Goal: Task Accomplishment & Management: Manage account settings

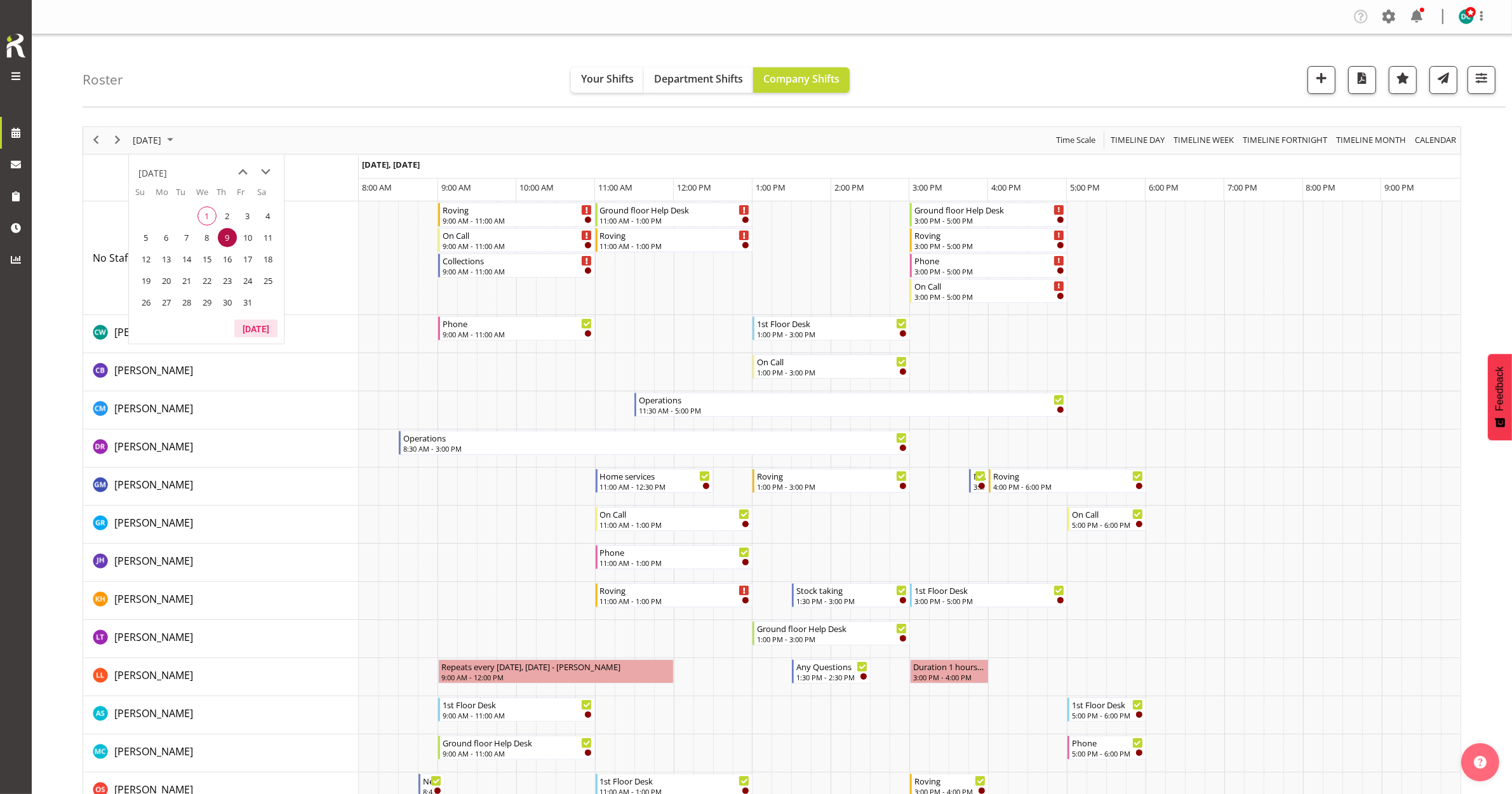
click at [253, 326] on button "Today" at bounding box center [256, 328] width 43 height 18
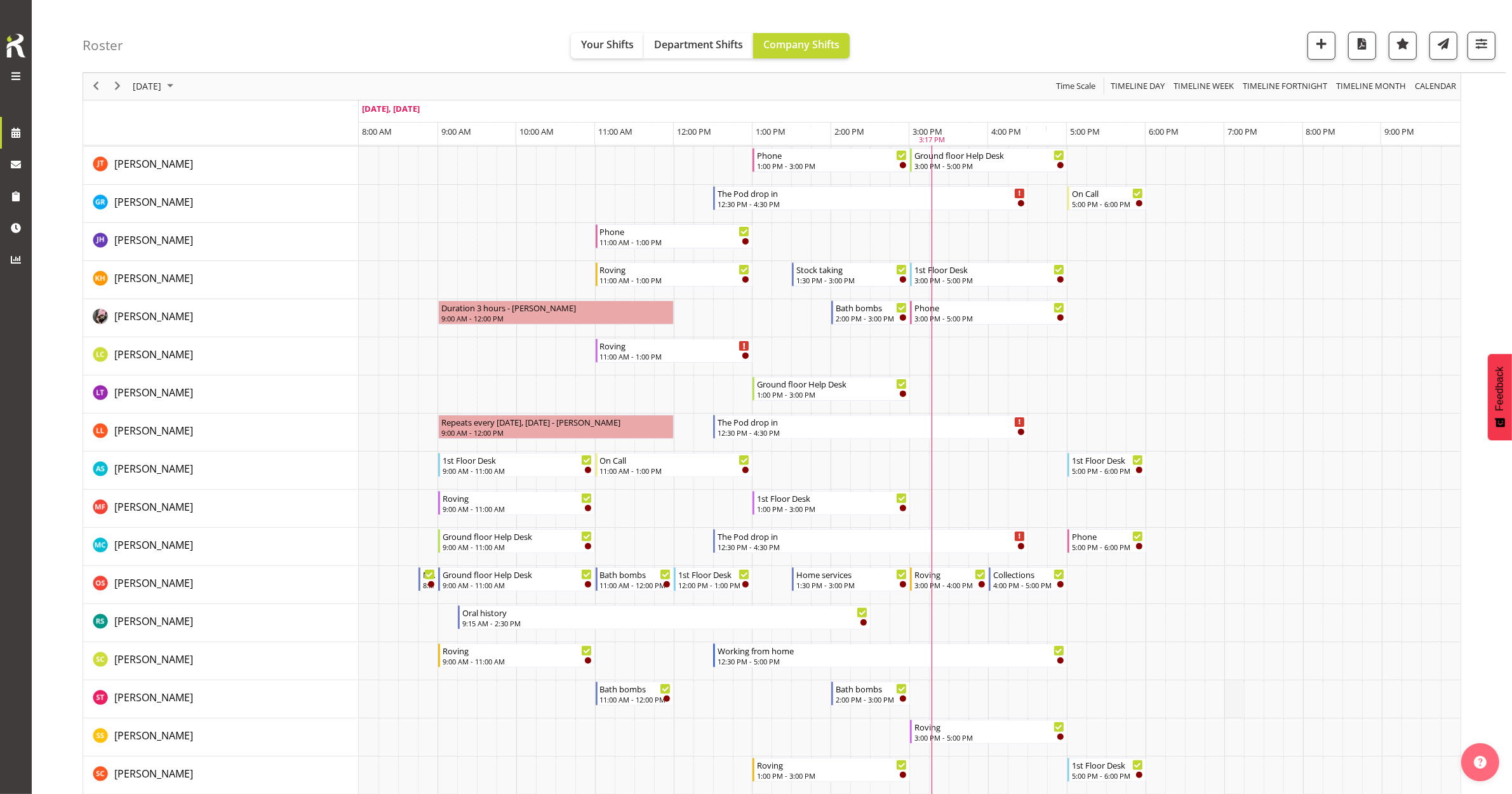
scroll to position [238, 0]
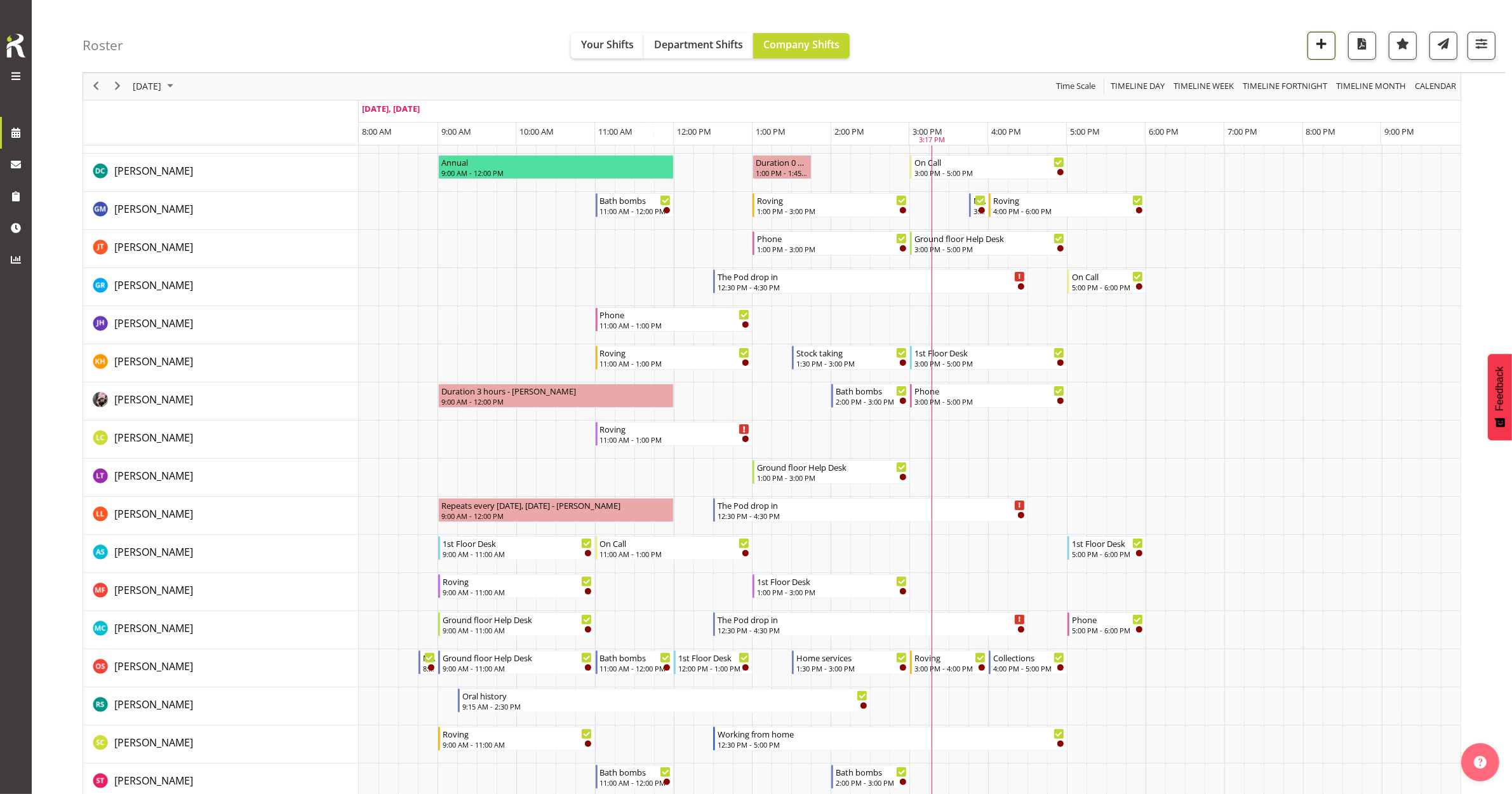
click at [1326, 37] on span "button" at bounding box center [1321, 43] width 16 height 16
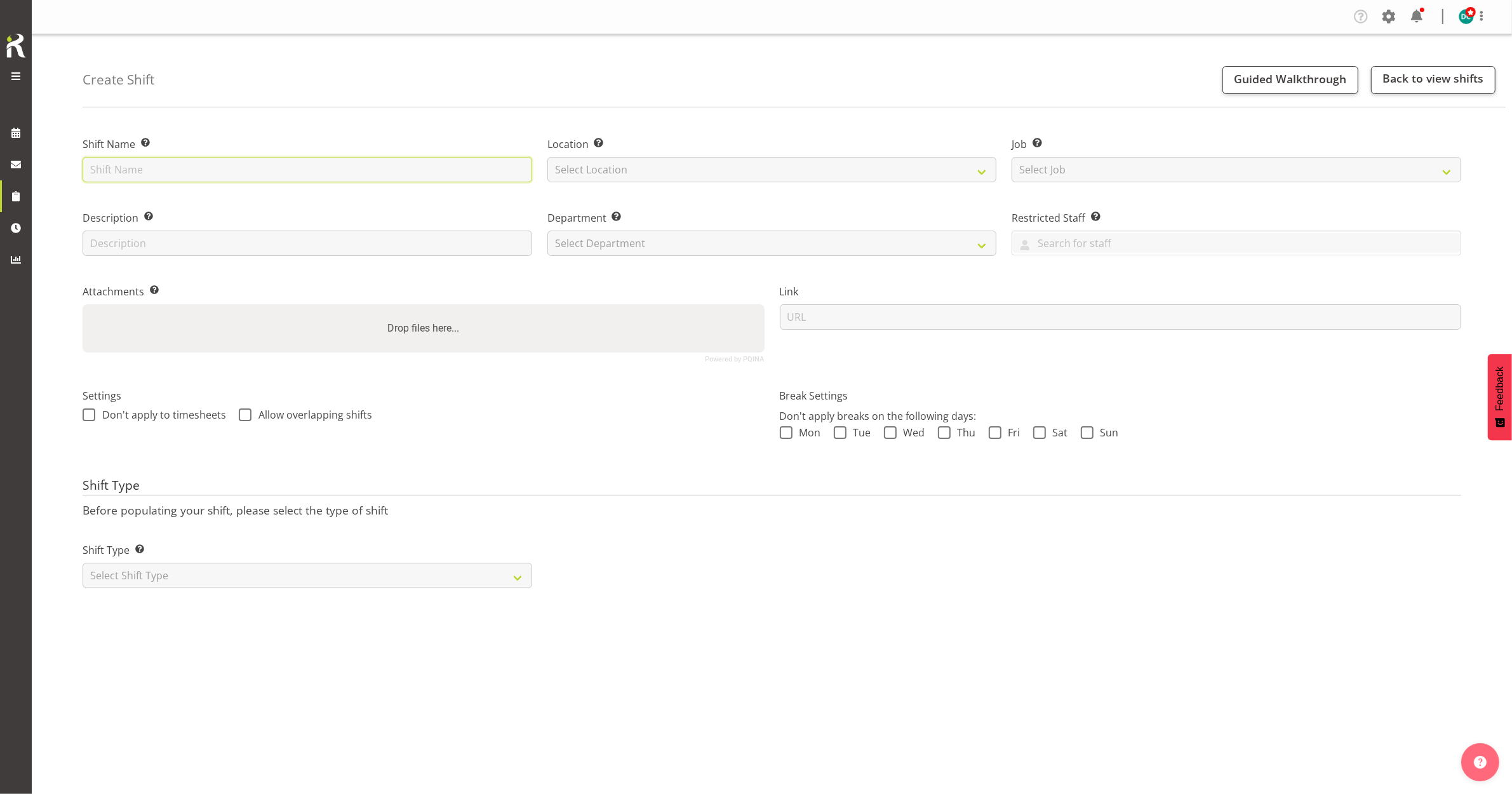
click at [135, 166] on input "text" at bounding box center [308, 170] width 449 height 26
type input "Roving"
drag, startPoint x: 551, startPoint y: 170, endPoint x: 572, endPoint y: 163, distance: 22.1
click at [553, 170] on select "Select Location Bluff Library Invercargill Library" at bounding box center [772, 170] width 449 height 26
select select "1276"
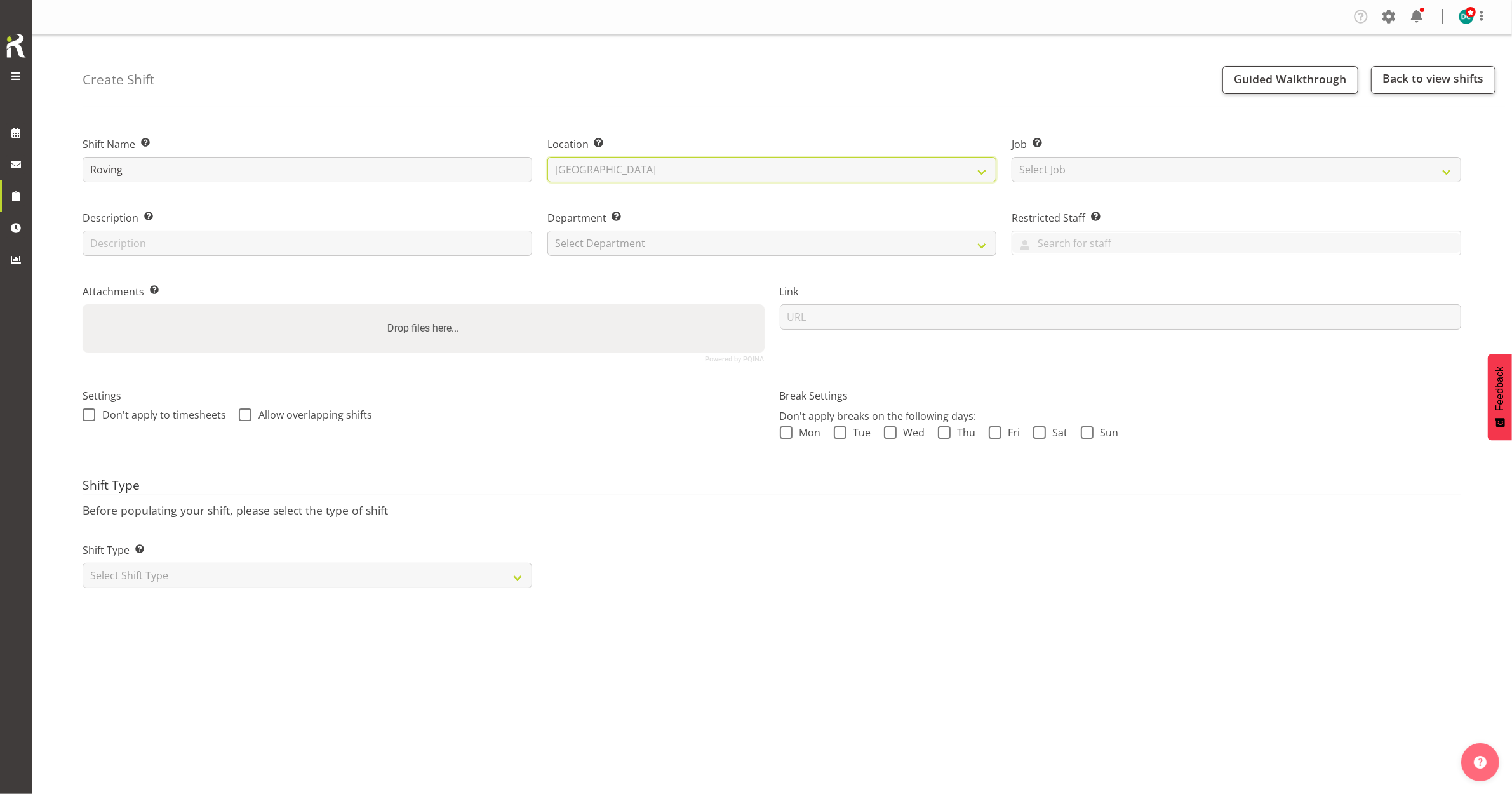
click at [547, 157] on select "Select Location Bluff Library Invercargill Library" at bounding box center [772, 170] width 449 height 26
click at [572, 245] on select "Select Department Off Desk Public shifts" at bounding box center [772, 243] width 449 height 26
select select "921"
click at [547, 231] on select "Select Department Off Desk Public shifts" at bounding box center [772, 243] width 449 height 26
click at [97, 413] on span "Don't apply to timesheets" at bounding box center [160, 414] width 131 height 12
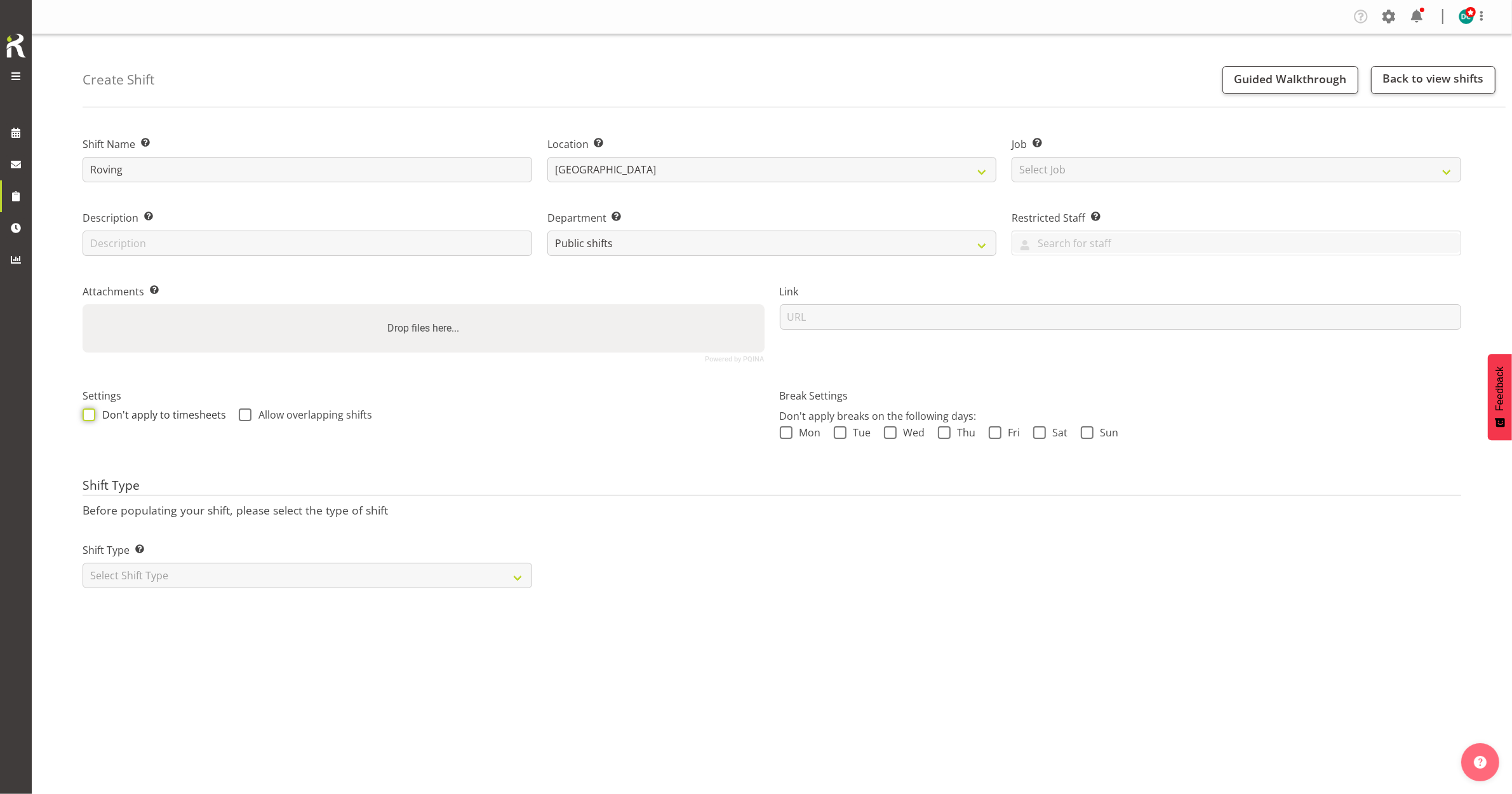
click at [91, 413] on input "Don't apply to timesheets" at bounding box center [87, 414] width 9 height 9
checkbox input "true"
click at [239, 413] on span at bounding box center [244, 414] width 12 height 12
click at [239, 413] on input "Allow overlapping shifts" at bounding box center [242, 414] width 9 height 9
checkbox input "true"
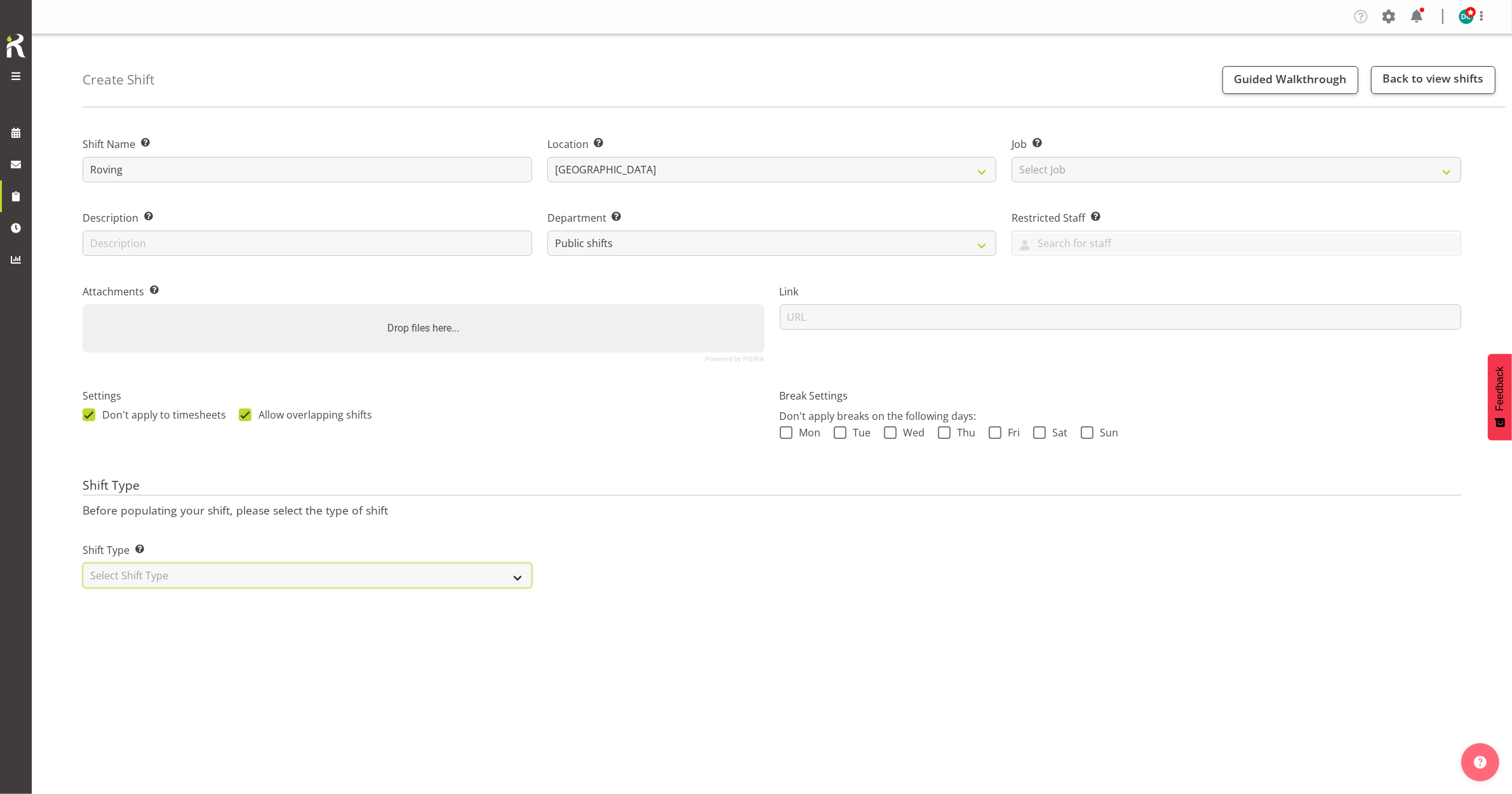
click at [213, 577] on select "Select Shift Type One Off Shift Recurring Shift Rotating Shift" at bounding box center [308, 575] width 449 height 26
select select "recurring"
click at [83, 563] on select "Select Shift Type One Off Shift Recurring Shift Rotating Shift" at bounding box center [308, 575] width 449 height 26
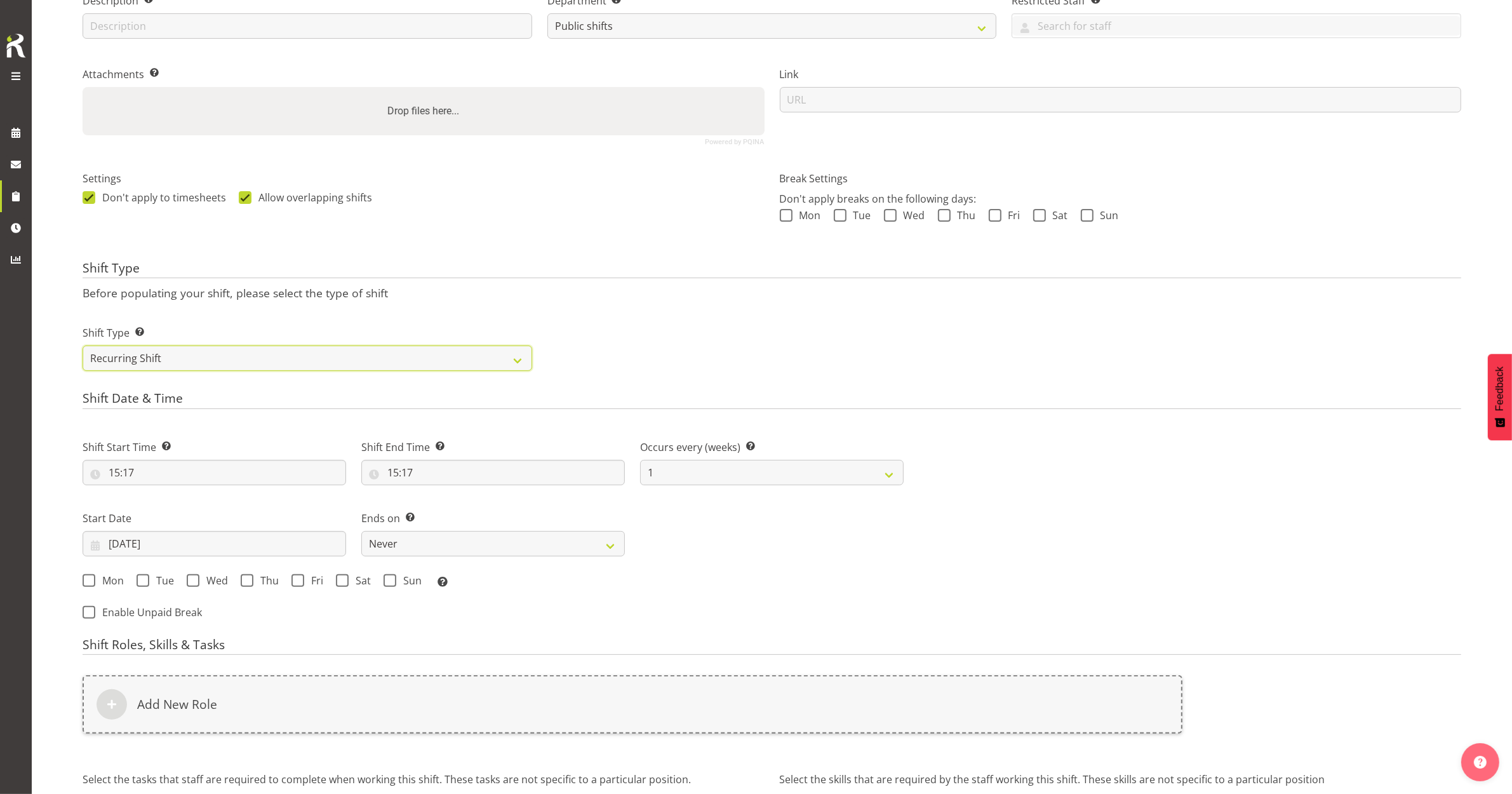
scroll to position [238, 0]
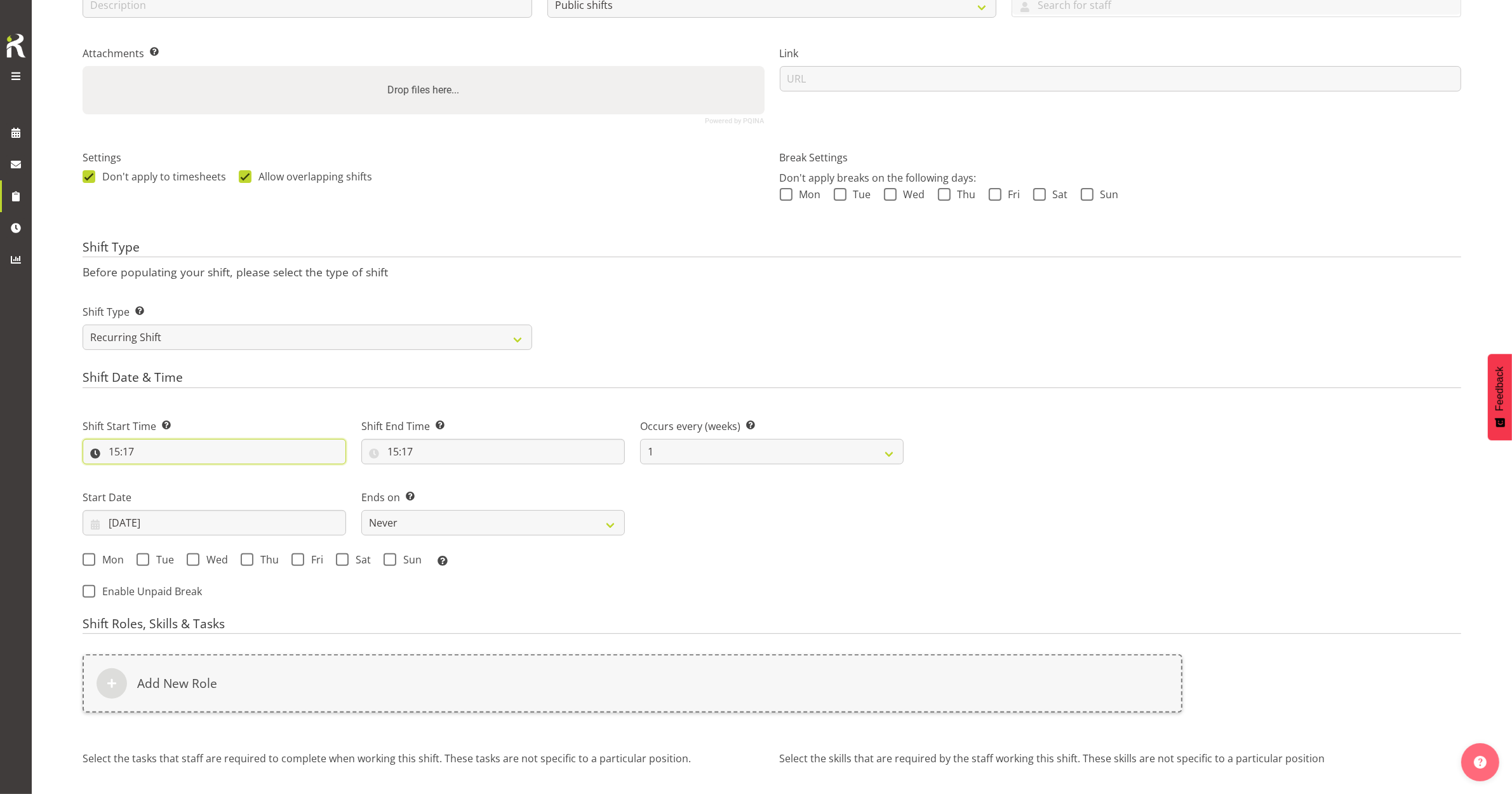
click at [116, 455] on input "15:17" at bounding box center [214, 452] width 263 height 26
drag, startPoint x: 160, startPoint y: 490, endPoint x: 169, endPoint y: 494, distance: 9.8
click at [160, 490] on select "00 01 02 03 04 05 06 07 08 09 10 11 12 13 14 15 16 17 18 19 20 21 22 23" at bounding box center [169, 484] width 28 height 26
select select "17"
type input "17:17"
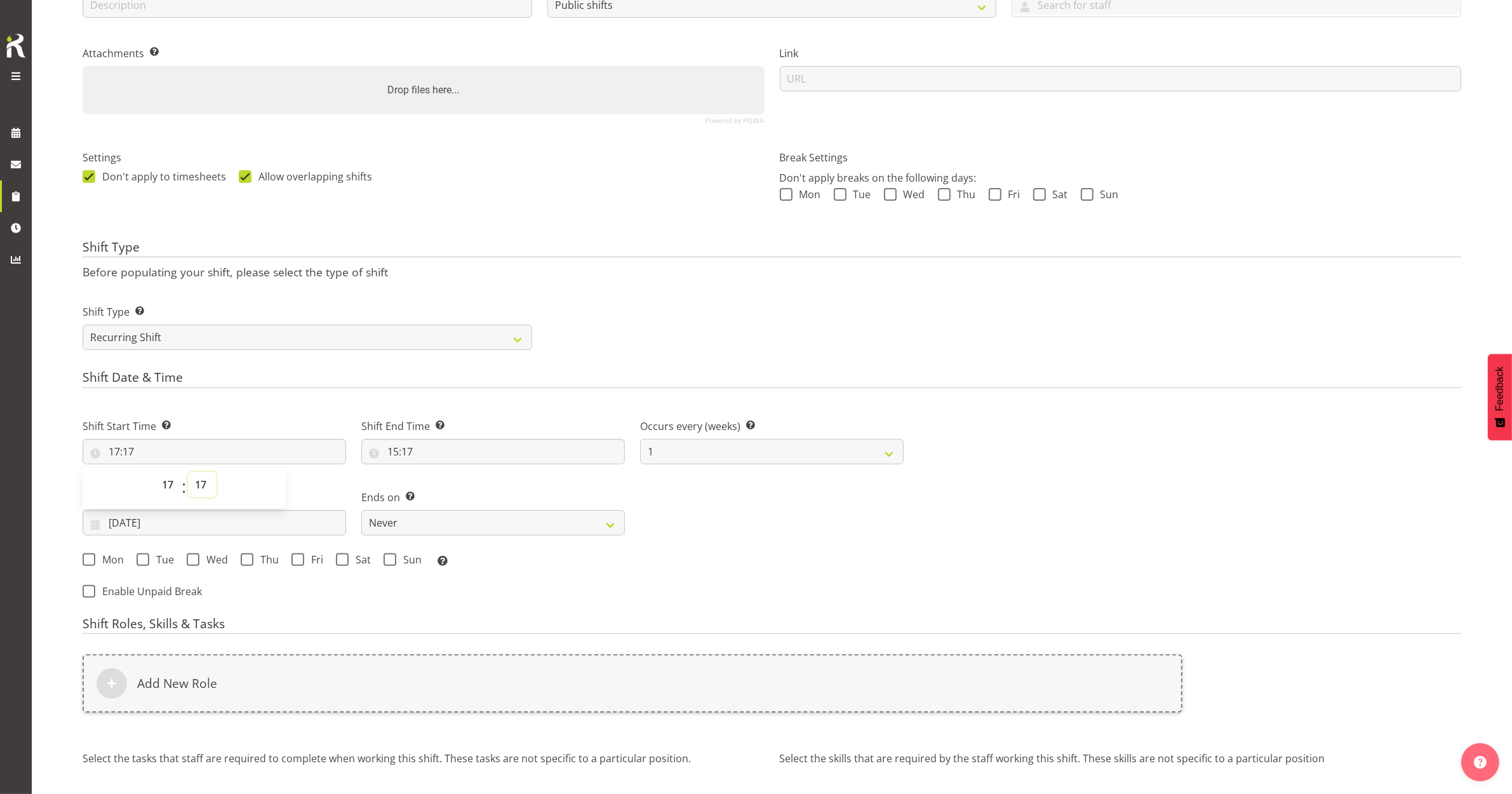
click at [201, 483] on select "00 01 02 03 04 05 06 07 08 09 10 11 12 13 14 15 16 17 18 19 20 21 22 23 24 25 2…" at bounding box center [202, 484] width 28 height 26
select select "0"
type input "17:00"
click at [391, 453] on input "15:17" at bounding box center [493, 452] width 263 height 26
click at [448, 483] on select "00 01 02 03 04 05 06 07 08 09 10 11 12 13 14 15 16 17 18 19 20 21 22 23" at bounding box center [447, 484] width 28 height 26
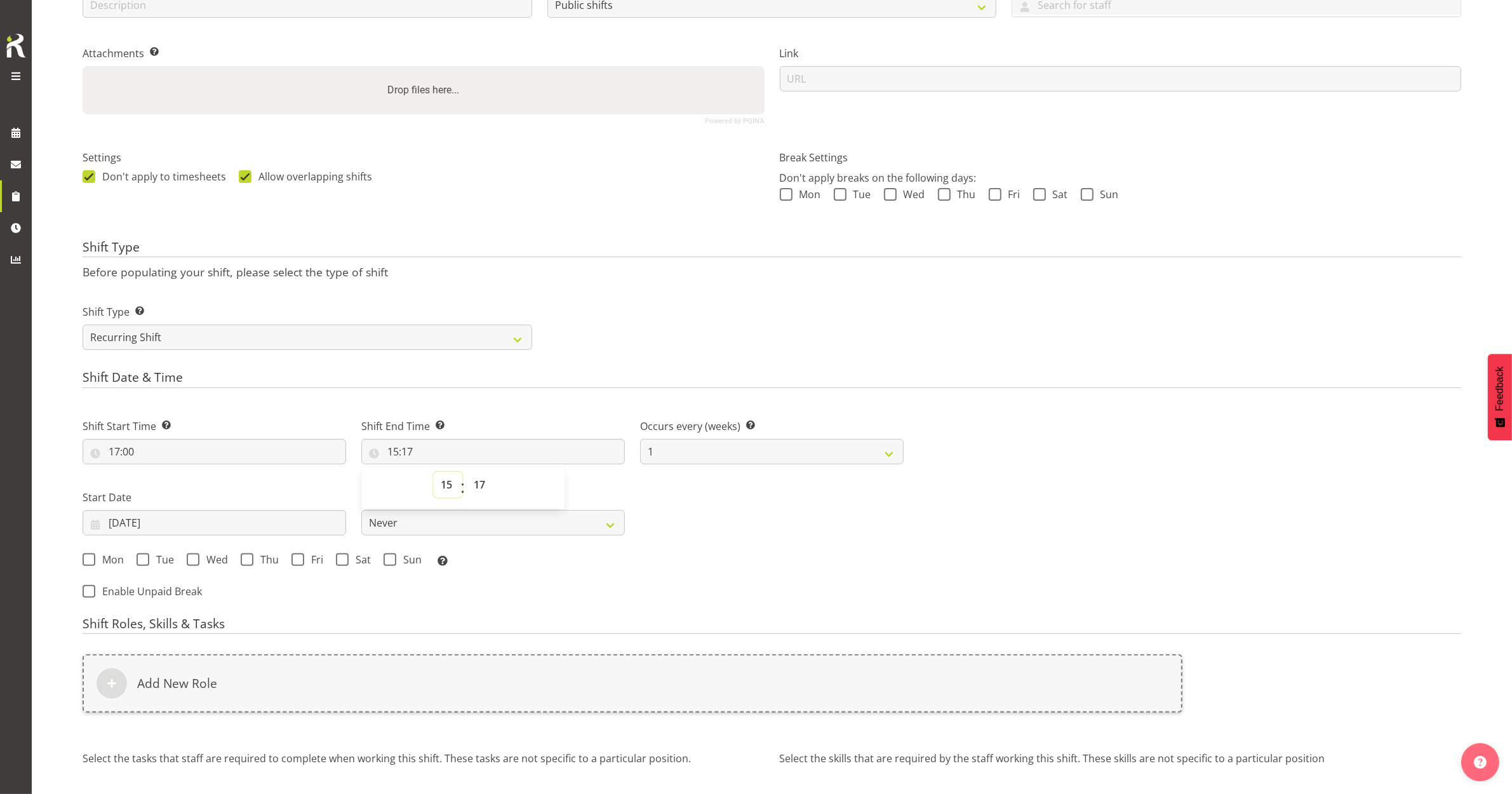
select select "18"
type input "18:17"
click at [482, 484] on select "00 01 02 03 04 05 06 07 08 09 10 11 12 13 14 15 16 17 18 19 20 21 22 23 24 25 2…" at bounding box center [480, 484] width 28 height 26
select select "0"
type input "18:00"
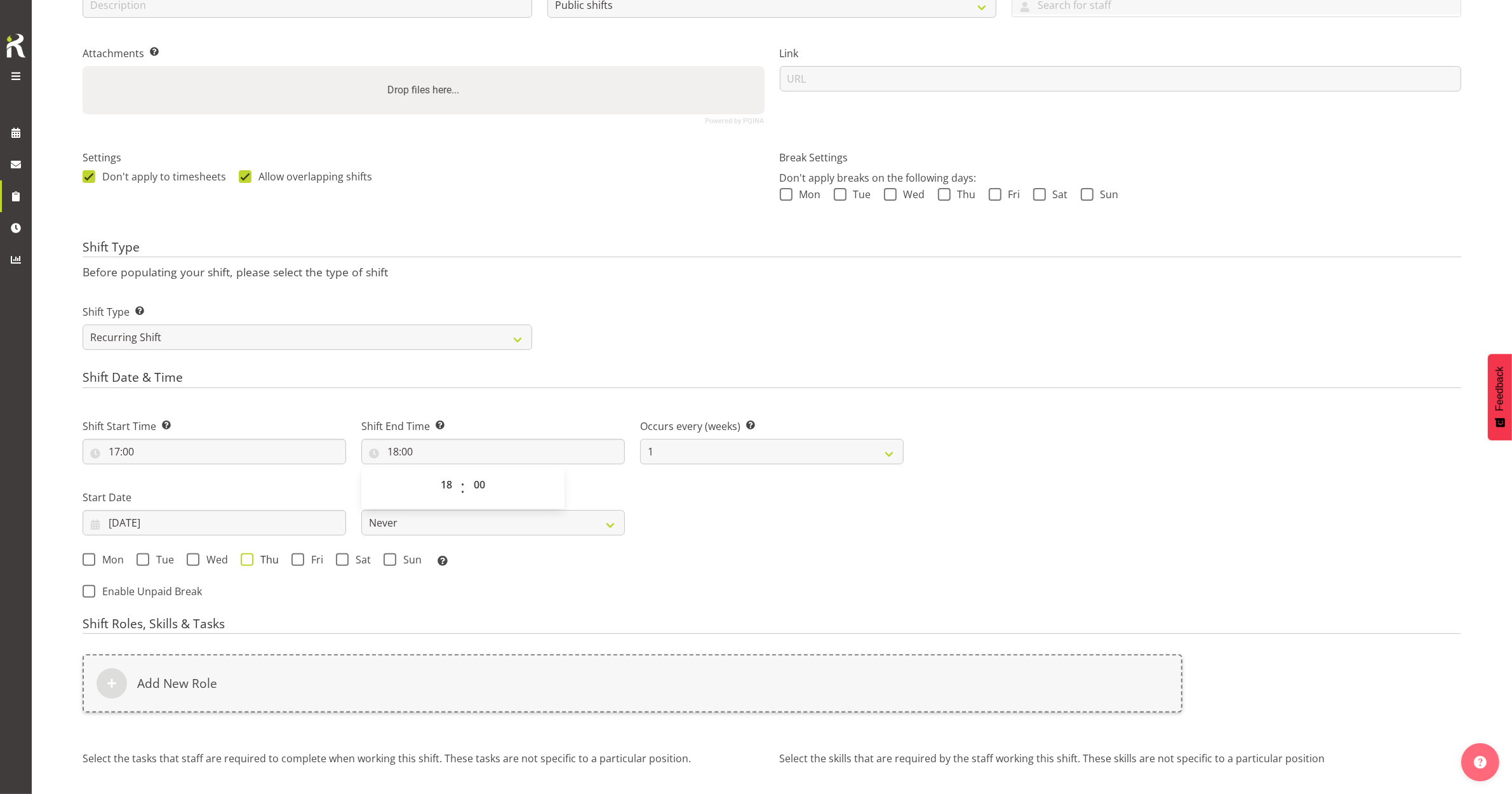
click at [248, 562] on span at bounding box center [246, 559] width 12 height 12
click at [248, 562] on input "Thu" at bounding box center [244, 559] width 9 height 9
checkbox input "true"
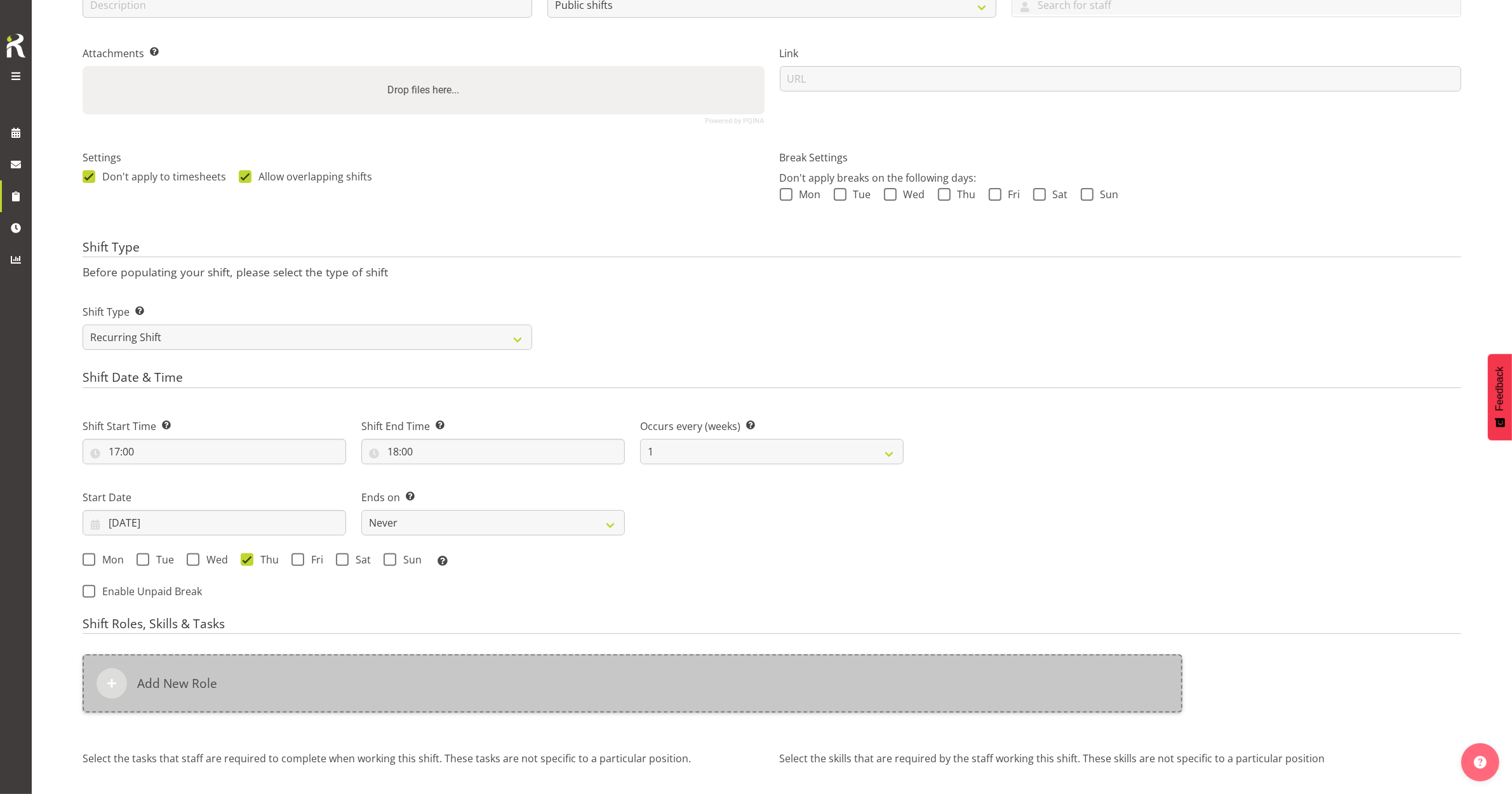
click at [133, 681] on div "Add New Role" at bounding box center [633, 683] width 1100 height 58
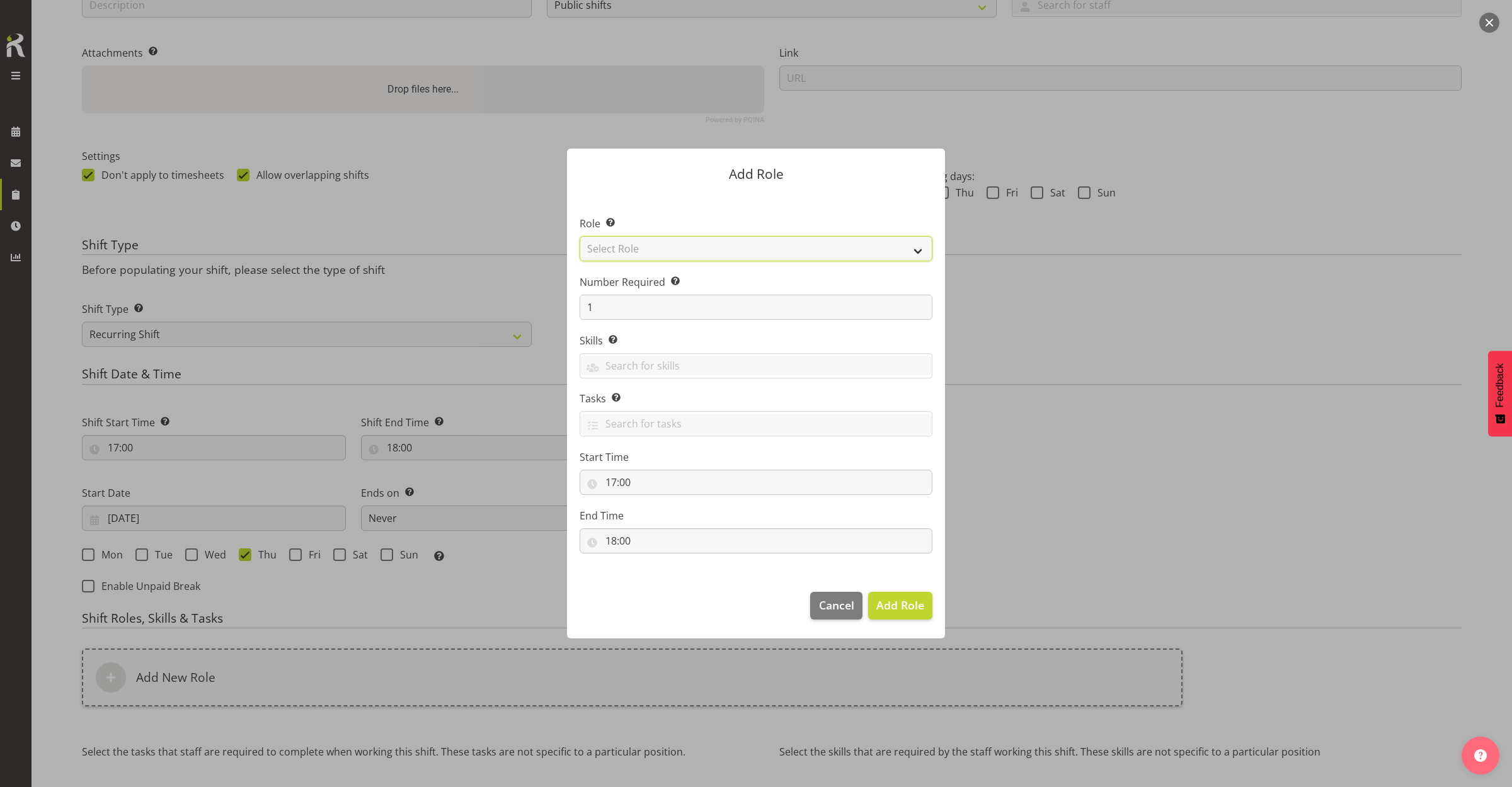
click at [637, 253] on select "Select Role 1st floor desk AQ operator Business Support Team member Casual Cust…" at bounding box center [755, 248] width 353 height 25
select select "1547"
click at [579, 236] on select "Select Role 1st floor desk AQ operator Business Support Team member Casual Cust…" at bounding box center [755, 248] width 353 height 25
click at [906, 605] on span "Add Role" at bounding box center [899, 605] width 48 height 15
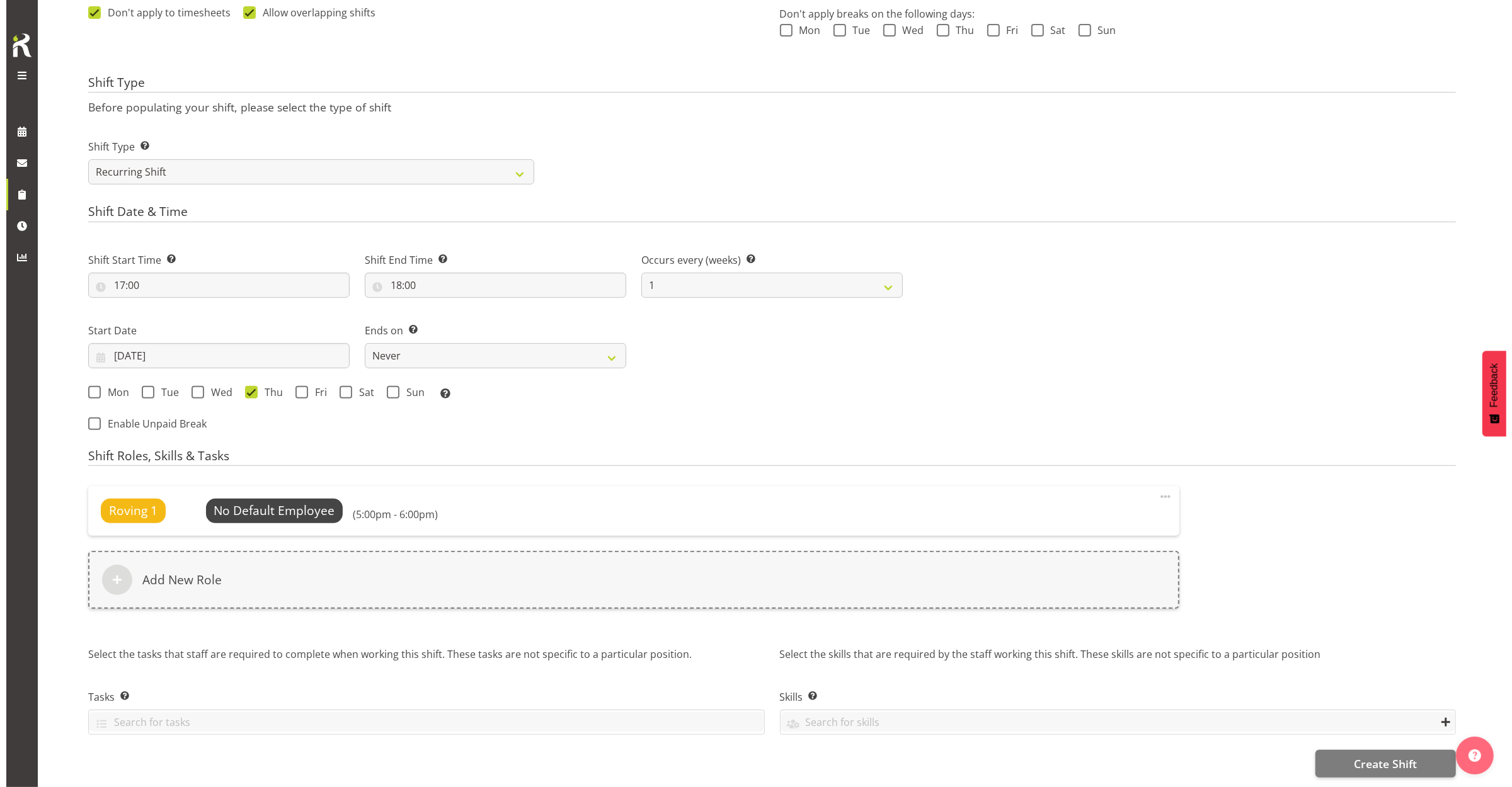
scroll to position [411, 0]
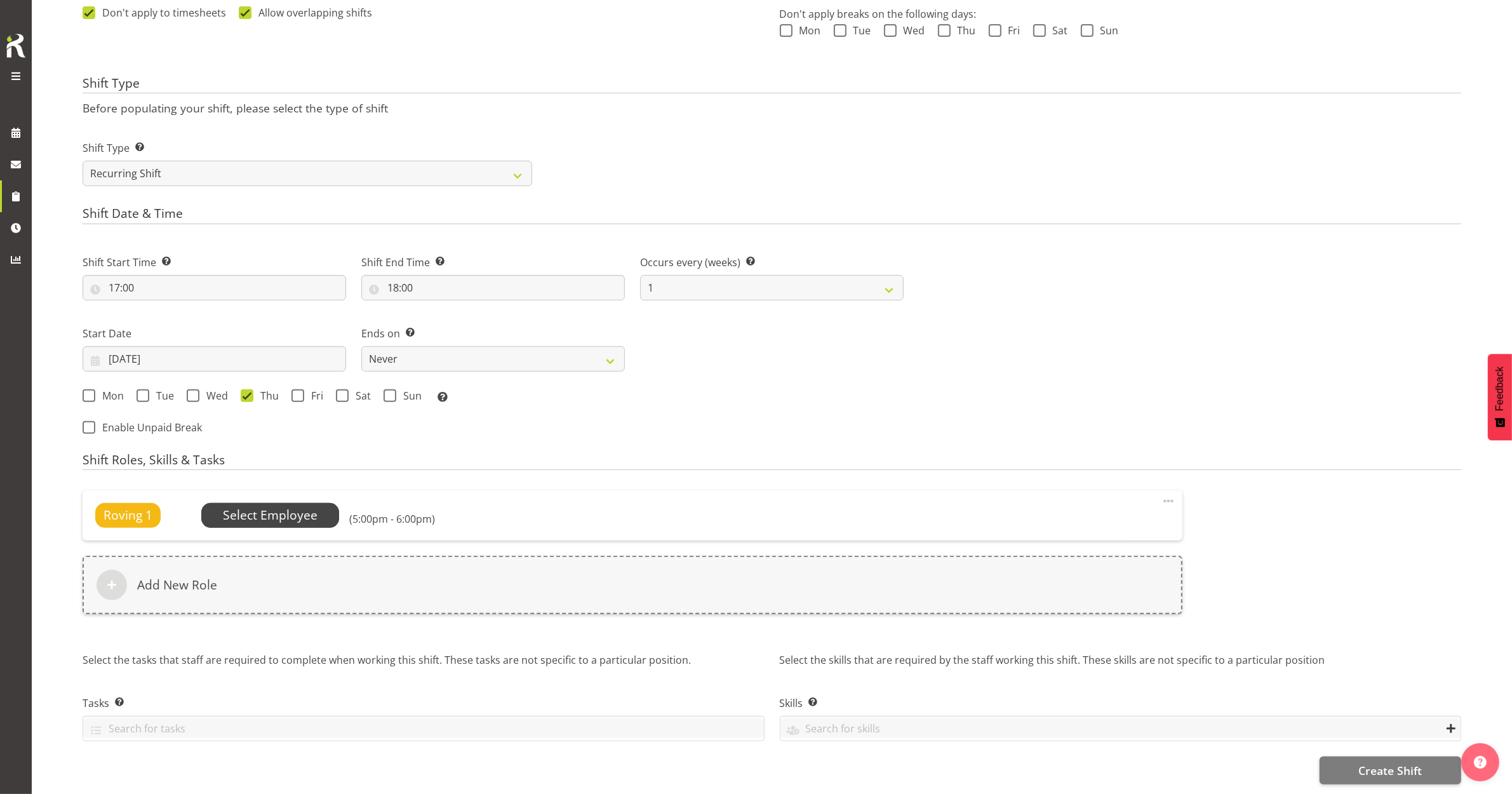
click at [326, 505] on span "Select Employee" at bounding box center [270, 515] width 139 height 24
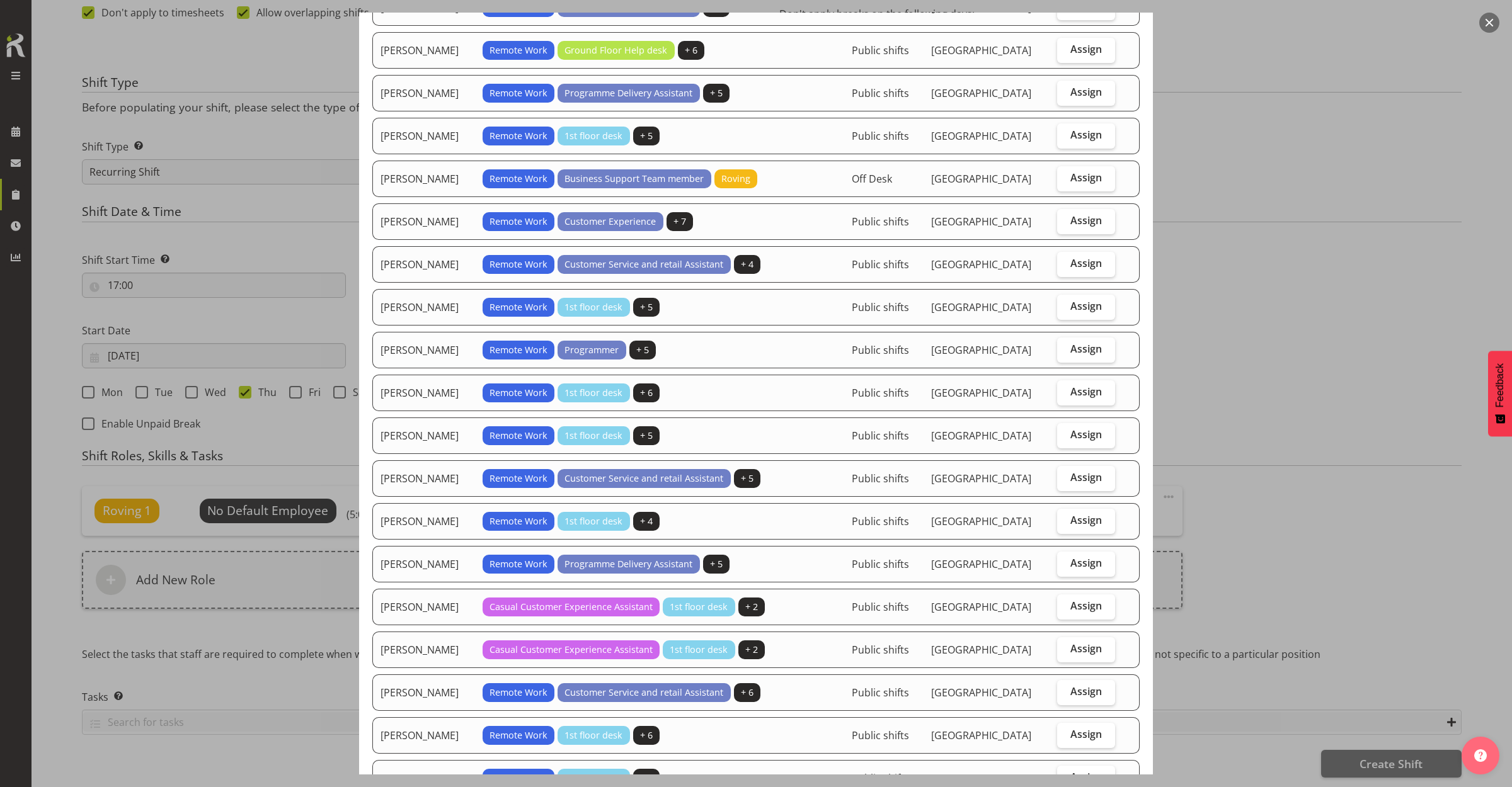
scroll to position [158, 0]
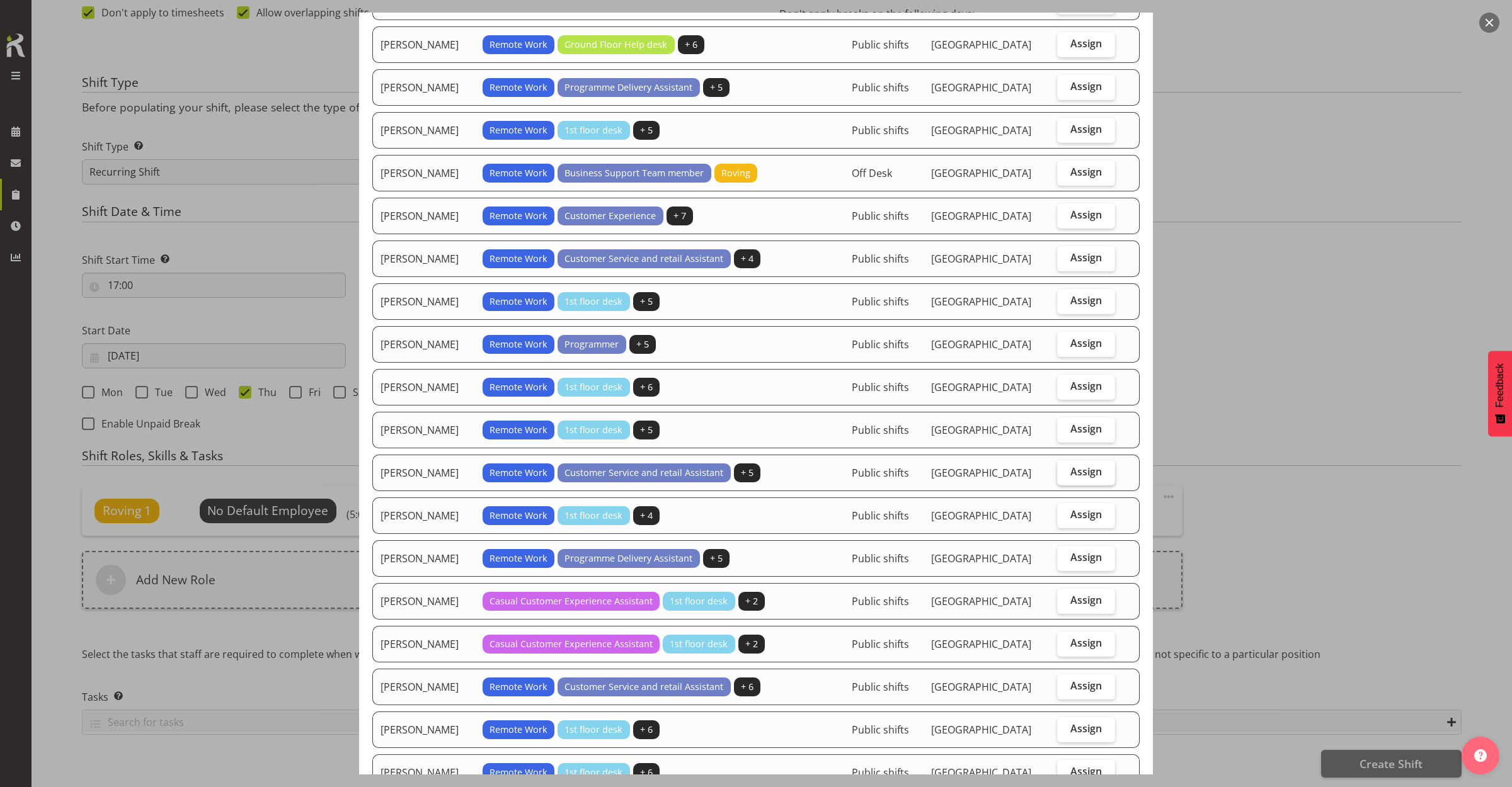
click at [1070, 470] on span "Assign" at bounding box center [1086, 471] width 31 height 12
click at [1065, 470] on input "Assign" at bounding box center [1061, 472] width 8 height 8
checkbox input "true"
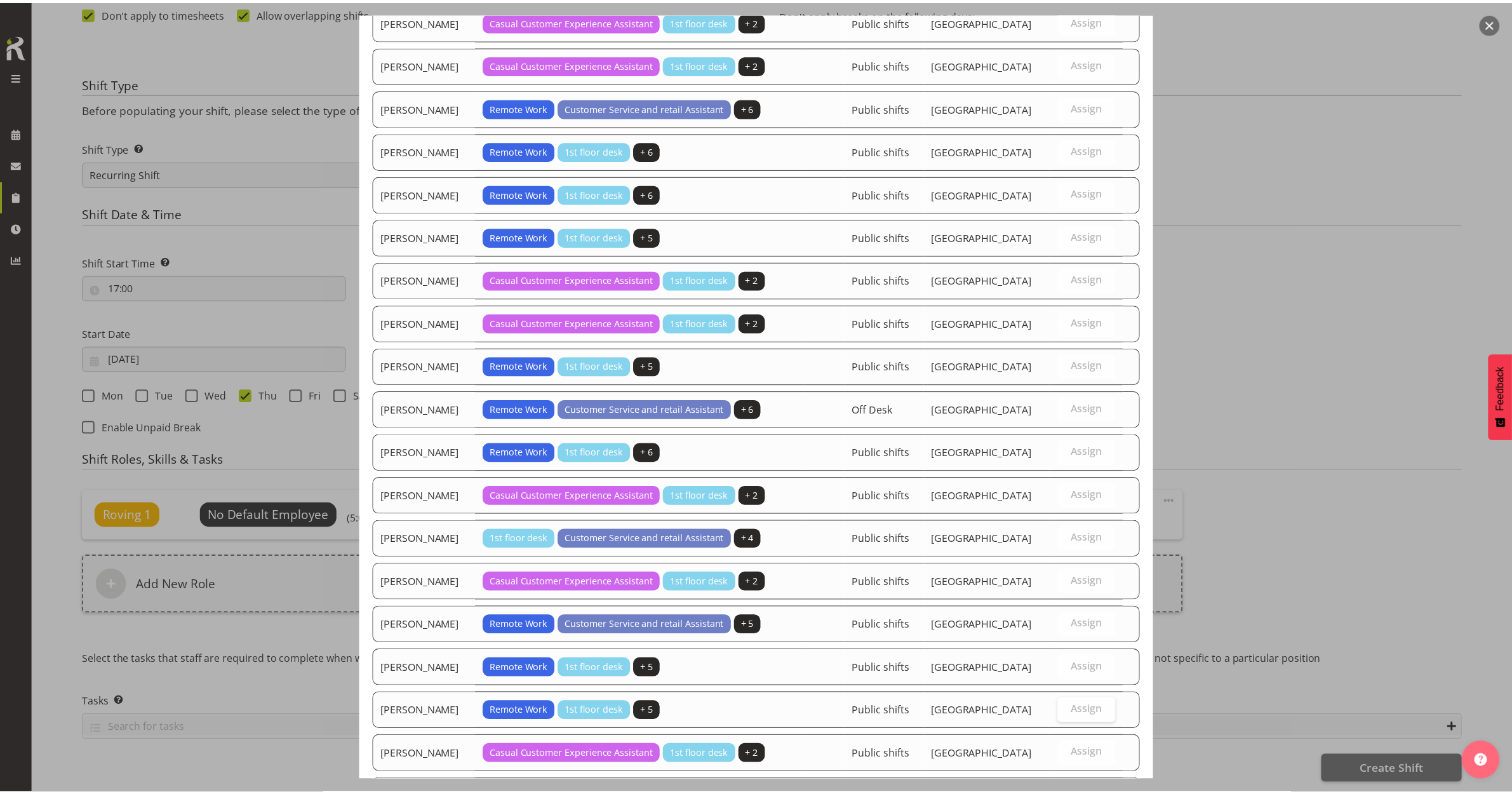
scroll to position [913, 0]
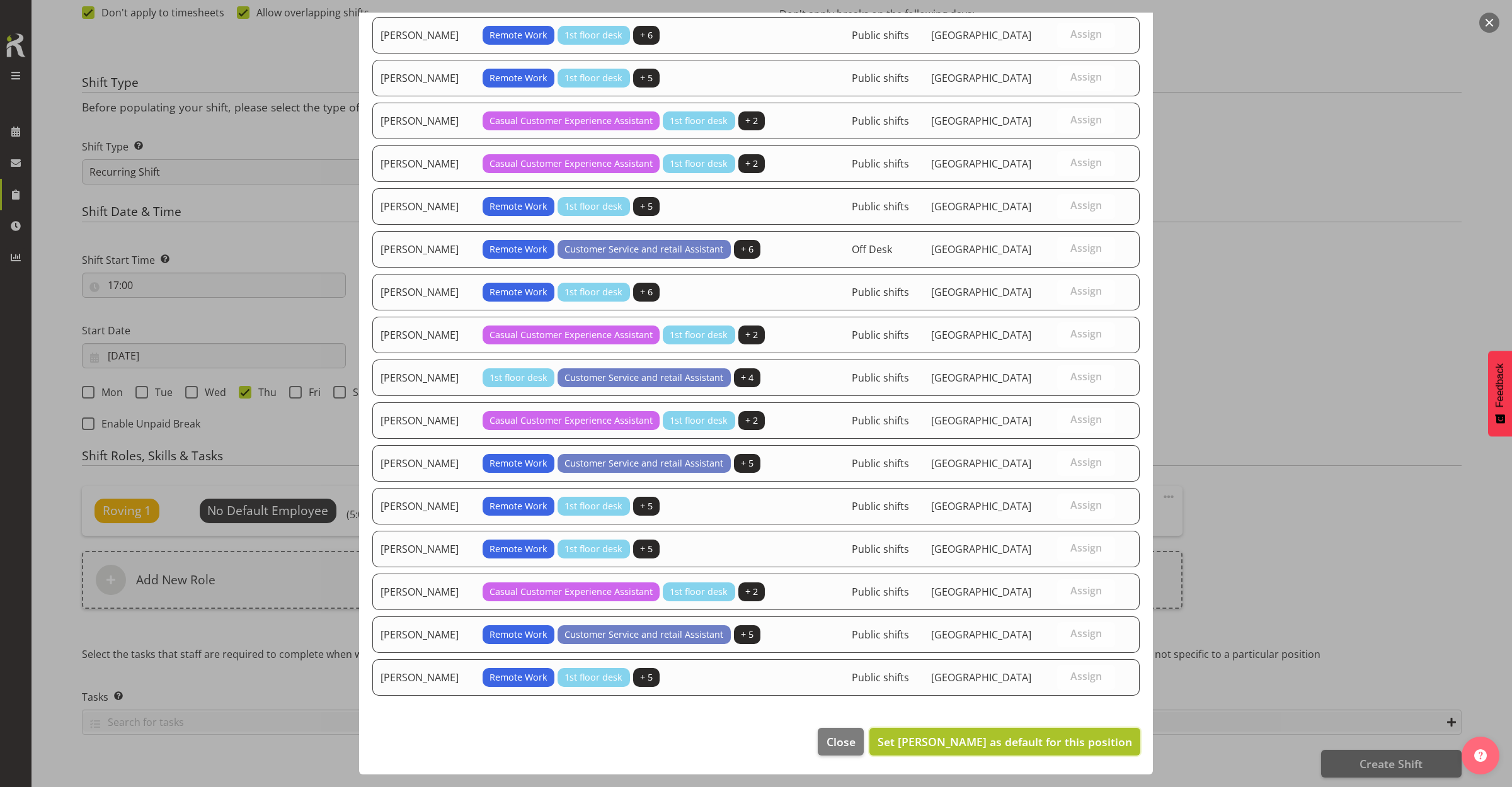
click at [977, 734] on button "Set Kaela Harley as default for this position" at bounding box center [1005, 741] width 271 height 28
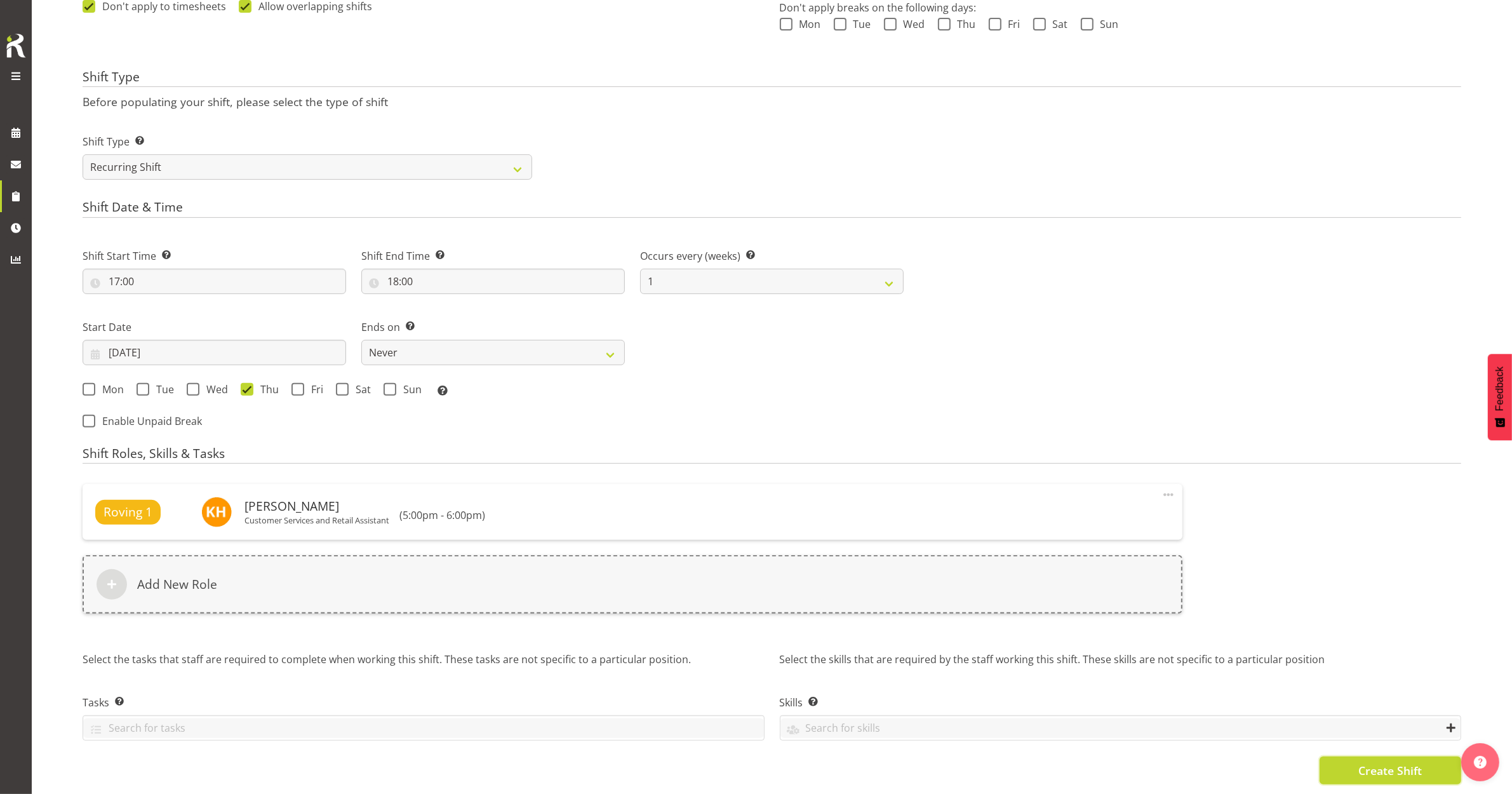
click at [1402, 766] on span "Create Shift" at bounding box center [1390, 770] width 64 height 16
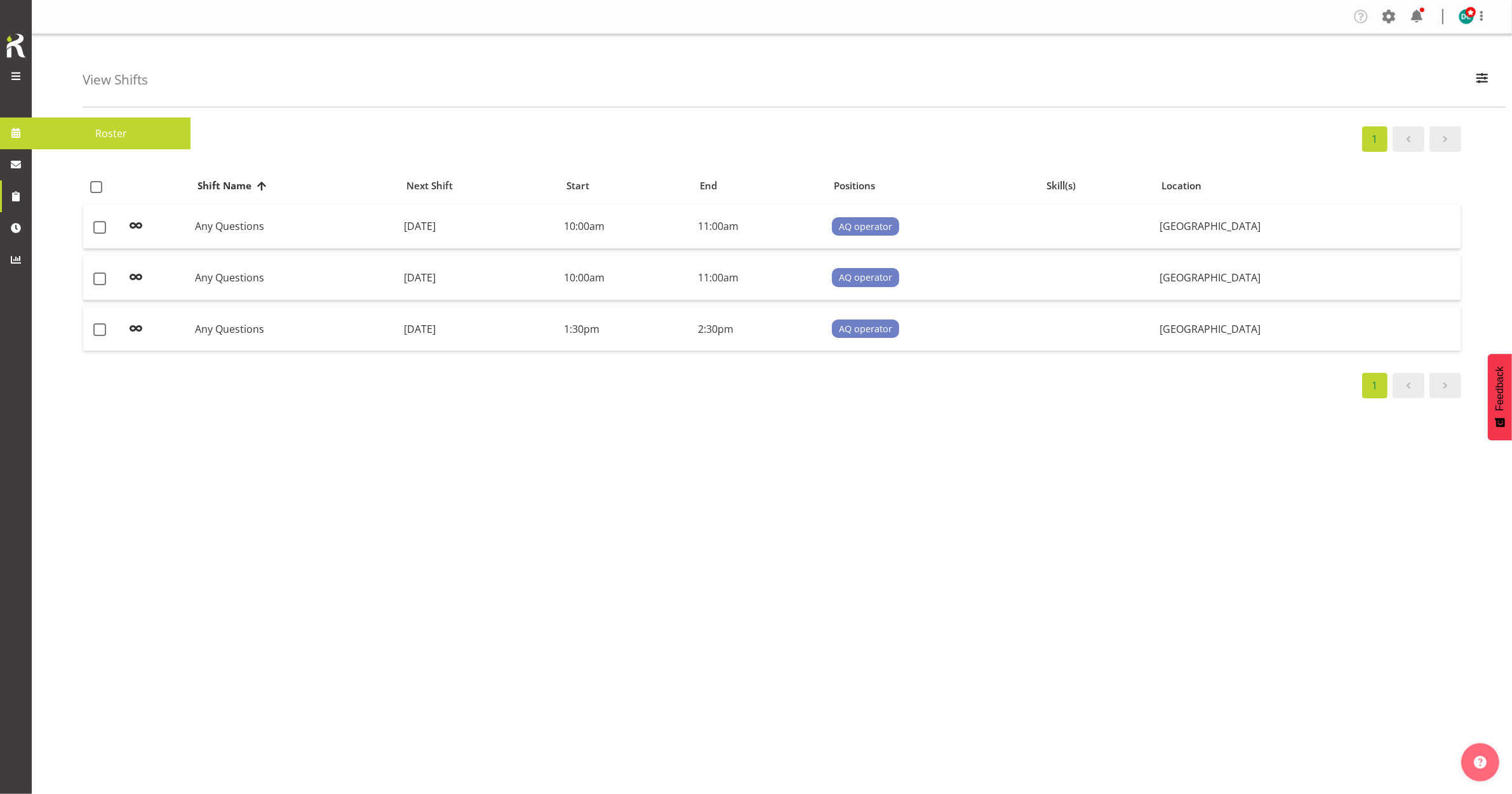
click at [8, 141] on span at bounding box center [16, 132] width 19 height 19
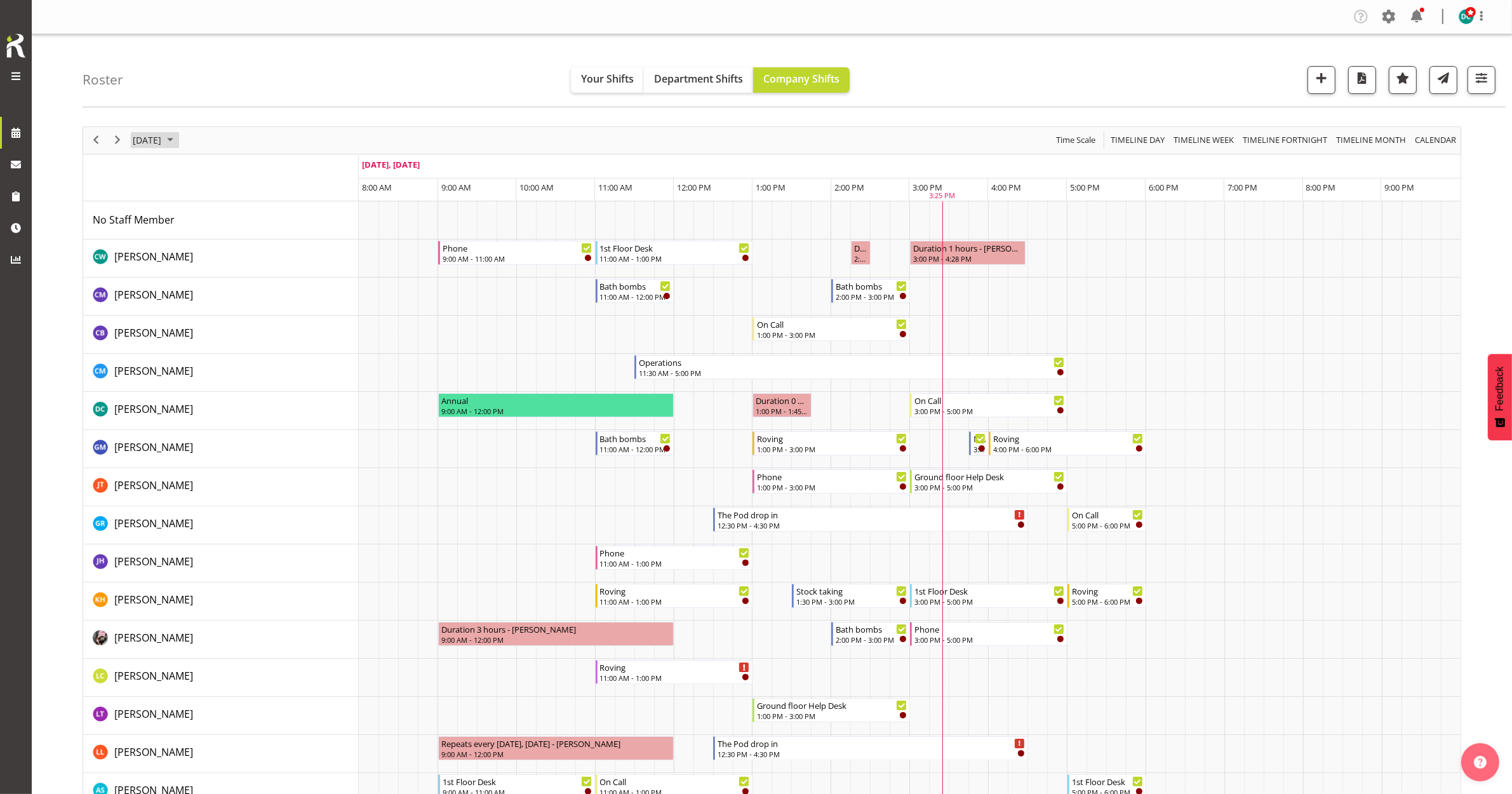
drag, startPoint x: 172, startPoint y: 145, endPoint x: 181, endPoint y: 134, distance: 14.2
click at [162, 142] on span "[DATE]" at bounding box center [147, 140] width 31 height 16
click at [151, 143] on span "[DATE]" at bounding box center [147, 140] width 31 height 16
click at [221, 240] on span "9" at bounding box center [227, 237] width 19 height 19
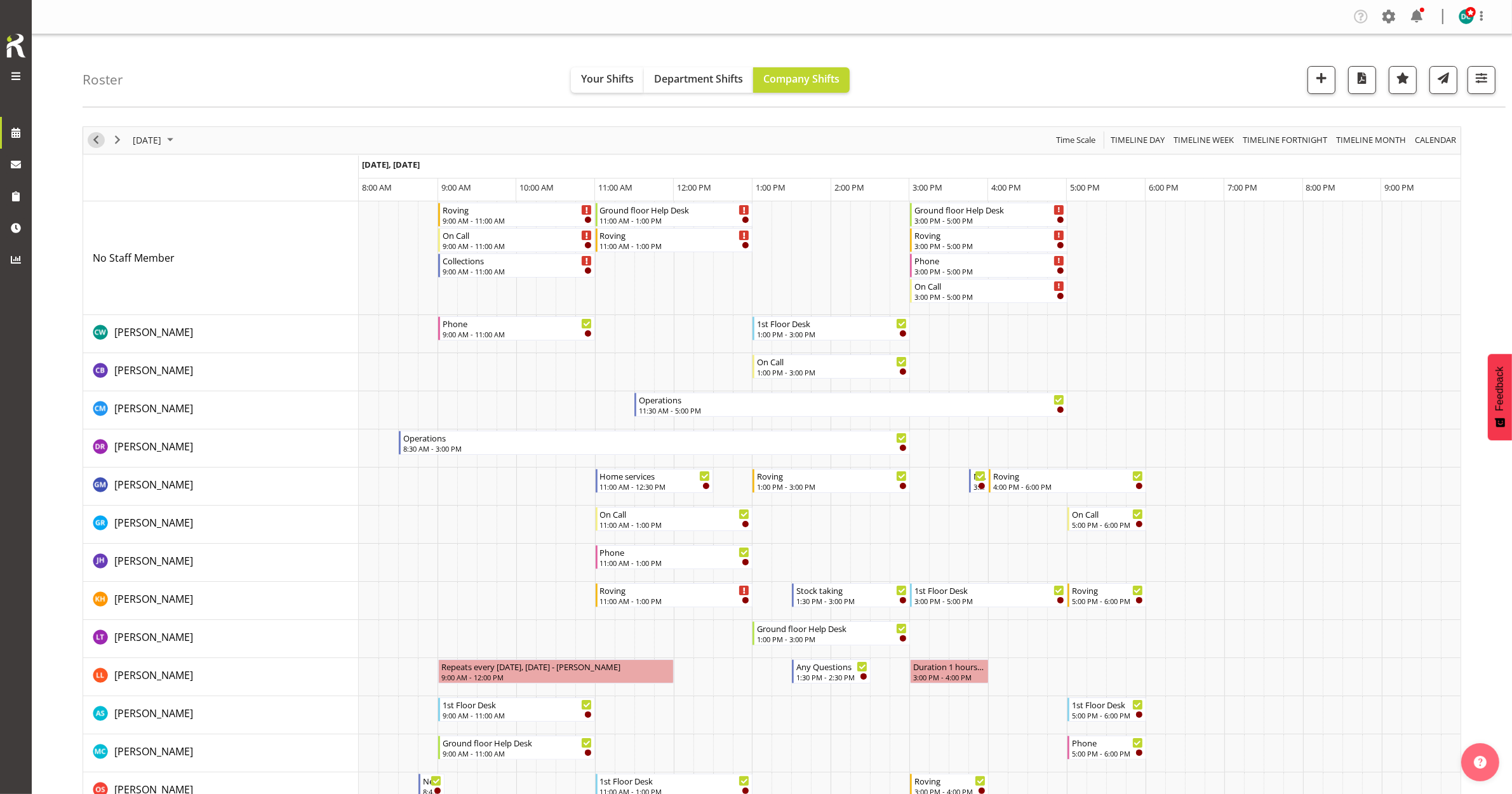
click at [97, 142] on span "Previous" at bounding box center [95, 140] width 15 height 16
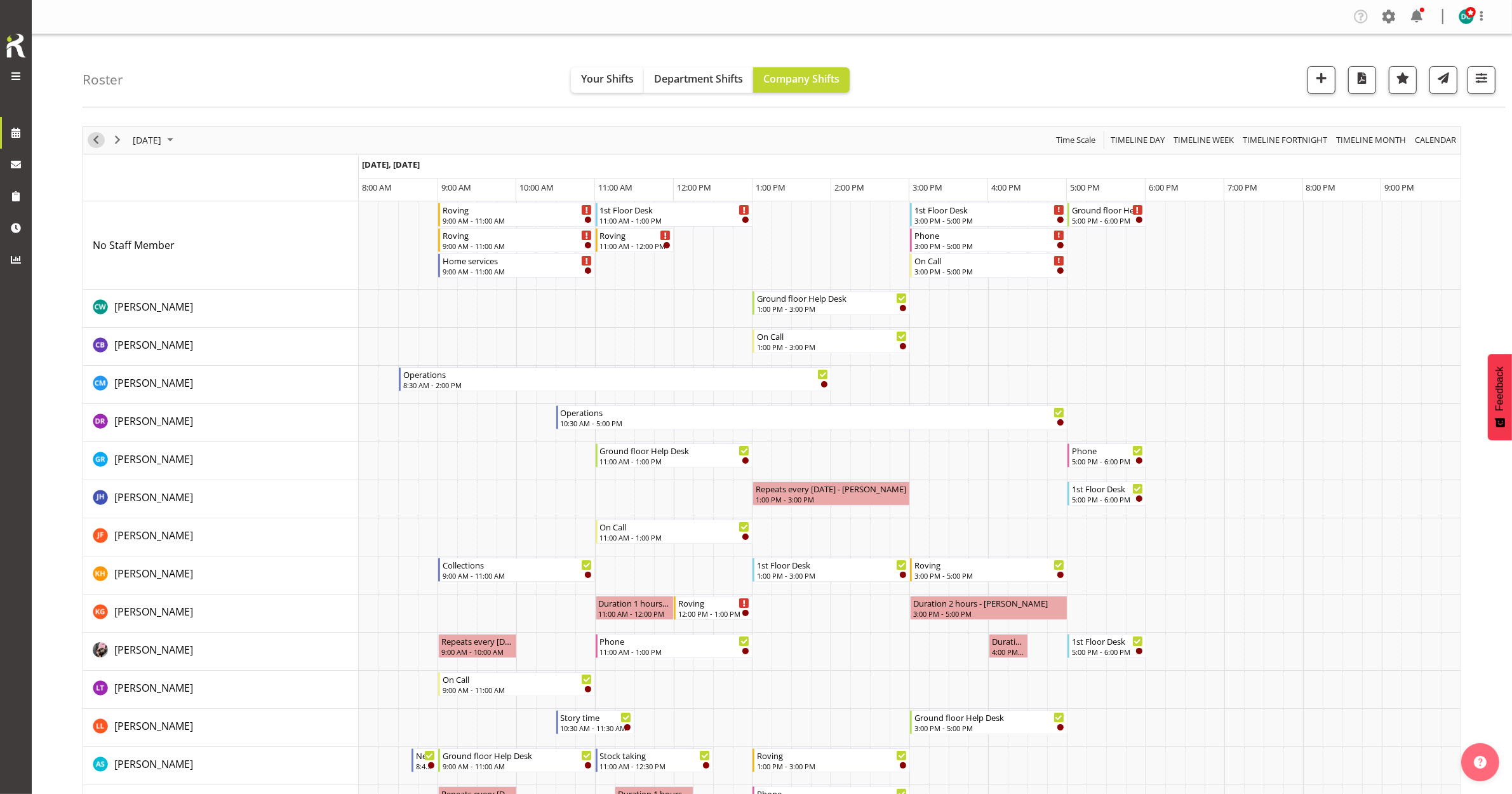
click at [100, 143] on span "Previous" at bounding box center [95, 140] width 15 height 16
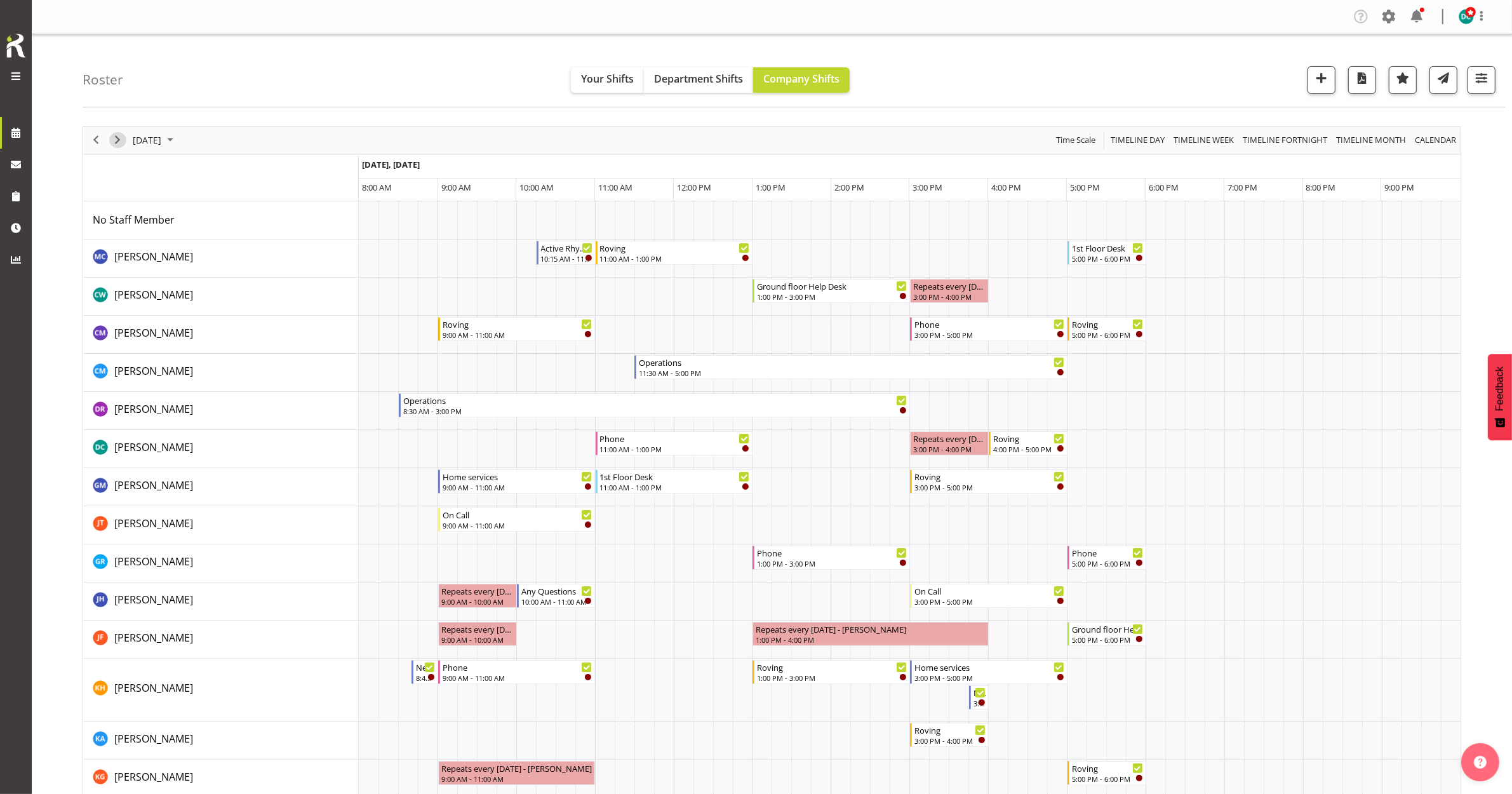
drag, startPoint x: 113, startPoint y: 142, endPoint x: 115, endPoint y: 157, distance: 15.1
click at [115, 142] on span "Next" at bounding box center [117, 140] width 15 height 16
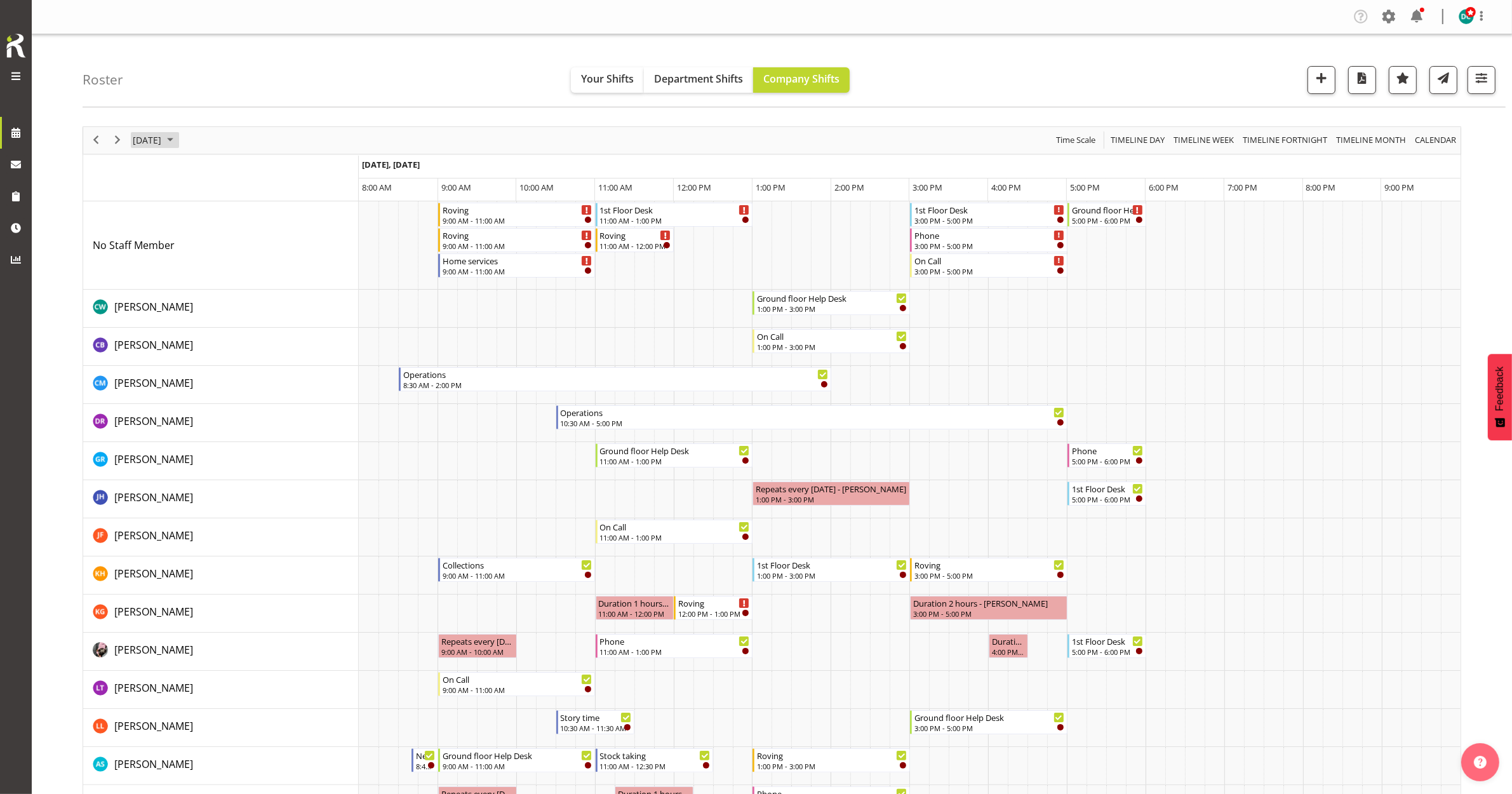
click at [158, 143] on span "October 8, 2025" at bounding box center [147, 140] width 31 height 16
click at [271, 220] on span "4" at bounding box center [267, 216] width 19 height 19
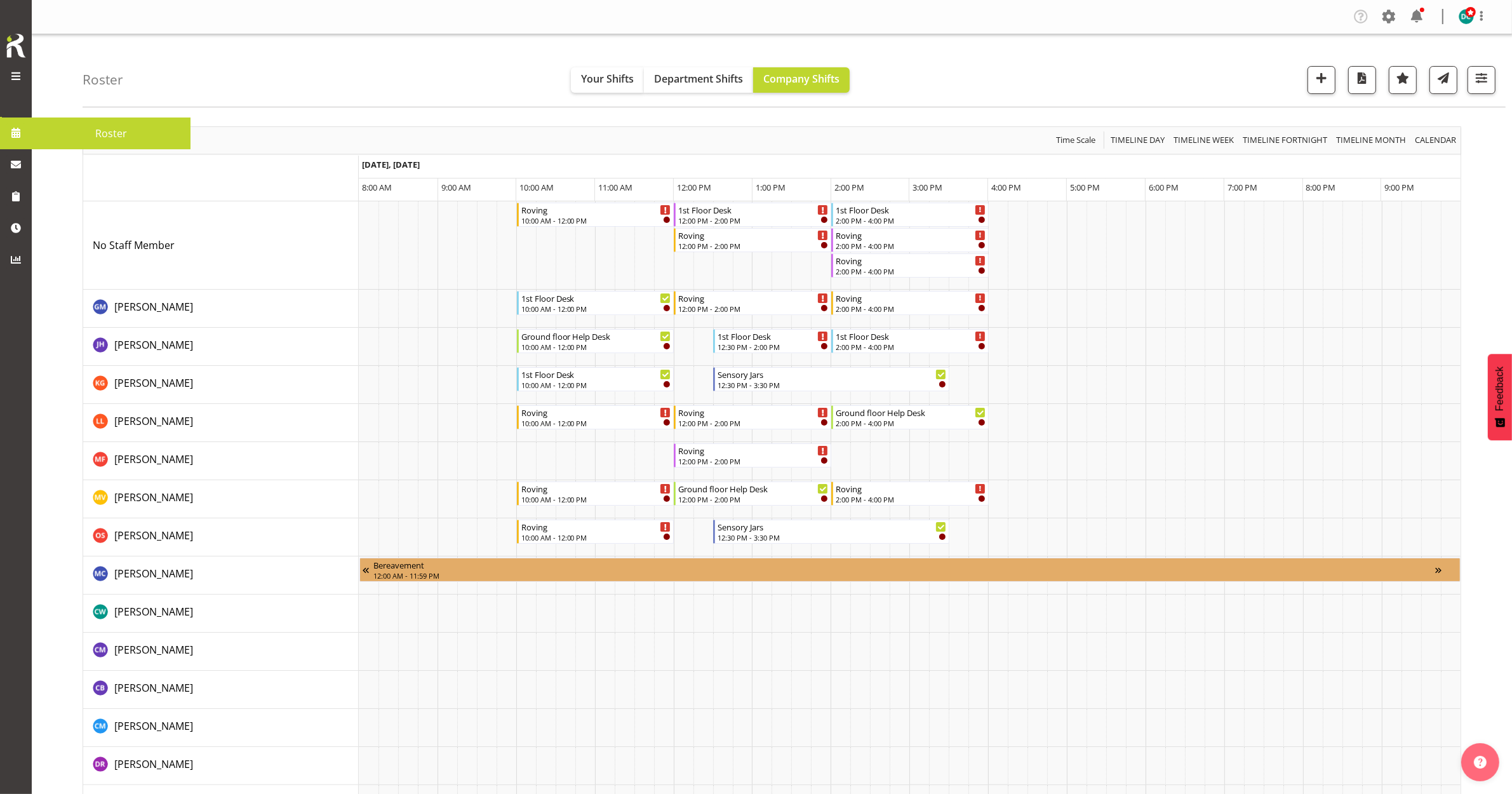
click at [26, 135] on link at bounding box center [16, 133] width 32 height 32
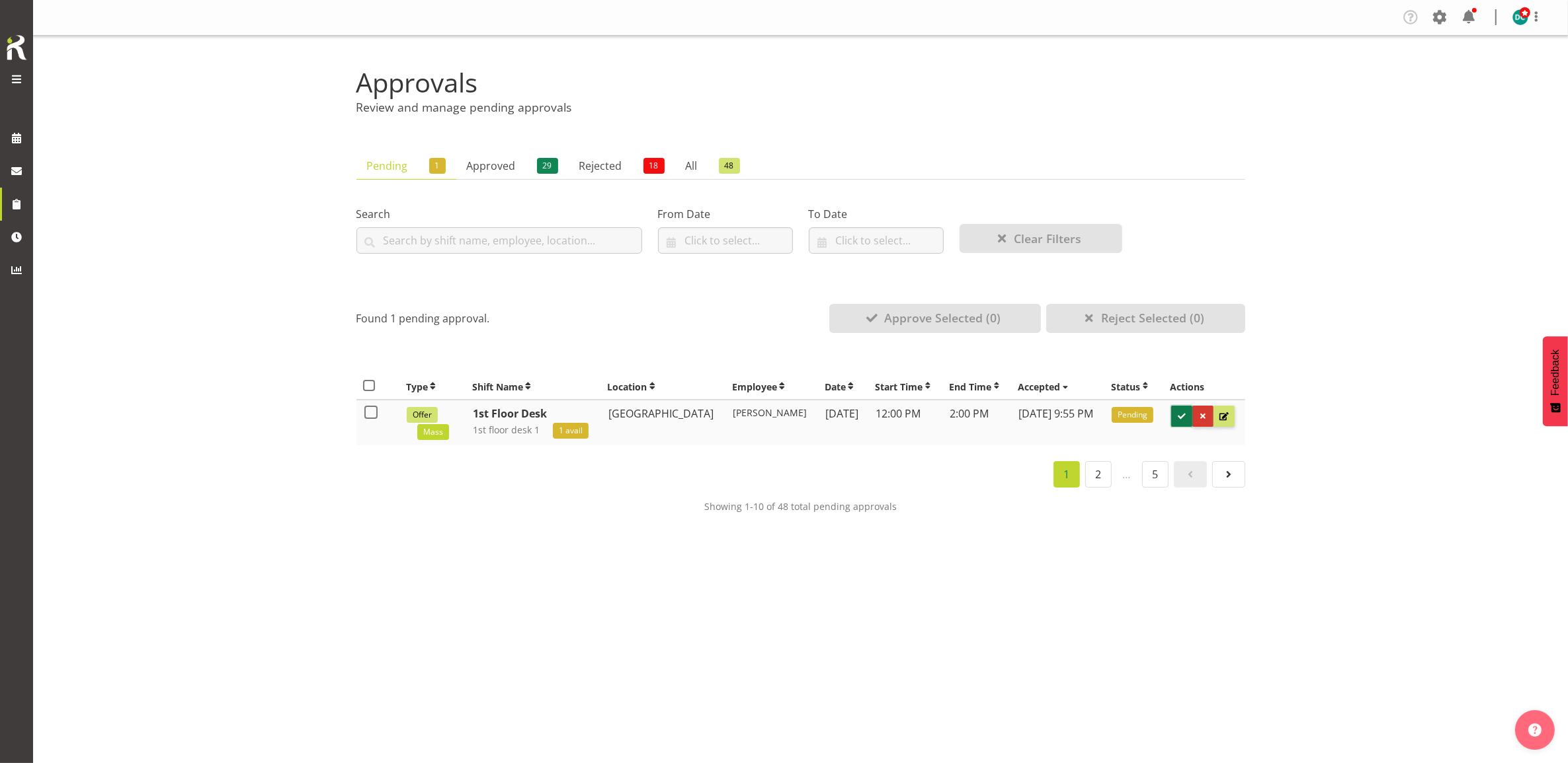
click at [1178, 420] on span at bounding box center [1181, 416] width 12 height 12
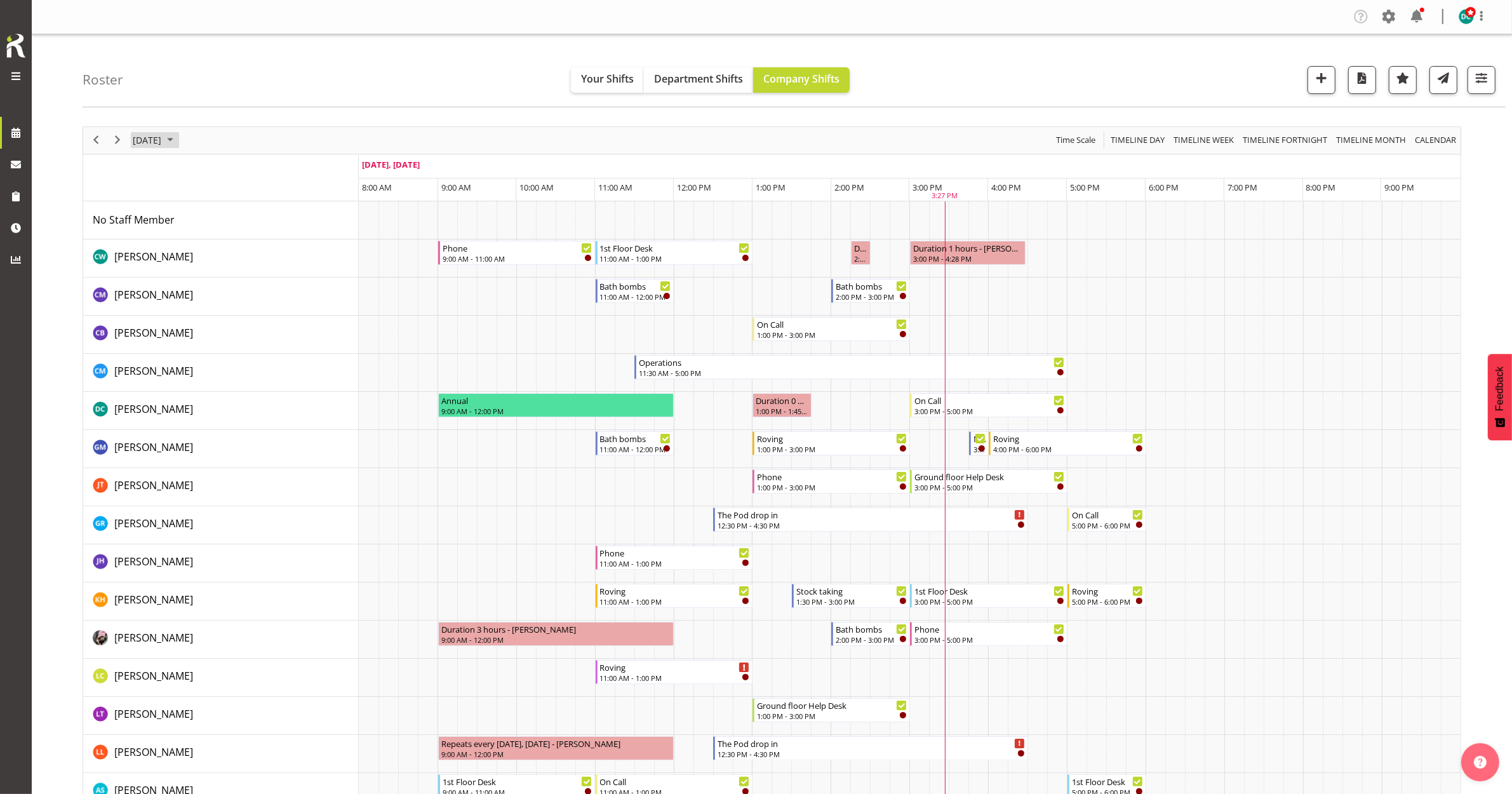
click at [162, 139] on span "October 2, 2025" at bounding box center [147, 140] width 31 height 16
click at [268, 218] on span "4" at bounding box center [267, 216] width 19 height 19
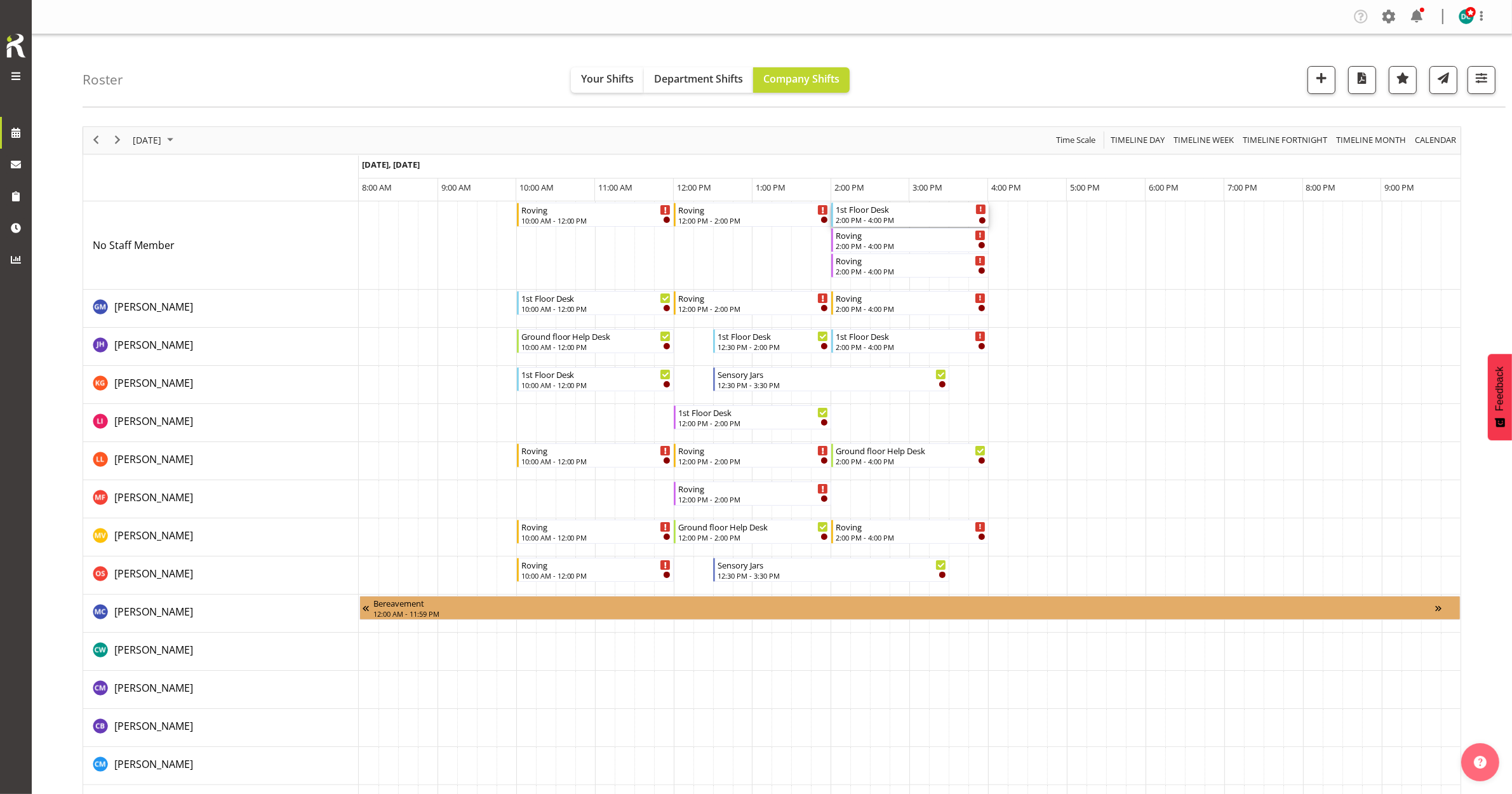
click at [879, 217] on div "2:00 PM - 4:00 PM" at bounding box center [911, 220] width 150 height 10
click at [0, 0] on div at bounding box center [0, 0] width 0 height 0
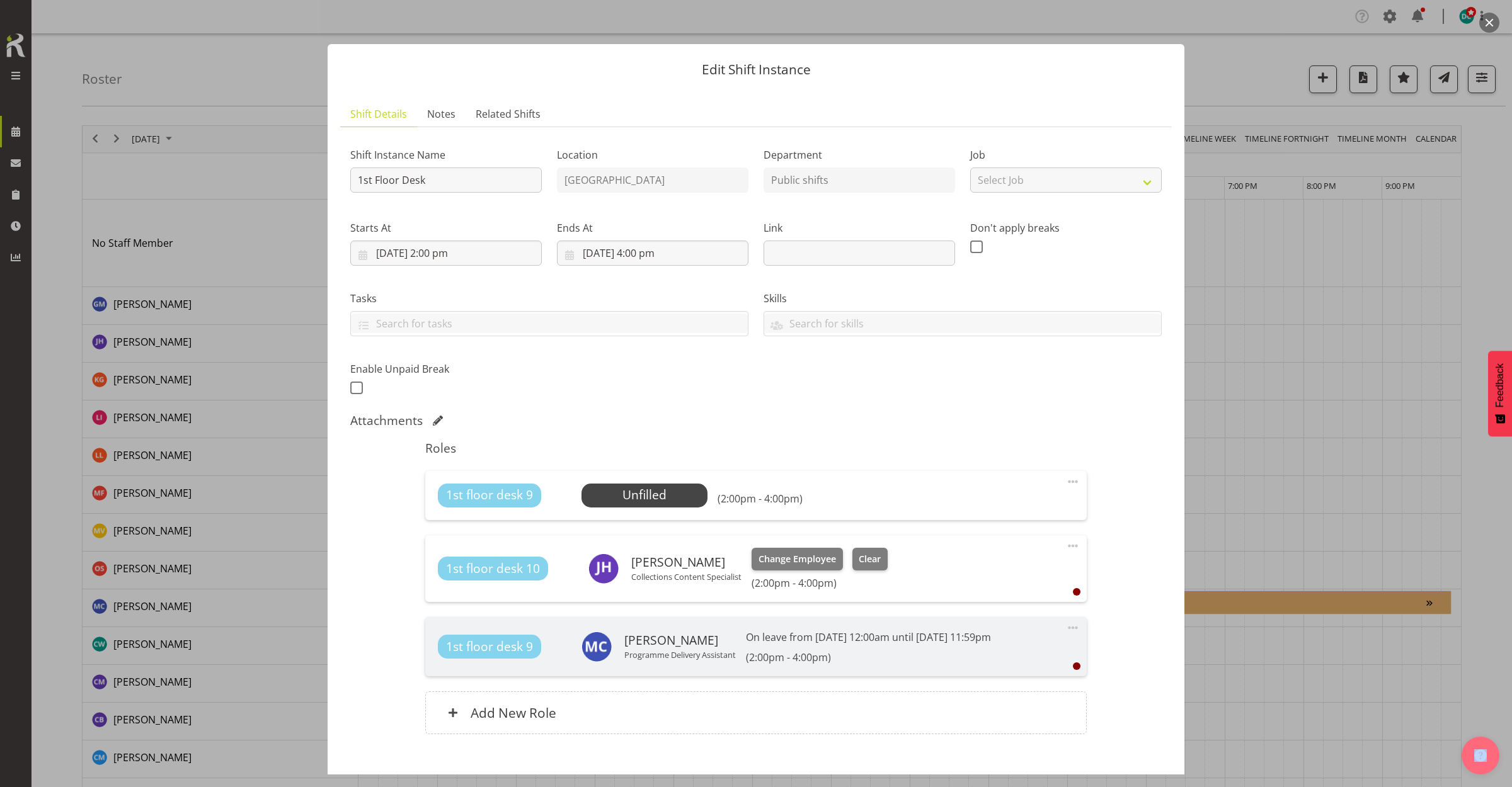
click at [1065, 485] on span at bounding box center [1072, 481] width 15 height 15
click at [992, 512] on link "Edit" at bounding box center [1020, 509] width 121 height 23
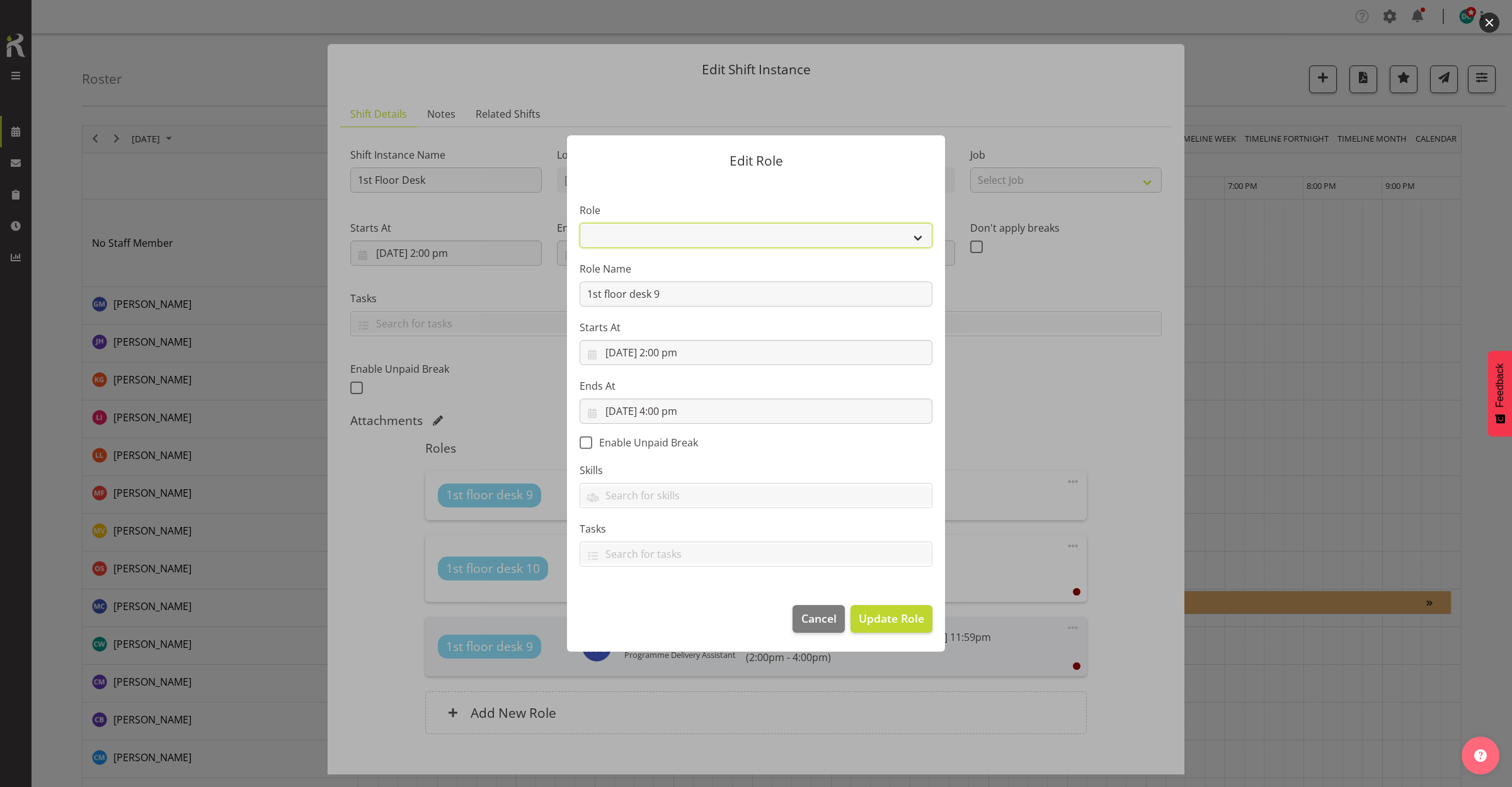
click at [763, 236] on select "1st floor desk AQ operator Business Support Team member Casual Customer Experie…" at bounding box center [755, 235] width 353 height 25
click at [763, 236] on select "1st floor desk AQ operator Business Support Team member Casual Customer Experie…" at bounding box center [755, 235] width 353 height 25
click at [763, 236] on select "1st floor desk AQ operator Business Support Team member Casual Customer Experie…" at bounding box center [755, 235] width 353 height 25
select select "1515"
click at [579, 223] on select "1st floor desk AQ operator Business Support Team member Casual Customer Experie…" at bounding box center [755, 235] width 353 height 25
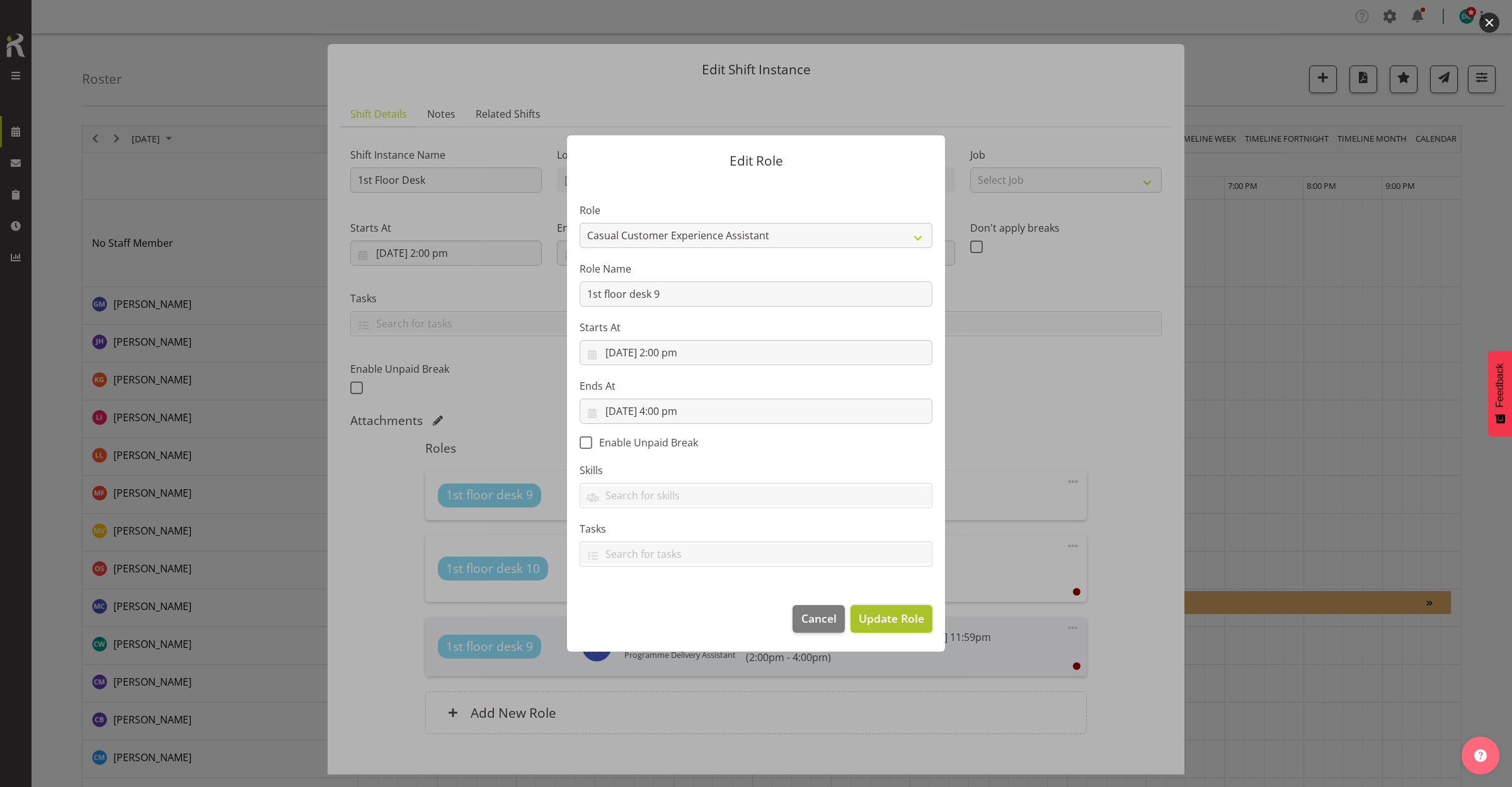
click at [855, 622] on button "Update Role" at bounding box center [892, 619] width 82 height 28
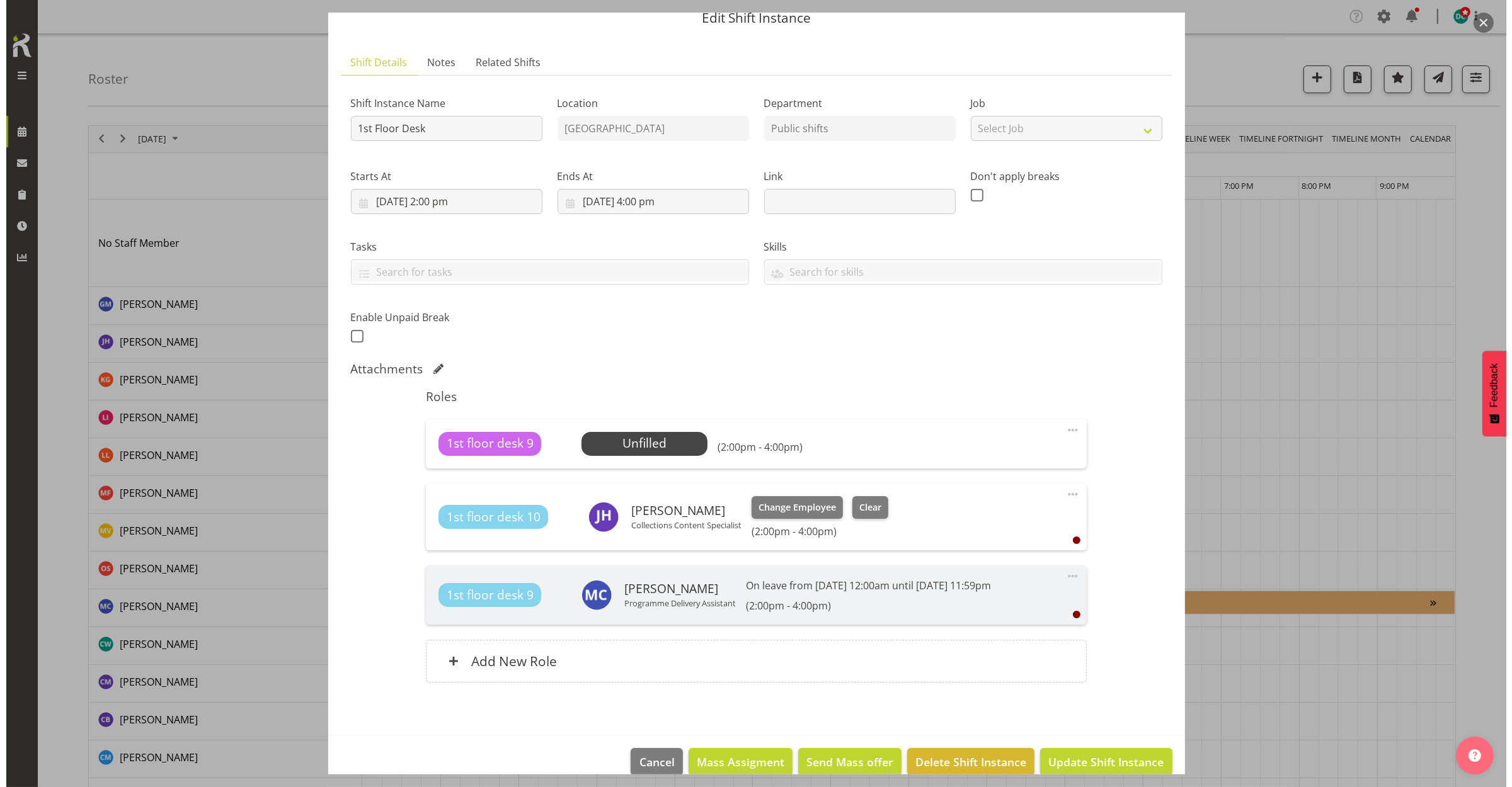
scroll to position [72, 0]
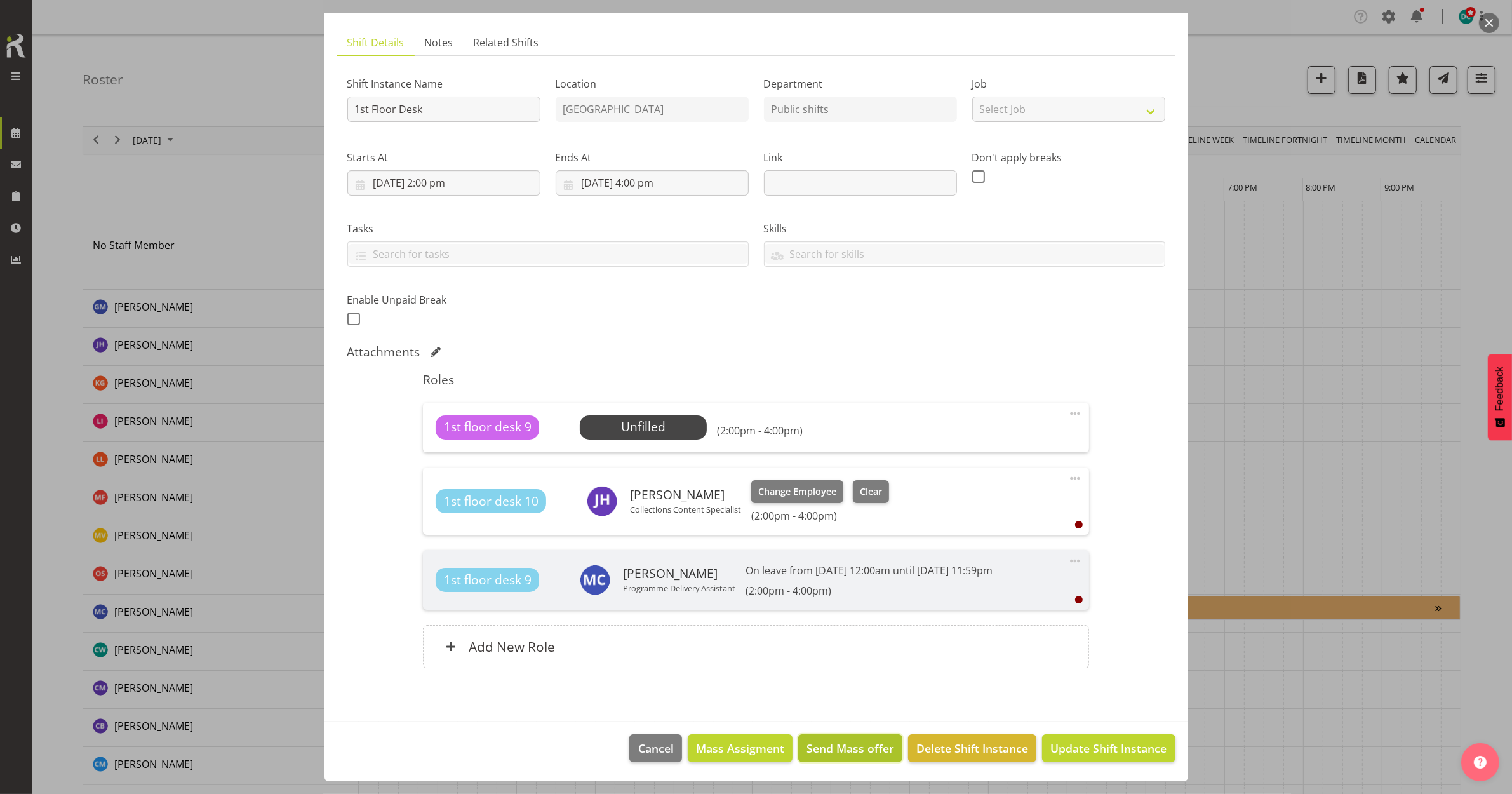
click at [856, 745] on span "Send Mass offer" at bounding box center [850, 748] width 87 height 16
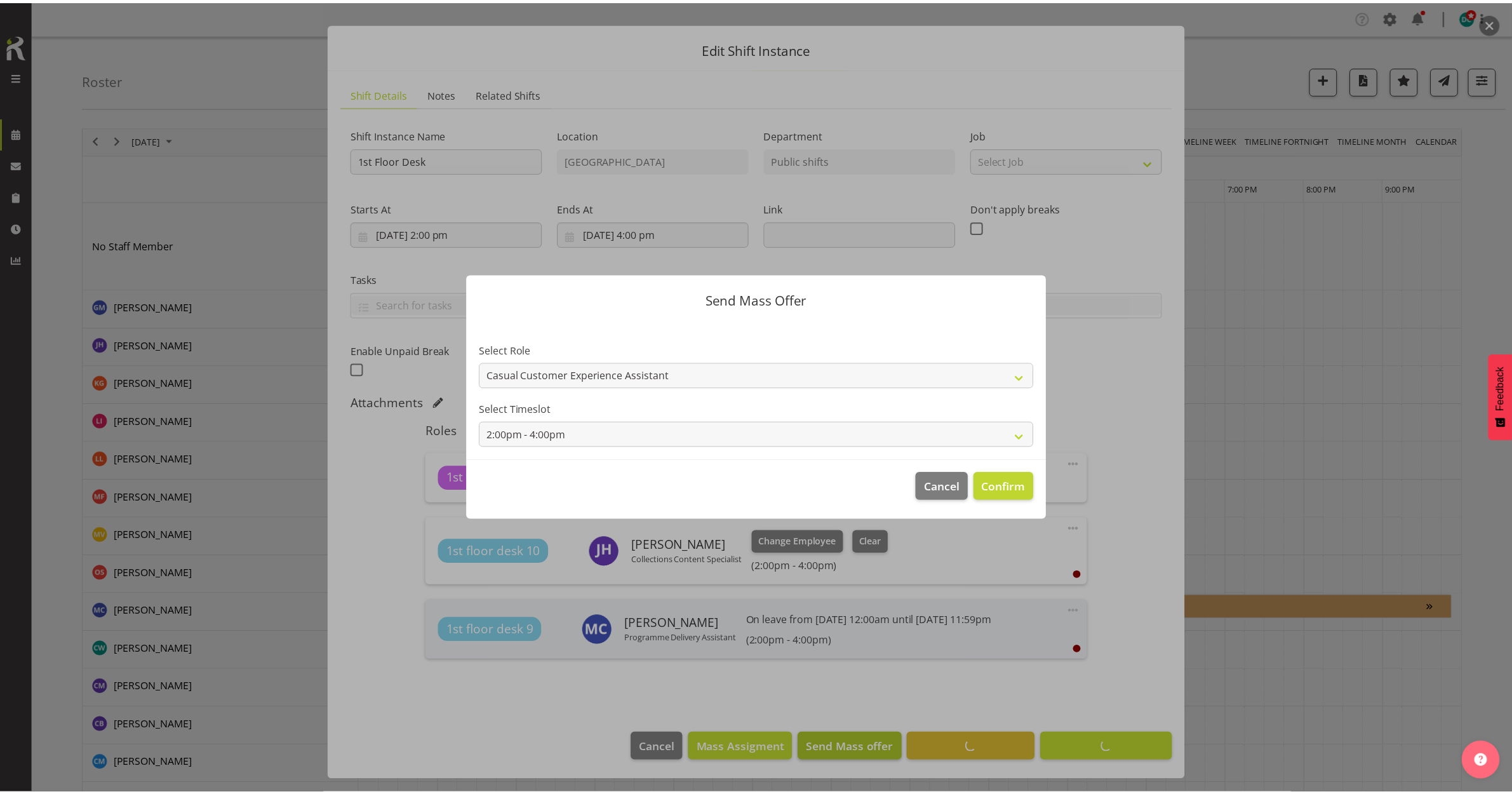
scroll to position [22, 0]
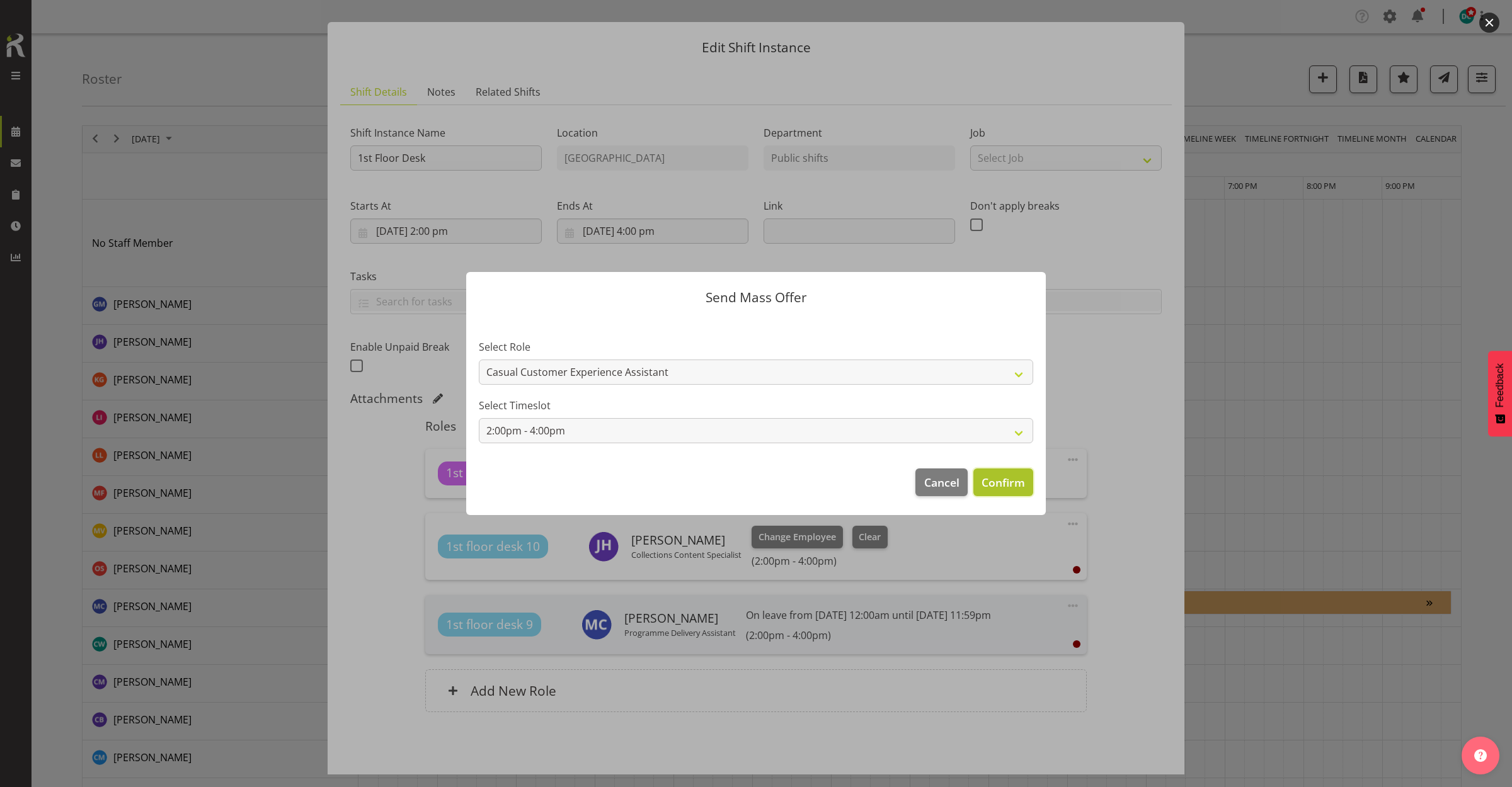
click at [1017, 474] on span "Confirm" at bounding box center [1003, 482] width 44 height 16
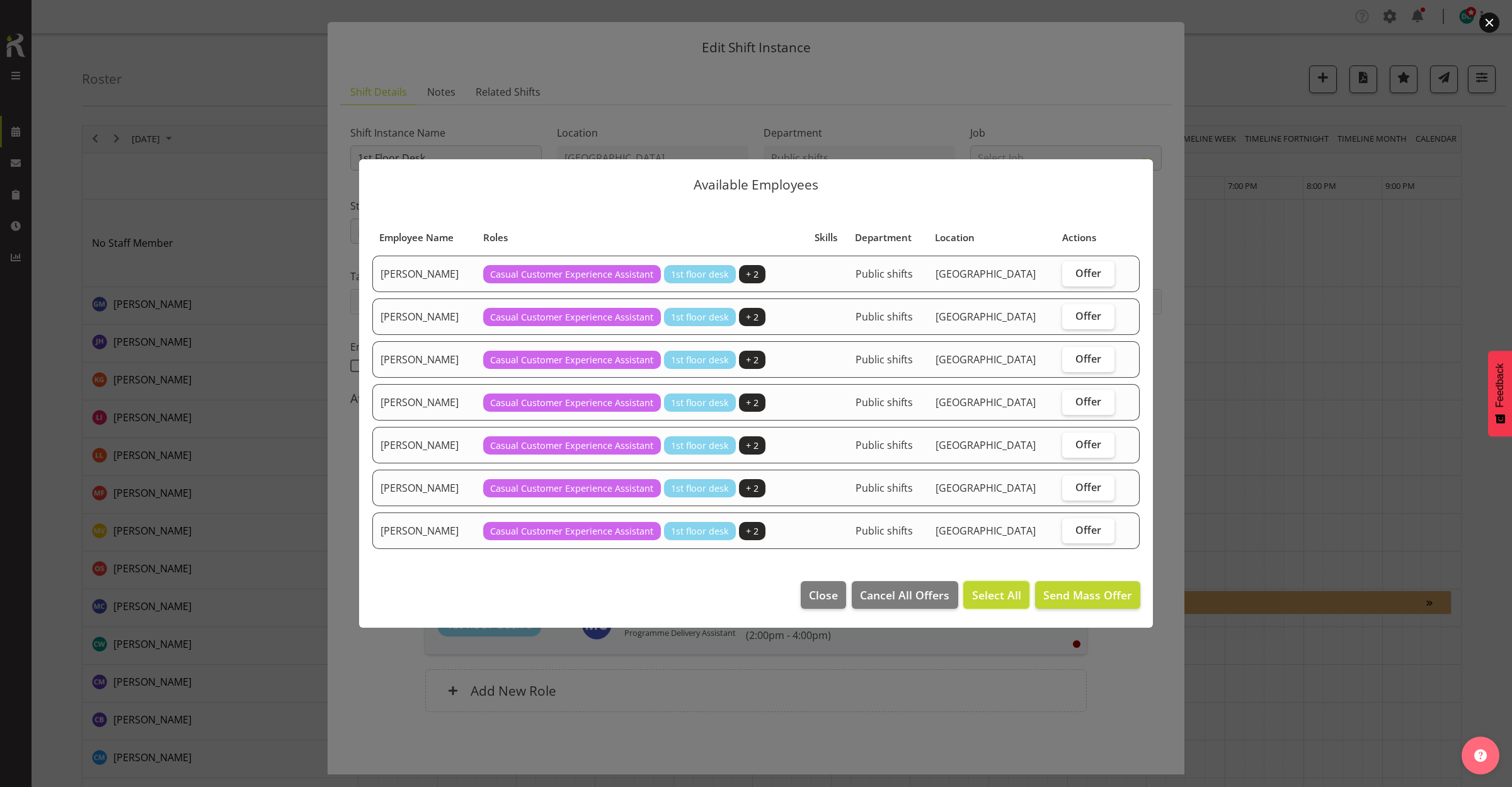
click at [990, 594] on span "Select All" at bounding box center [996, 595] width 49 height 16
checkbox input "true"
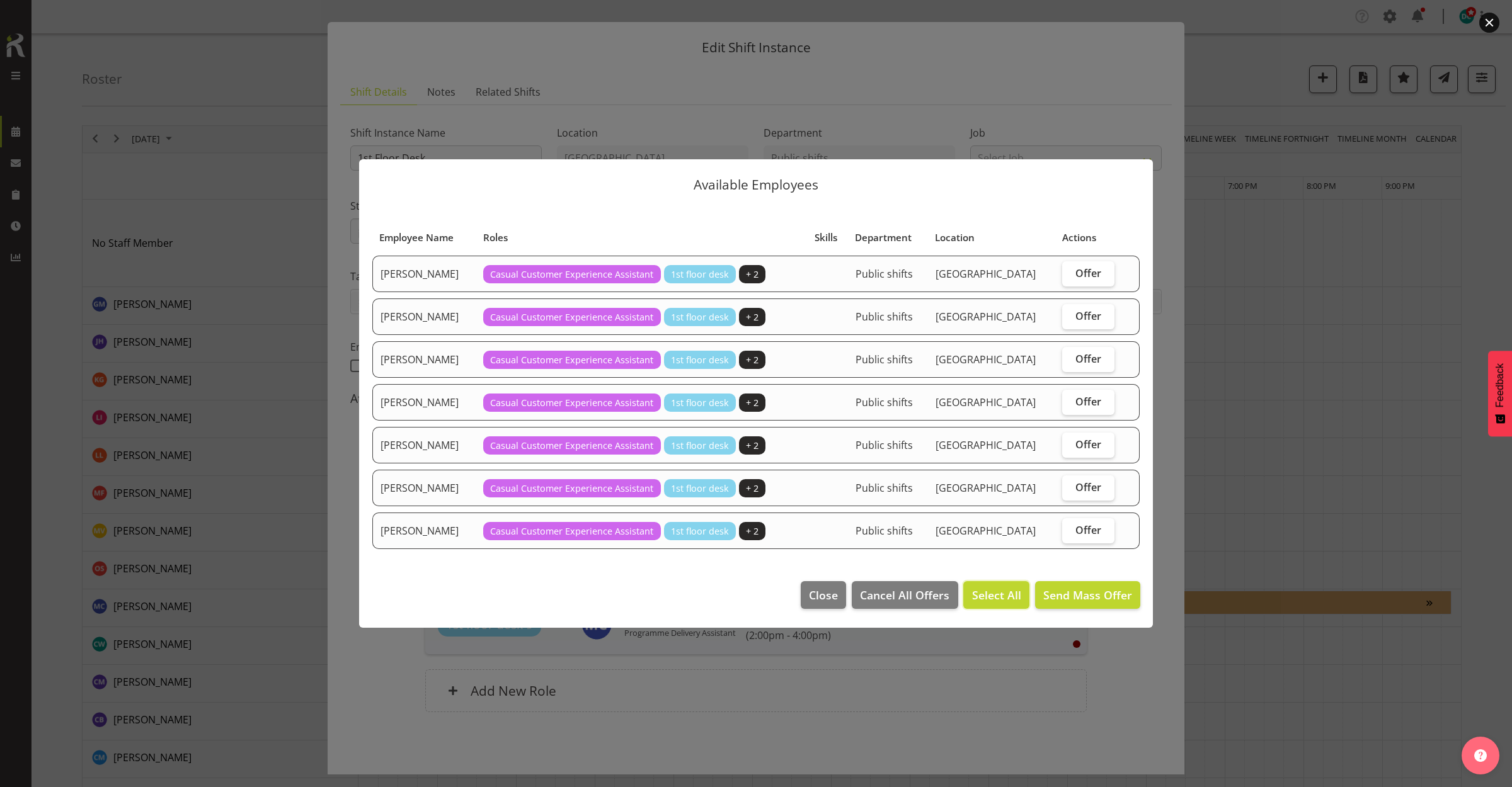
checkbox input "true"
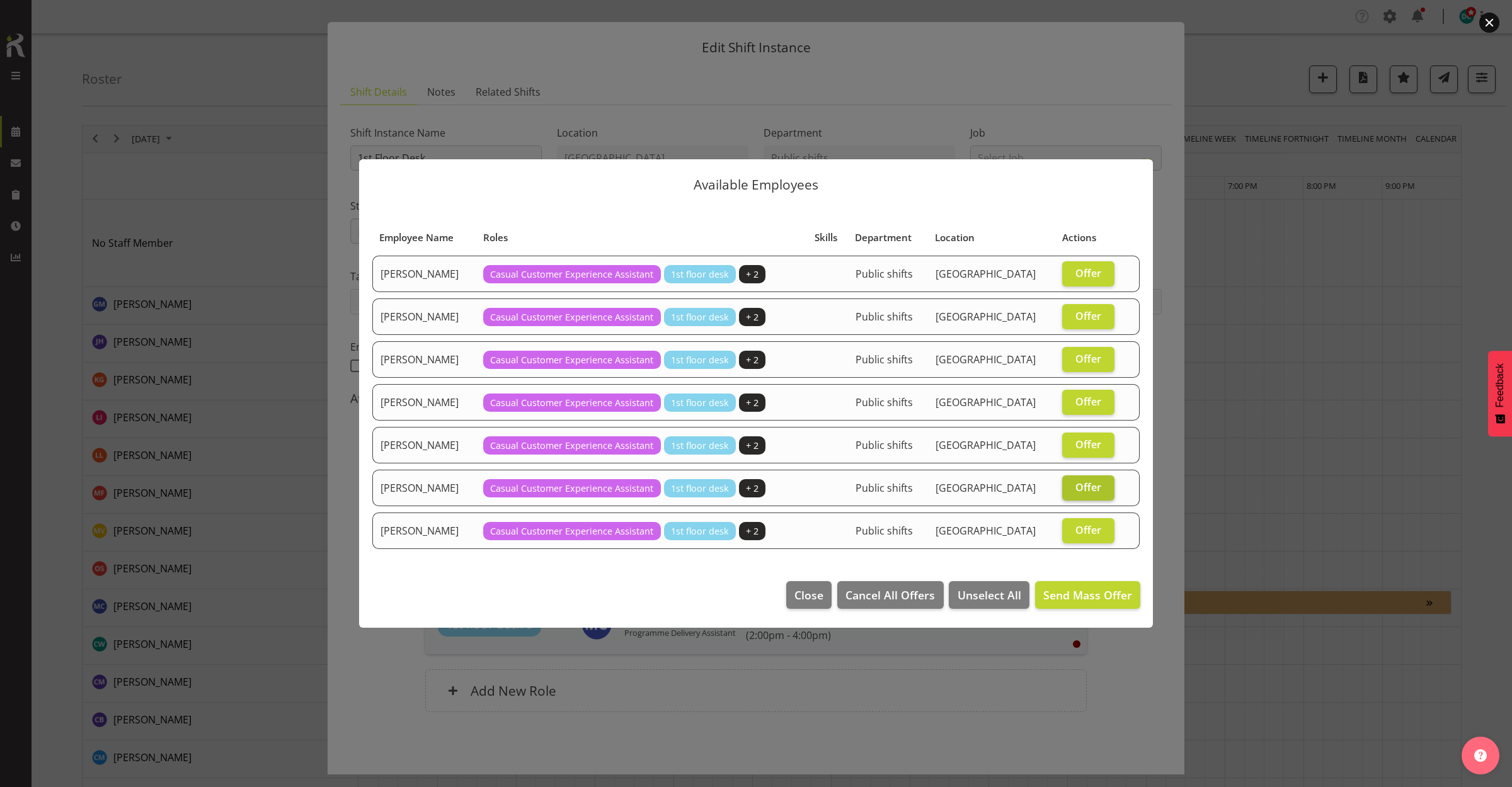
click at [1095, 488] on span "Offer" at bounding box center [1088, 487] width 26 height 12
click at [1070, 488] on input "Offer" at bounding box center [1066, 487] width 8 height 8
checkbox input "false"
click at [1086, 599] on span "Send Mass Offer" at bounding box center [1087, 595] width 89 height 15
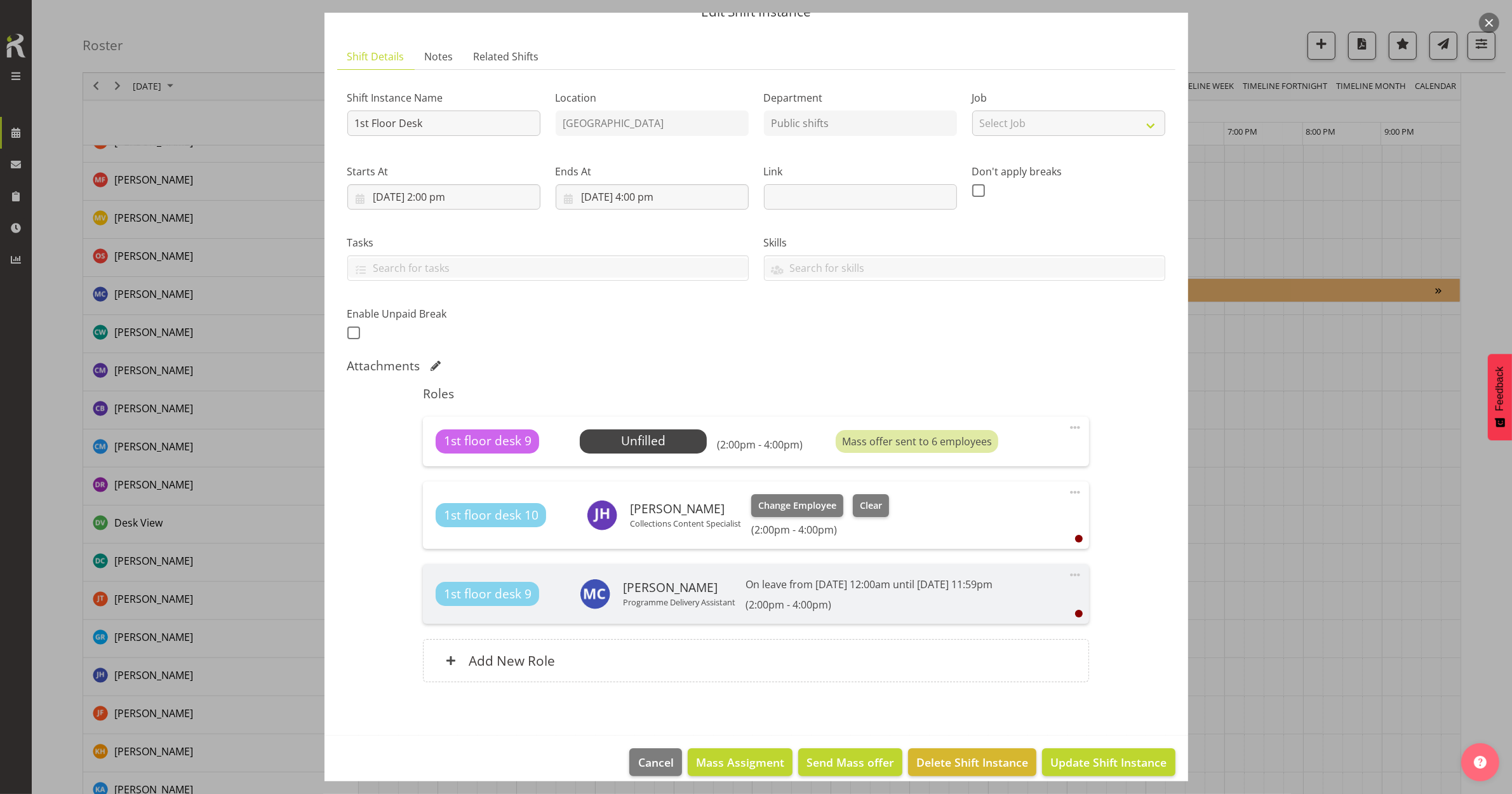
scroll to position [73, 0]
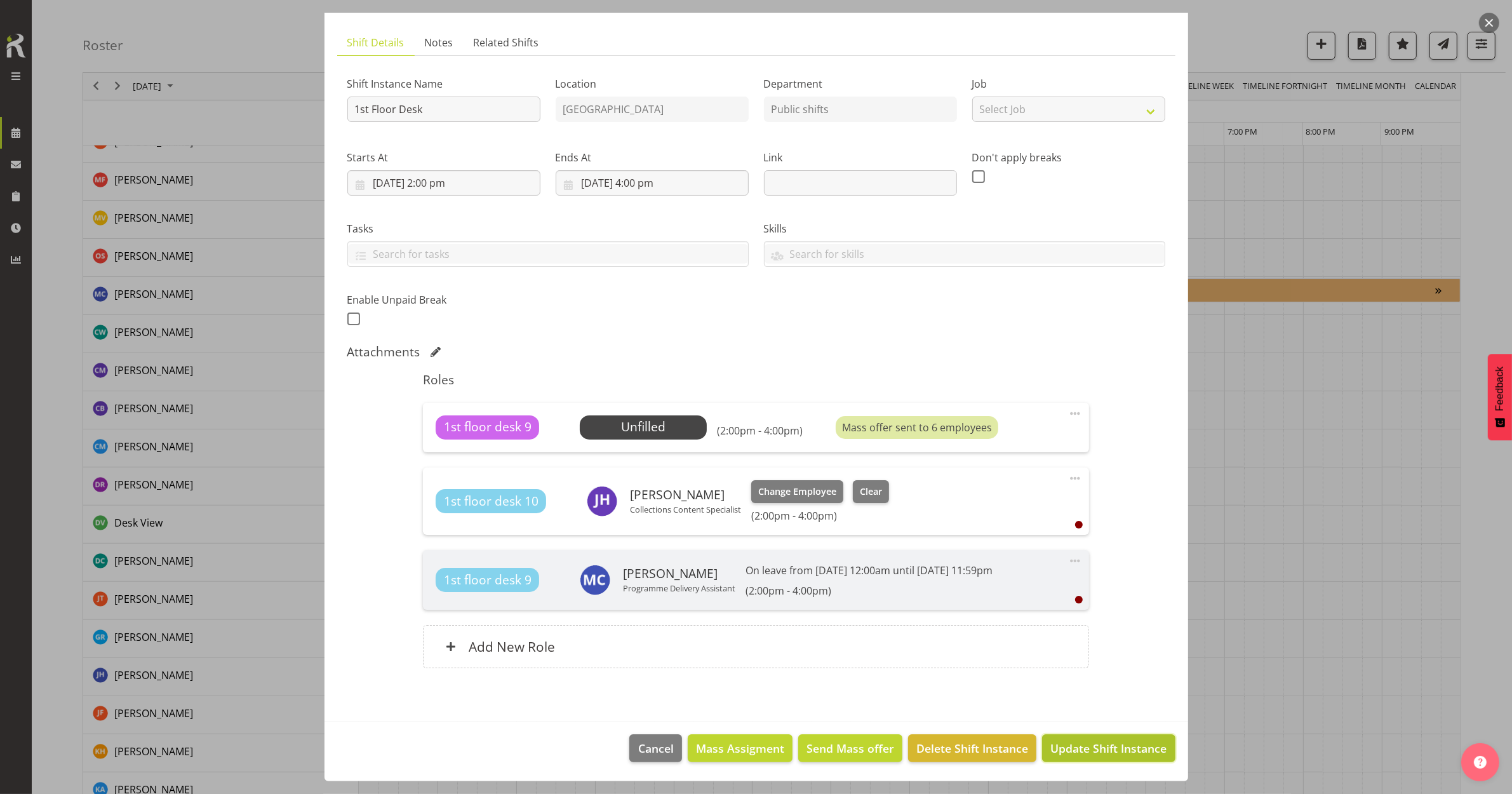
click at [1084, 748] on span "Update Shift Instance" at bounding box center [1109, 748] width 116 height 16
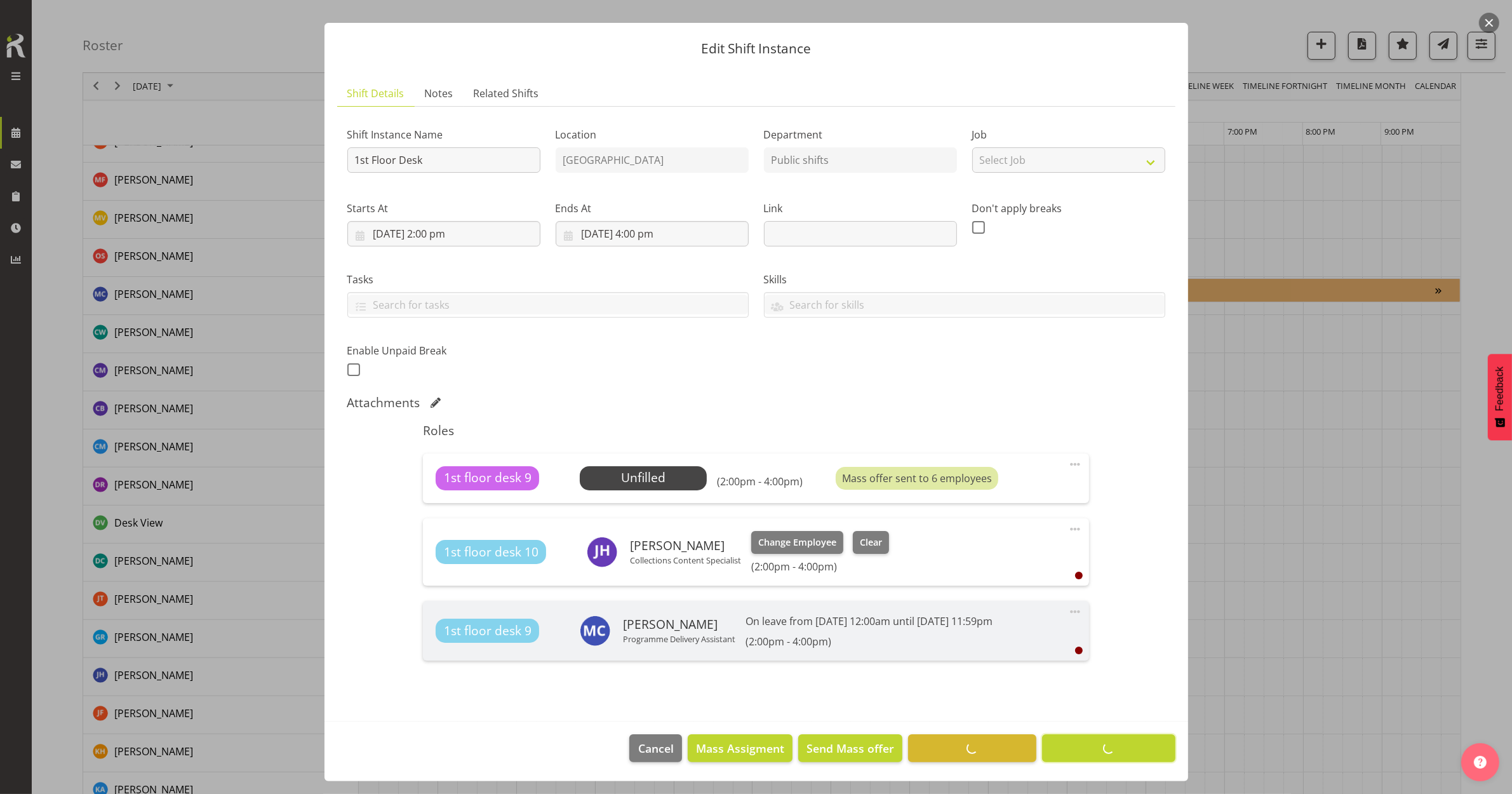
scroll to position [0, 0]
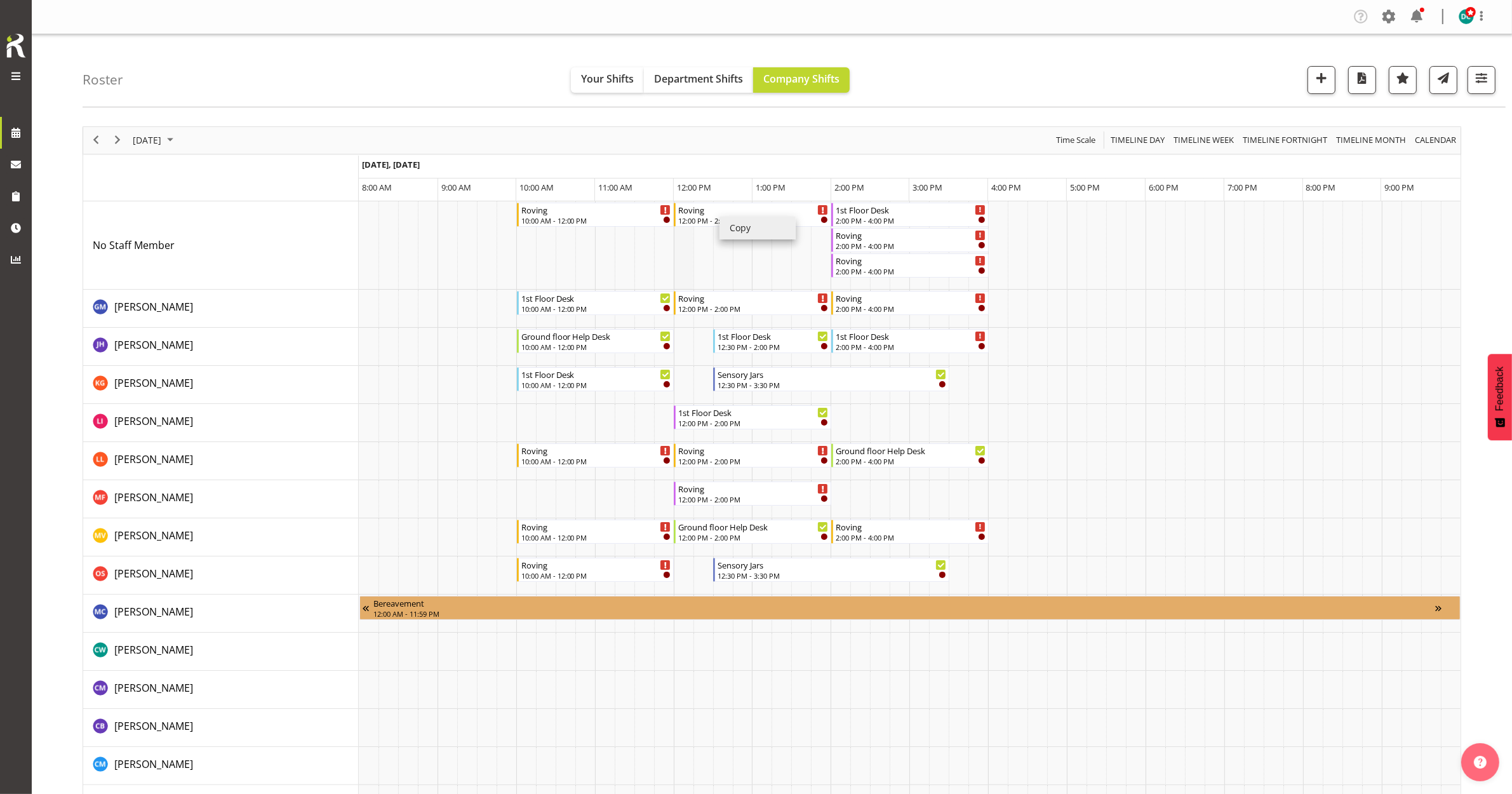
click at [678, 256] on td "Timeline Day of October 4, 2025" at bounding box center [683, 245] width 20 height 88
click at [716, 218] on div "12:00 PM - 2:00 PM" at bounding box center [753, 220] width 150 height 10
click at [0, 0] on div at bounding box center [0, 0] width 0 height 0
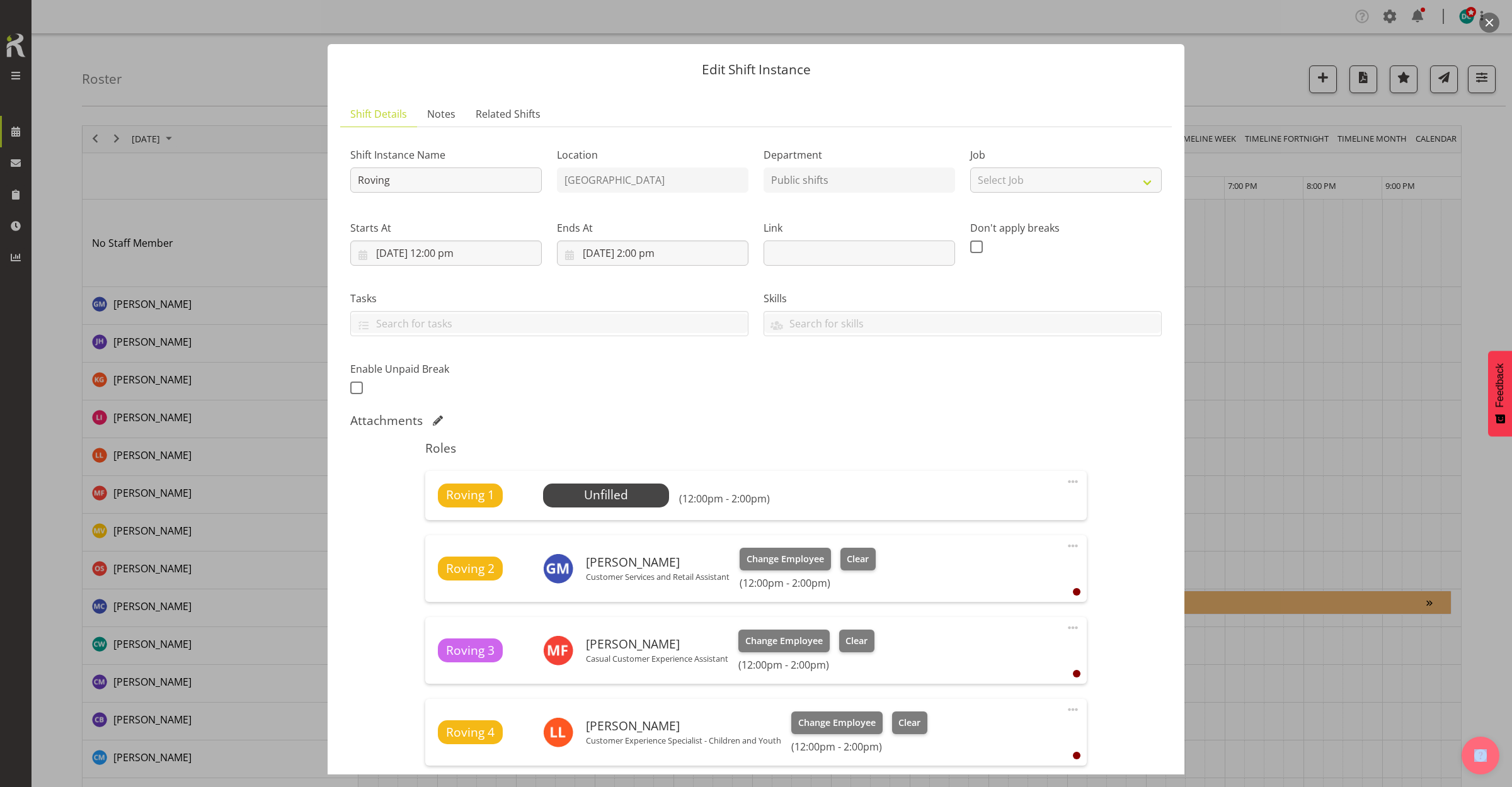
click at [1065, 480] on span at bounding box center [1072, 481] width 15 height 15
click at [983, 511] on link "Edit" at bounding box center [1020, 509] width 121 height 23
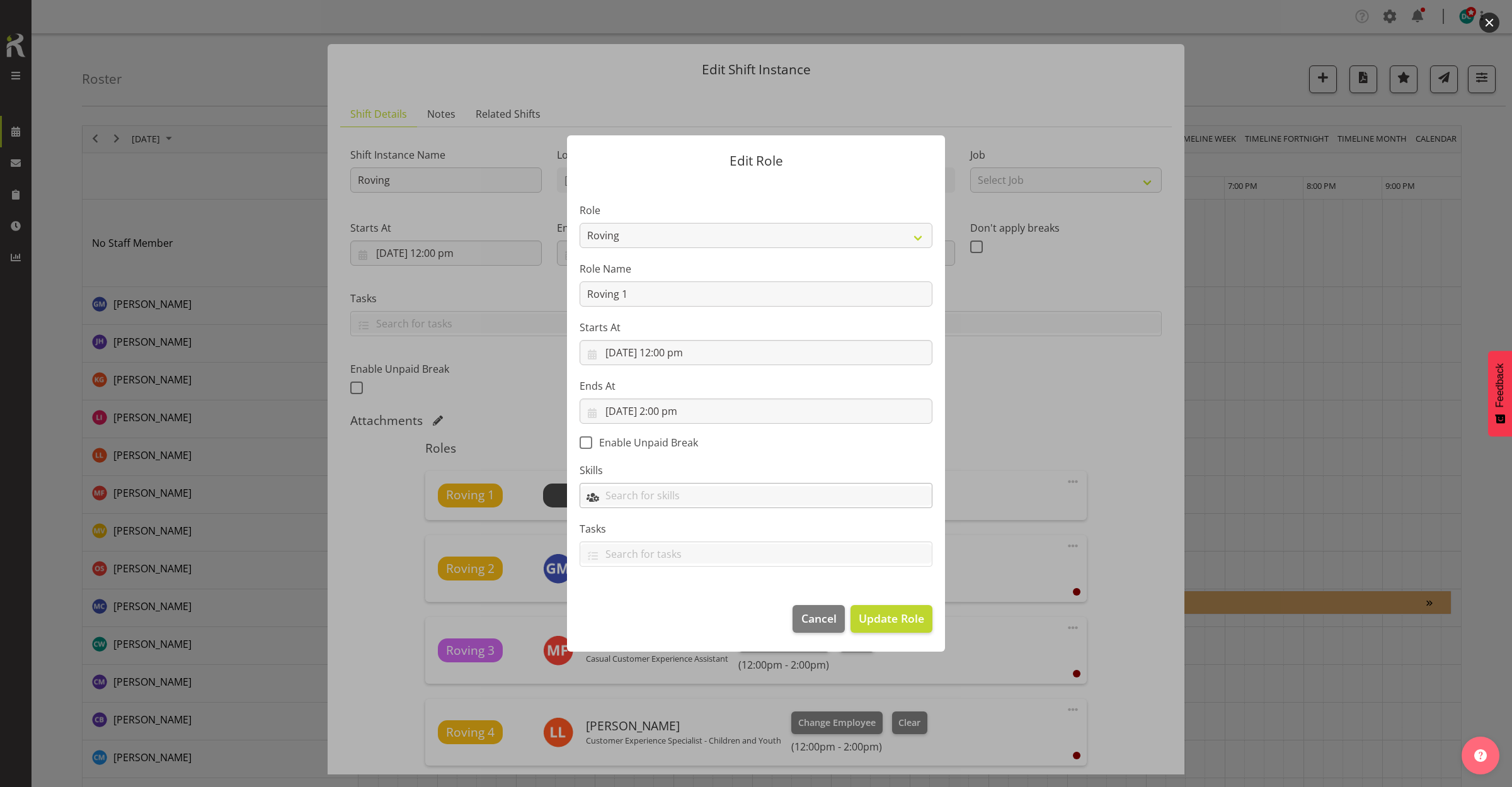
click at [634, 496] on input "text" at bounding box center [755, 496] width 351 height 20
click at [719, 233] on select "1st floor desk AQ operator Business Support Team member Casual Customer Experie…" at bounding box center [755, 235] width 353 height 25
select select "1515"
click at [579, 223] on select "1st floor desk AQ operator Business Support Team member Casual Customer Experie…" at bounding box center [755, 235] width 353 height 25
click at [868, 614] on span "Update Role" at bounding box center [891, 618] width 66 height 16
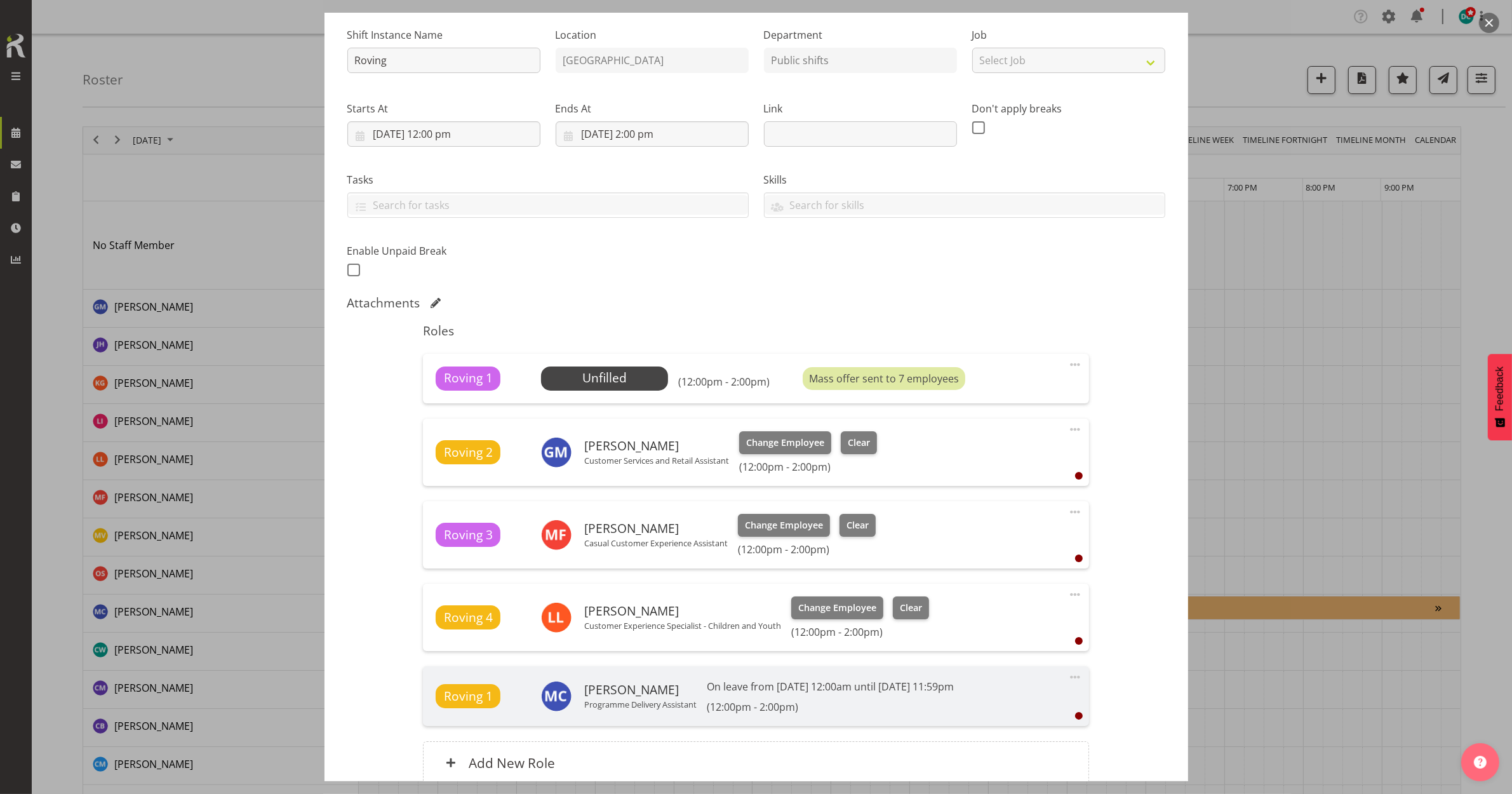
scroll to position [159, 0]
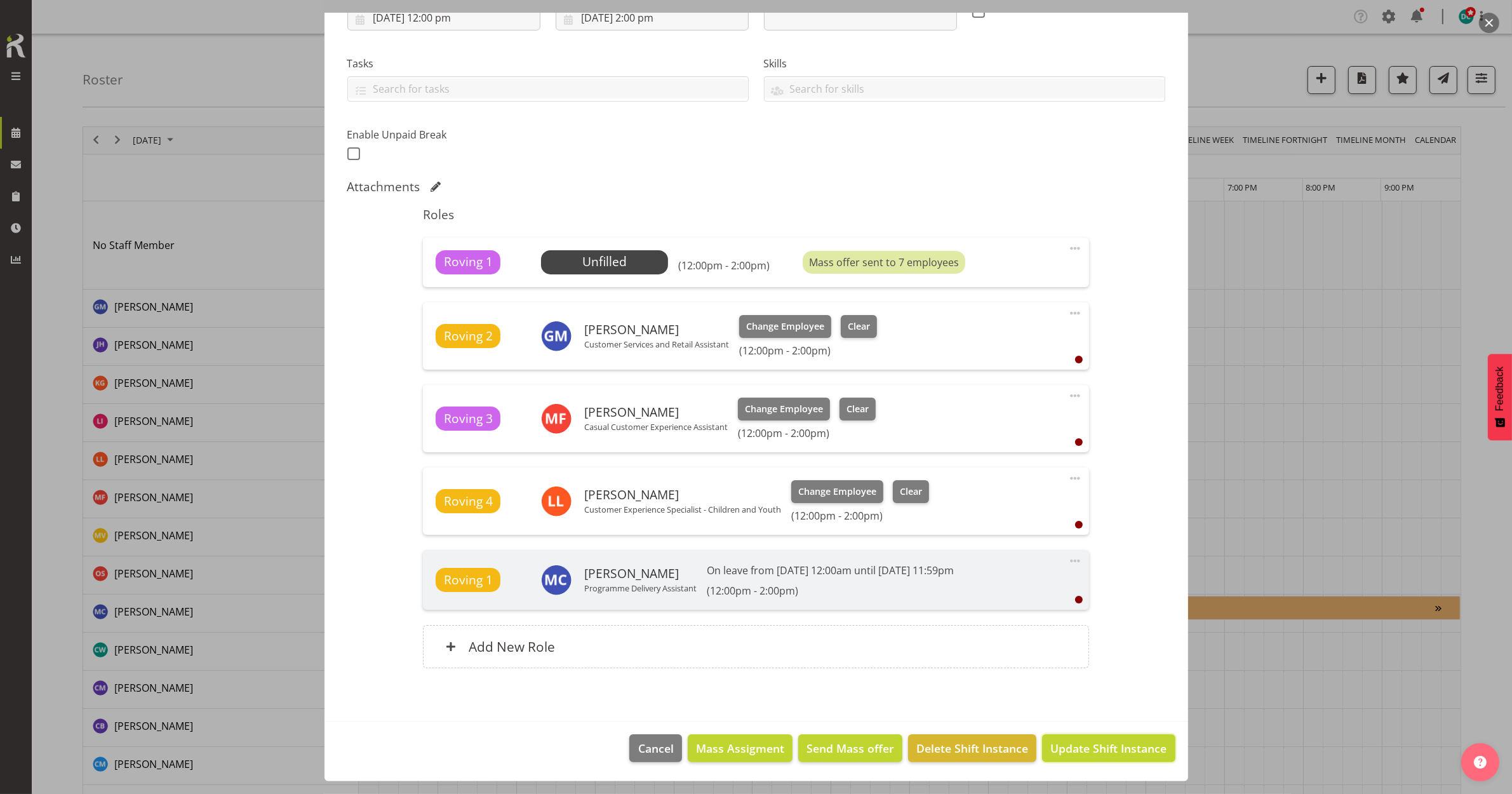
click at [1061, 760] on button "Update Shift Instance" at bounding box center [1109, 748] width 133 height 28
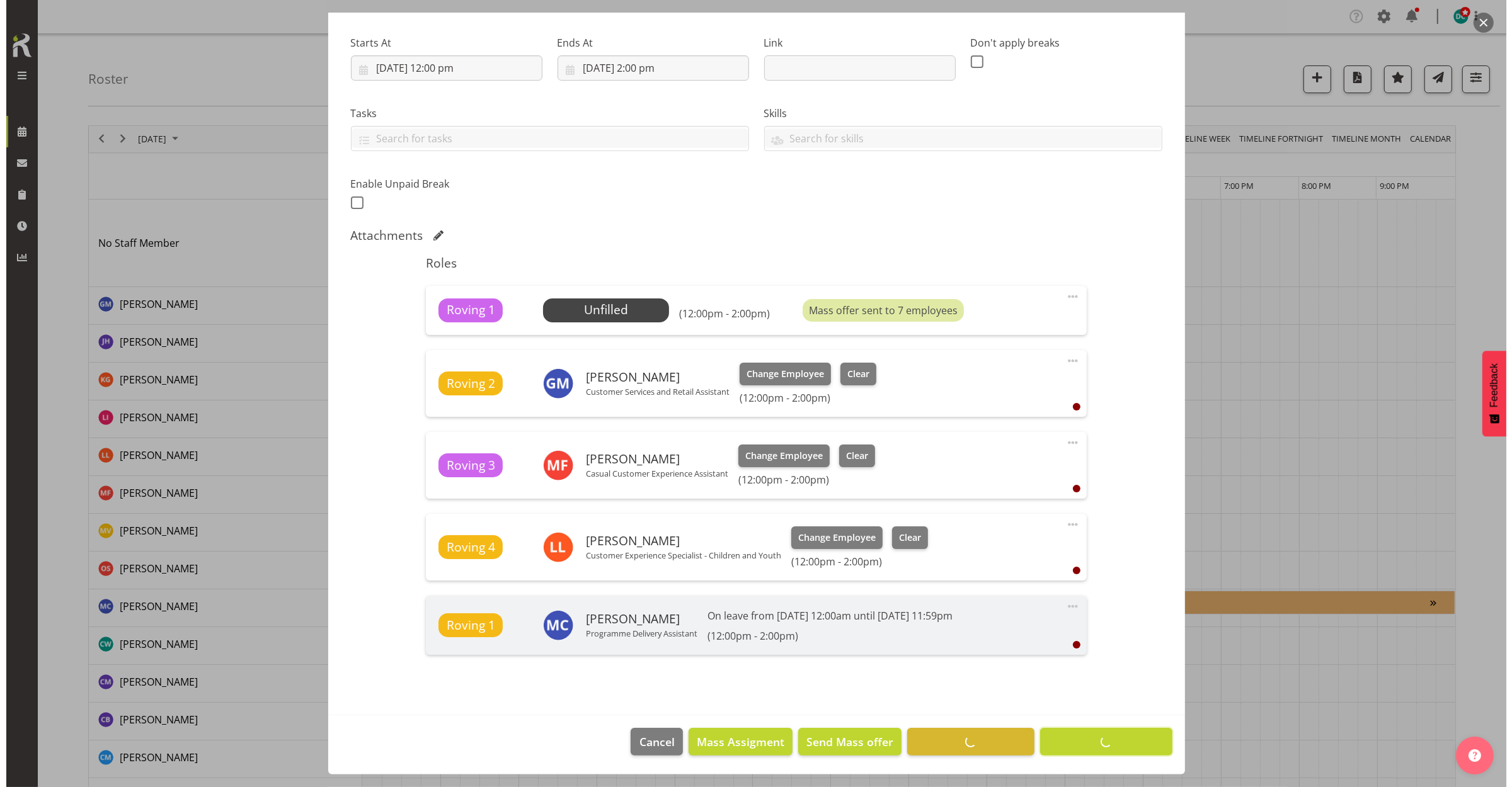
scroll to position [186, 0]
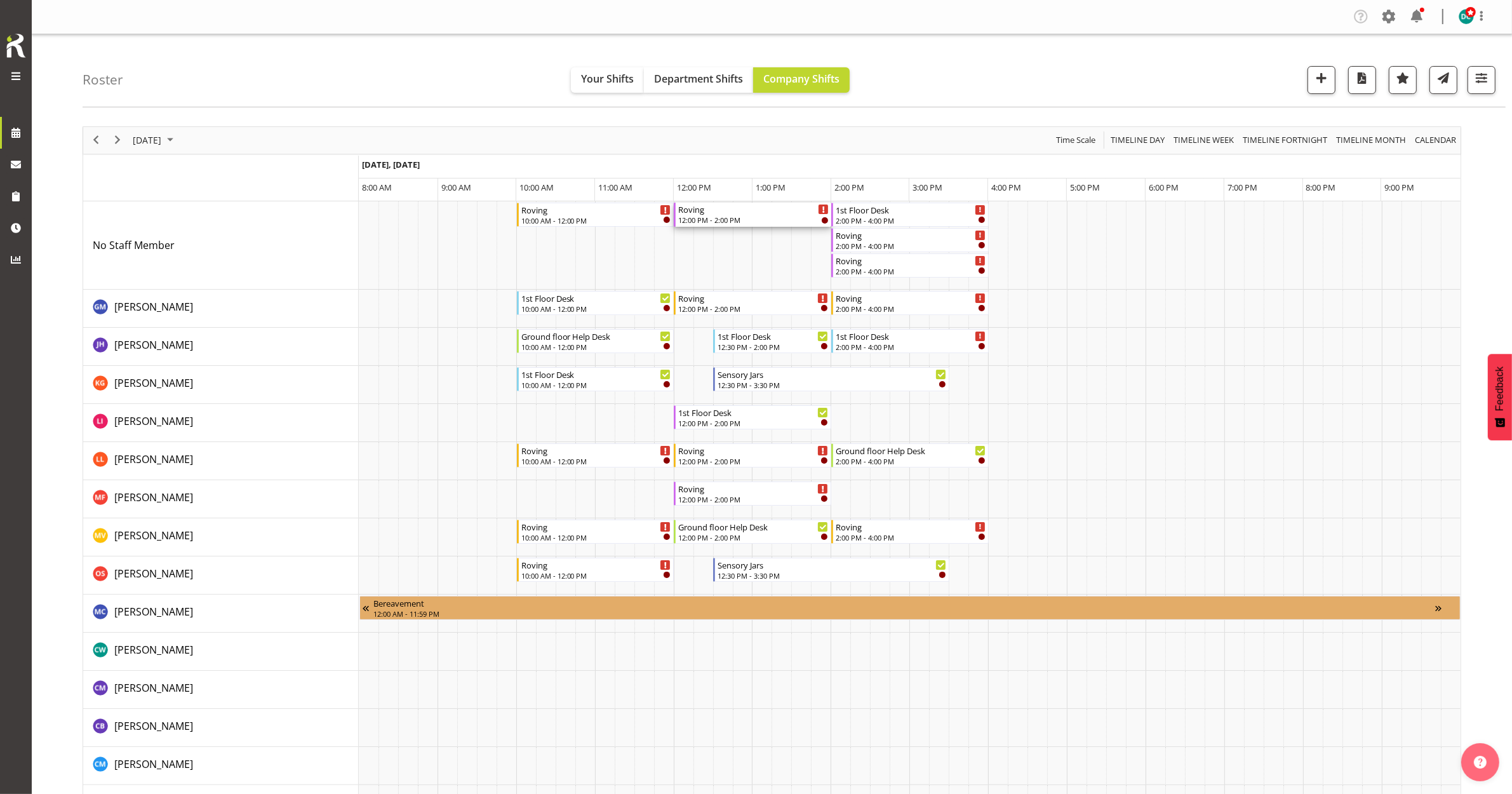
click at [729, 215] on div "Roving 12:00 PM - 2:00 PM" at bounding box center [753, 214] width 150 height 24
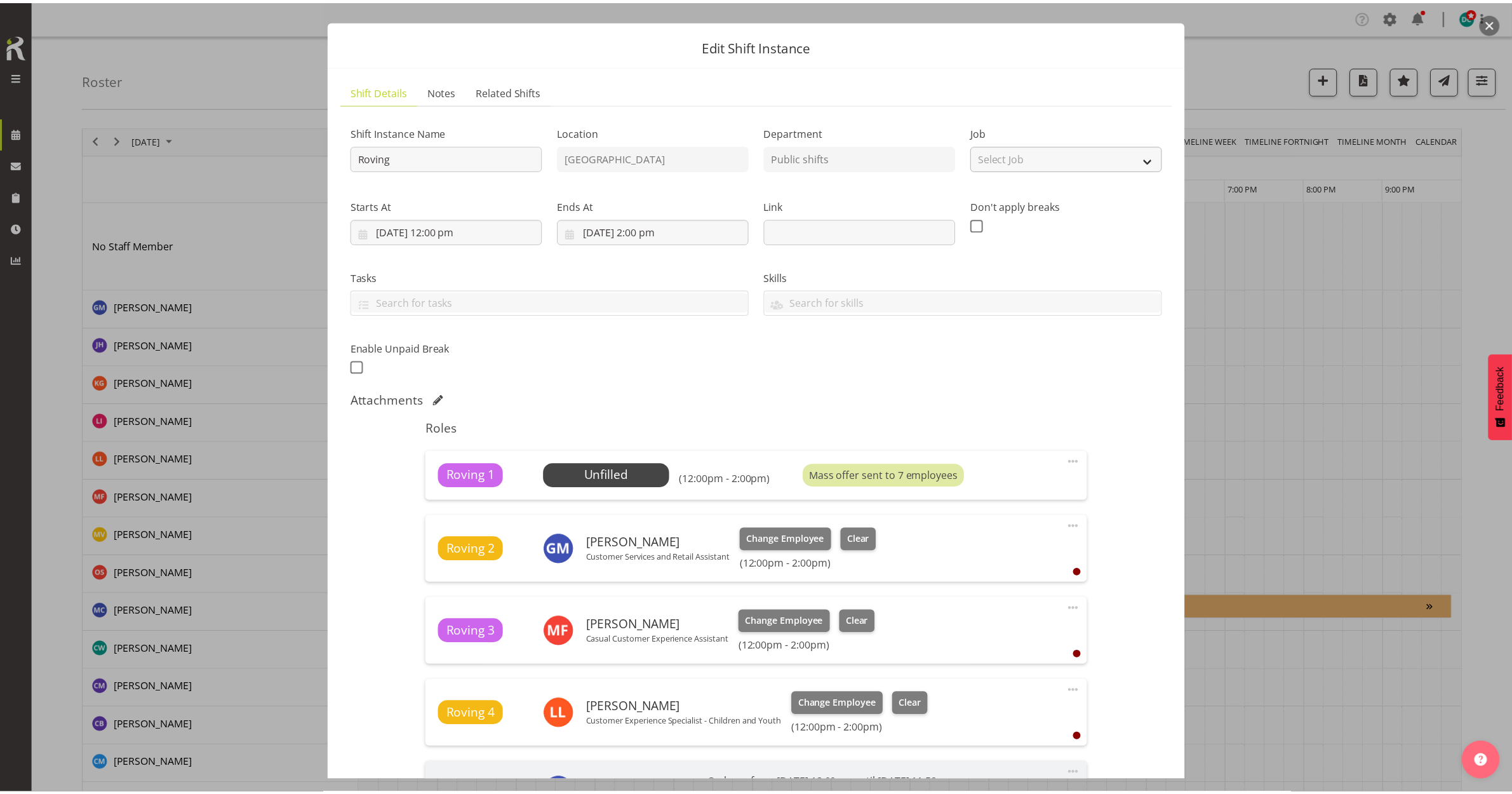
scroll to position [0, 0]
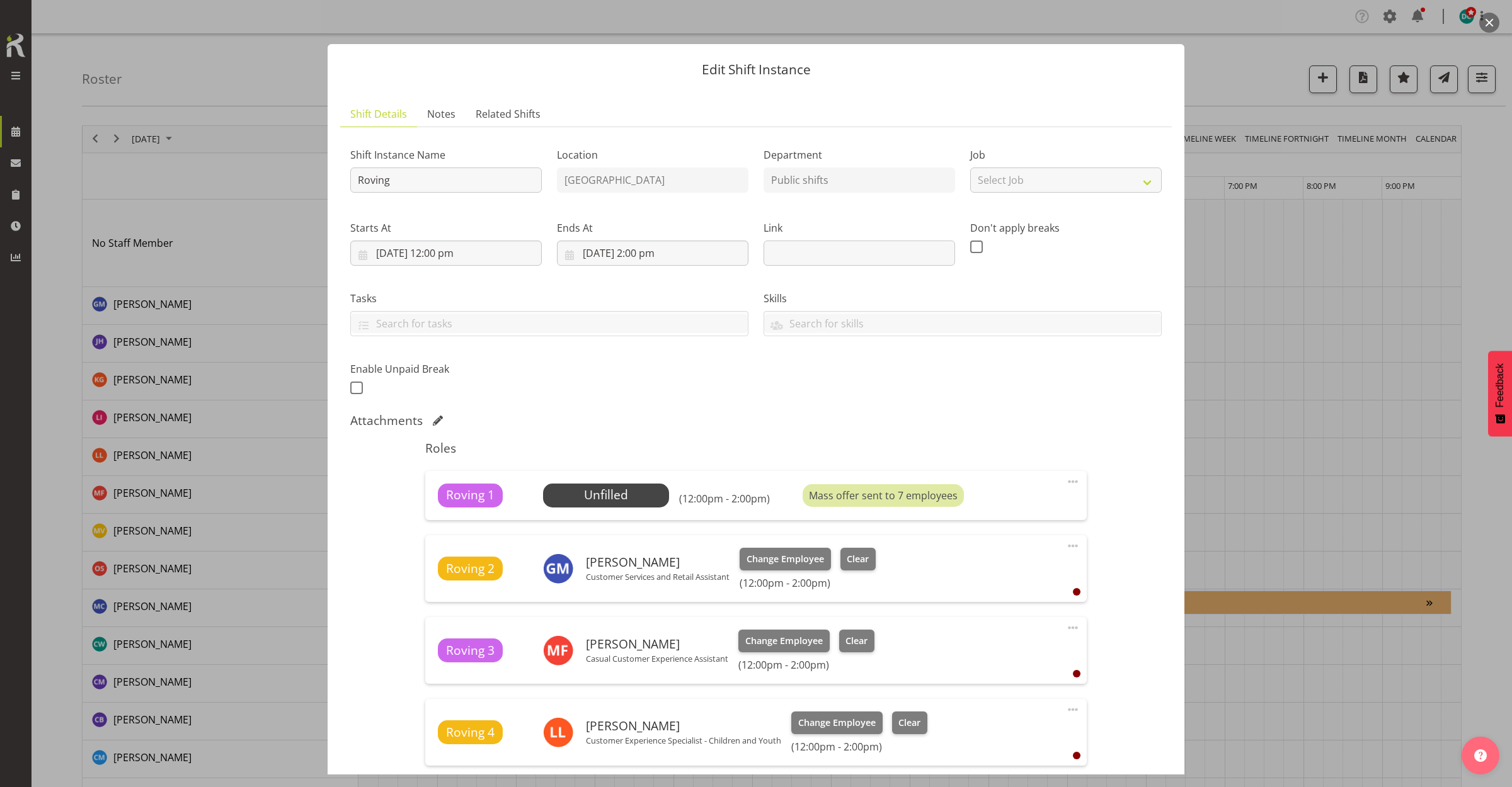
click at [1496, 19] on button "button" at bounding box center [1489, 22] width 20 height 20
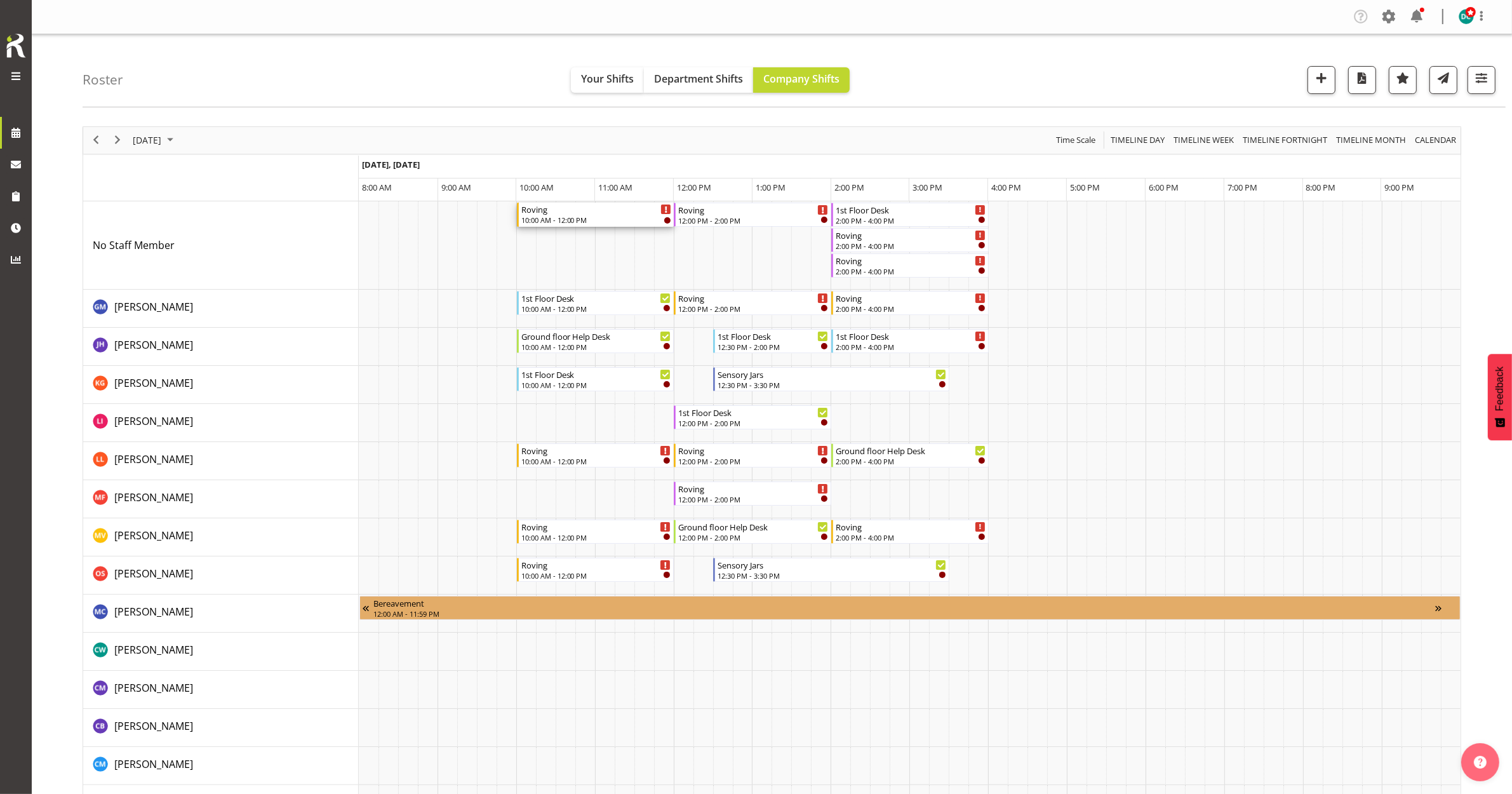
click at [585, 210] on div "Roving" at bounding box center [596, 208] width 150 height 12
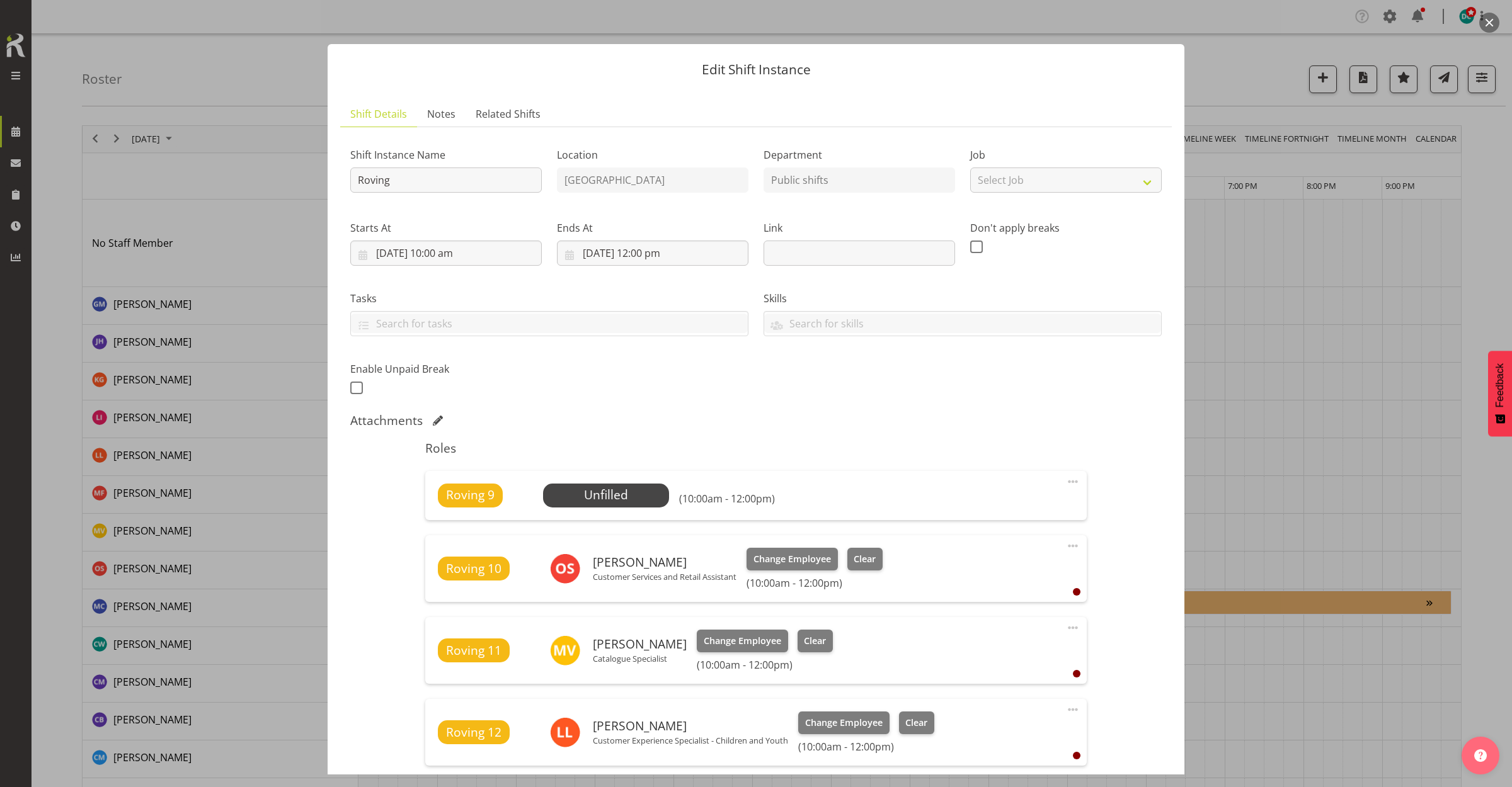
click at [1065, 483] on span at bounding box center [1072, 481] width 15 height 15
click at [981, 507] on link "Edit" at bounding box center [1020, 509] width 121 height 23
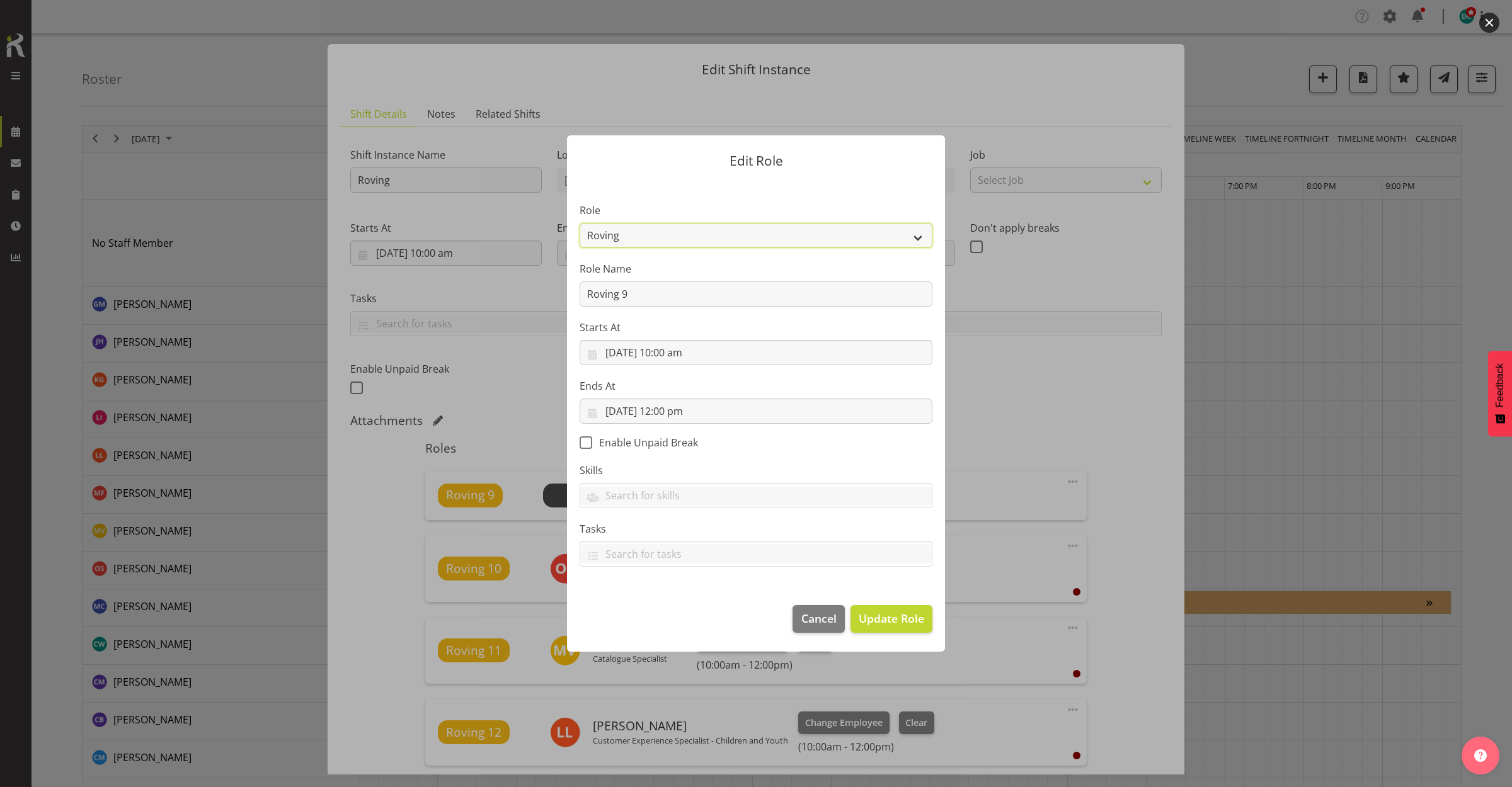
click at [787, 242] on select "1st floor desk AQ operator Business Support Team member Casual Customer Experie…" at bounding box center [755, 235] width 353 height 25
select select "1515"
click at [579, 223] on select "1st floor desk AQ operator Business Support Team member Casual Customer Experie…" at bounding box center [755, 235] width 353 height 25
click at [886, 618] on span "Update Role" at bounding box center [891, 618] width 66 height 16
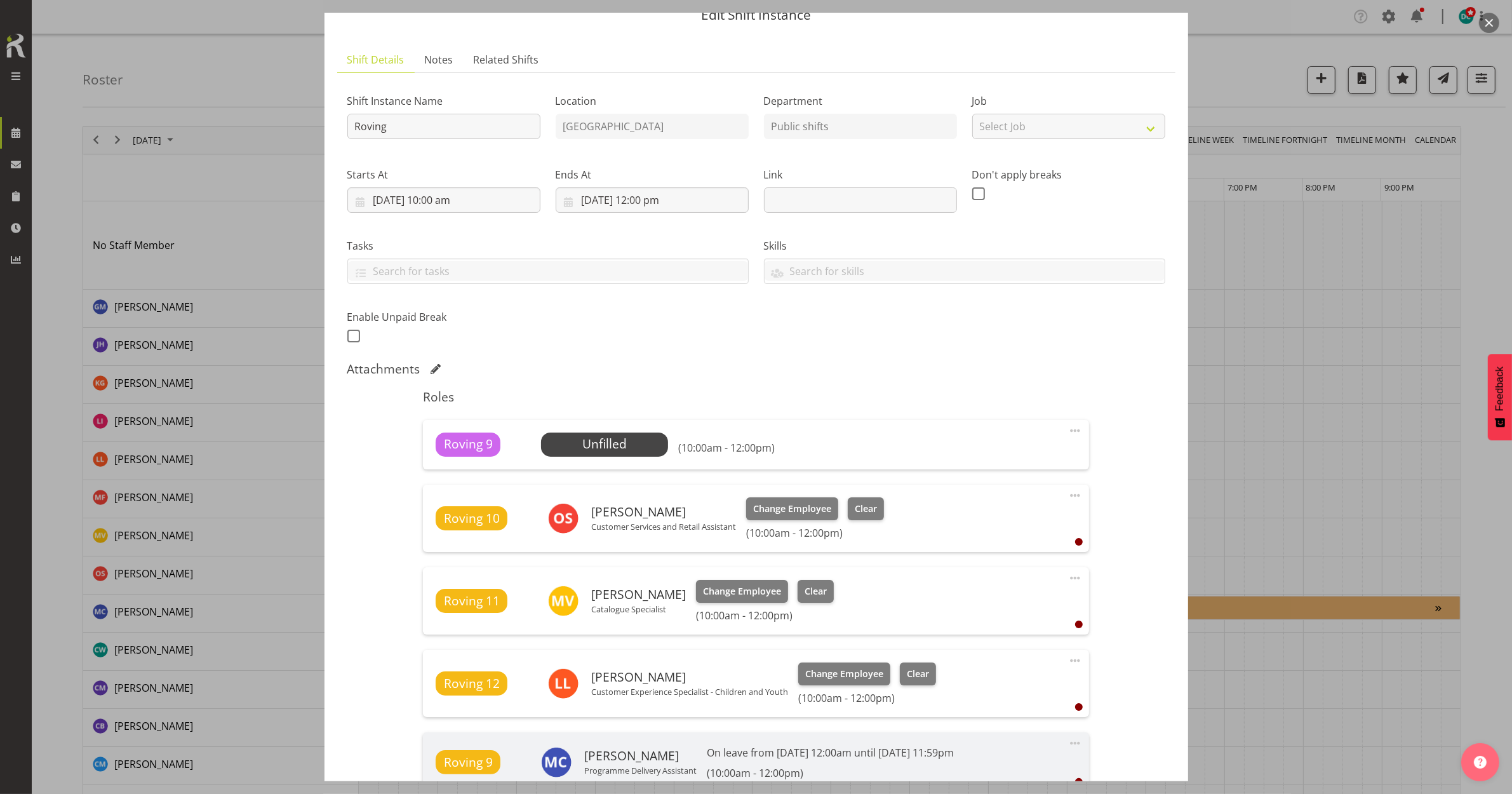
scroll to position [238, 0]
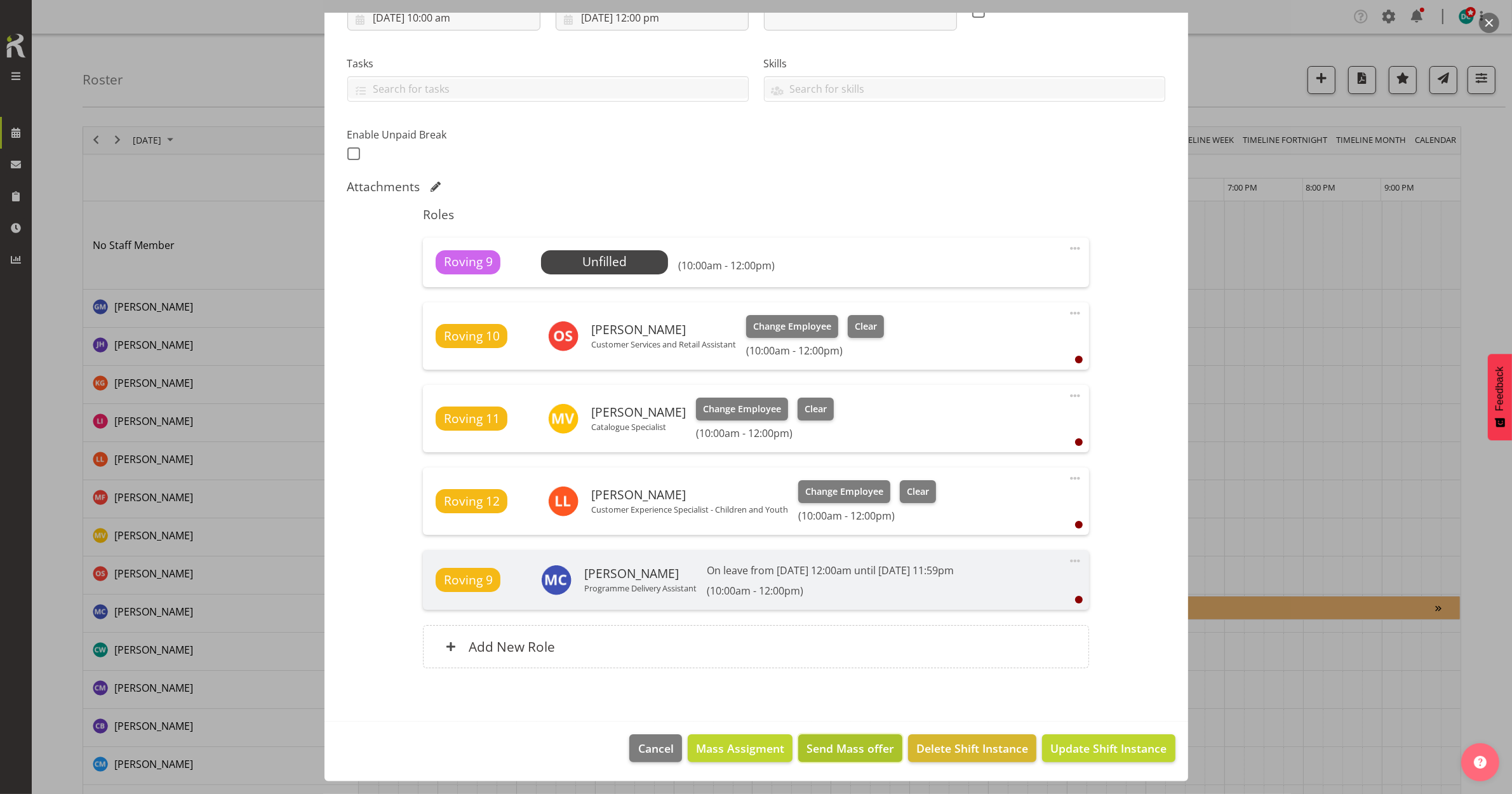
click at [808, 753] on span "Send Mass offer" at bounding box center [850, 748] width 87 height 16
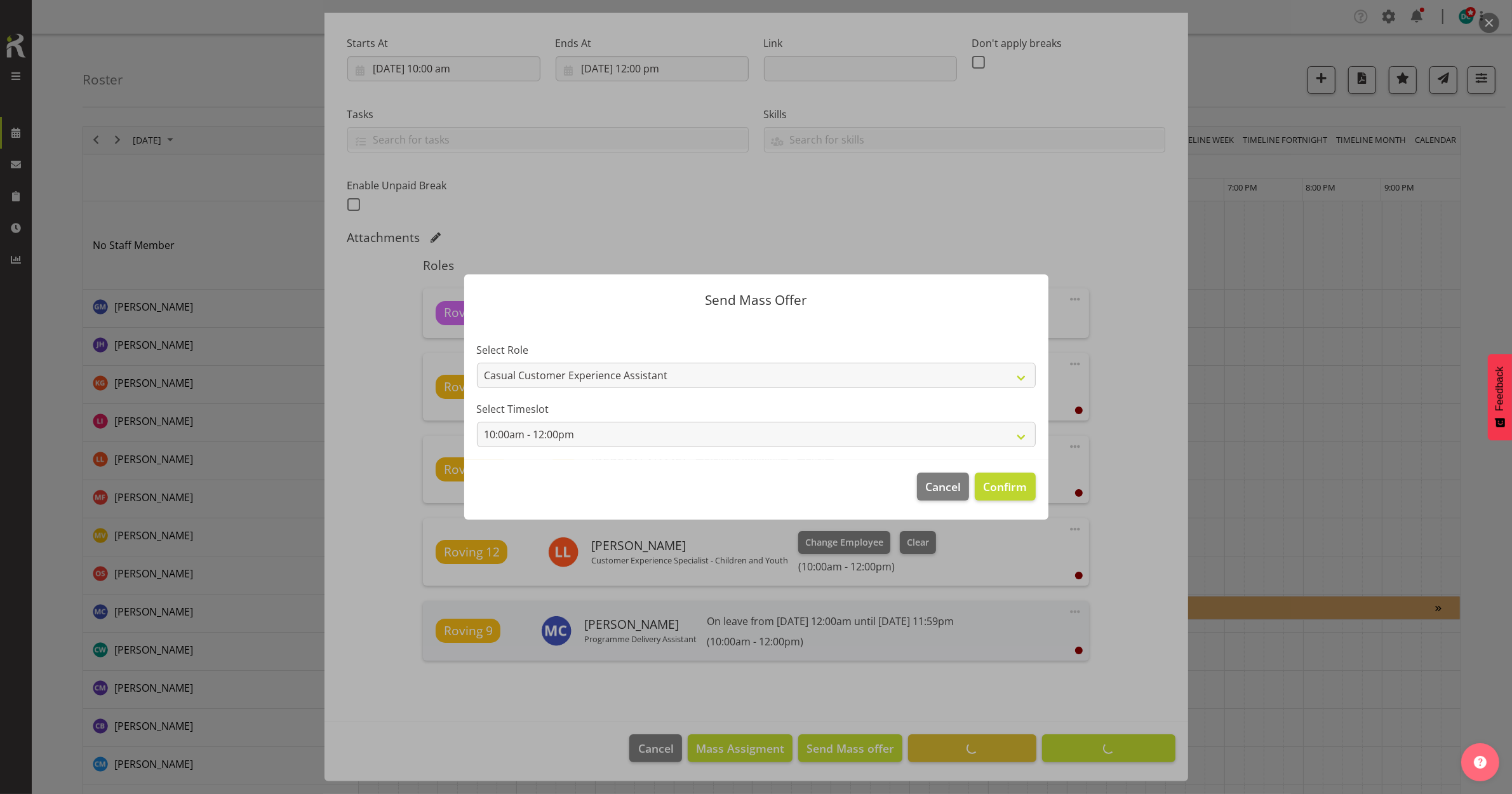
scroll to position [187, 0]
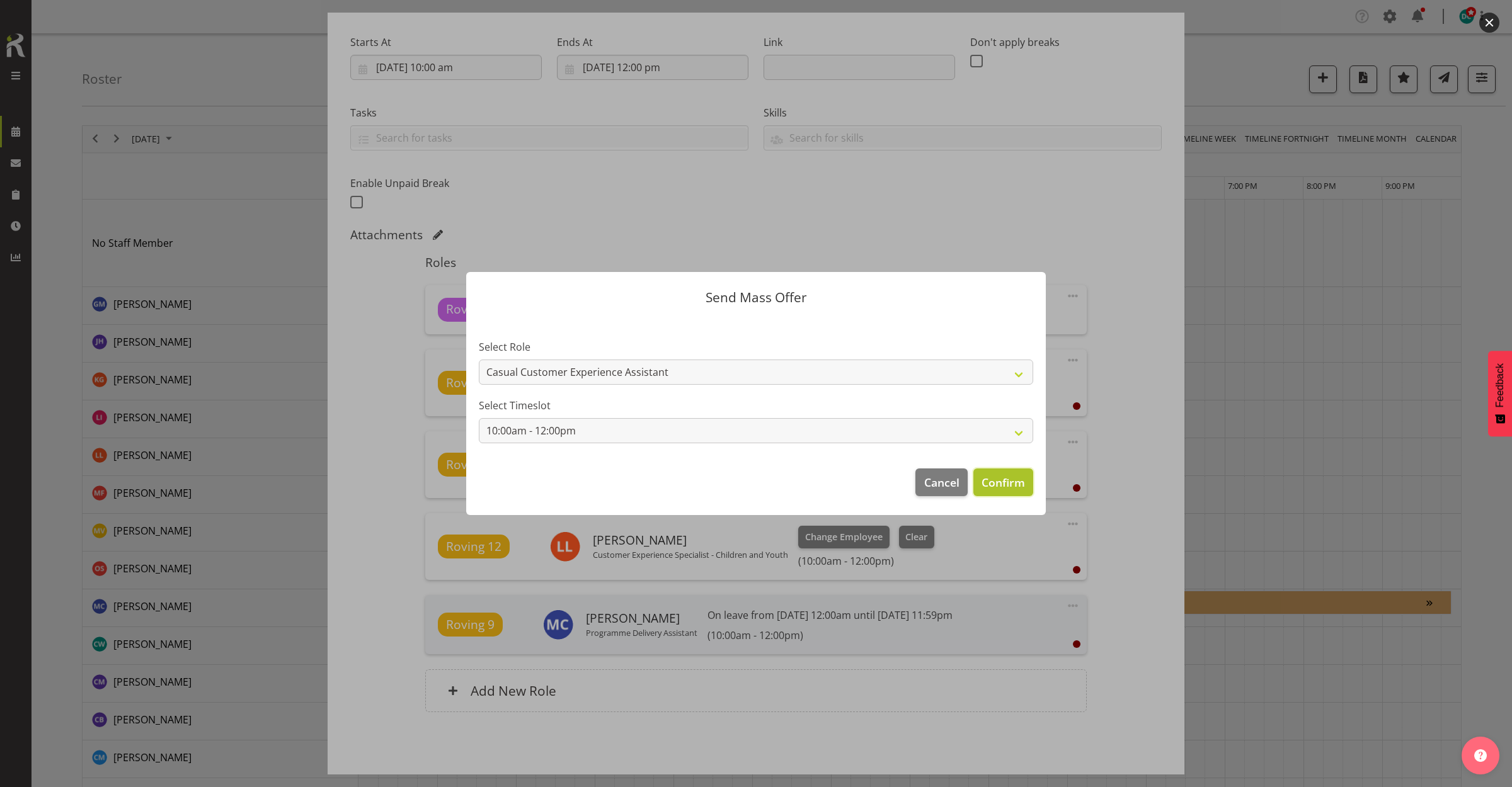
click at [1004, 479] on span "Confirm" at bounding box center [1003, 482] width 44 height 16
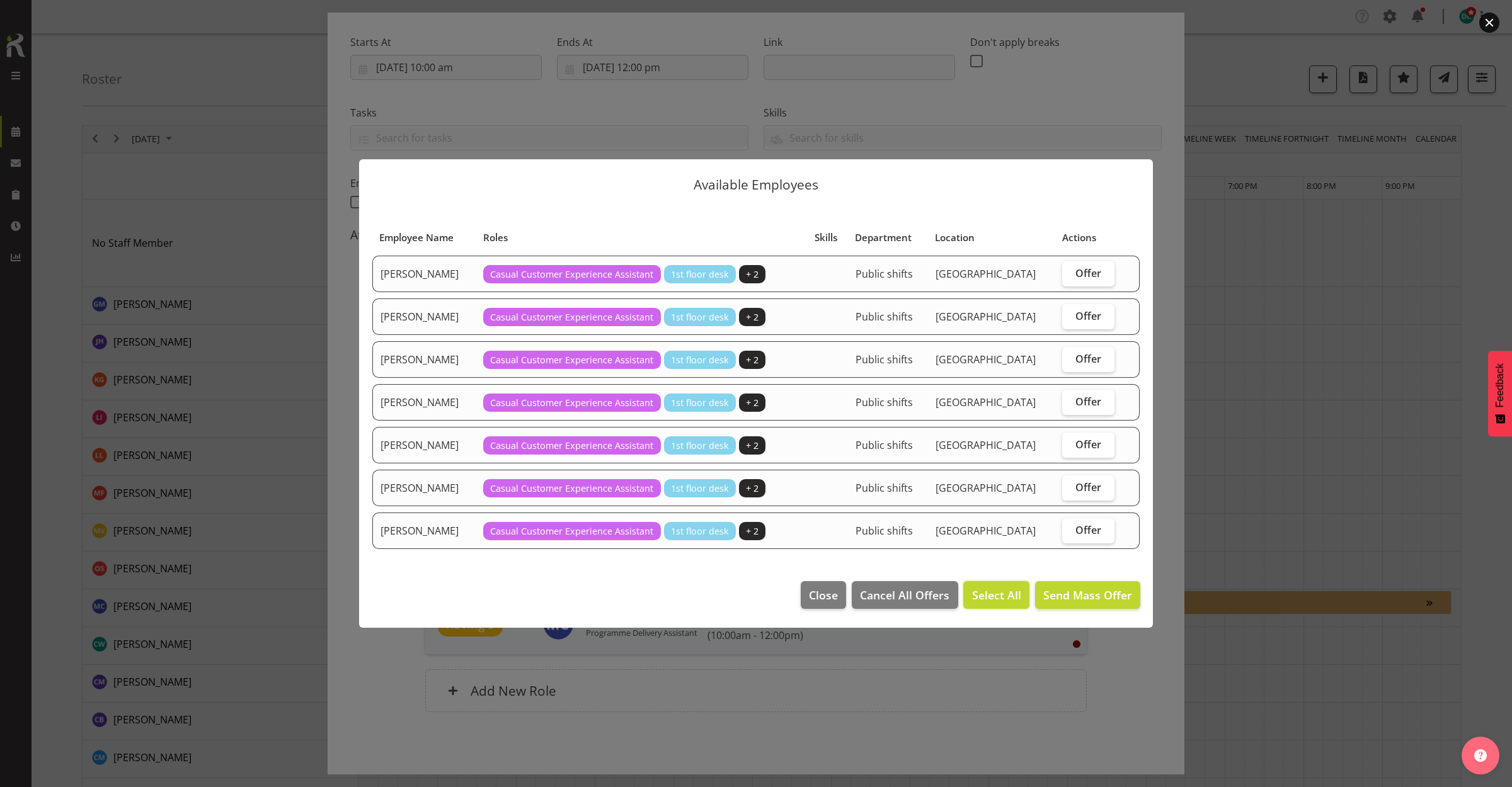
click at [1008, 599] on span "Select All" at bounding box center [996, 595] width 49 height 16
checkbox input "true"
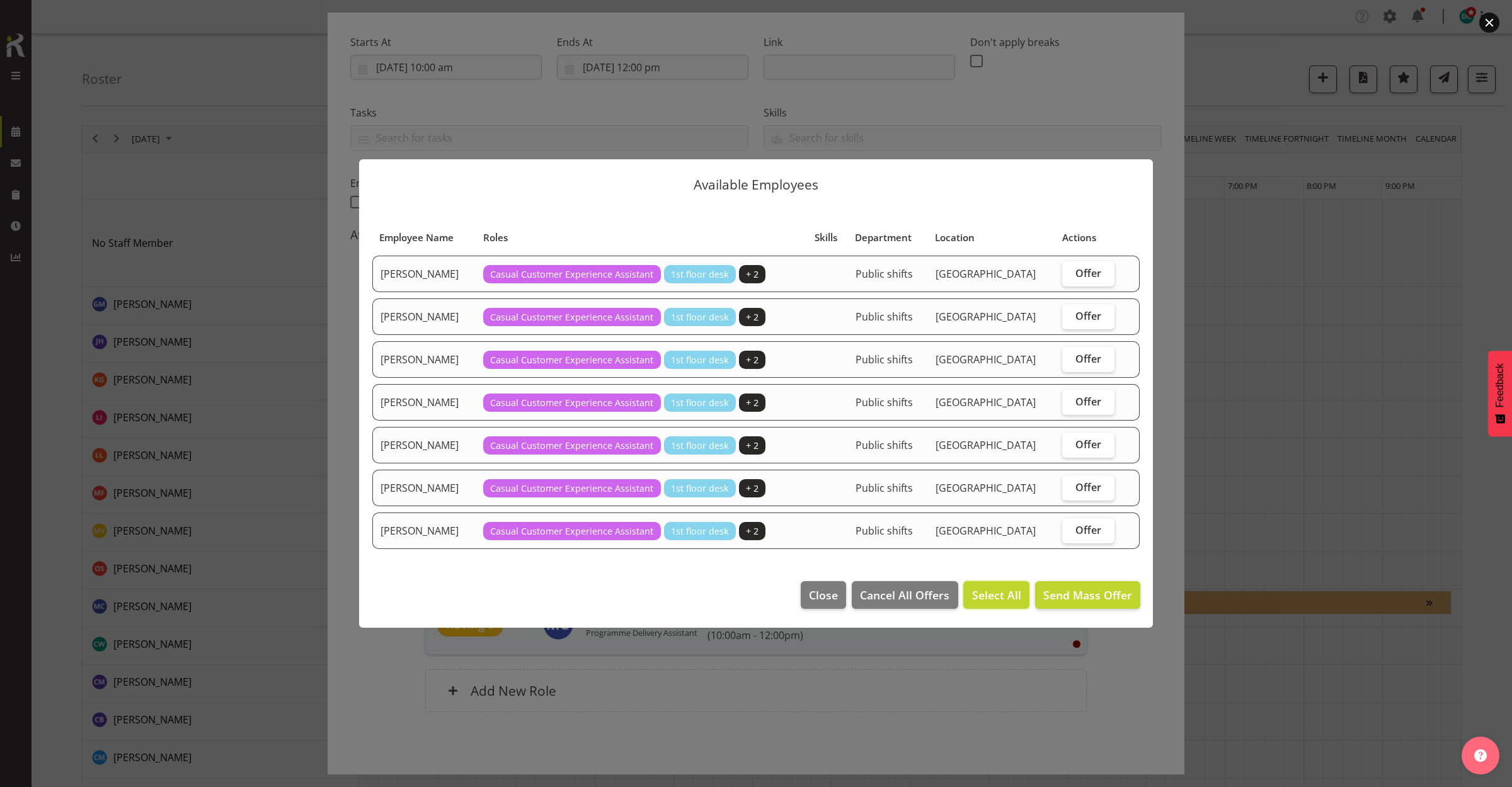
checkbox input "true"
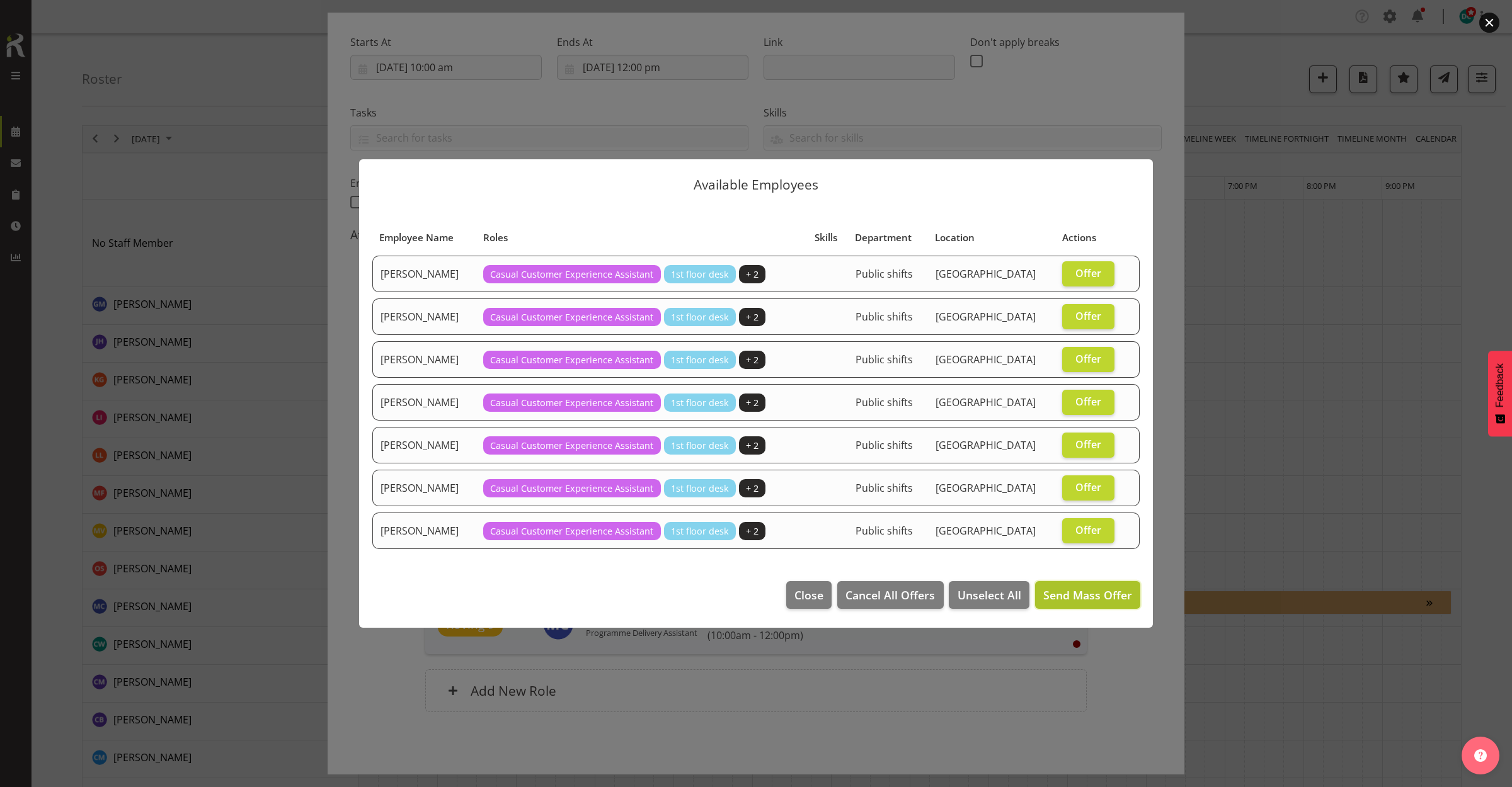
click at [1090, 592] on span "Send Mass Offer" at bounding box center [1087, 595] width 89 height 15
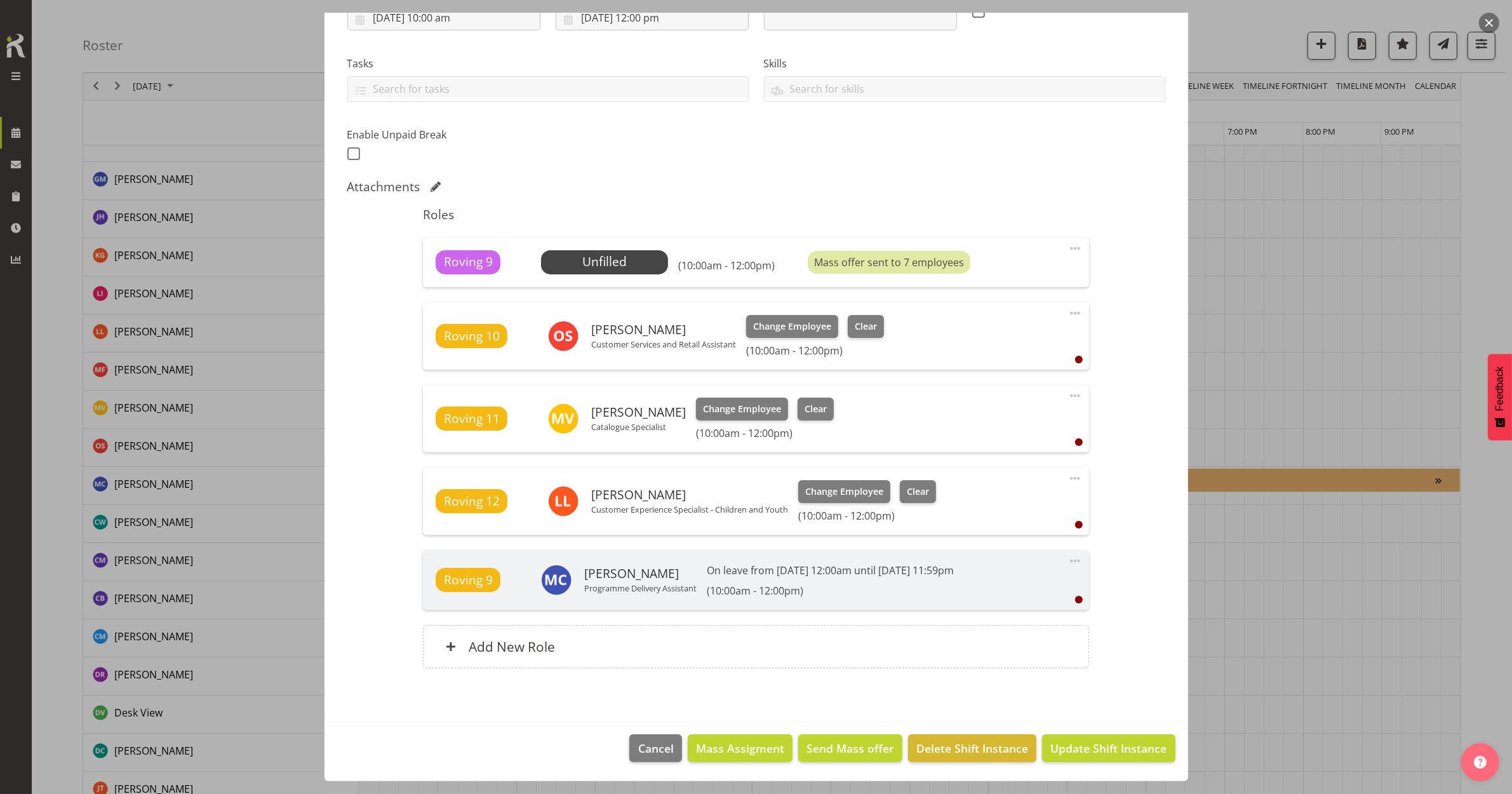
scroll to position [238, 0]
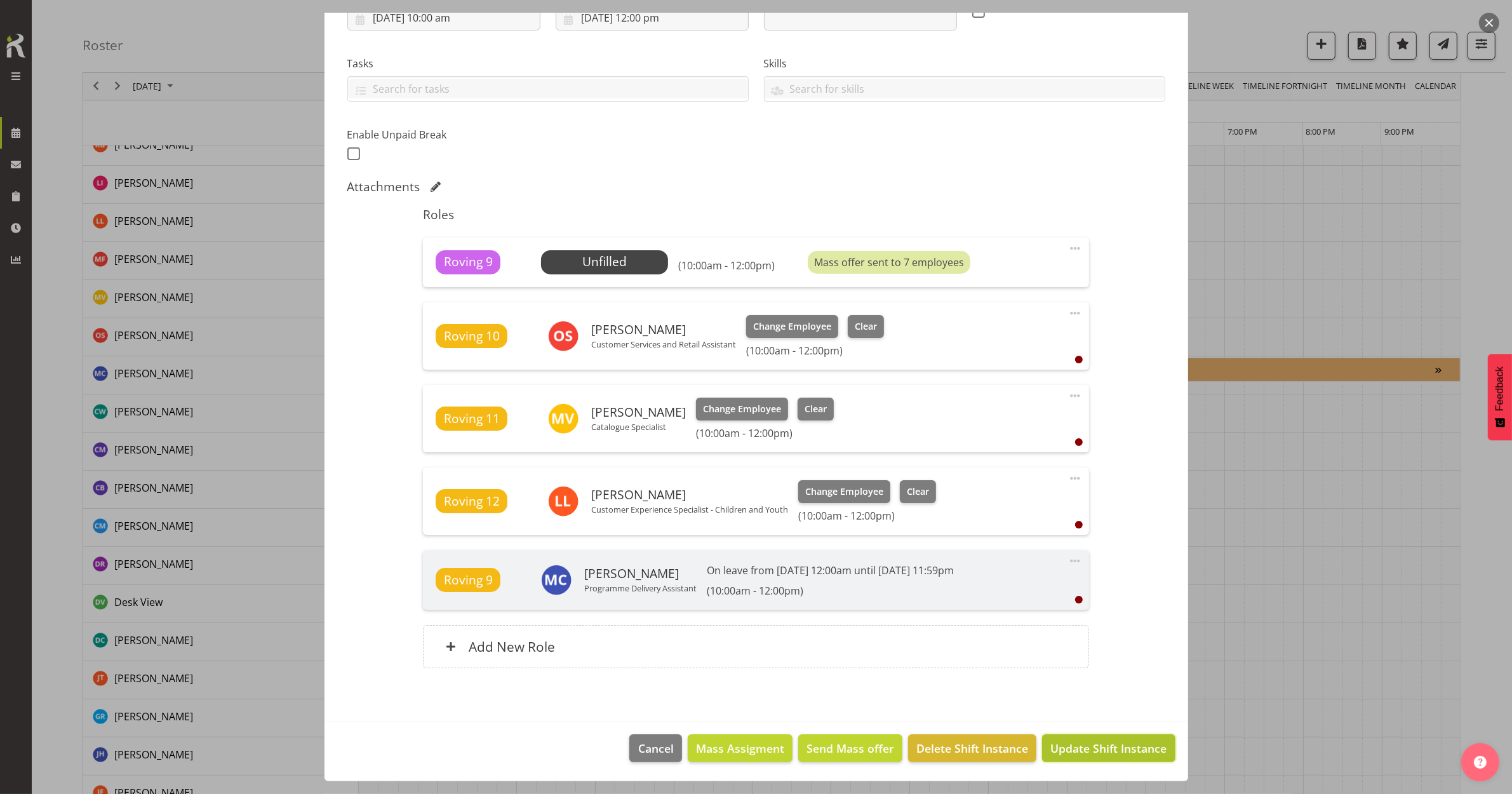
click at [1099, 759] on button "Update Shift Instance" at bounding box center [1109, 748] width 133 height 28
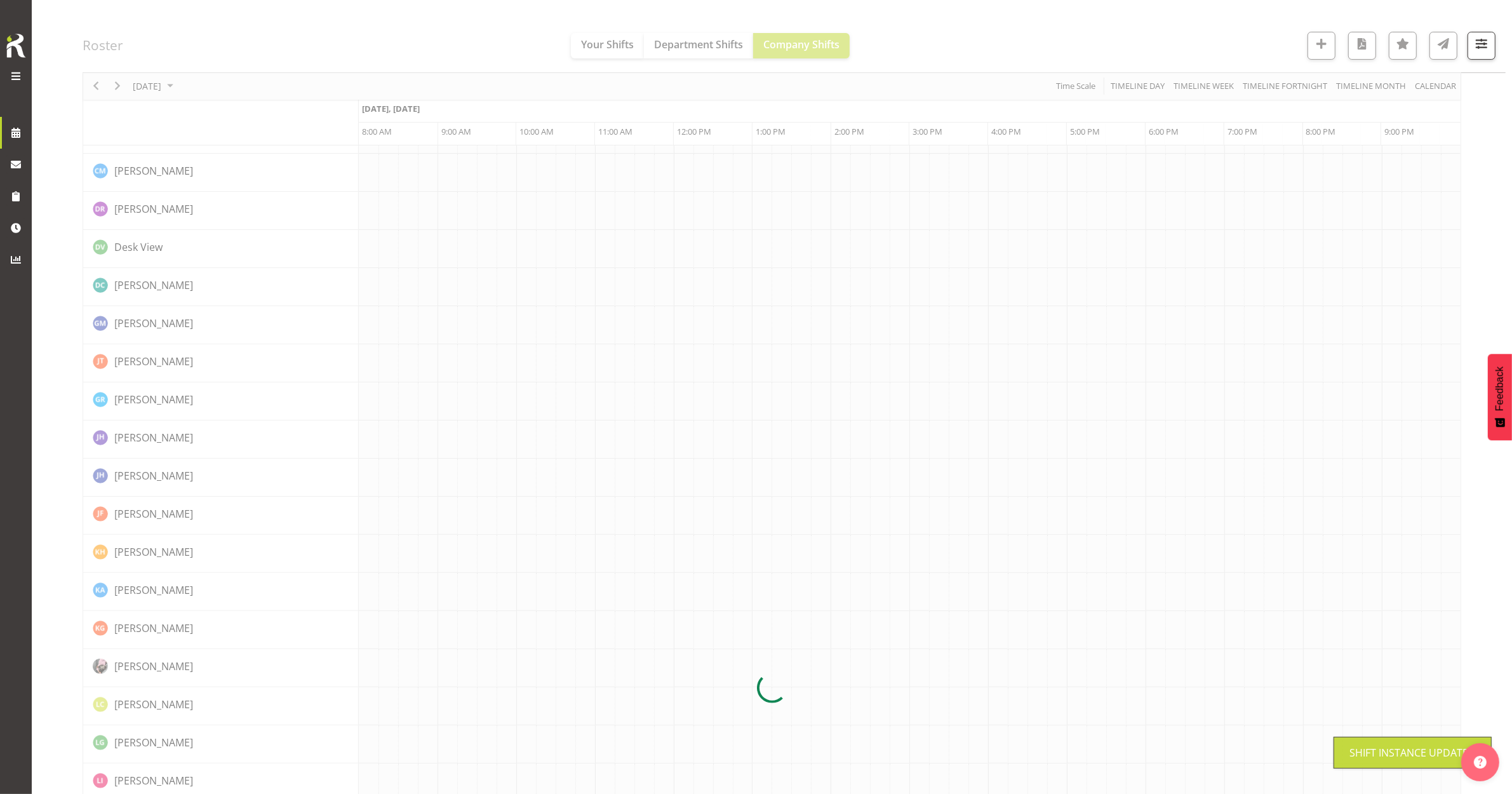
scroll to position [0, 0]
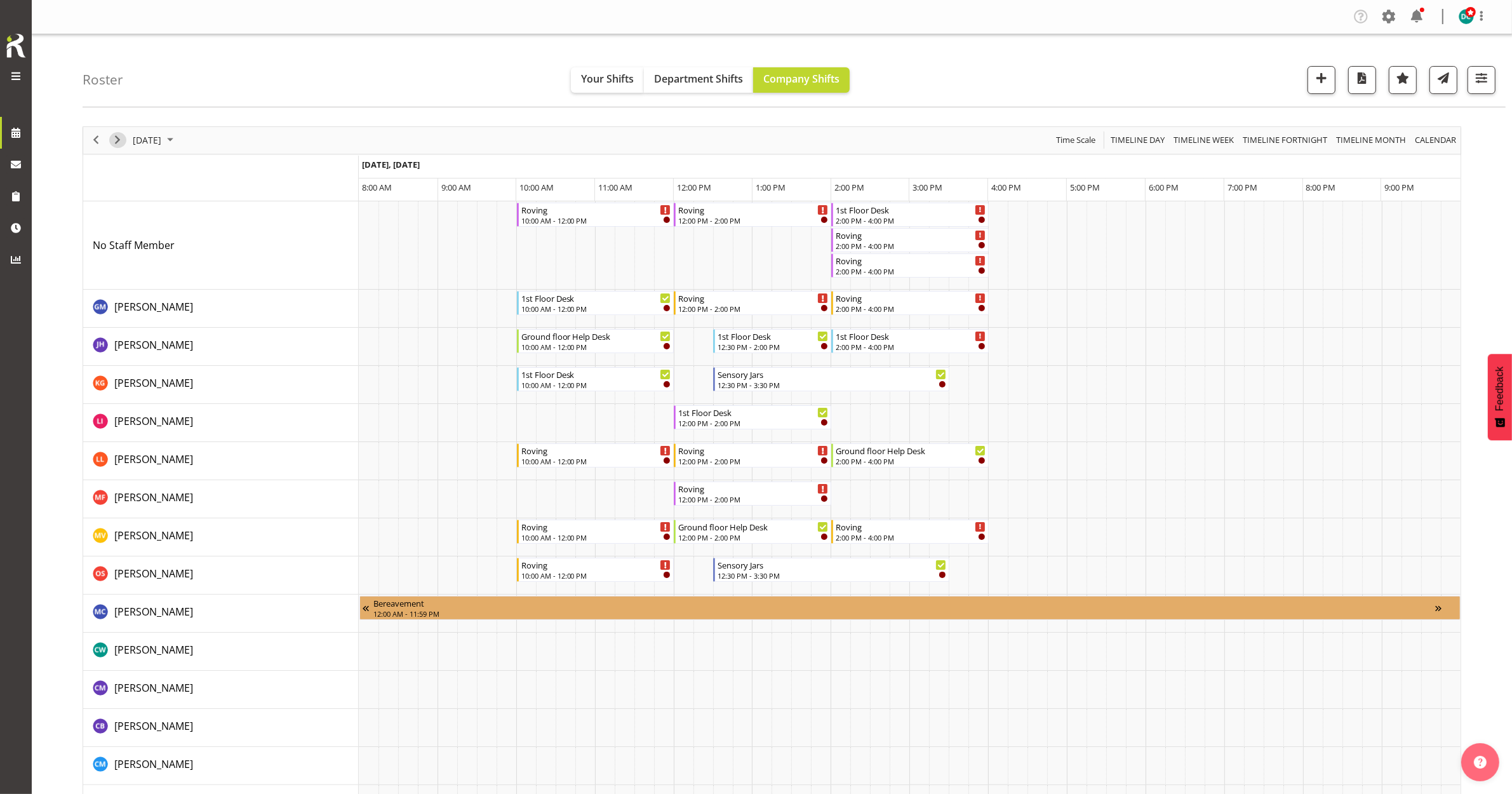
click at [113, 140] on span "Next" at bounding box center [117, 140] width 15 height 16
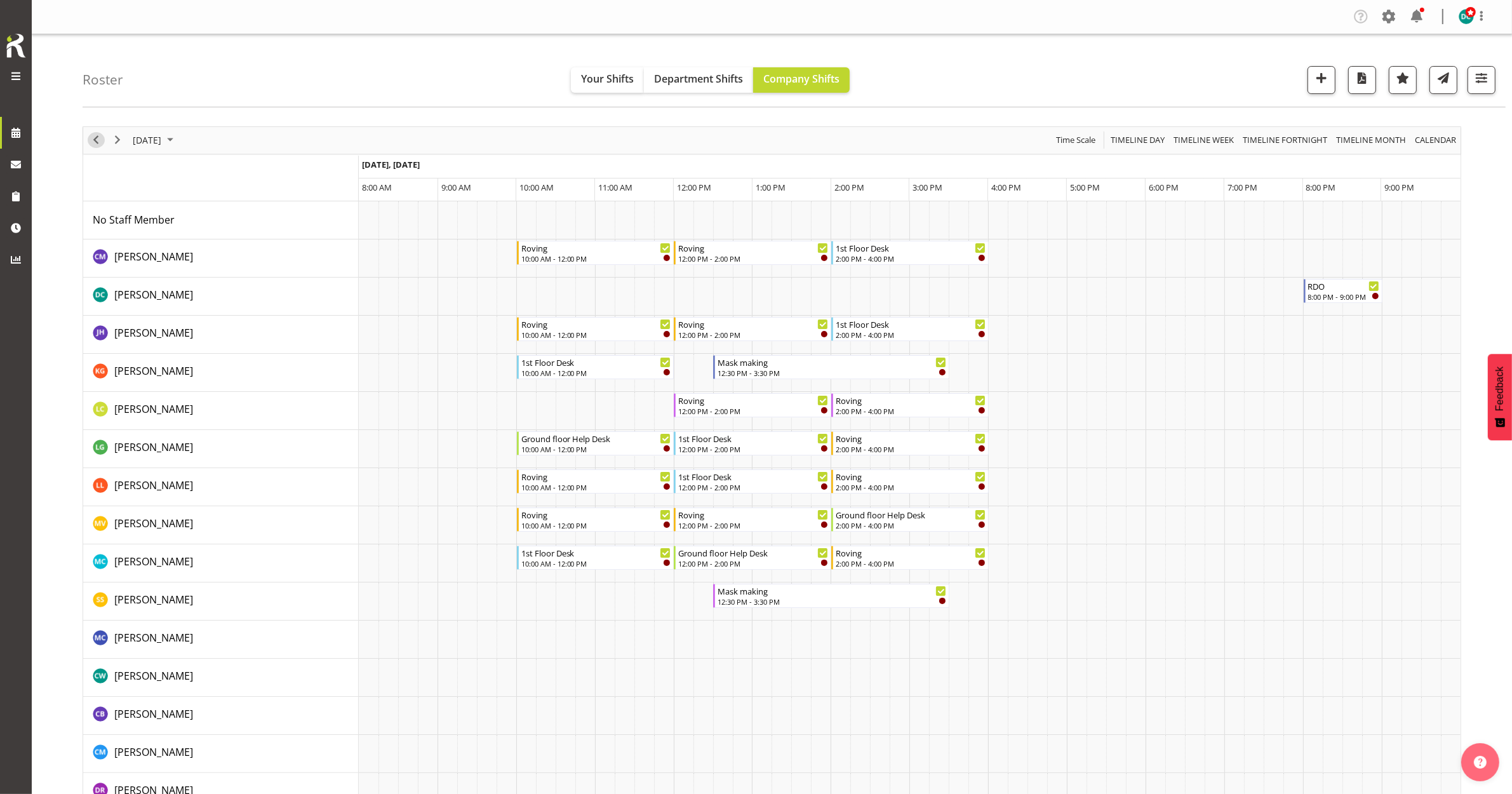
click at [97, 143] on span "Previous" at bounding box center [95, 140] width 15 height 16
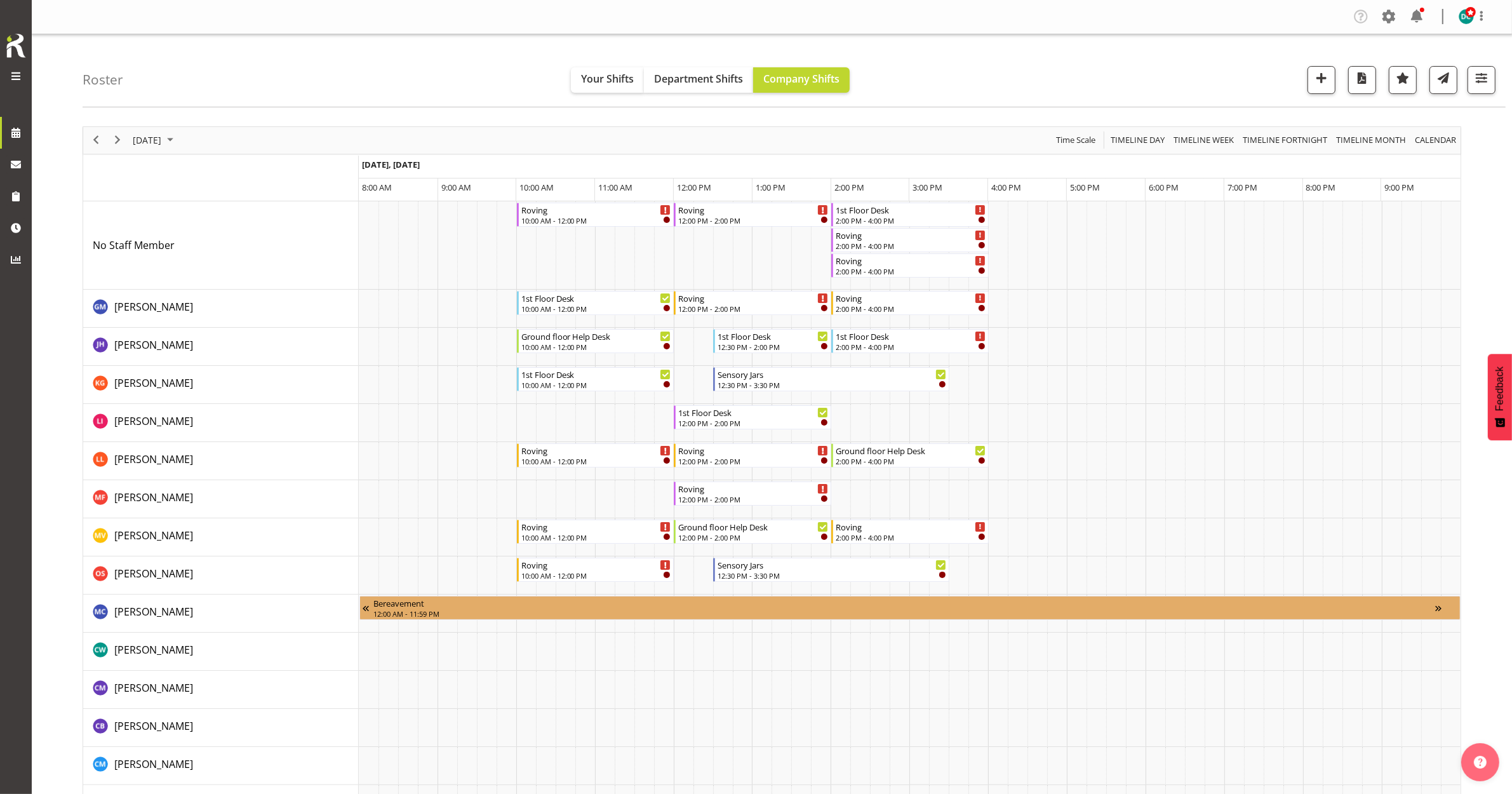
drag, startPoint x: 159, startPoint y: 125, endPoint x: 154, endPoint y: 131, distance: 7.8
click at [156, 141] on span "October 4, 2025" at bounding box center [147, 140] width 31 height 16
click at [160, 246] on td "6" at bounding box center [166, 237] width 20 height 22
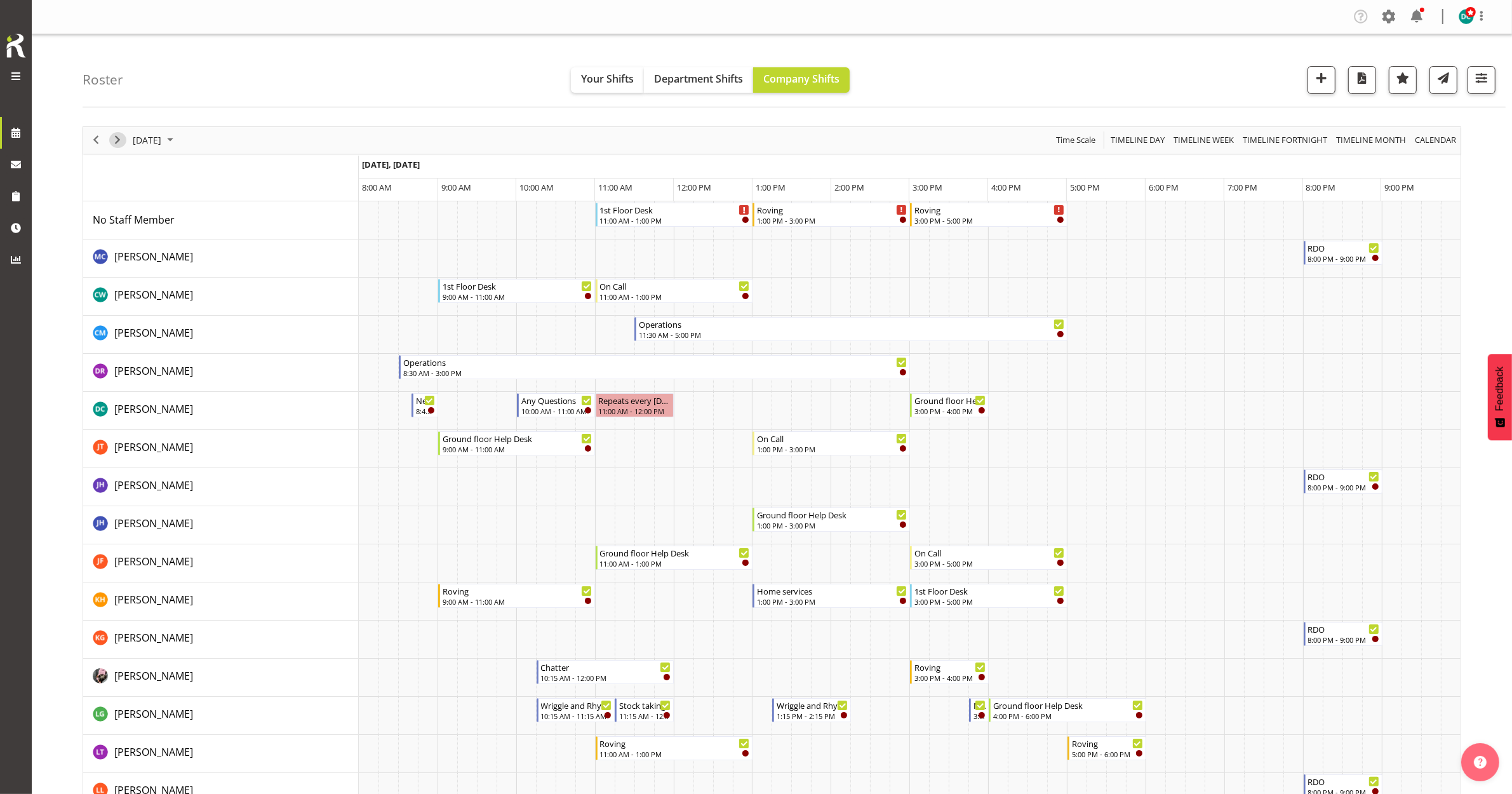
click at [118, 140] on span "Next" at bounding box center [117, 140] width 15 height 16
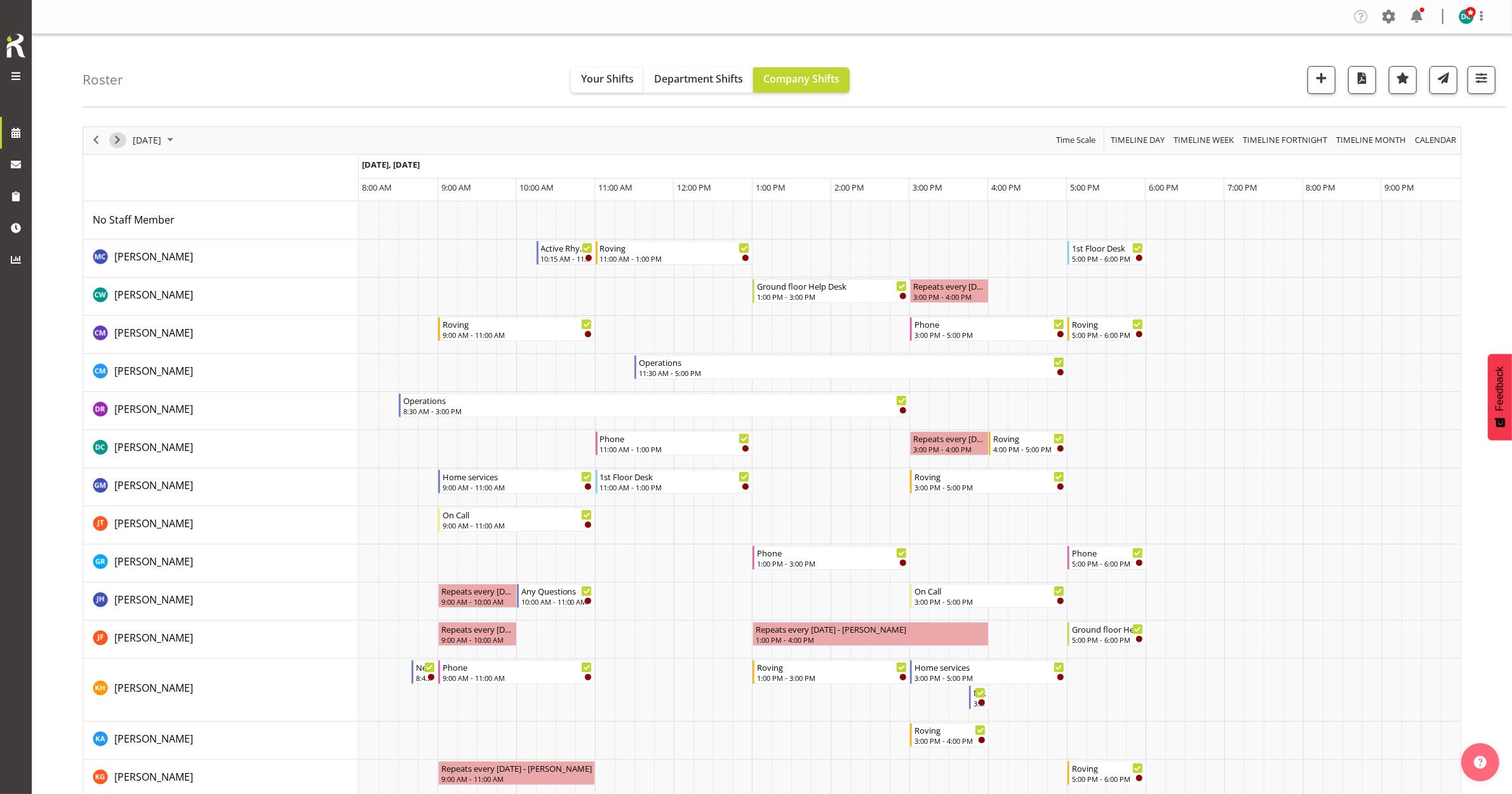
click at [113, 145] on span "Next" at bounding box center [117, 140] width 15 height 16
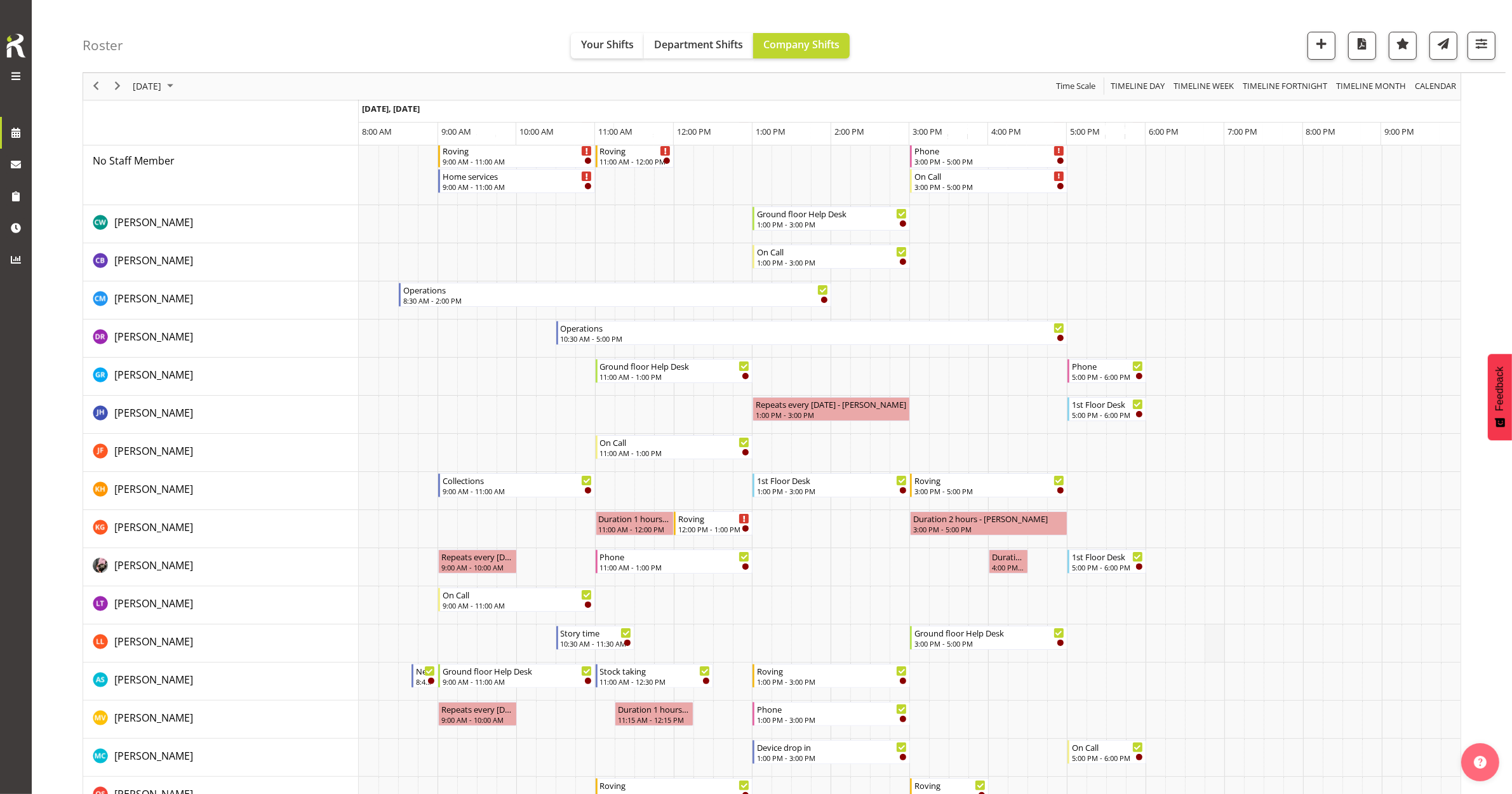
scroll to position [159, 0]
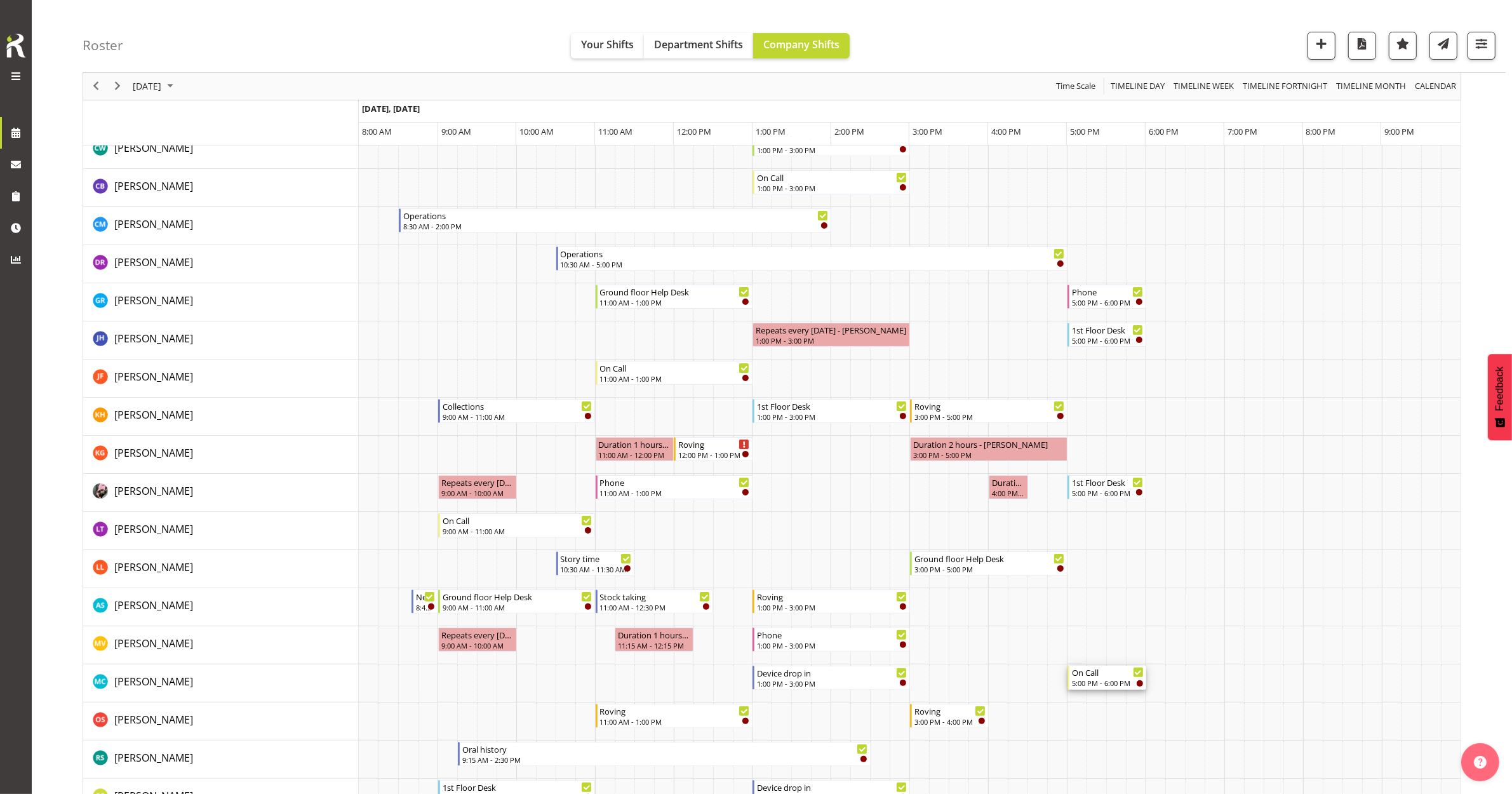
click at [1095, 684] on div "5:00 PM - 6:00 PM" at bounding box center [1107, 682] width 72 height 10
click at [0, 0] on div at bounding box center [0, 0] width 0 height 0
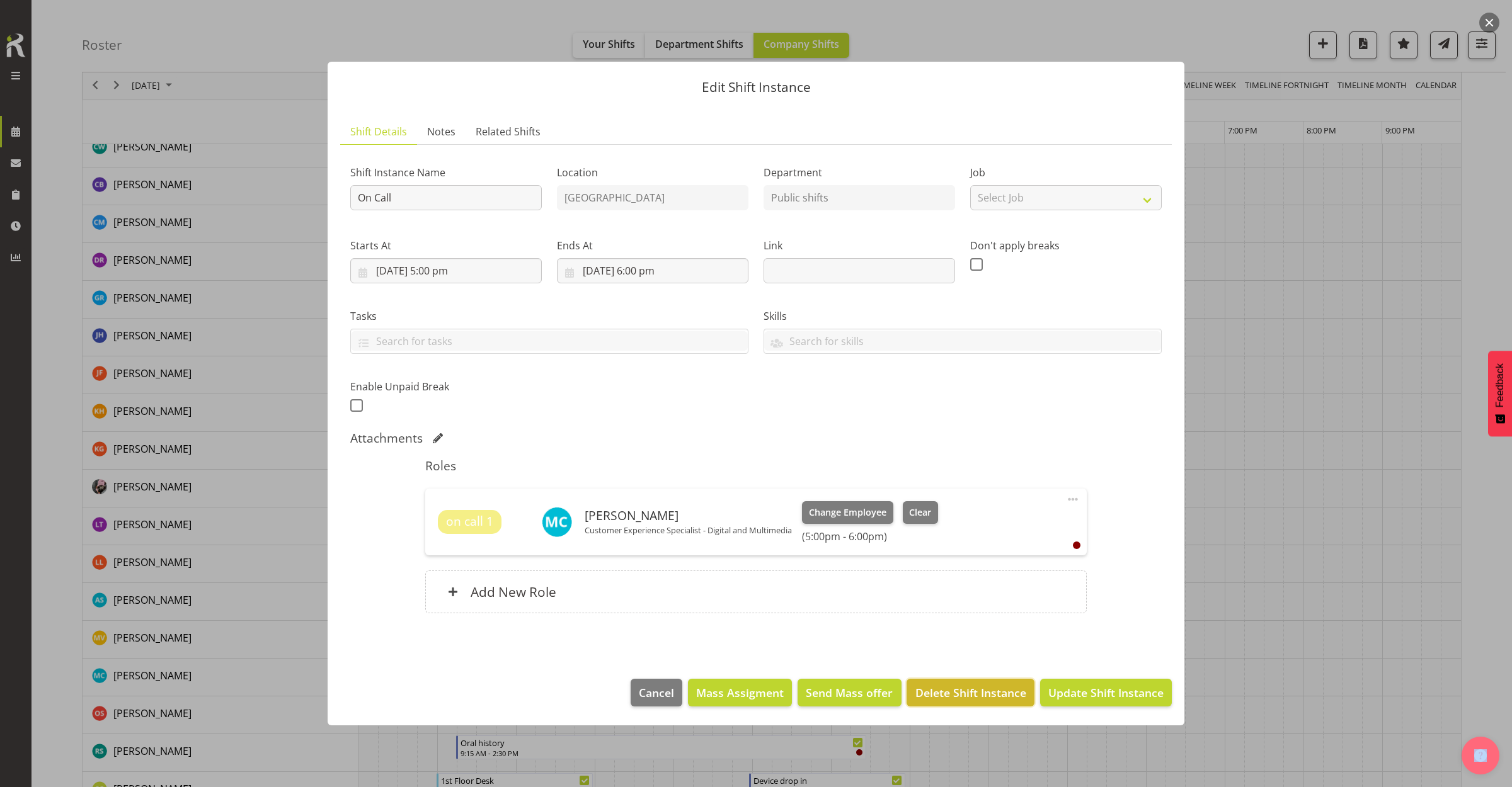
click at [1013, 691] on span "Delete Shift Instance" at bounding box center [970, 693] width 111 height 16
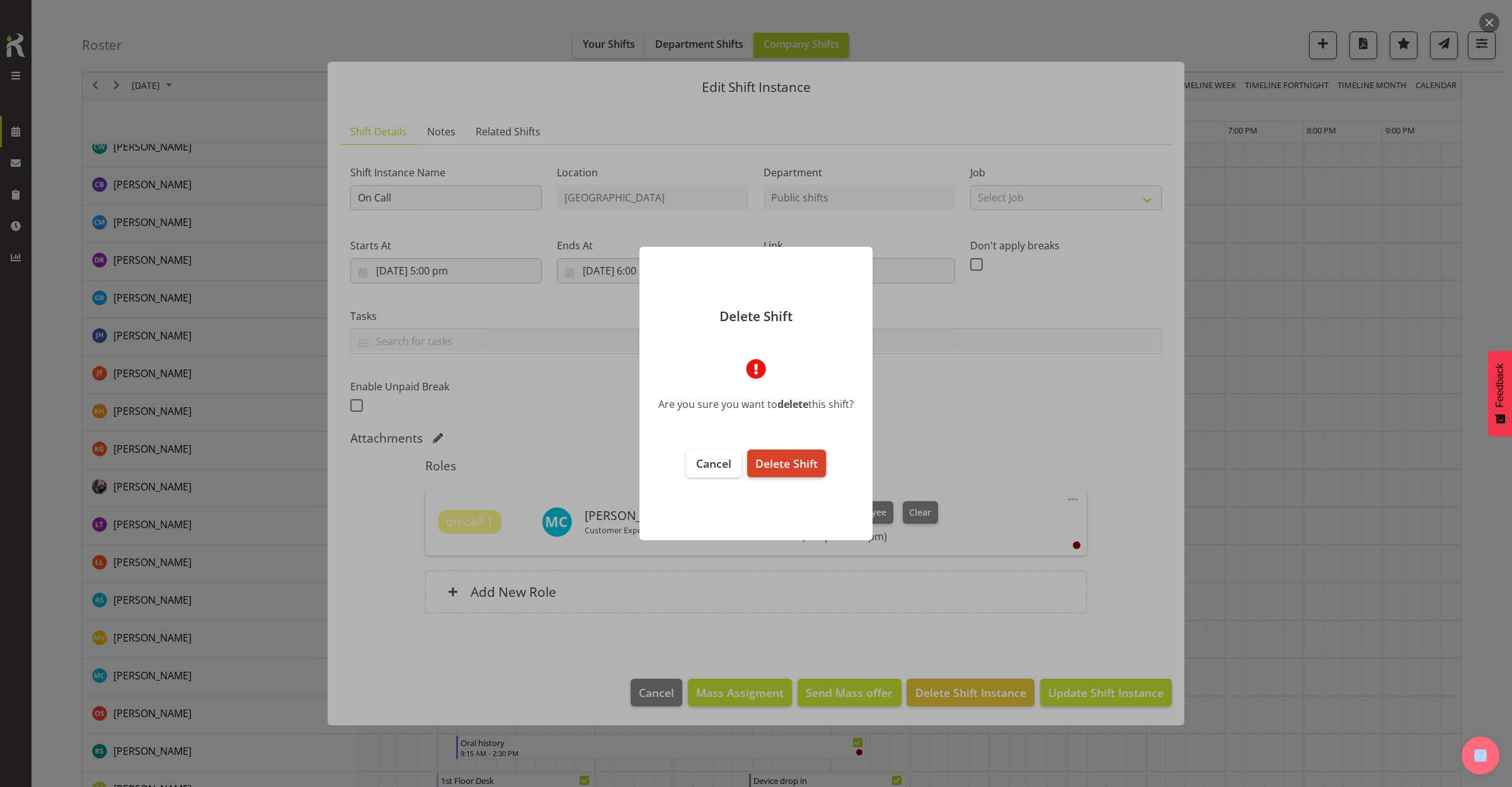
click at [795, 467] on span "Delete Shift" at bounding box center [787, 463] width 63 height 15
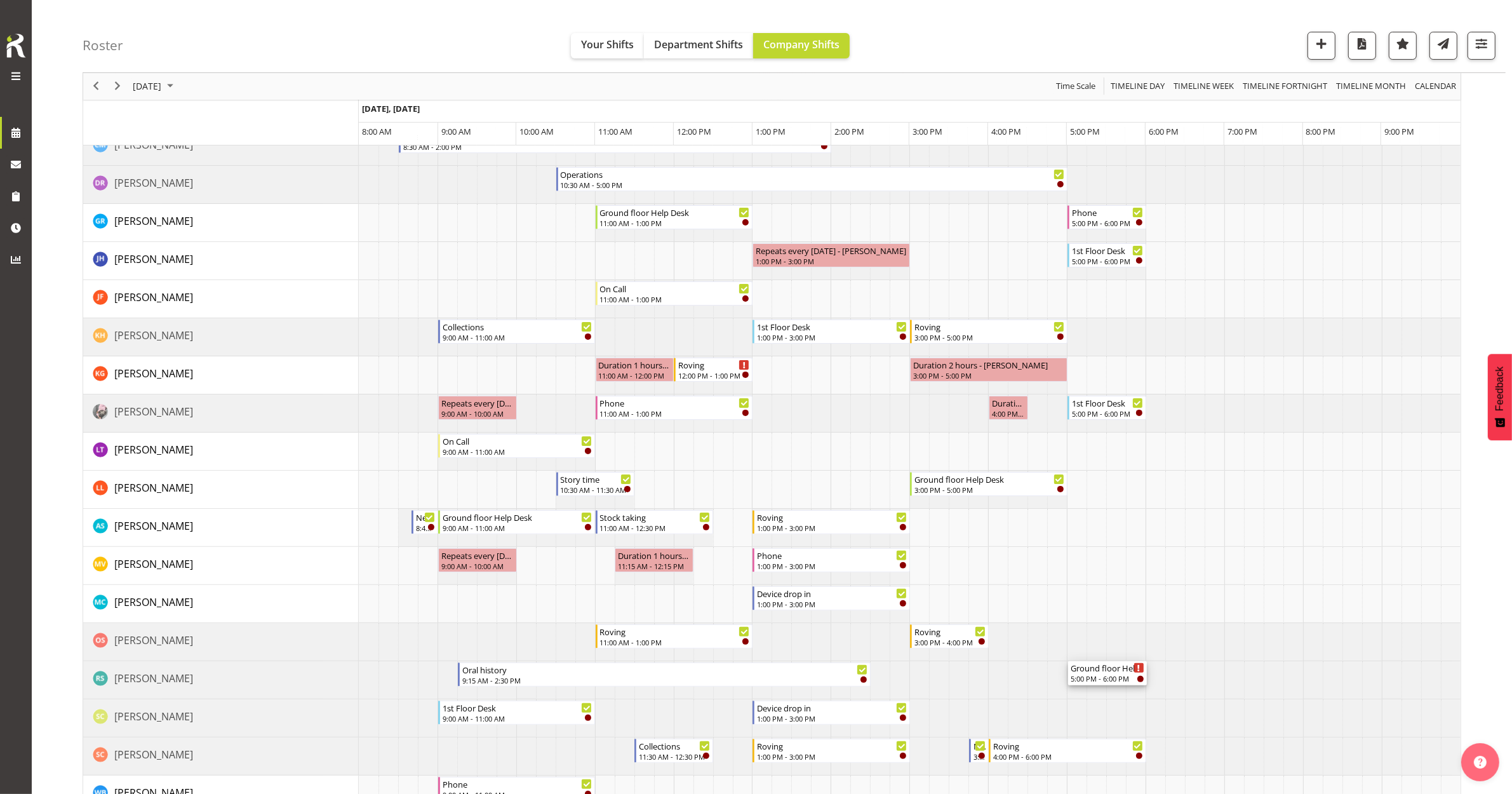
scroll to position [397, 0]
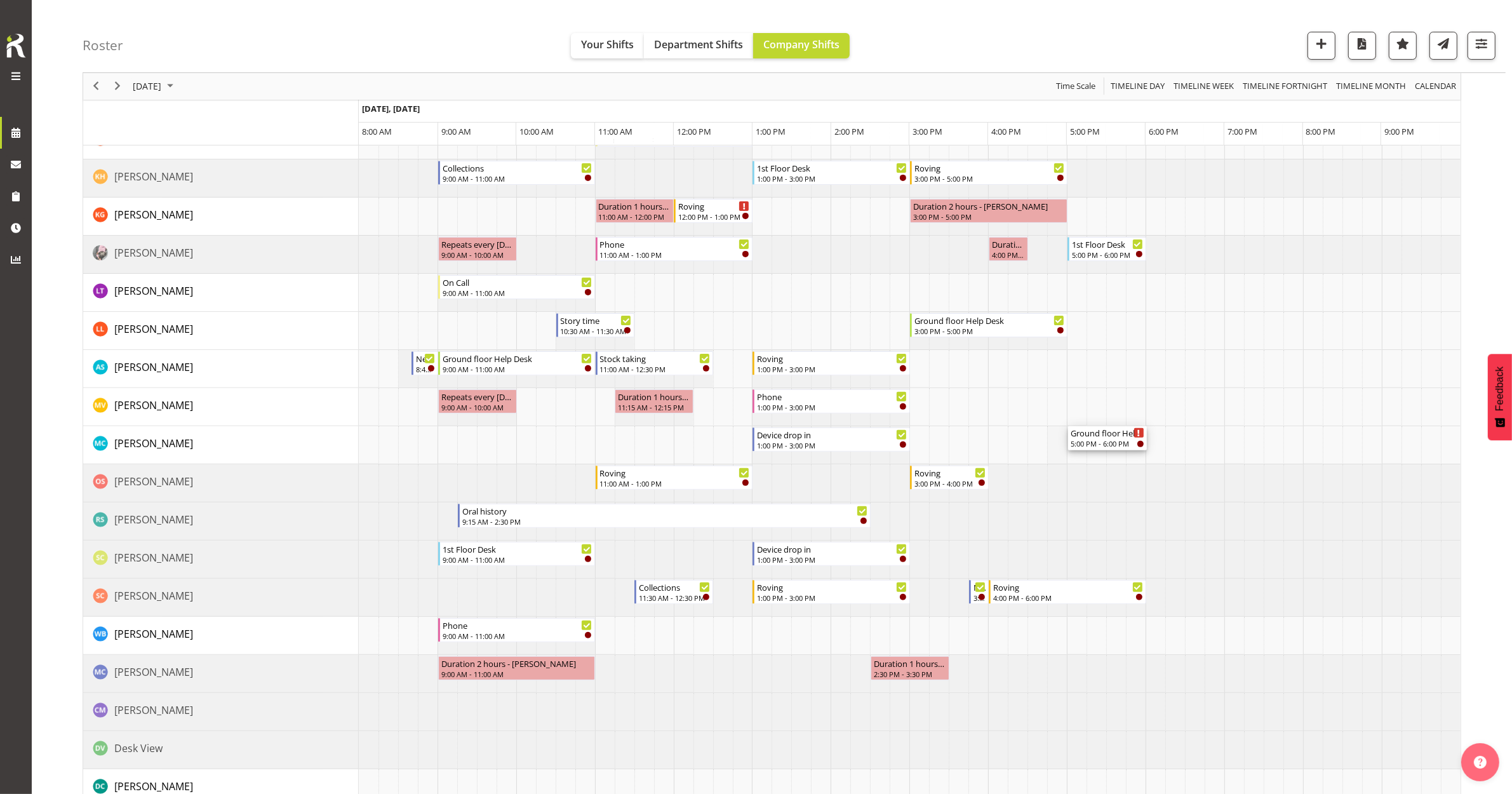
drag, startPoint x: 1113, startPoint y: 469, endPoint x: 1058, endPoint y: 456, distance: 56.5
click at [1058, 456] on div "Roving 9:00 AM - 11:00 AM Roving 9:00 AM - 11:00 AM Home services 9:00 AM - 11:…" at bounding box center [909, 604] width 1102 height 1600
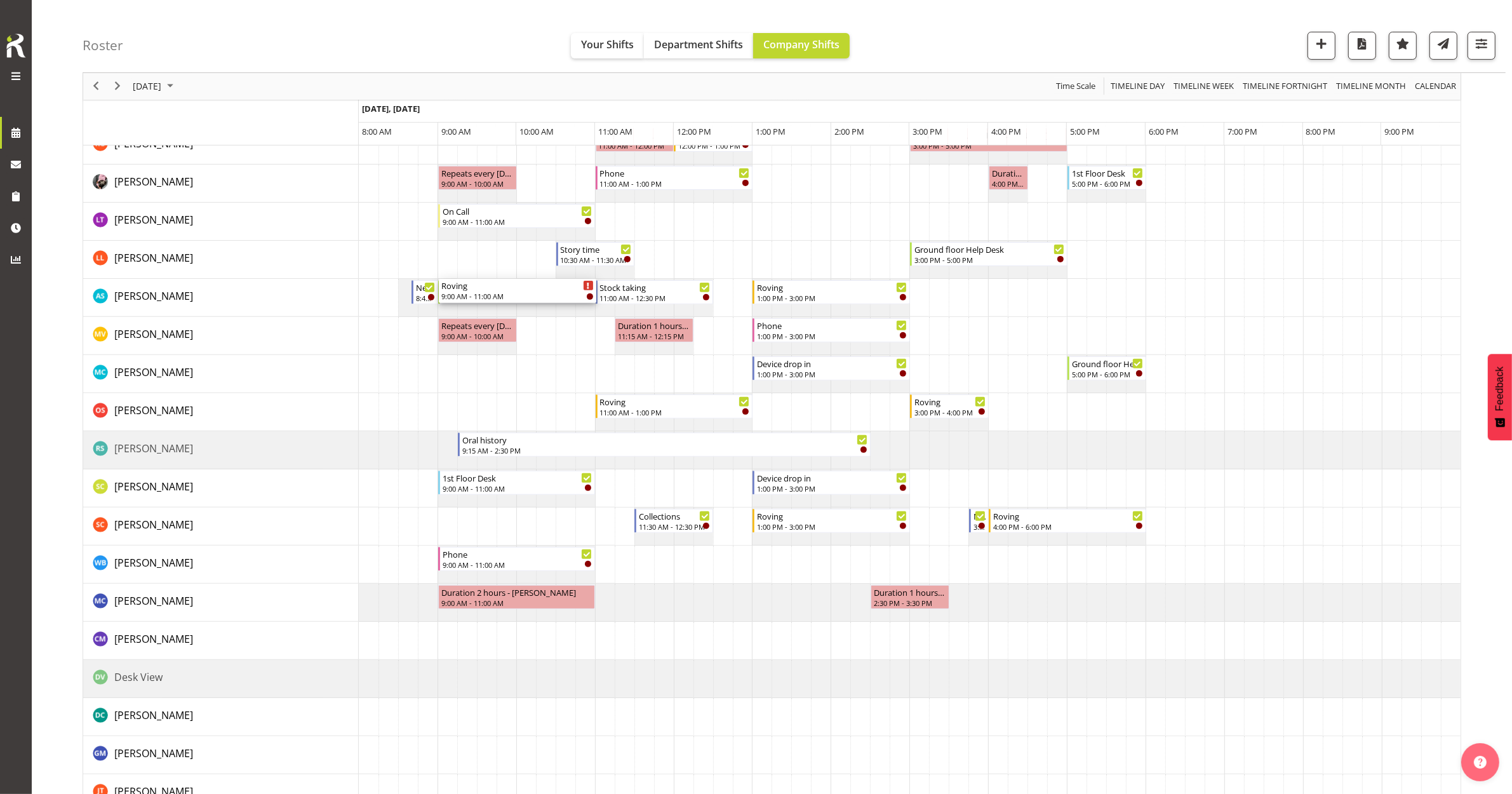
scroll to position [556, 0]
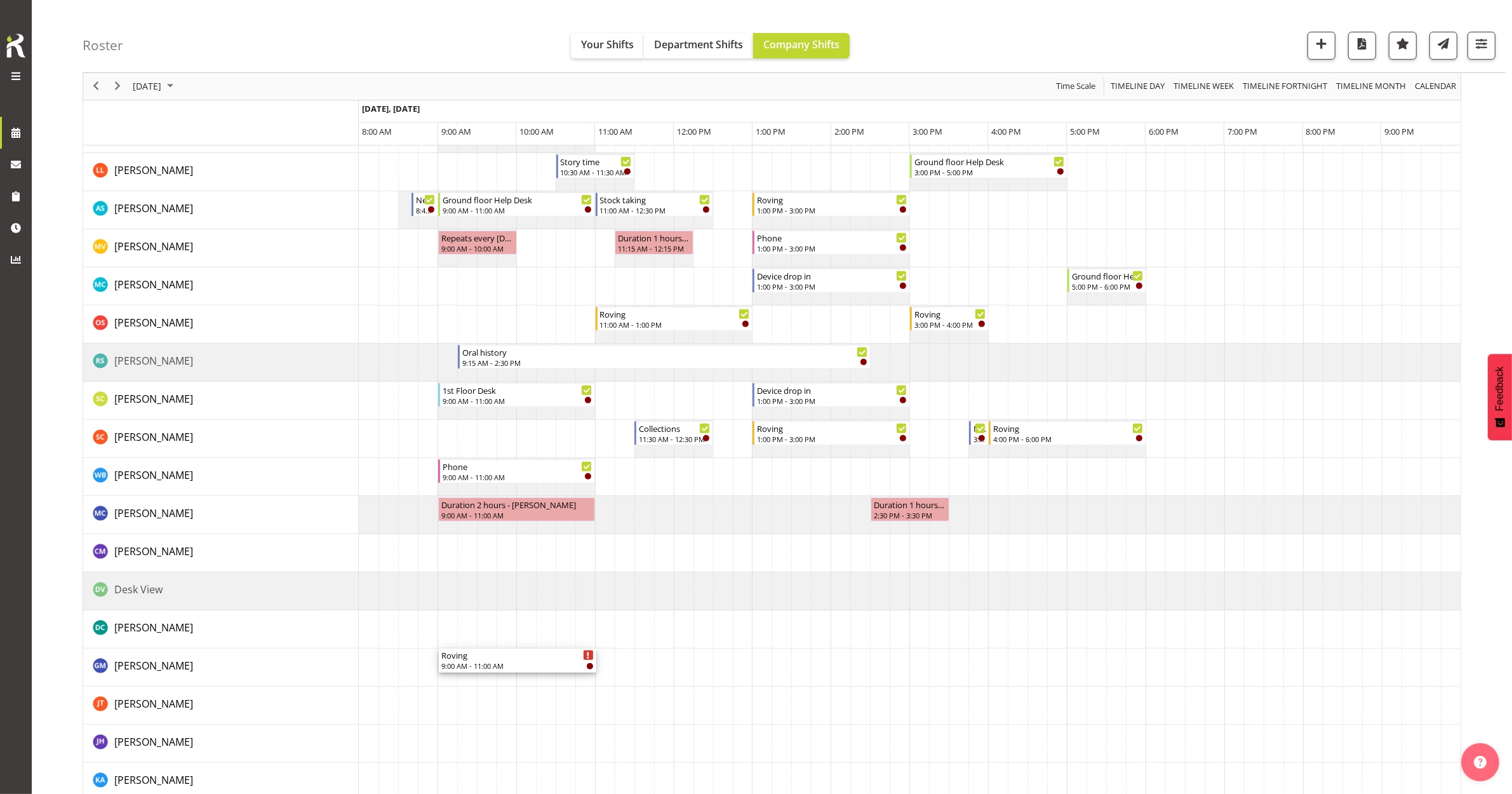
drag, startPoint x: 503, startPoint y: 216, endPoint x: 478, endPoint y: 671, distance: 455.7
click at [478, 673] on div "Roving 9:00 AM - 11:00 AM Roving 9:00 AM - 11:00 AM Home services 9:00 AM - 11:…" at bounding box center [909, 446] width 1102 height 1600
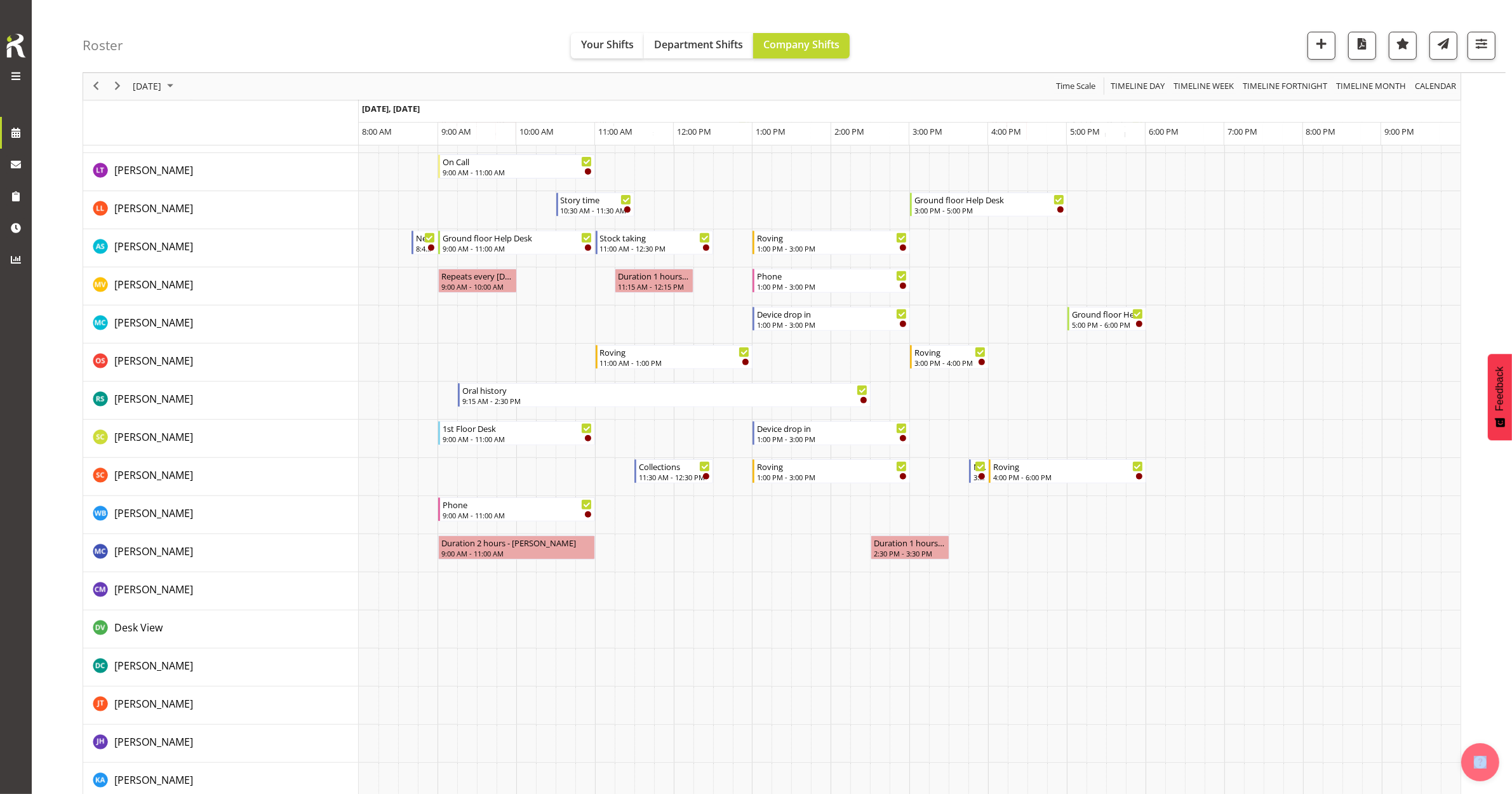
scroll to position [0, 0]
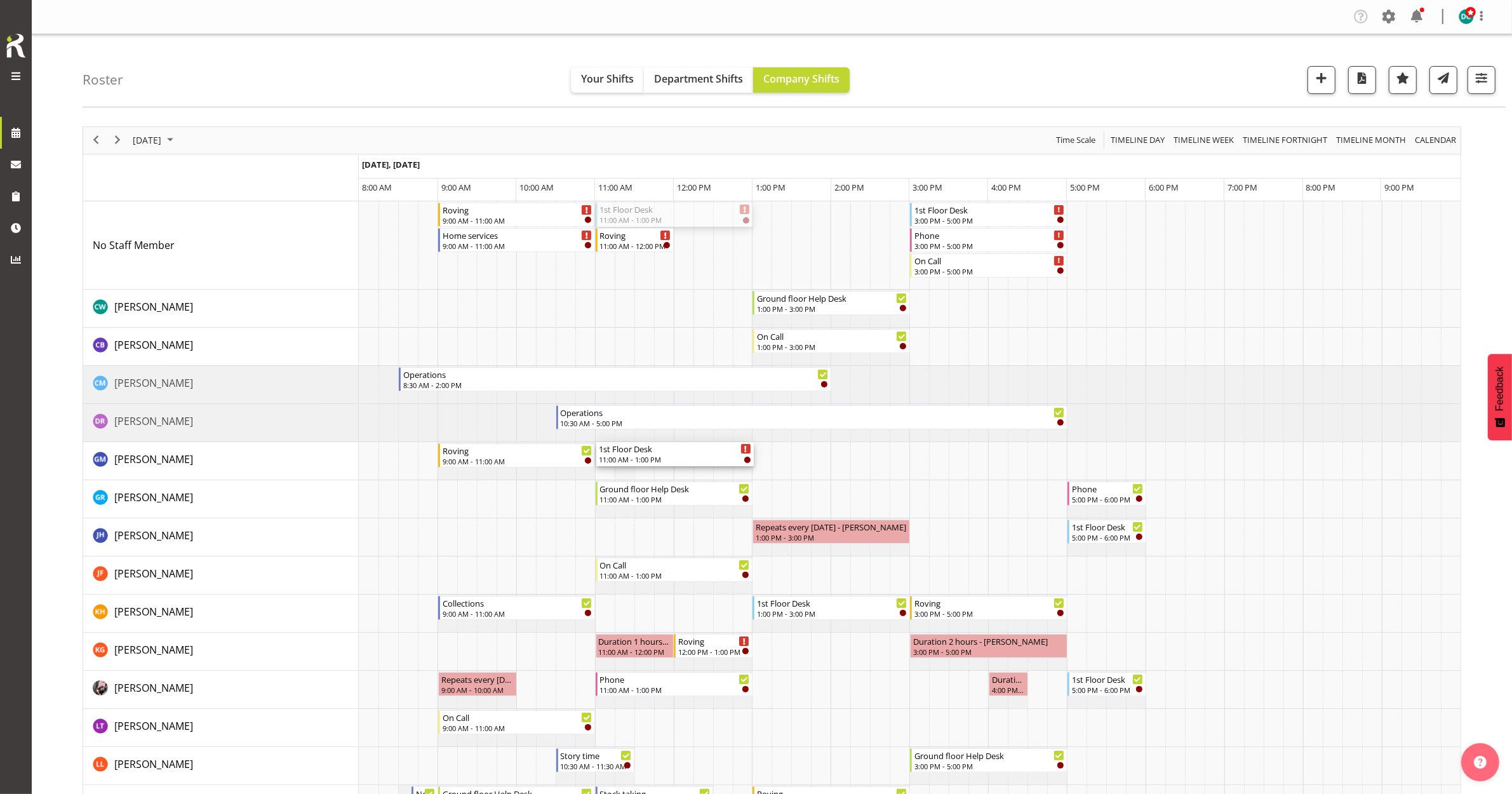
drag, startPoint x: 636, startPoint y: 211, endPoint x: 628, endPoint y: 475, distance: 264.1
drag, startPoint x: 963, startPoint y: 208, endPoint x: 921, endPoint y: 222, distance: 44.3
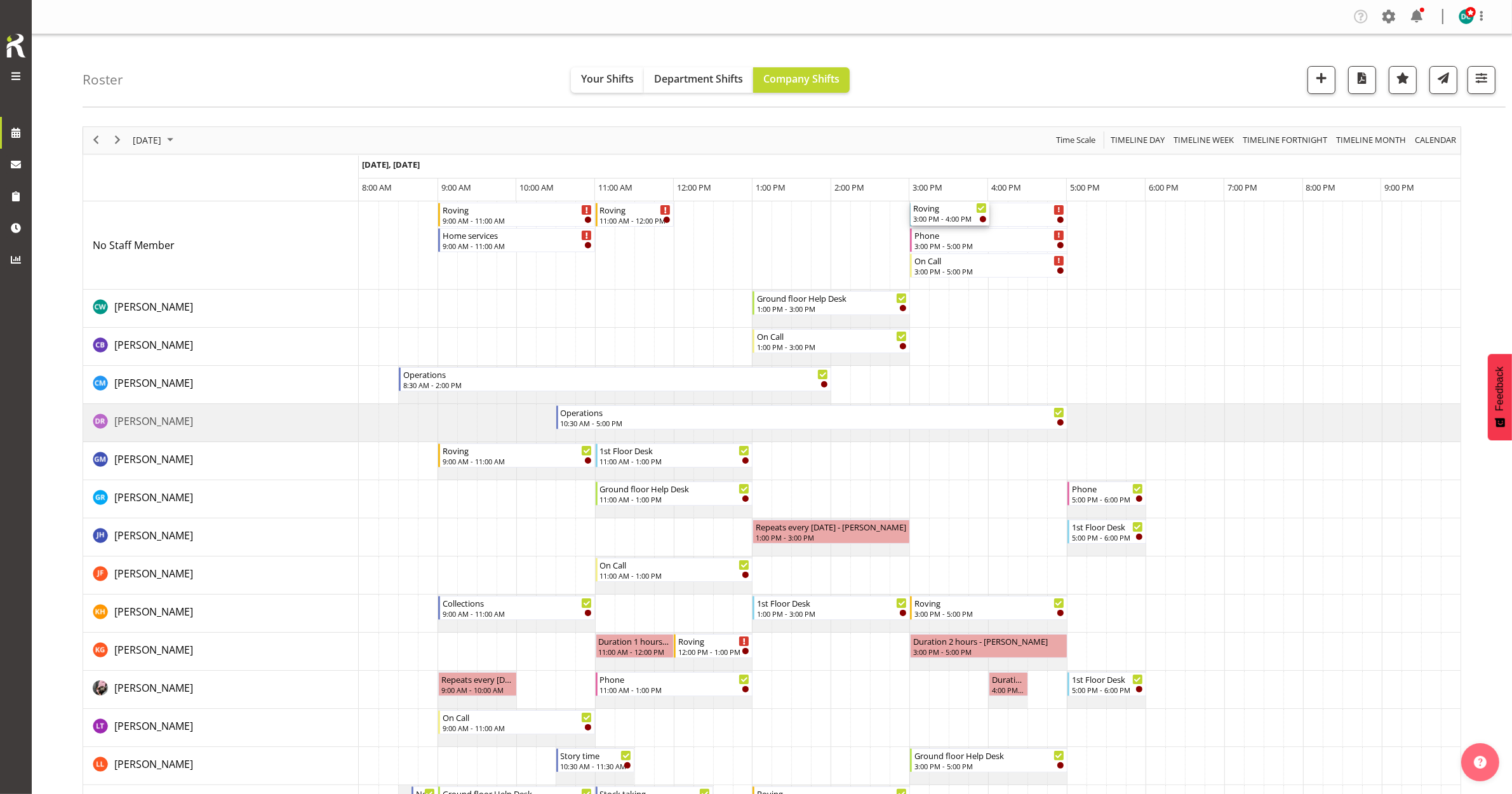
drag, startPoint x: 932, startPoint y: 515, endPoint x: 919, endPoint y: 253, distance: 262.3
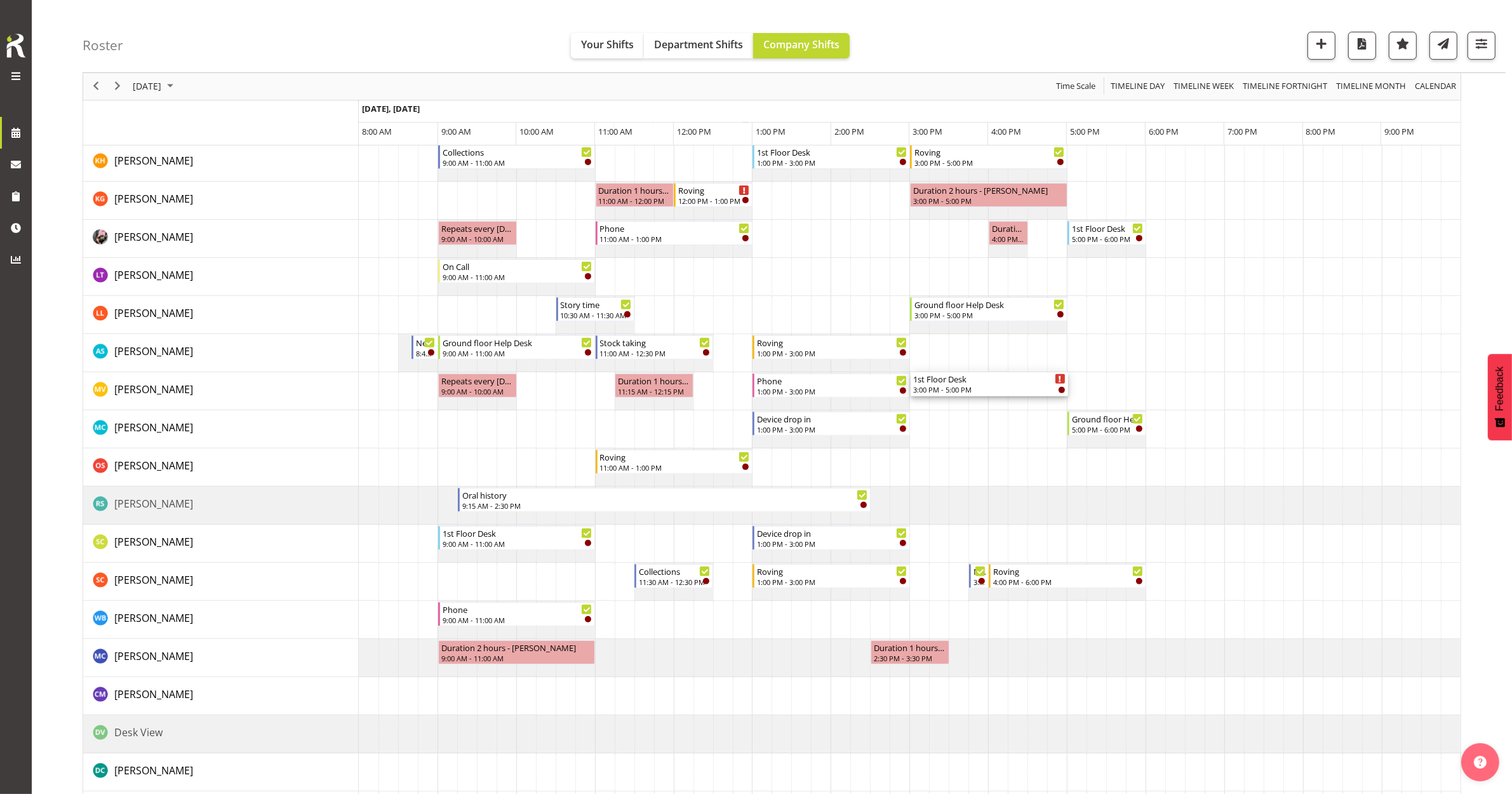
scroll to position [556, 0]
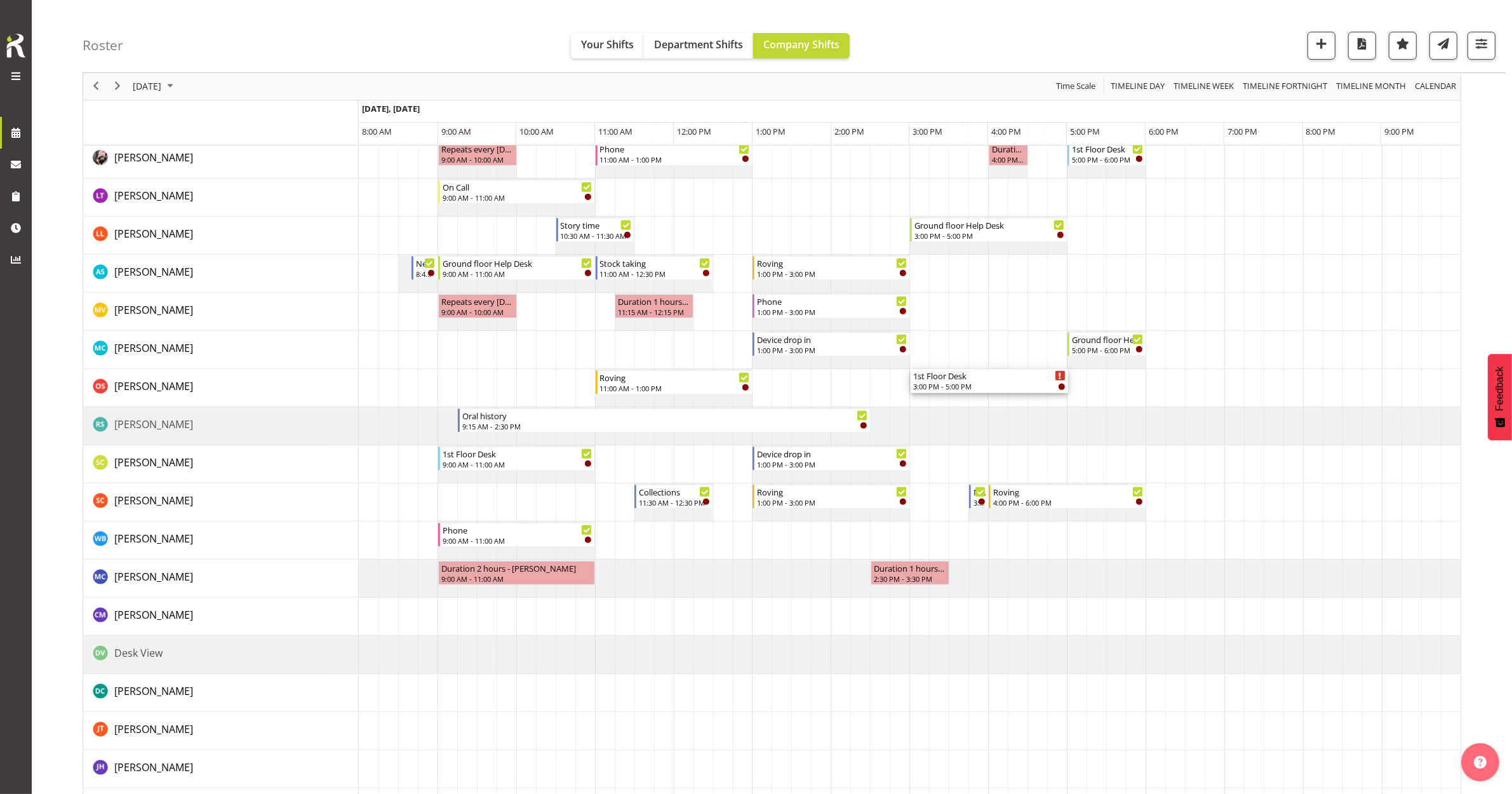
drag, startPoint x: 926, startPoint y: 484, endPoint x: 921, endPoint y: 395, distance: 89.1
click at [922, 399] on div "Roving 9:00 AM - 11:00 AM Home services 9:00 AM - 11:00 AM Roving 11:00 AM - 12…" at bounding box center [909, 458] width 1102 height 1625
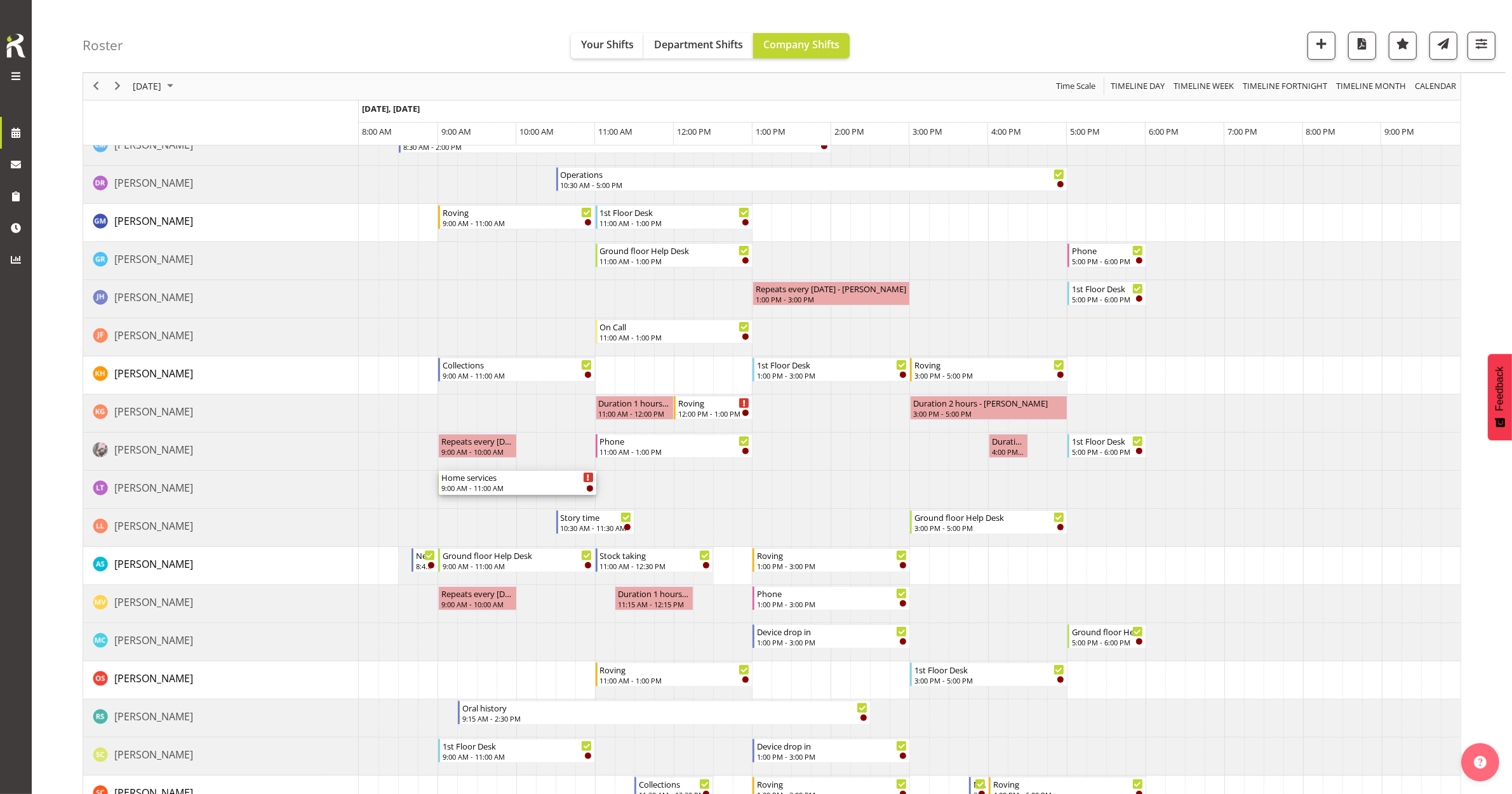
scroll to position [317, 0]
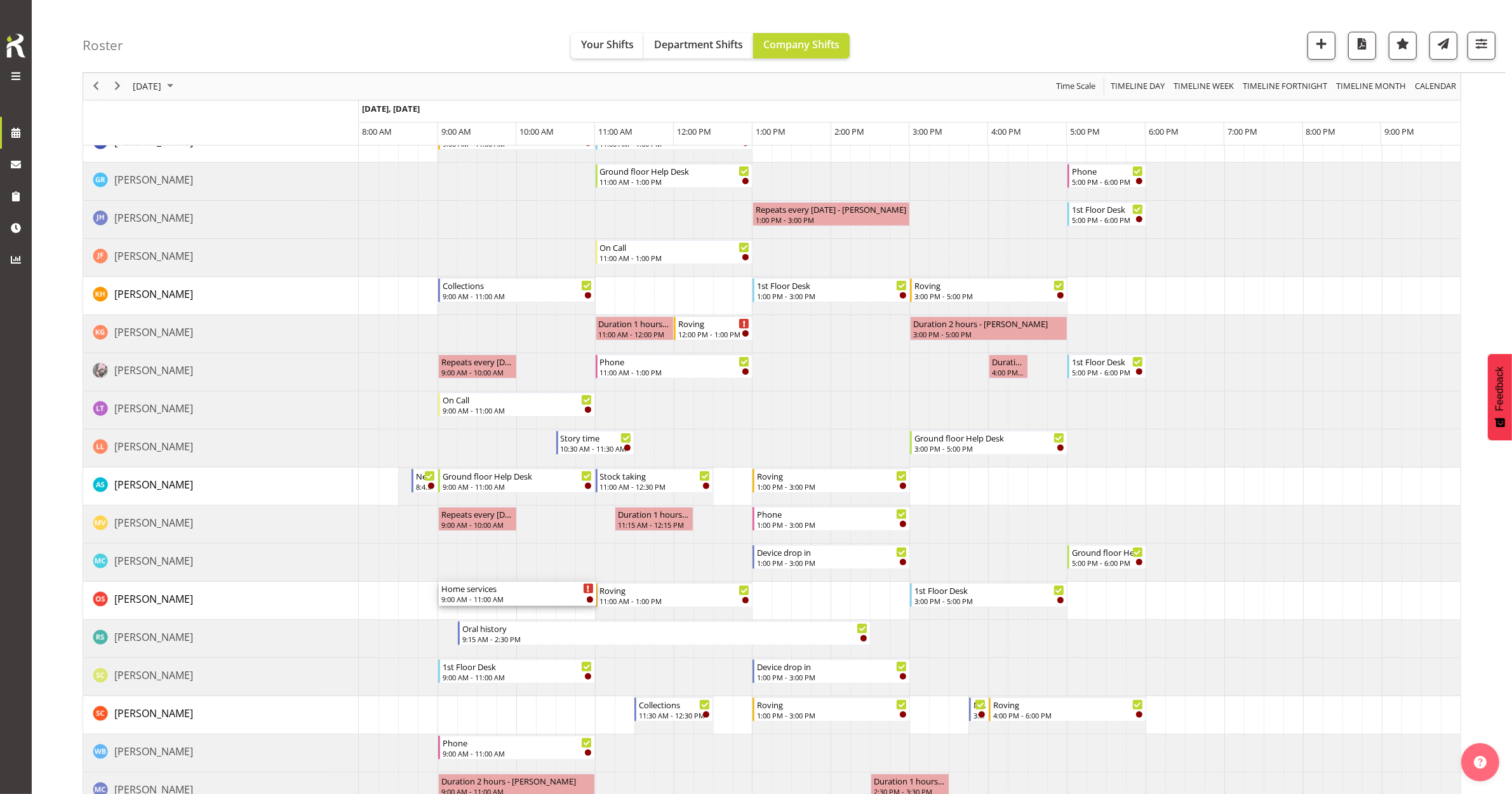
drag, startPoint x: 505, startPoint y: 245, endPoint x: 487, endPoint y: 602, distance: 357.5
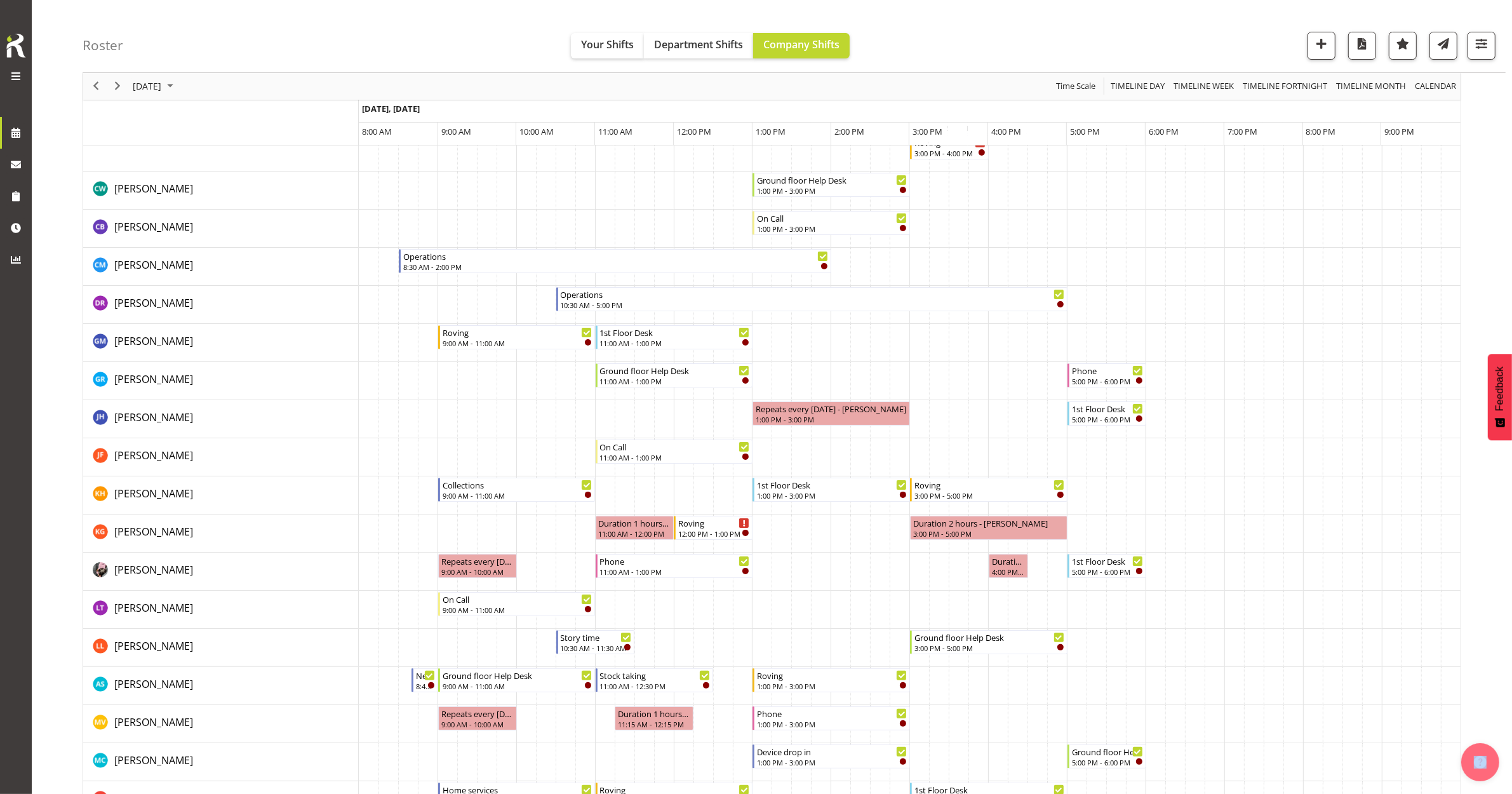
scroll to position [0, 0]
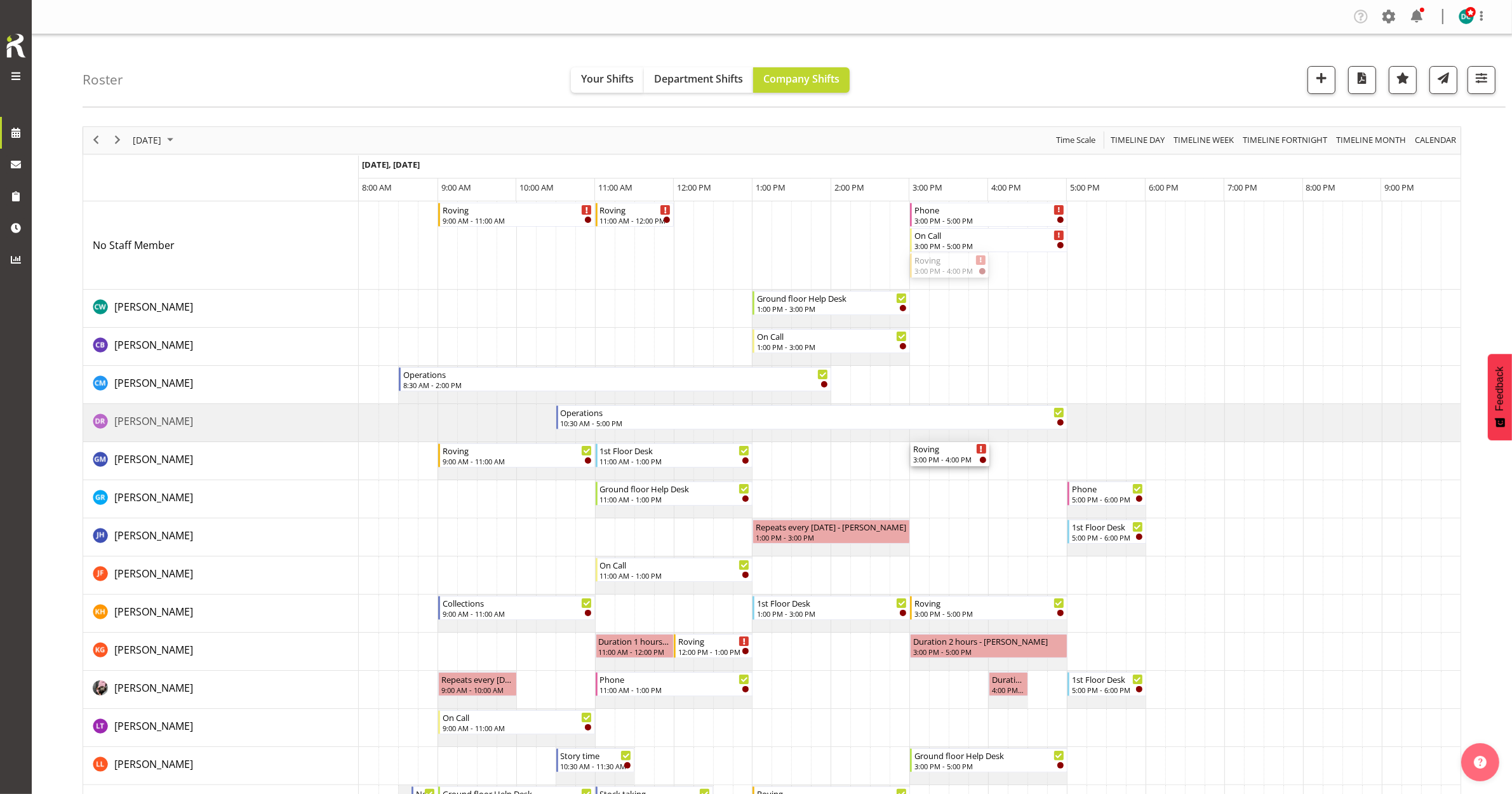
drag, startPoint x: 957, startPoint y: 264, endPoint x: 935, endPoint y: 465, distance: 202.2
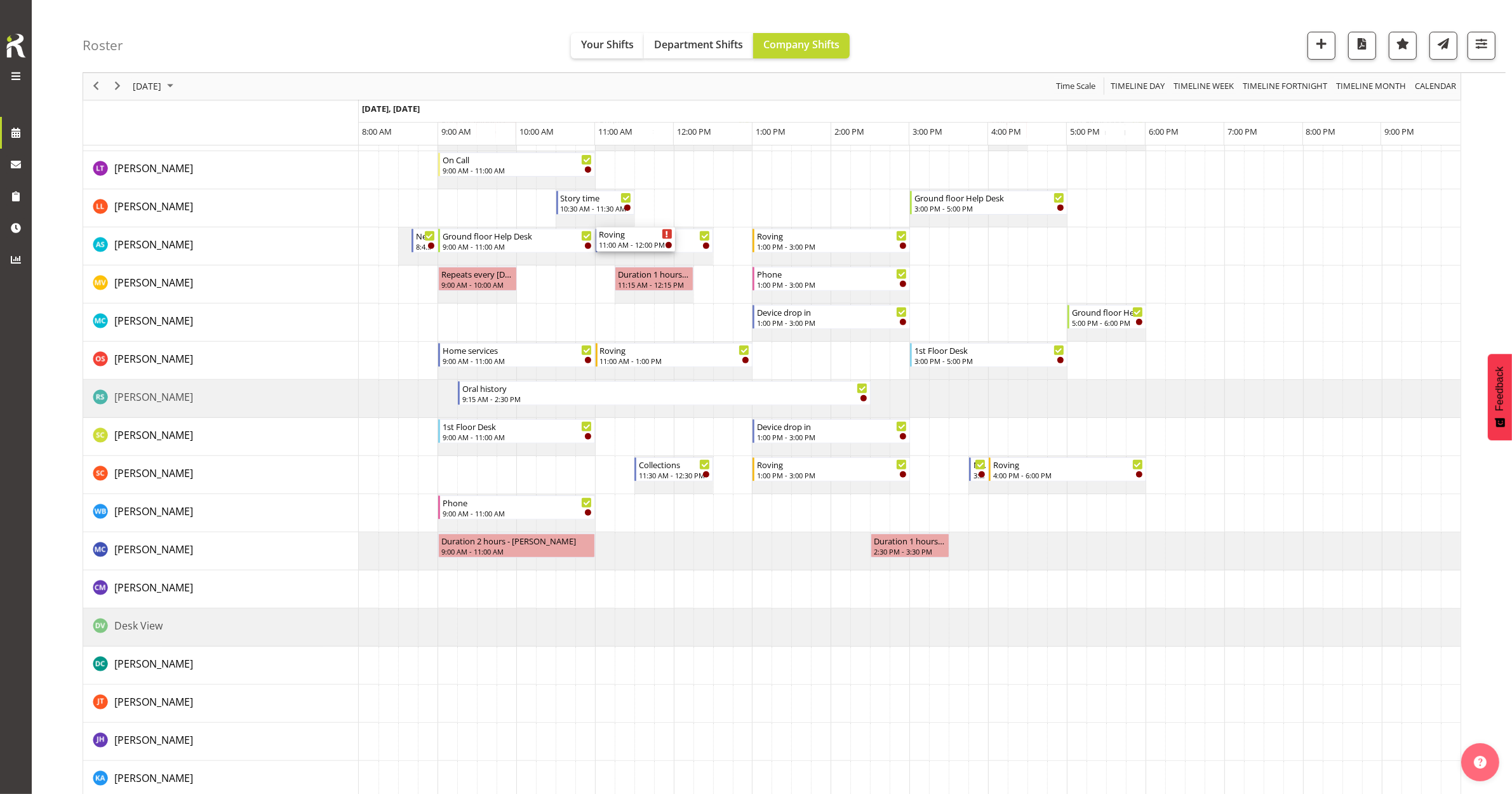
scroll to position [556, 0]
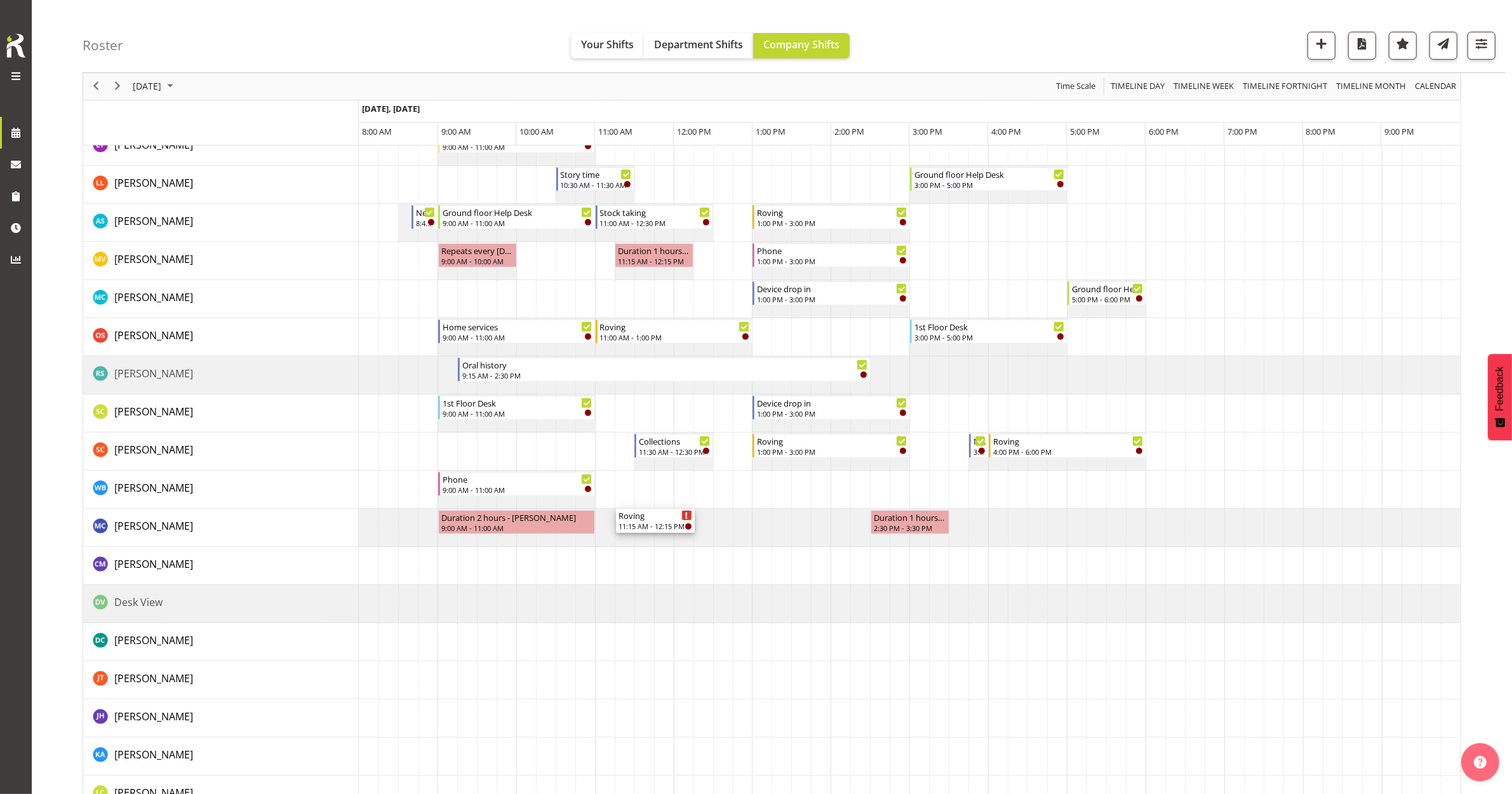
drag, startPoint x: 638, startPoint y: 437, endPoint x: 639, endPoint y: 519, distance: 82.0
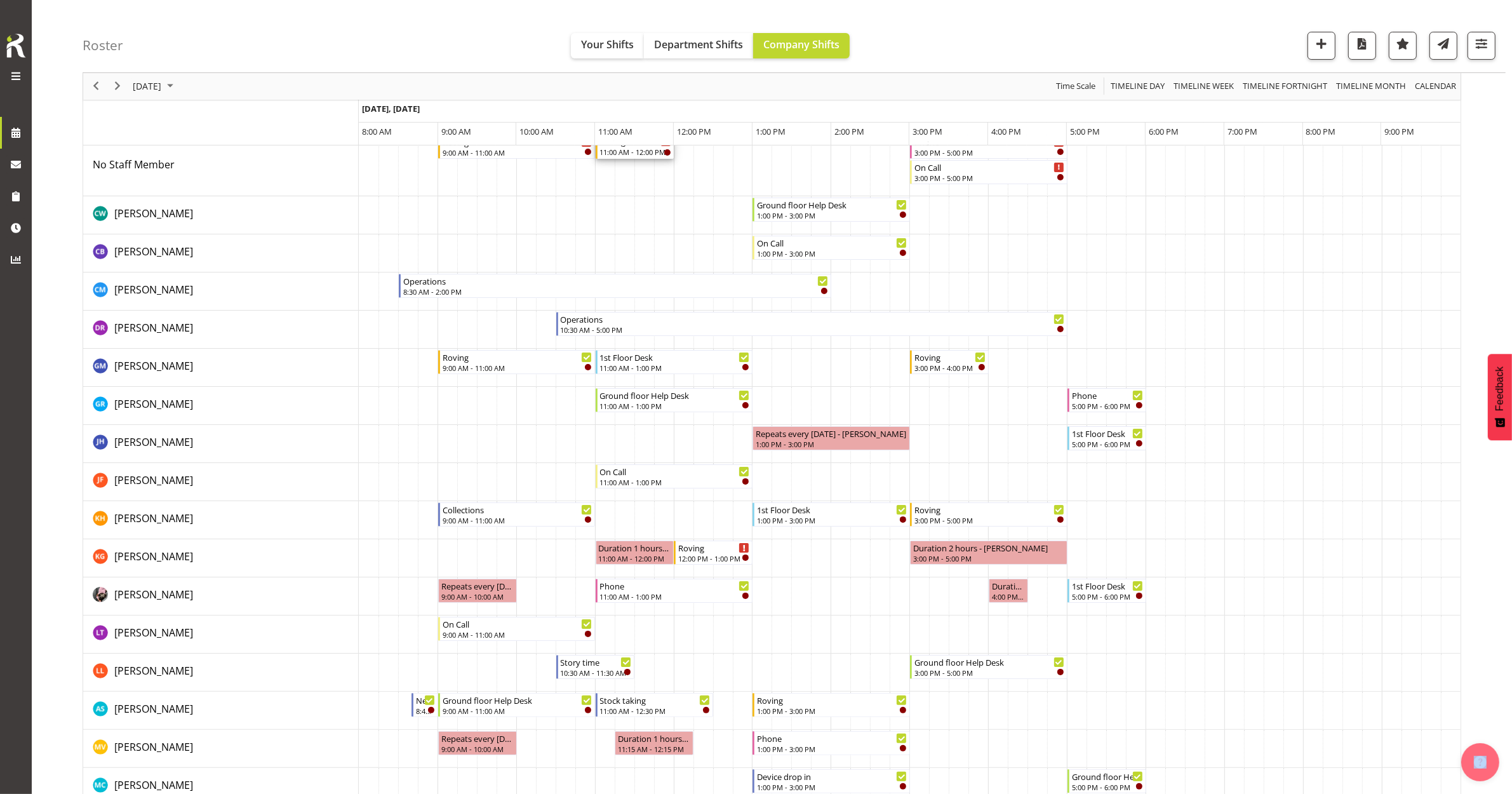
scroll to position [0, 0]
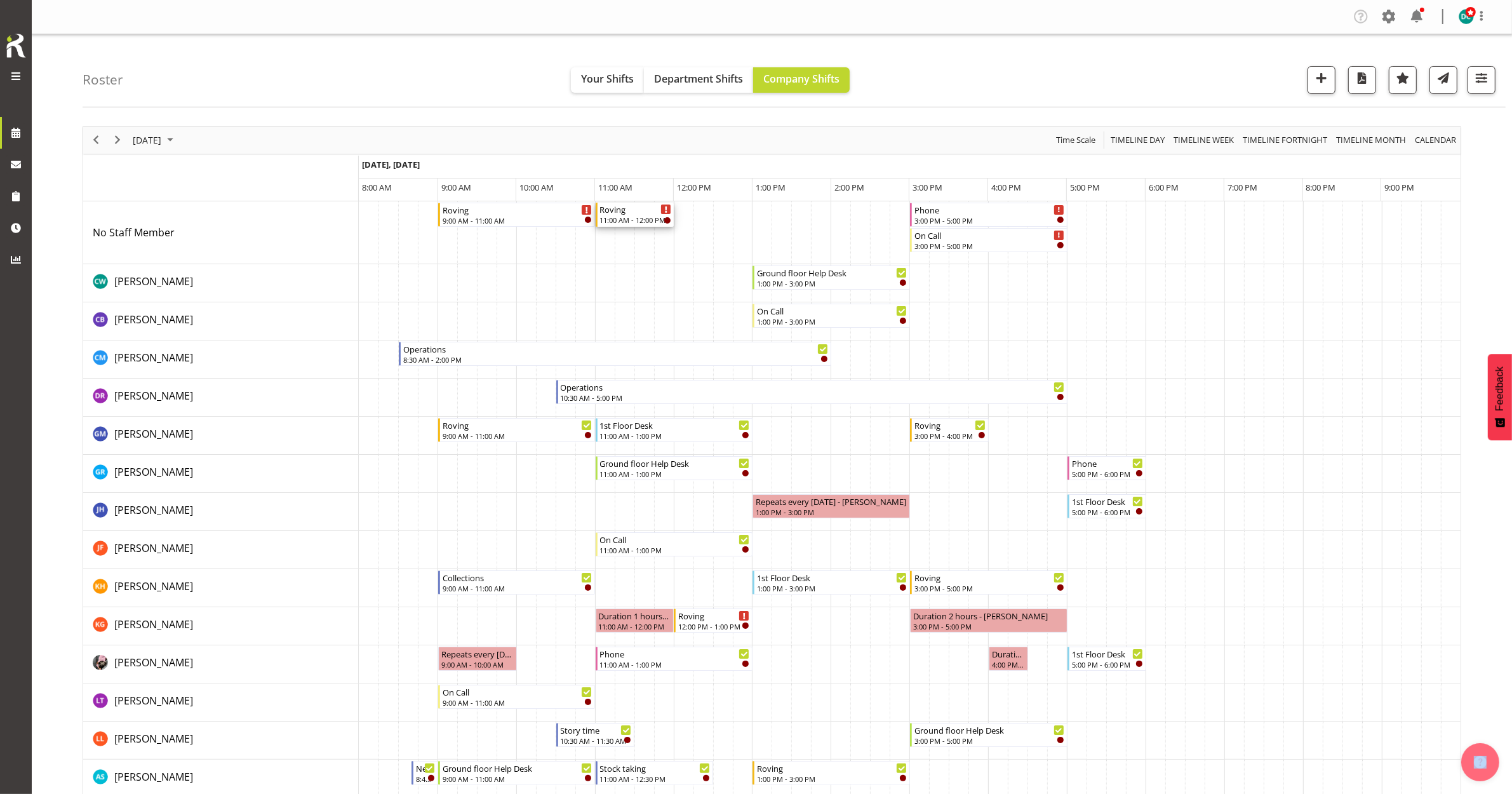
click at [634, 218] on div "11:00 AM - 12:00 PM" at bounding box center [635, 220] width 72 height 10
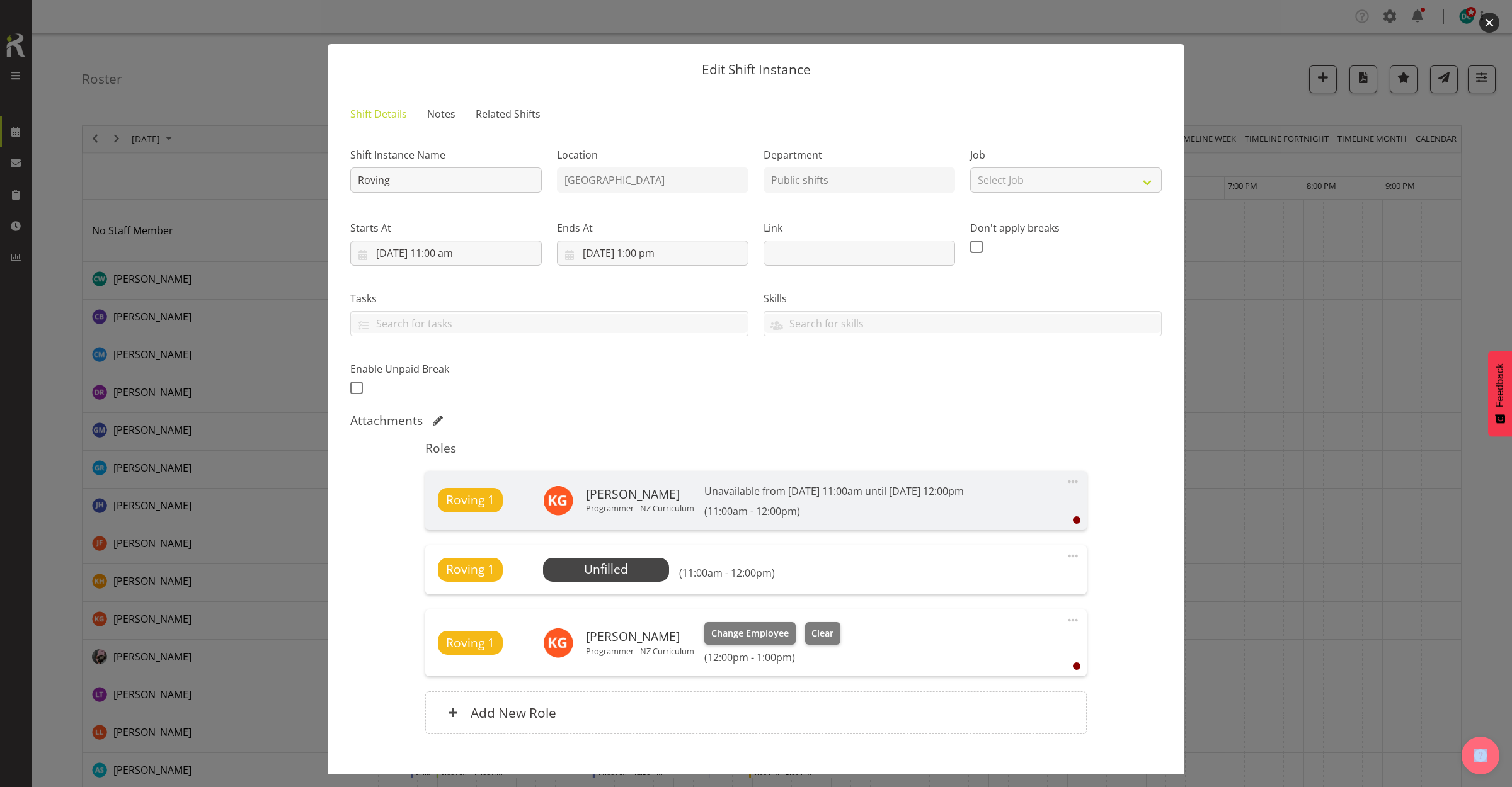
click at [1489, 20] on button "button" at bounding box center [1489, 22] width 20 height 20
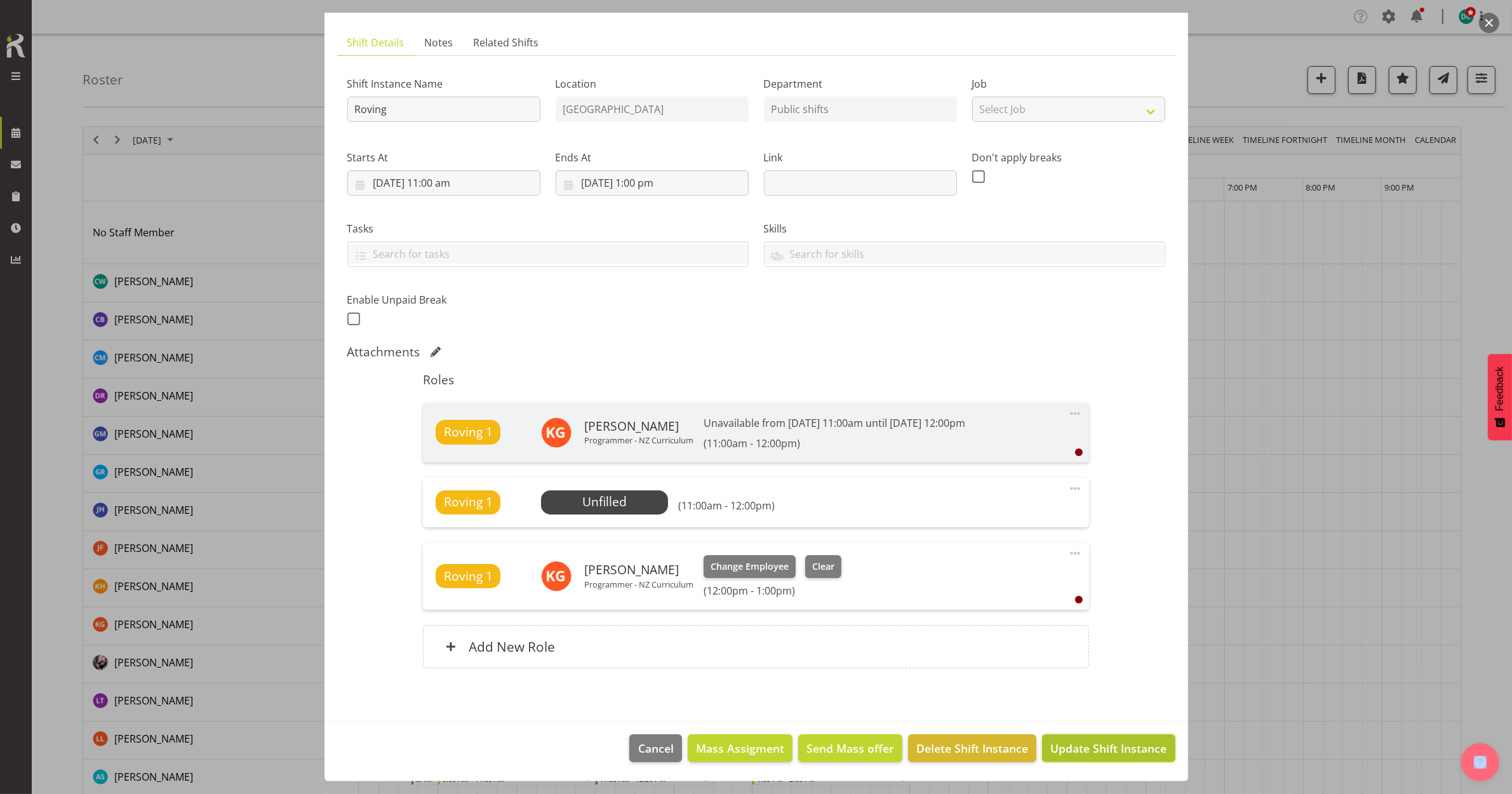
click at [1051, 760] on button "Update Shift Instance" at bounding box center [1109, 748] width 133 height 28
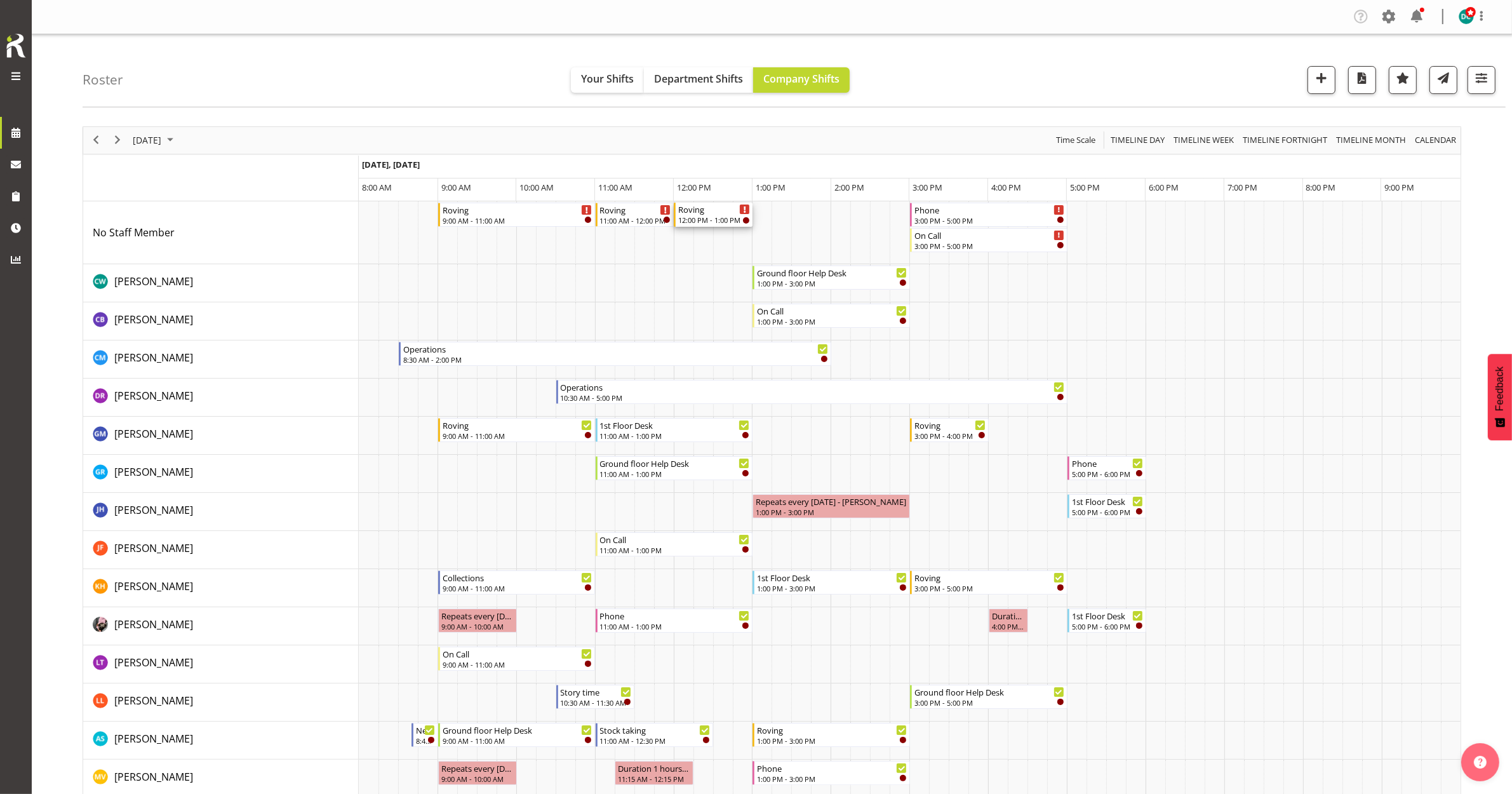
click at [712, 220] on div "12:00 PM - 1:00 PM" at bounding box center [714, 220] width 72 height 10
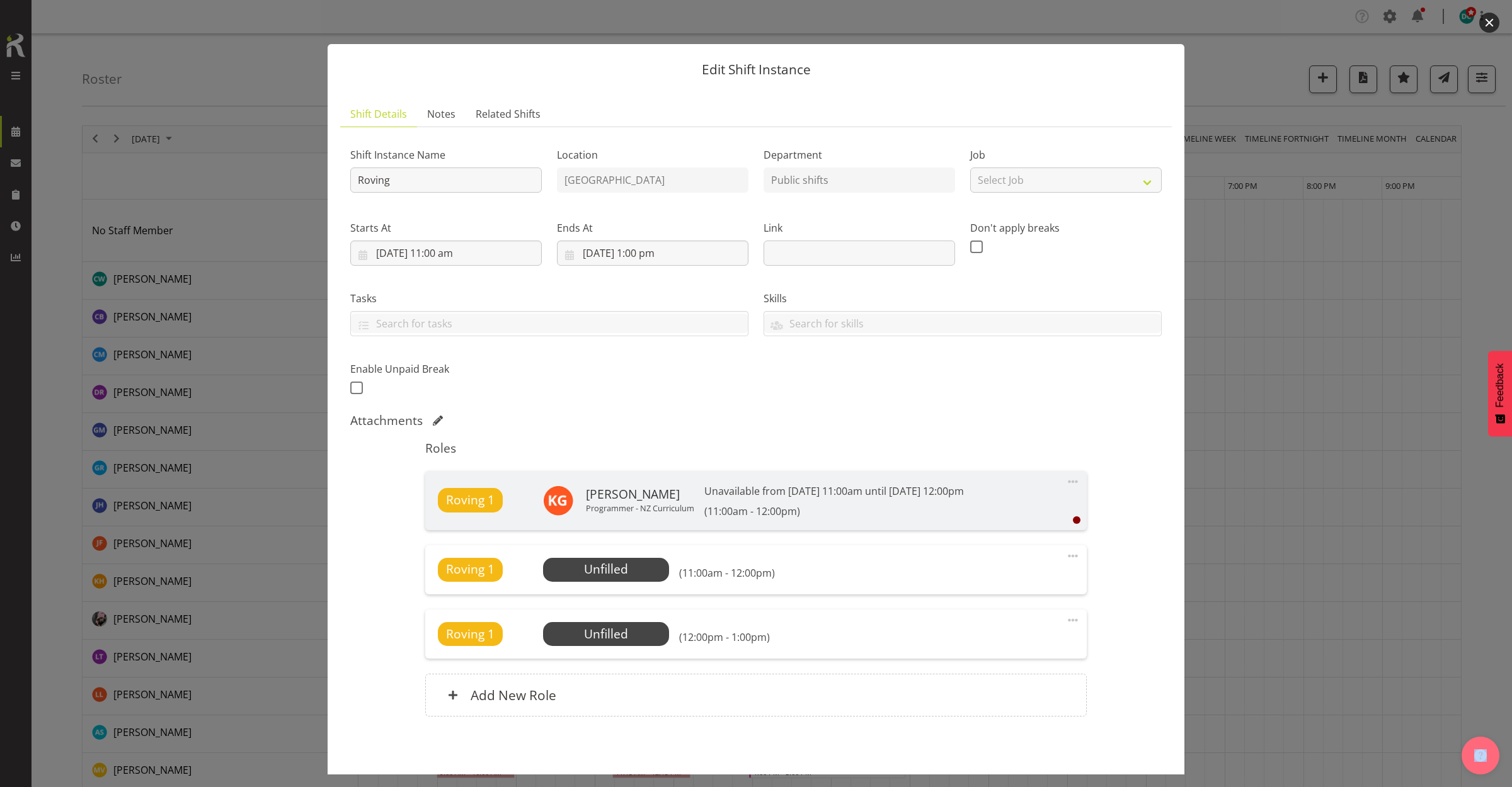
click at [1487, 23] on button "button" at bounding box center [1489, 22] width 20 height 20
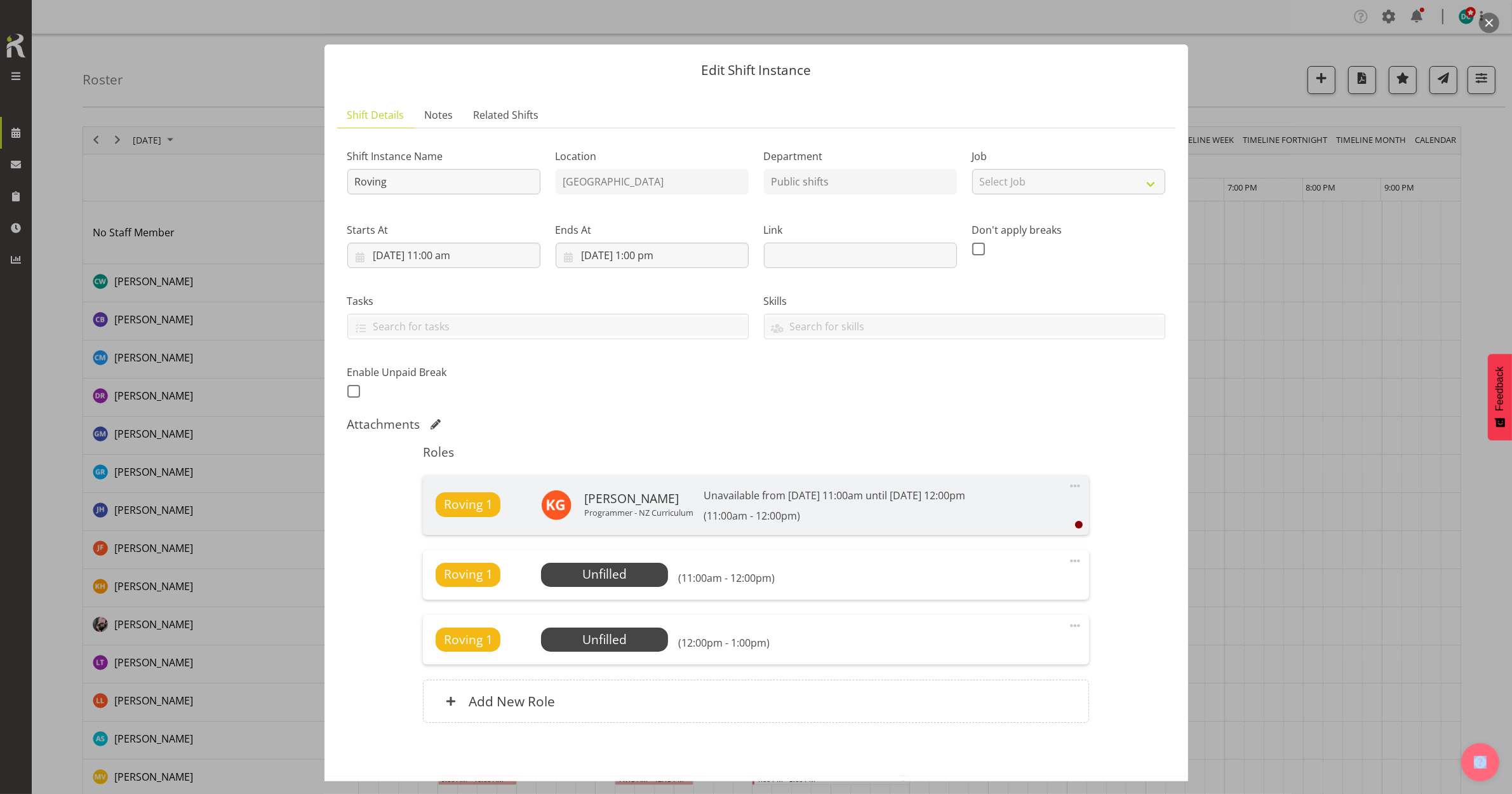
click at [1488, 23] on button "button" at bounding box center [1489, 22] width 20 height 20
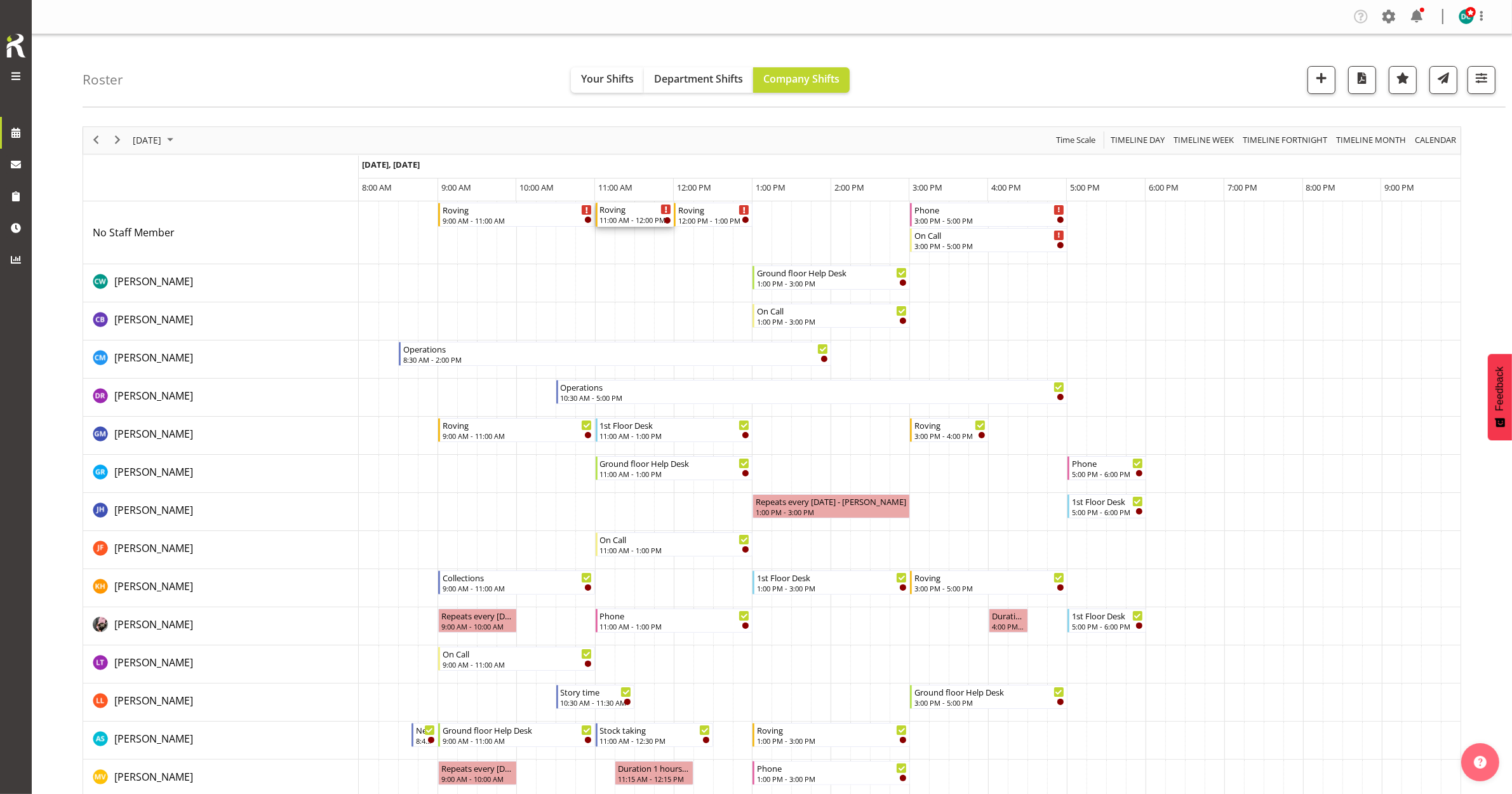
click at [633, 219] on div "11:00 AM - 12:00 PM" at bounding box center [635, 220] width 72 height 10
click at [0, 0] on div at bounding box center [0, 0] width 0 height 0
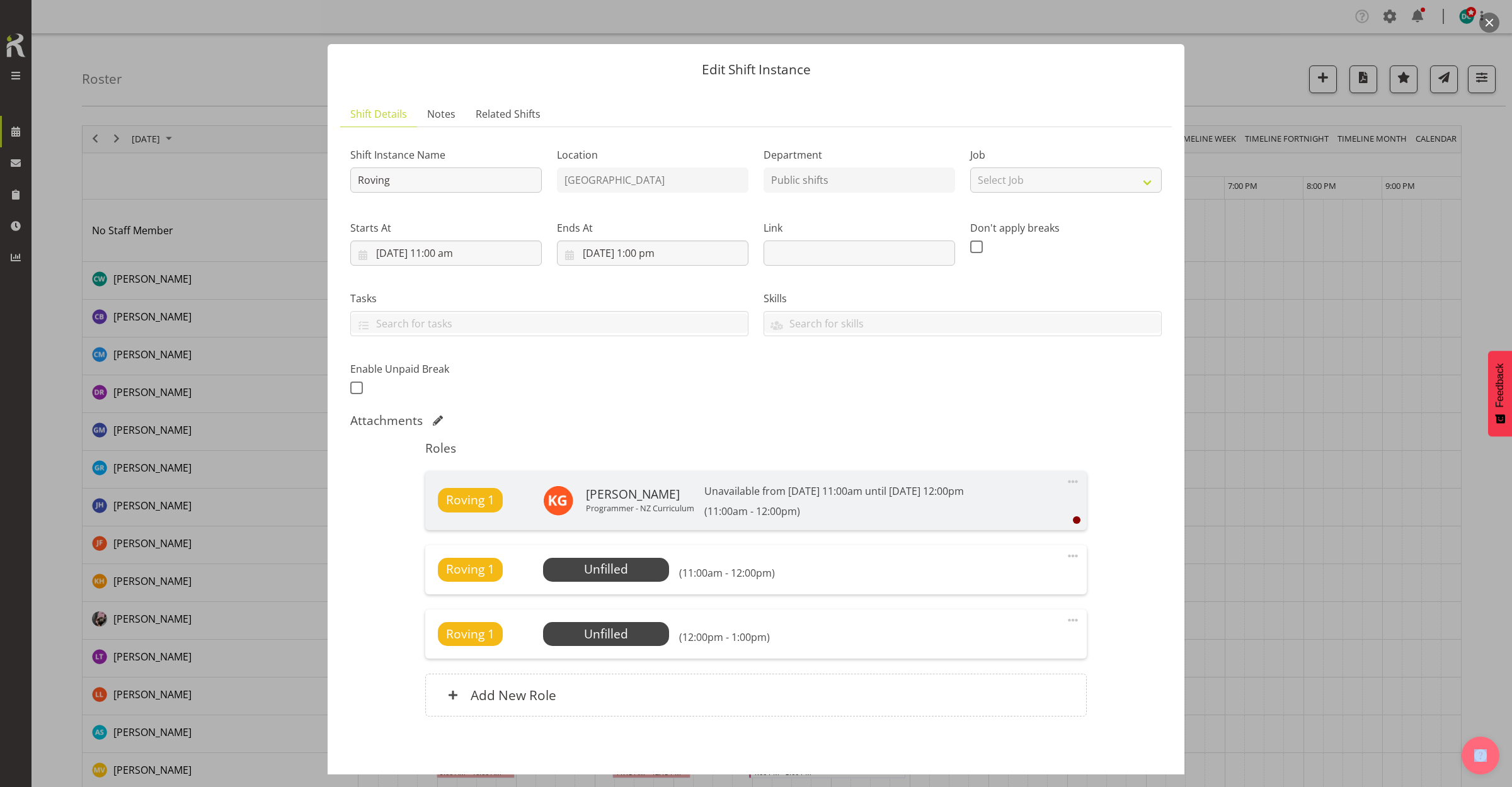
click at [1493, 20] on button "button" at bounding box center [1489, 22] width 20 height 20
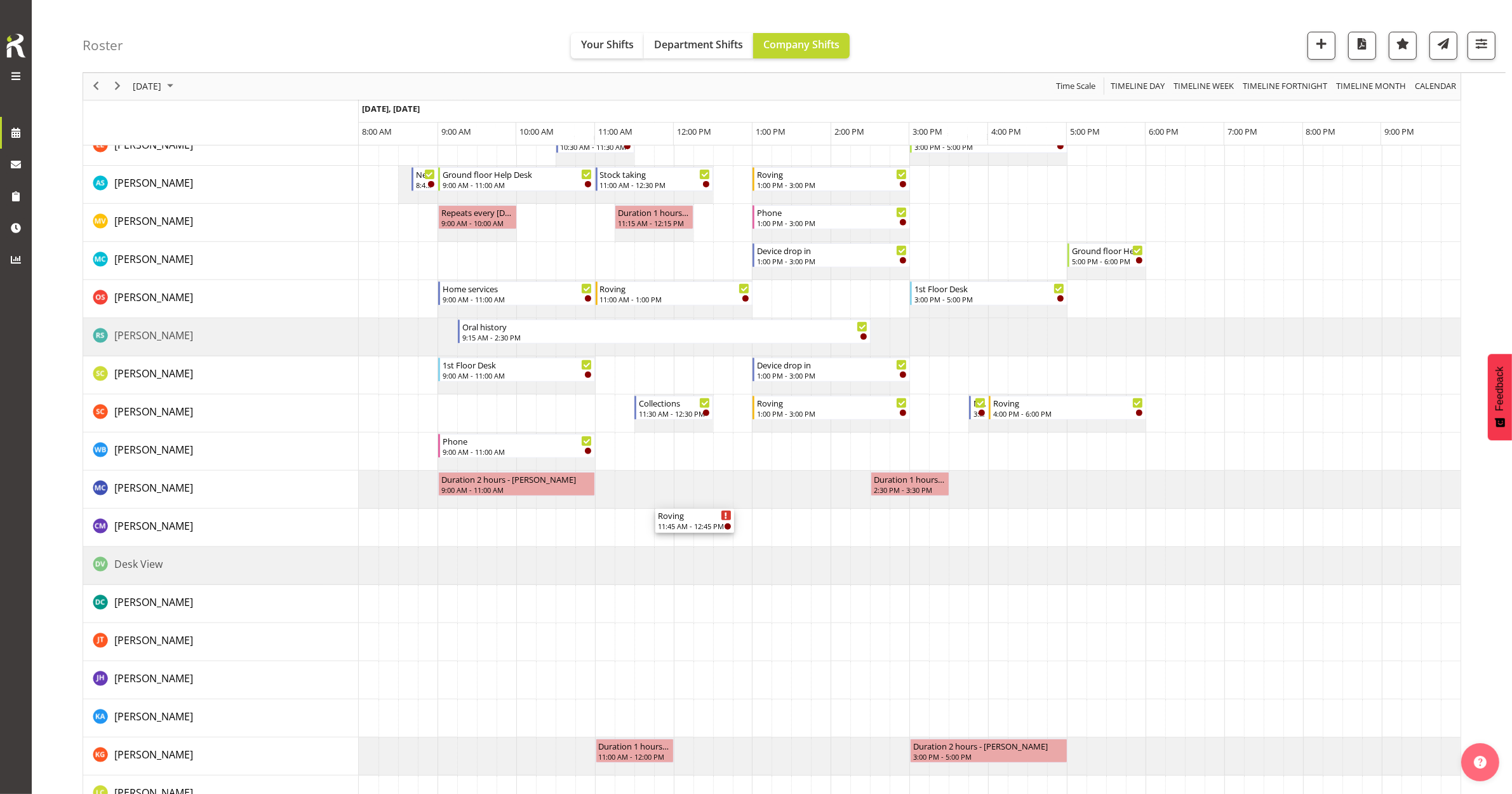
scroll to position [714, 0]
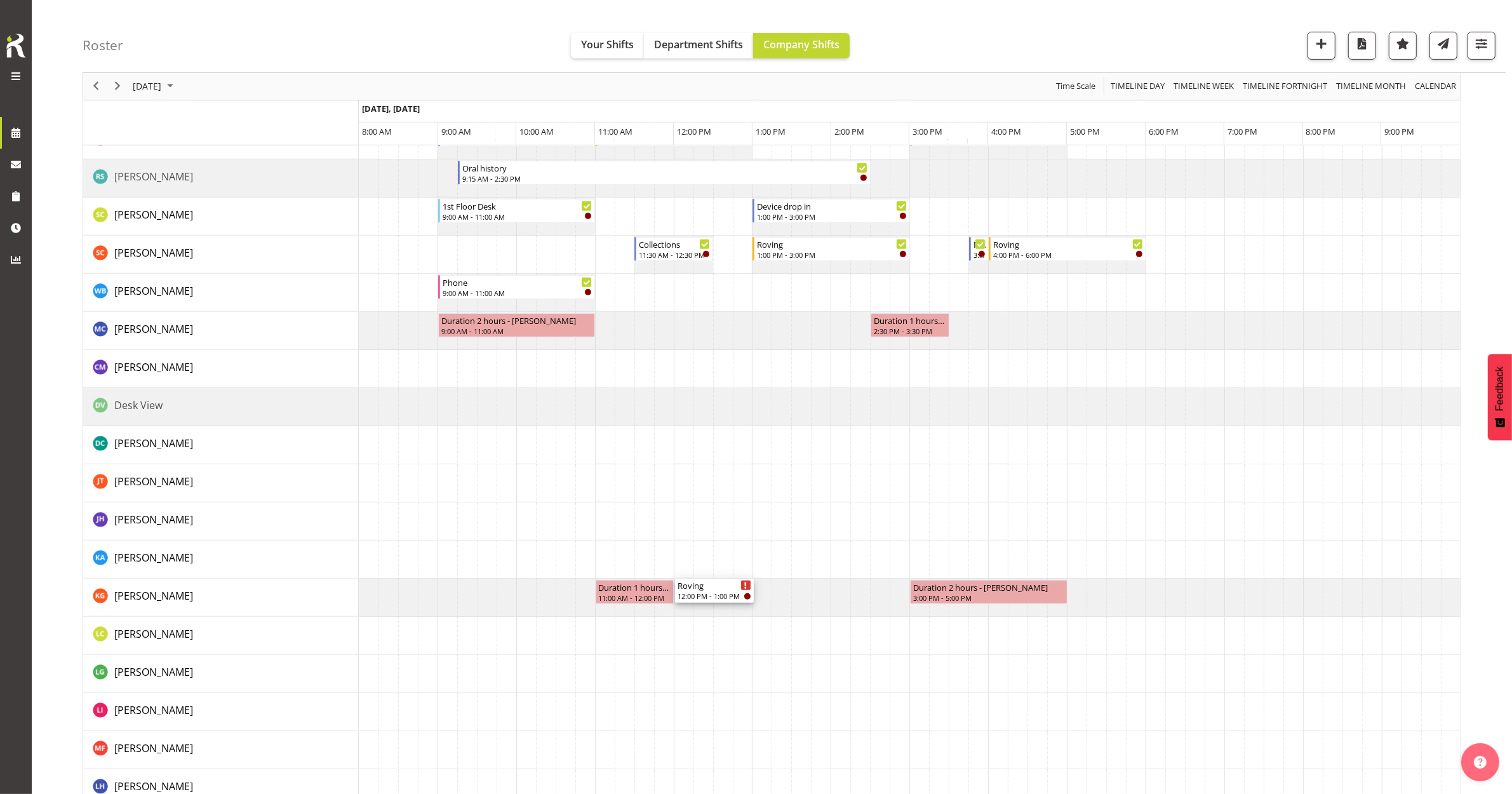
drag, startPoint x: 679, startPoint y: 483, endPoint x: 687, endPoint y: 592, distance: 109.3
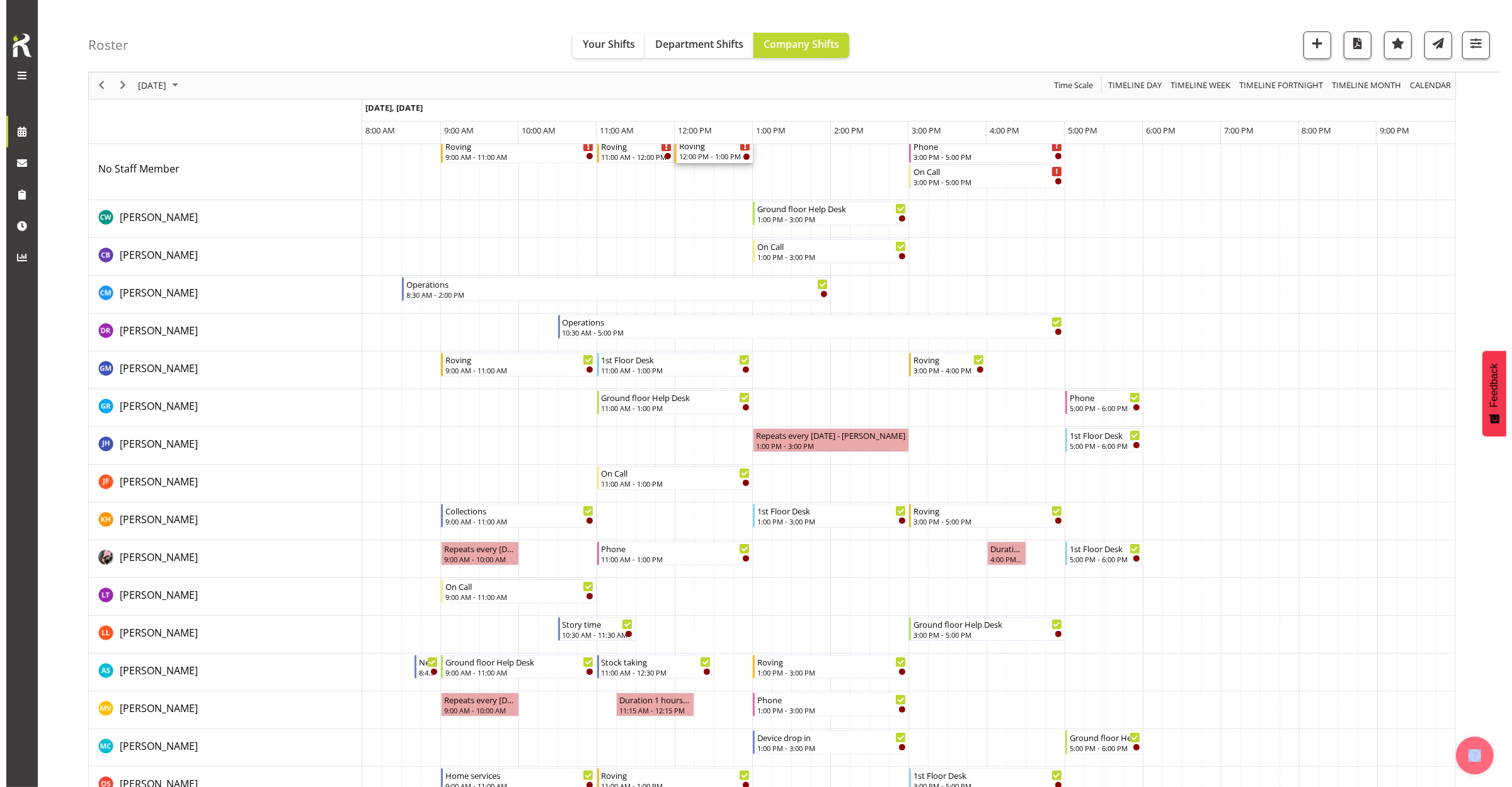
scroll to position [0, 0]
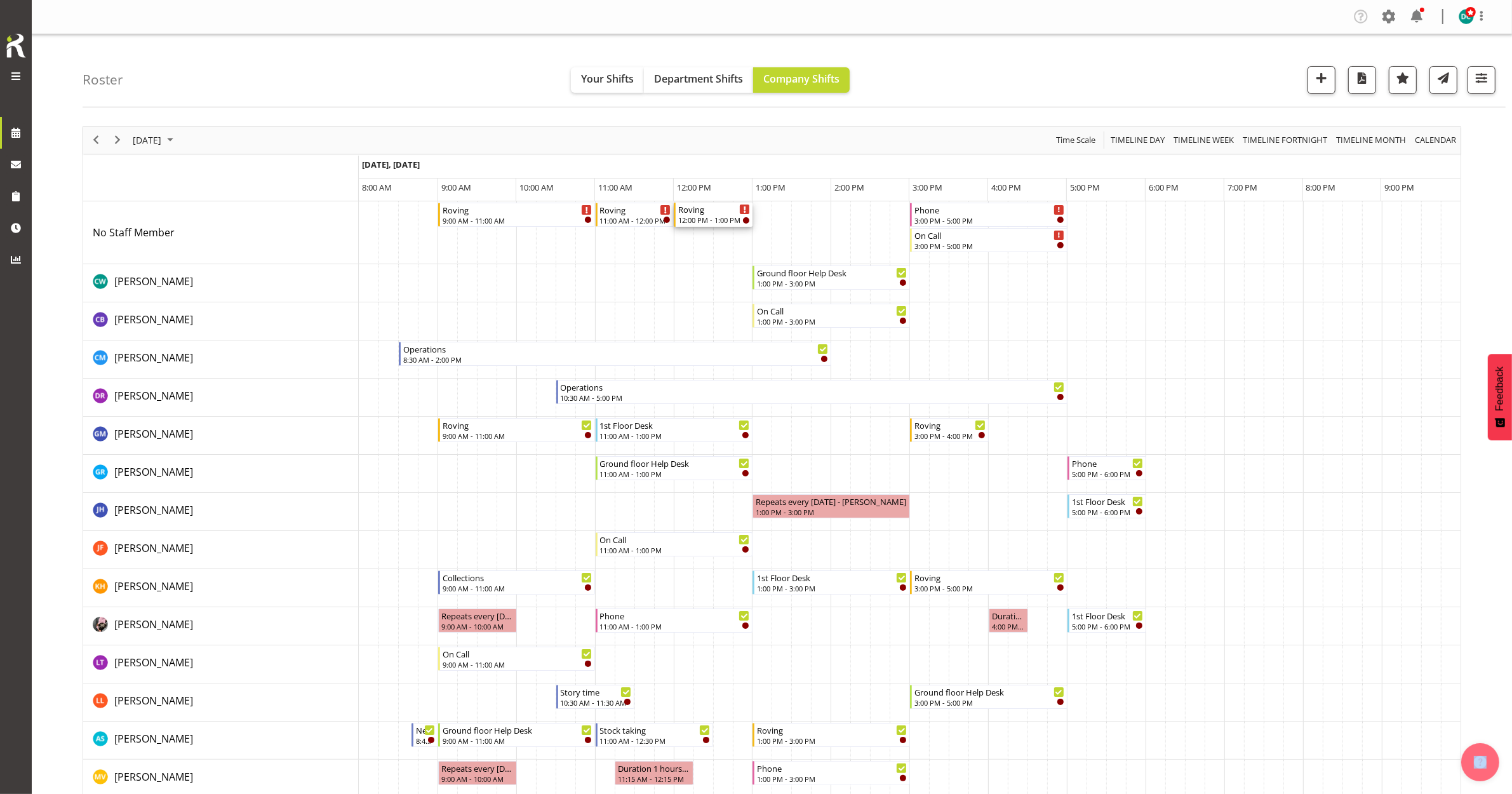
click at [697, 221] on div "12:00 PM - 1:00 PM" at bounding box center [714, 220] width 72 height 10
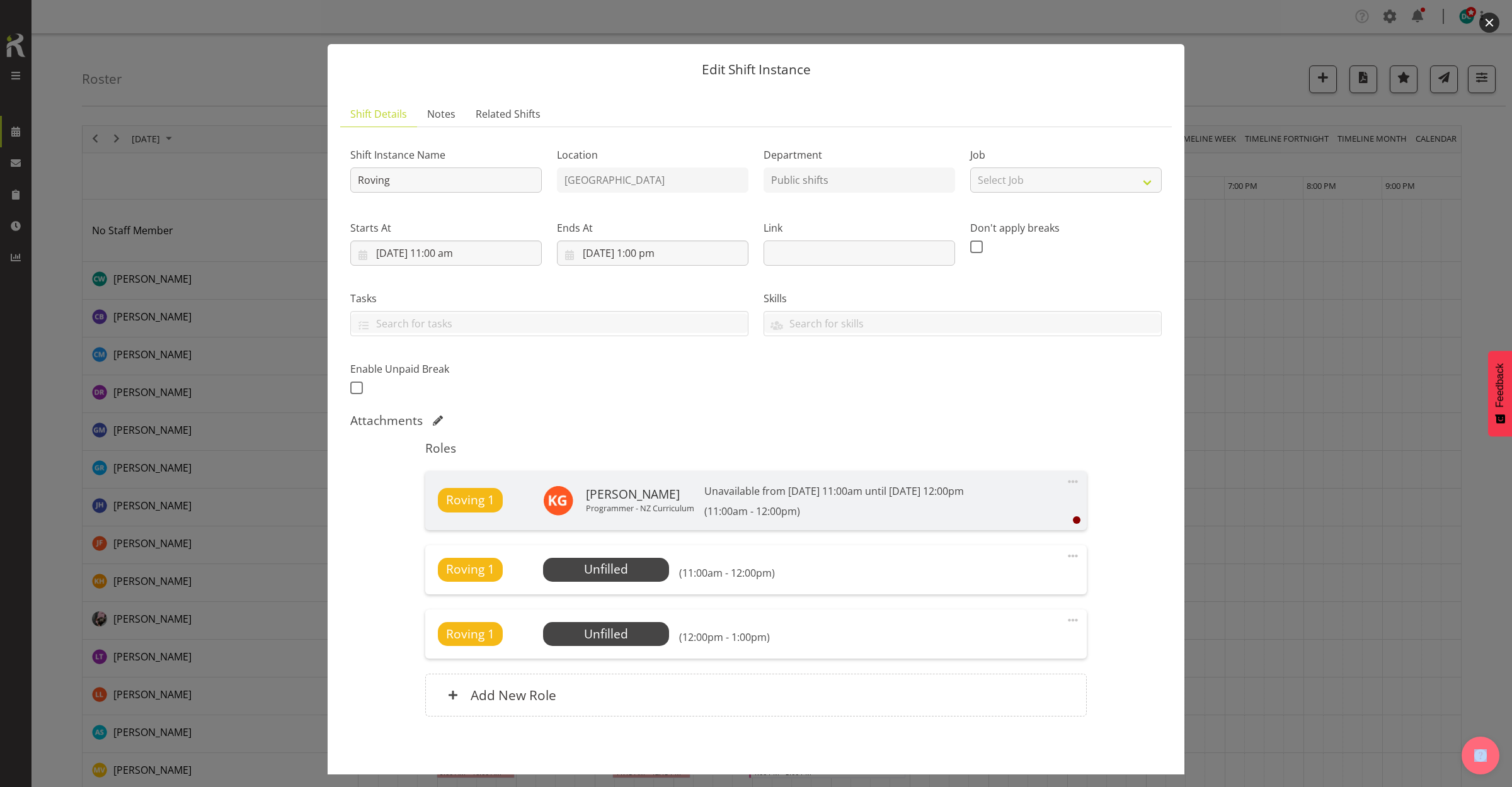
click at [1487, 22] on button "button" at bounding box center [1489, 22] width 20 height 20
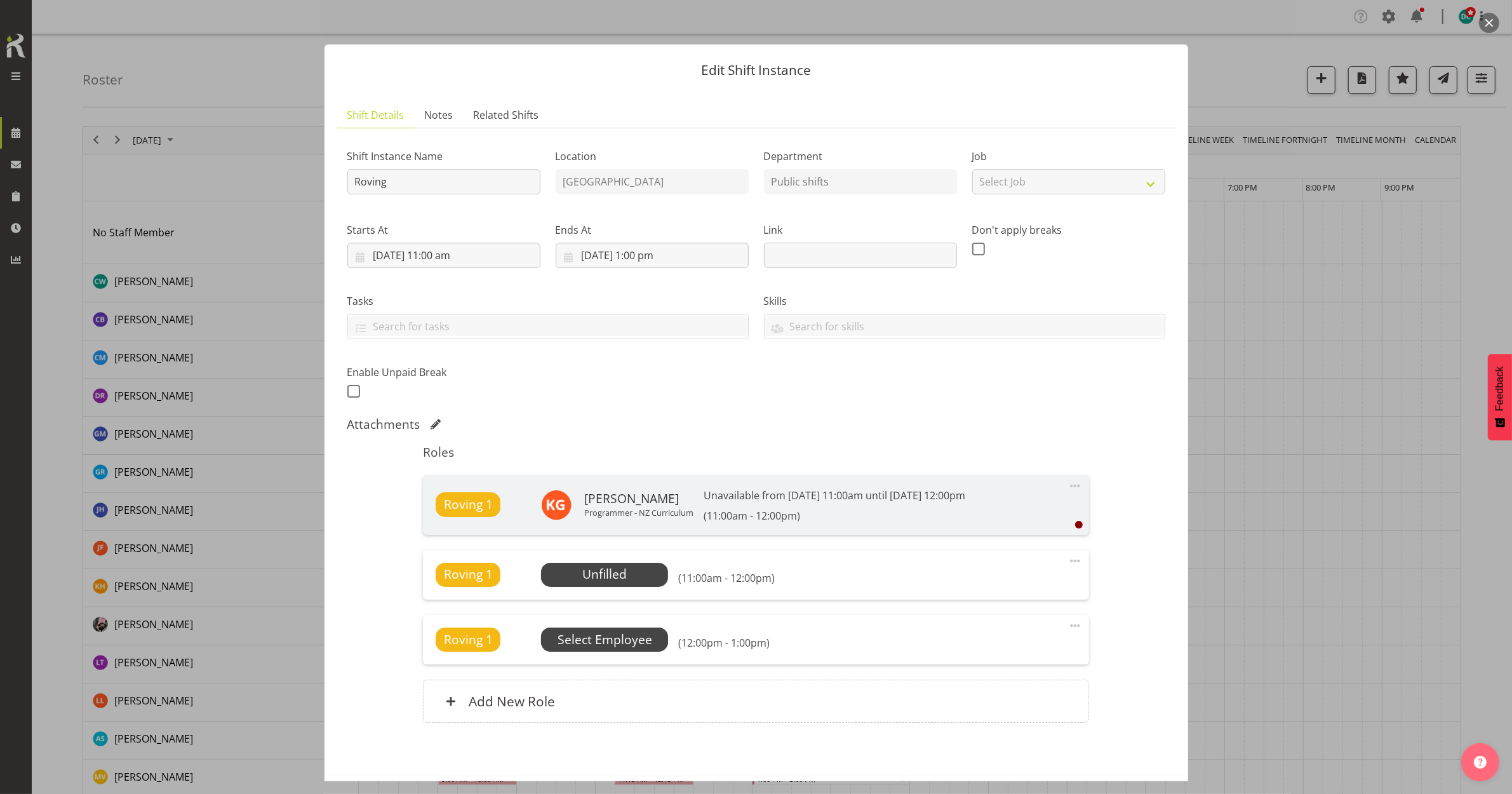
click at [614, 640] on span "Select Employee" at bounding box center [605, 640] width 95 height 18
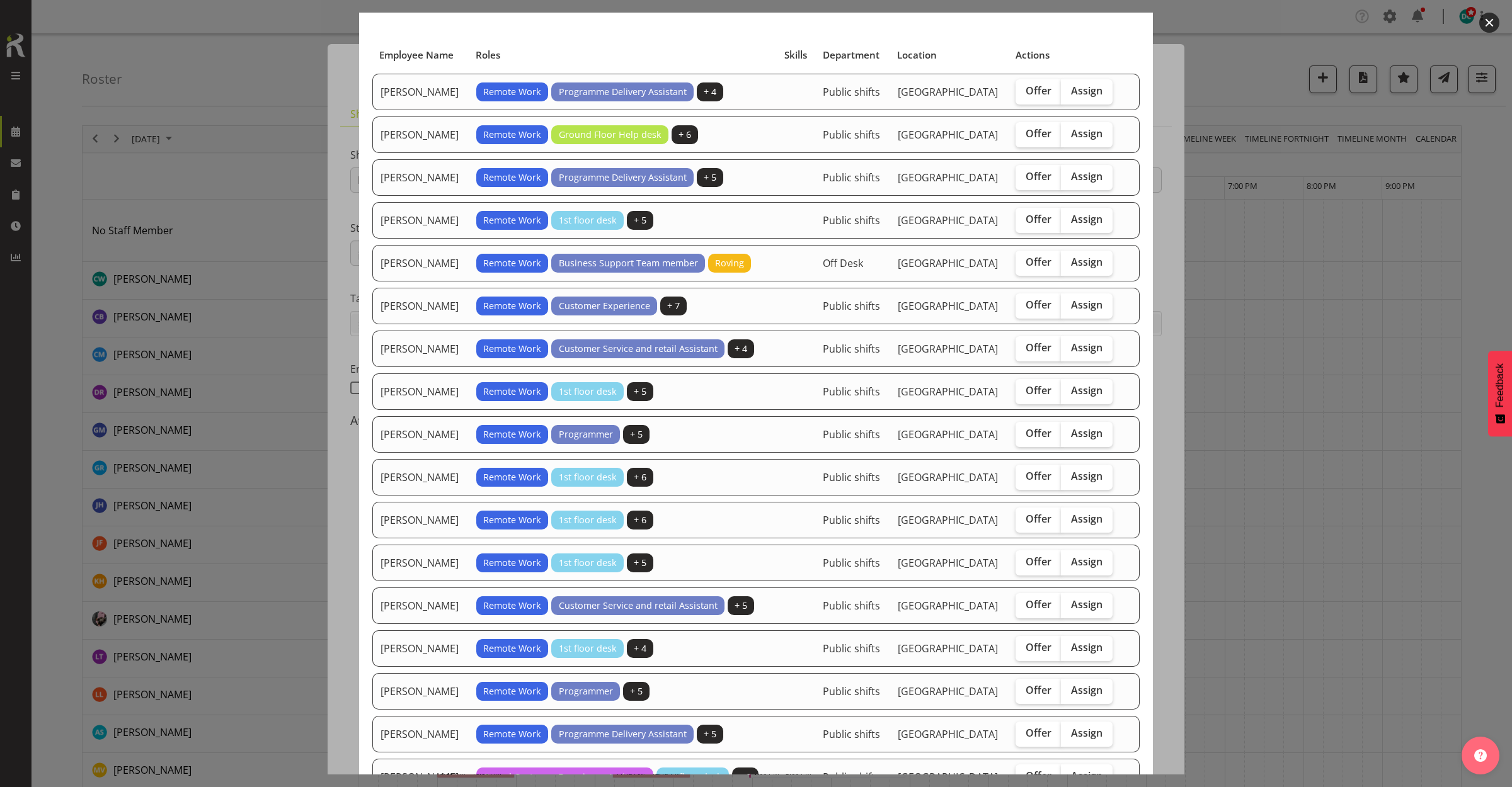
scroll to position [158, 0]
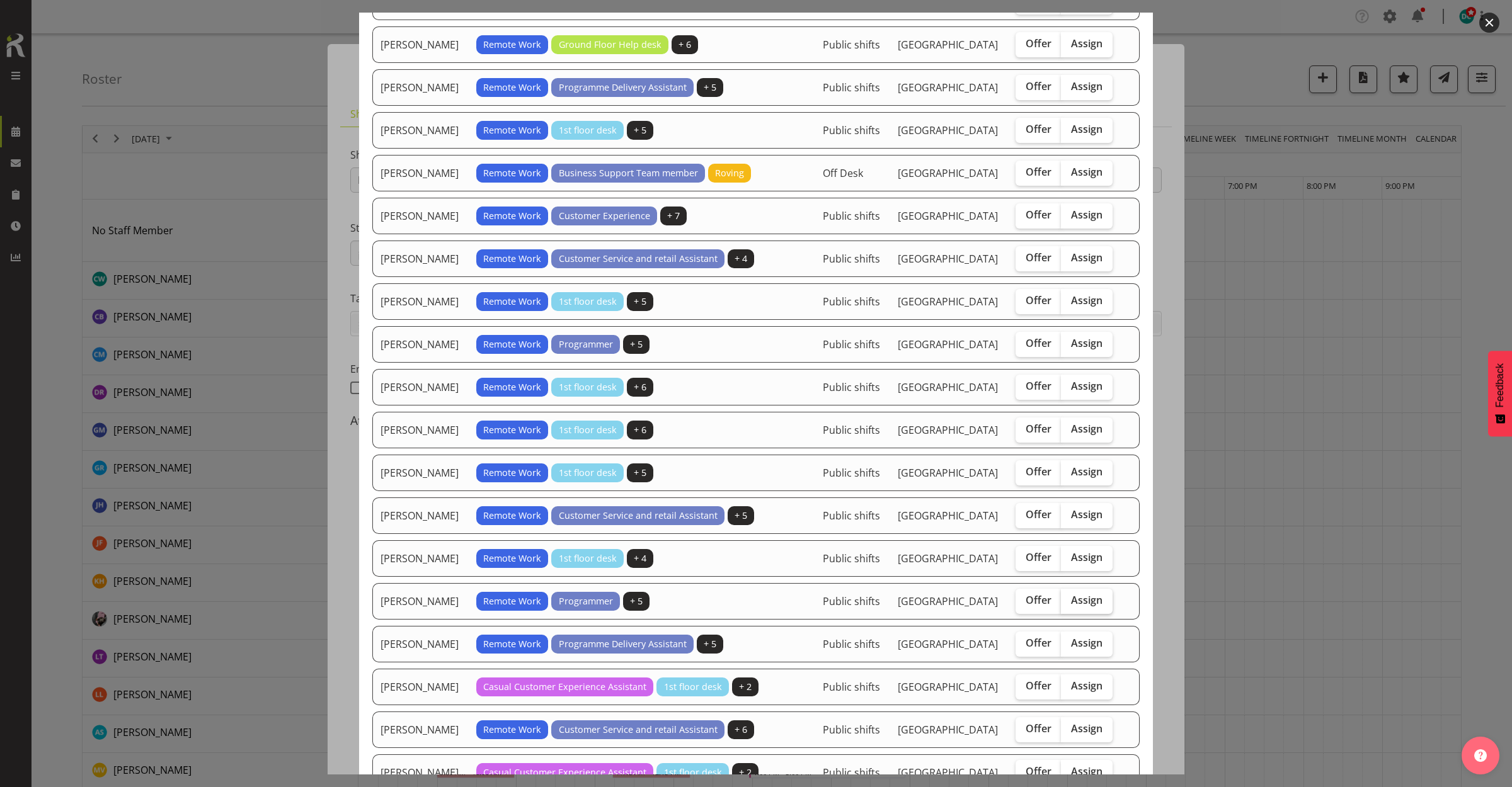
click at [1072, 602] on span "Assign" at bounding box center [1086, 599] width 31 height 12
click at [1069, 602] on input "Assign" at bounding box center [1065, 600] width 8 height 8
checkbox input "true"
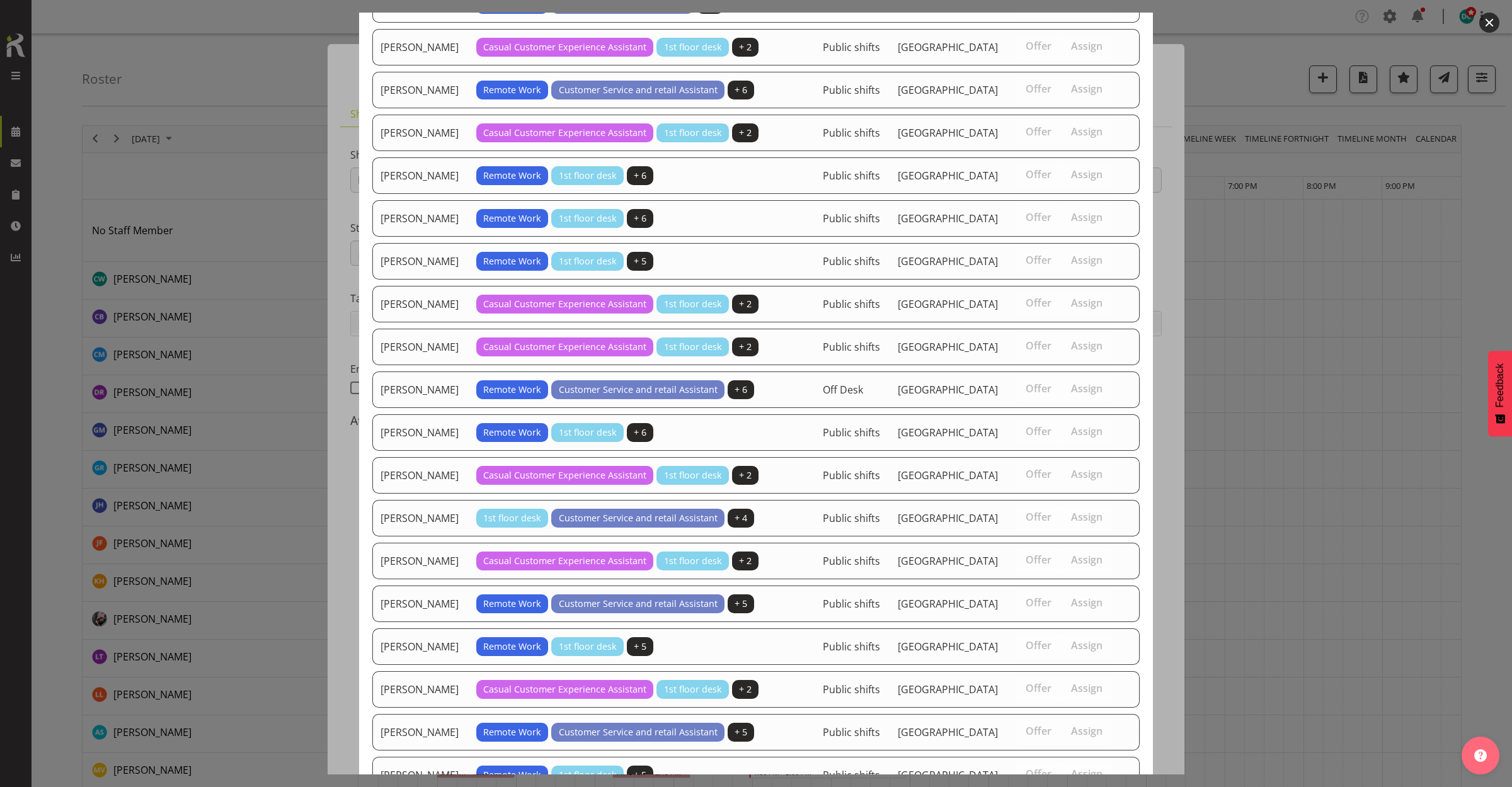
scroll to position [905, 0]
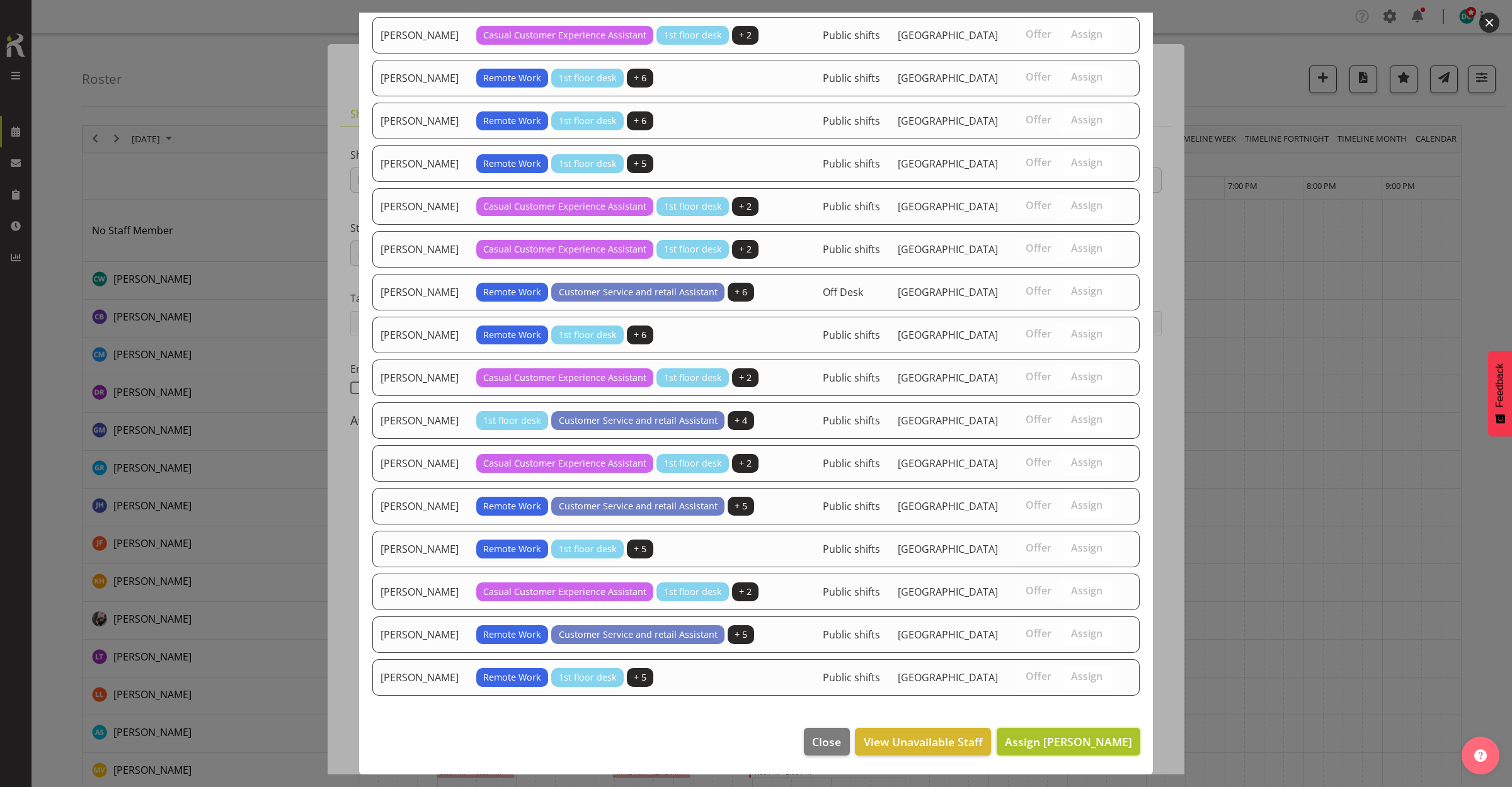
click at [1044, 748] on span "Assign Katie Greene" at bounding box center [1068, 741] width 127 height 15
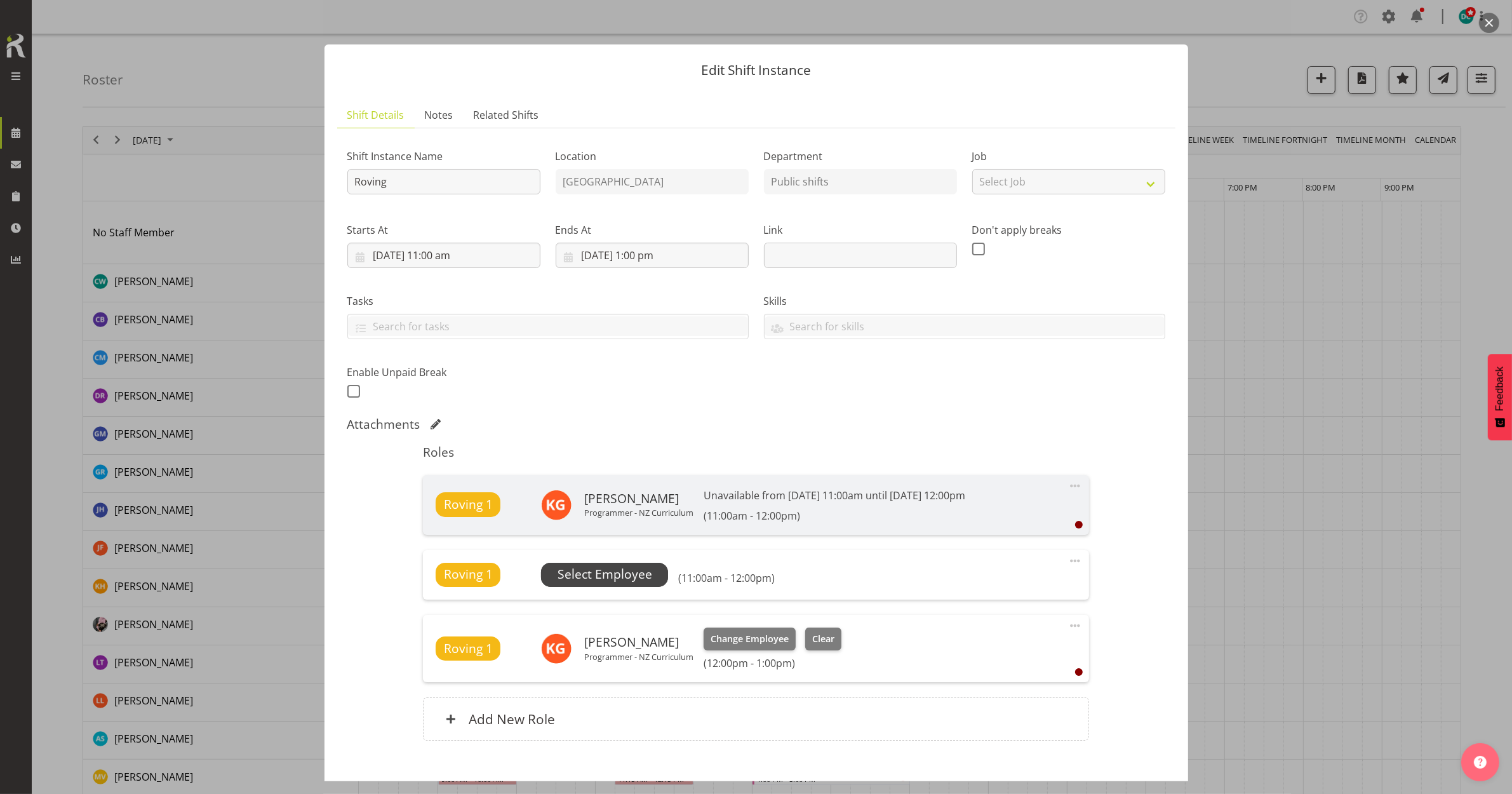
click at [591, 574] on span "Select Employee" at bounding box center [605, 574] width 95 height 18
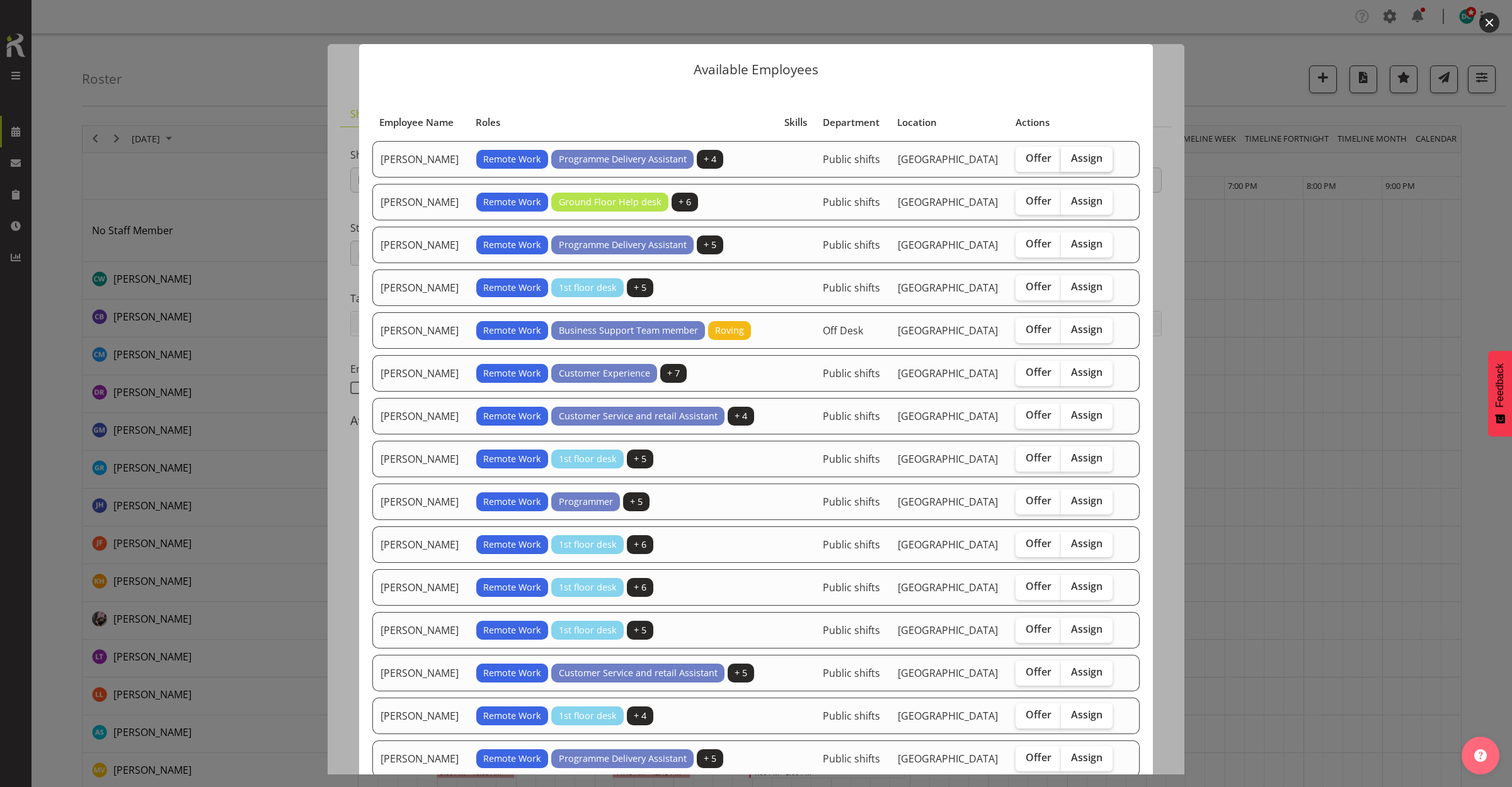
click at [1078, 152] on span "Assign" at bounding box center [1086, 158] width 31 height 12
click at [1069, 154] on input "Assign" at bounding box center [1065, 158] width 8 height 8
checkbox input "true"
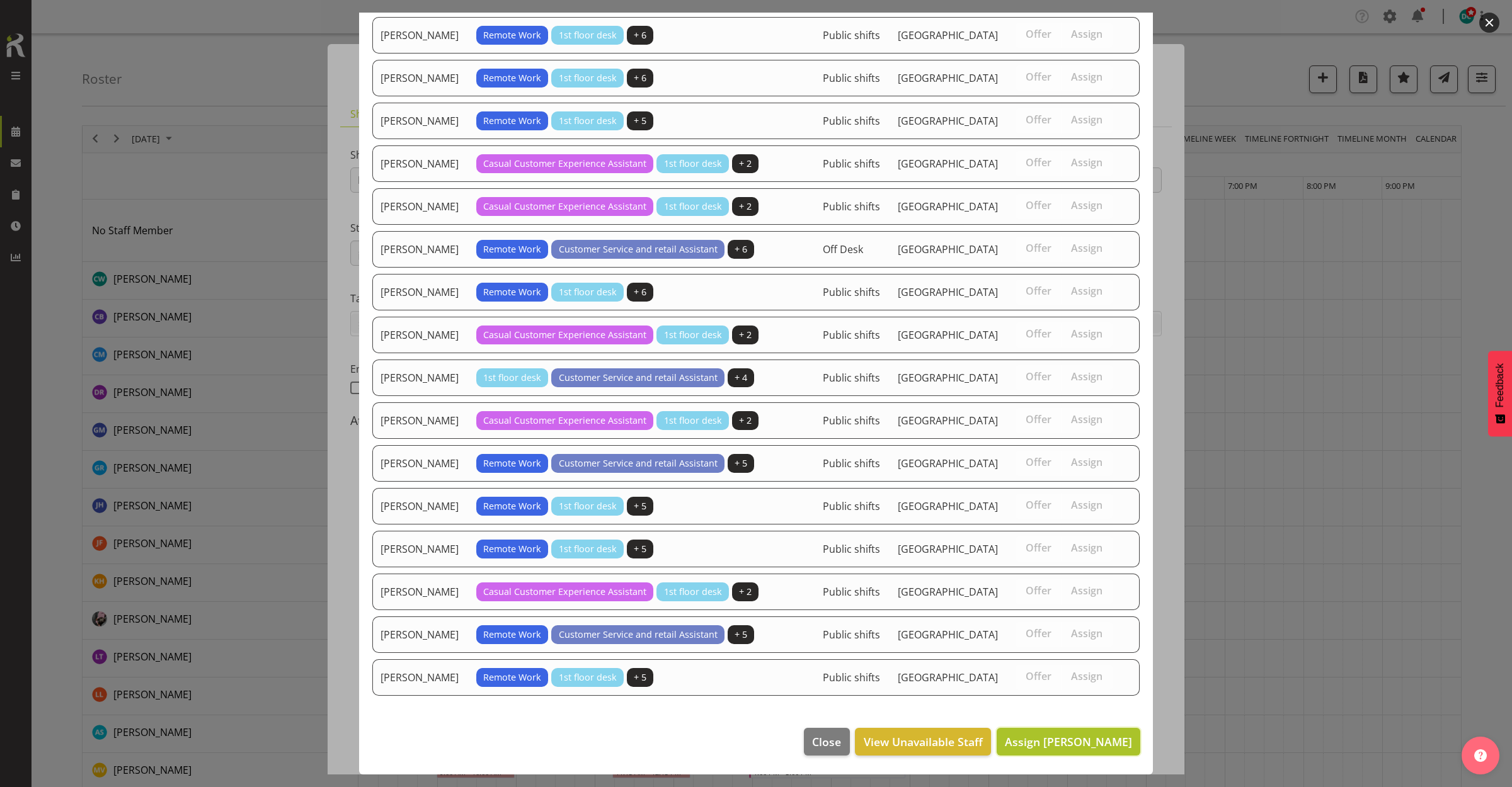
click at [1075, 742] on span "Assign Aurora Catu" at bounding box center [1068, 741] width 127 height 15
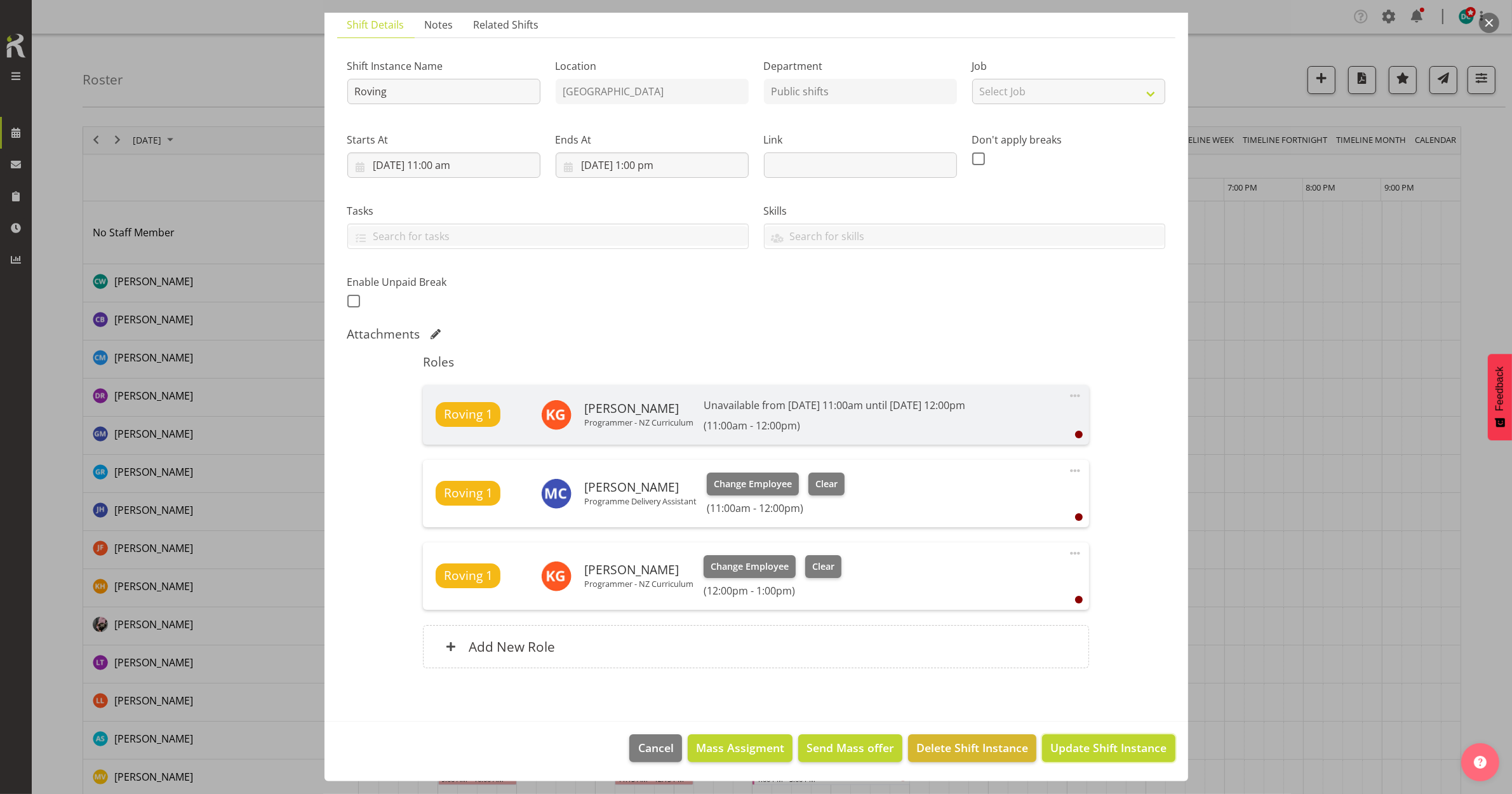
click at [1074, 745] on span "Update Shift Instance" at bounding box center [1109, 747] width 116 height 16
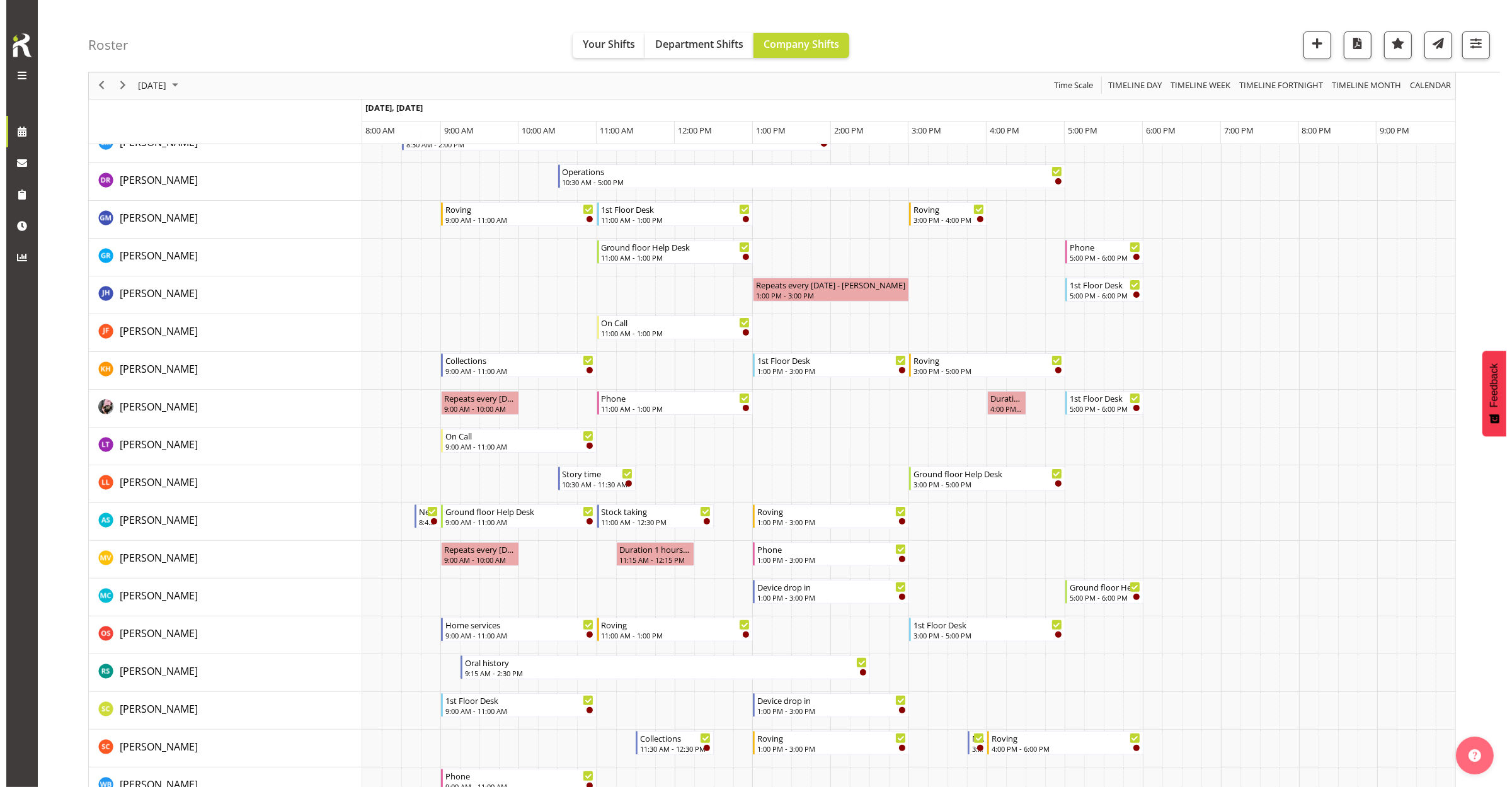
scroll to position [0, 0]
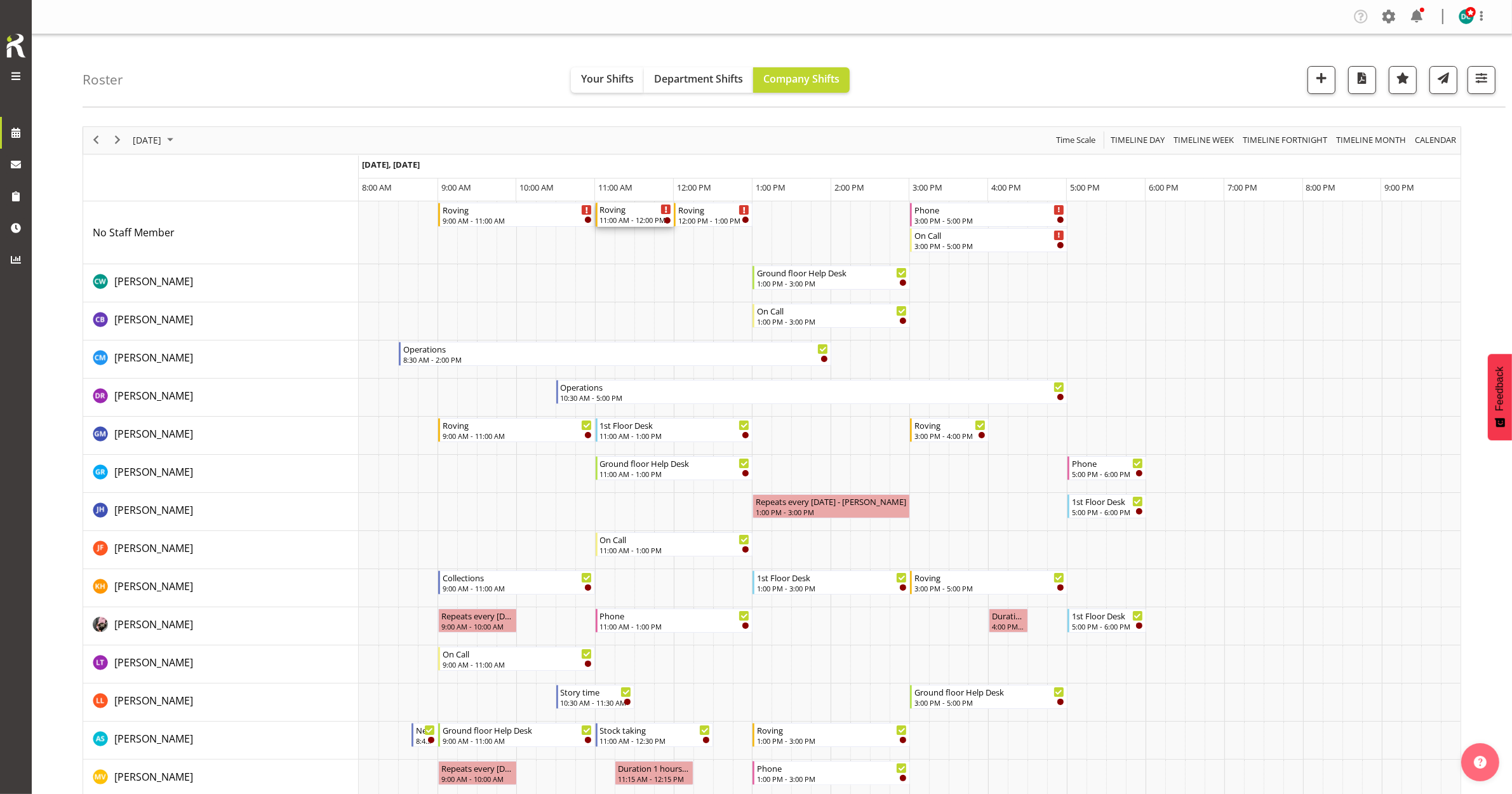
click at [642, 220] on div "11:00 AM - 12:00 PM" at bounding box center [635, 220] width 72 height 10
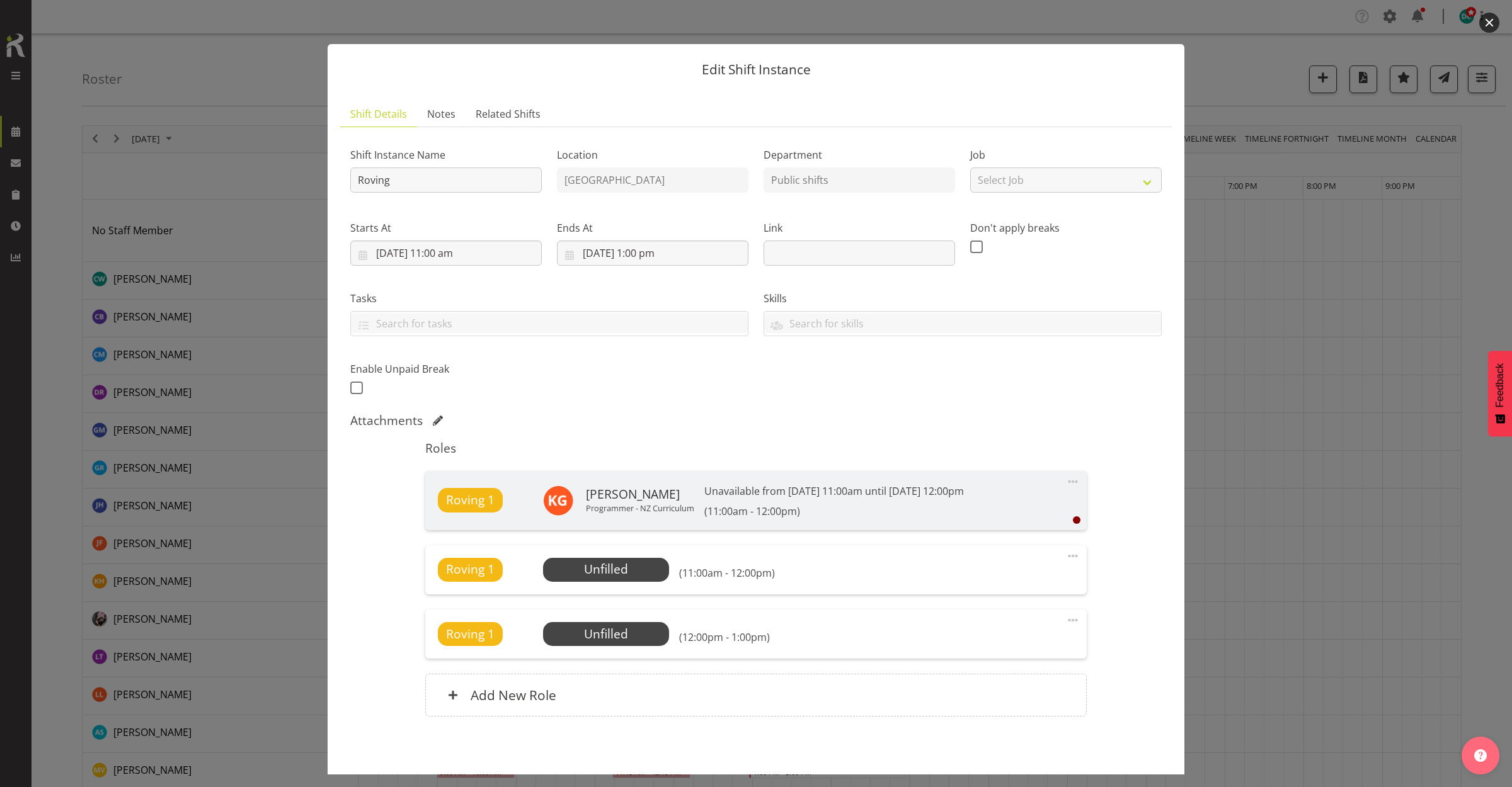
click at [1487, 16] on button "button" at bounding box center [1489, 22] width 20 height 20
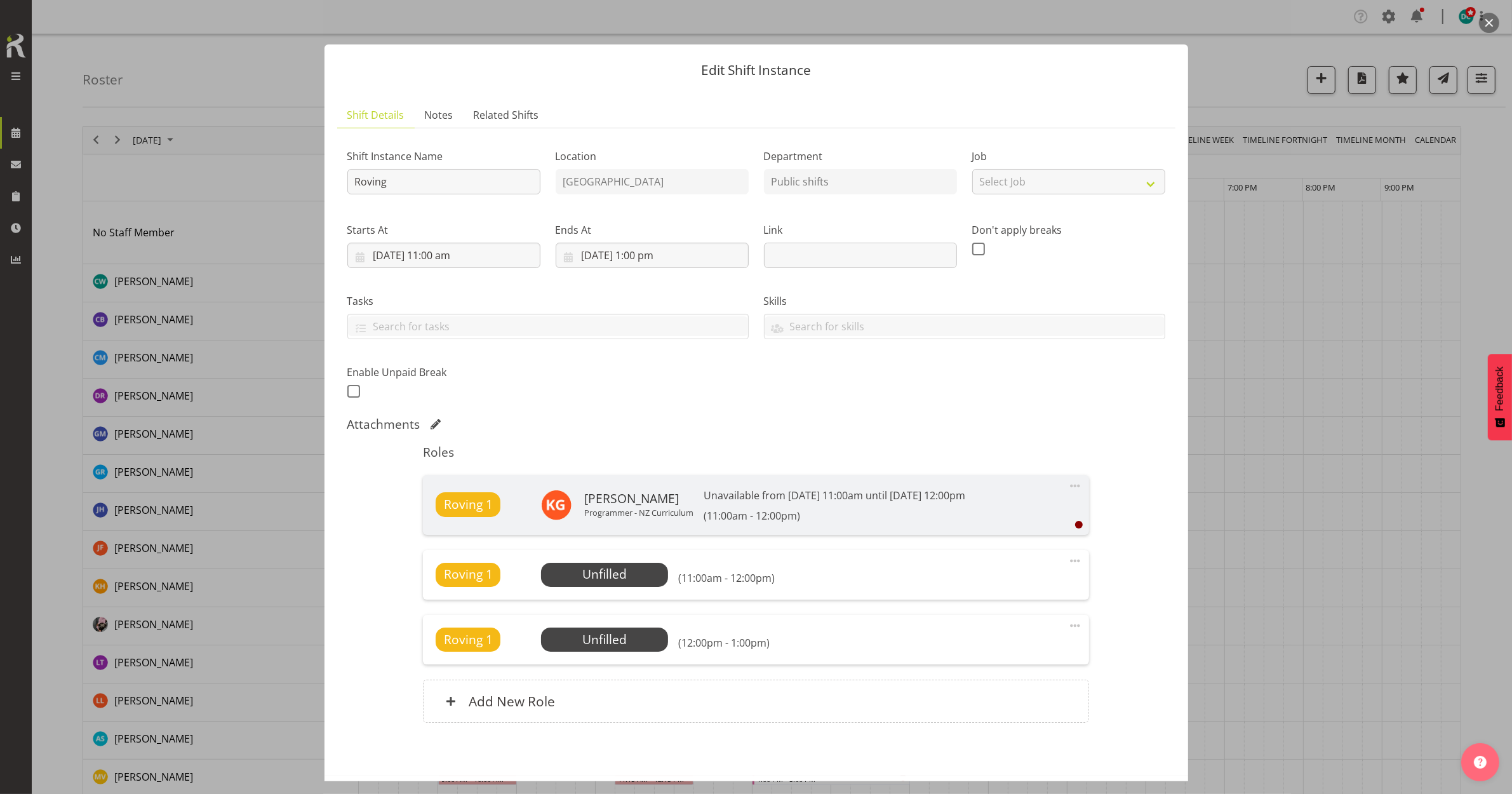
click at [1068, 561] on span at bounding box center [1075, 561] width 15 height 15
click at [1021, 582] on link "Edit" at bounding box center [1022, 589] width 122 height 23
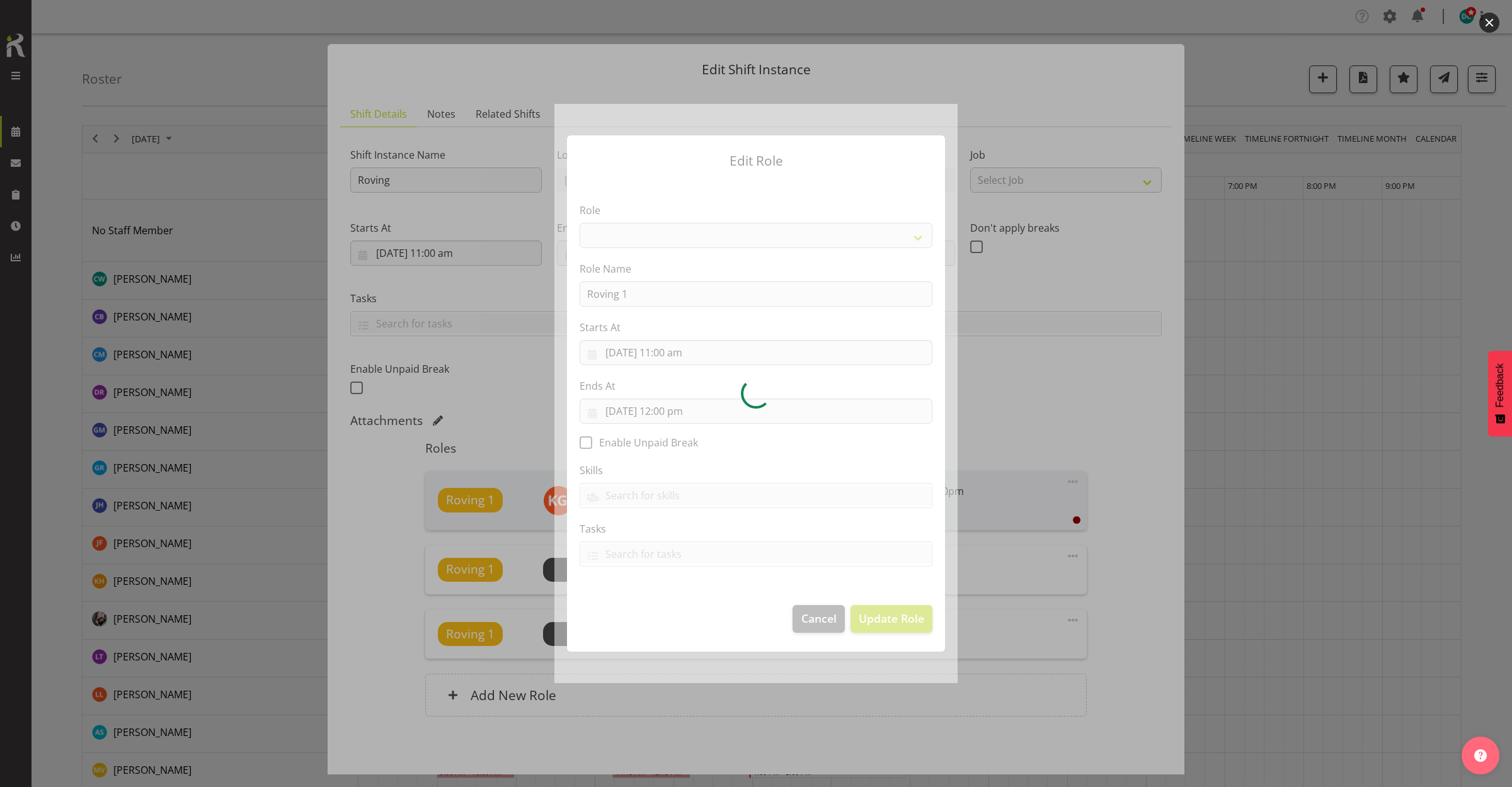
select select "1547"
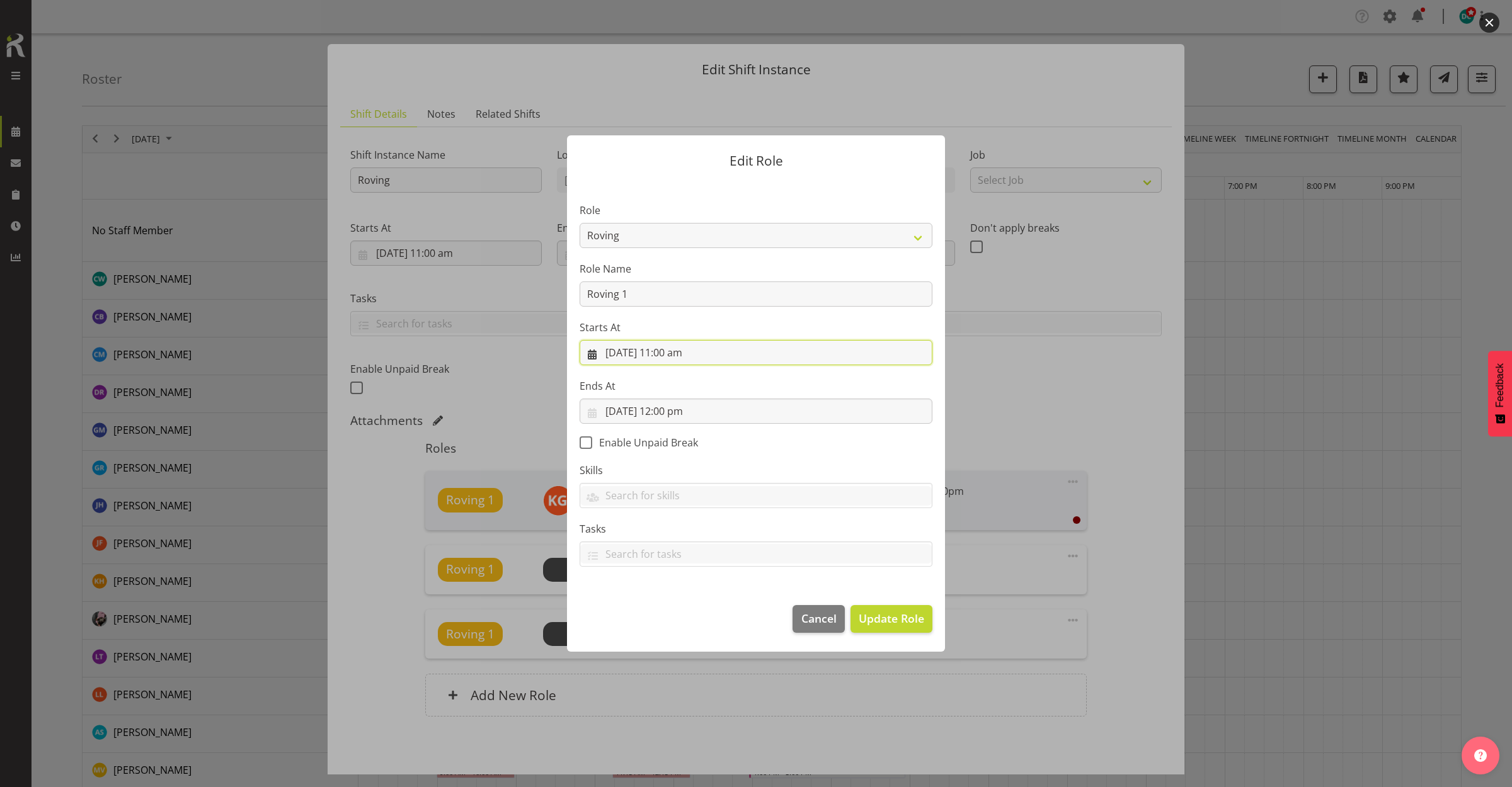
click at [669, 352] on input "8/10/2025, 11:00 am" at bounding box center [755, 352] width 353 height 25
click at [709, 622] on select "00 01 02 03 04 05 06 07 08 09 10 11 12 13 14 15 16 17 18 19 20 21 22 23 24 25 2…" at bounding box center [712, 620] width 28 height 25
select select "1"
click at [699, 608] on select "00 01 02 03 04 05 06 07 08 09 10 11 12 13 14 15 16 17 18 19 20 21 22 23 24 25 2…" at bounding box center [712, 620] width 28 height 25
type input "8/10/2025, 11:01 am"
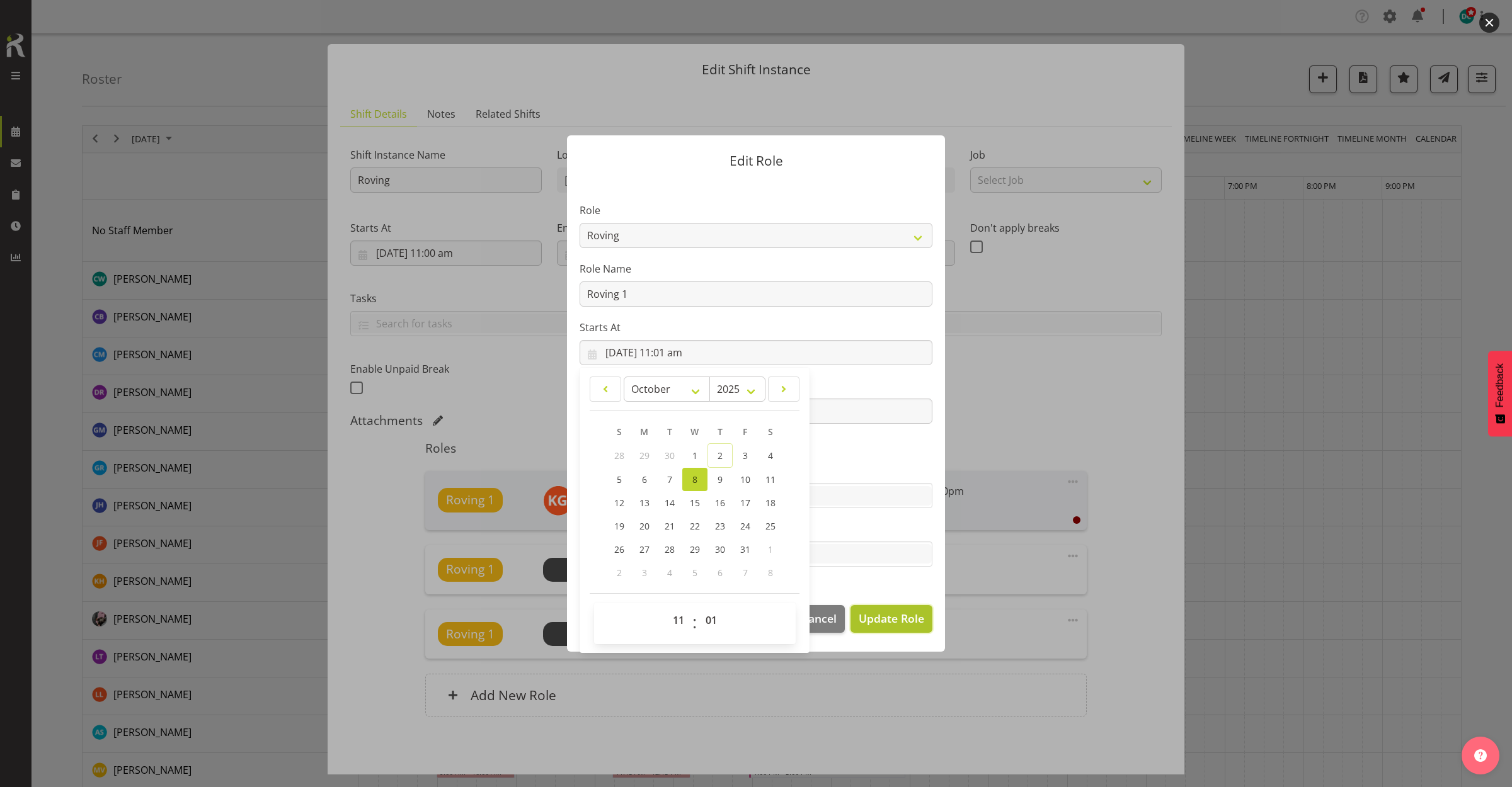
click at [868, 615] on span "Update Role" at bounding box center [891, 618] width 66 height 16
select select
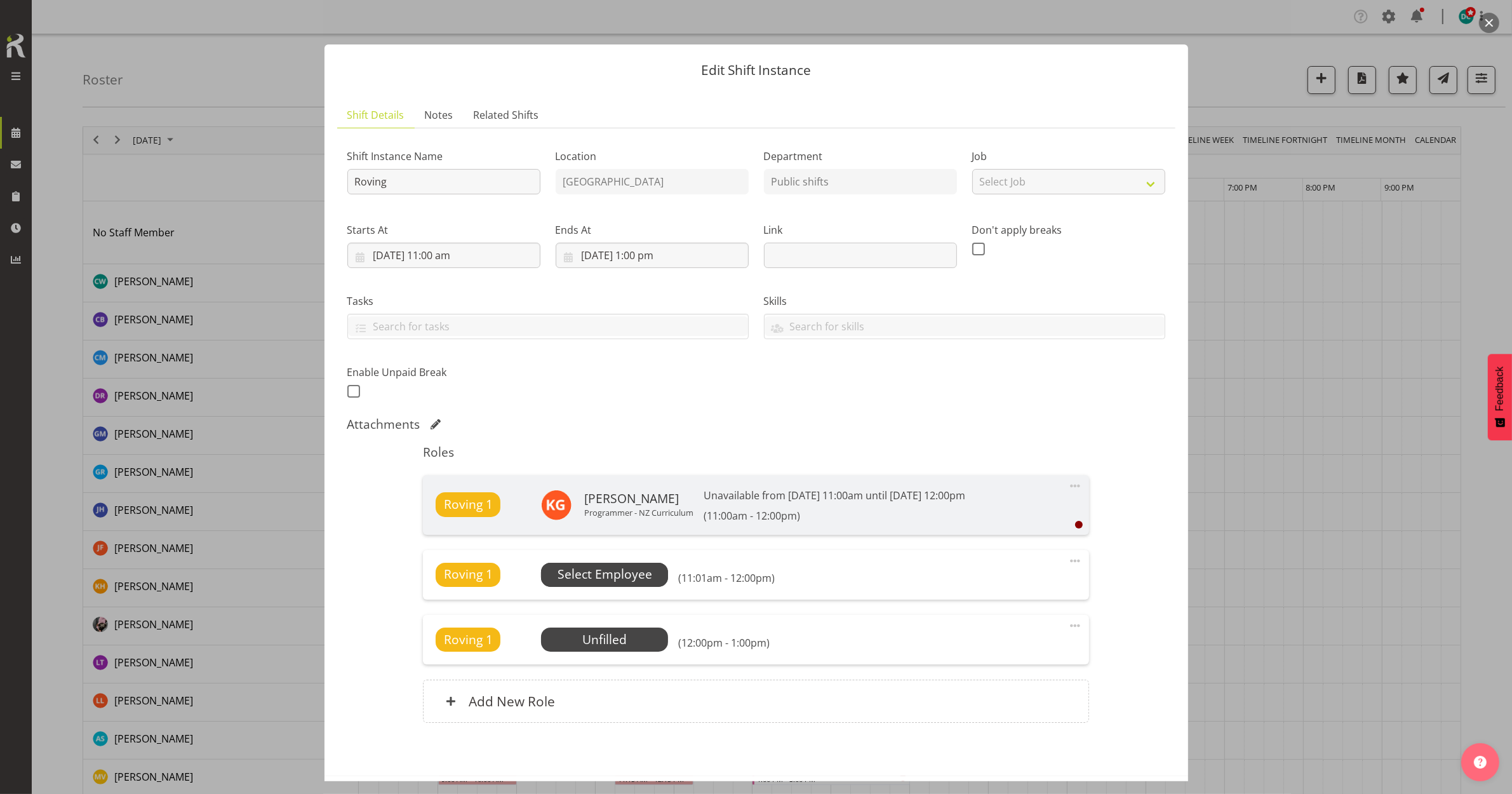
click at [641, 572] on span "Select Employee" at bounding box center [605, 574] width 95 height 18
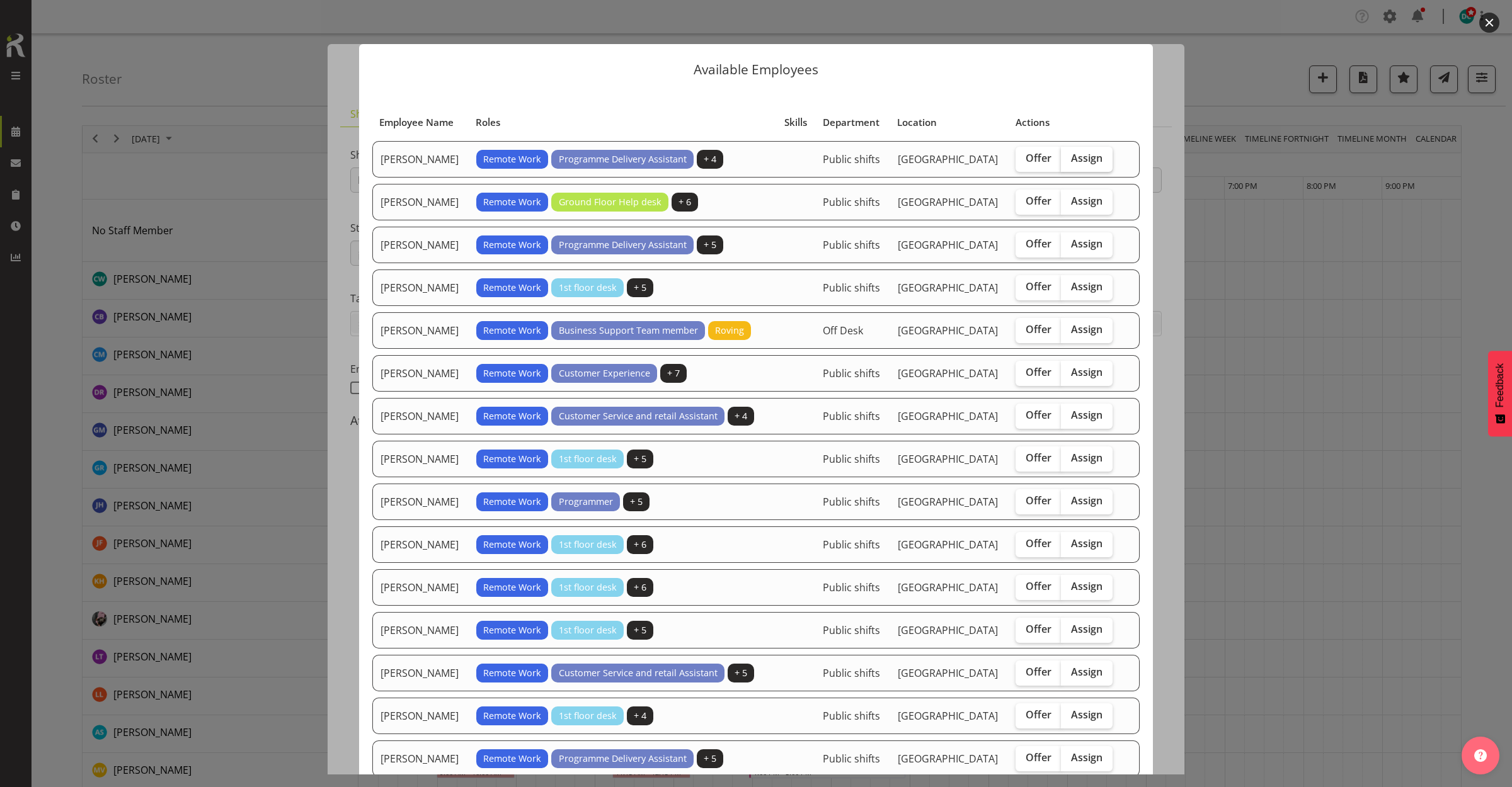
click at [1093, 161] on span "Assign" at bounding box center [1086, 158] width 31 height 12
click at [1069, 161] on input "Assign" at bounding box center [1065, 158] width 8 height 8
checkbox input "true"
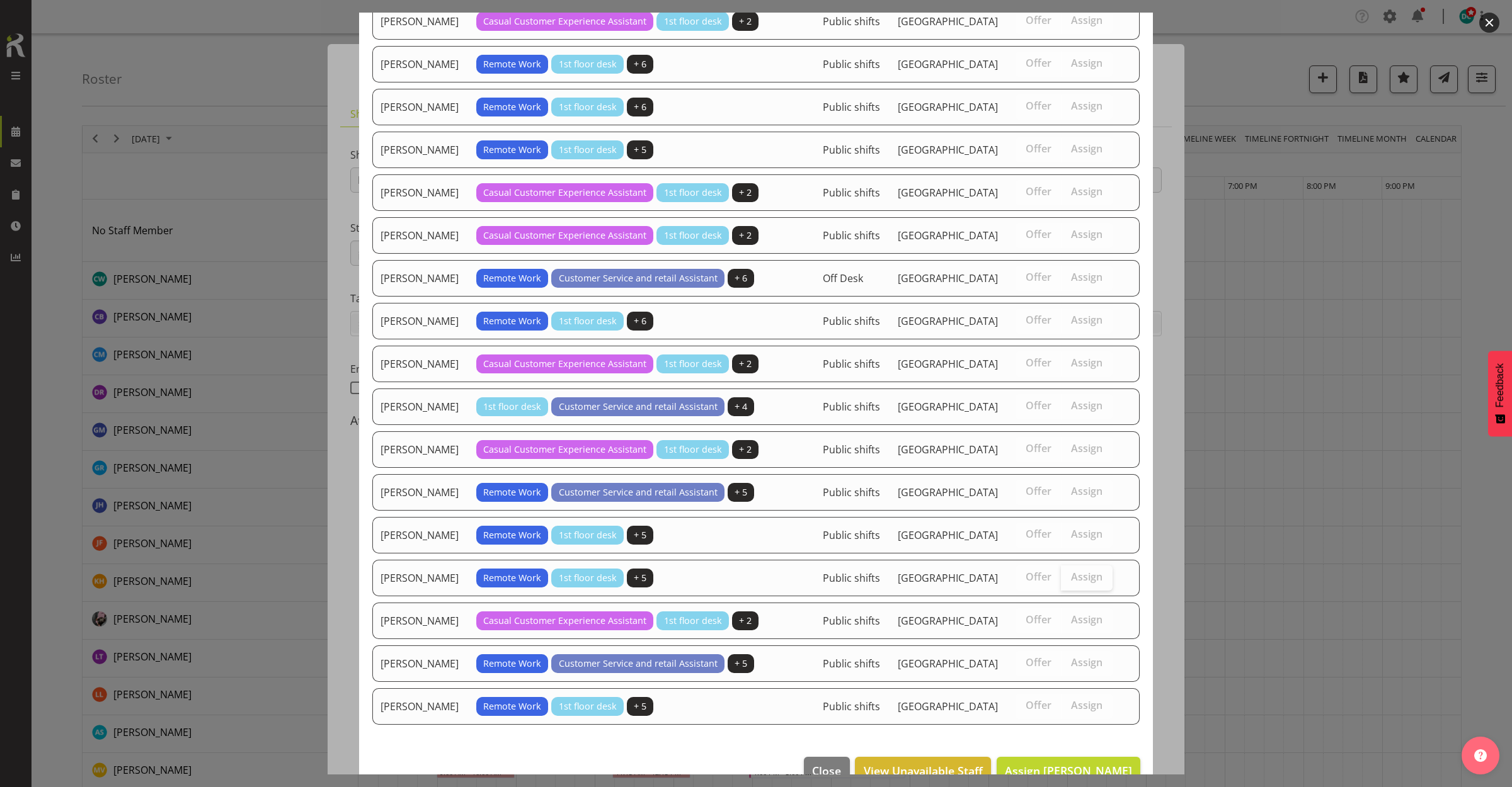
scroll to position [905, 0]
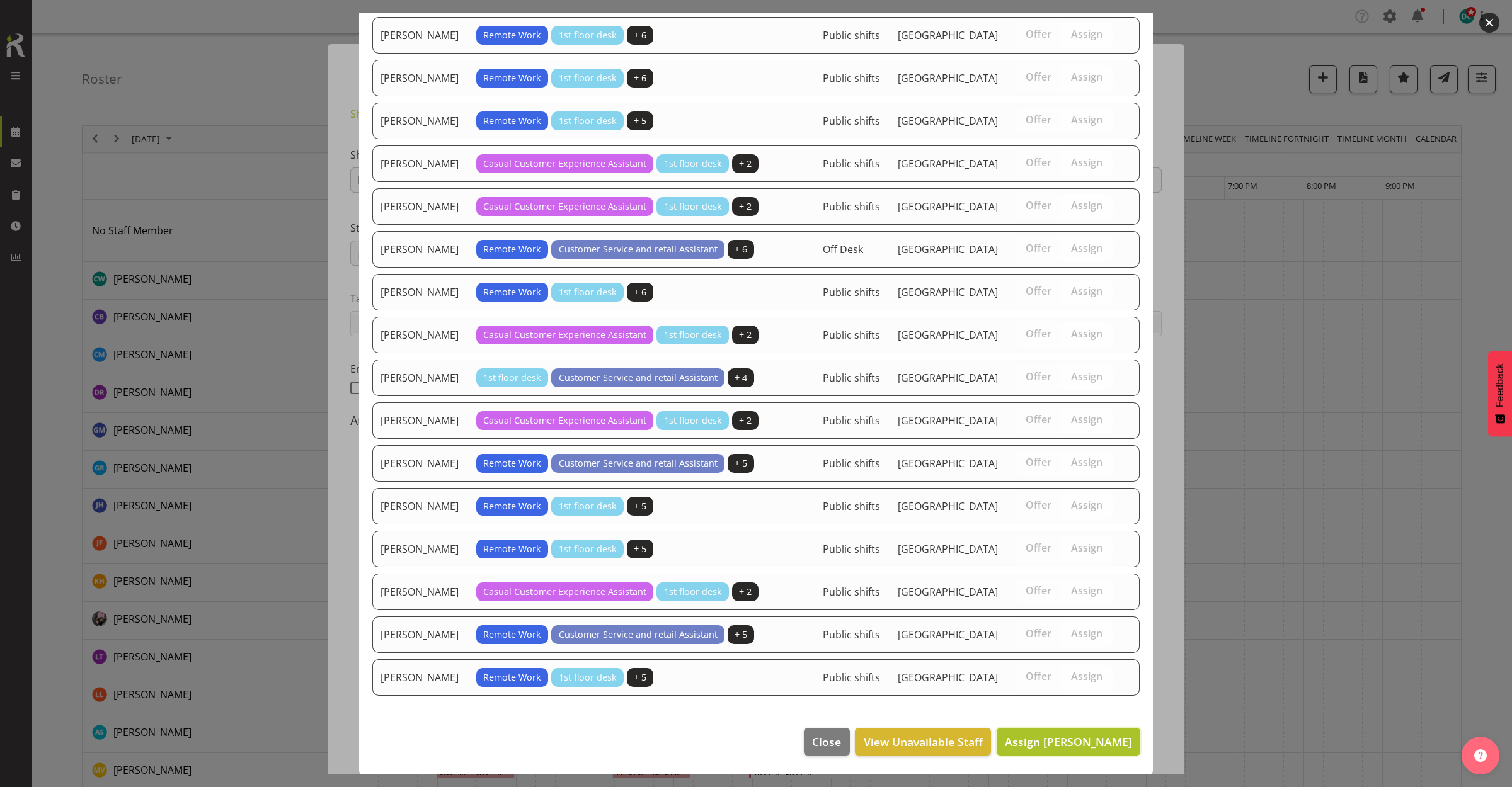
click at [1040, 750] on button "Assign Aurora Catu" at bounding box center [1068, 741] width 143 height 28
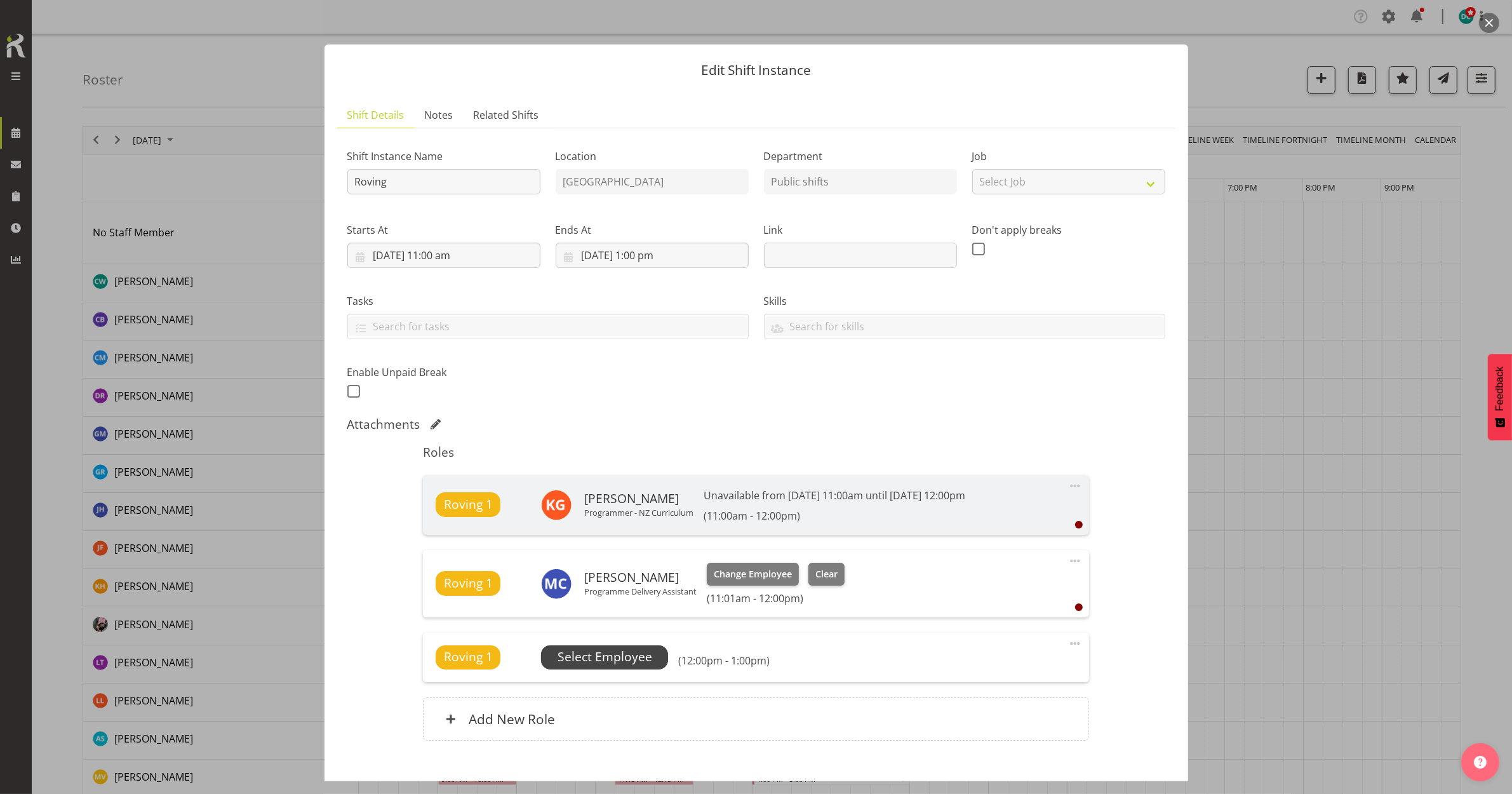
click at [626, 658] on span "Select Employee" at bounding box center [605, 657] width 95 height 18
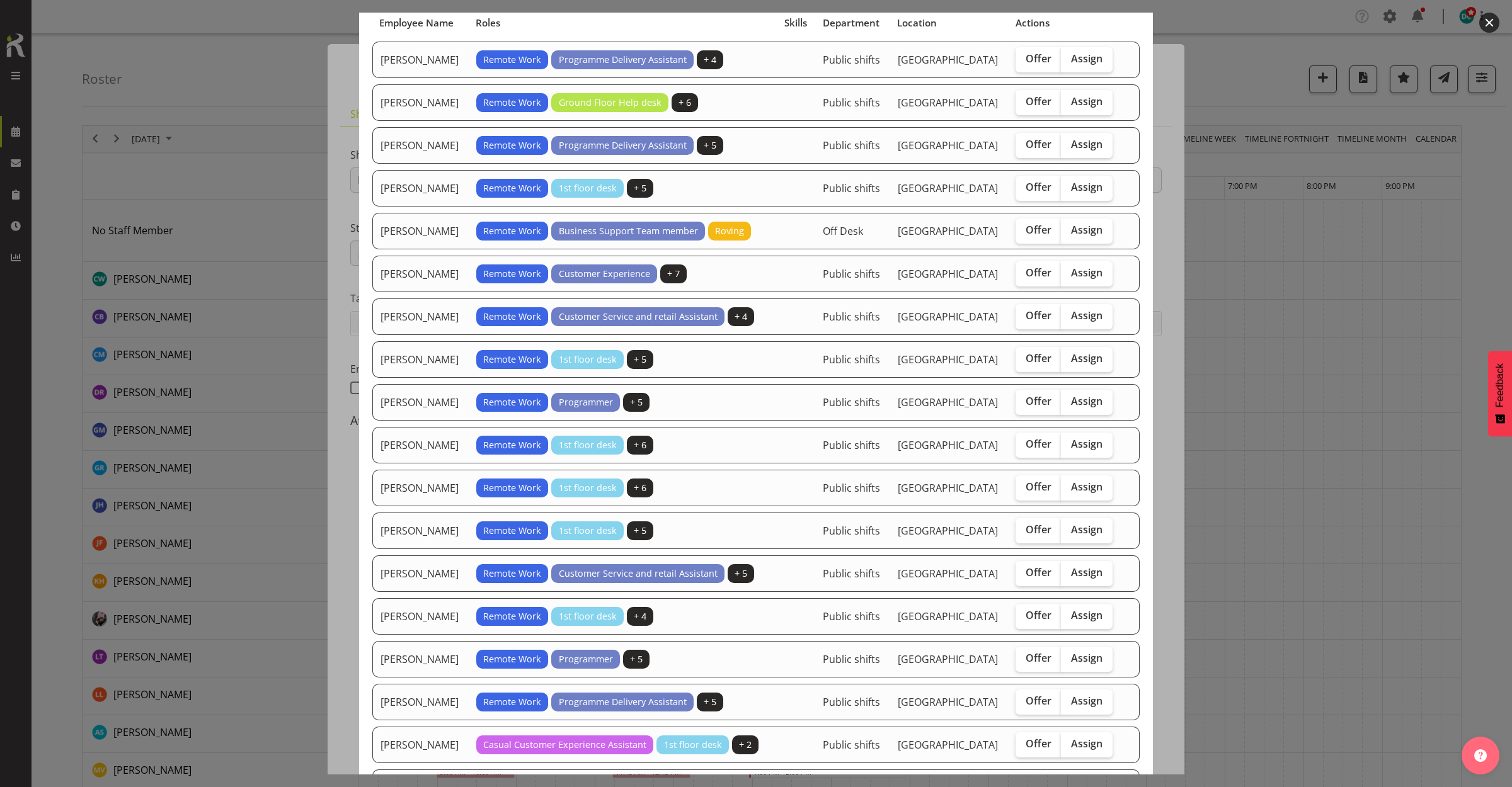
scroll to position [236, 0]
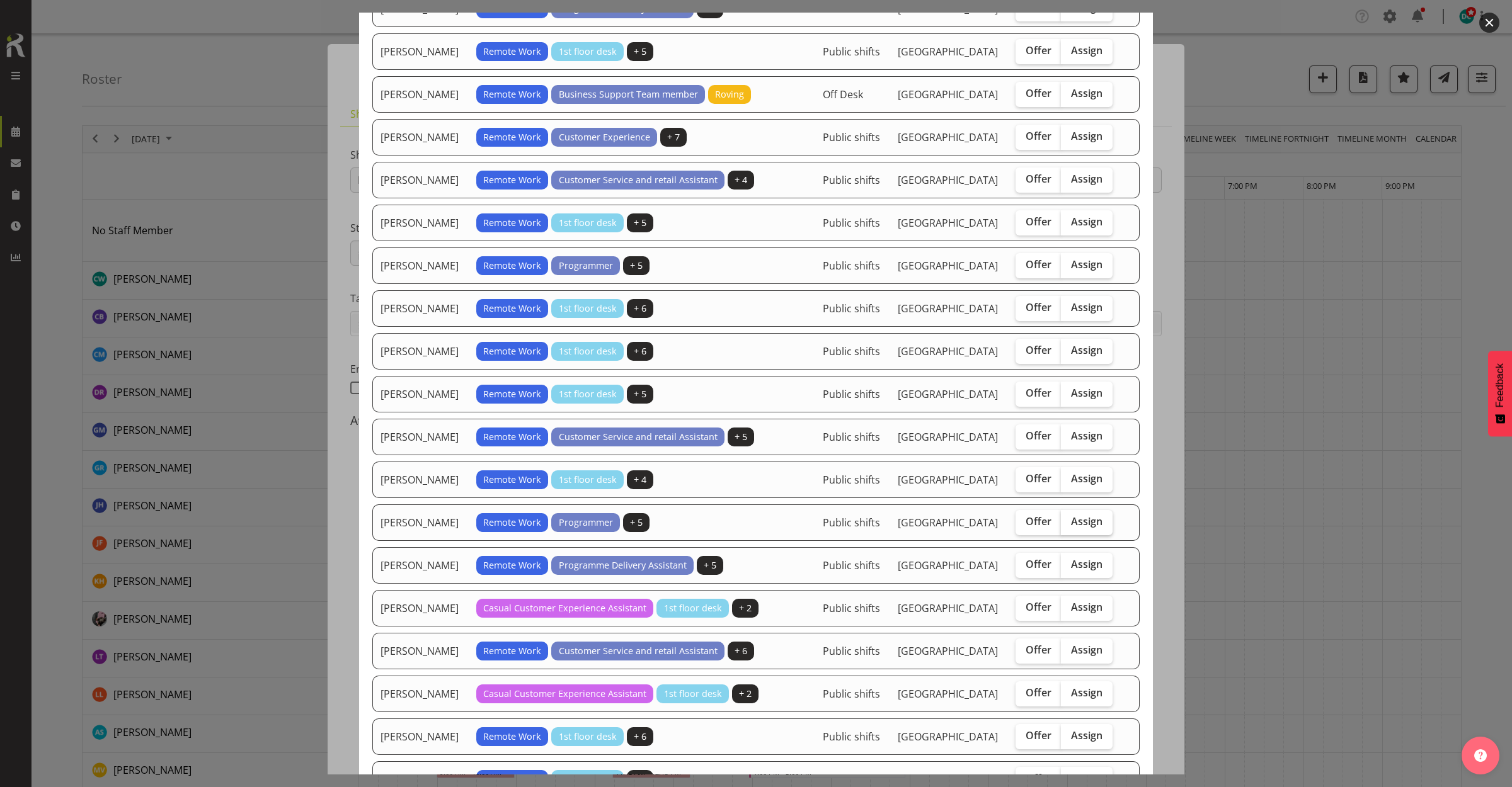
click at [1075, 528] on span "Assign" at bounding box center [1086, 521] width 31 height 12
click at [1069, 526] on input "Assign" at bounding box center [1065, 521] width 8 height 8
checkbox input "true"
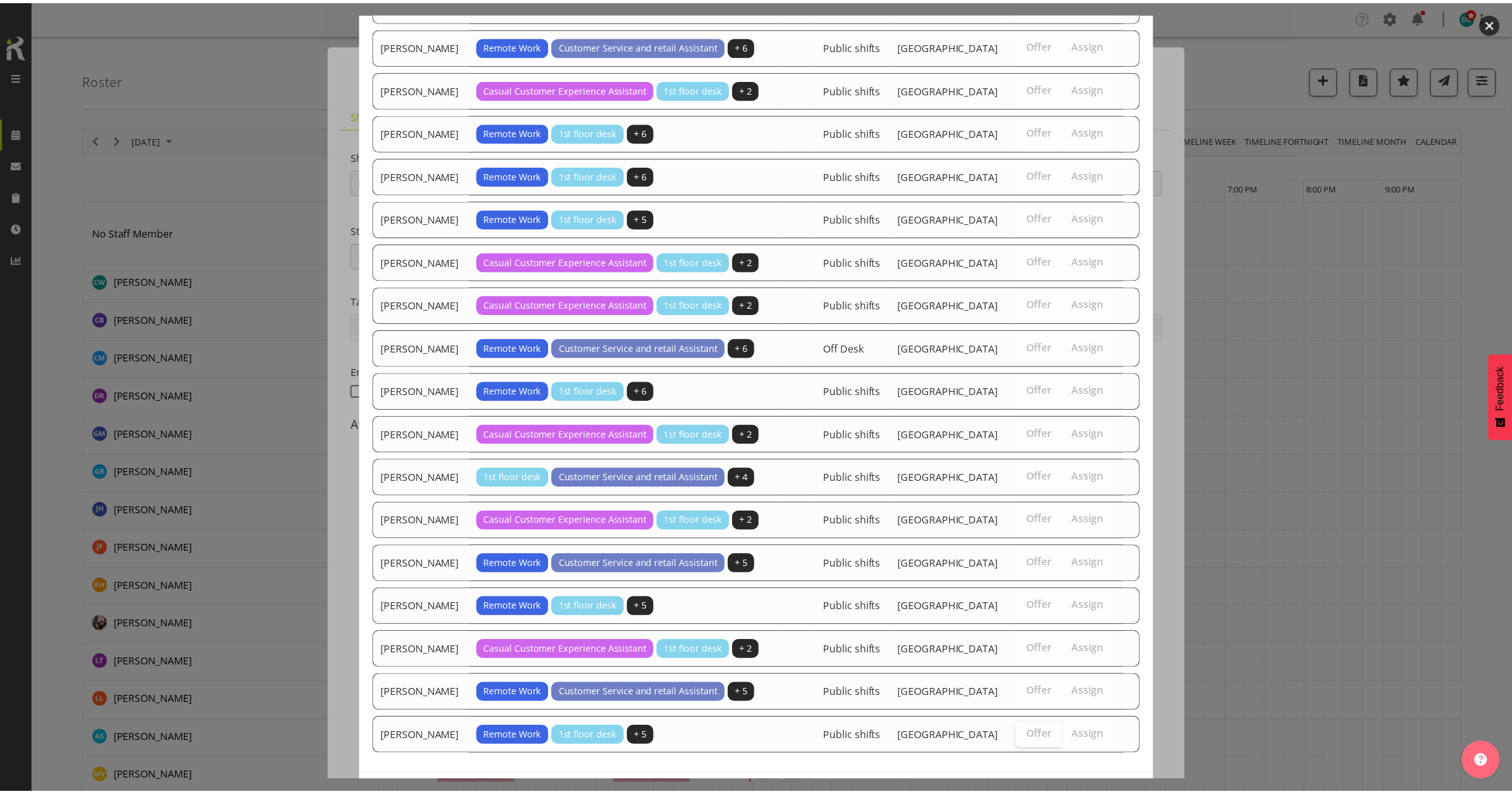
scroll to position [913, 0]
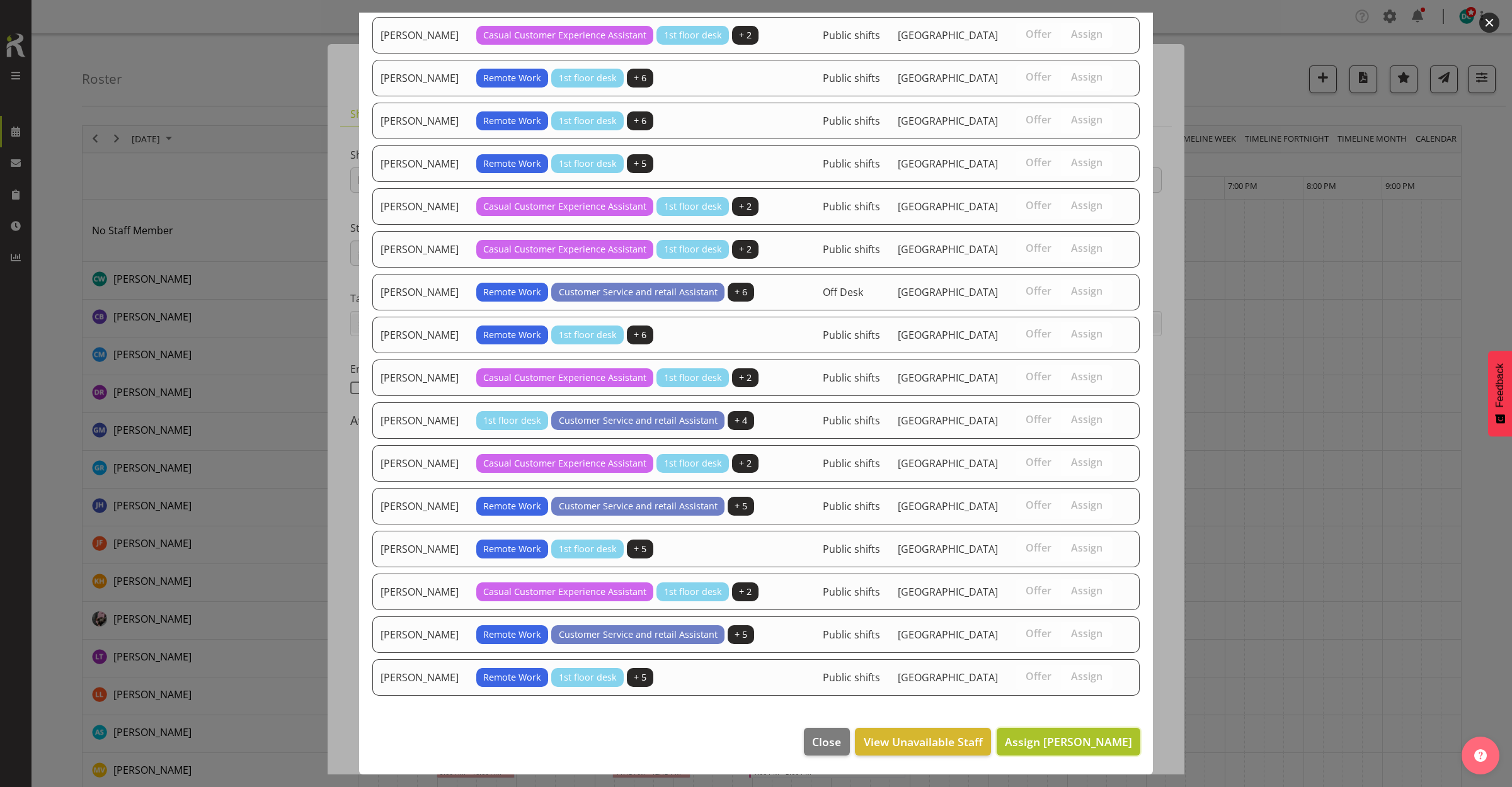
click at [1044, 739] on span "Assign Katie Greene" at bounding box center [1068, 741] width 127 height 15
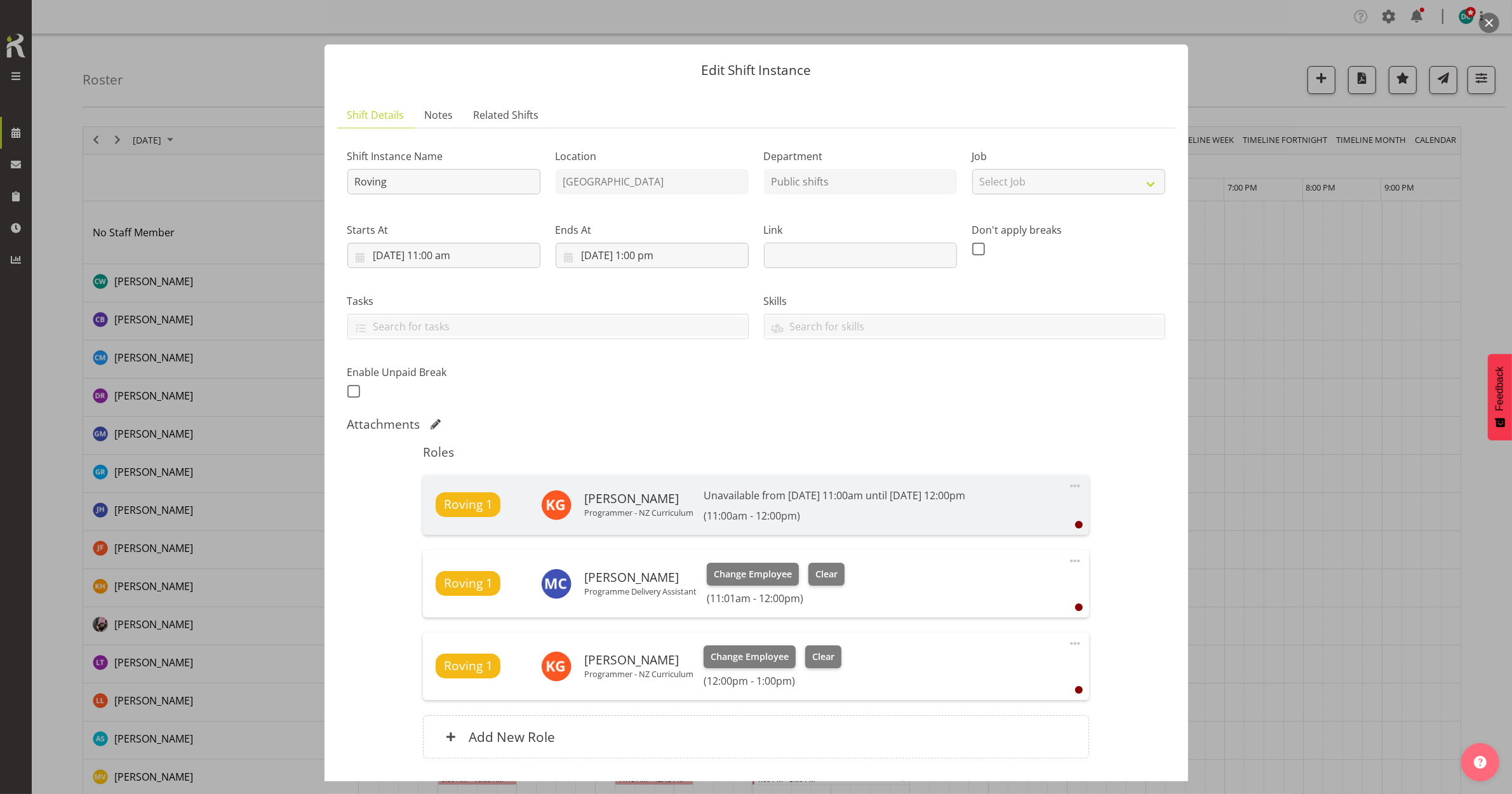
click at [1068, 642] on span at bounding box center [1075, 643] width 15 height 15
click at [975, 676] on link "Edit" at bounding box center [1022, 671] width 122 height 23
select select "9"
select select "2025"
select select "12"
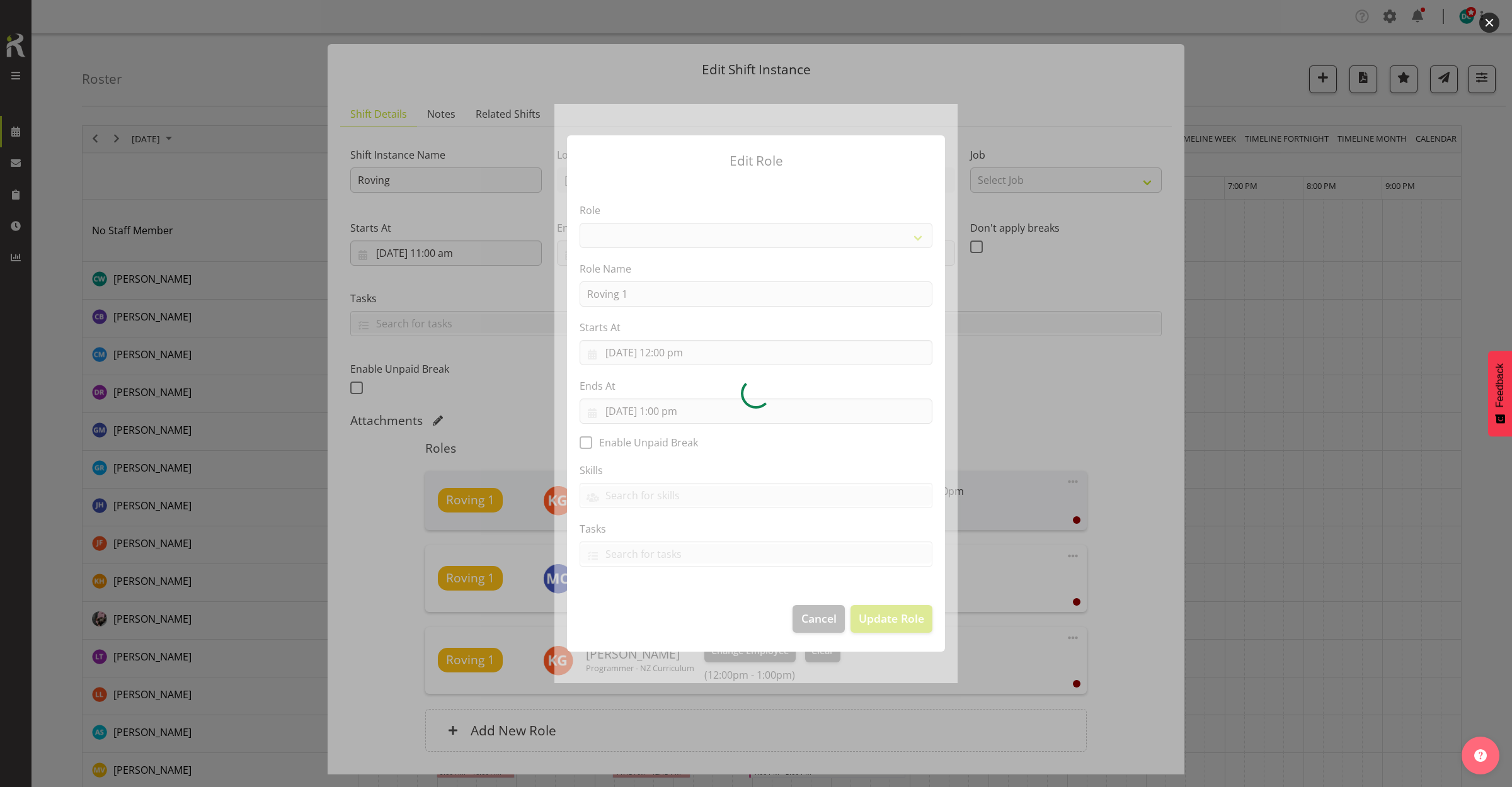
select select "1547"
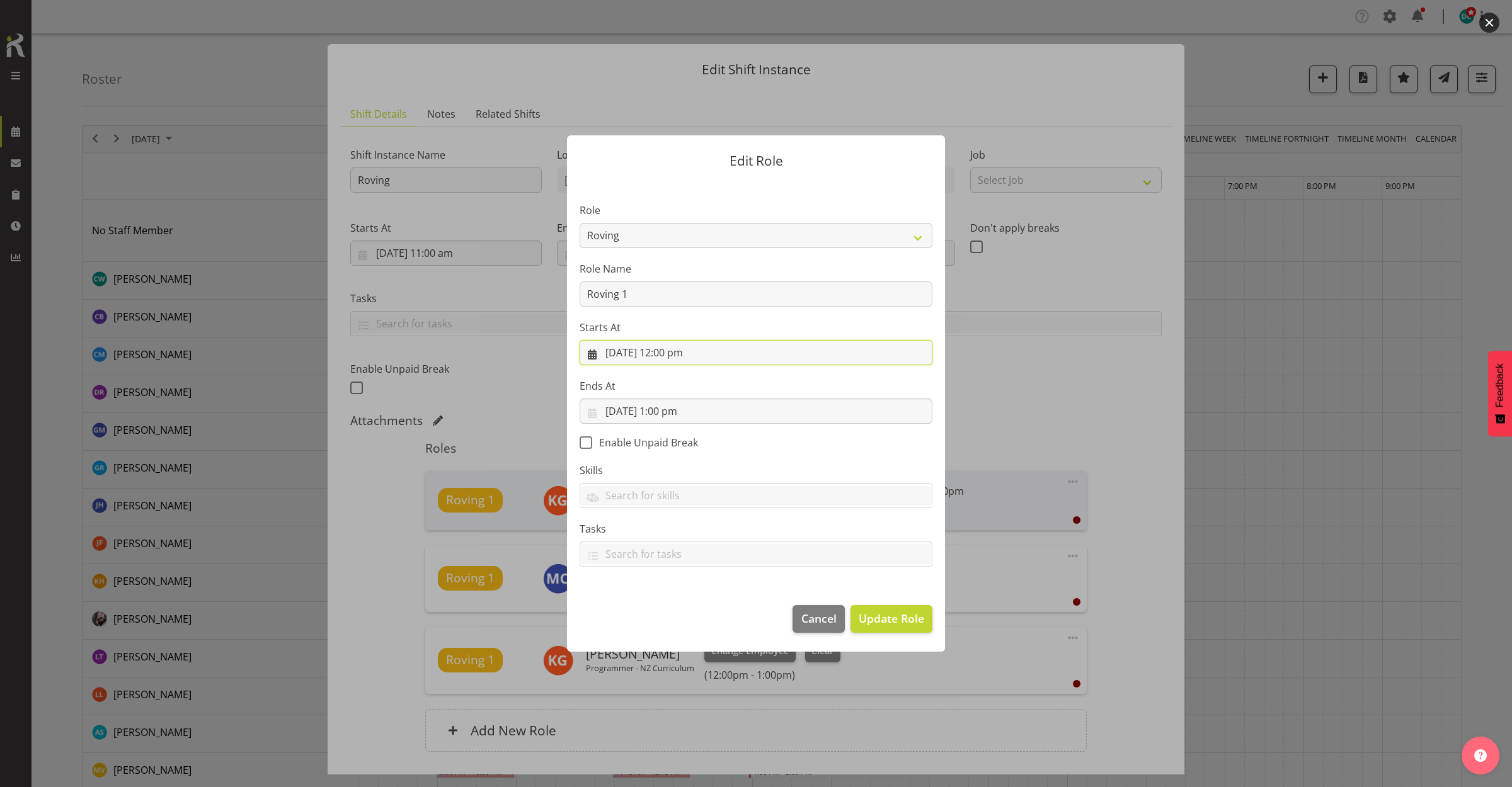
click at [672, 348] on input "8/10/2025, 12:00 pm" at bounding box center [755, 352] width 353 height 25
click at [712, 621] on select "00 01 02 03 04 05 06 07 08 09 10 11 12 13 14 15 16 17 18 19 20 21 22 23 24 25 2…" at bounding box center [712, 620] width 28 height 25
select select "1"
click at [699, 608] on select "00 01 02 03 04 05 06 07 08 09 10 11 12 13 14 15 16 17 18 19 20 21 22 23 24 25 2…" at bounding box center [712, 620] width 28 height 25
type input "8/10/2025, 12:01 pm"
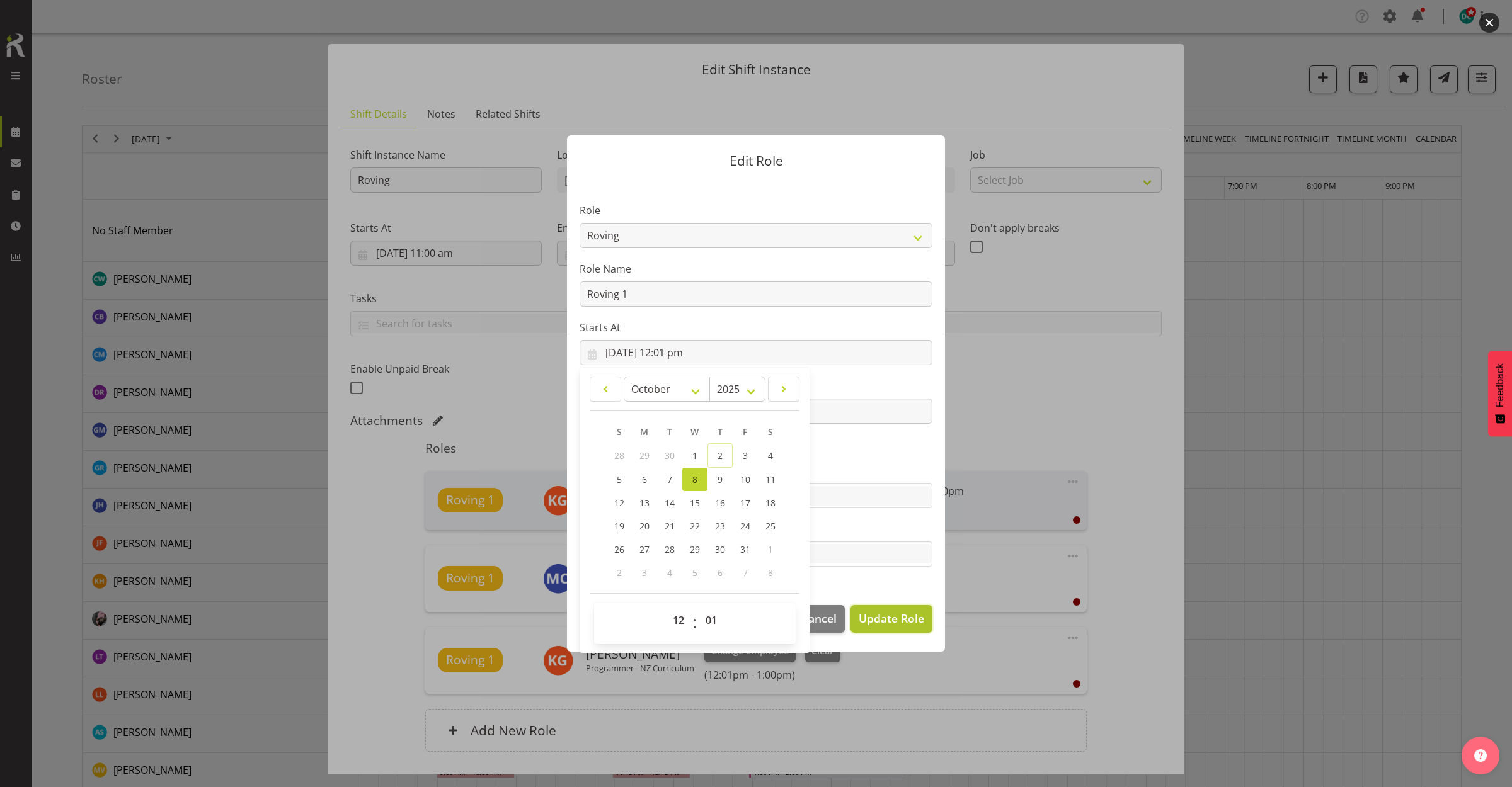
click at [902, 614] on span "Update Role" at bounding box center [891, 618] width 66 height 16
select select
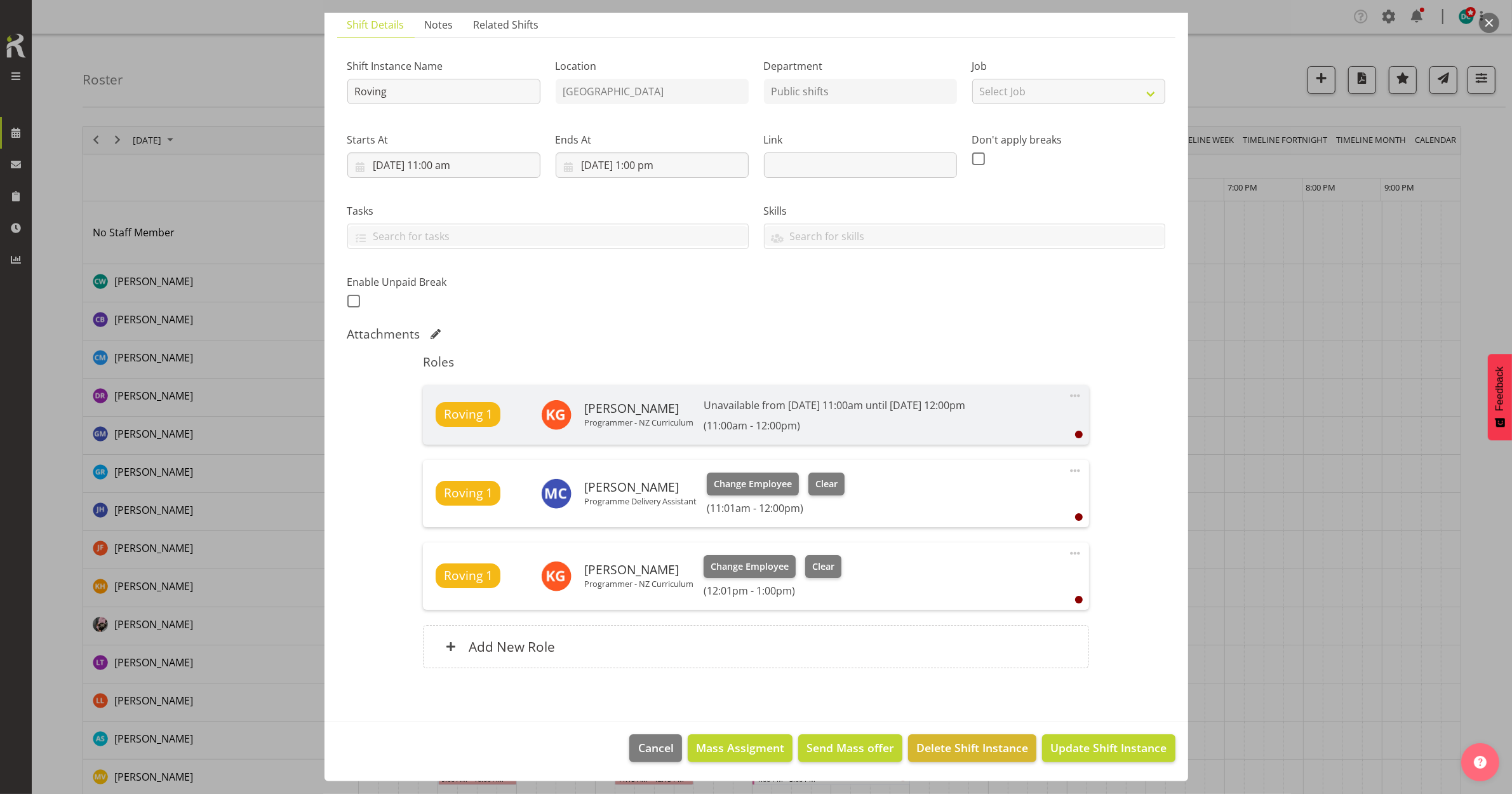
scroll to position [238, 0]
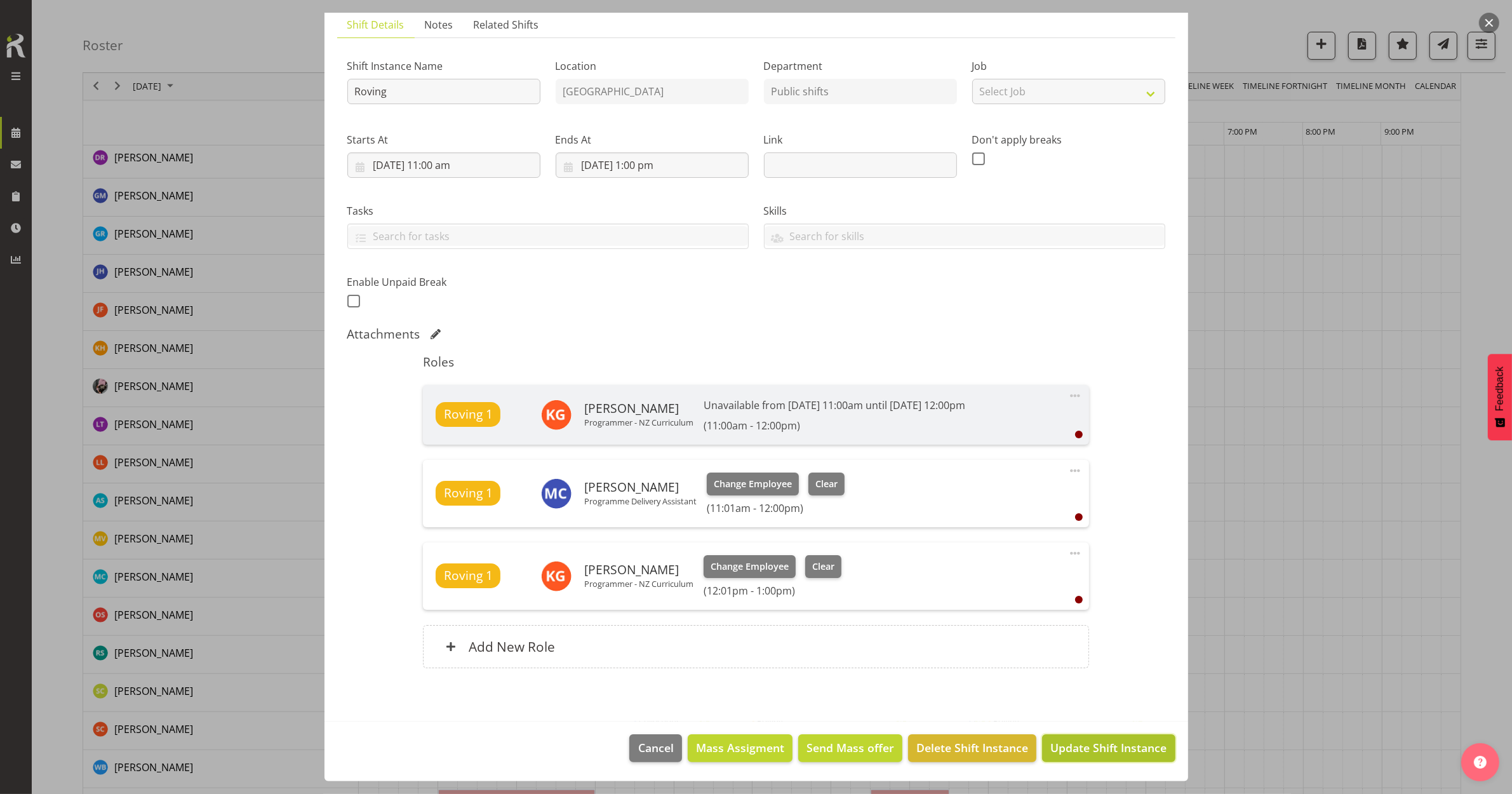
click at [1092, 751] on span "Update Shift Instance" at bounding box center [1109, 747] width 116 height 16
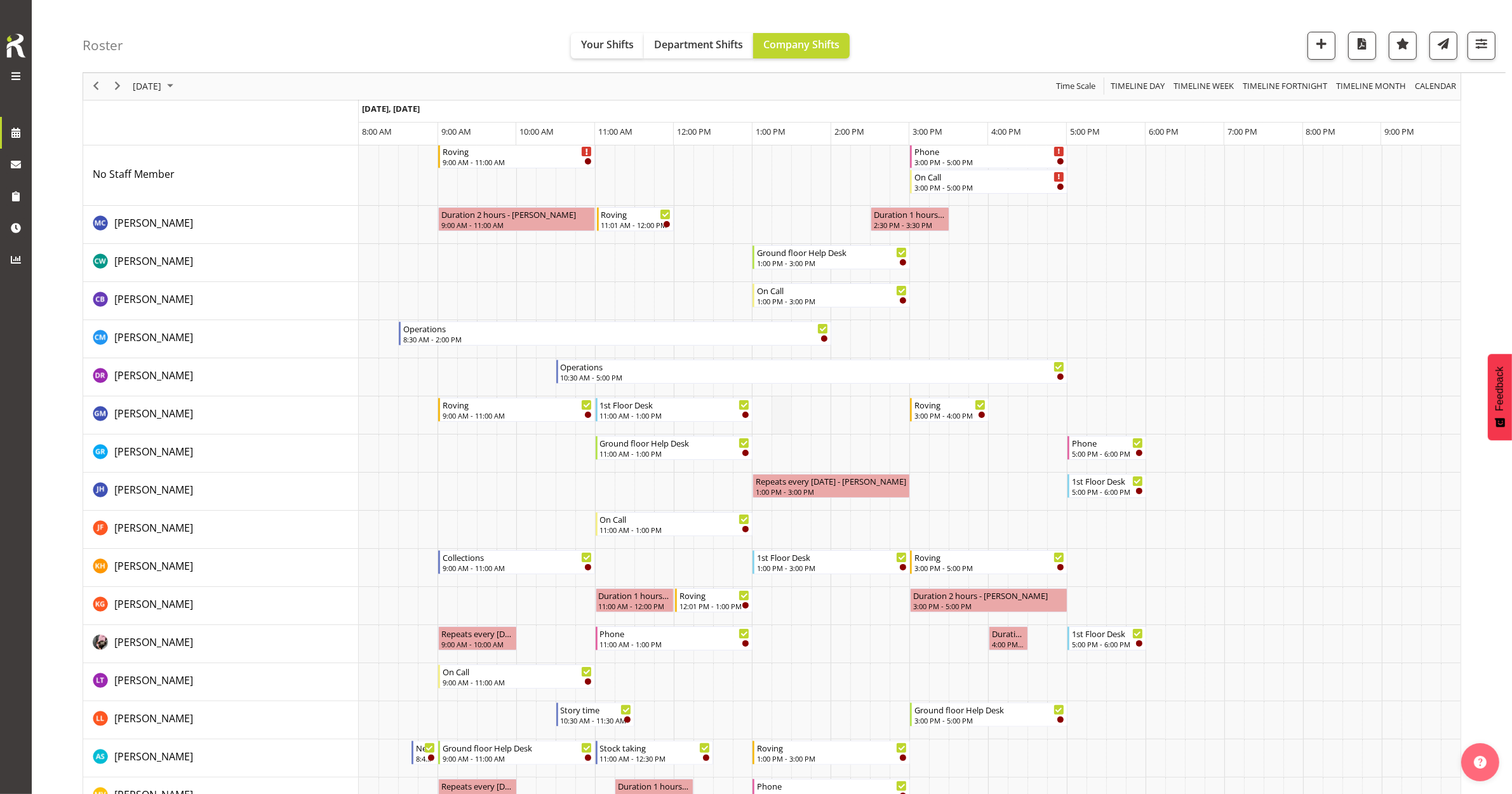
scroll to position [0, 0]
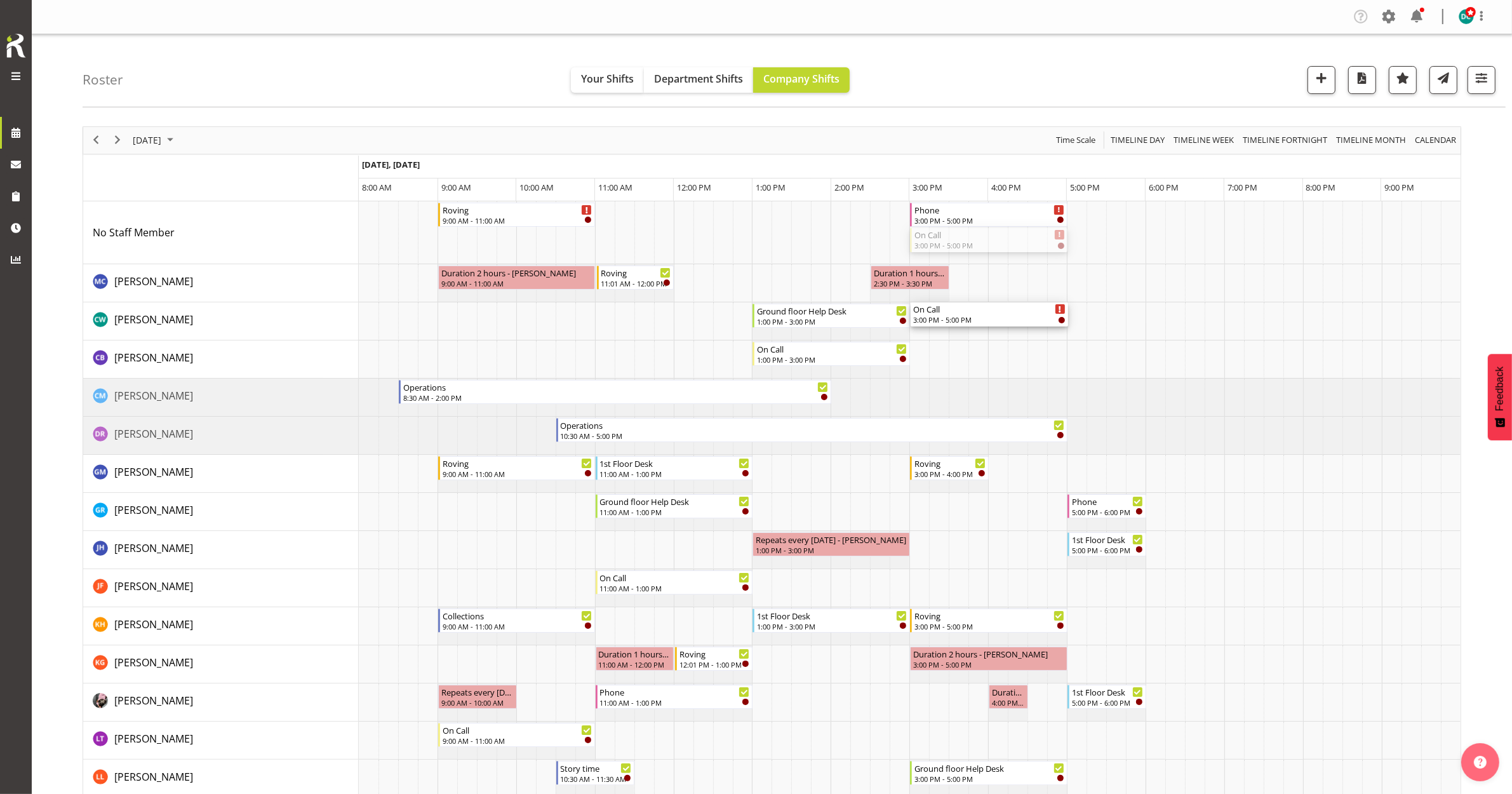
drag, startPoint x: 974, startPoint y: 239, endPoint x: 954, endPoint y: 329, distance: 92.2
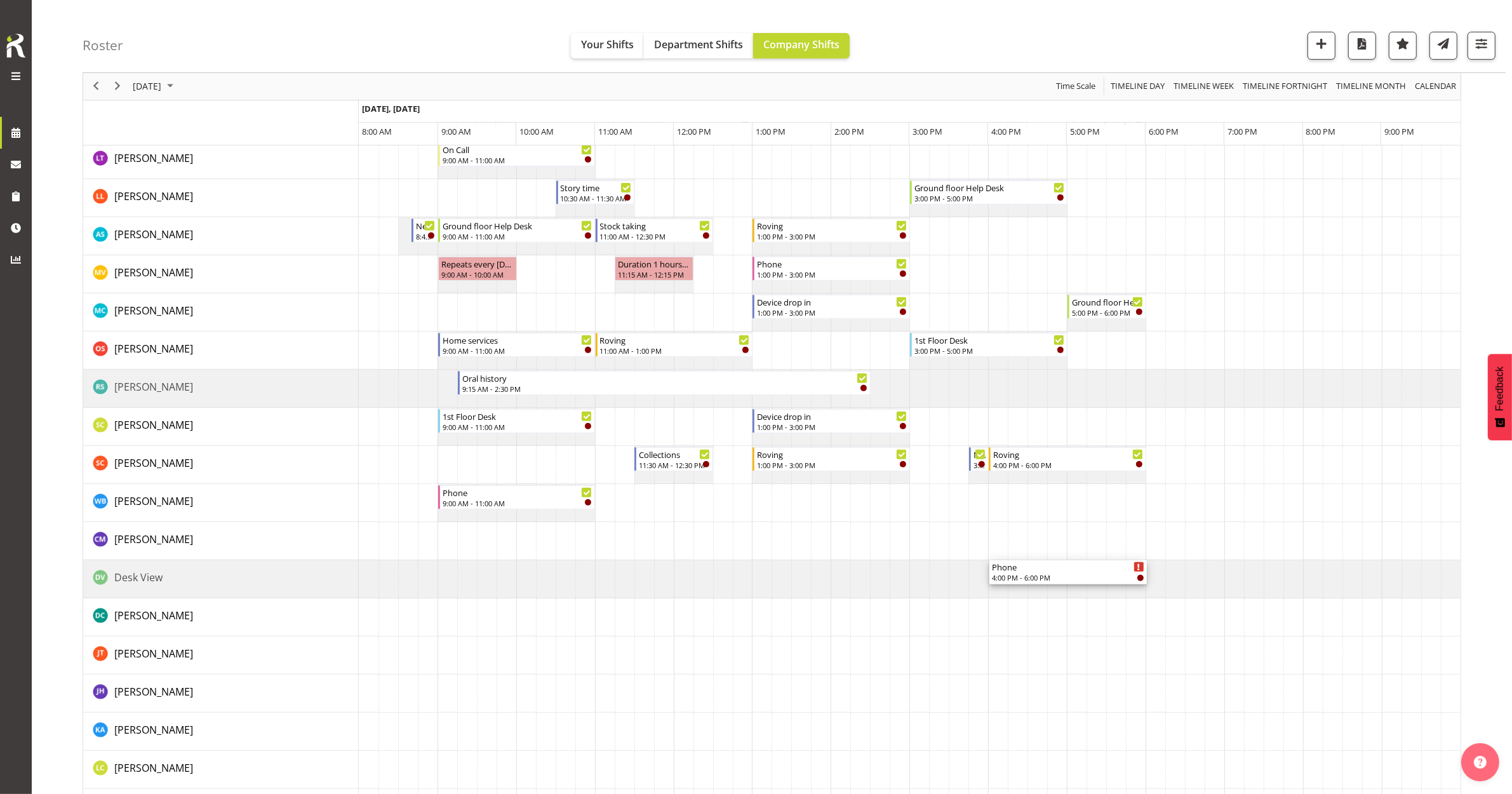
scroll to position [635, 0]
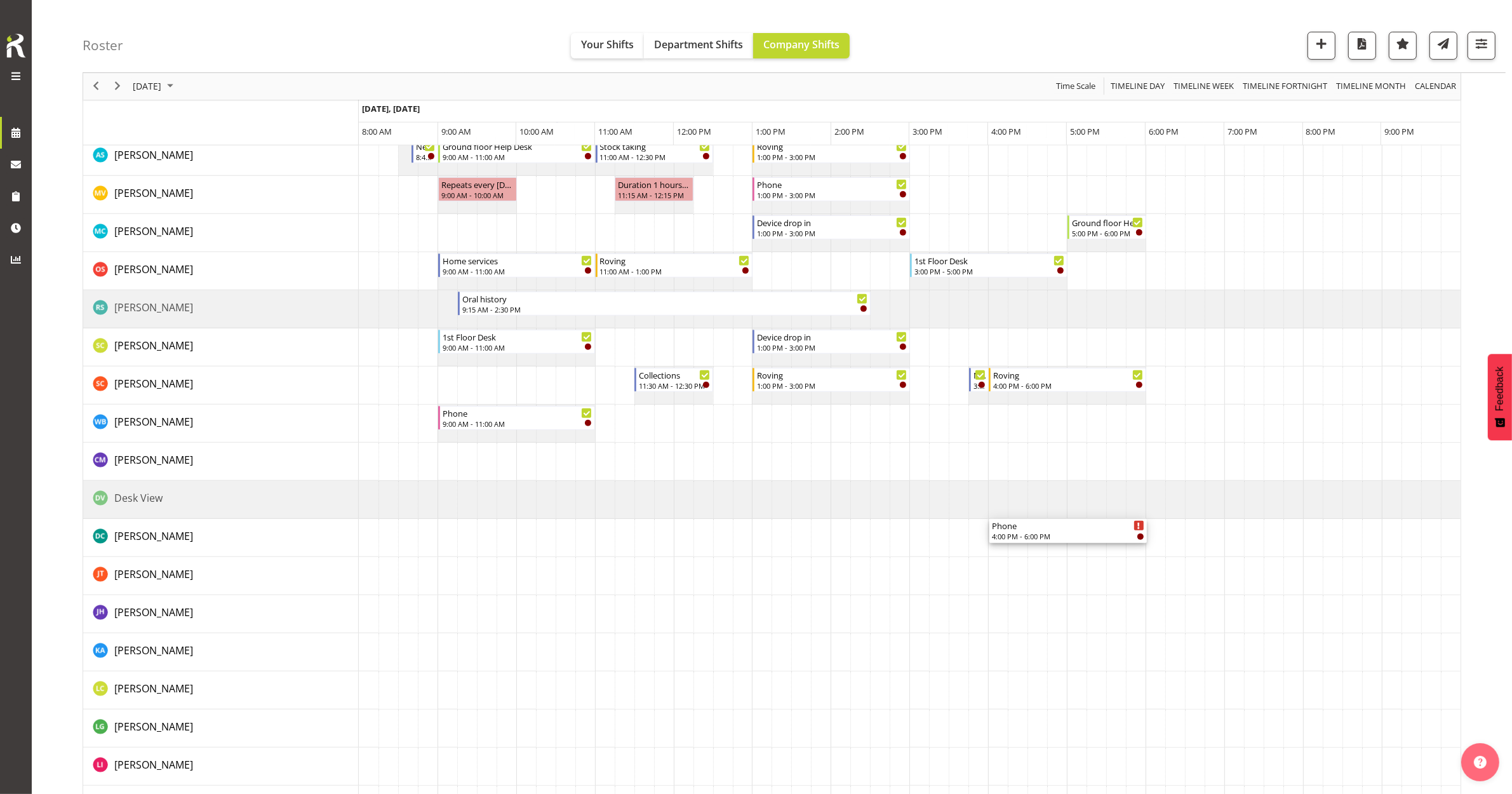
drag, startPoint x: 965, startPoint y: 214, endPoint x: 967, endPoint y: 534, distance: 320.0
click at [967, 534] on div "Roving 9:00 AM - 11:00 AM Phone 3:00 PM - 5:00 PM Duration 2 hours - Aurora Cat…" at bounding box center [909, 340] width 1102 height 1549
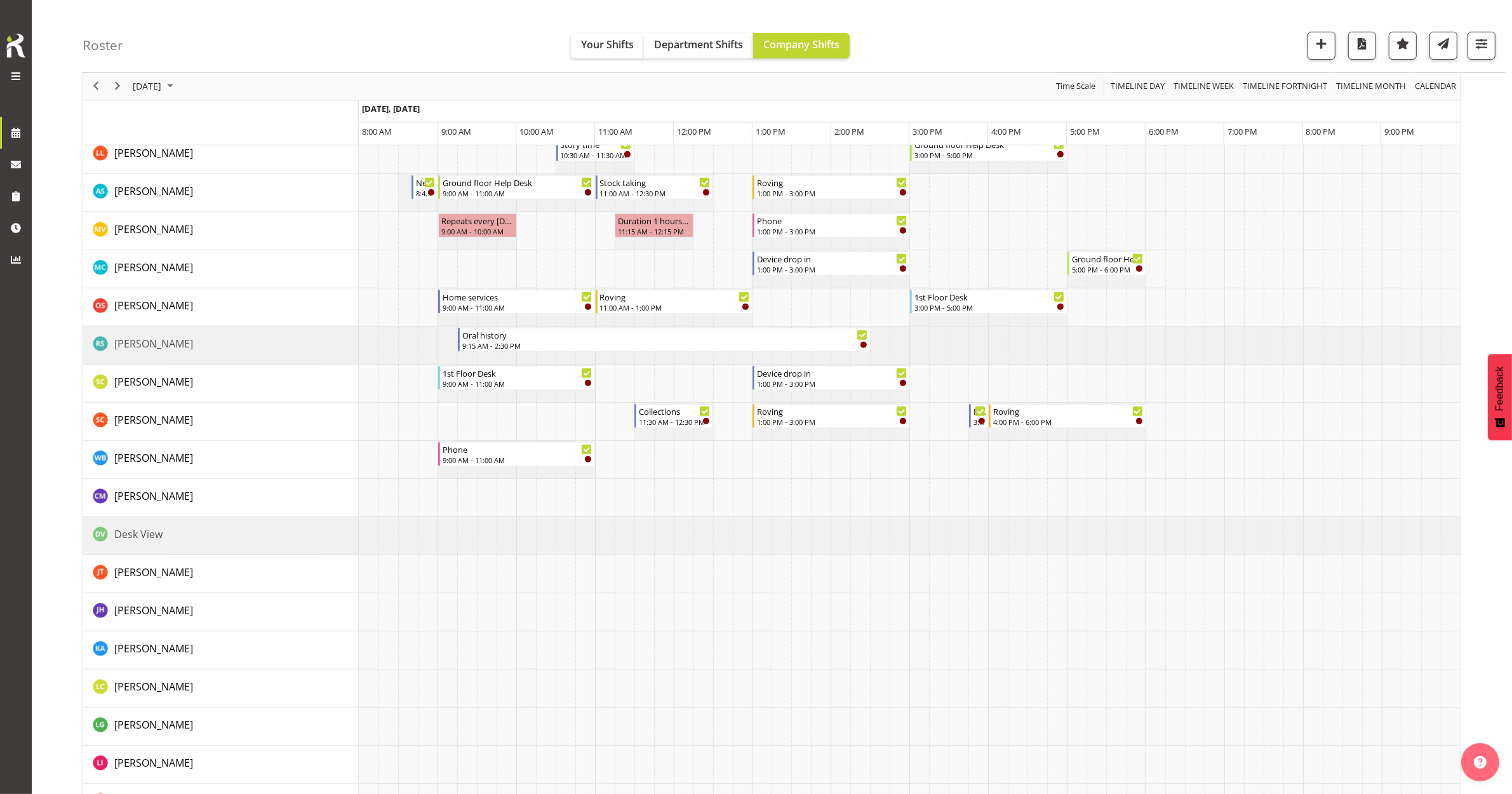
scroll to position [714, 0]
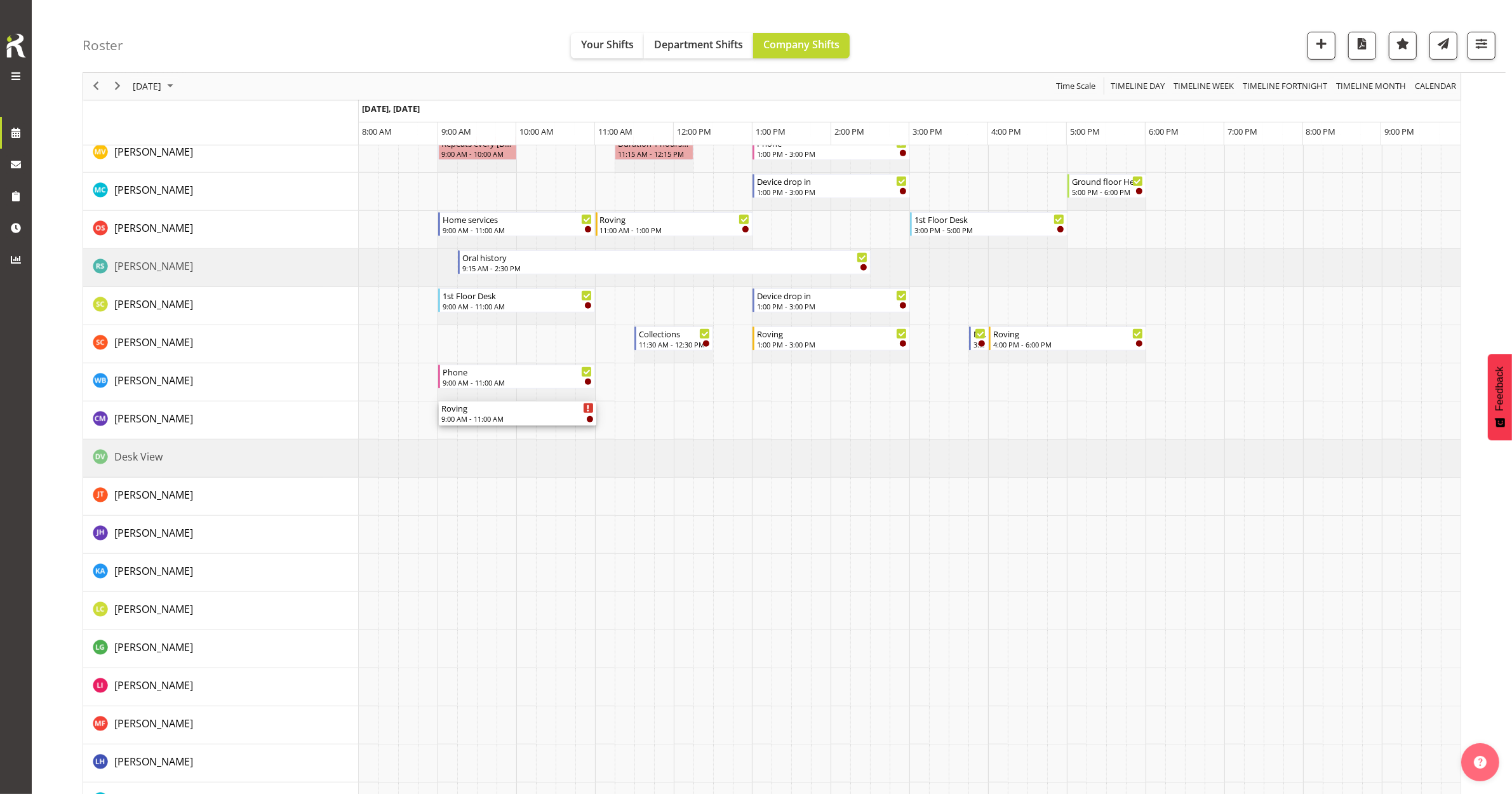
drag, startPoint x: 502, startPoint y: 210, endPoint x: 449, endPoint y: 420, distance: 216.6
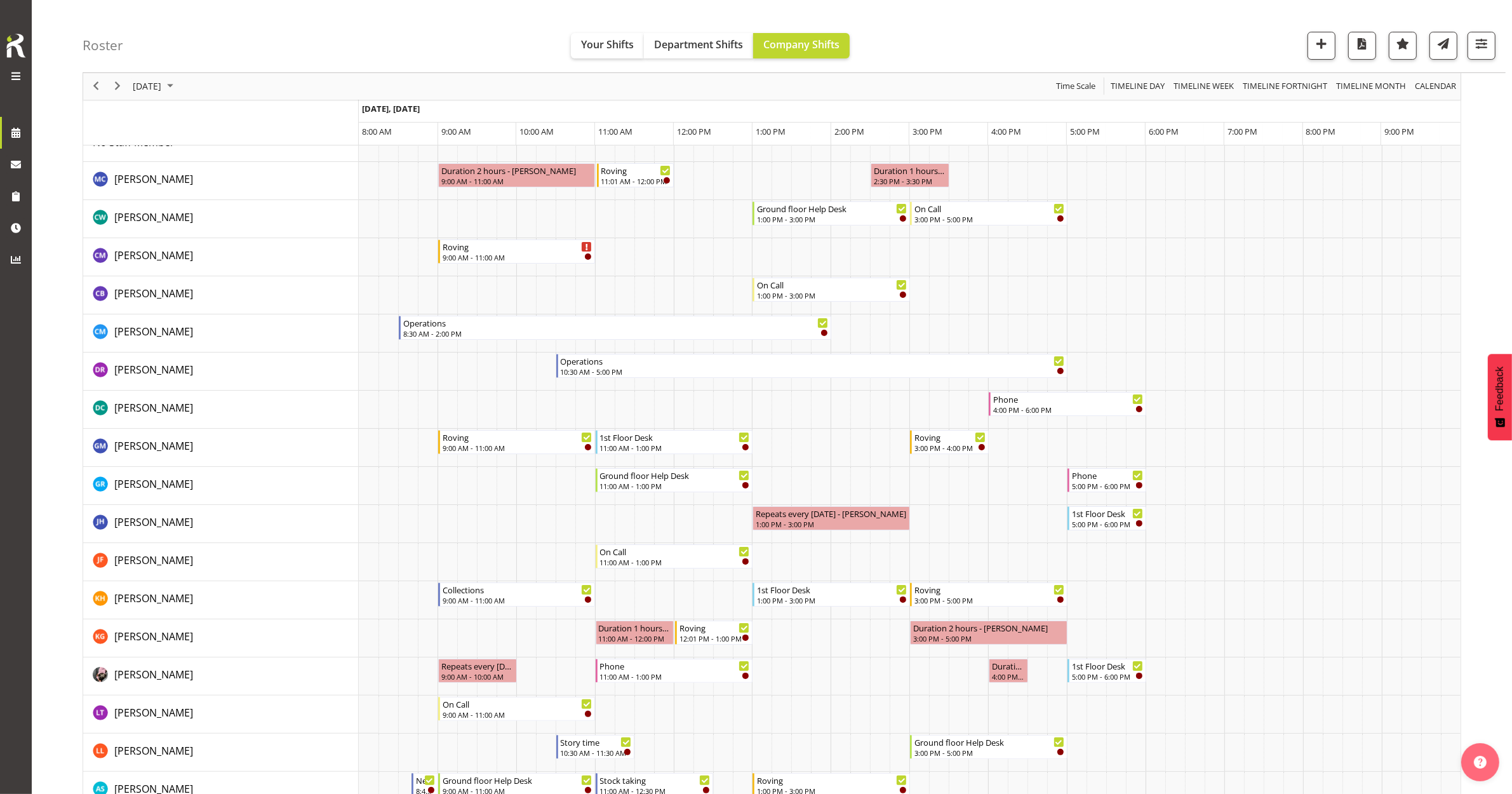
scroll to position [0, 0]
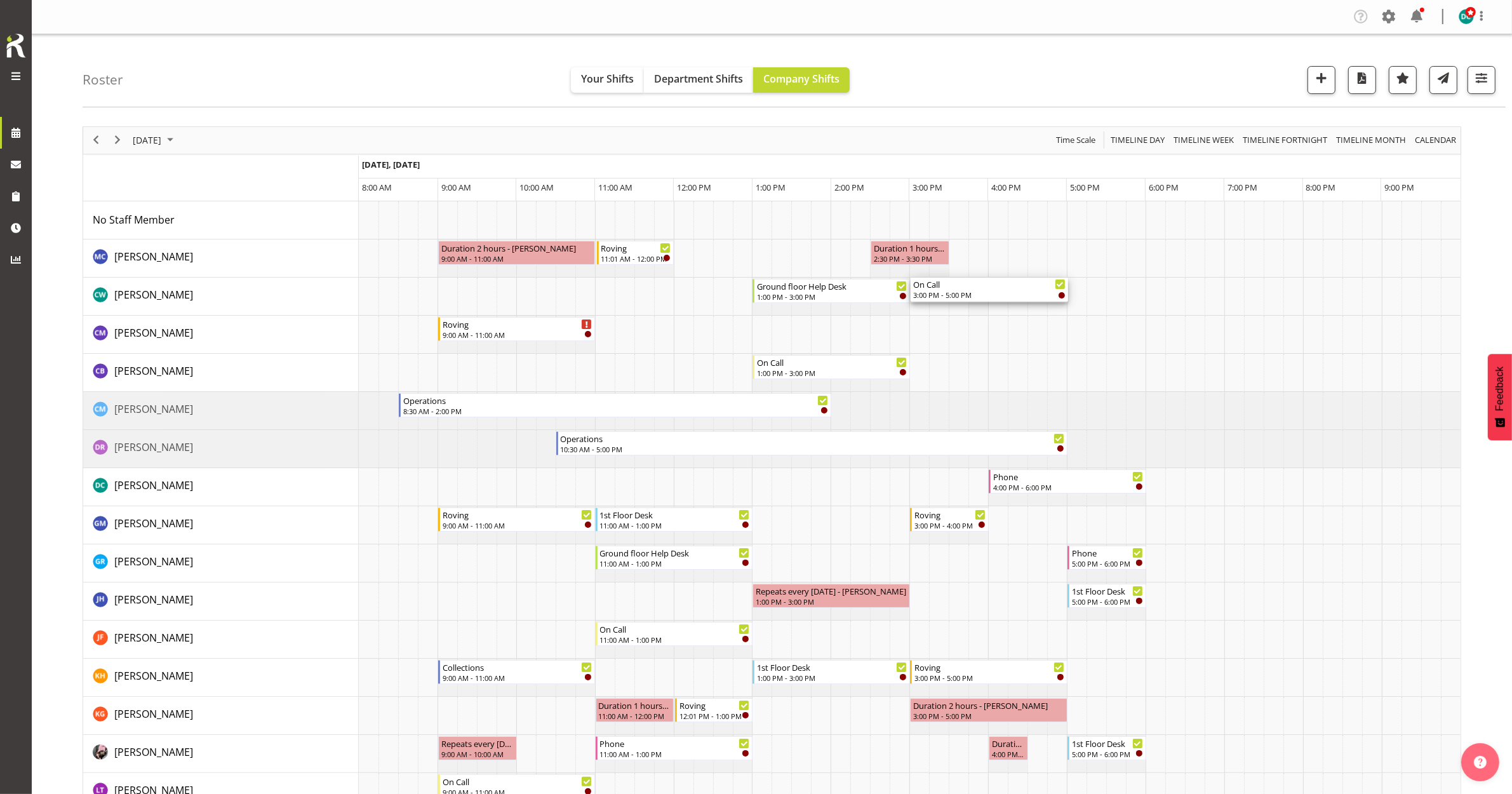
drag, startPoint x: 992, startPoint y: 344, endPoint x: 970, endPoint y: 309, distance: 41.3
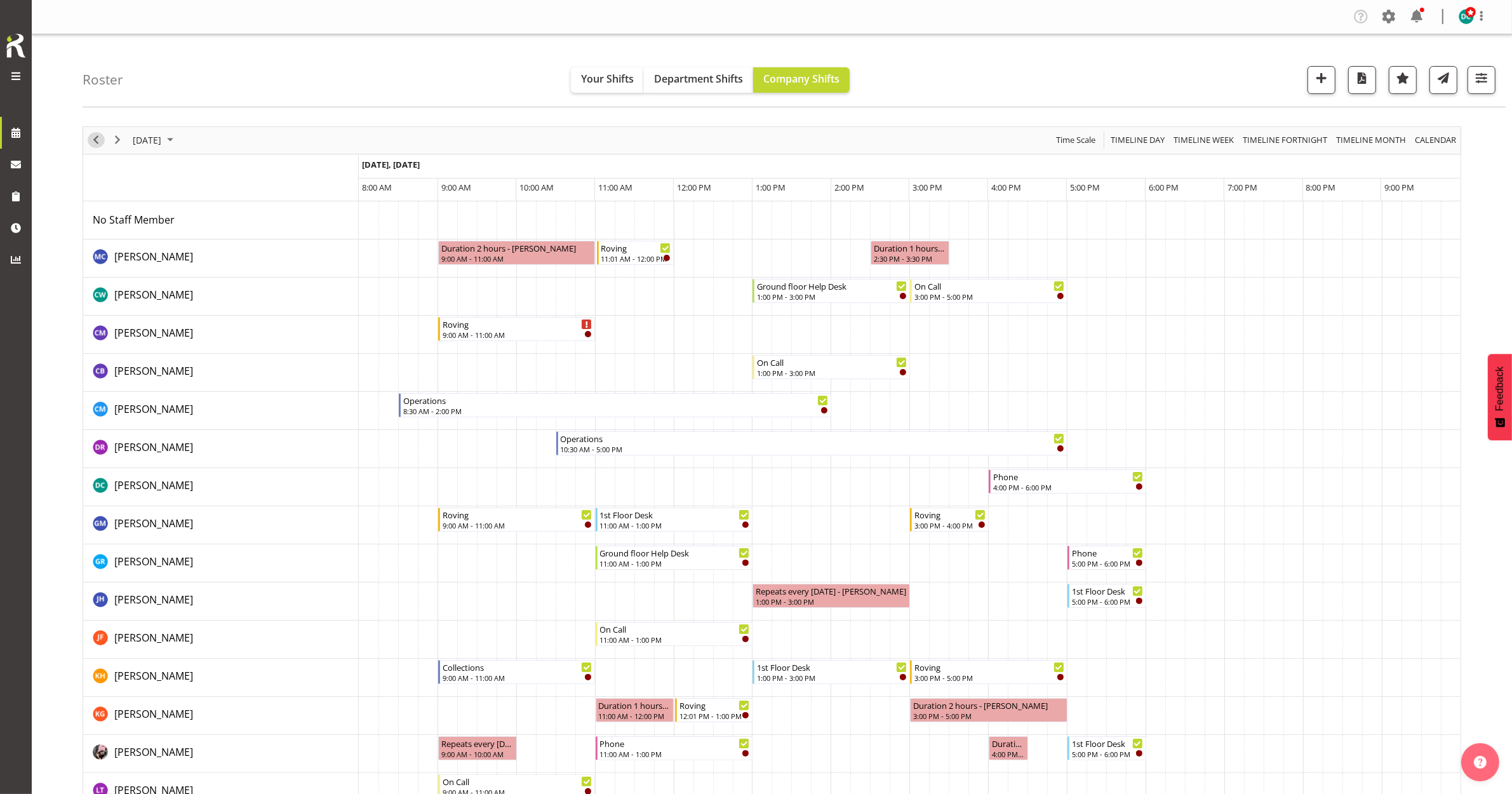
drag, startPoint x: 101, startPoint y: 139, endPoint x: 118, endPoint y: 147, distance: 18.8
click at [101, 137] on span "Previous" at bounding box center [95, 140] width 15 height 16
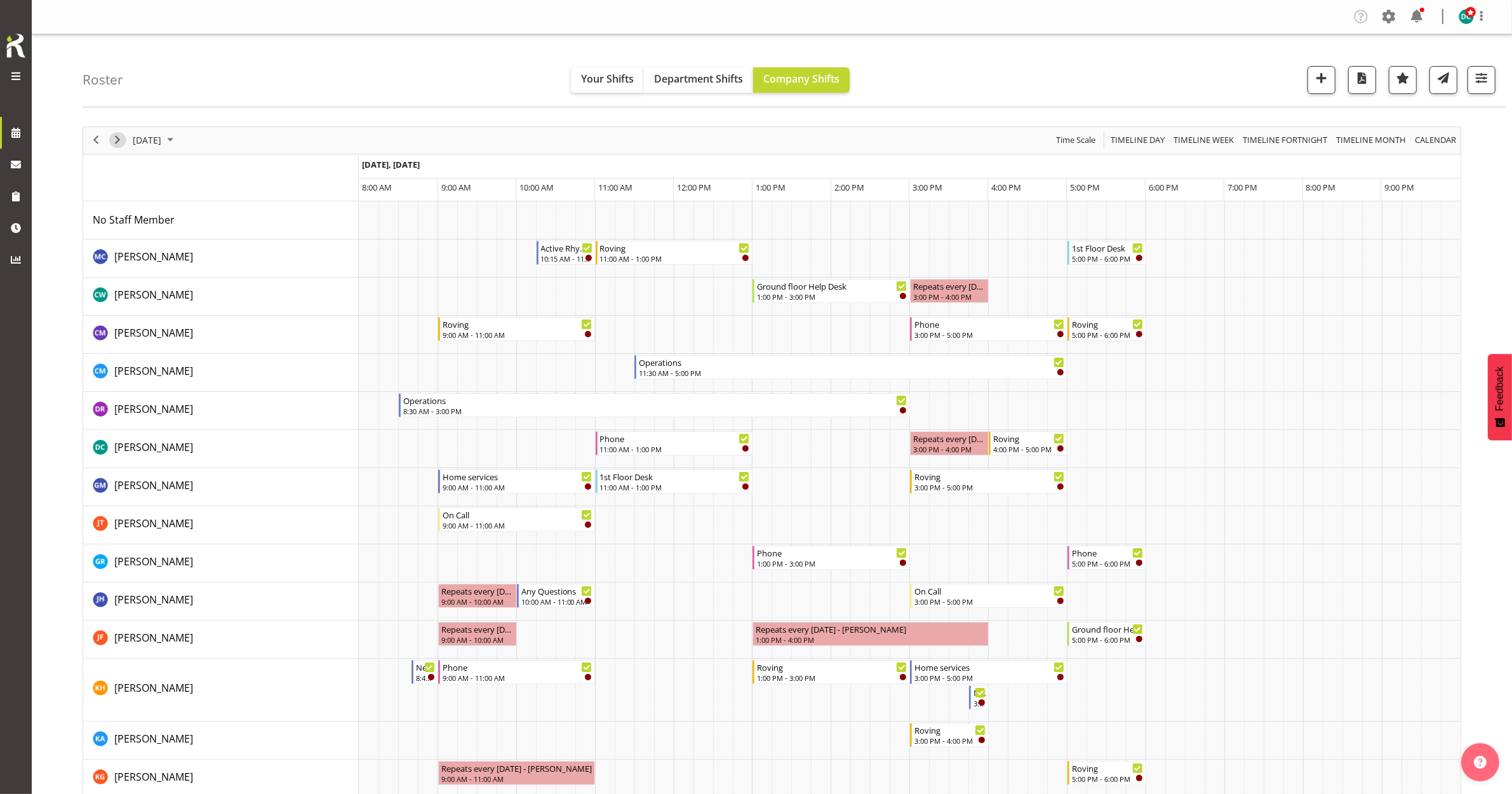
click at [116, 142] on span "Next" at bounding box center [117, 140] width 15 height 16
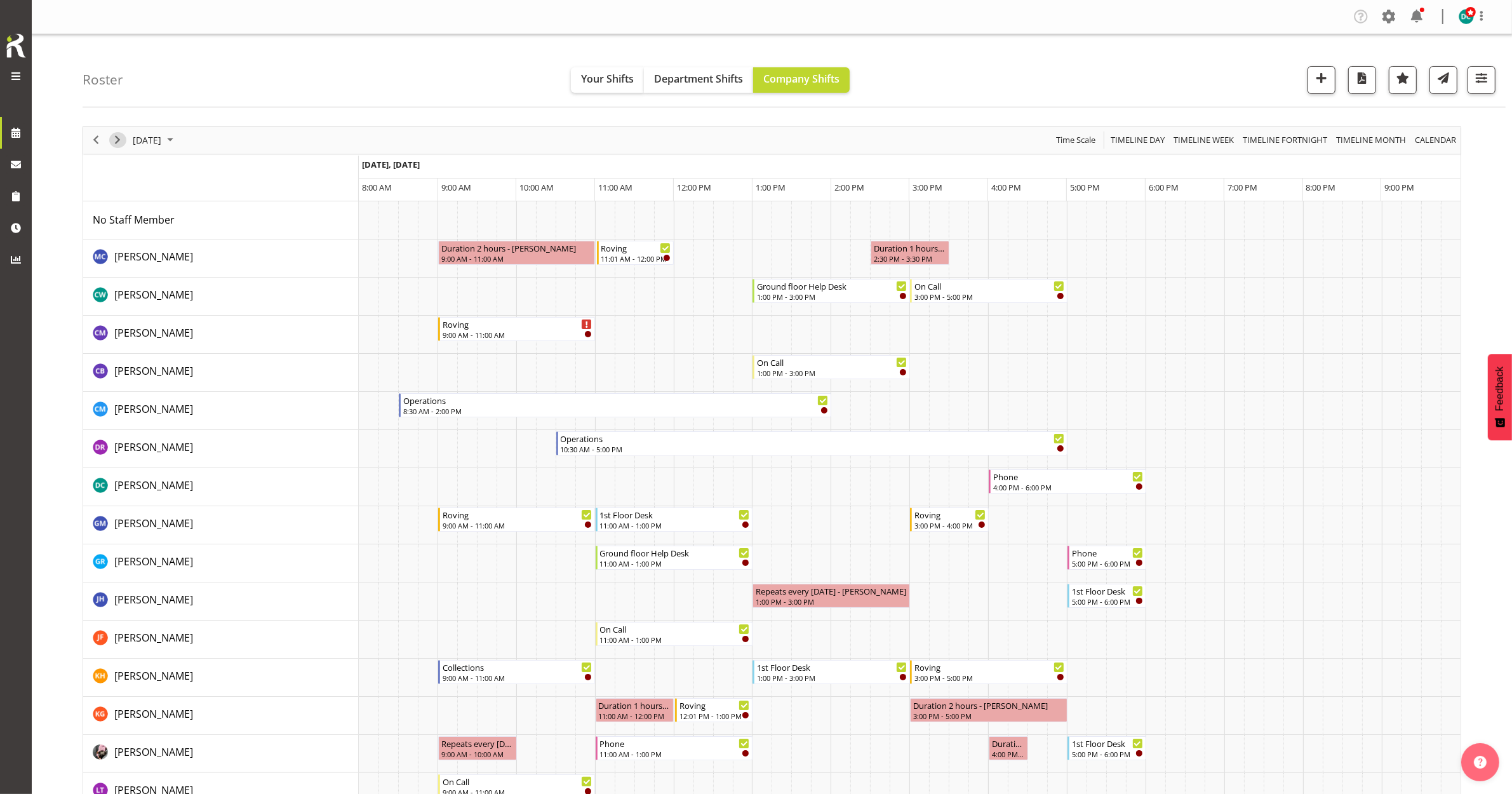
click at [116, 141] on span "Next" at bounding box center [117, 140] width 15 height 16
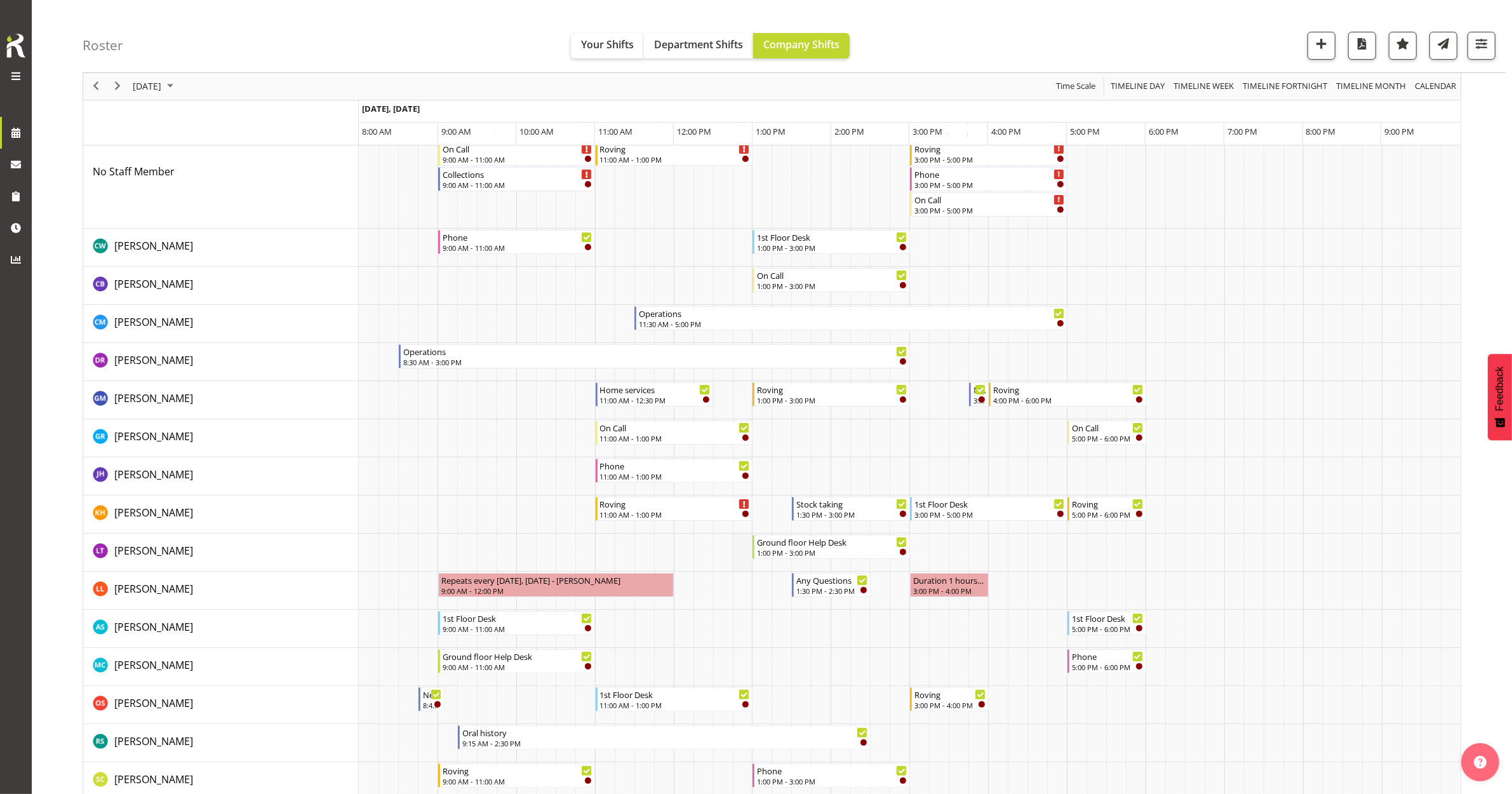
scroll to position [80, 0]
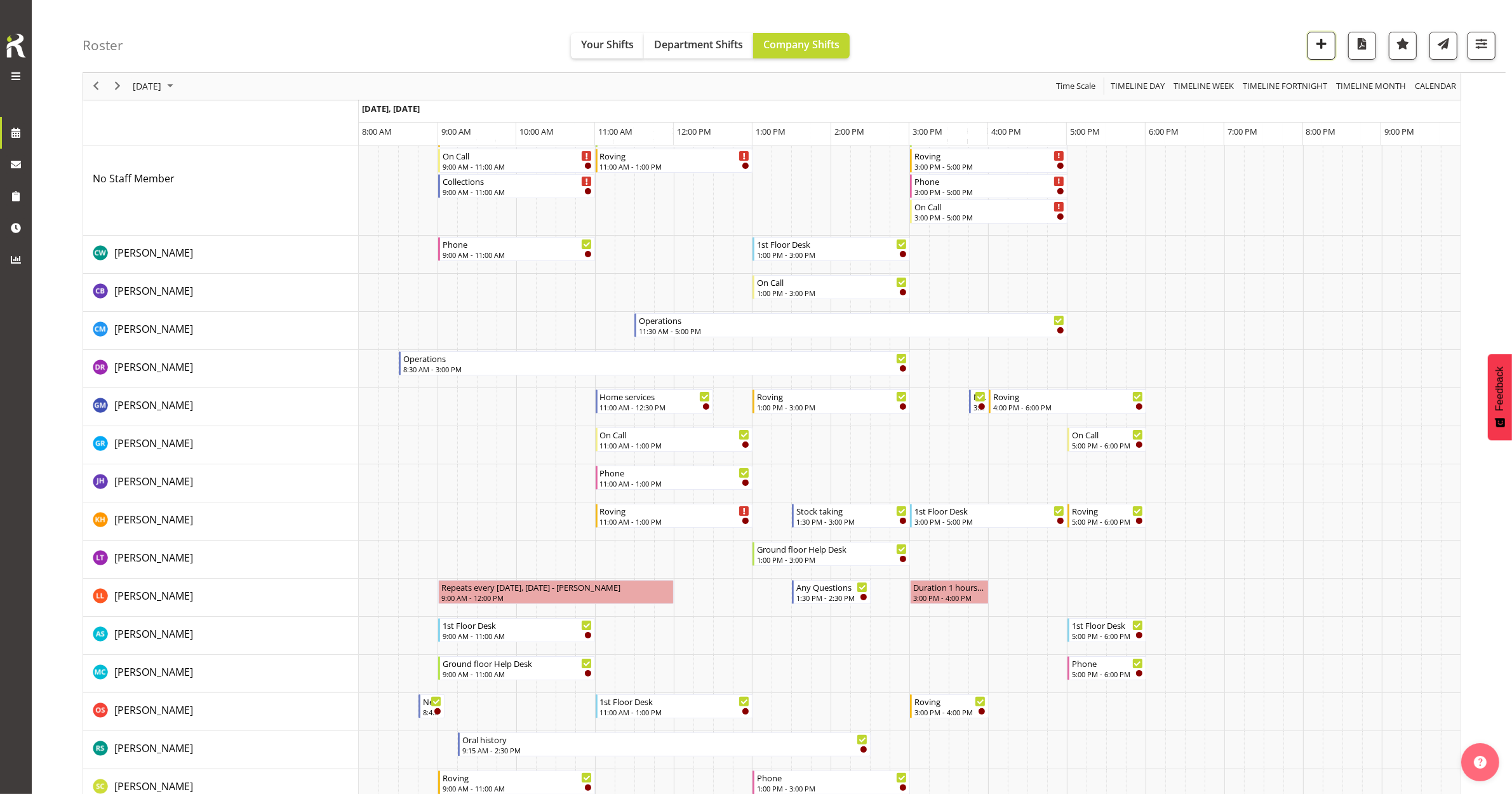
click at [1314, 38] on span "button" at bounding box center [1321, 43] width 16 height 16
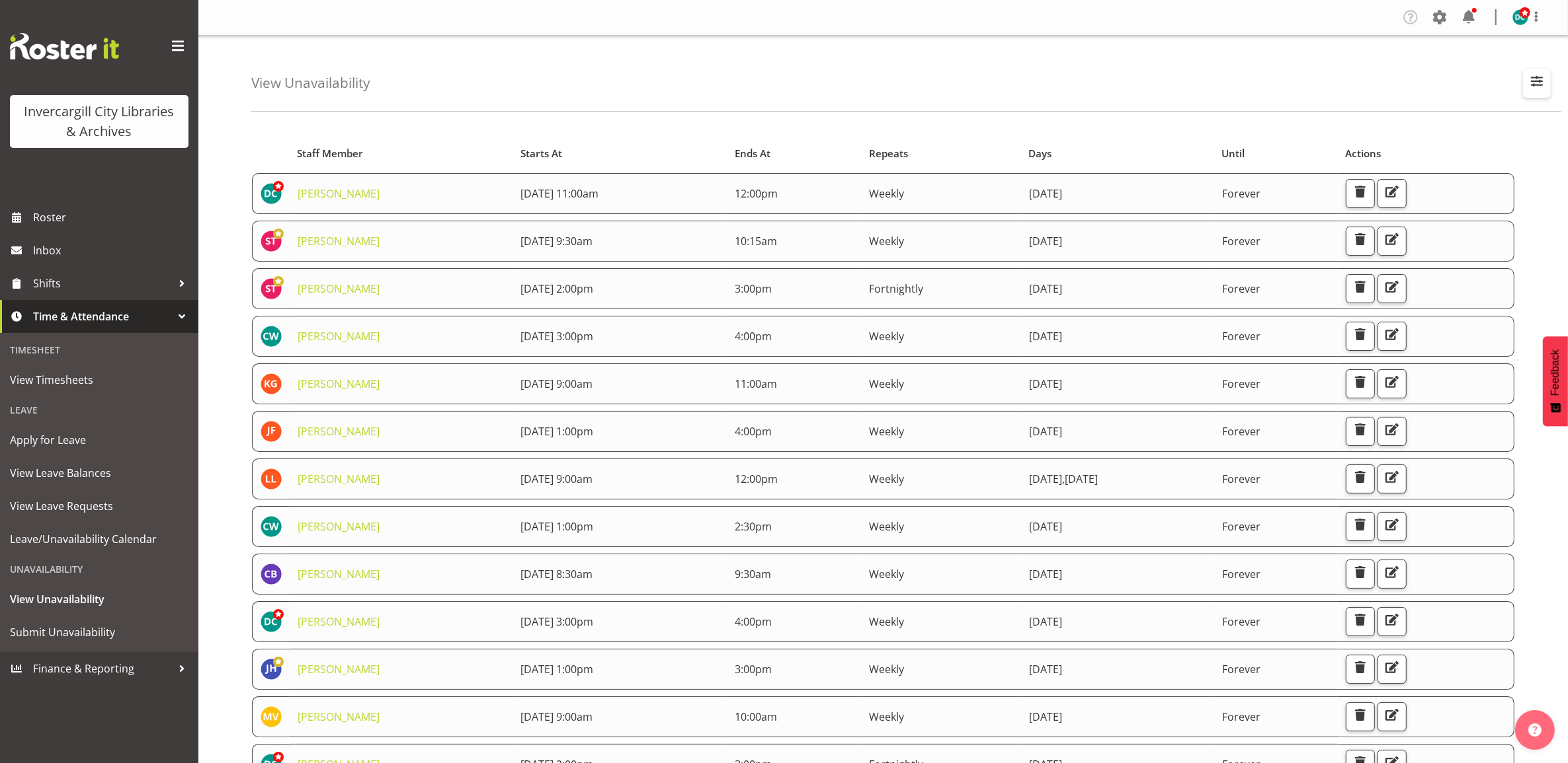
click at [1542, 83] on span "button" at bounding box center [1537, 81] width 17 height 17
click at [1479, 140] on input "text" at bounding box center [1451, 144] width 177 height 27
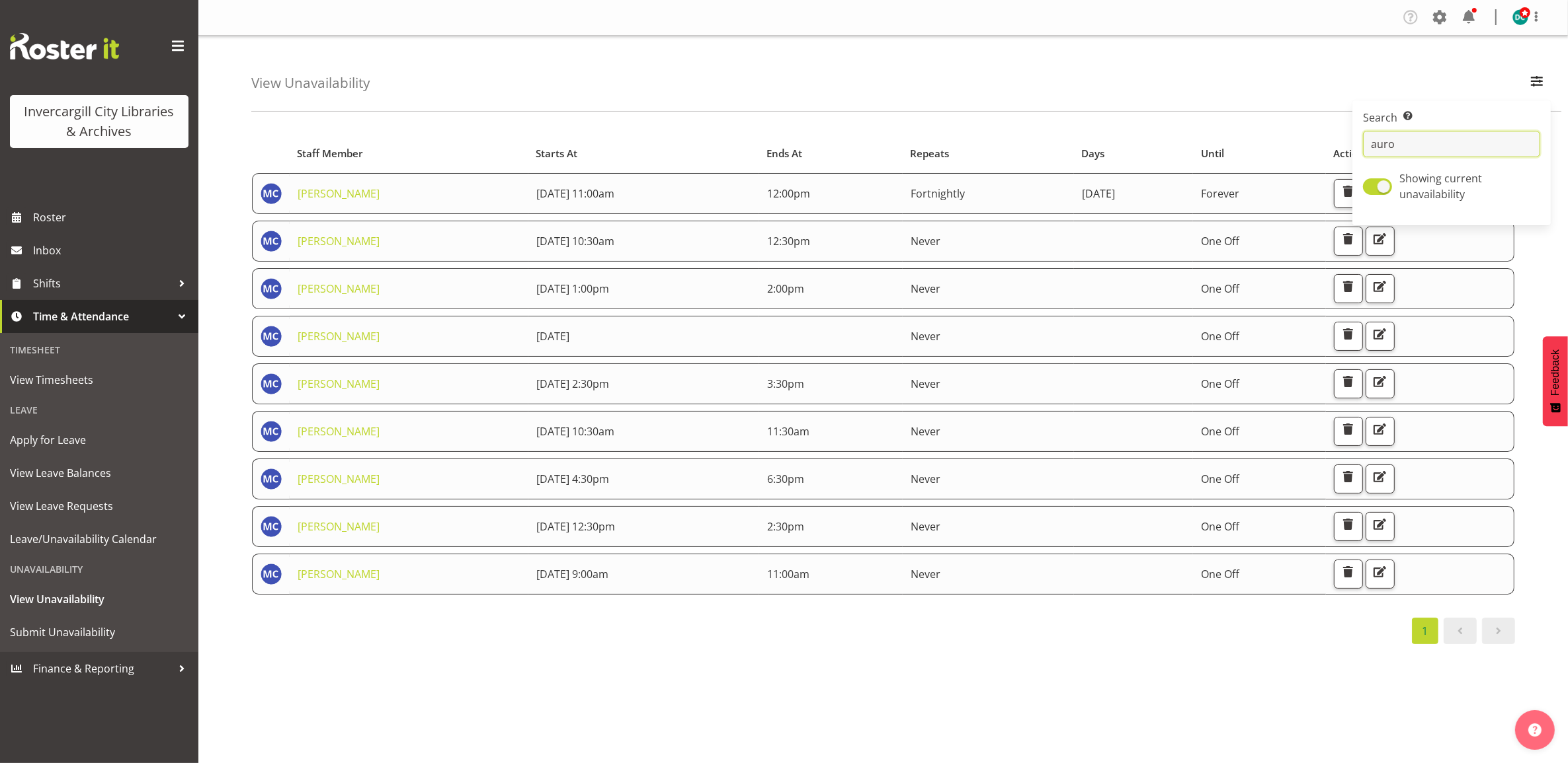
type input "auro"
click at [1253, 53] on div "View Unavailability Search Search for a particular employee auro Showing curren…" at bounding box center [906, 73] width 1310 height 76
click at [1388, 580] on span "button" at bounding box center [1378, 572] width 17 height 17
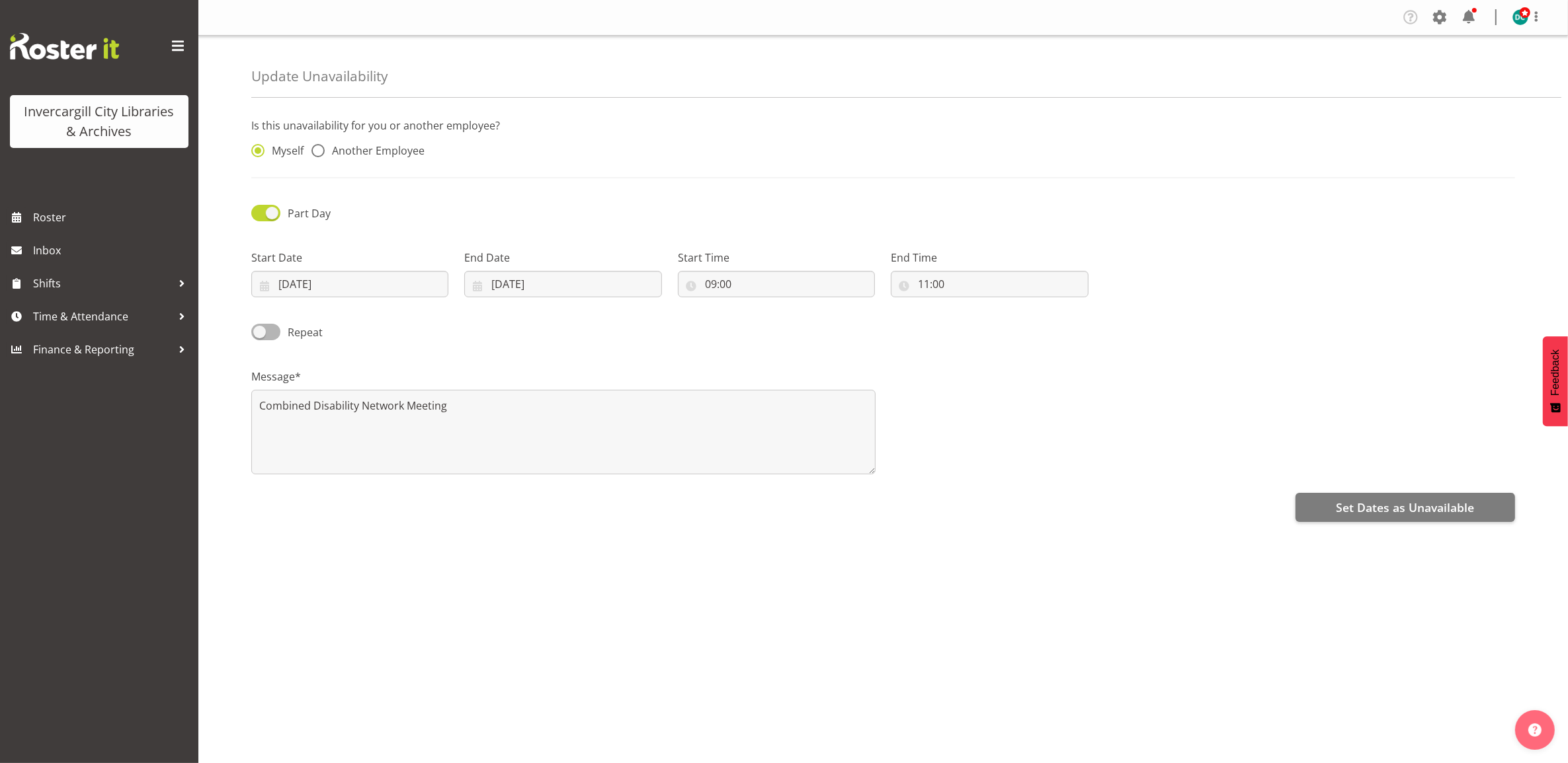
radio input "false"
radio input "true"
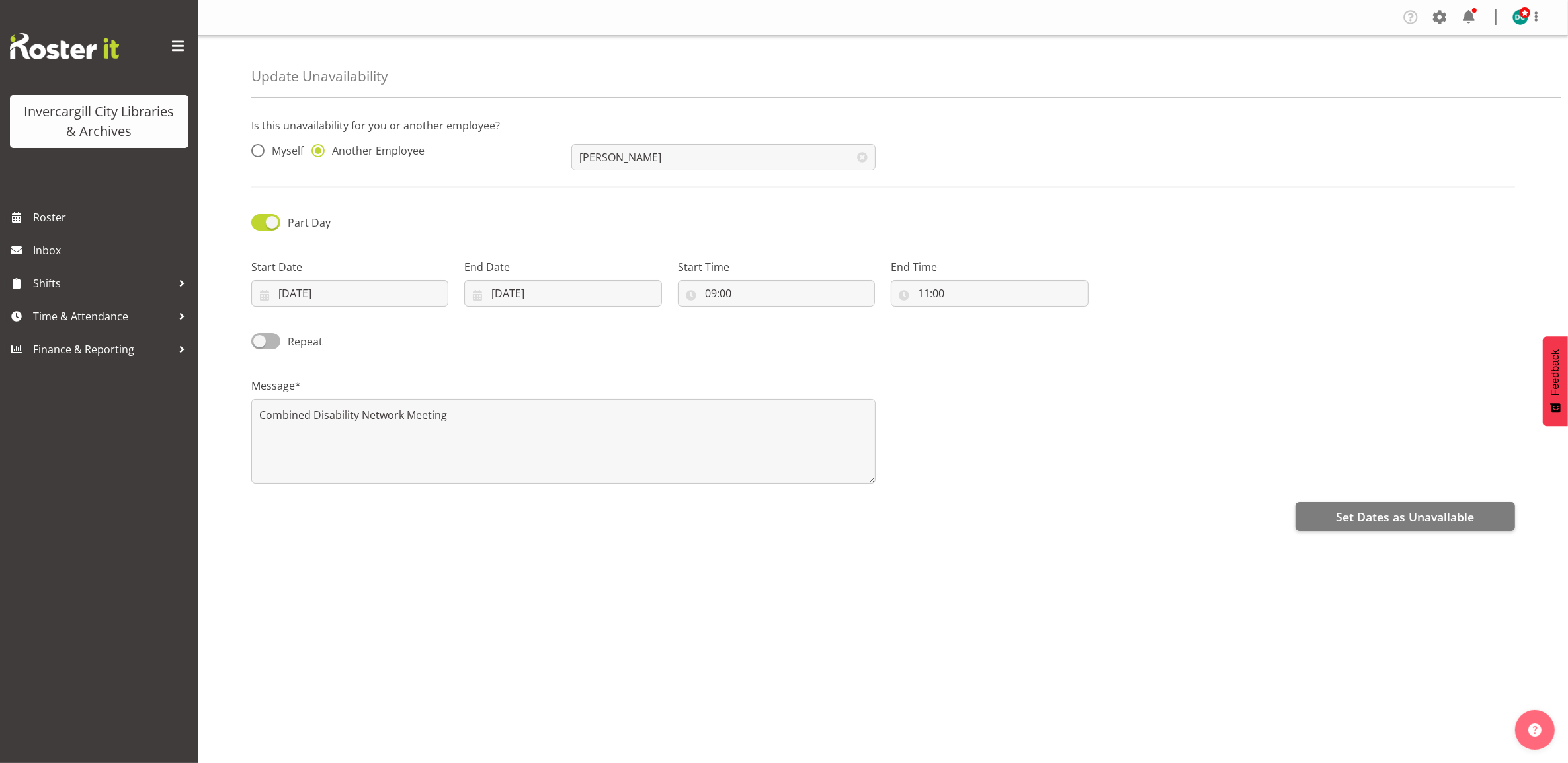
drag, startPoint x: 1429, startPoint y: 298, endPoint x: 1437, endPoint y: 289, distance: 12.0
click at [1433, 301] on div "Start Date 08/10/2025 January February March April May June July August Septemb…" at bounding box center [883, 278] width 1279 height 74
click at [1379, 522] on span "Set Dates as Unavailable" at bounding box center [1404, 516] width 138 height 17
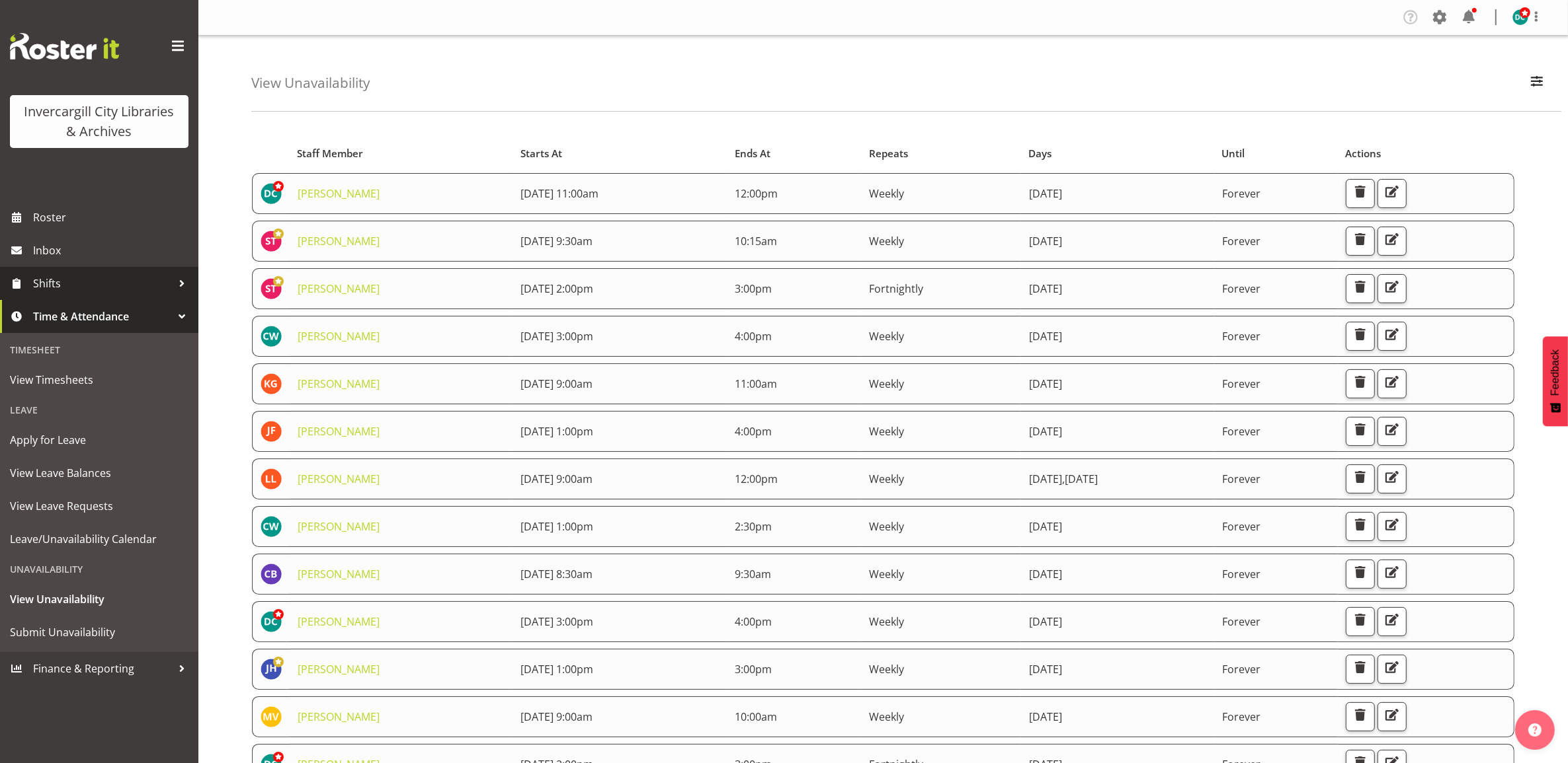
click at [179, 282] on div at bounding box center [181, 283] width 20 height 20
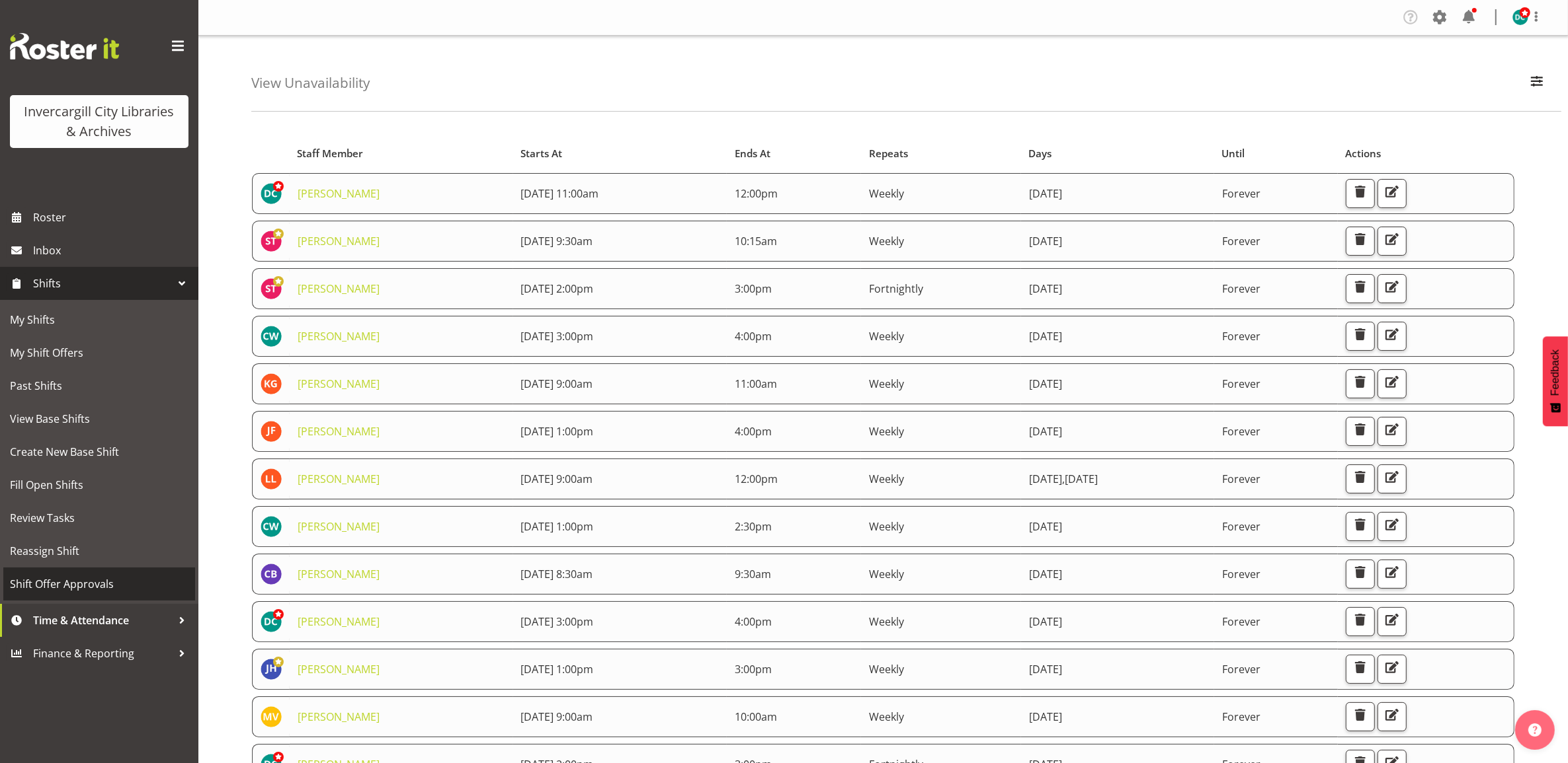
click at [93, 580] on span "Shift Offer Approvals" at bounding box center [99, 584] width 179 height 20
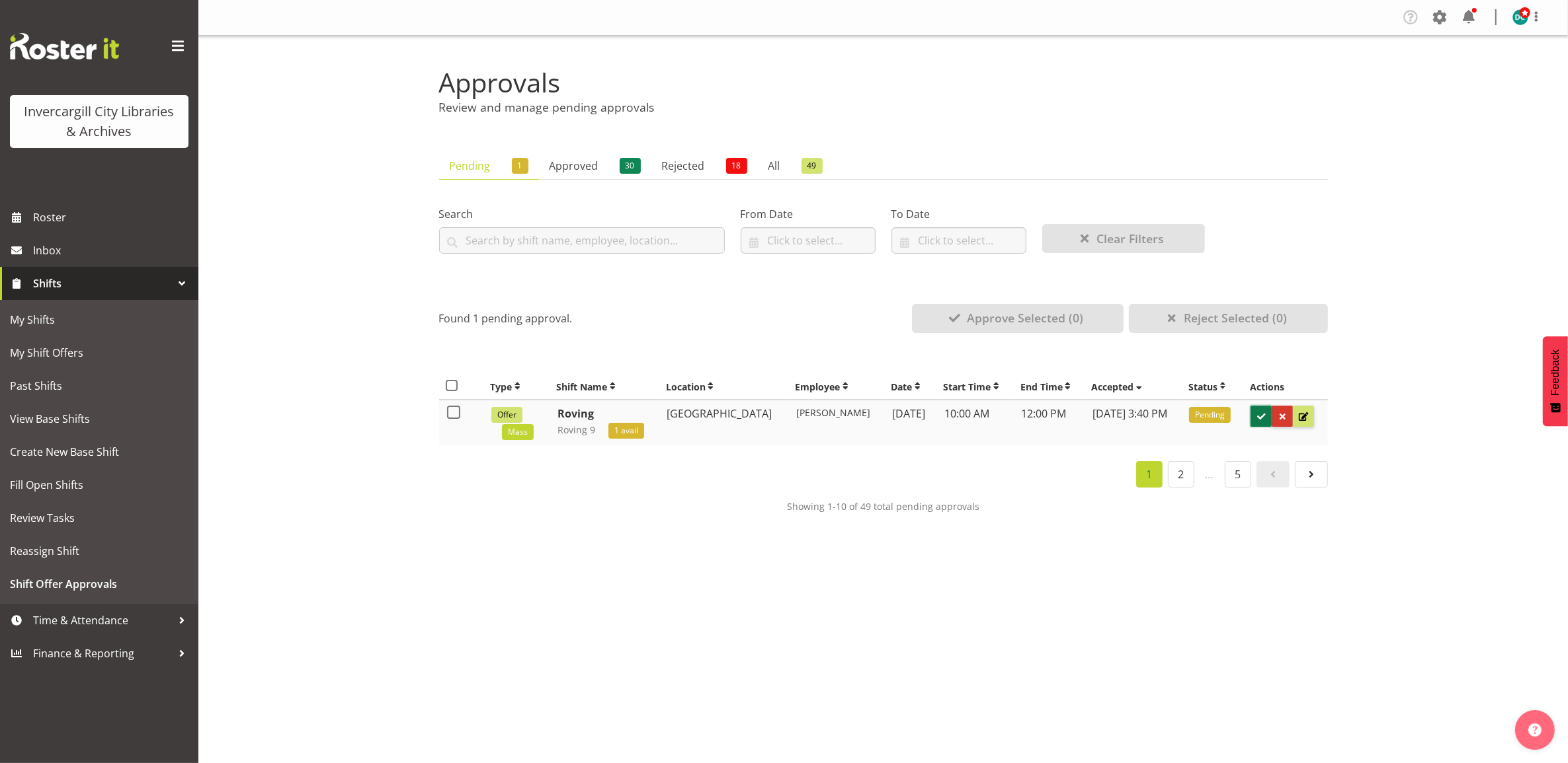
click at [1261, 418] on span at bounding box center [1261, 416] width 12 height 12
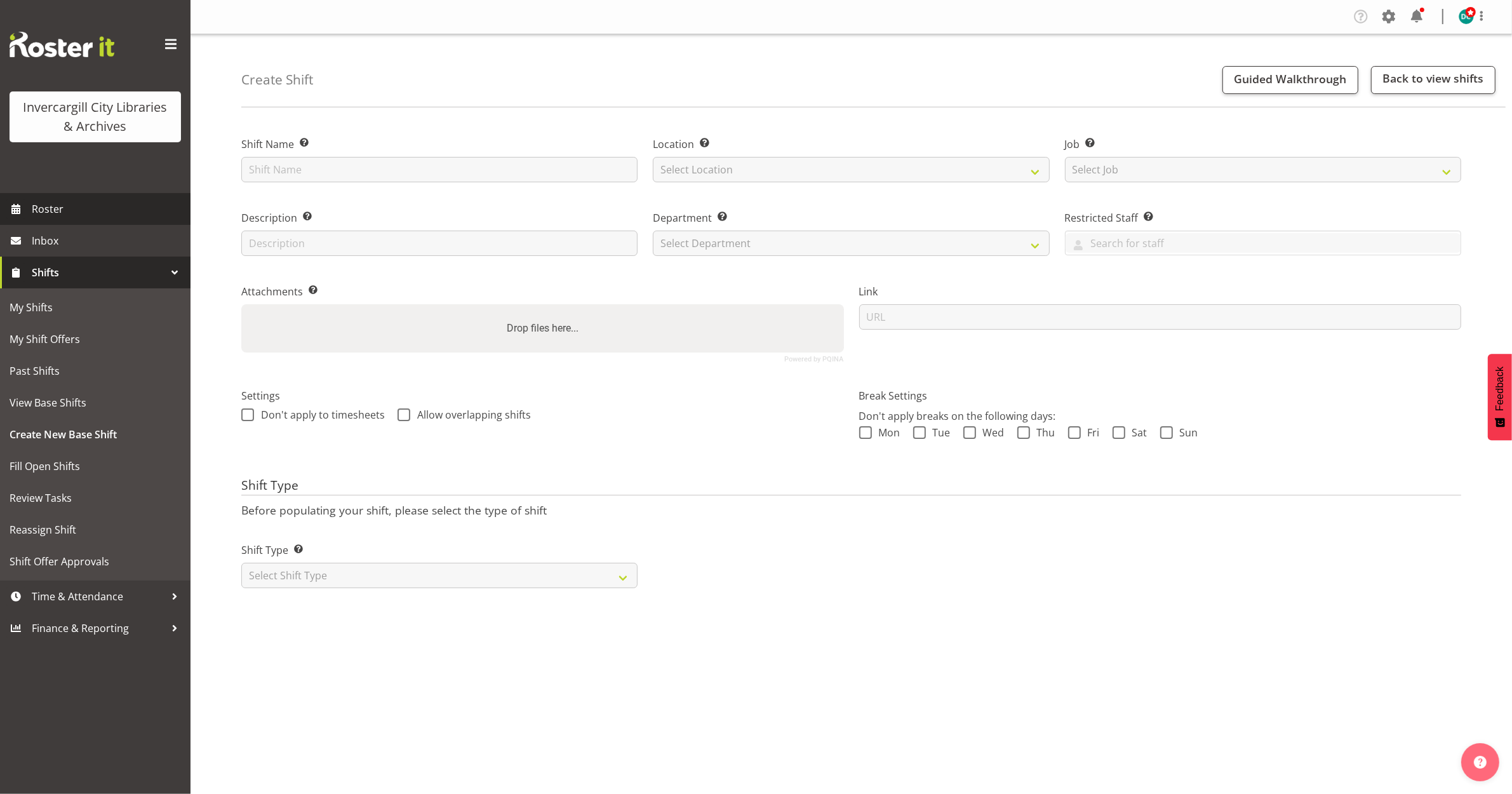
click at [67, 214] on span "Roster" at bounding box center [108, 208] width 152 height 19
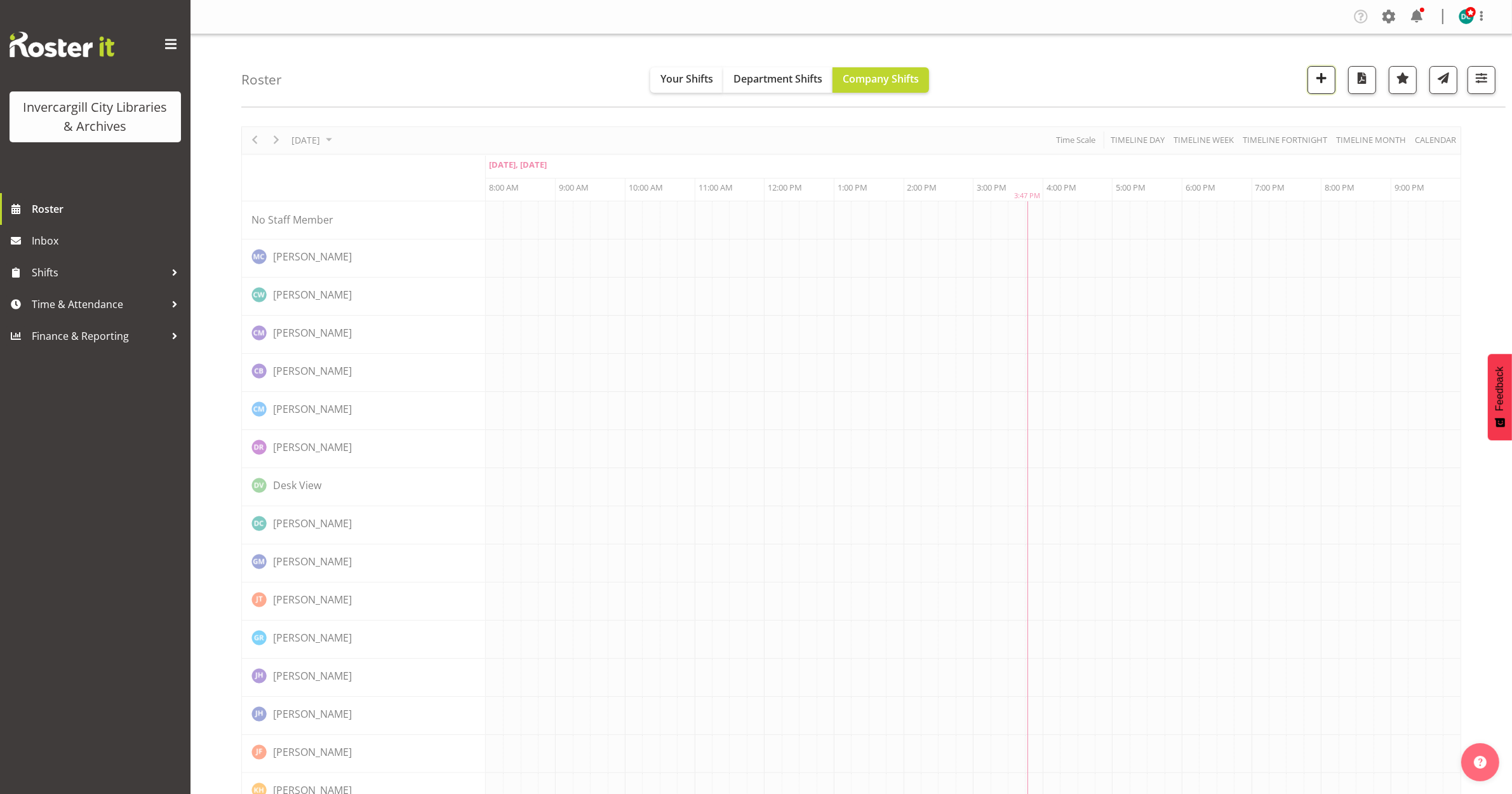
click at [1319, 80] on span "button" at bounding box center [1321, 78] width 16 height 16
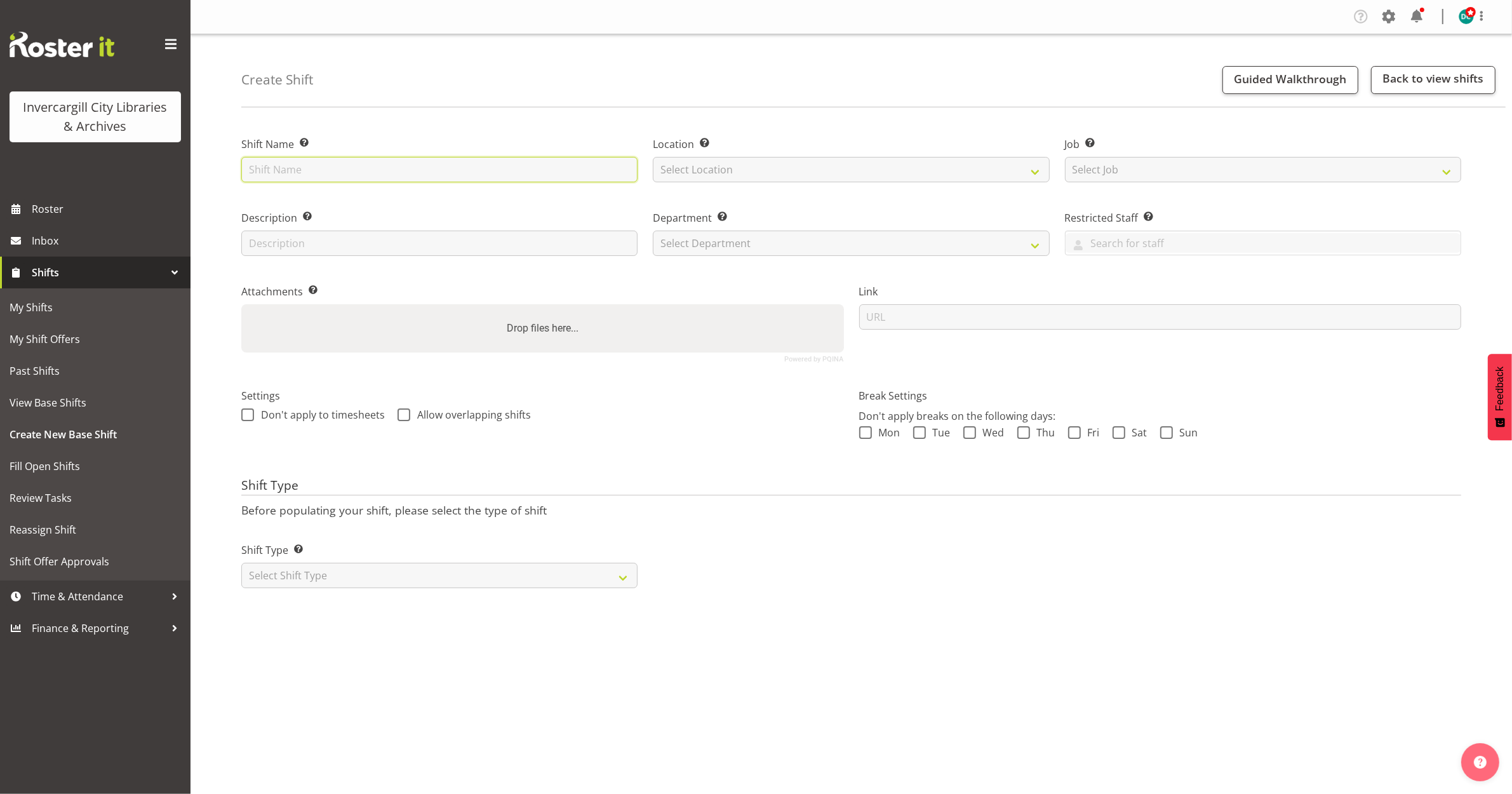
click at [442, 177] on input "text" at bounding box center [439, 170] width 396 height 26
type input "Damage items"
click at [836, 179] on select "Select Location [GEOGRAPHIC_DATA] [GEOGRAPHIC_DATA]" at bounding box center [851, 170] width 396 height 26
select select "1276"
click at [653, 157] on select "Select Location [GEOGRAPHIC_DATA] [GEOGRAPHIC_DATA]" at bounding box center [851, 170] width 396 height 26
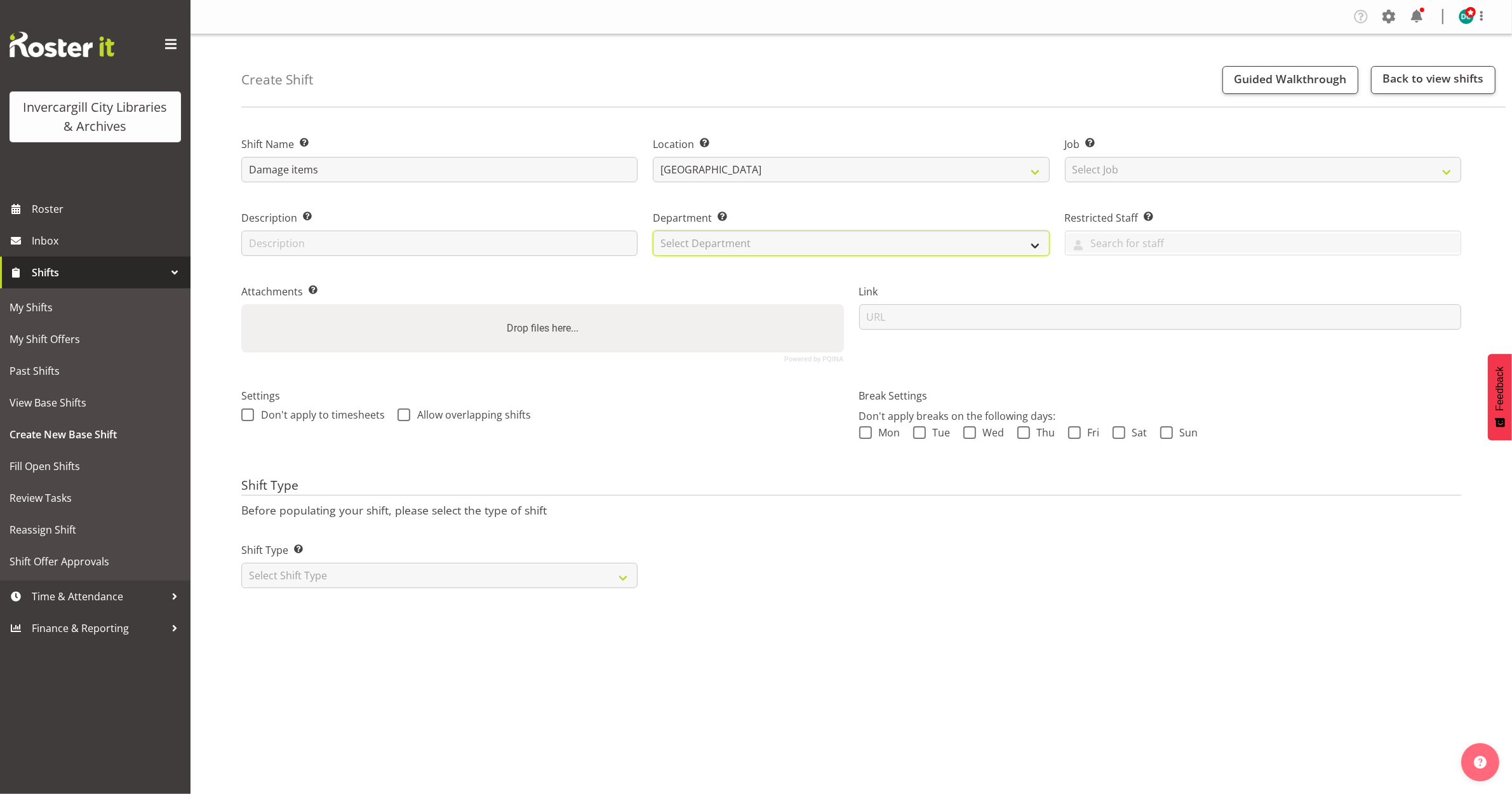
click at [783, 239] on select "Select Department Off Desk Public shifts" at bounding box center [851, 243] width 396 height 26
select select "921"
click at [653, 231] on select "Select Department Off Desk Public shifts" at bounding box center [851, 243] width 396 height 26
click at [252, 419] on span at bounding box center [247, 414] width 12 height 12
click at [250, 419] on input "Don't apply to timesheets" at bounding box center [245, 414] width 9 height 9
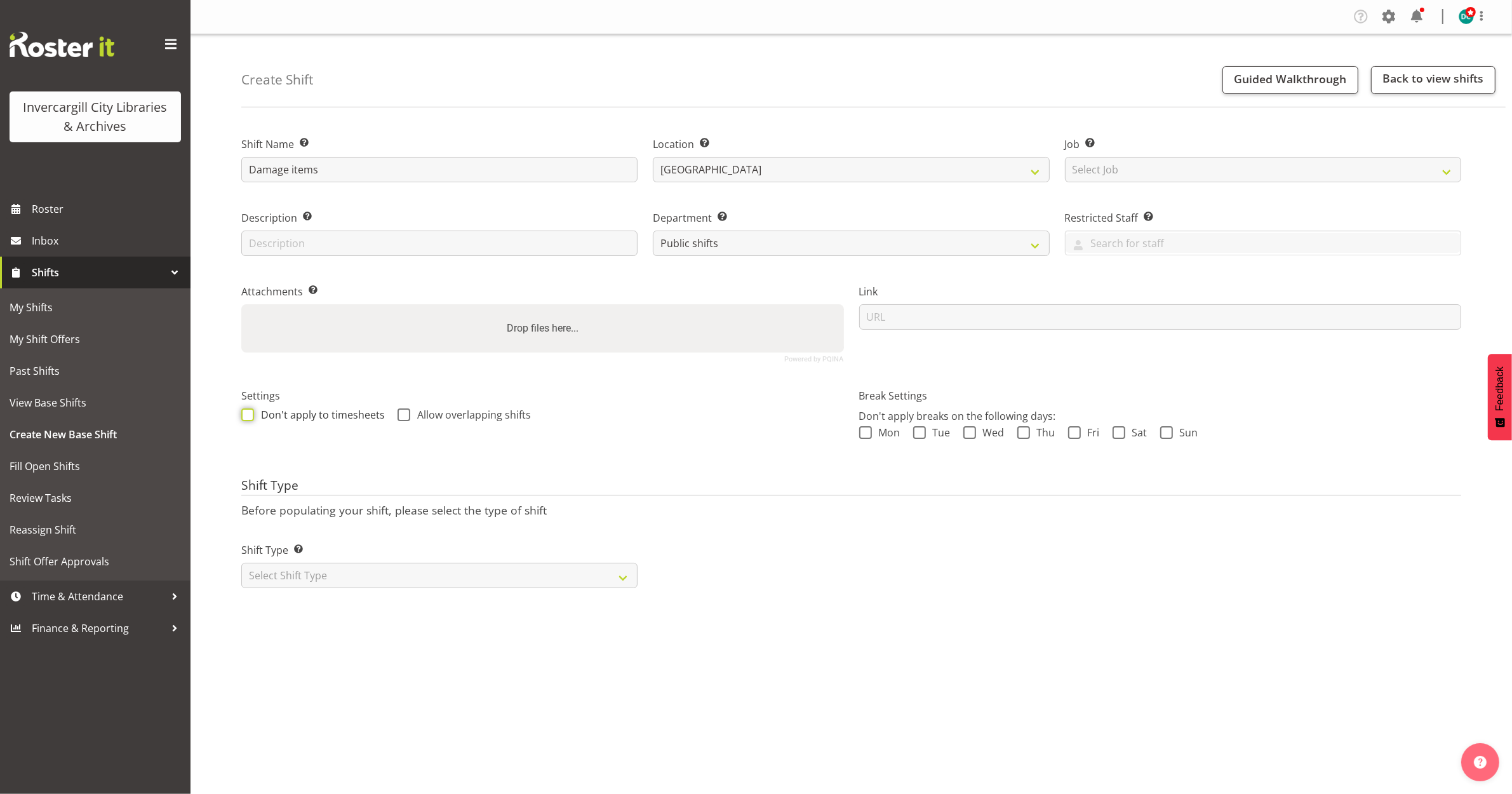
checkbox input "true"
drag, startPoint x: 398, startPoint y: 414, endPoint x: 295, endPoint y: 558, distance: 177.0
click at [398, 416] on span at bounding box center [403, 414] width 12 height 12
click at [398, 416] on input "Allow overlapping shifts" at bounding box center [401, 414] width 9 height 9
checkbox input "true"
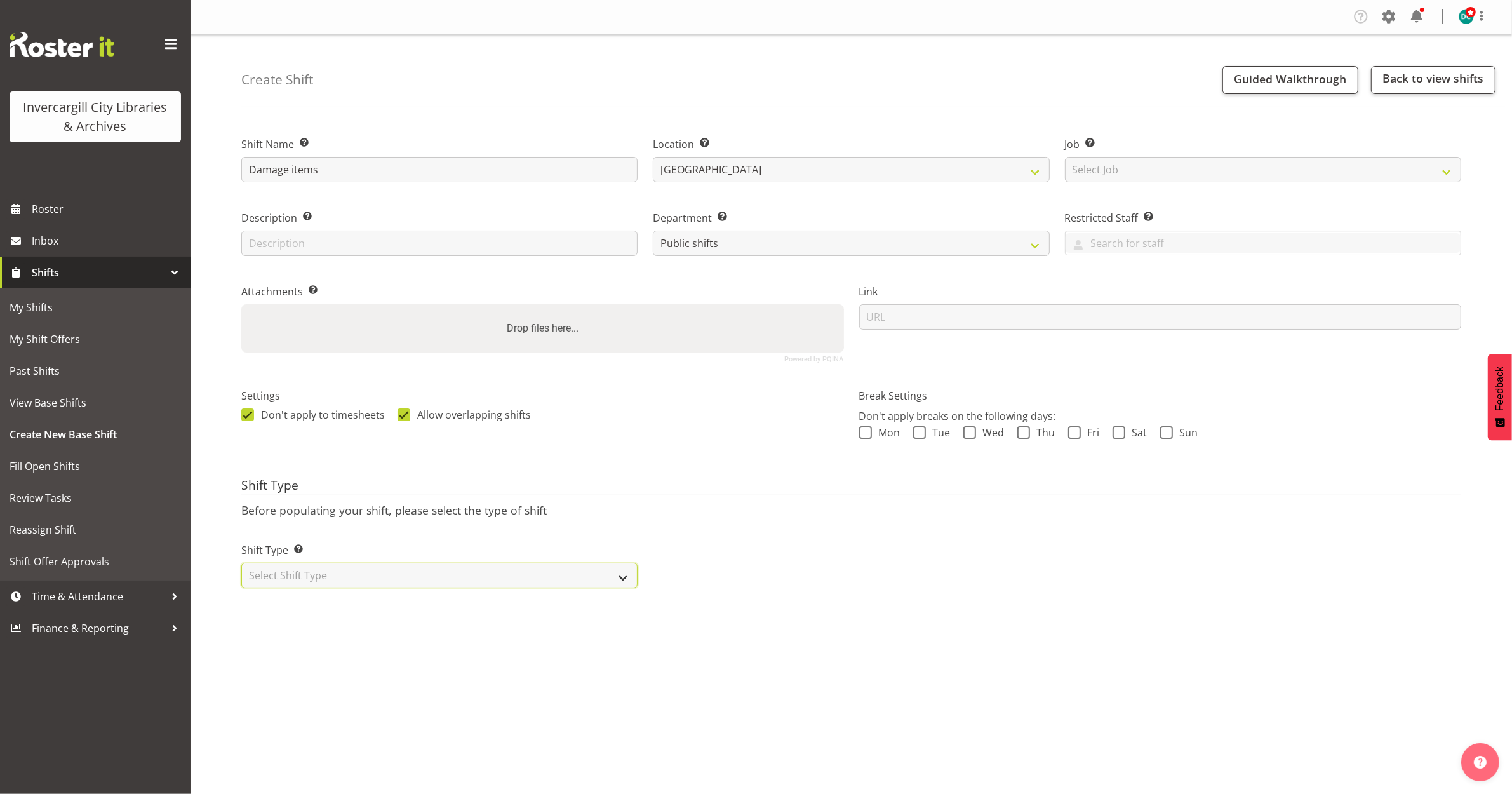
click at [273, 576] on select "Select Shift Type One Off Shift Recurring Shift Rotating Shift" at bounding box center [439, 575] width 396 height 26
select select "recurring"
click at [241, 563] on select "Select Shift Type One Off Shift Recurring Shift Rotating Shift" at bounding box center [439, 575] width 396 height 26
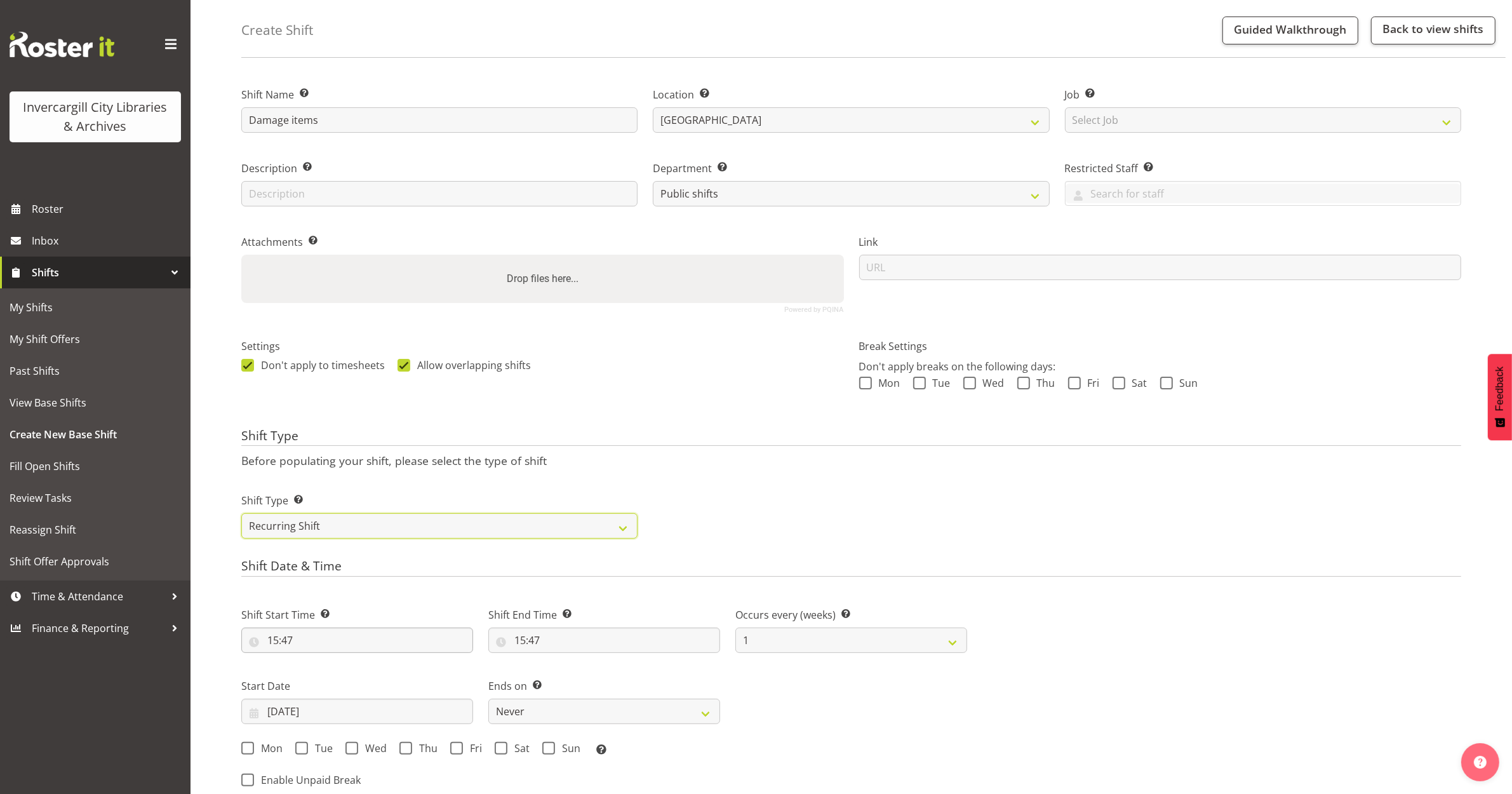
scroll to position [159, 0]
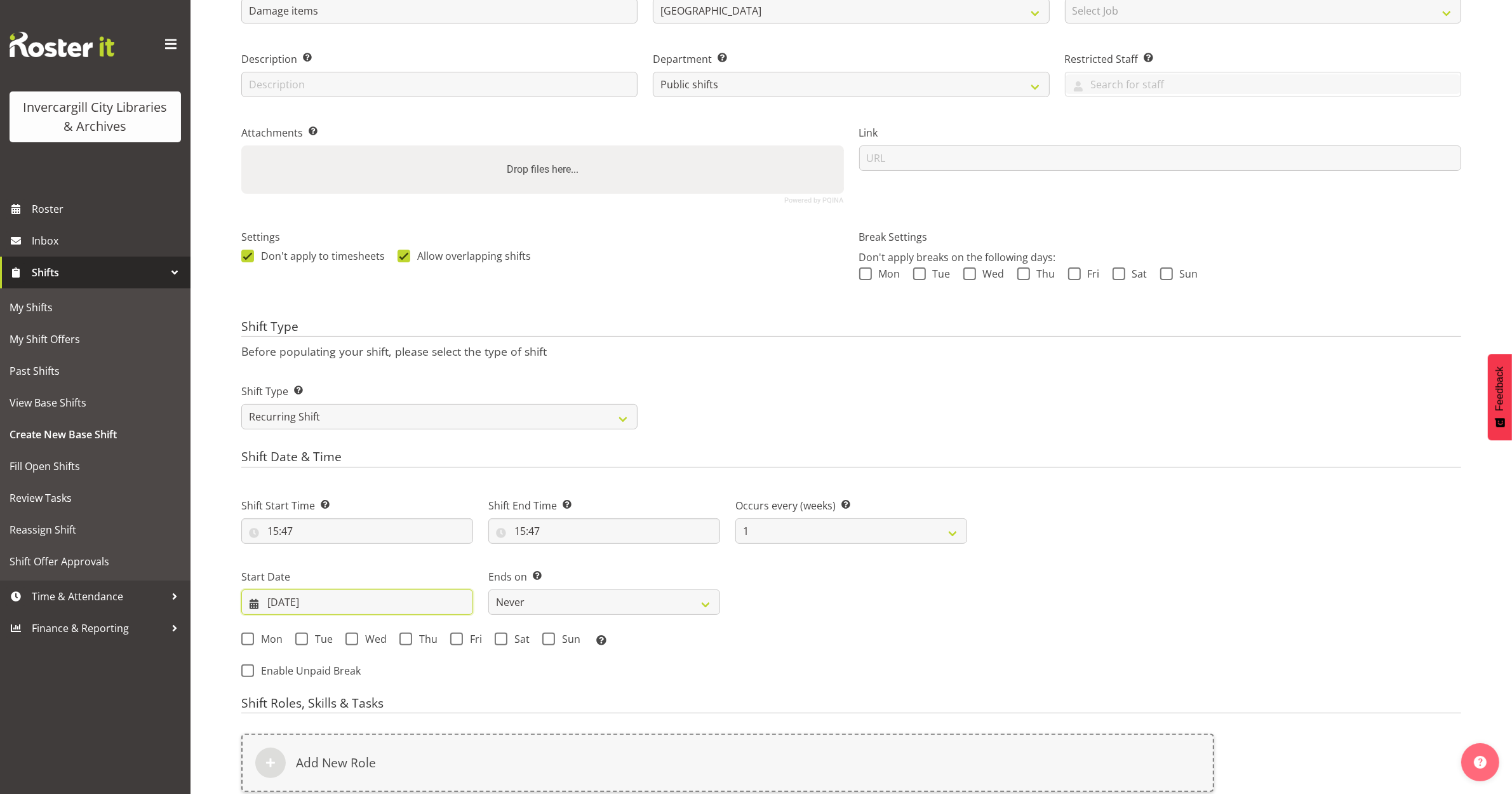
click at [294, 607] on input "02/10/2025" at bounding box center [357, 602] width 232 height 26
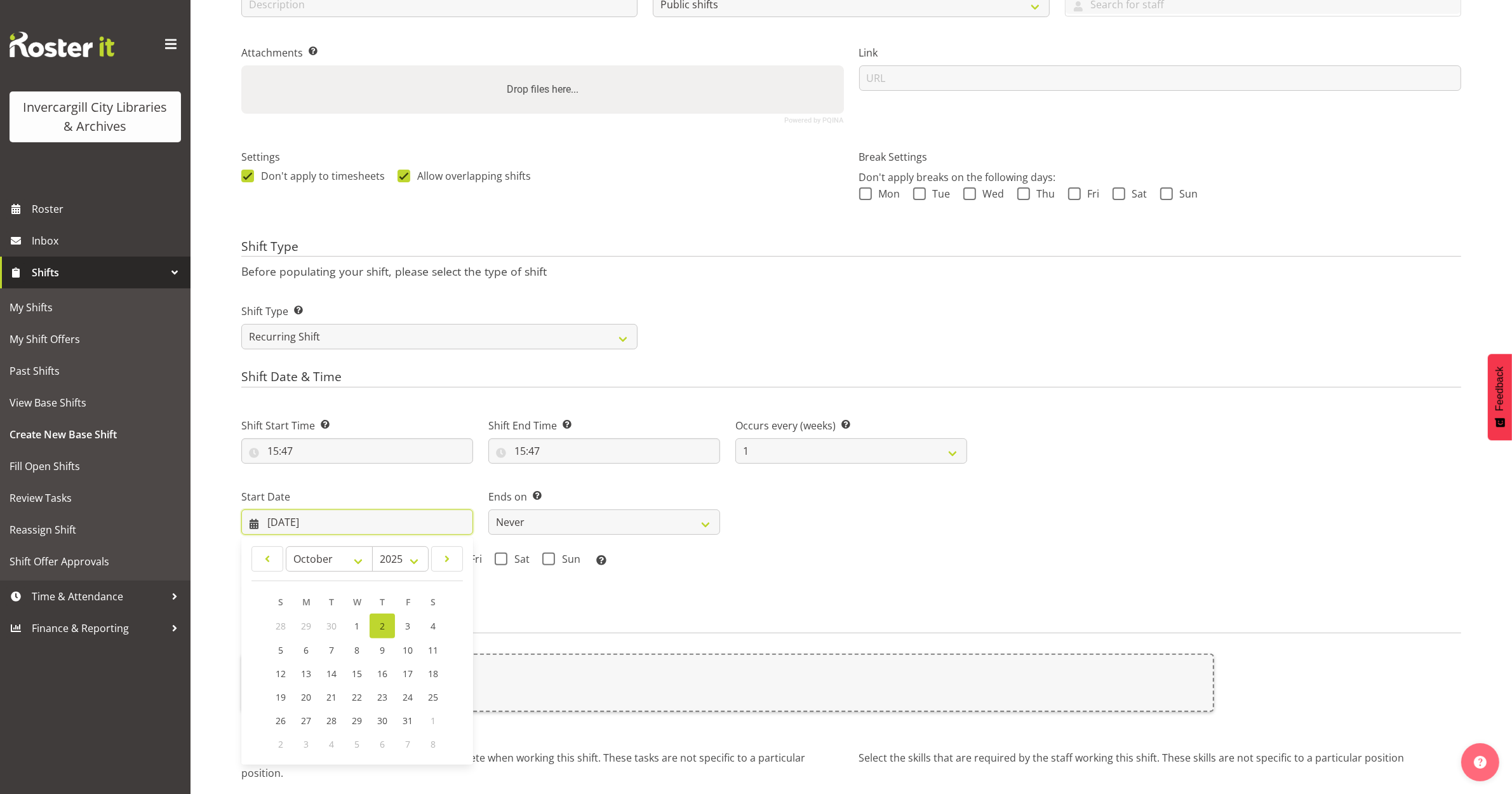
scroll to position [350, 0]
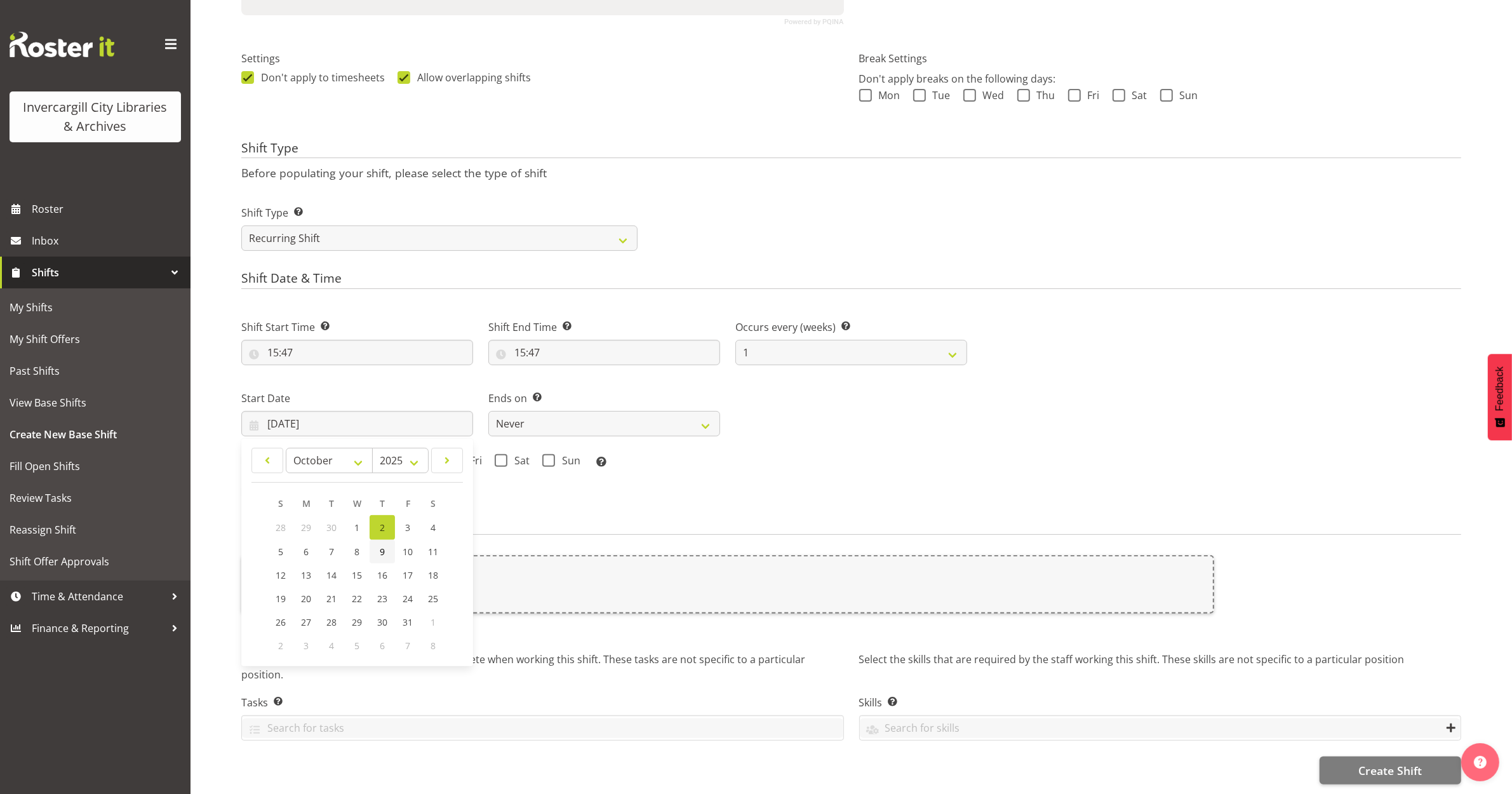
click at [380, 546] on span "9" at bounding box center [382, 551] width 5 height 12
type input "09/10/2025"
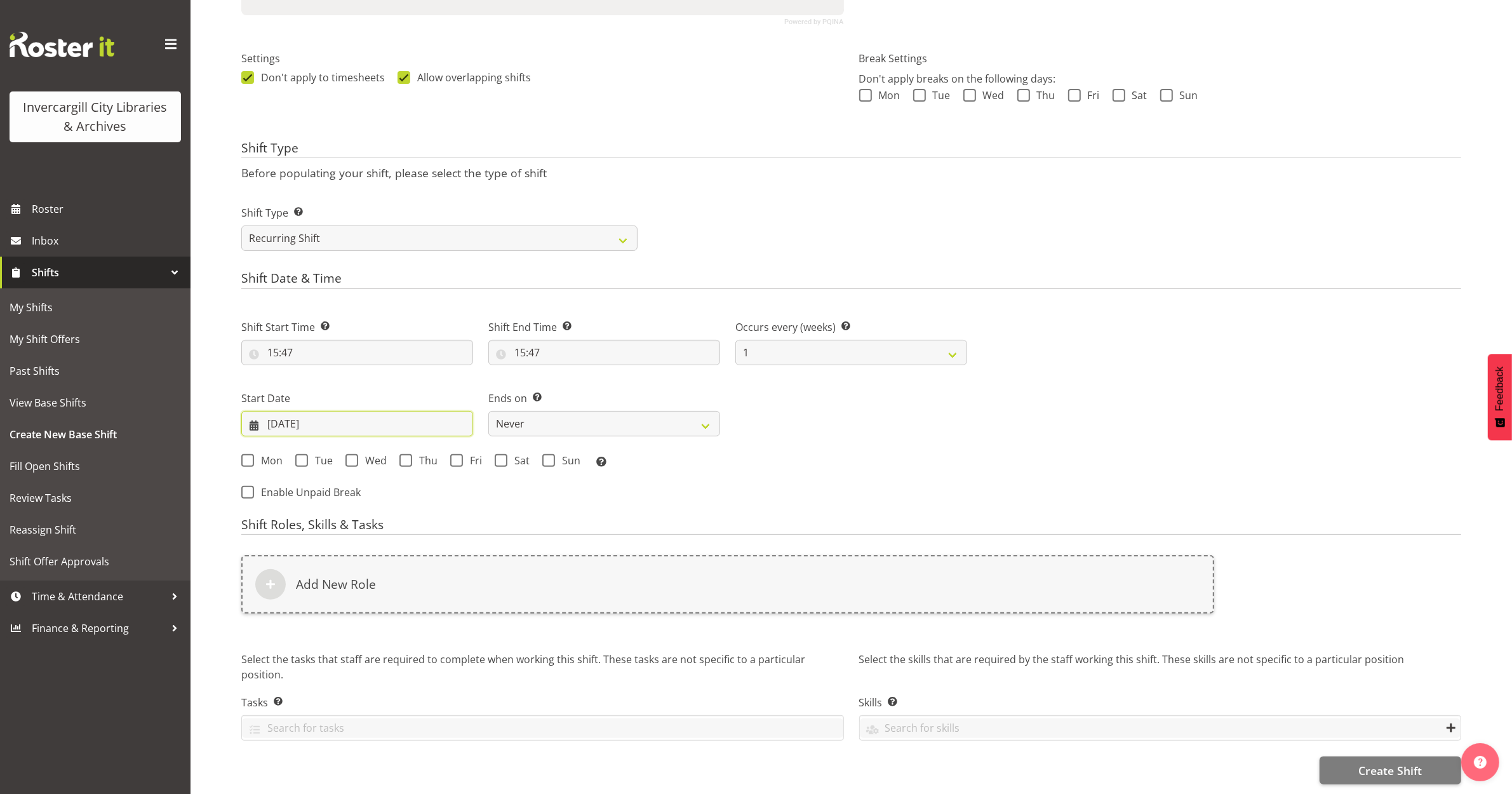
click at [302, 413] on input "09/10/2025" at bounding box center [357, 423] width 232 height 26
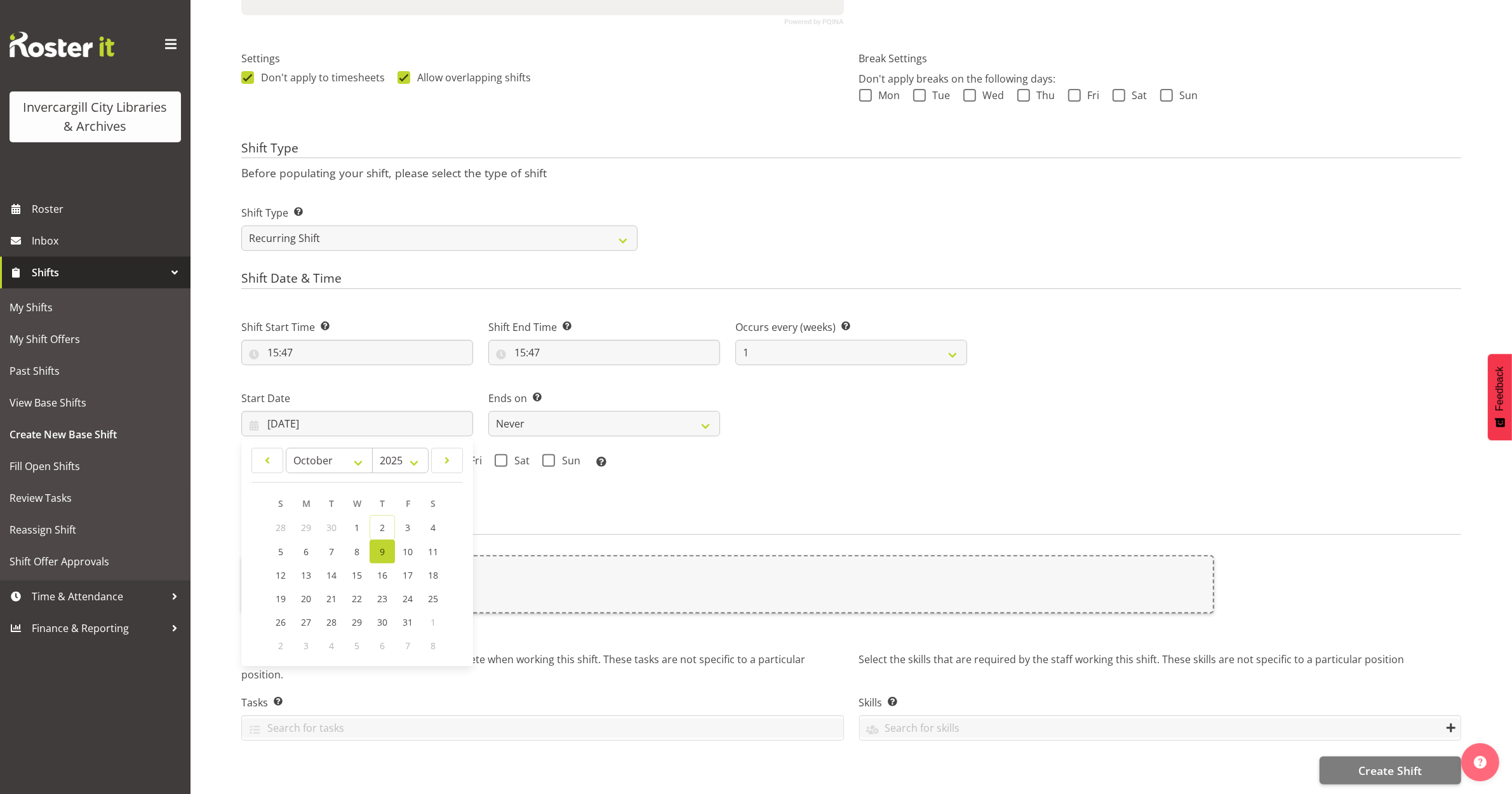
click at [341, 373] on div "Start Date 09/10/2025 January February March April May June July August Septemb…" at bounding box center [357, 408] width 247 height 71
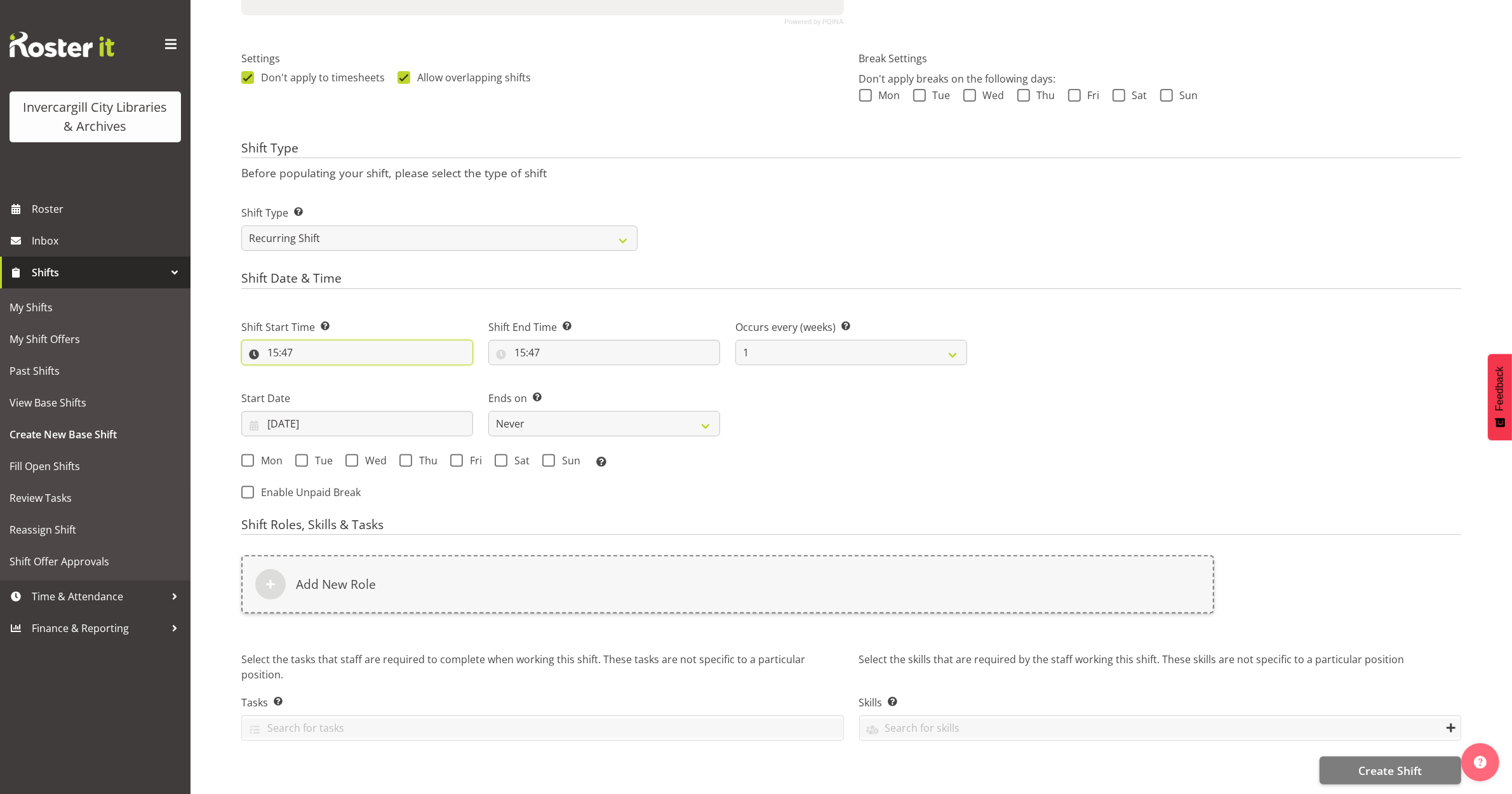
click at [283, 340] on input "15:47" at bounding box center [357, 352] width 232 height 26
click at [269, 413] on input "09/10/2025" at bounding box center [357, 423] width 232 height 26
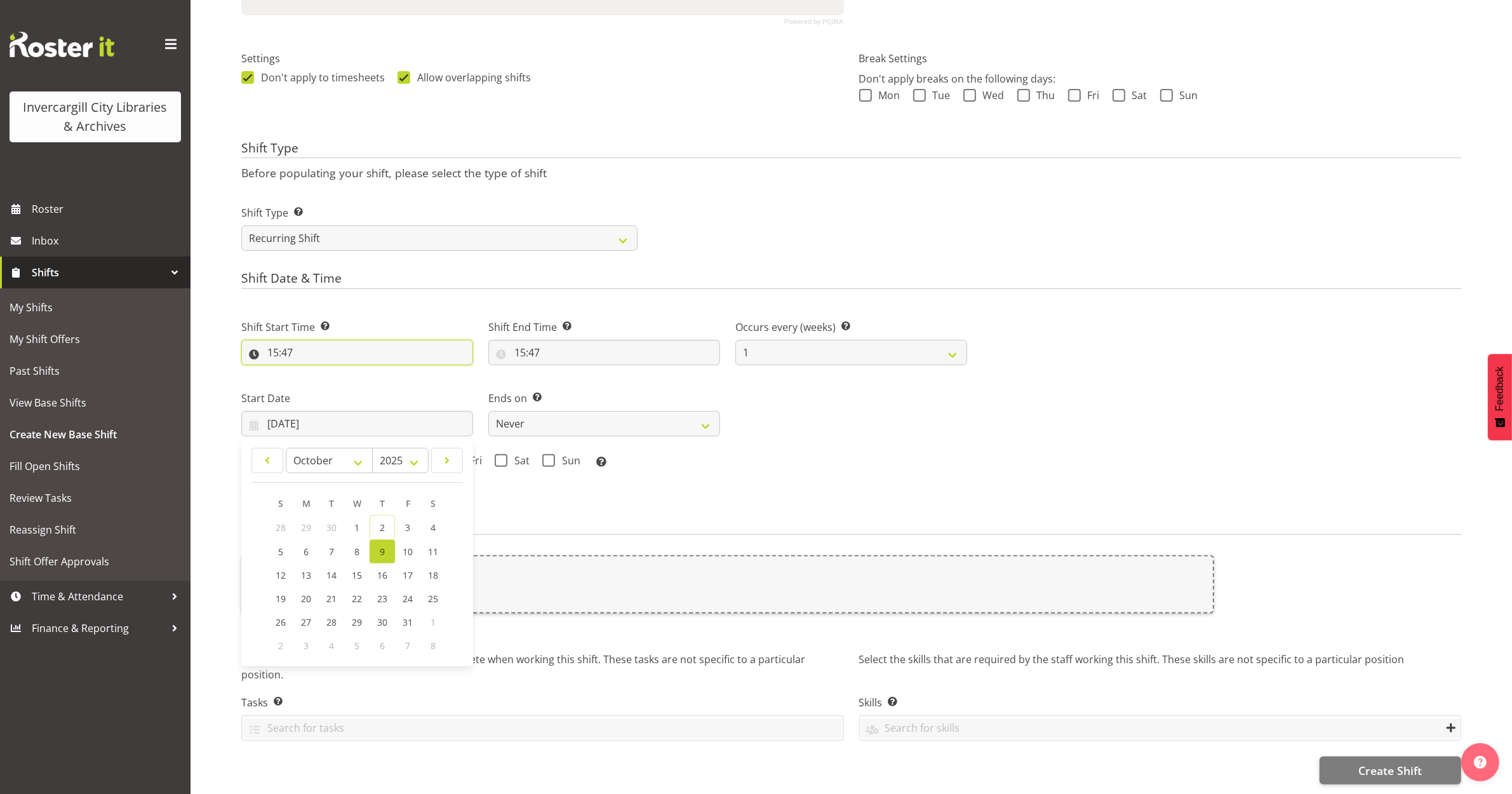
click at [283, 340] on input "15:47" at bounding box center [357, 352] width 232 height 26
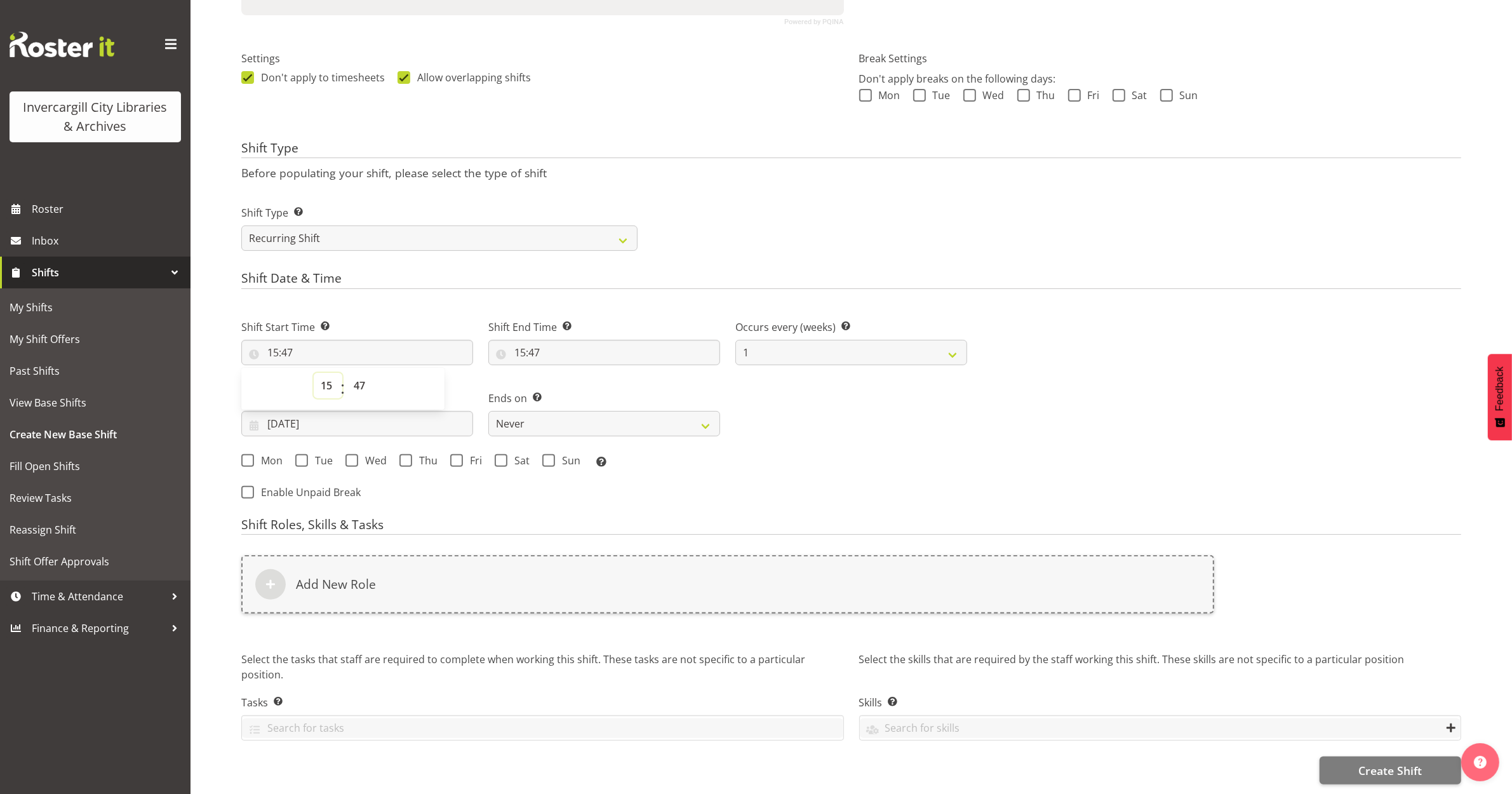
click at [325, 379] on select "00 01 02 03 04 05 06 07 08 09 10 11 12 13 14 15 16 17 18 19 20 21 22 23" at bounding box center [327, 385] width 28 height 26
select select "13"
type input "13:47"
click at [351, 377] on select "00 01 02 03 04 05 06 07 08 09 10 11 12 13 14 15 16 17 18 19 20 21 22 23 24 25 2…" at bounding box center [361, 385] width 28 height 26
select select "30"
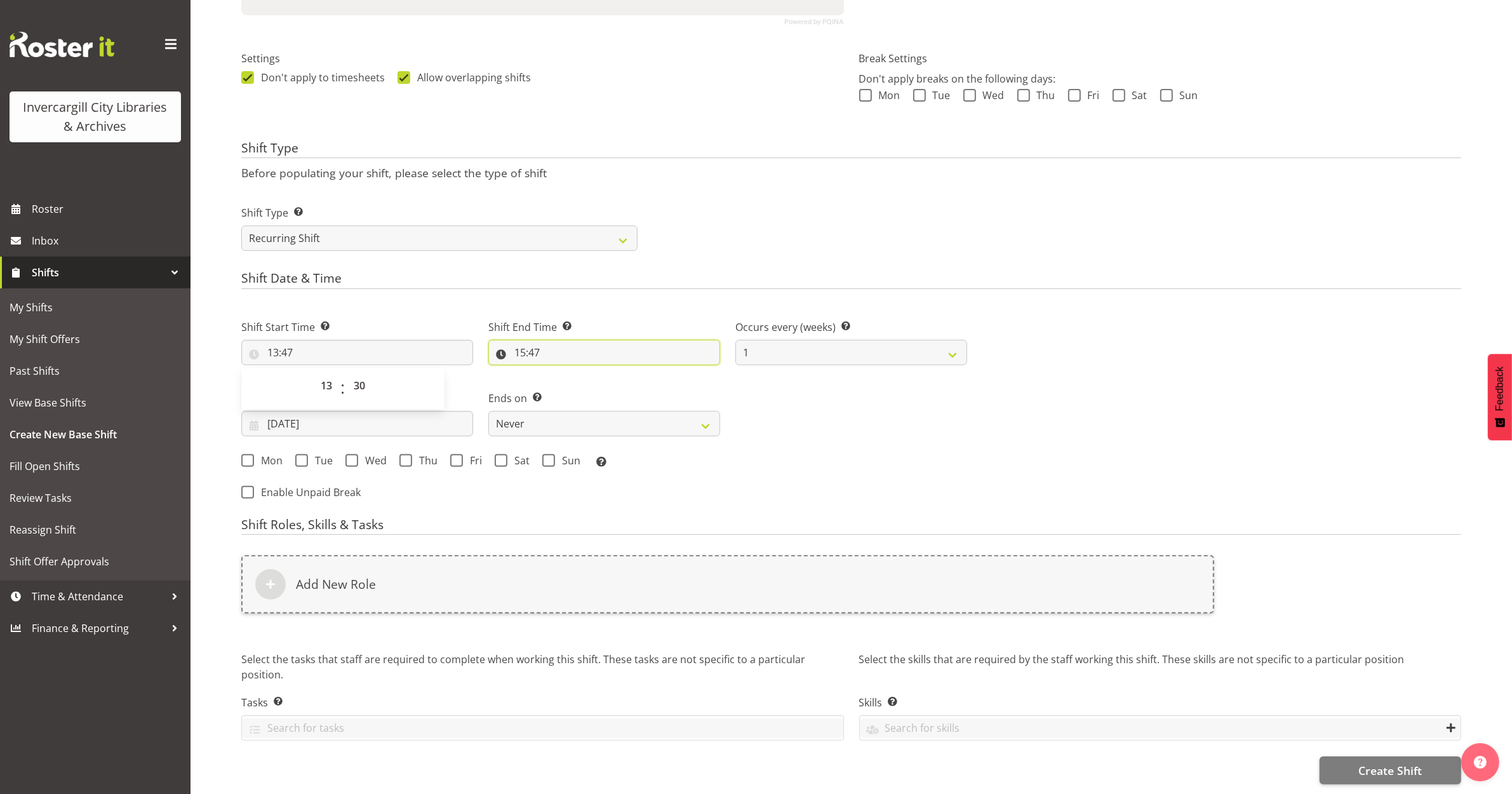
type input "13:30"
click at [518, 340] on input "15:47" at bounding box center [604, 352] width 232 height 26
click at [577, 377] on select "00 01 02 03 04 05 06 07 08 09 10 11 12 13 14 15 16 17 18 19 20 21 22 23" at bounding box center [574, 385] width 28 height 26
click at [608, 375] on select "00 01 02 03 04 05 06 07 08 09 10 11 12 13 14 15 16 17 18 19 20 21 22 23 24 25 2…" at bounding box center [608, 385] width 28 height 26
select select "0"
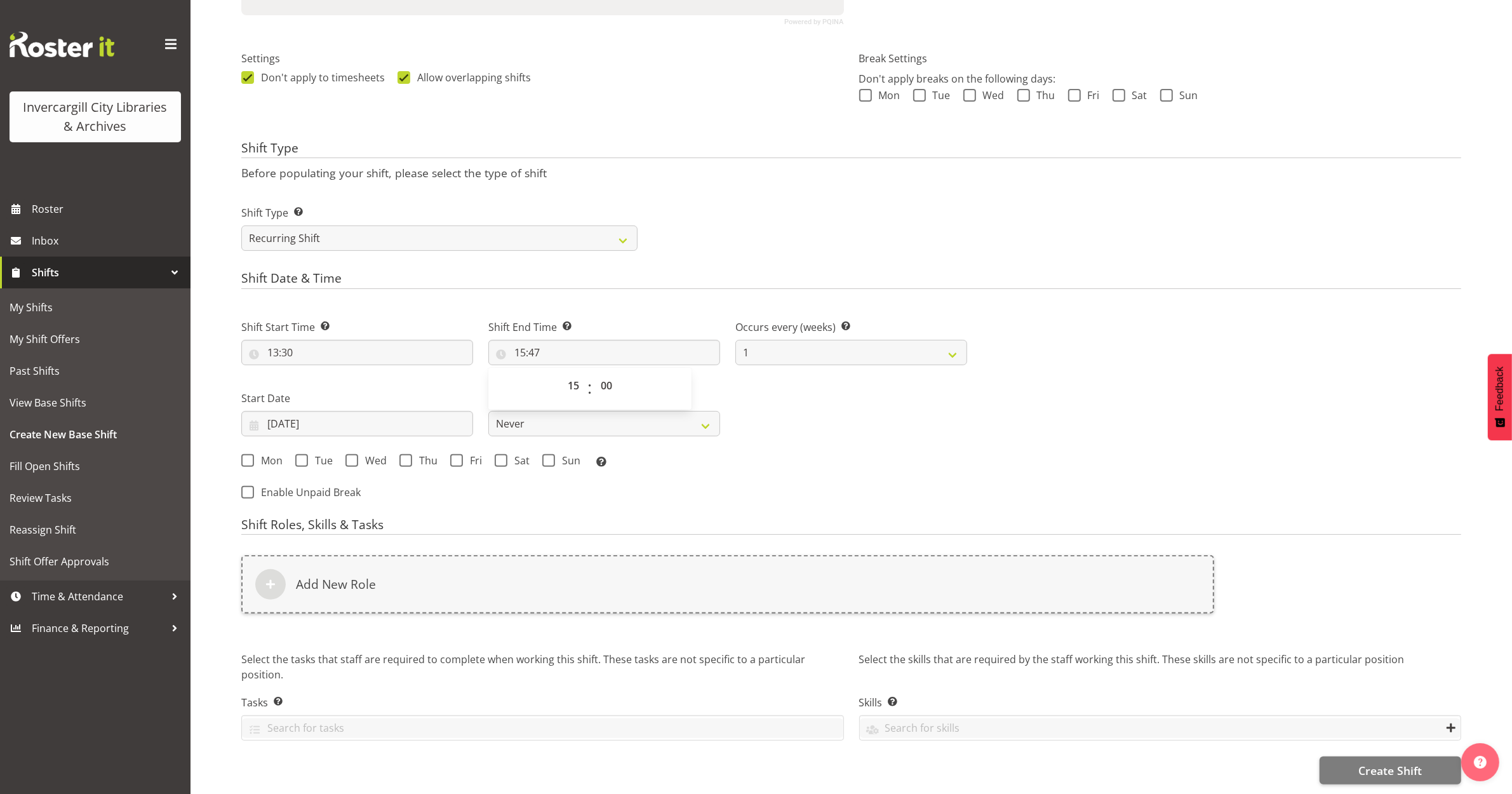
type input "15:00"
click at [812, 411] on div "Shift Start Time Set the time of the day you wish this shift to start 13:30 00 …" at bounding box center [605, 390] width 741 height 177
click at [403, 454] on span at bounding box center [405, 460] width 12 height 12
click at [403, 456] on input "Thu" at bounding box center [403, 460] width 9 height 9
checkbox input "true"
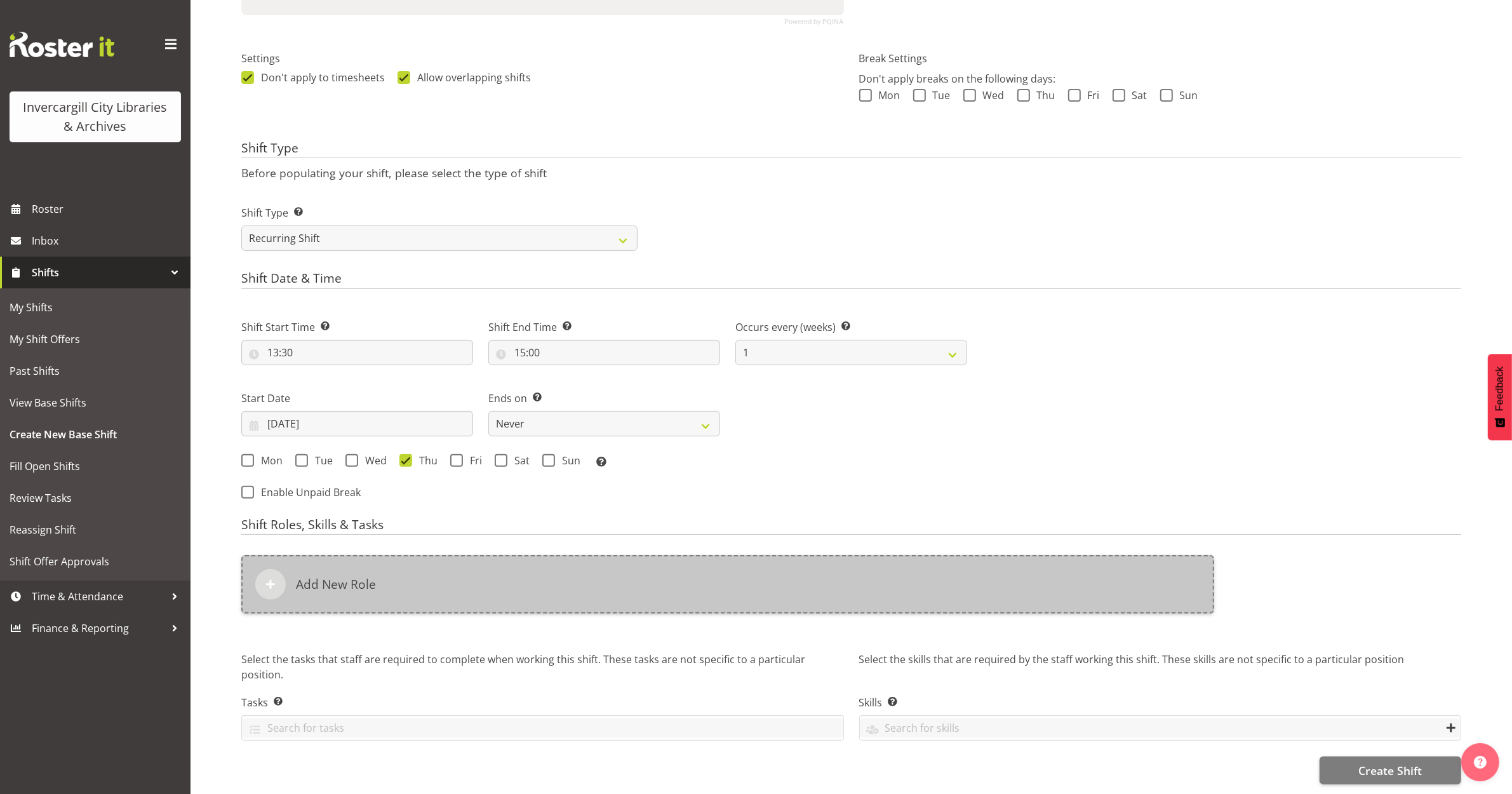
drag, startPoint x: 366, startPoint y: 601, endPoint x: 359, endPoint y: 596, distance: 8.6
click at [363, 599] on div "Add New Role" at bounding box center [728, 592] width 988 height 89
click at [363, 586] on div "Add New Role" at bounding box center [727, 584] width 973 height 58
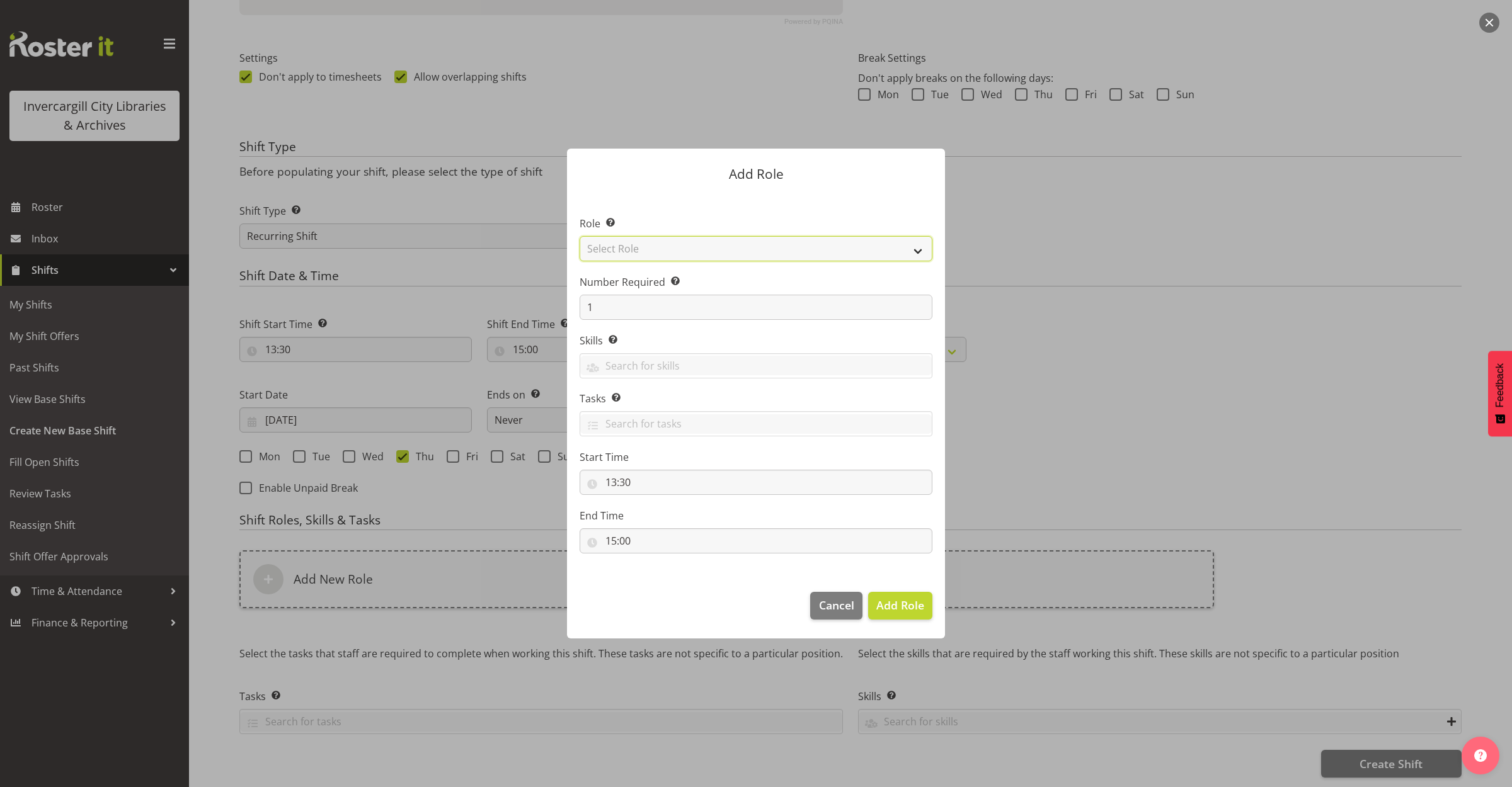
click at [605, 250] on select "Select Role 1st floor desk AQ operator Business Support Team member Casual Cust…" at bounding box center [755, 248] width 353 height 25
select select "1515"
click at [579, 236] on select "Select Role 1st floor desk AQ operator Business Support Team member Casual Cust…" at bounding box center [755, 248] width 353 height 25
click at [890, 610] on span "Add Role" at bounding box center [899, 605] width 48 height 15
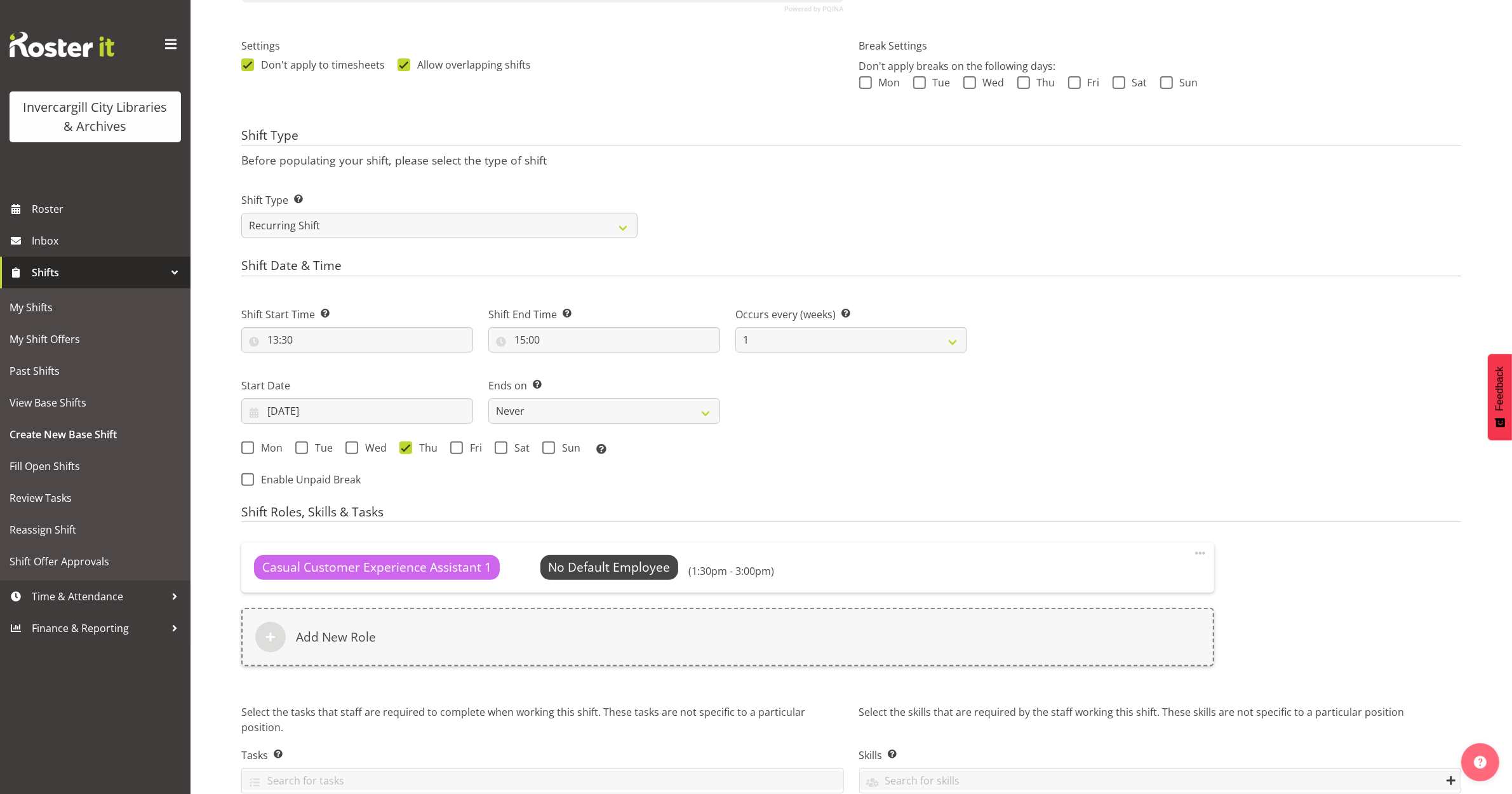
click at [1204, 557] on span at bounding box center [1200, 553] width 15 height 15
click at [1103, 583] on link "Edit" at bounding box center [1147, 581] width 122 height 23
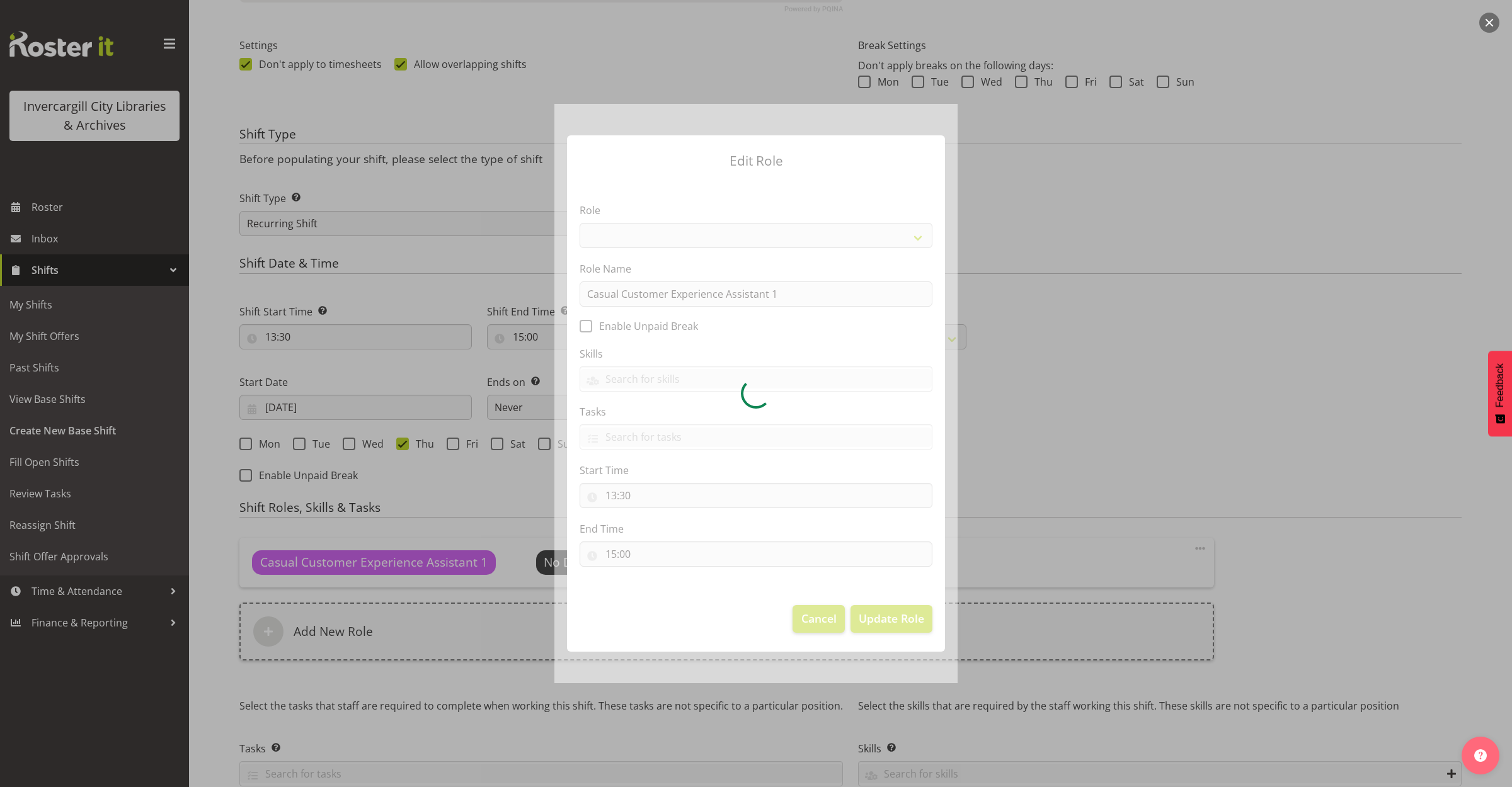
select select "1515"
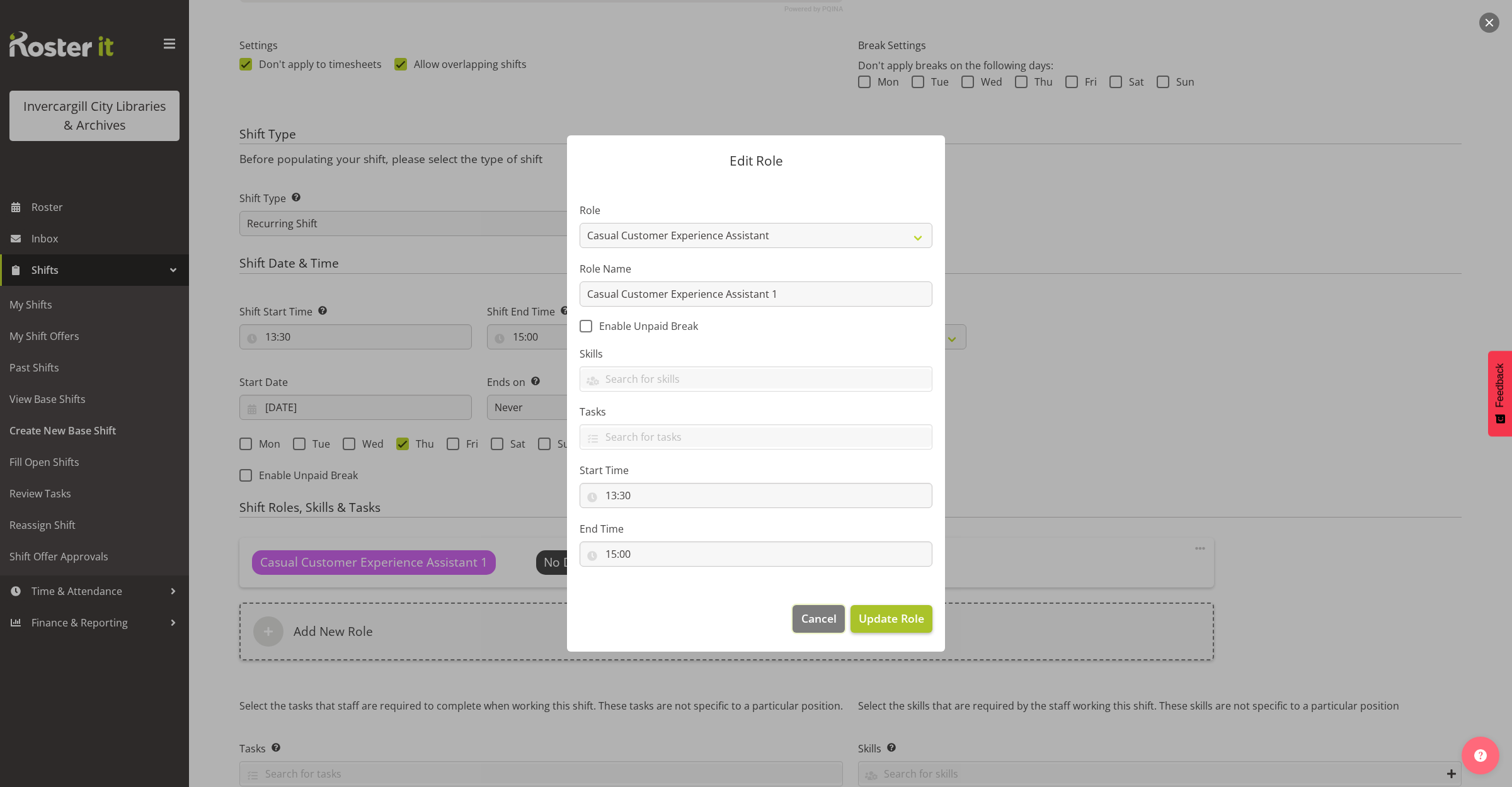
drag, startPoint x: 833, startPoint y: 622, endPoint x: 896, endPoint y: 615, distance: 63.4
click at [832, 622] on span "Cancel" at bounding box center [819, 618] width 35 height 16
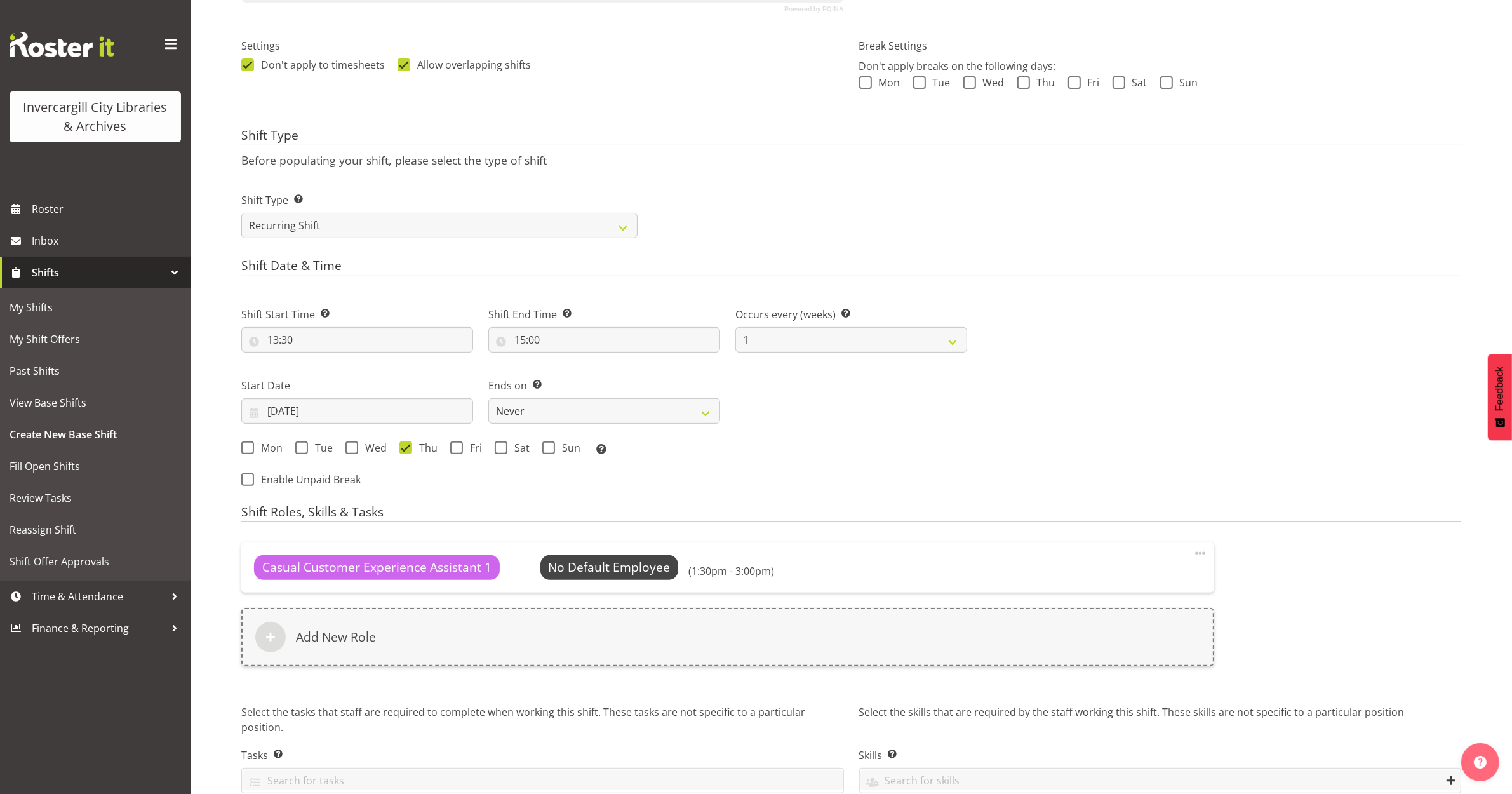
click at [1203, 551] on span at bounding box center [1200, 553] width 15 height 15
drag, startPoint x: 1148, startPoint y: 605, endPoint x: 1141, endPoint y: 610, distance: 8.6
click at [1148, 607] on link "Delete" at bounding box center [1147, 604] width 122 height 23
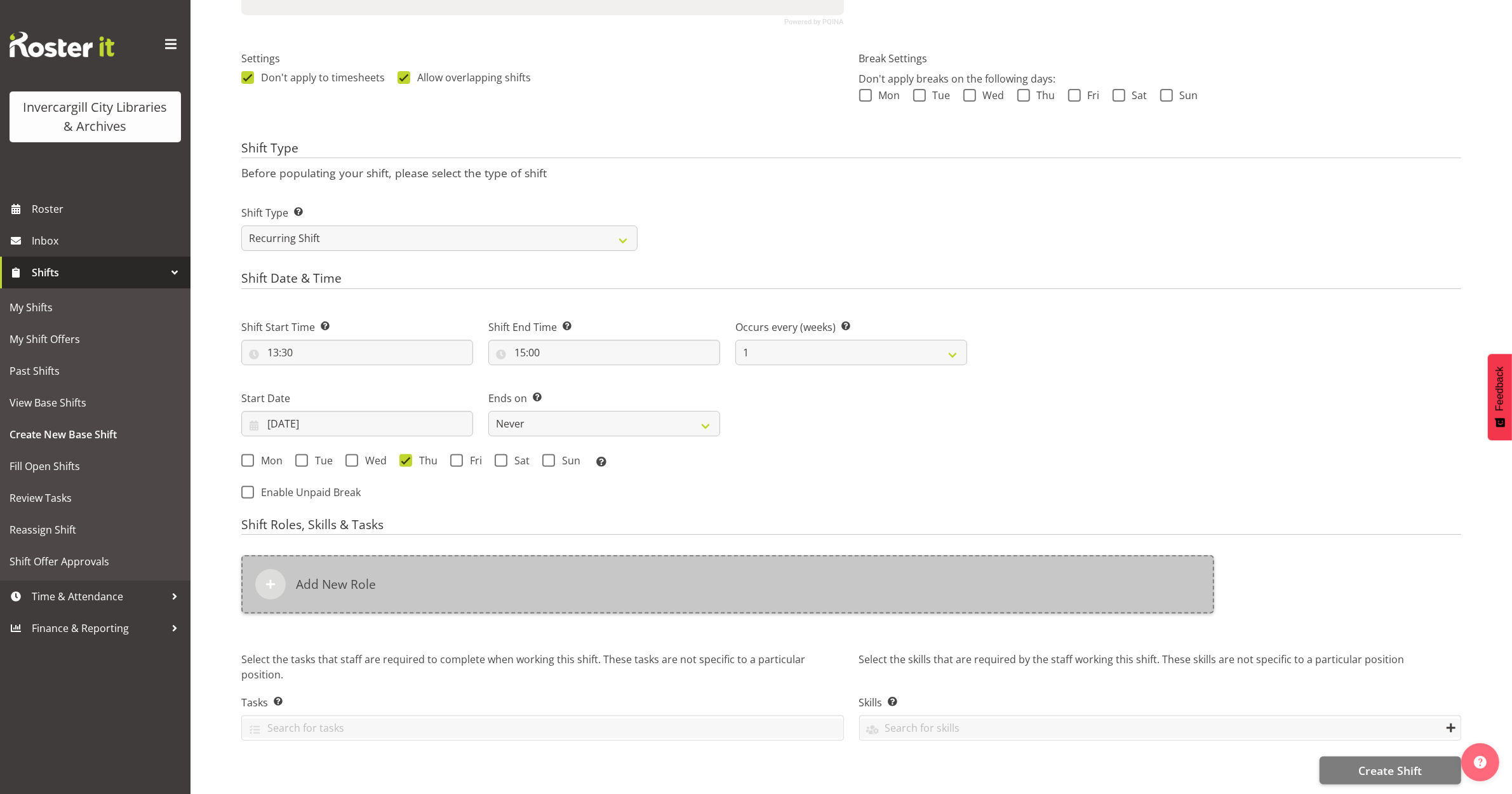
click at [696, 576] on div "Add New Role" at bounding box center [727, 584] width 973 height 58
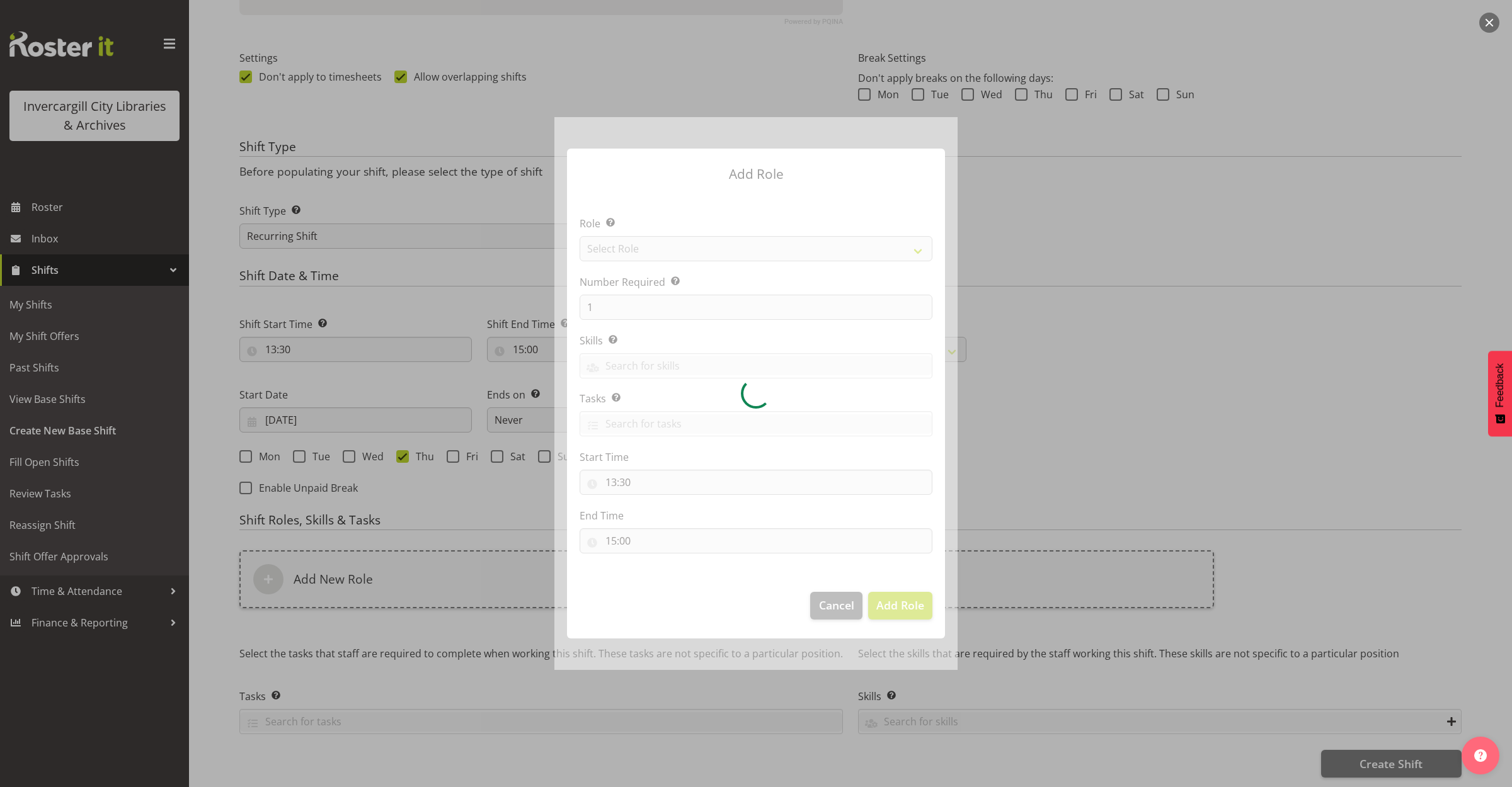
click at [624, 243] on div at bounding box center [755, 394] width 403 height 552
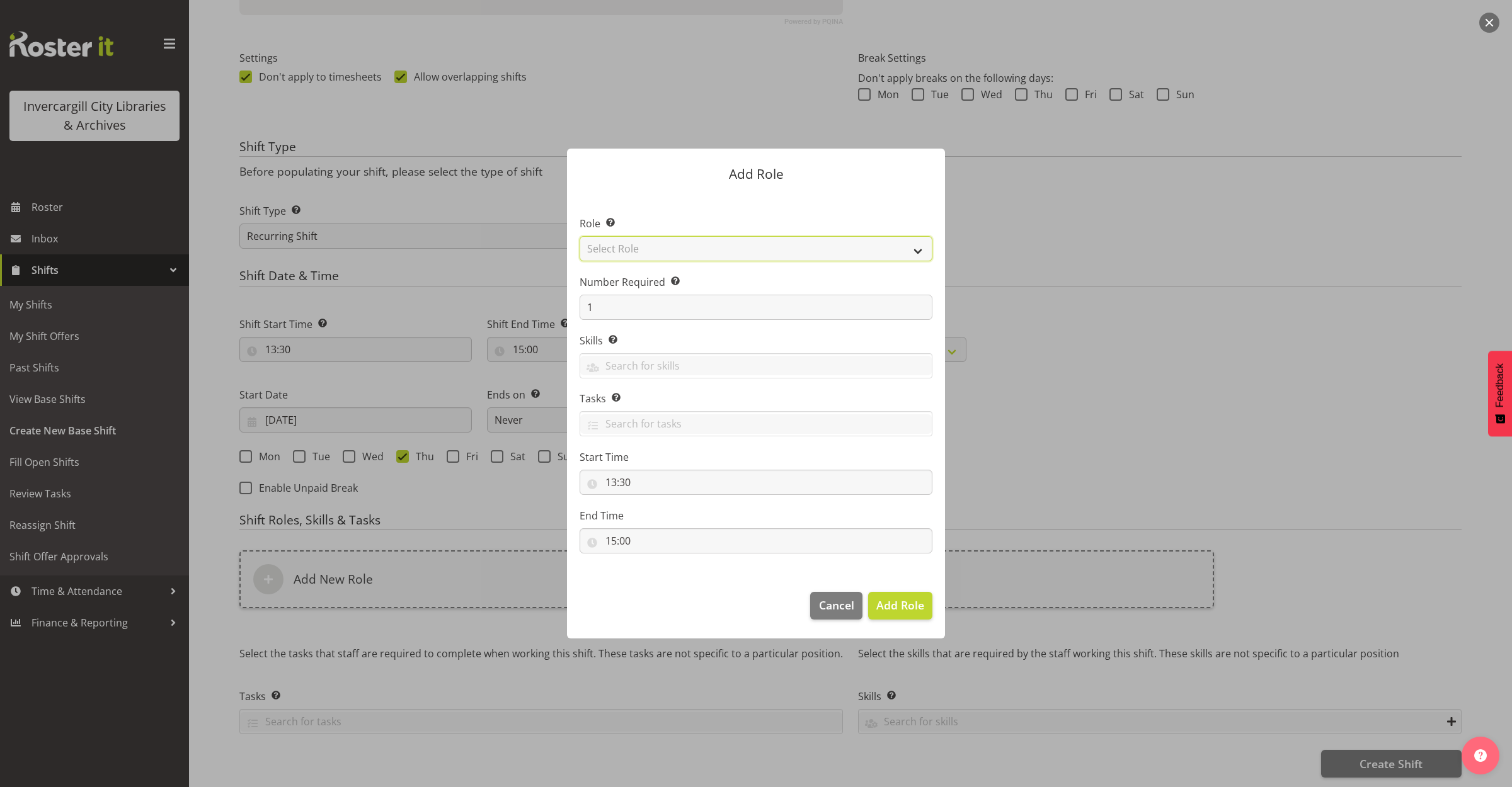
click at [632, 247] on select "Select Role 1st floor desk AQ operator Business Support Team member Casual Cust…" at bounding box center [755, 248] width 353 height 25
select select "1535"
click at [579, 236] on select "Select Role 1st floor desk AQ operator Business Support Team member Casual Cust…" at bounding box center [755, 248] width 353 height 25
click at [904, 610] on span "Add Role" at bounding box center [899, 605] width 48 height 15
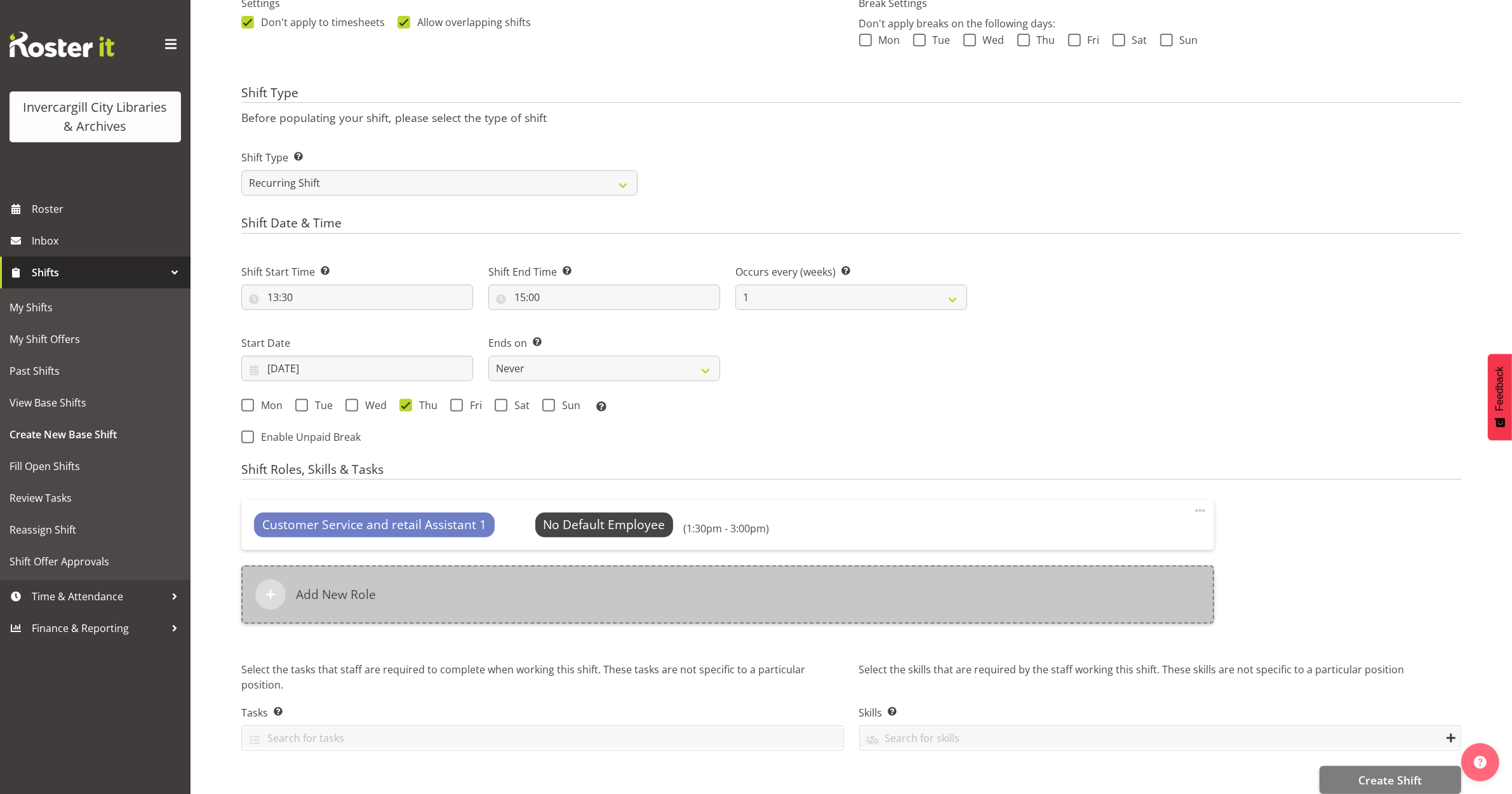
scroll to position [415, 0]
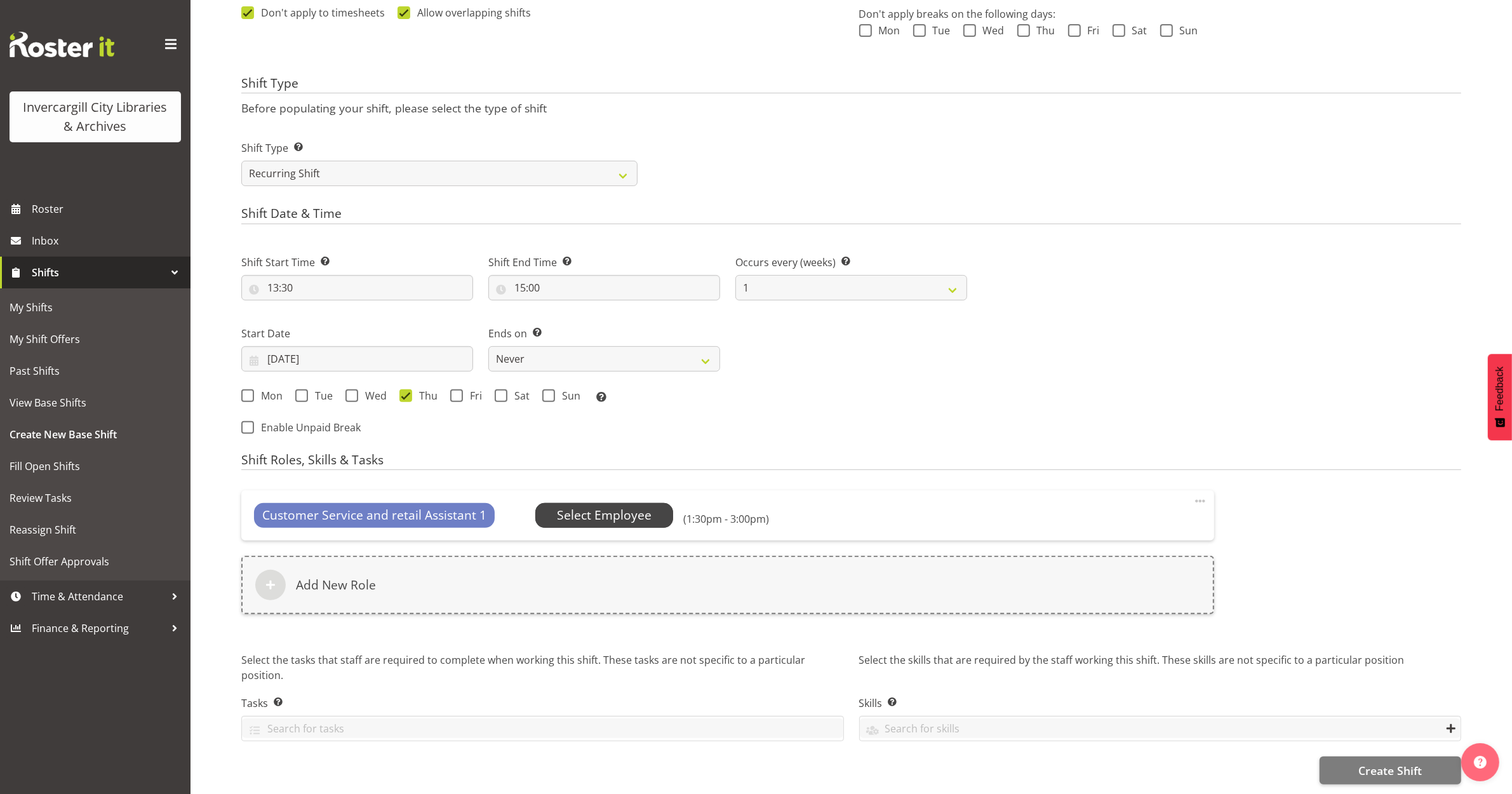
click at [643, 506] on span "Select Employee" at bounding box center [605, 515] width 95 height 18
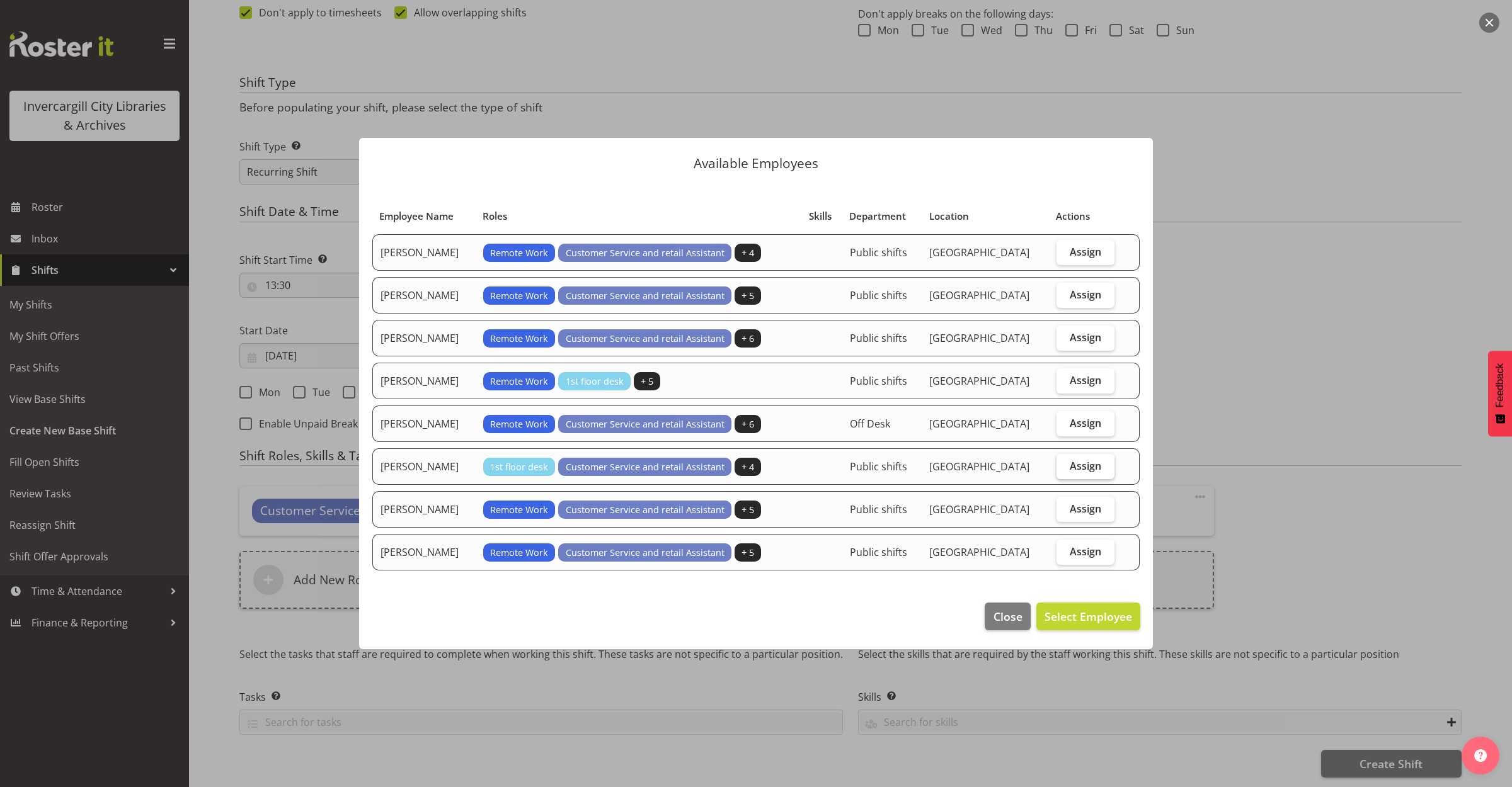
click at [1079, 461] on span "Assign" at bounding box center [1085, 466] width 31 height 12
click at [1064, 461] on input "Assign" at bounding box center [1060, 465] width 8 height 8
checkbox input "true"
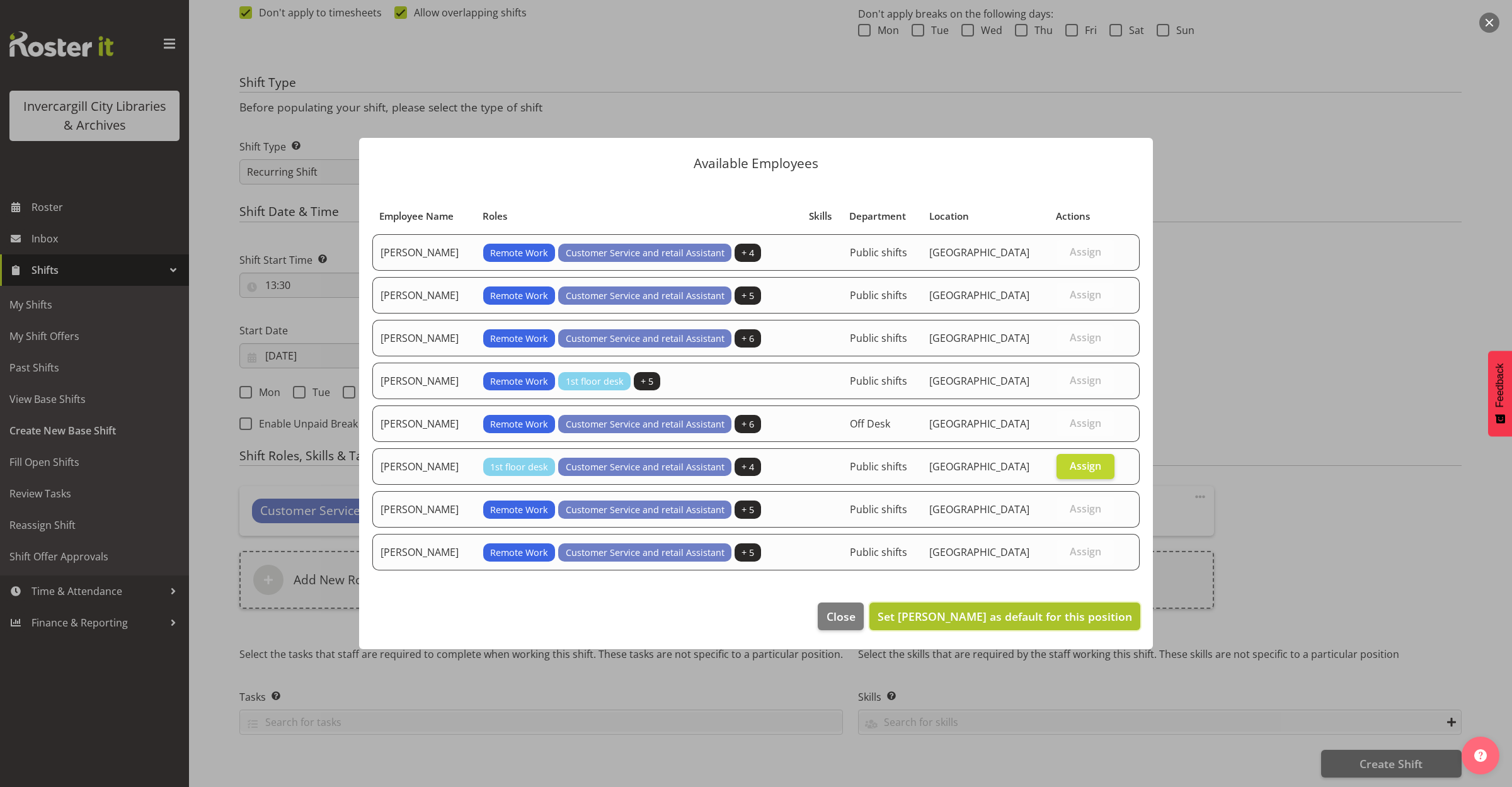
drag, startPoint x: 1015, startPoint y: 620, endPoint x: 1015, endPoint y: 627, distance: 7.0
click at [1015, 627] on button "Set Olivia Stanley as default for this position" at bounding box center [1005, 616] width 271 height 28
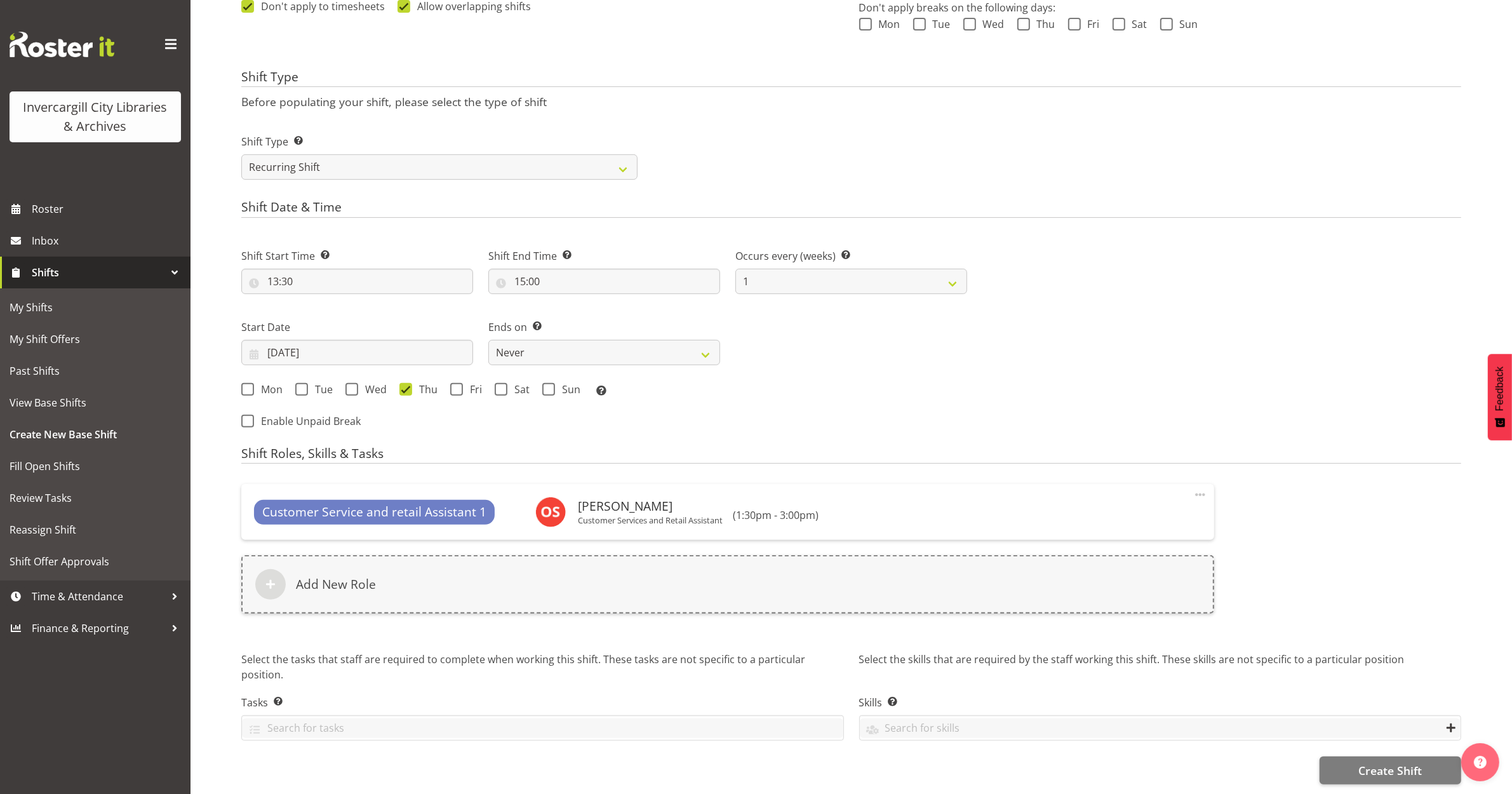
scroll to position [421, 0]
click at [1354, 757] on button "Create Shift" at bounding box center [1390, 770] width 142 height 28
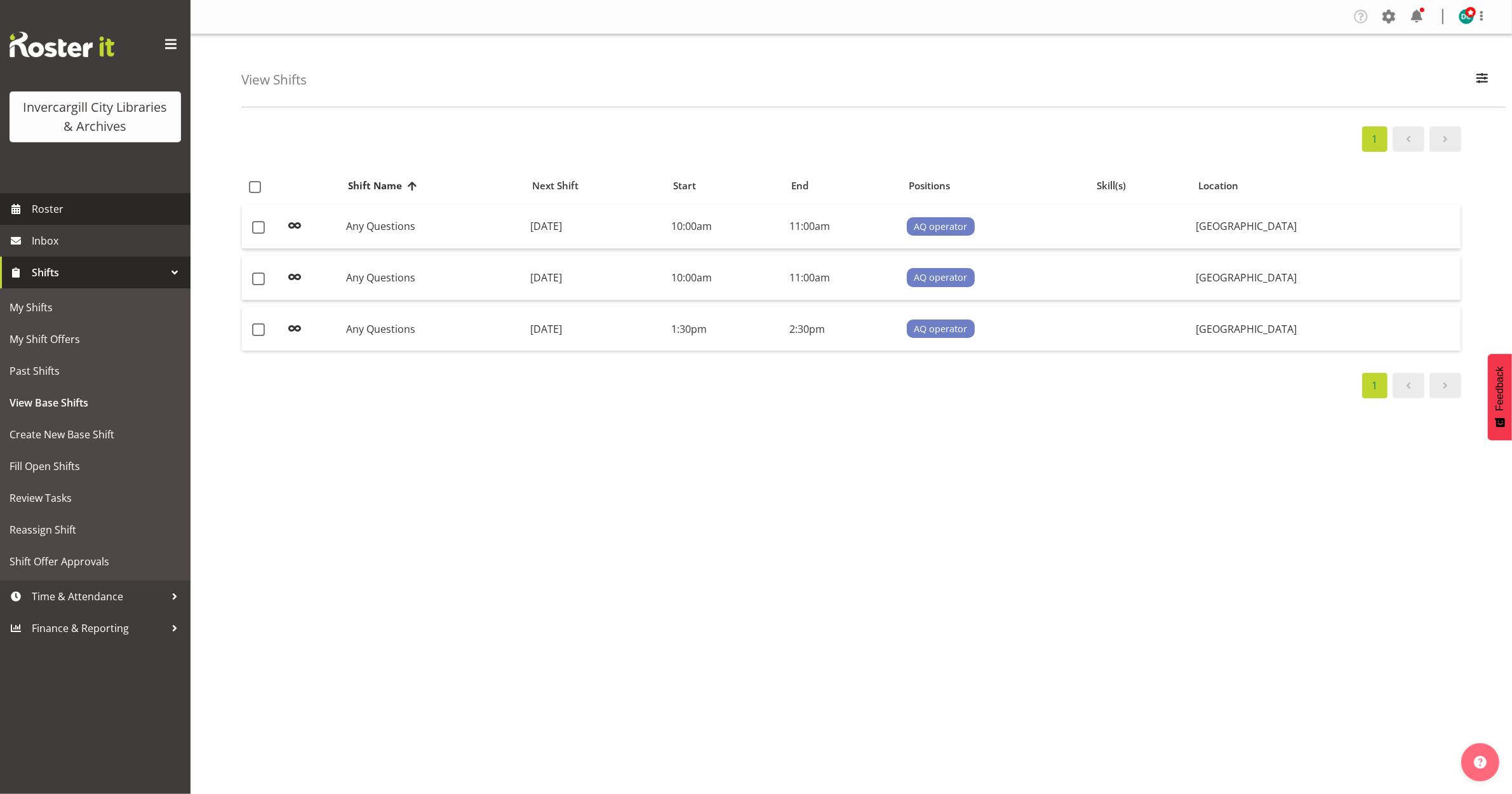
click at [66, 206] on span "Roster" at bounding box center [108, 208] width 152 height 19
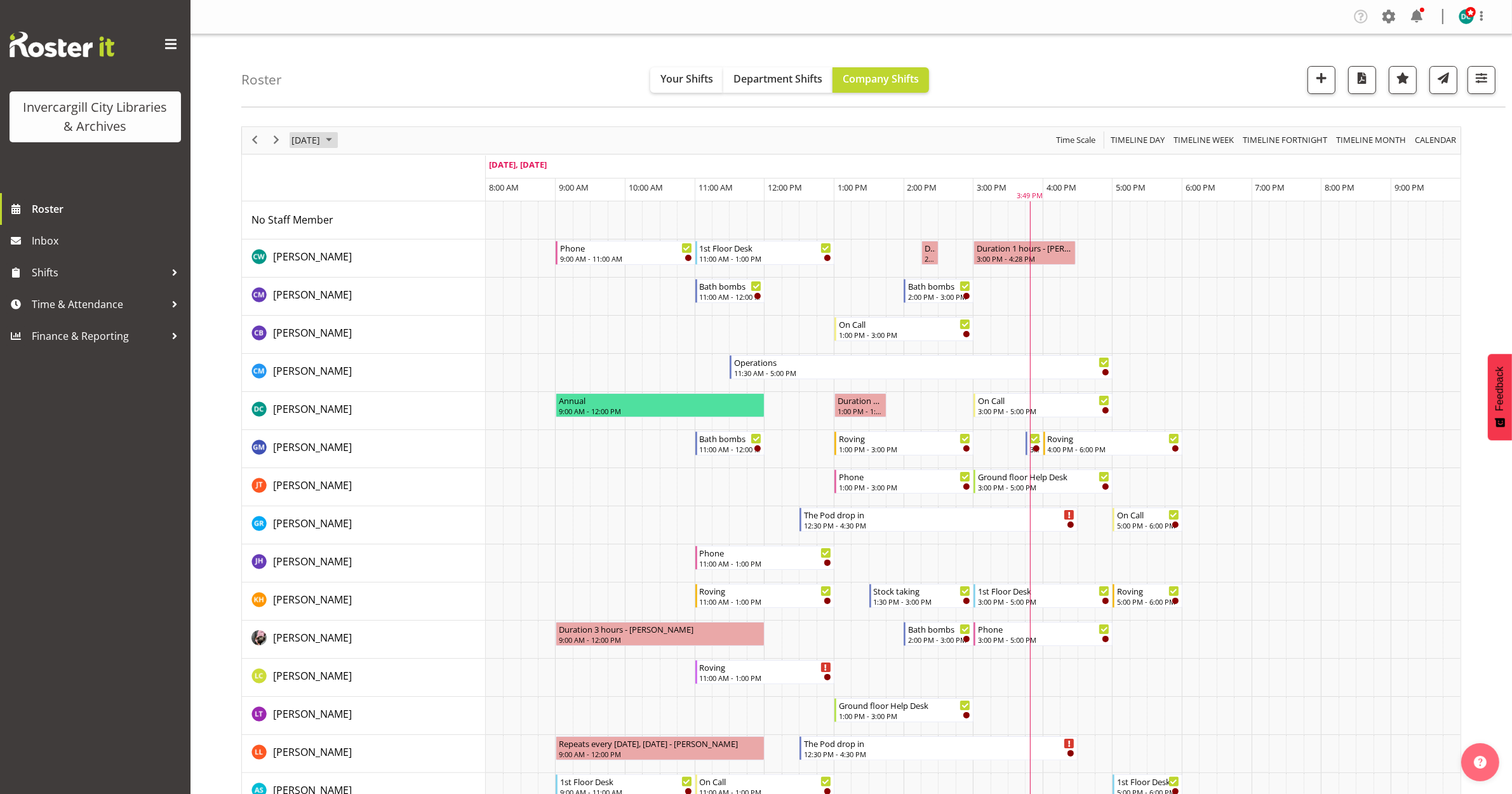
click at [310, 146] on span "[DATE]" at bounding box center [306, 140] width 31 height 16
click at [388, 238] on span "9" at bounding box center [386, 237] width 19 height 19
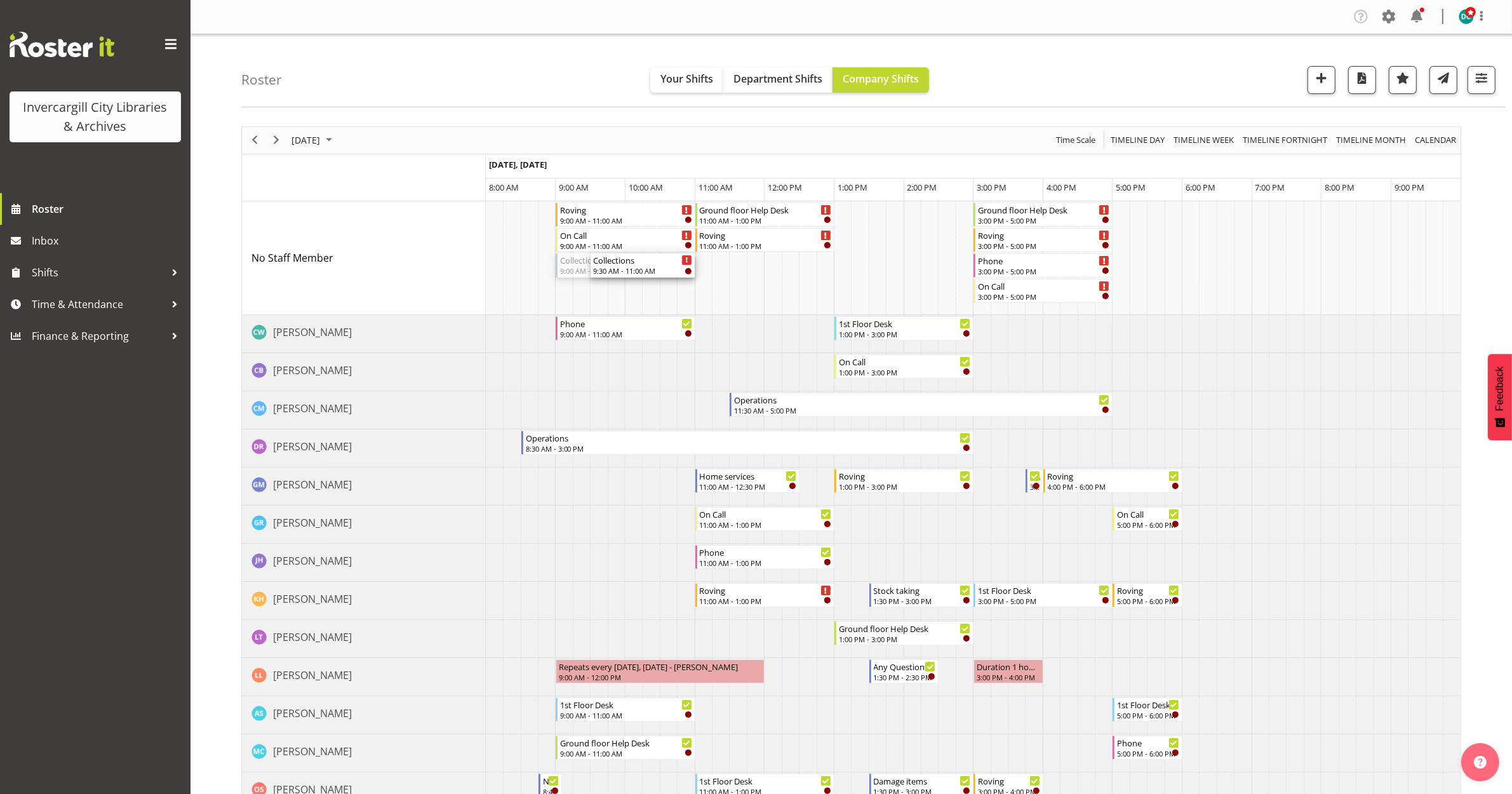
drag, startPoint x: 557, startPoint y: 273, endPoint x: 597, endPoint y: 273, distance: 40.0
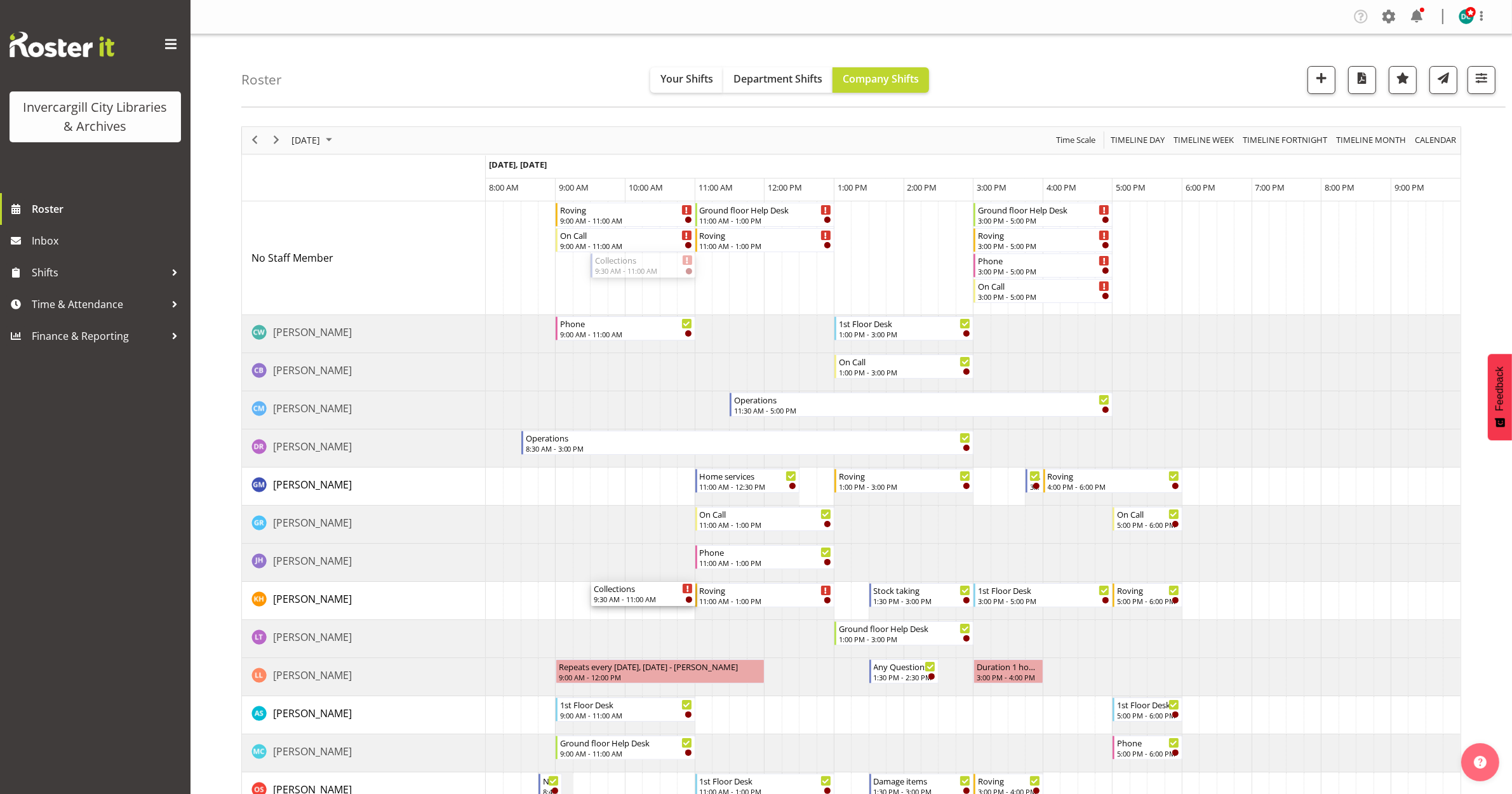
drag, startPoint x: 626, startPoint y: 264, endPoint x: 620, endPoint y: 591, distance: 327.1
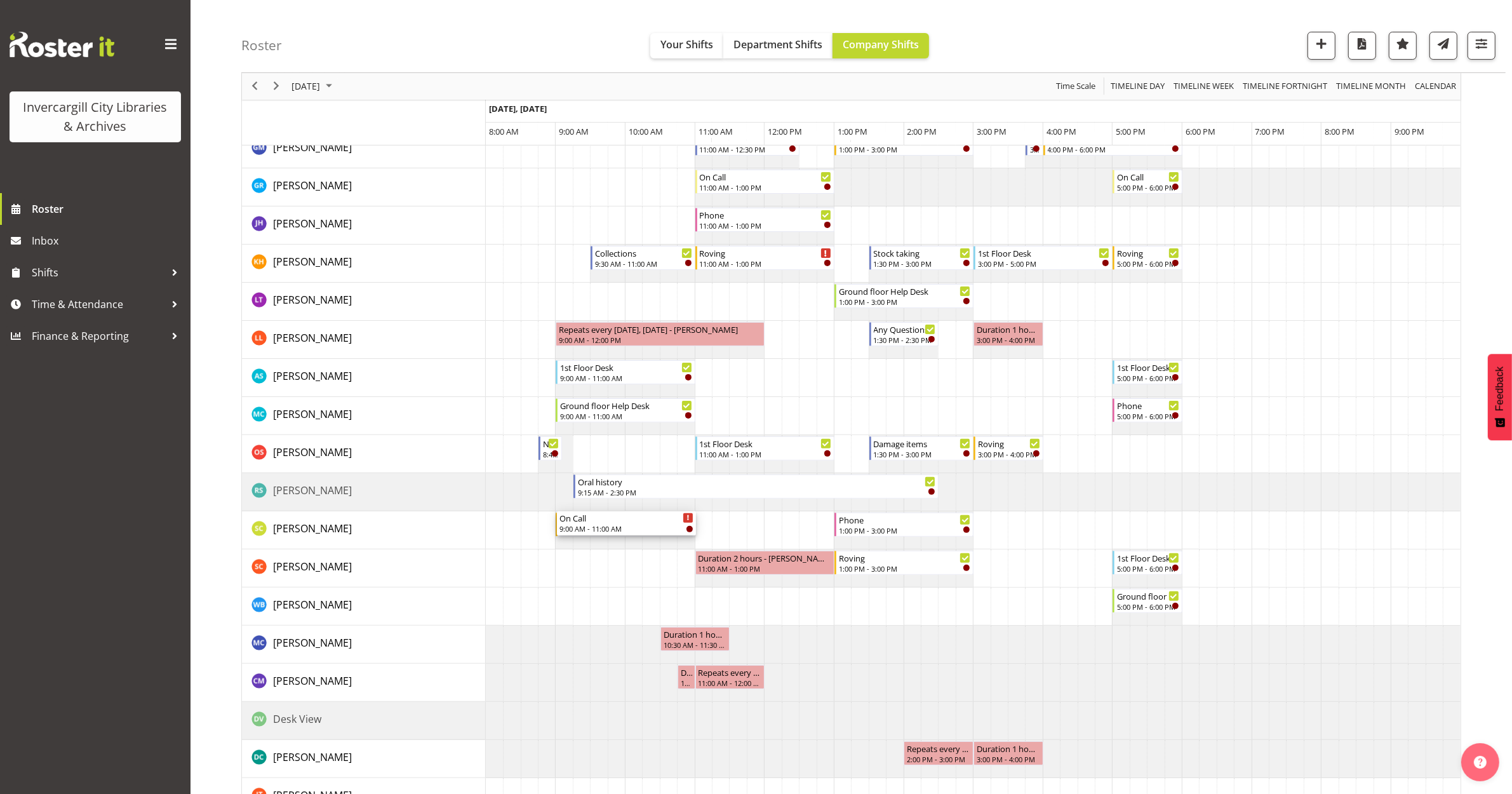
scroll to position [477, 0]
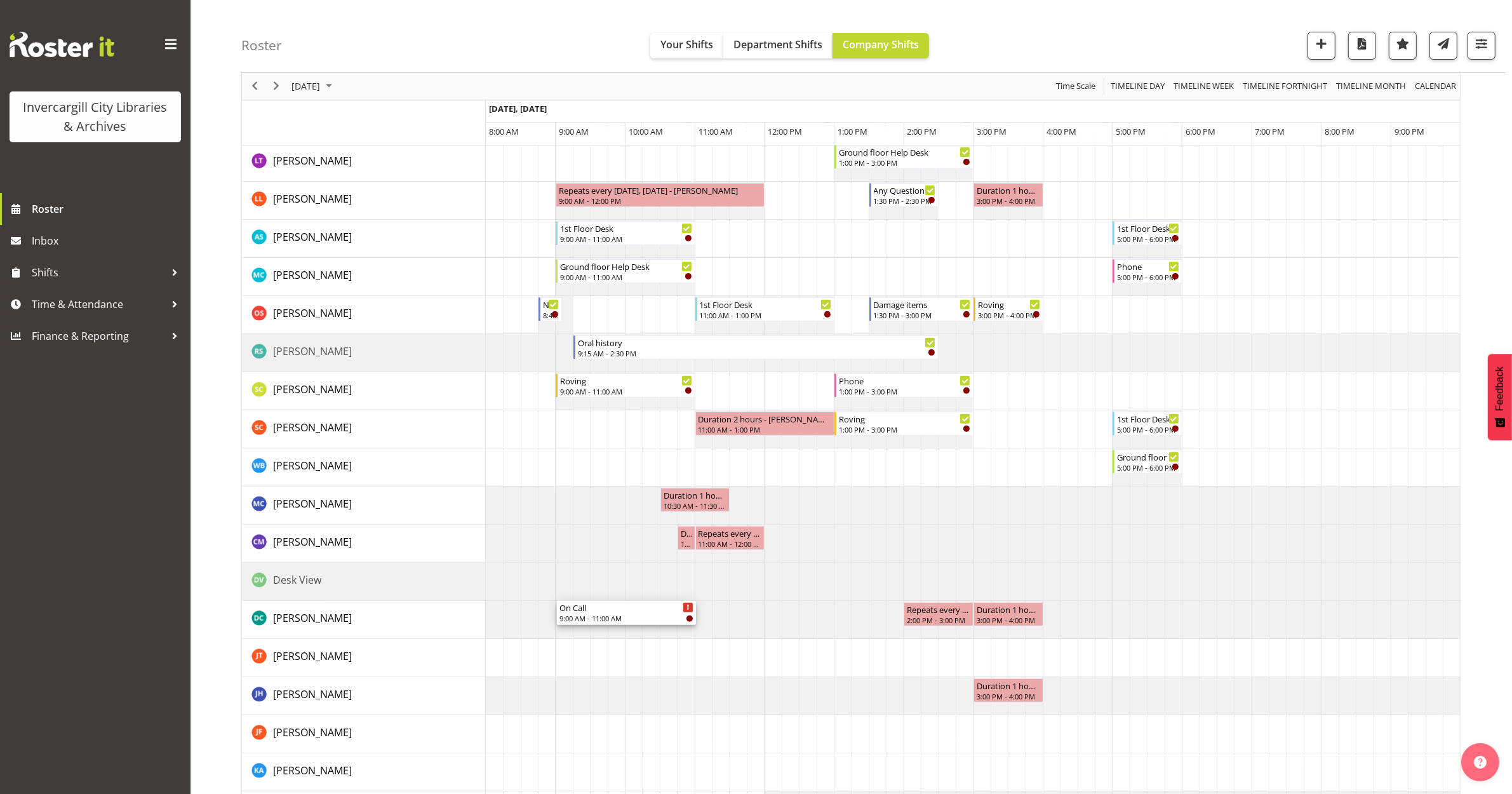
drag, startPoint x: 628, startPoint y: 240, endPoint x: 572, endPoint y: 626, distance: 390.0
click at [572, 626] on div "Roving 9:00 AM - 11:00 AM On Call 9:00 AM - 11:00 AM Ground floor Help Desk 11:…" at bounding box center [973, 525] width 975 height 1600
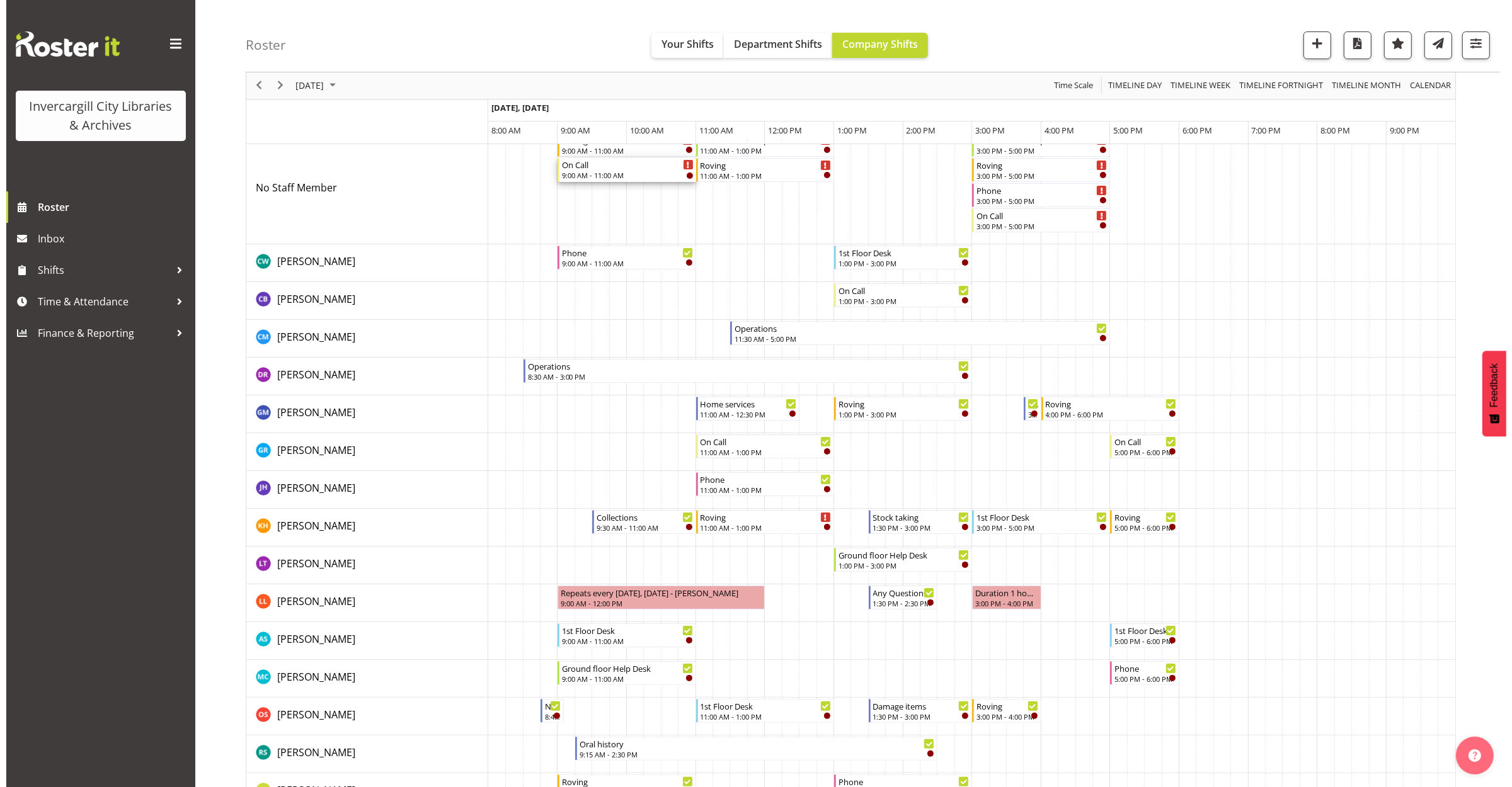
scroll to position [0, 0]
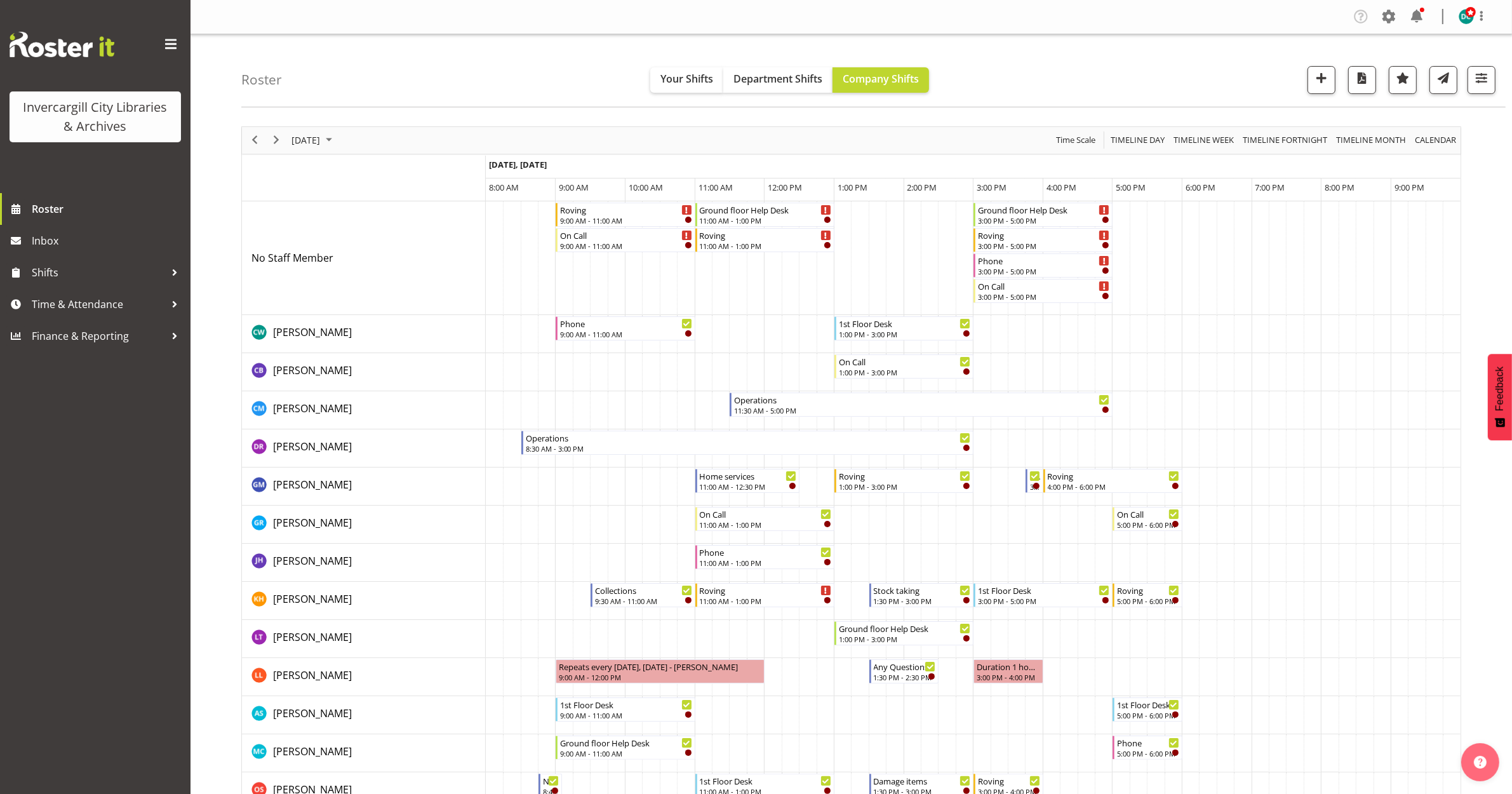
click at [601, 245] on td "Timeline Day of October 9, 2025" at bounding box center [599, 258] width 17 height 114
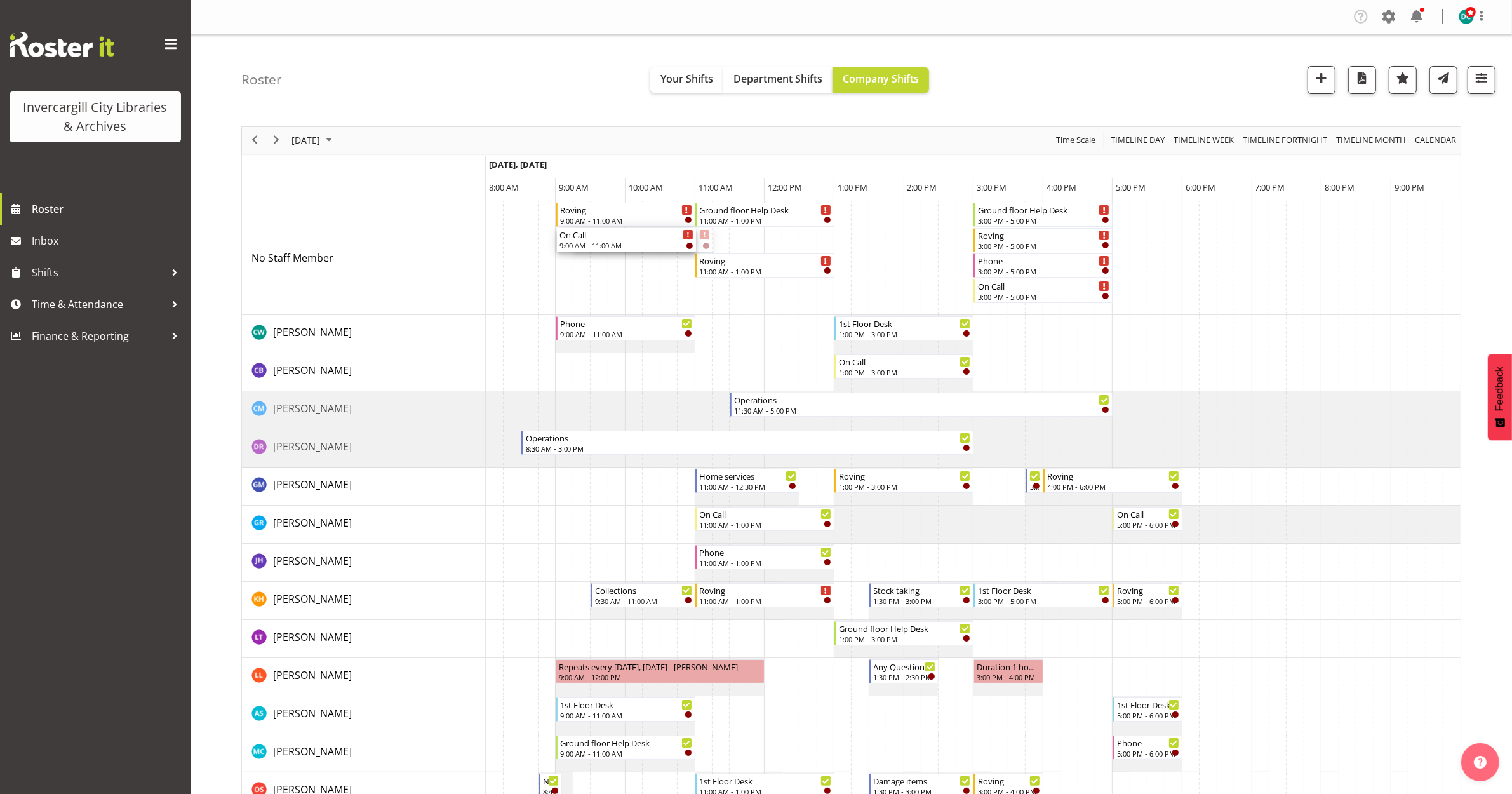
drag, startPoint x: 601, startPoint y: 245, endPoint x: 565, endPoint y: 246, distance: 36.0
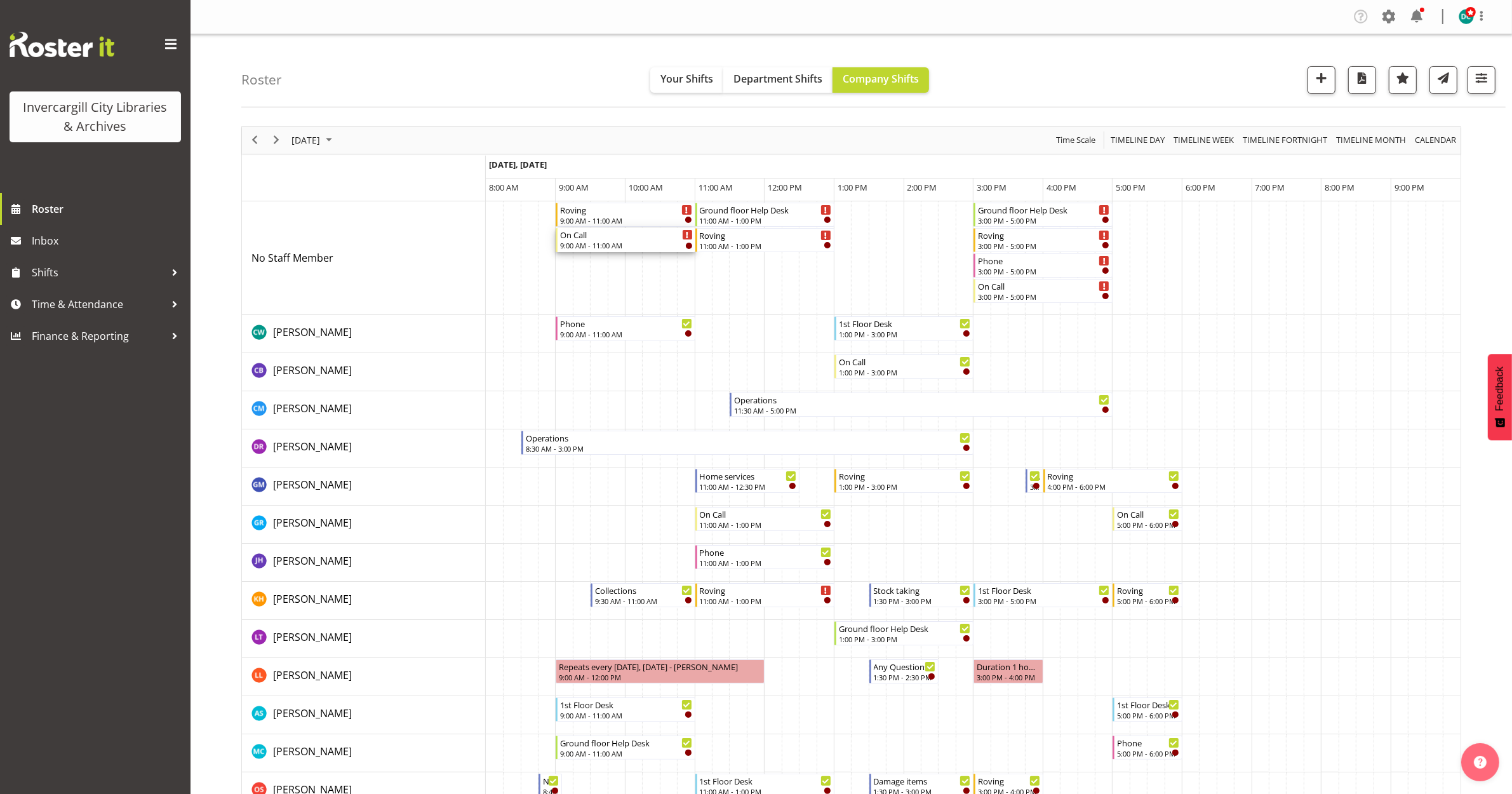
click at [629, 242] on div "9:00 AM - 11:00 AM" at bounding box center [626, 245] width 132 height 10
click at [0, 0] on div at bounding box center [0, 0] width 0 height 0
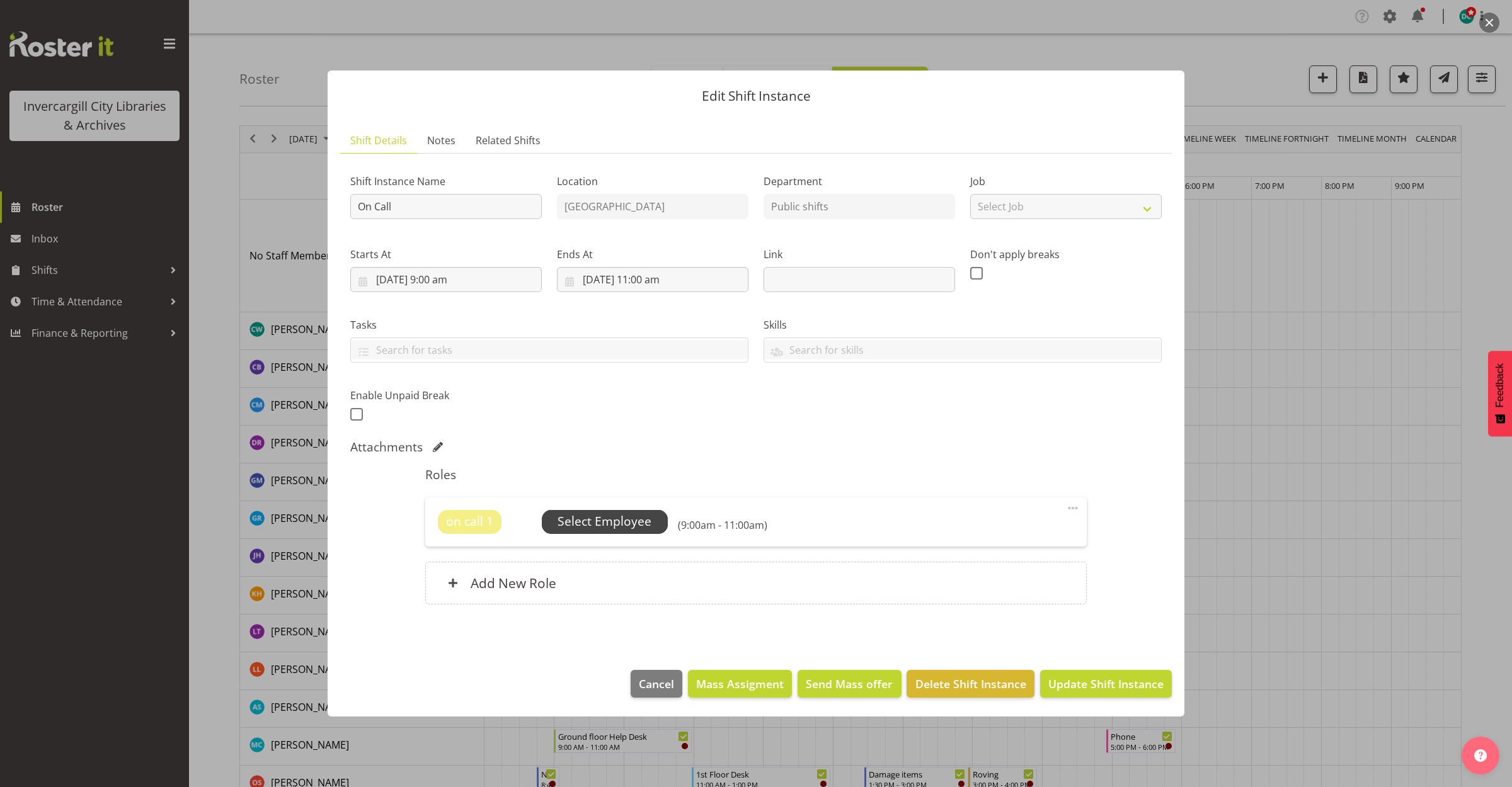
click at [585, 515] on span "Select Employee" at bounding box center [604, 522] width 94 height 18
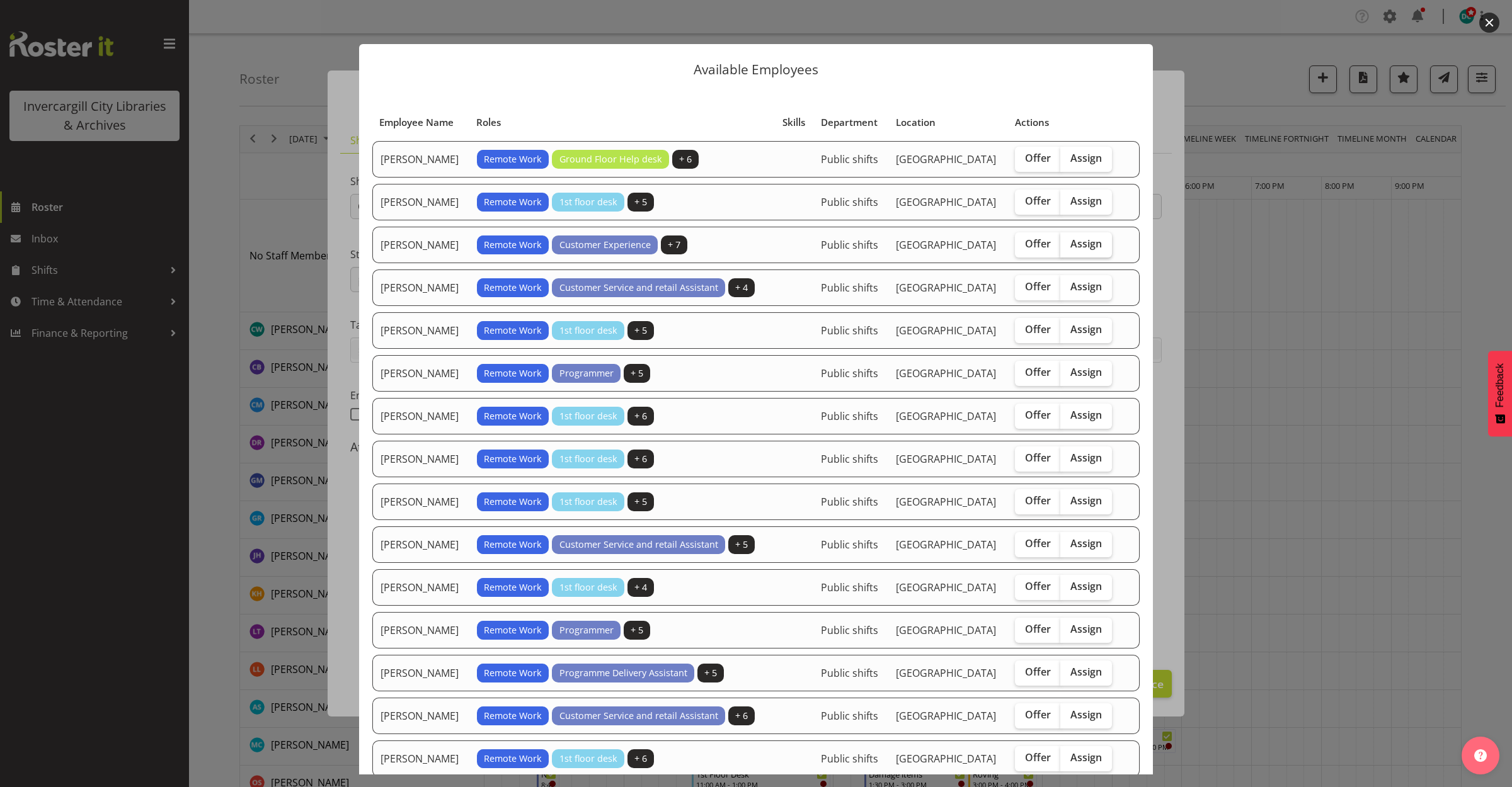
click at [1087, 244] on span "Assign" at bounding box center [1086, 243] width 31 height 12
click at [1068, 244] on input "Assign" at bounding box center [1064, 244] width 8 height 8
checkbox input "true"
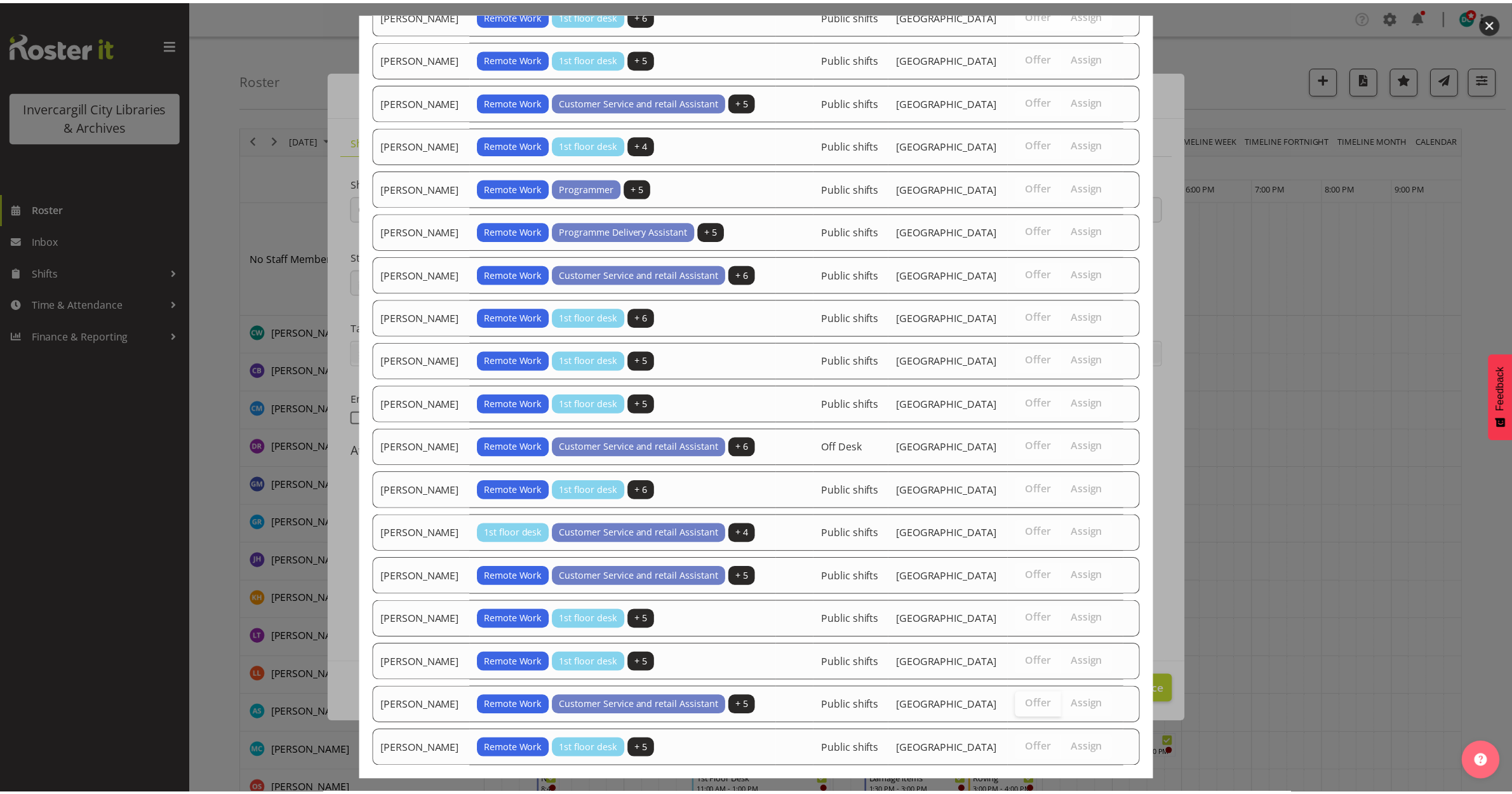
scroll to position [521, 0]
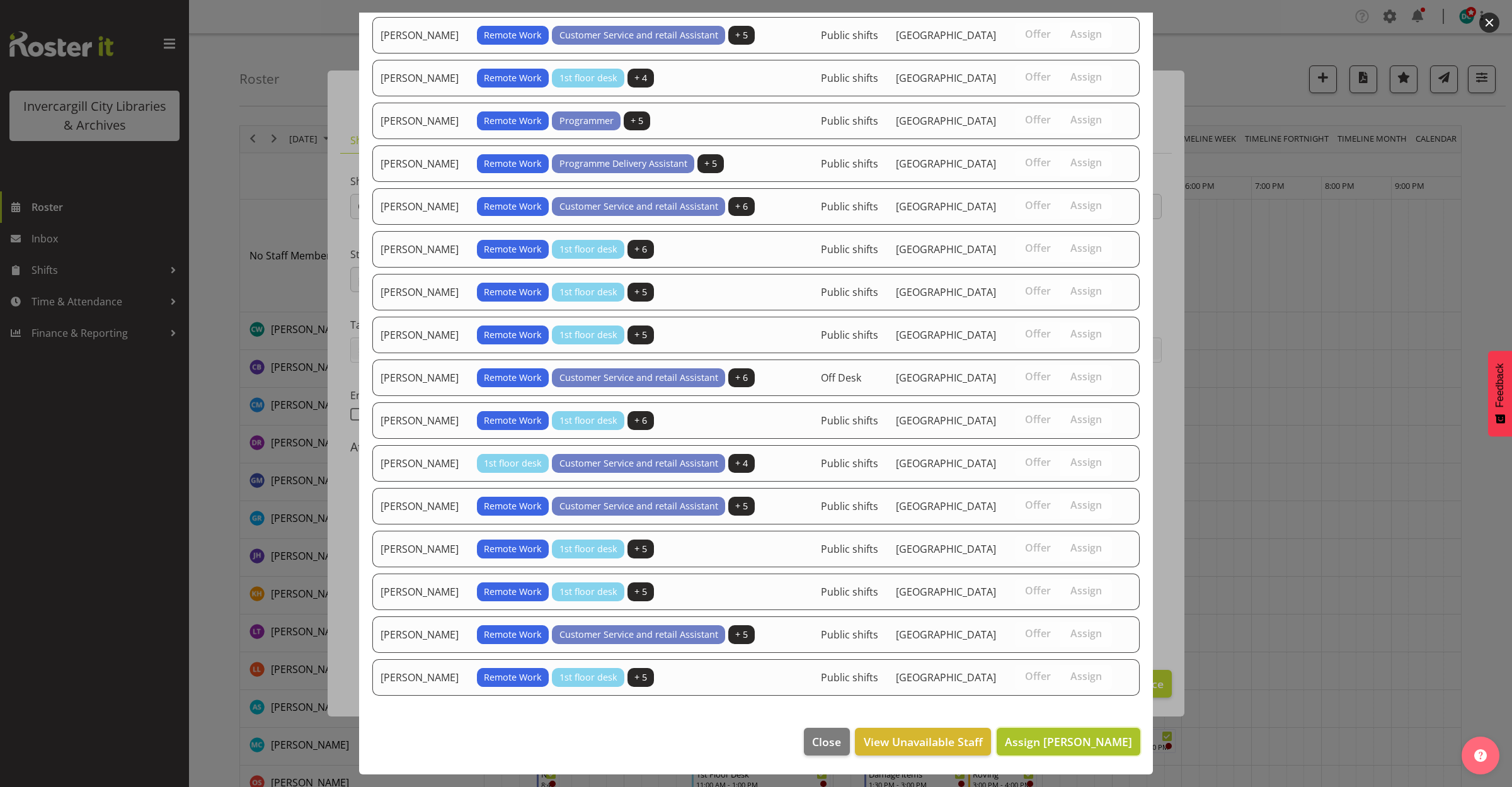
click at [1025, 734] on button "Assign Donald Cunningham" at bounding box center [1068, 741] width 143 height 28
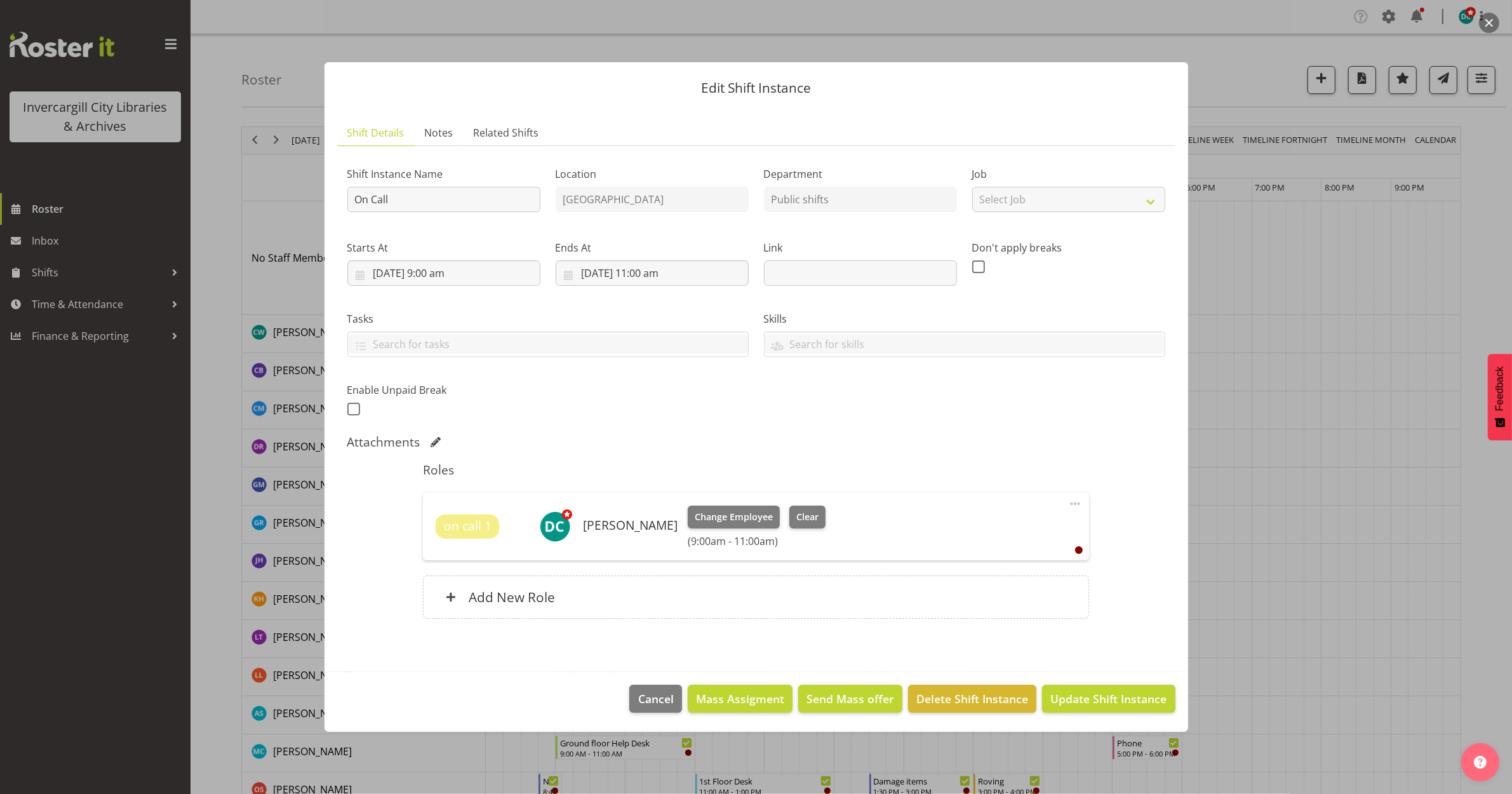
click at [1032, 741] on div "Edit Shift Instance Shift Details Notes Related Shifts Shift Instance Name On C…" at bounding box center [756, 396] width 889 height 733
click at [1078, 699] on span "Update Shift Instance" at bounding box center [1109, 699] width 116 height 16
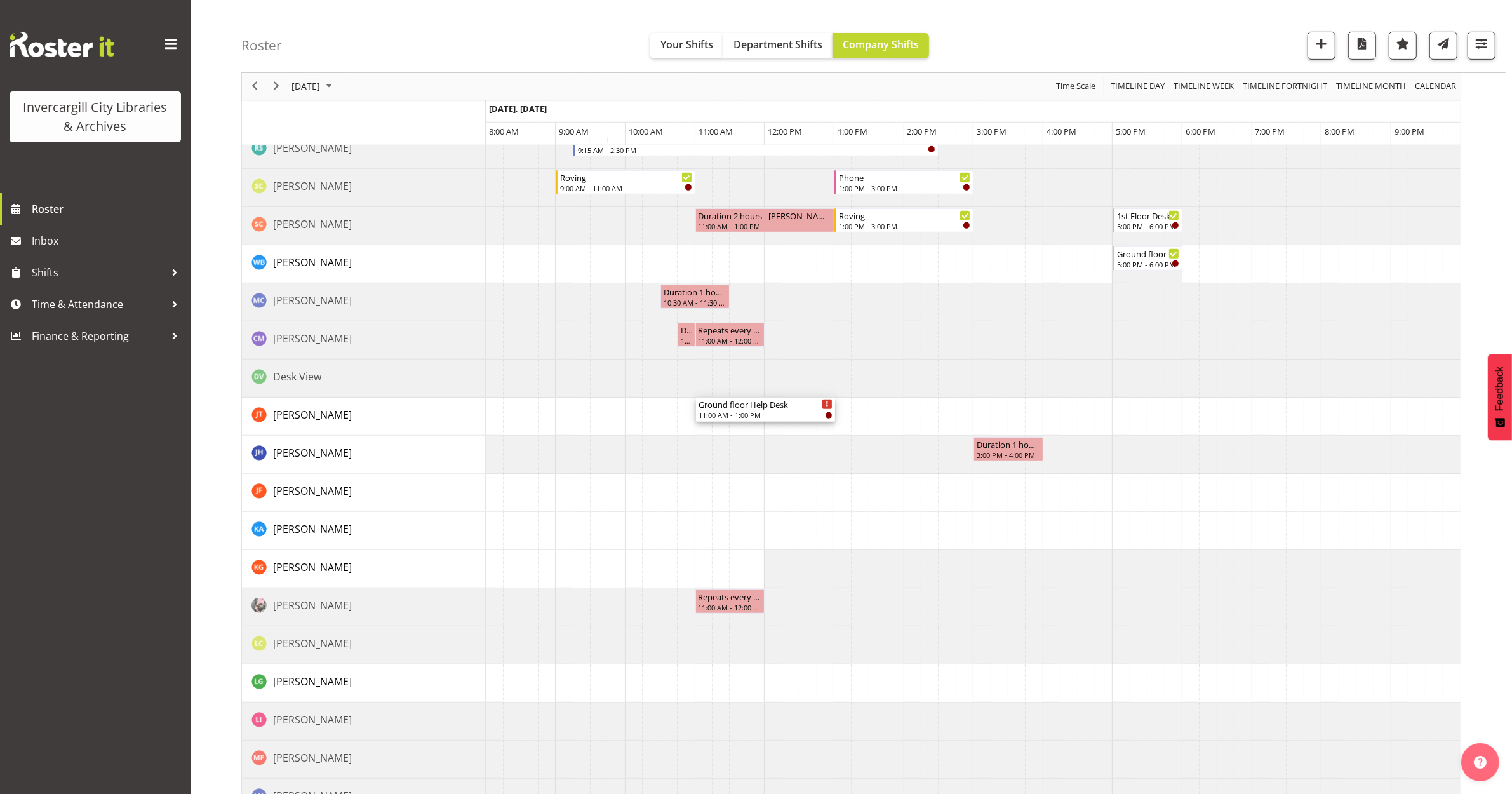
scroll to position [700, 0]
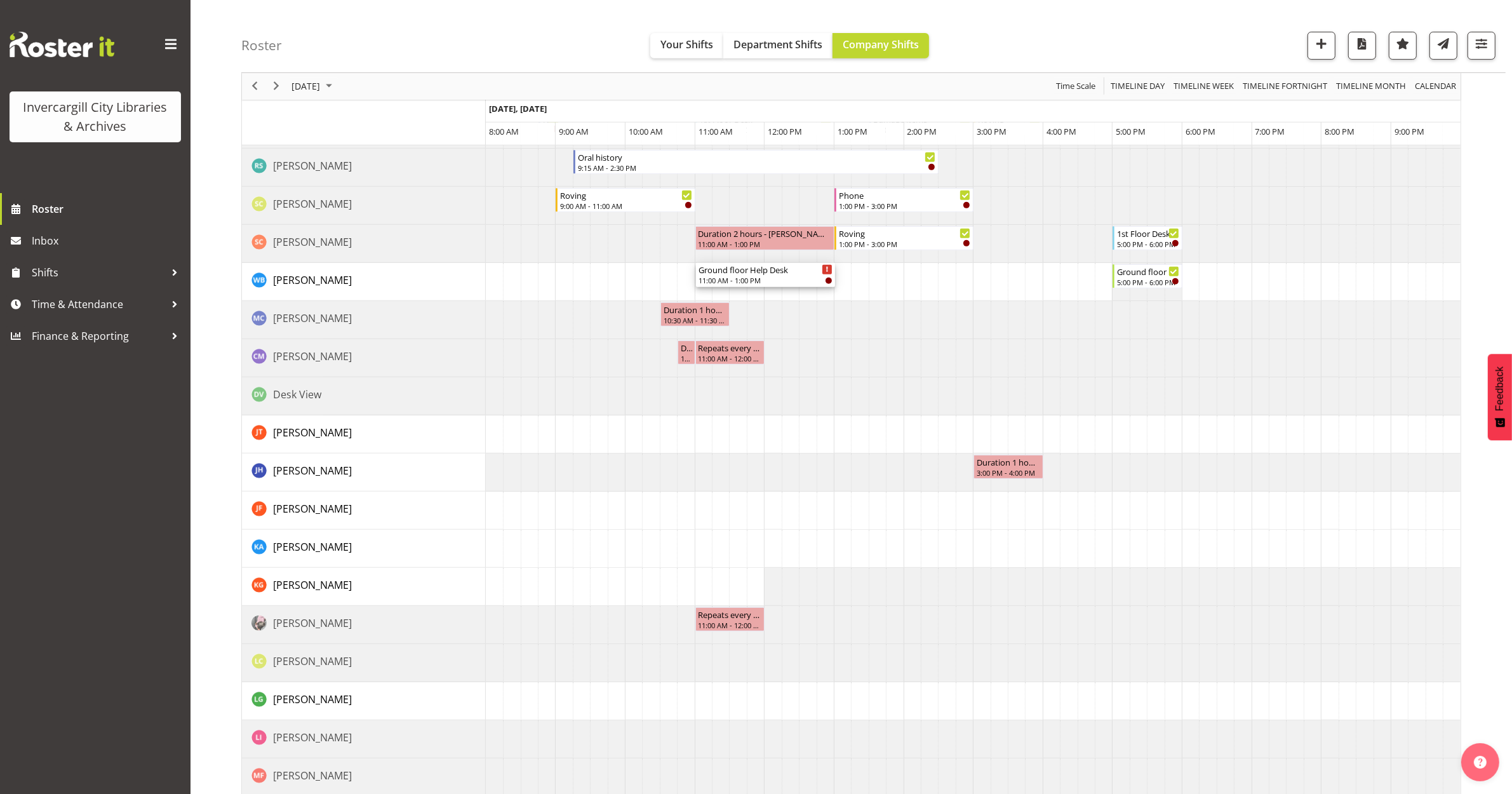
drag, startPoint x: 752, startPoint y: 207, endPoint x: 744, endPoint y: 295, distance: 88.4
click at [744, 295] on div "Roving 9:00 AM - 11:00 AM Ground floor Help Desk 11:00 AM - 1:00 PM Roving 11:0…" at bounding box center [973, 301] width 975 height 1600
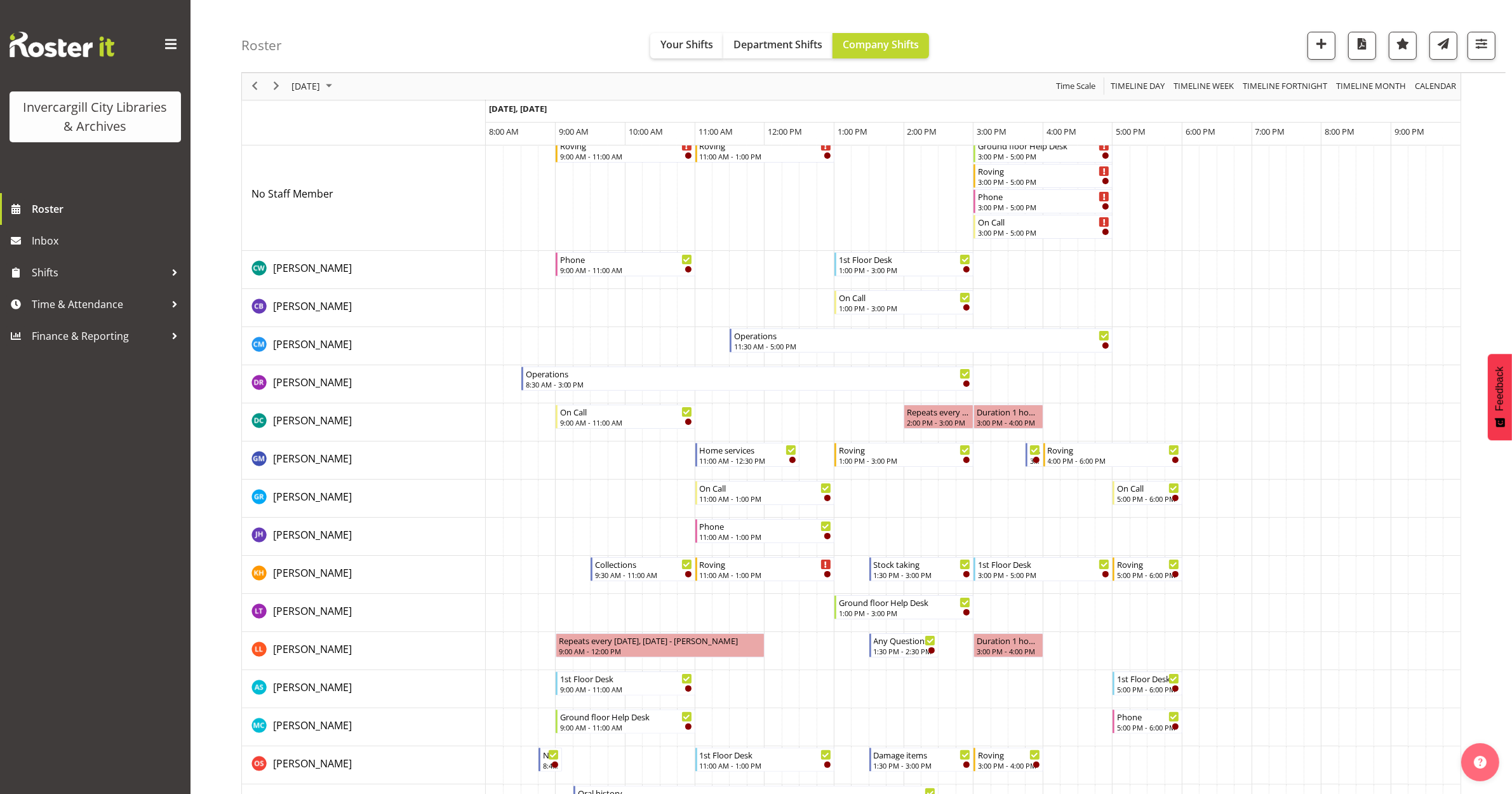
scroll to position [80, 0]
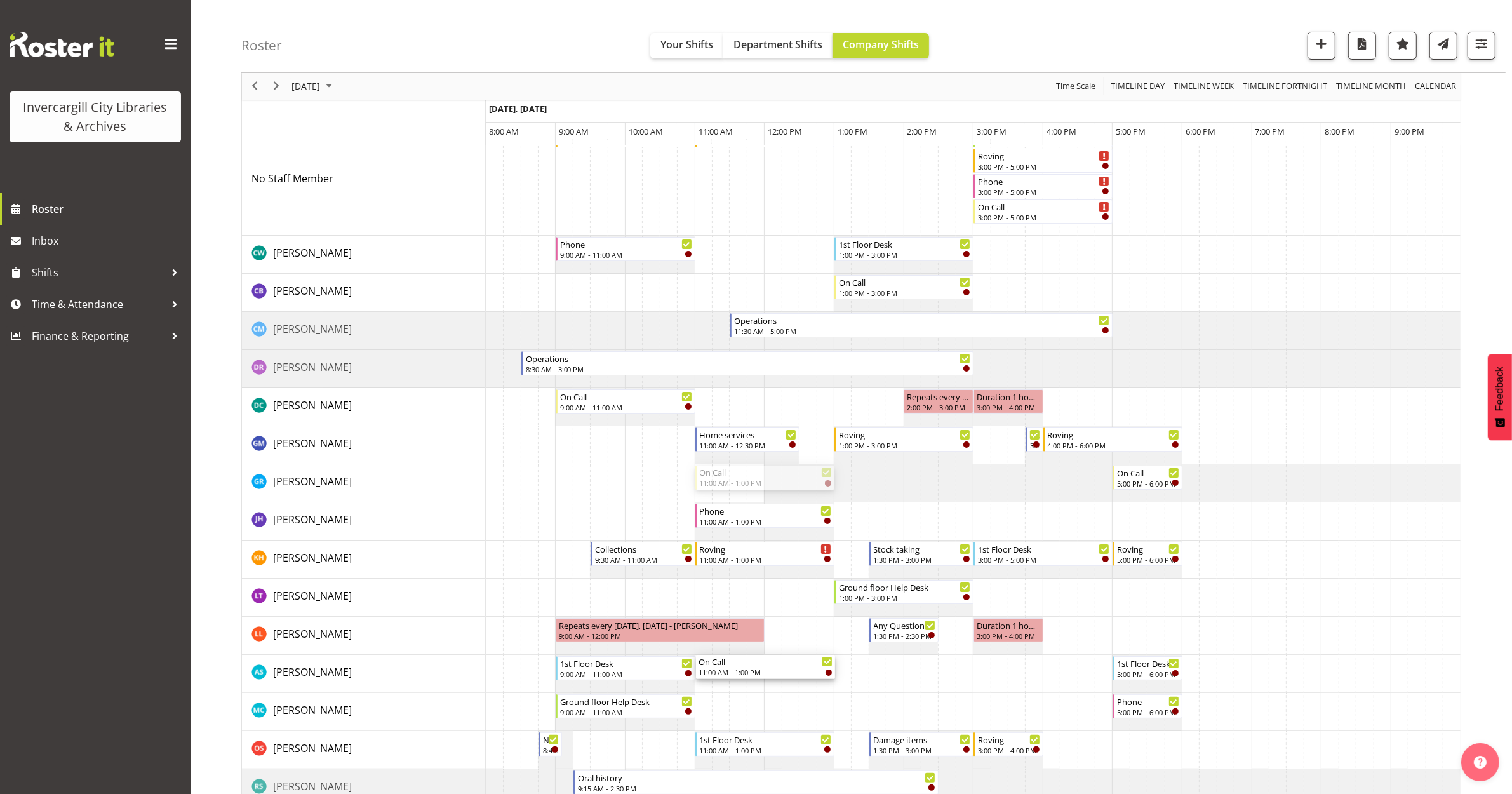
drag, startPoint x: 734, startPoint y: 475, endPoint x: 729, endPoint y: 668, distance: 193.1
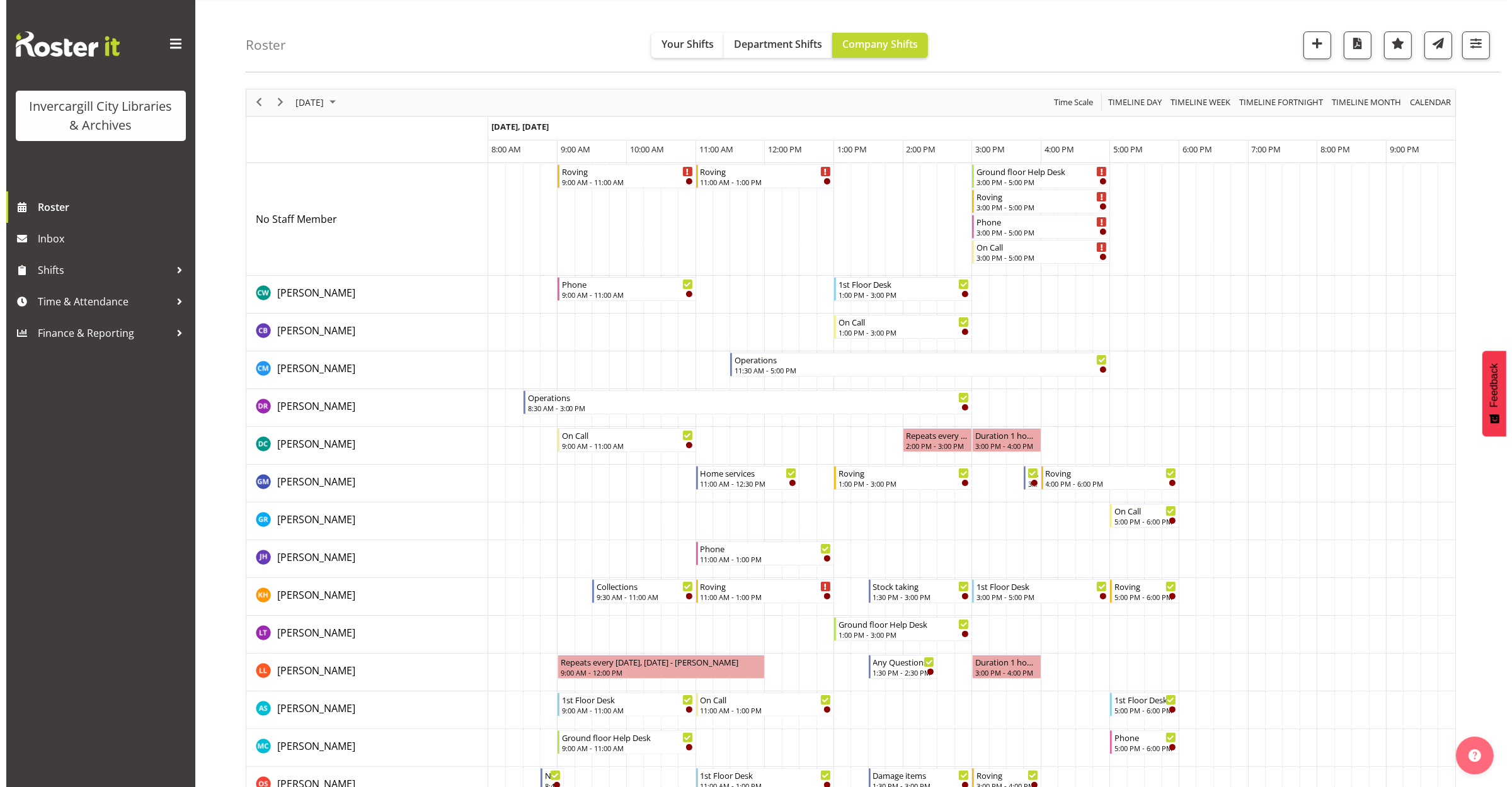
scroll to position [0, 0]
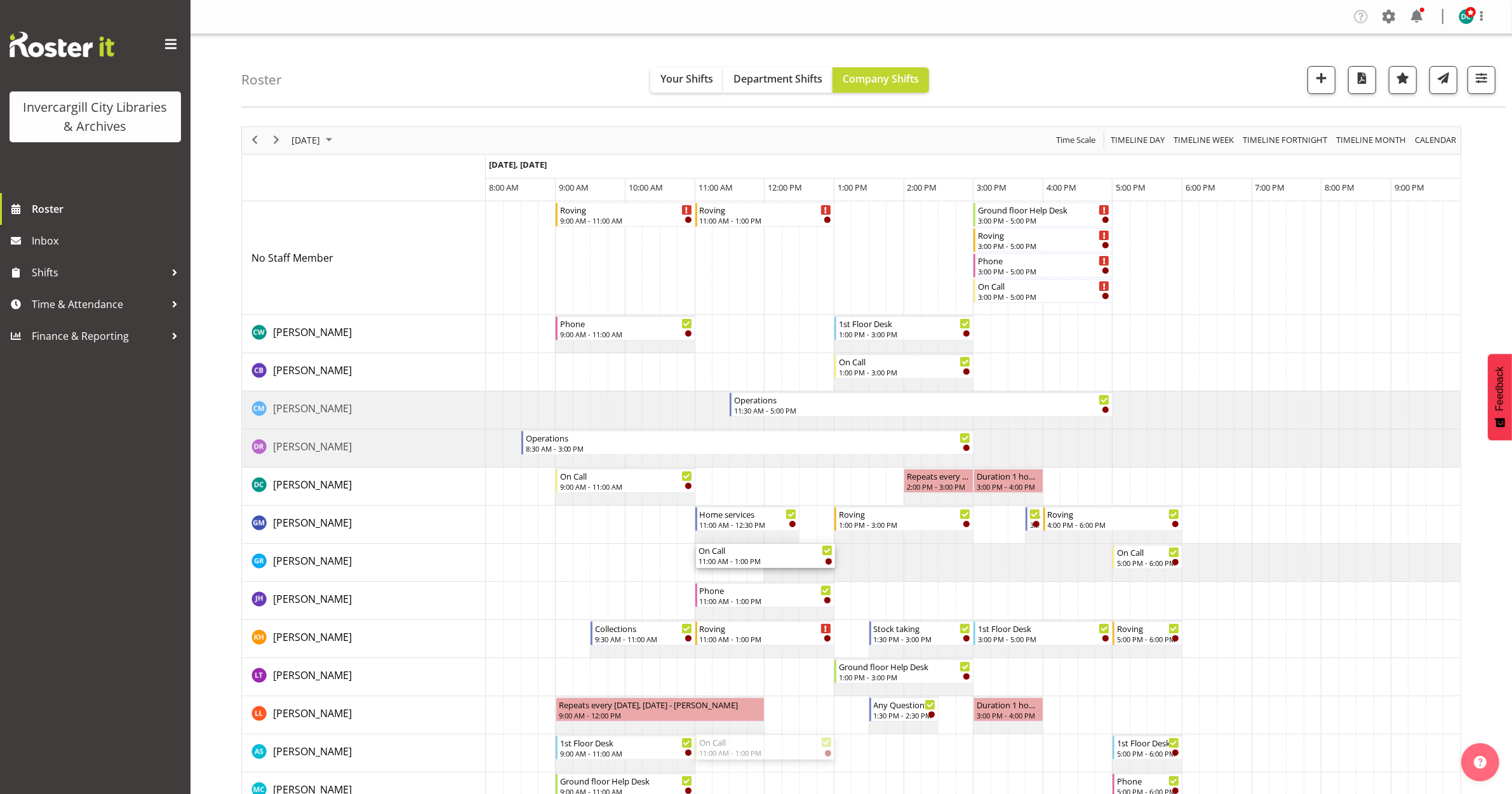
drag, startPoint x: 741, startPoint y: 751, endPoint x: 725, endPoint y: 576, distance: 175.7
drag, startPoint x: 725, startPoint y: 749, endPoint x: 723, endPoint y: 572, distance: 177.0
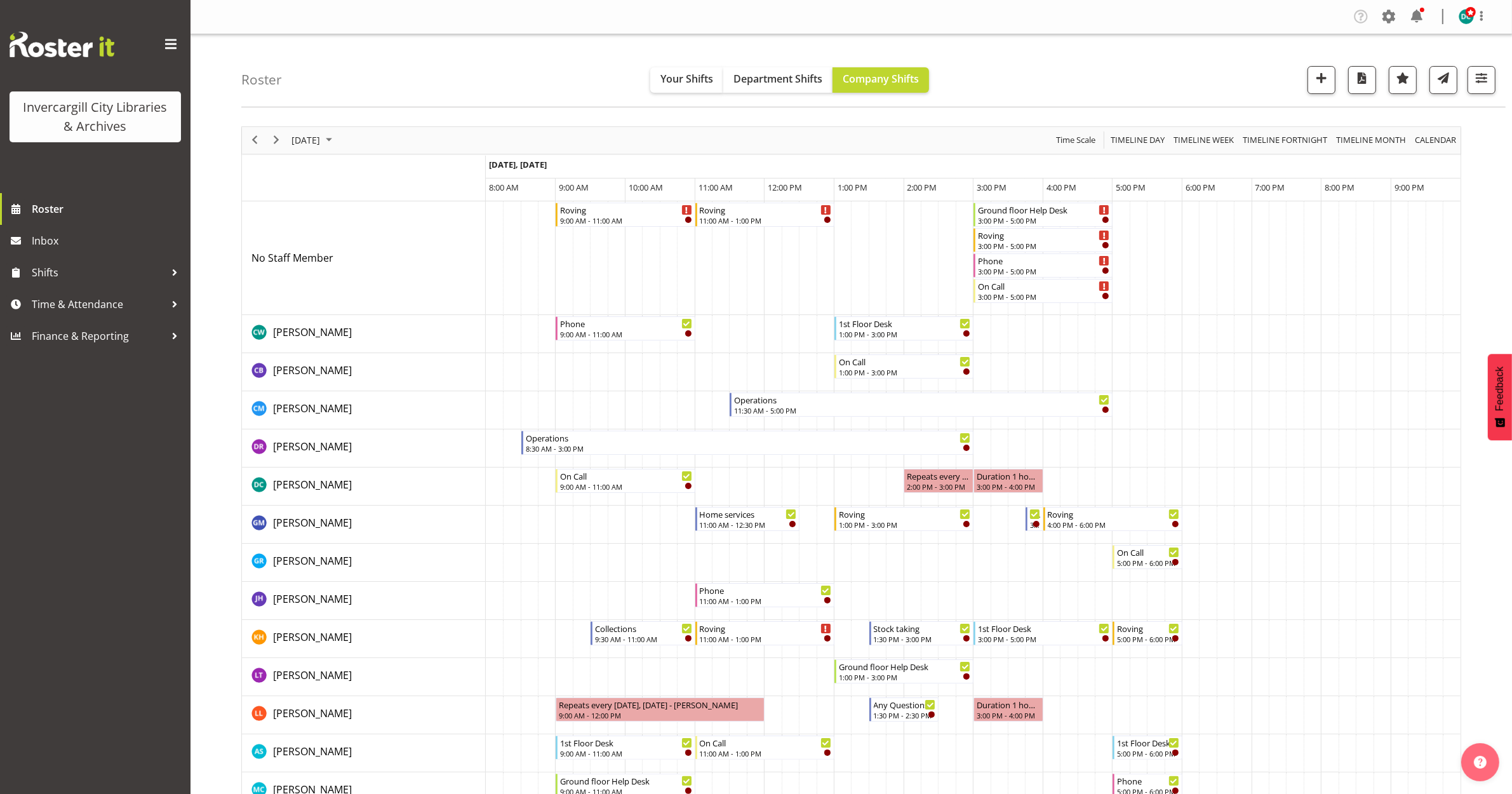
click at [754, 749] on td "Timeline Day of October 9, 2025" at bounding box center [756, 753] width 17 height 38
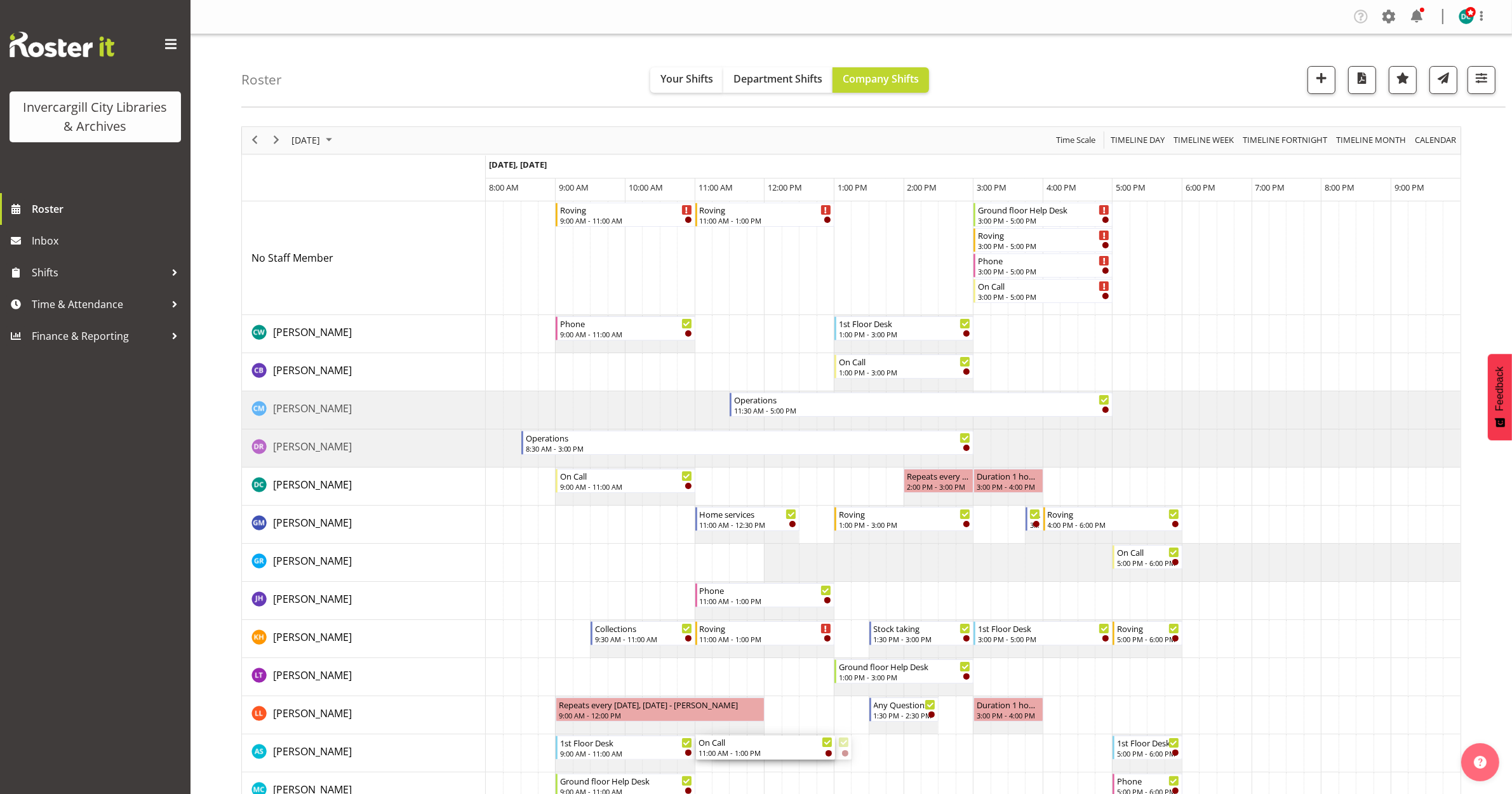
drag, startPoint x: 754, startPoint y: 749, endPoint x: 704, endPoint y: 749, distance: 50.0
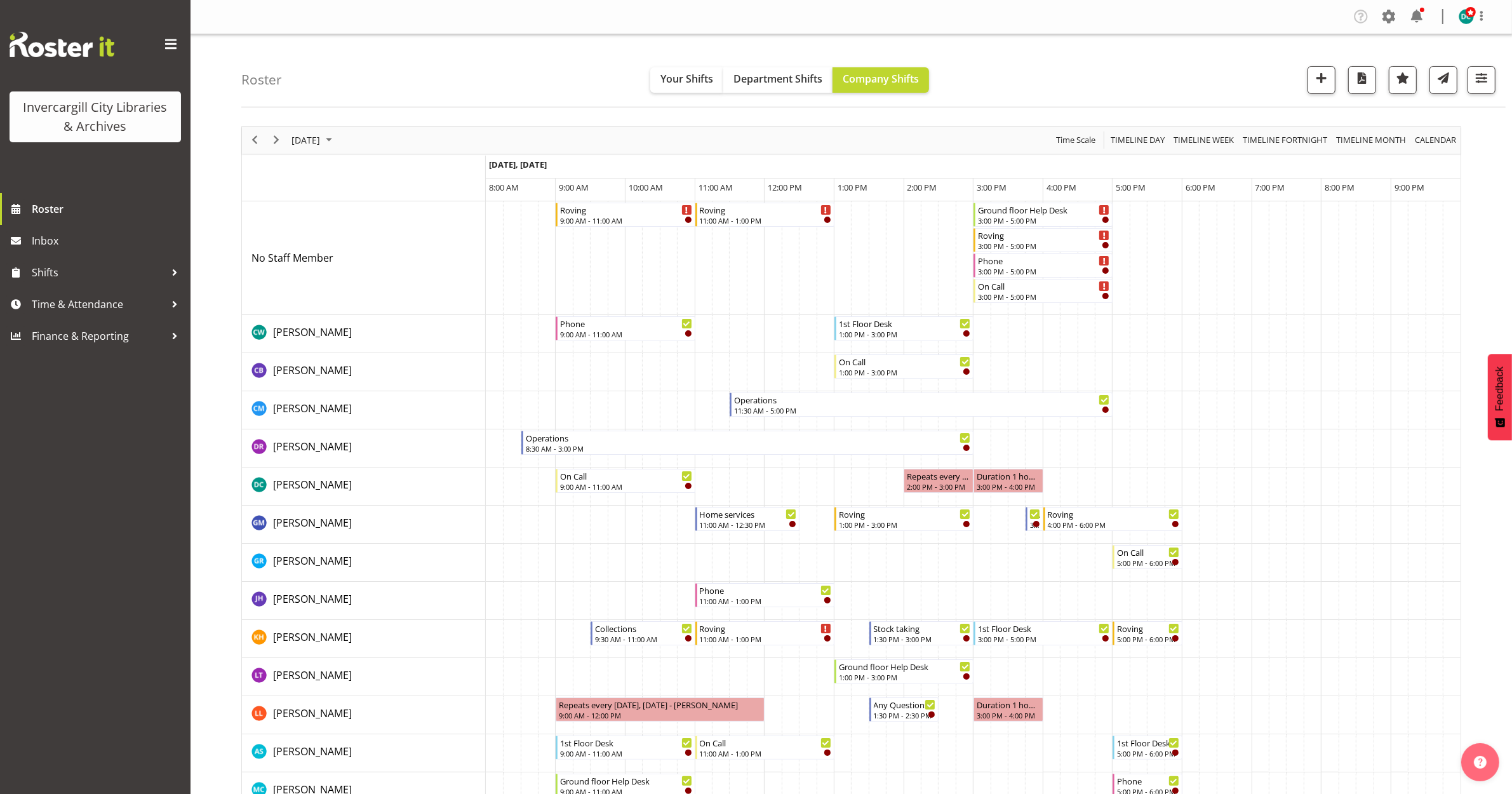
click at [751, 745] on div "On Call" at bounding box center [766, 742] width 131 height 12
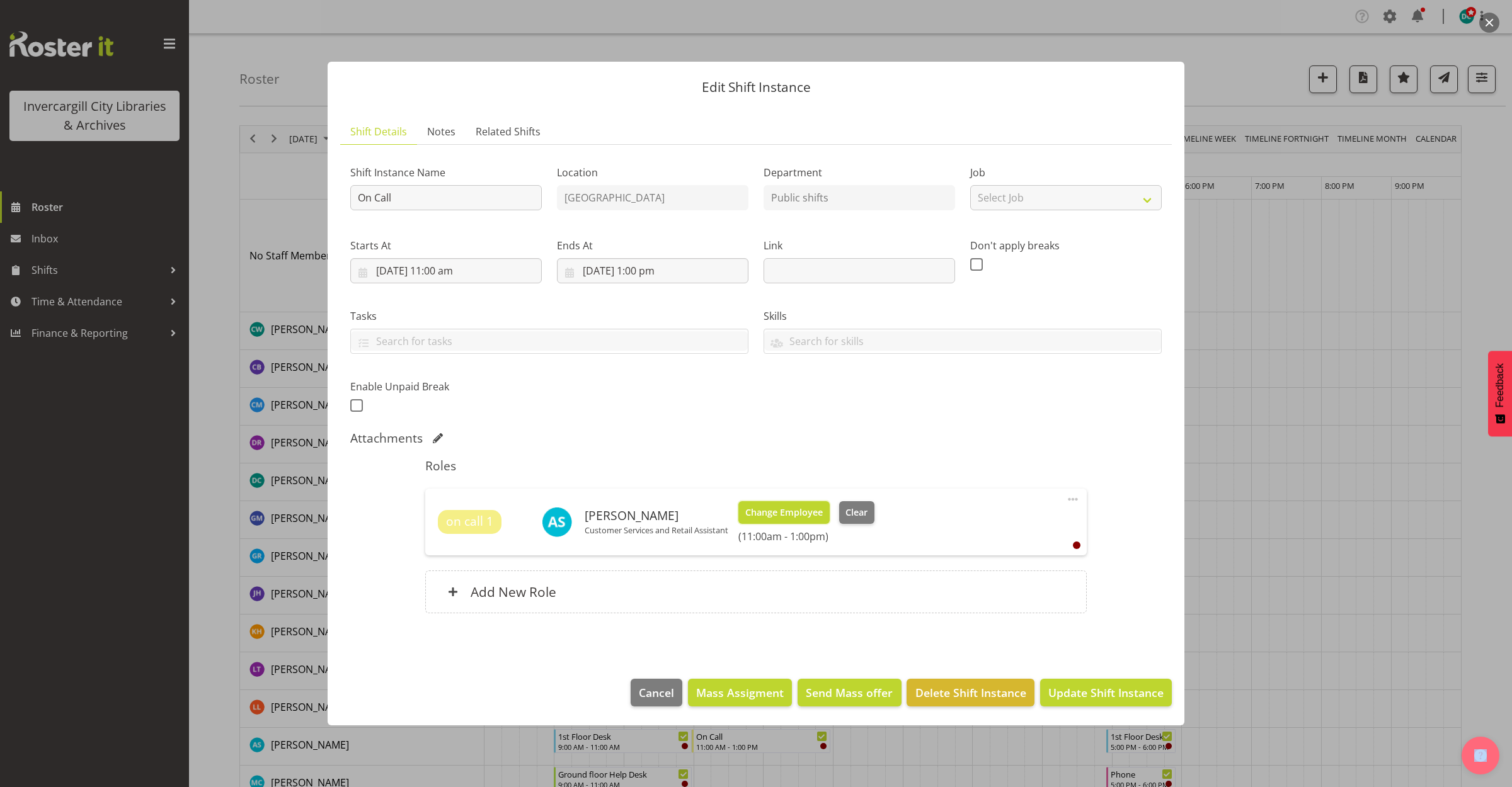
click at [797, 517] on span "Change Employee" at bounding box center [783, 512] width 78 height 14
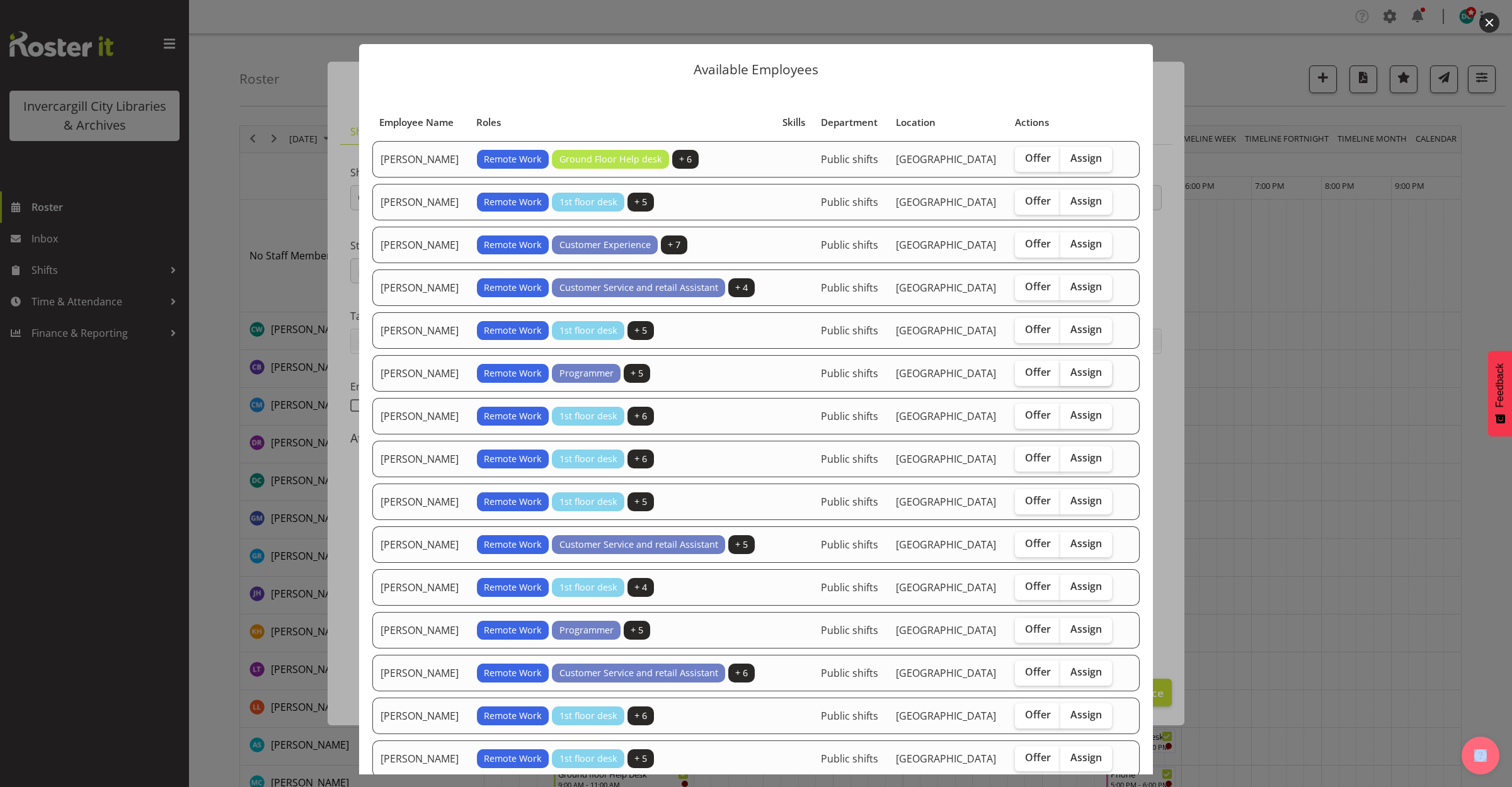
click at [1086, 371] on span "Assign" at bounding box center [1086, 372] width 31 height 12
click at [1068, 371] on input "Assign" at bounding box center [1064, 372] width 8 height 8
checkbox input "true"
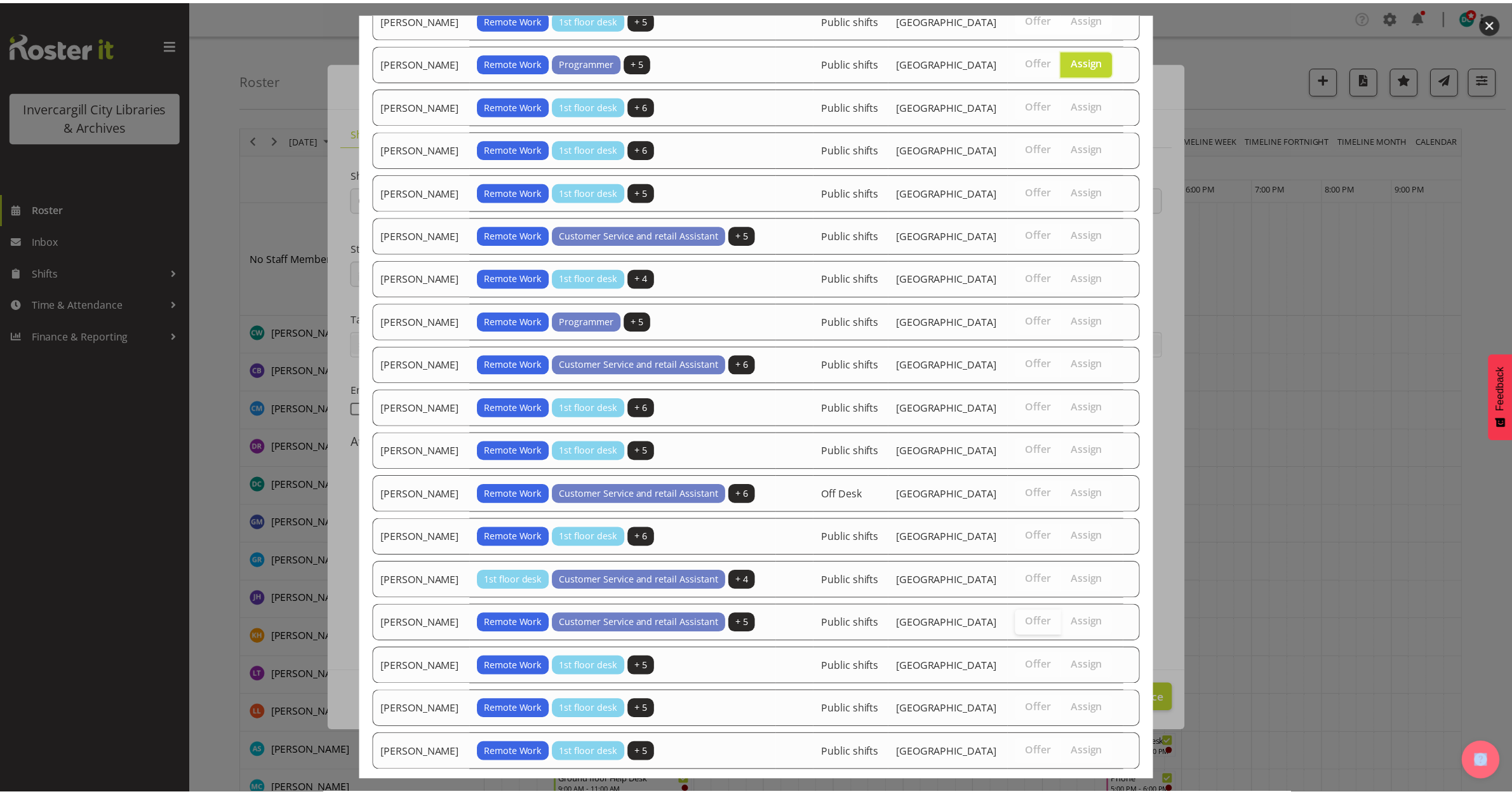
scroll to position [391, 0]
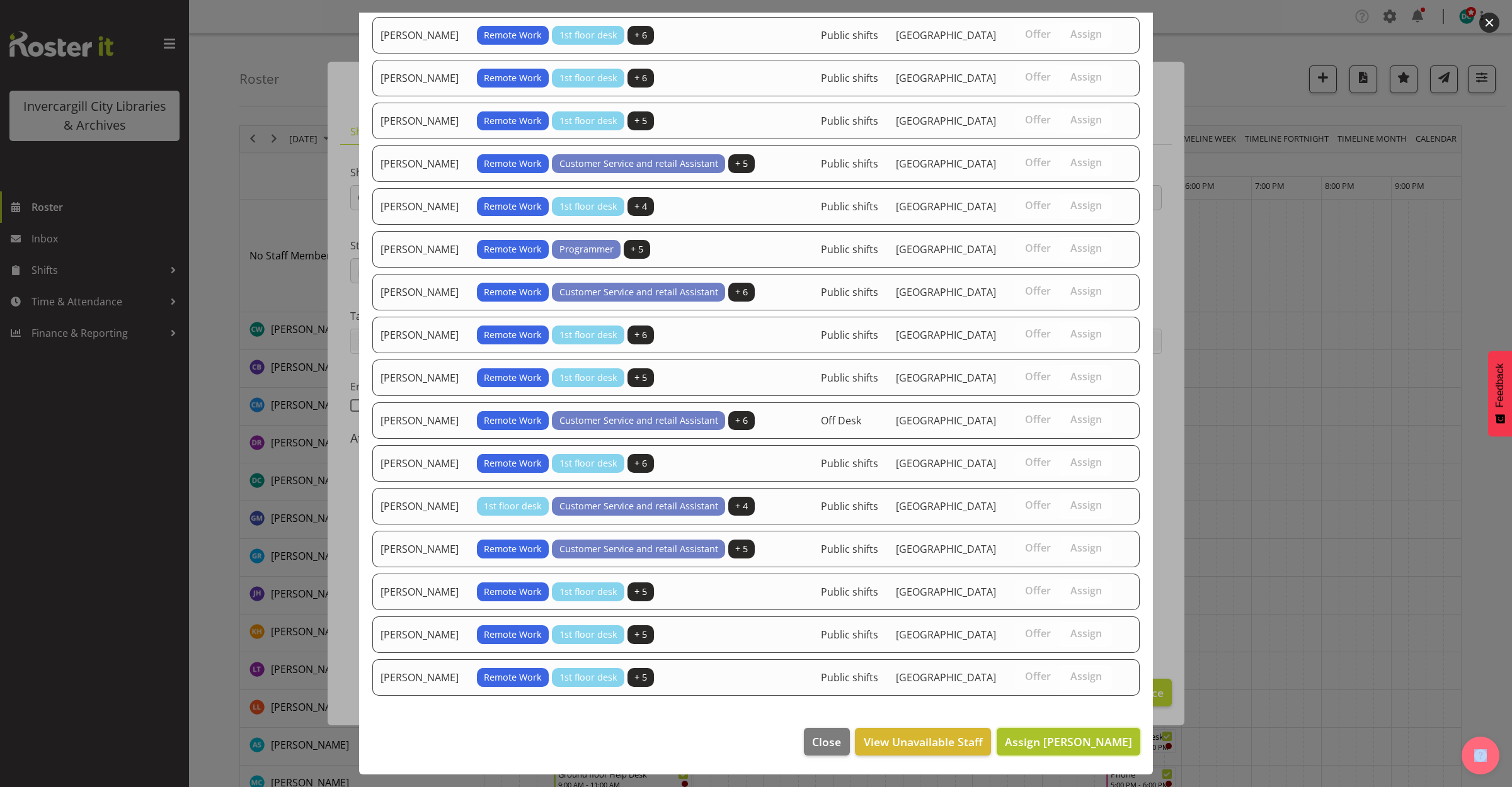
click at [1005, 737] on span "Assign Grace Roscoe-Squires" at bounding box center [1068, 741] width 127 height 15
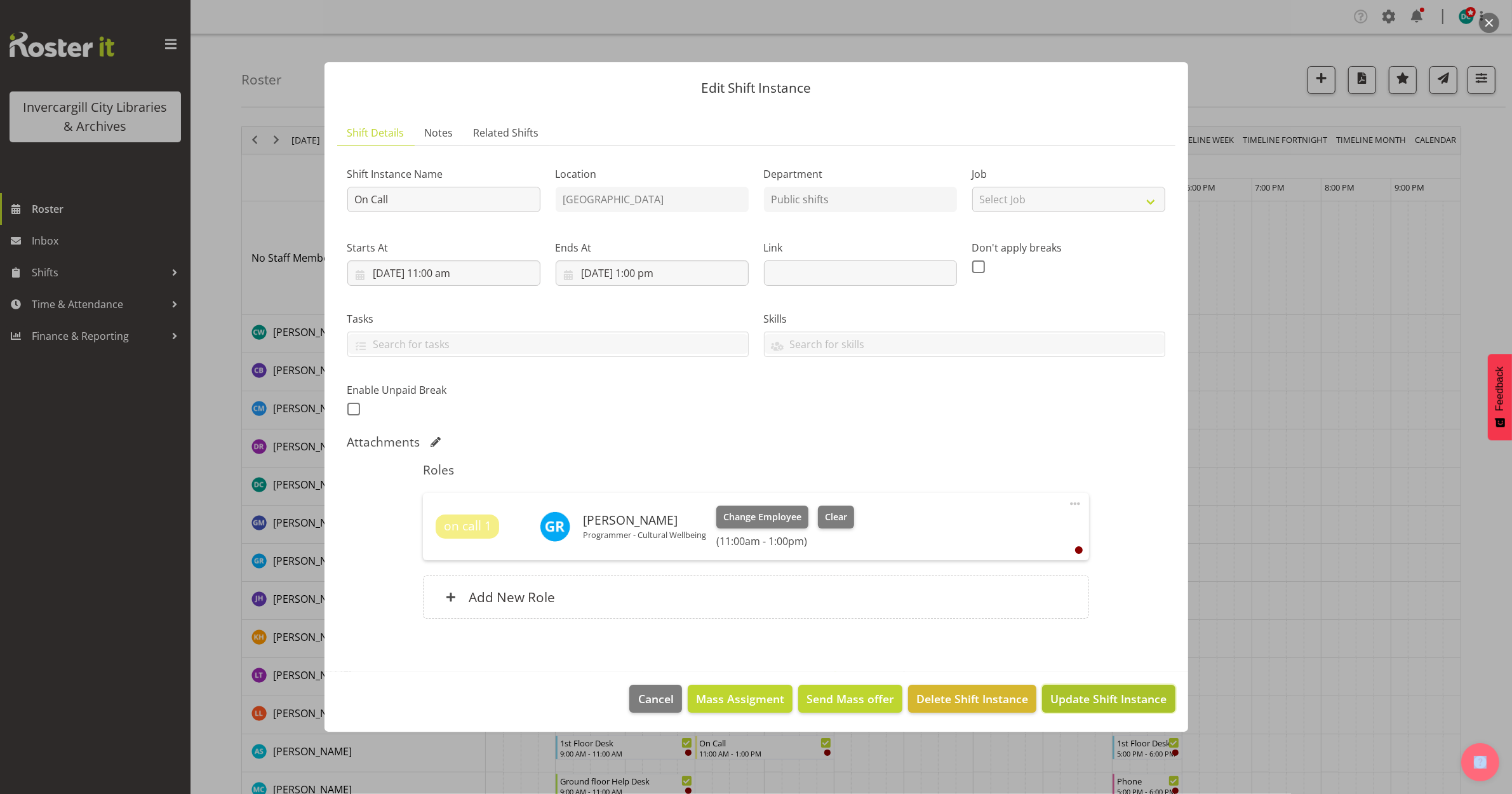
click at [1073, 699] on span "Update Shift Instance" at bounding box center [1109, 699] width 116 height 16
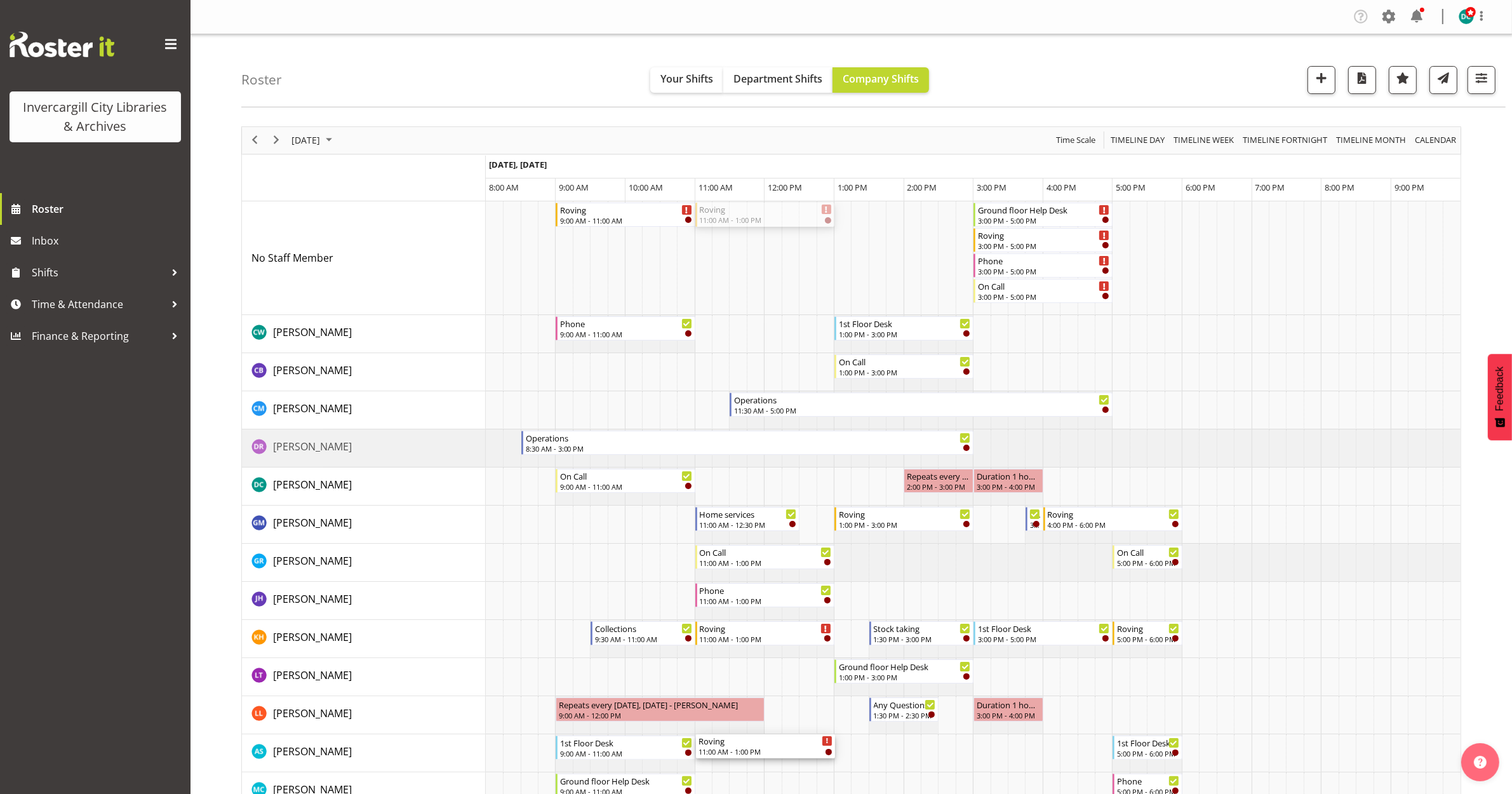
drag, startPoint x: 731, startPoint y: 601, endPoint x: 727, endPoint y: 750, distance: 149.1
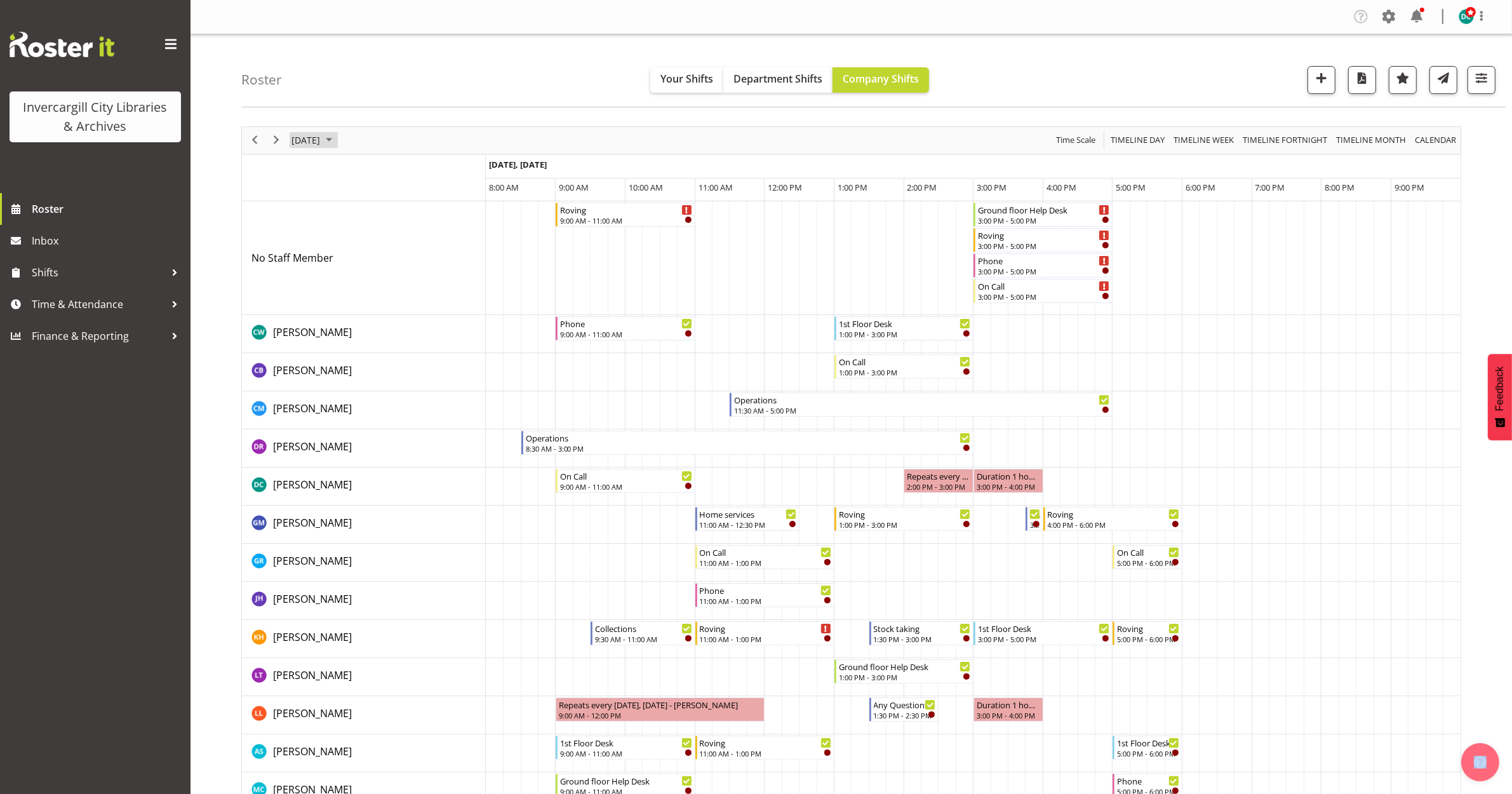
click at [315, 134] on span "October 9, 2025" at bounding box center [306, 140] width 31 height 16
click at [424, 243] on span "11" at bounding box center [426, 237] width 19 height 19
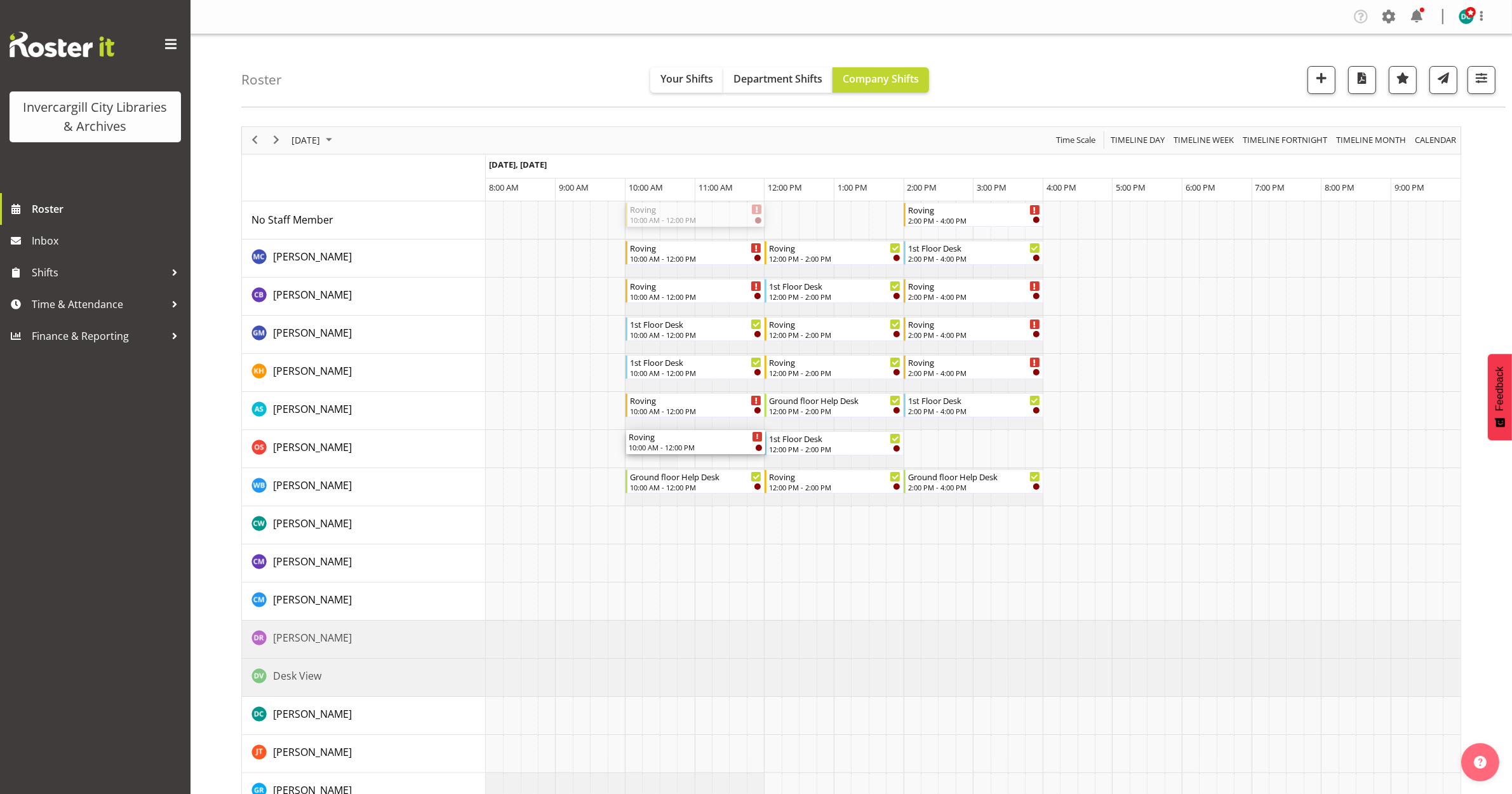
drag, startPoint x: 707, startPoint y: 459, endPoint x: 667, endPoint y: 453, distance: 40.4
drag, startPoint x: 654, startPoint y: 446, endPoint x: 687, endPoint y: 449, distance: 33.1
drag, startPoint x: 997, startPoint y: 392, endPoint x: 985, endPoint y: 439, distance: 48.5
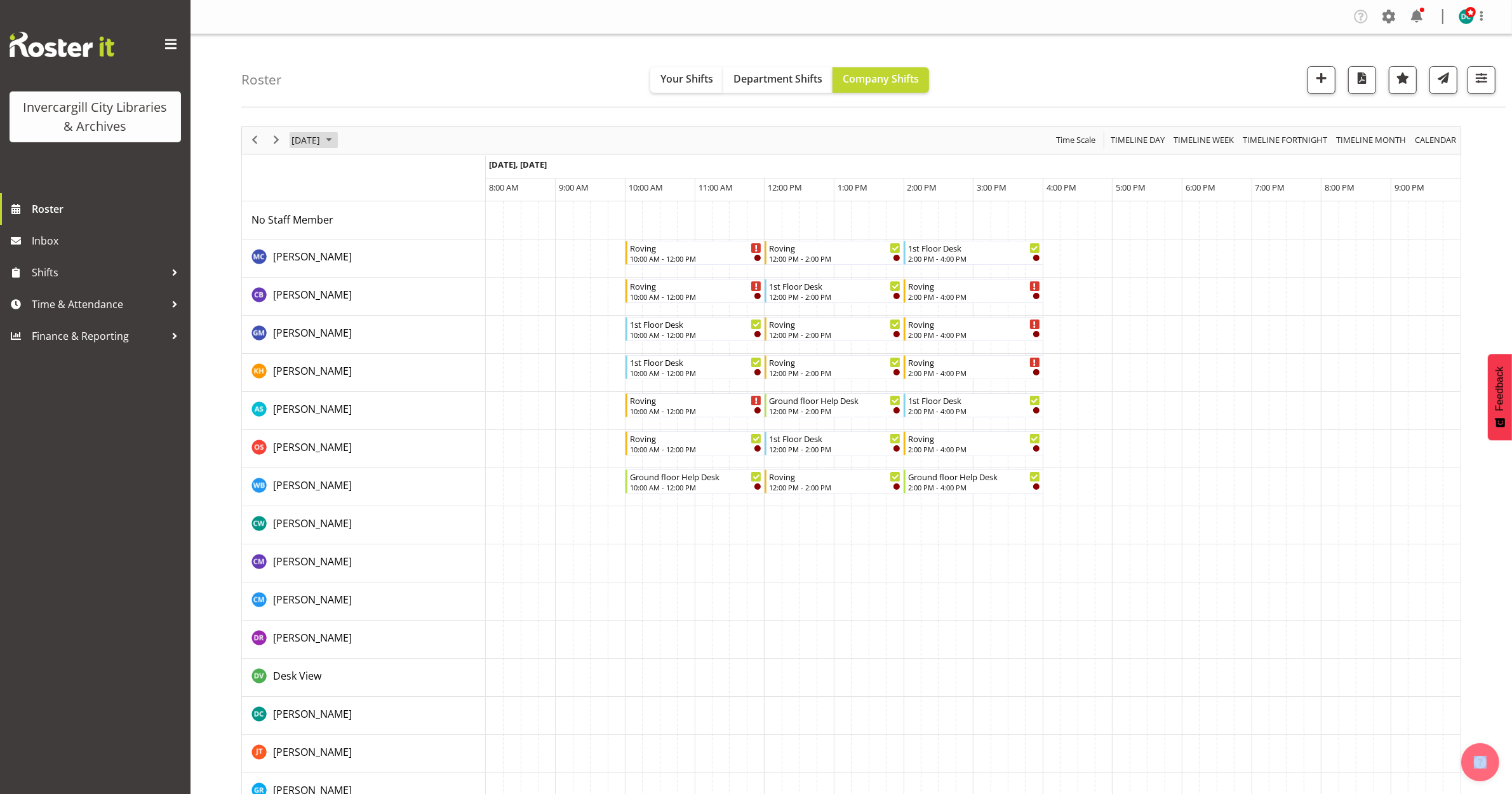
click at [291, 139] on span "October 11, 2025" at bounding box center [306, 140] width 31 height 16
click at [380, 240] on span "9" at bounding box center [386, 237] width 19 height 19
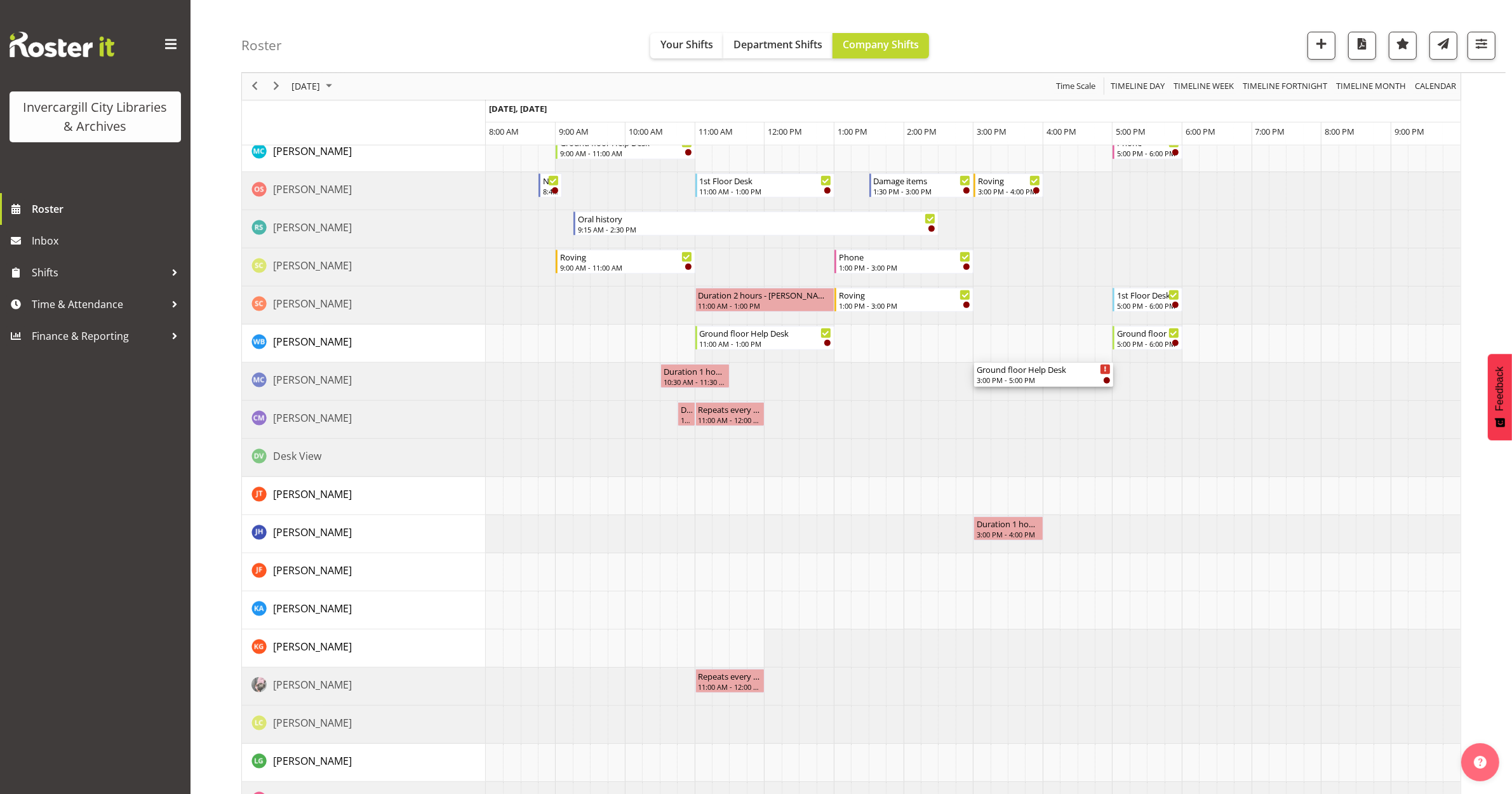
scroll to position [714, 0]
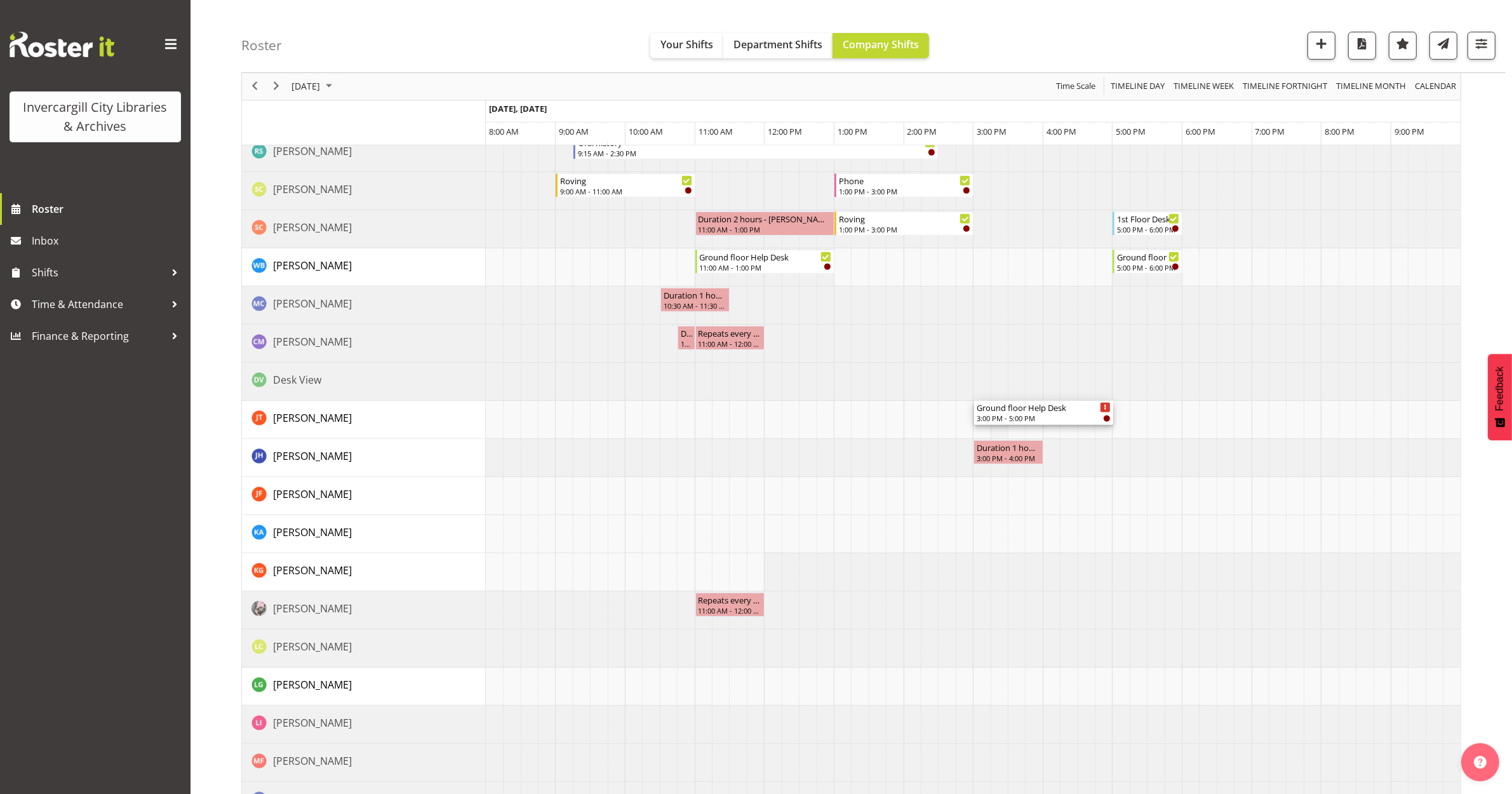
drag, startPoint x: 1028, startPoint y: 208, endPoint x: 999, endPoint y: 432, distance: 225.9
click at [999, 432] on div "Roving 9:00 AM - 11:00 AM Ground floor Help Desk 3:00 PM - 5:00 PM Roving 3:00 …" at bounding box center [973, 287] width 975 height 1600
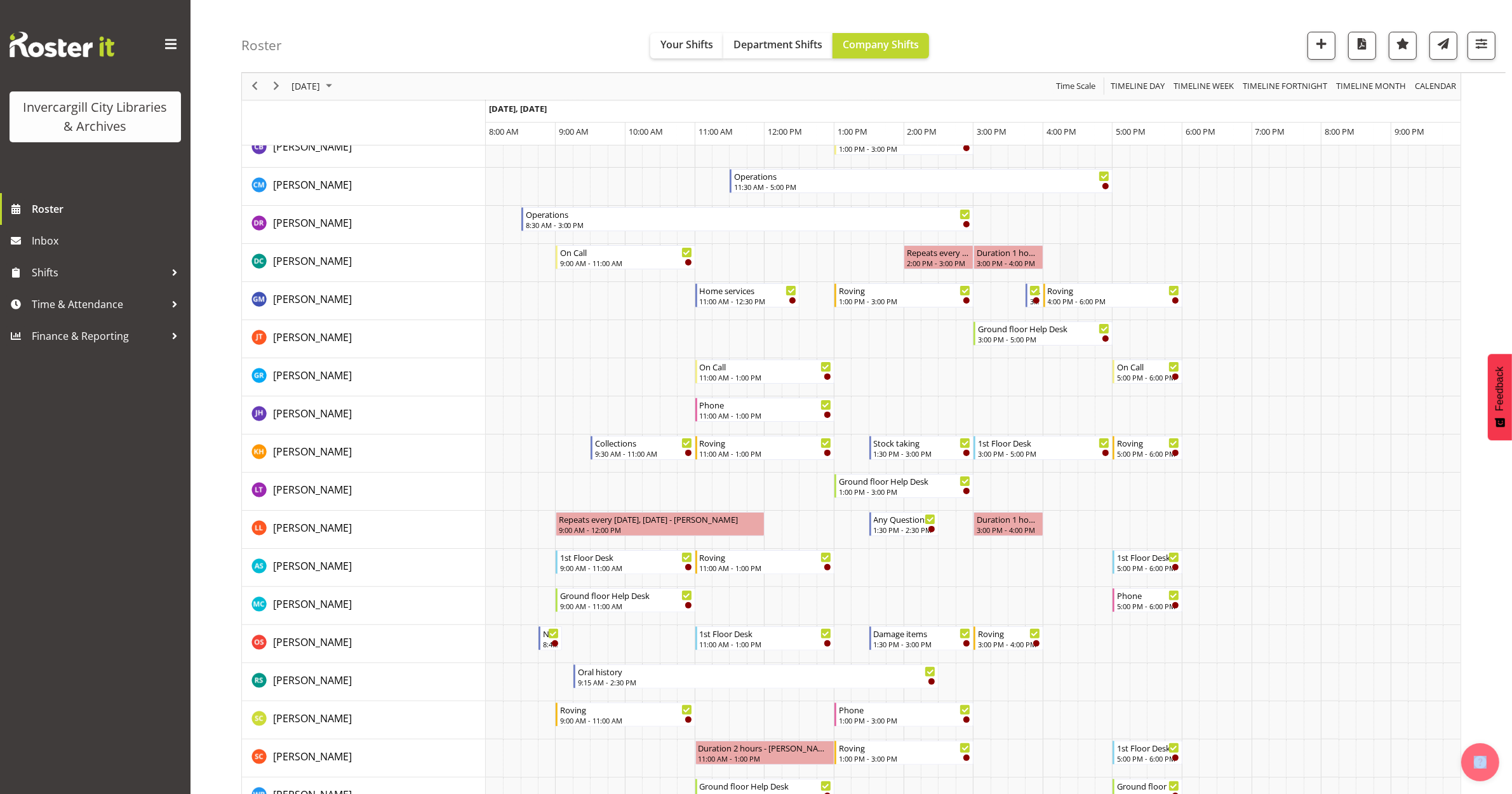
scroll to position [0, 0]
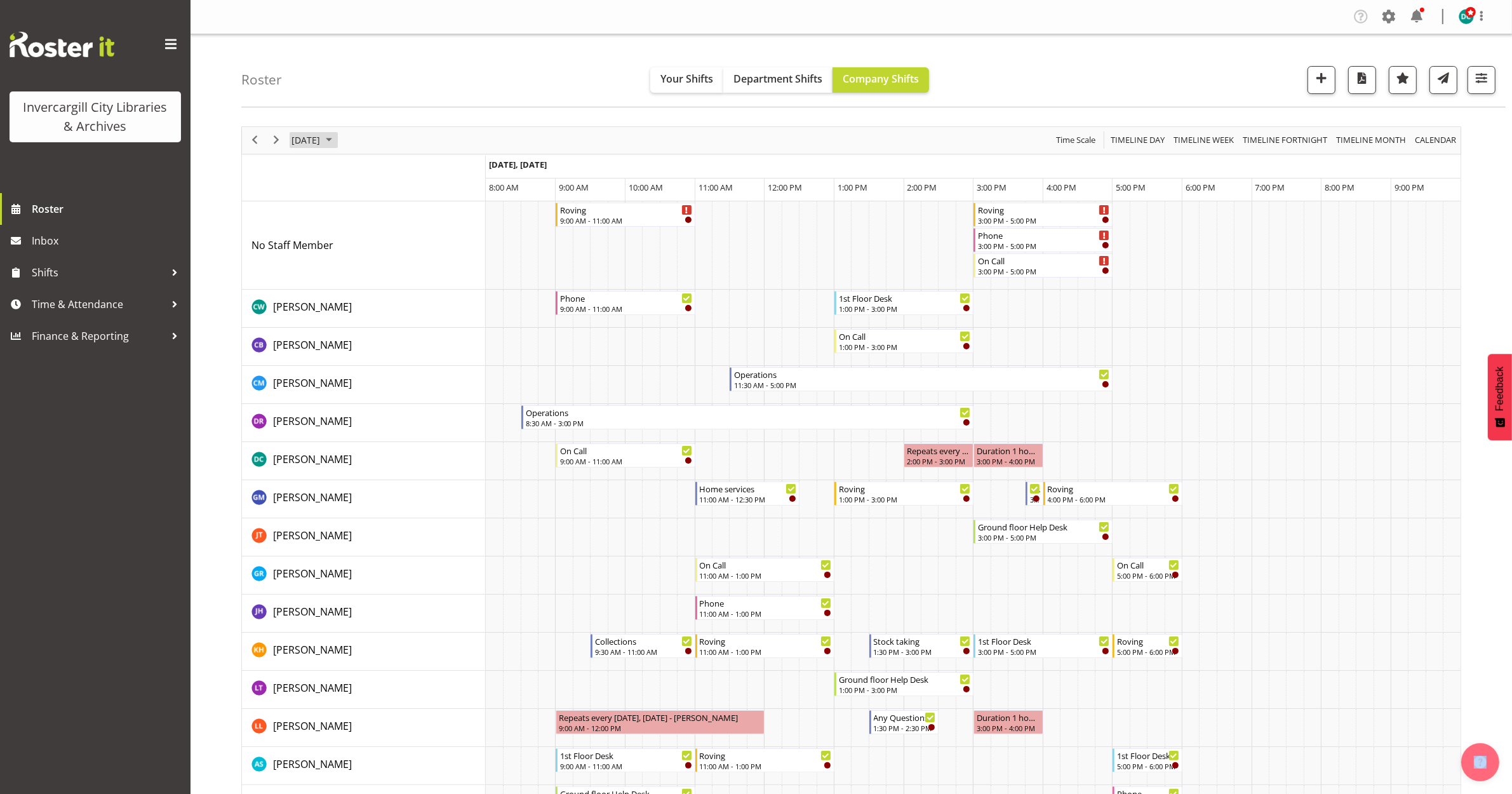
click at [321, 141] on span "October 9, 2025" at bounding box center [306, 140] width 31 height 16
click at [423, 218] on span "4" at bounding box center [426, 216] width 19 height 19
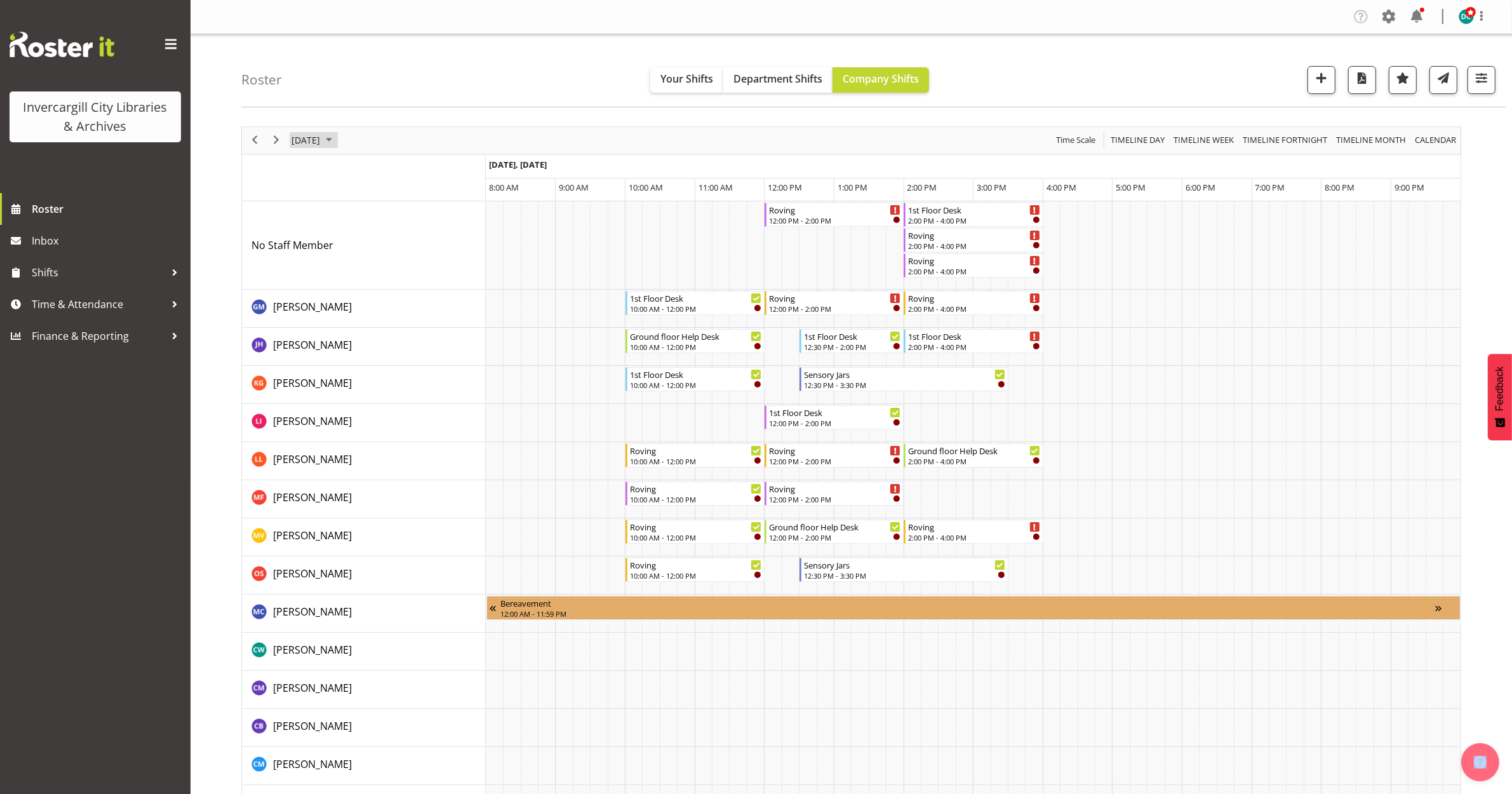
click at [304, 145] on span "October 4, 2025" at bounding box center [306, 140] width 31 height 16
click at [388, 242] on span "9" at bounding box center [386, 237] width 19 height 19
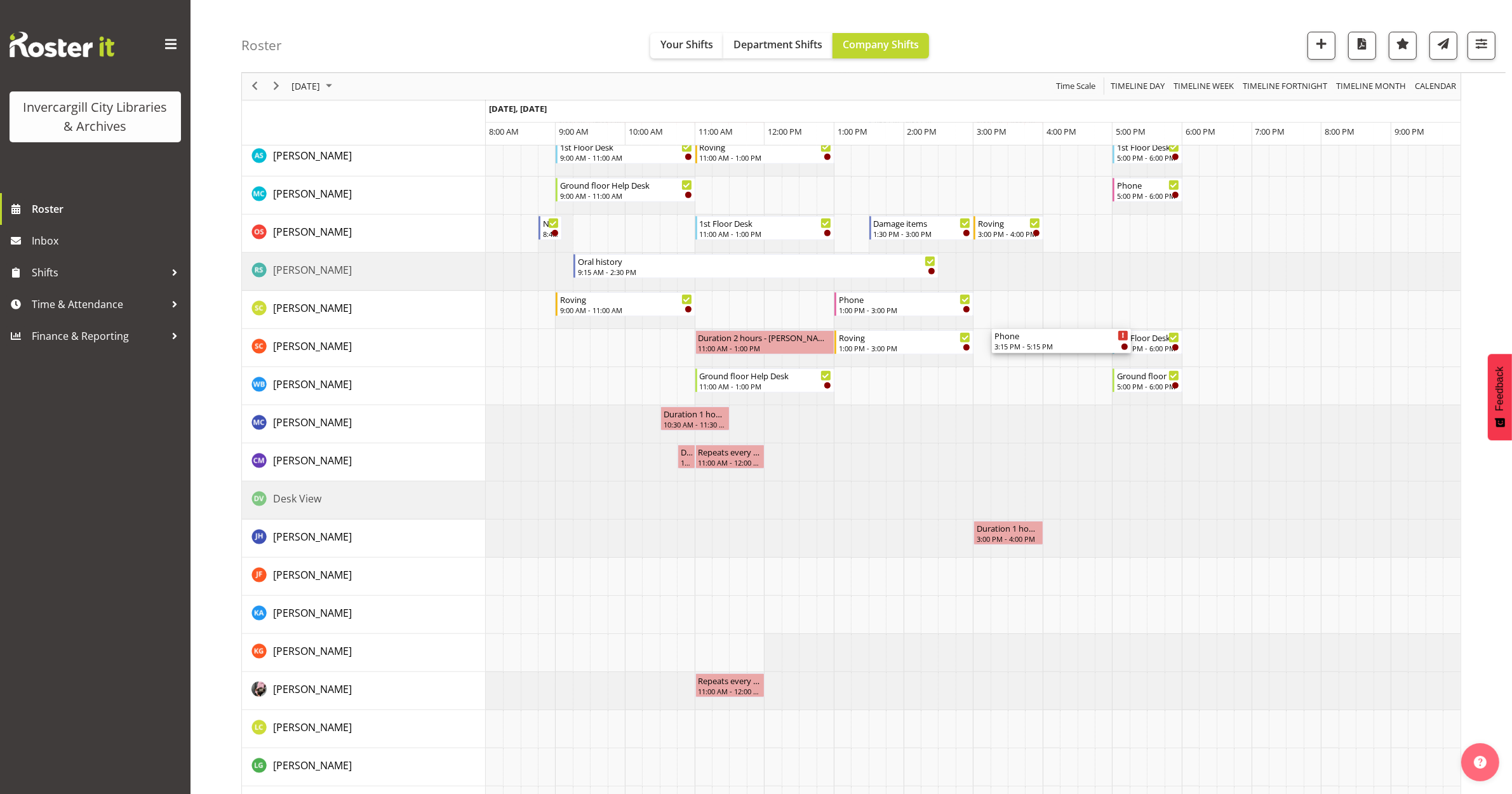
scroll to position [635, 0]
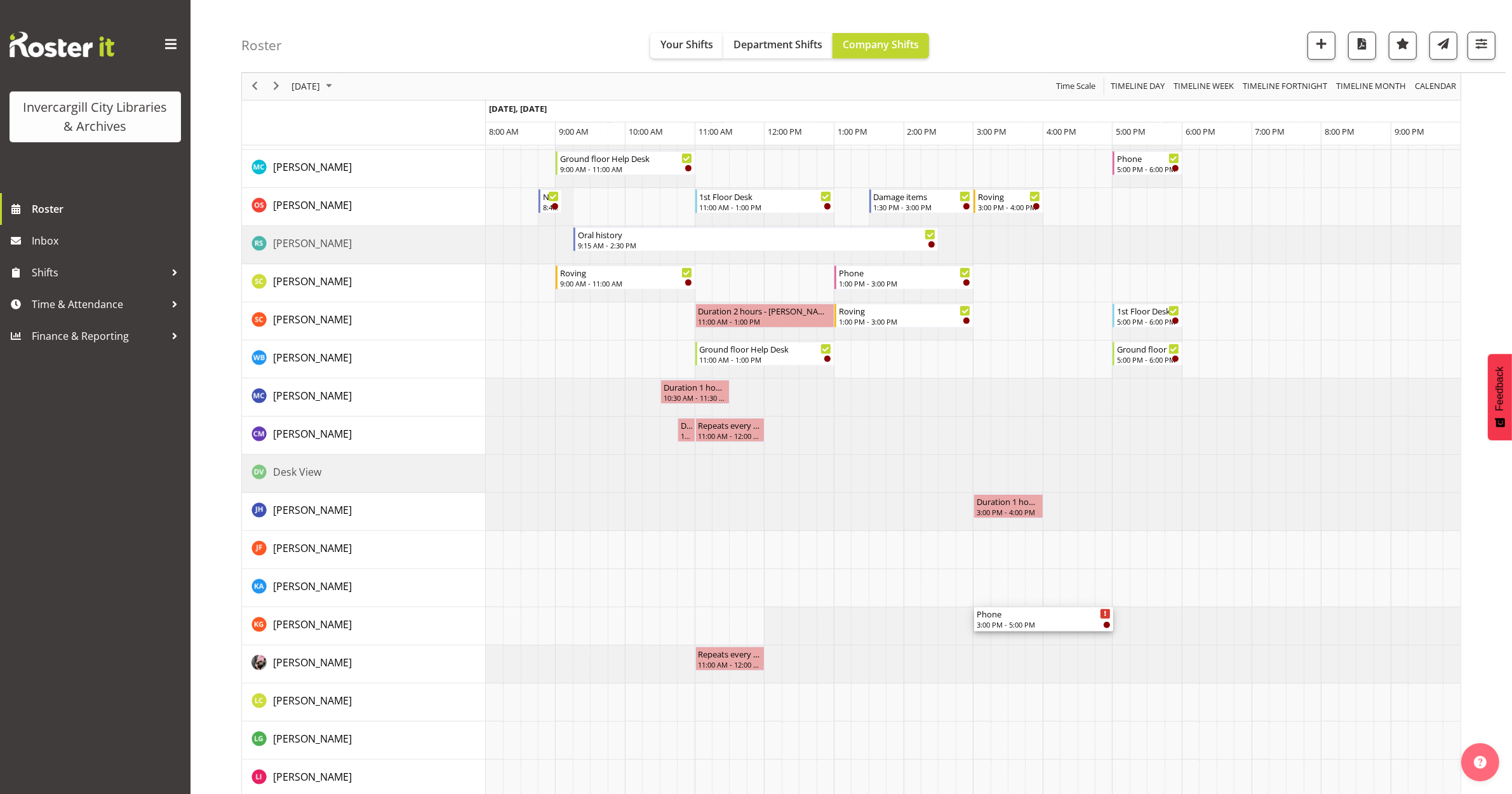
drag, startPoint x: 978, startPoint y: 494, endPoint x: 976, endPoint y: 638, distance: 144.0
click at [976, 638] on div "Roving 9:00 AM - 11:00 AM Roving 3:00 PM - 5:00 PM Phone 3:00 PM - 5:00 PM On C…" at bounding box center [973, 354] width 975 height 1575
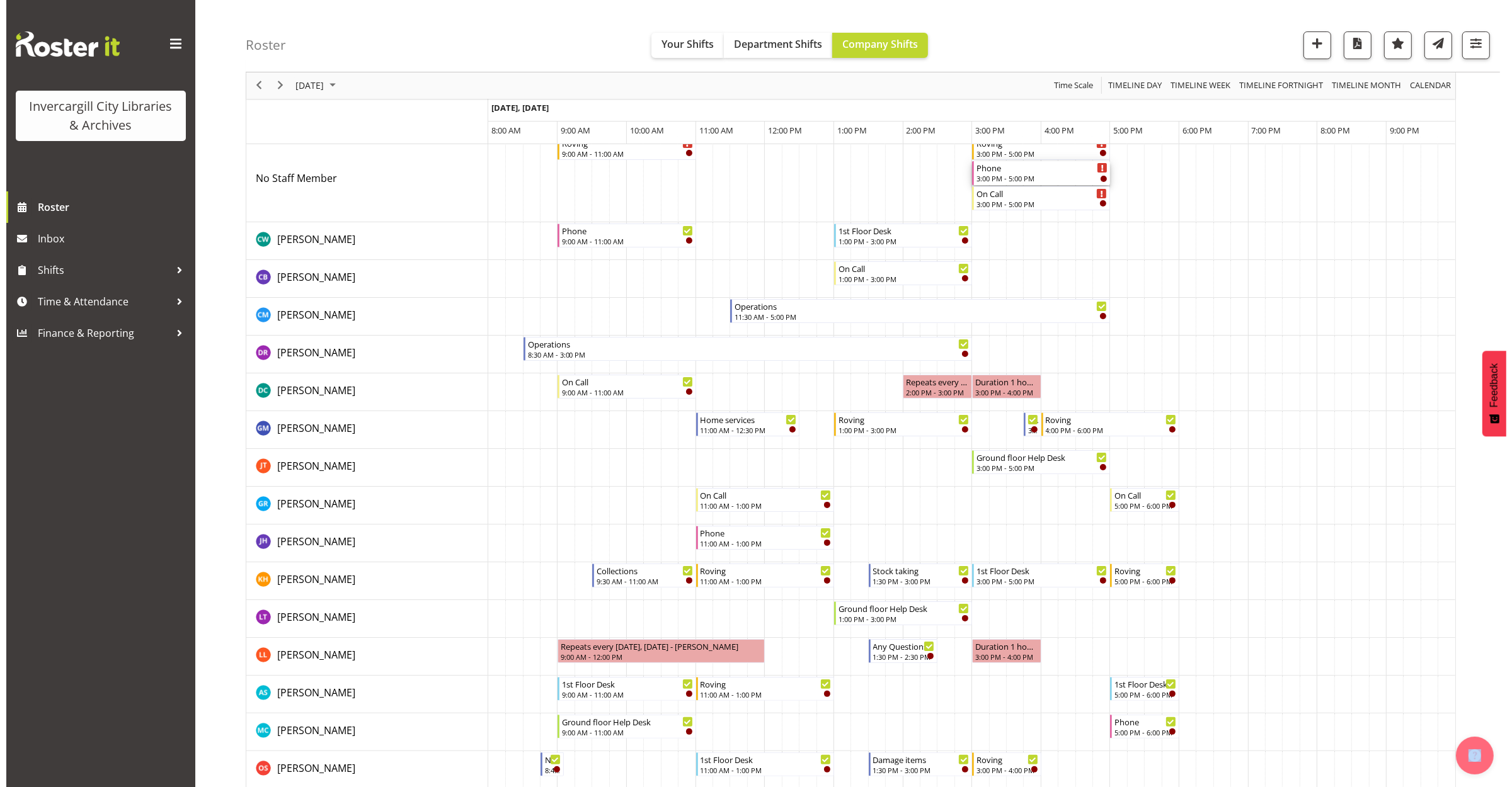
scroll to position [0, 0]
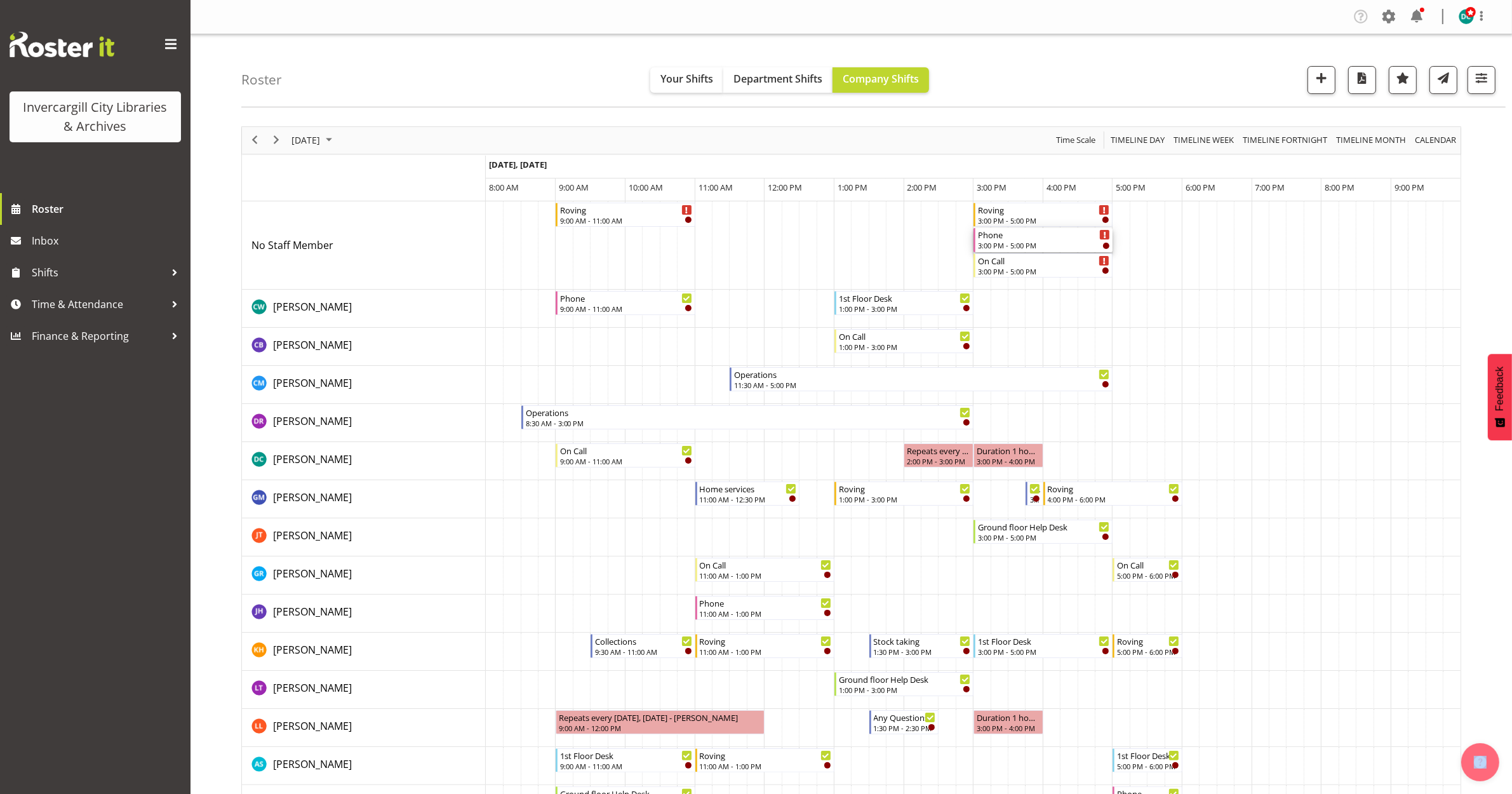
click at [1048, 241] on div "3:00 PM - 5:00 PM" at bounding box center [1043, 245] width 132 height 10
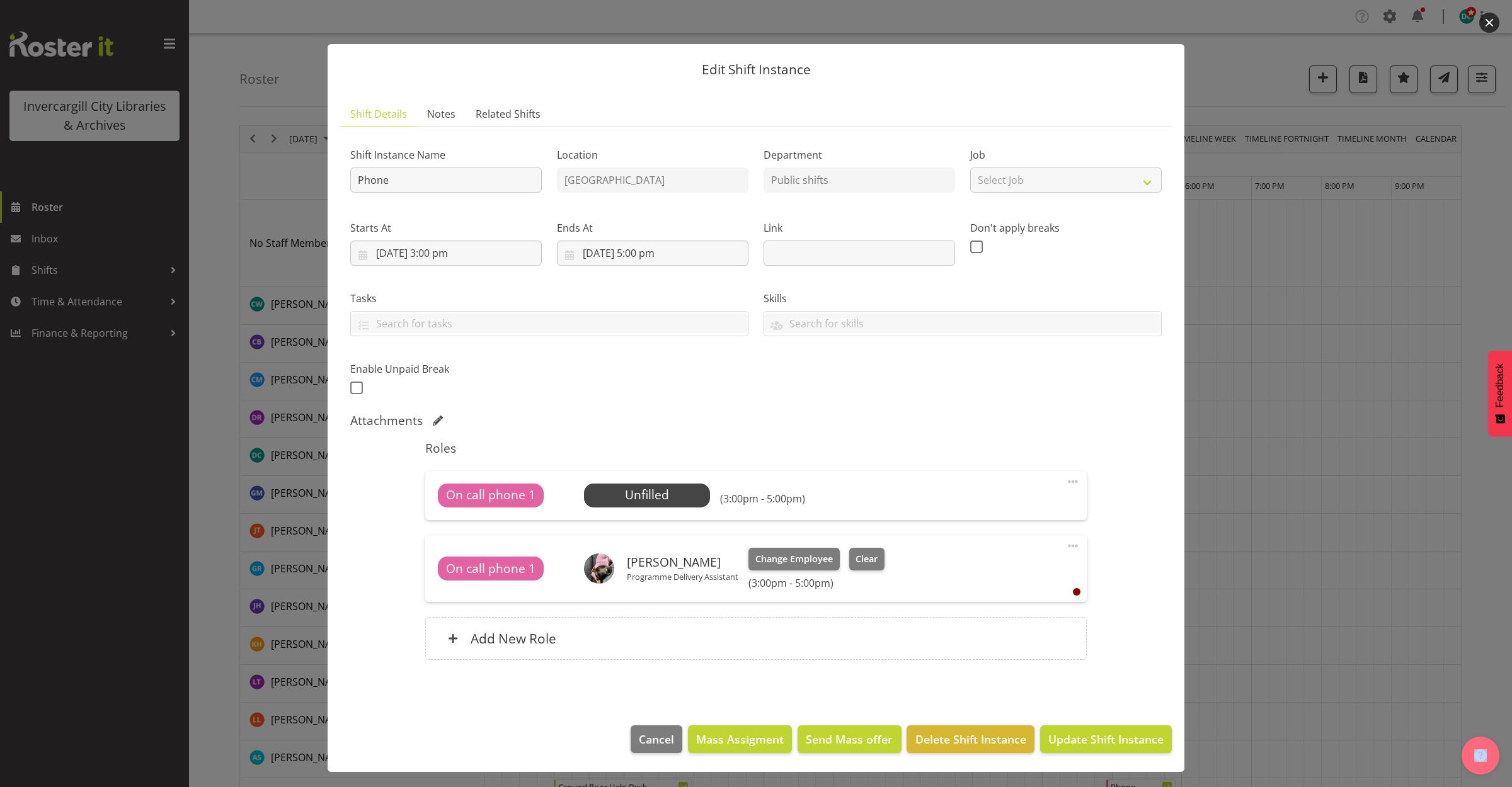
click at [1489, 21] on button "button" at bounding box center [1489, 22] width 20 height 20
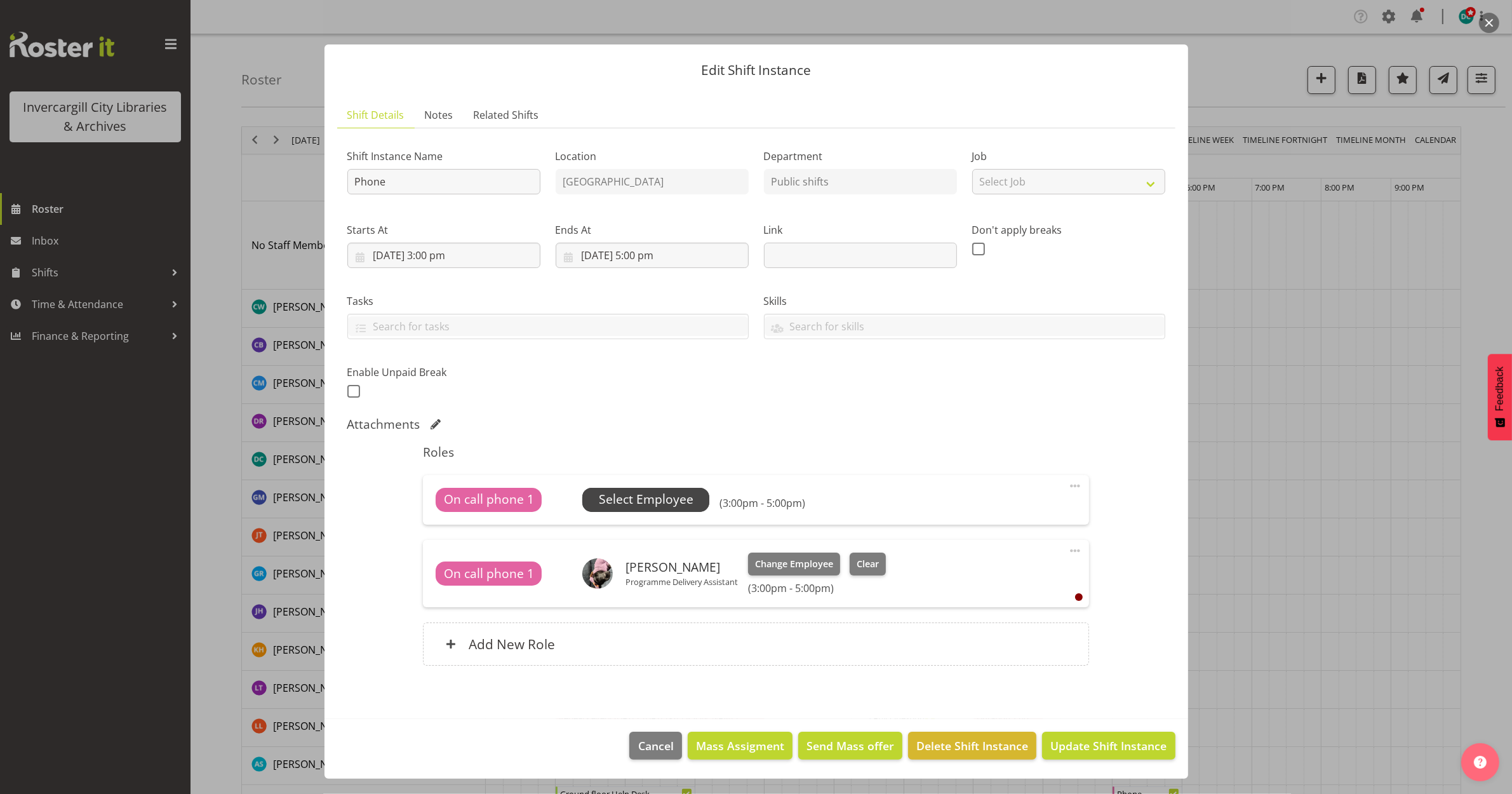
click at [679, 493] on span "Select Employee" at bounding box center [646, 500] width 95 height 18
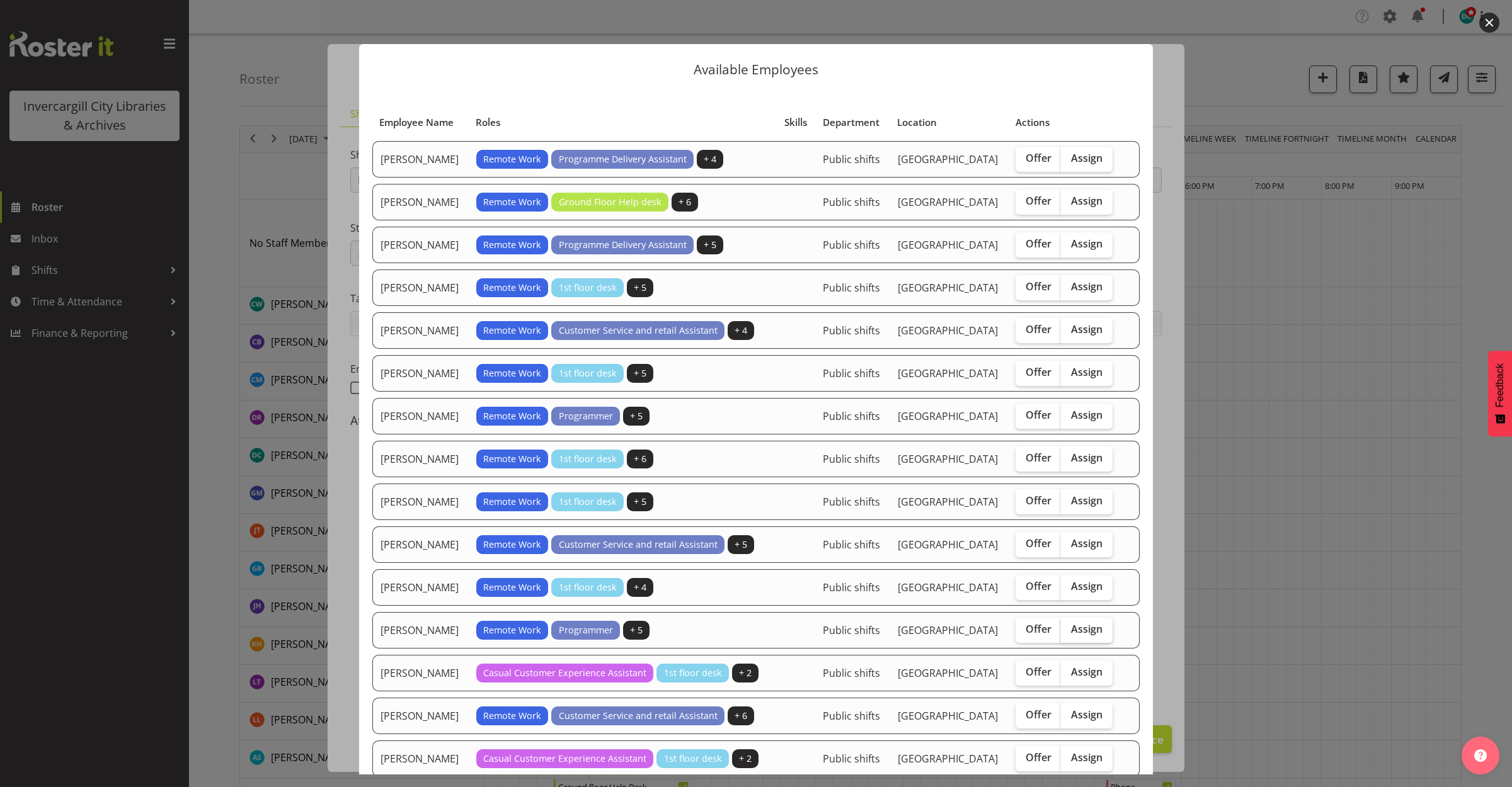
click at [1086, 643] on label "Assign" at bounding box center [1086, 630] width 51 height 25
click at [1069, 633] on input "Assign" at bounding box center [1065, 629] width 8 height 8
checkbox input "true"
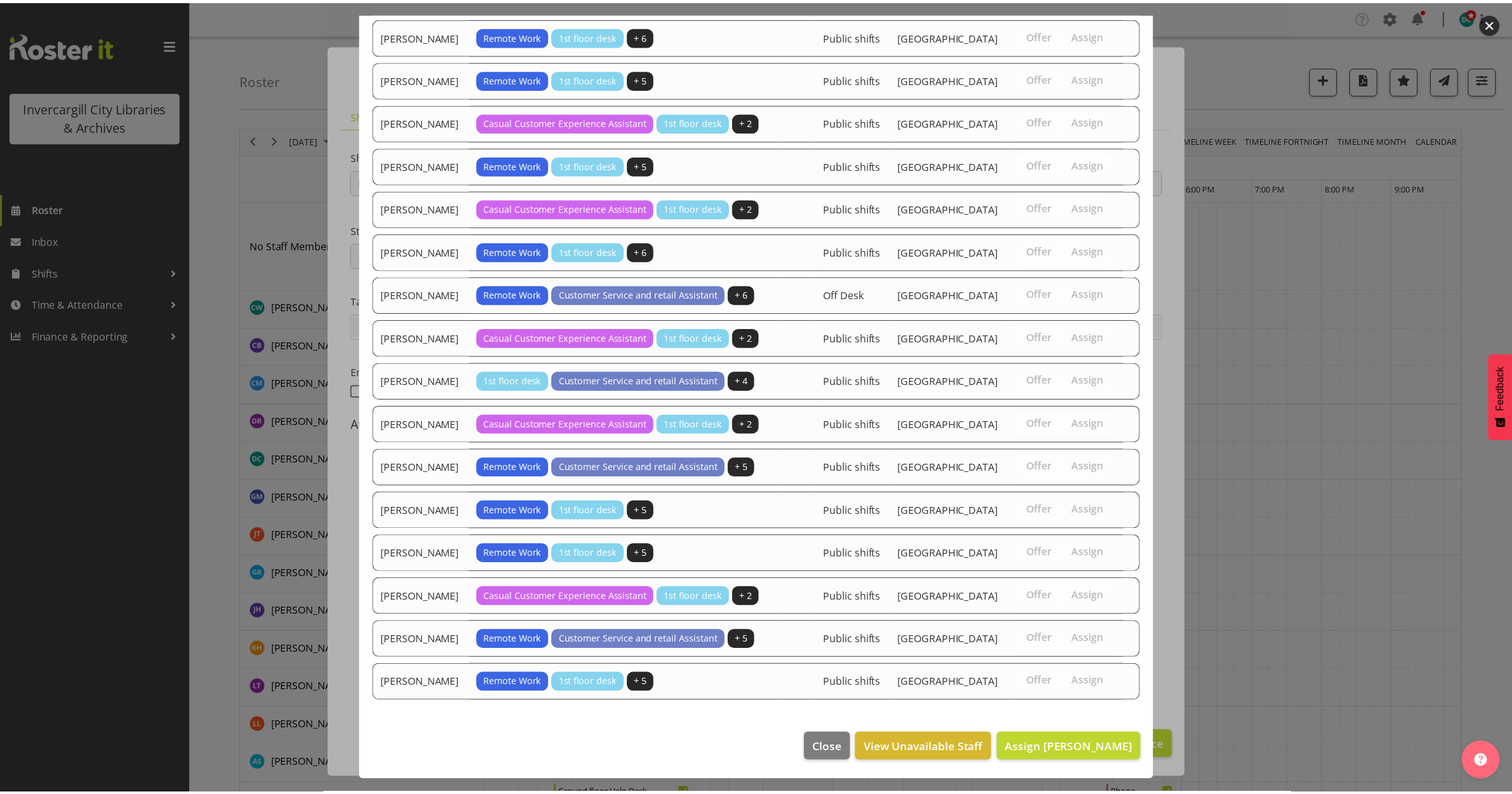
scroll to position [939, 0]
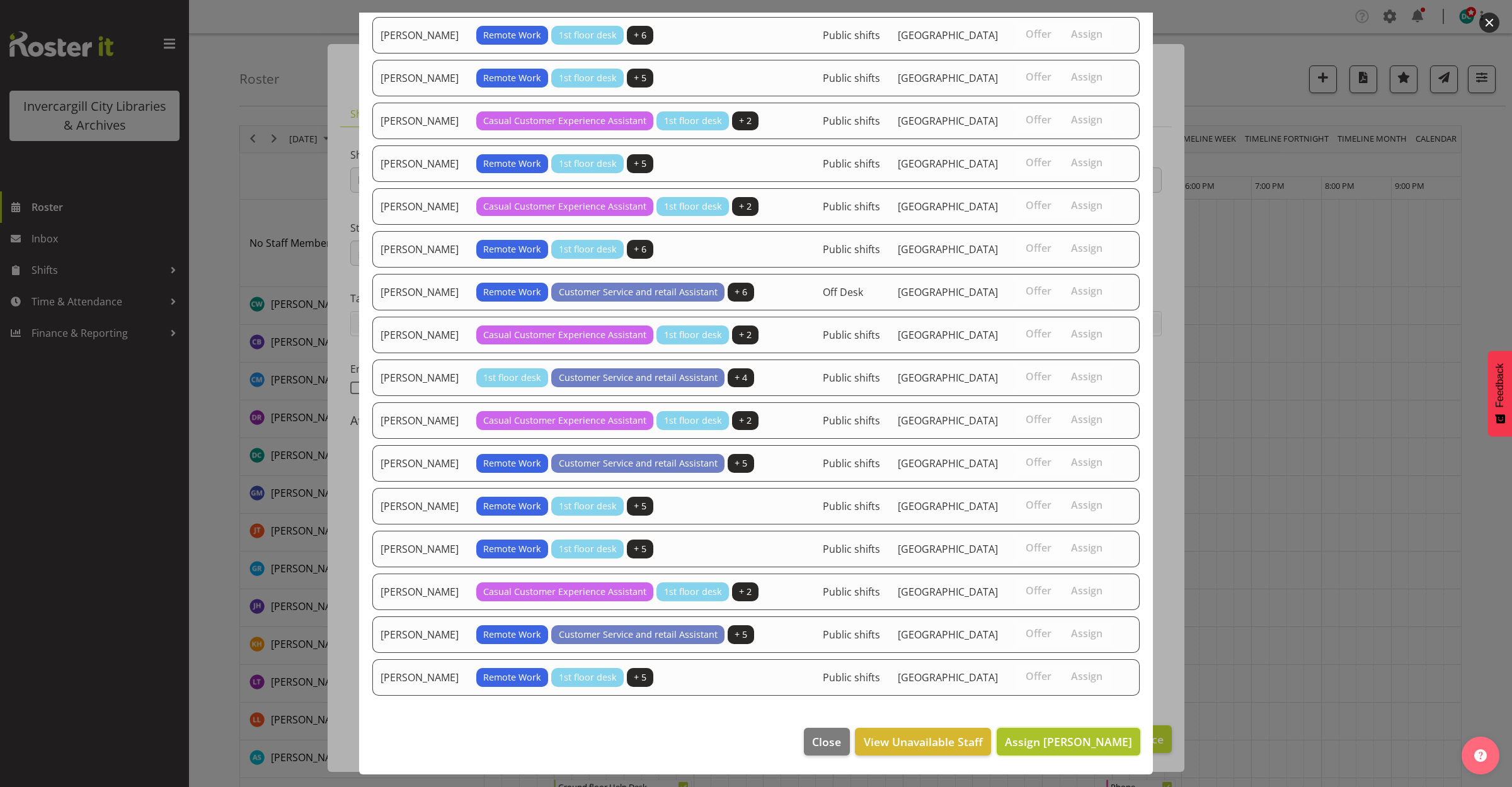
click at [1062, 738] on span "Assign Katie Greene" at bounding box center [1068, 741] width 127 height 15
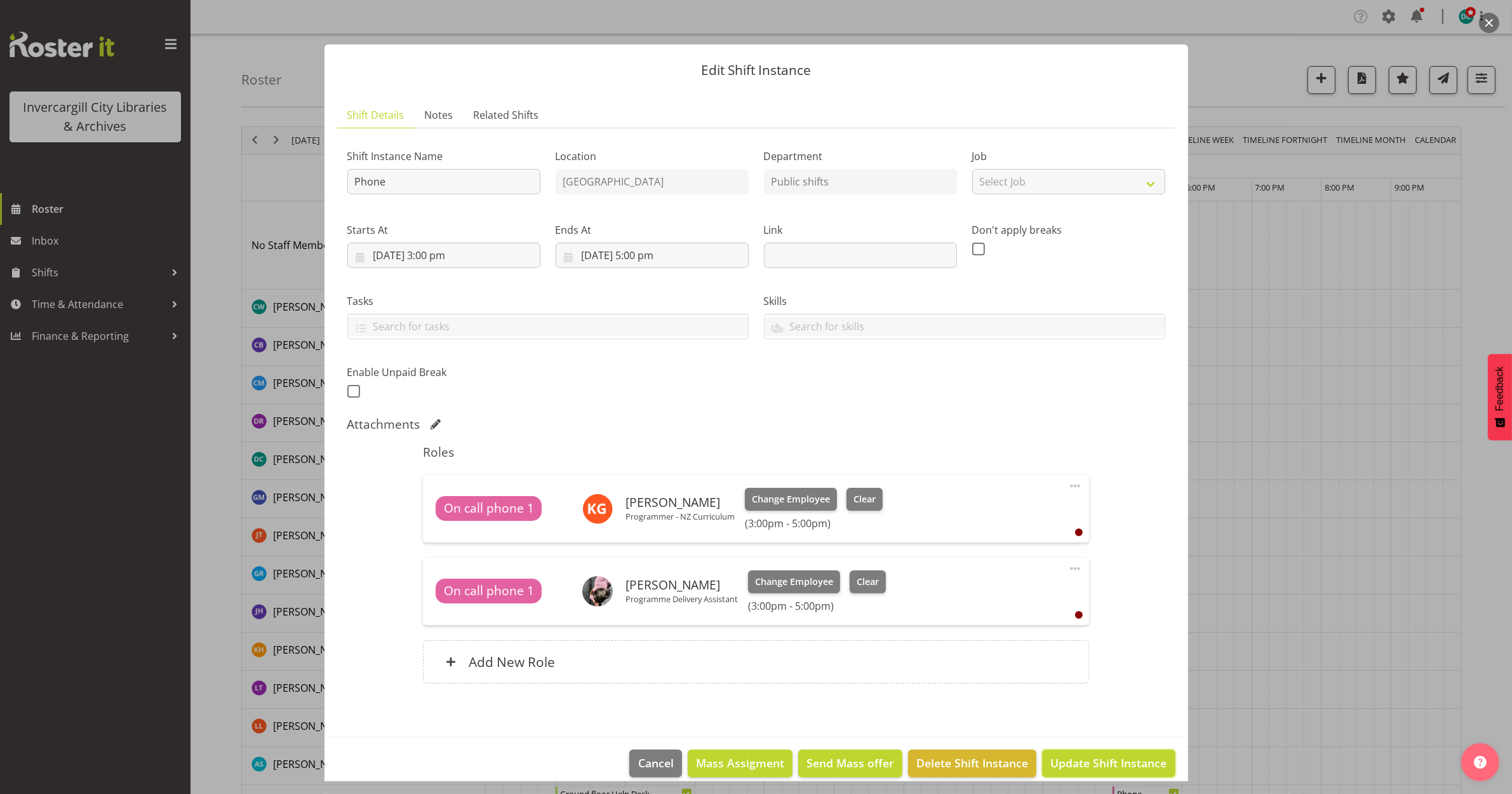
click at [1094, 757] on span "Update Shift Instance" at bounding box center [1109, 762] width 116 height 16
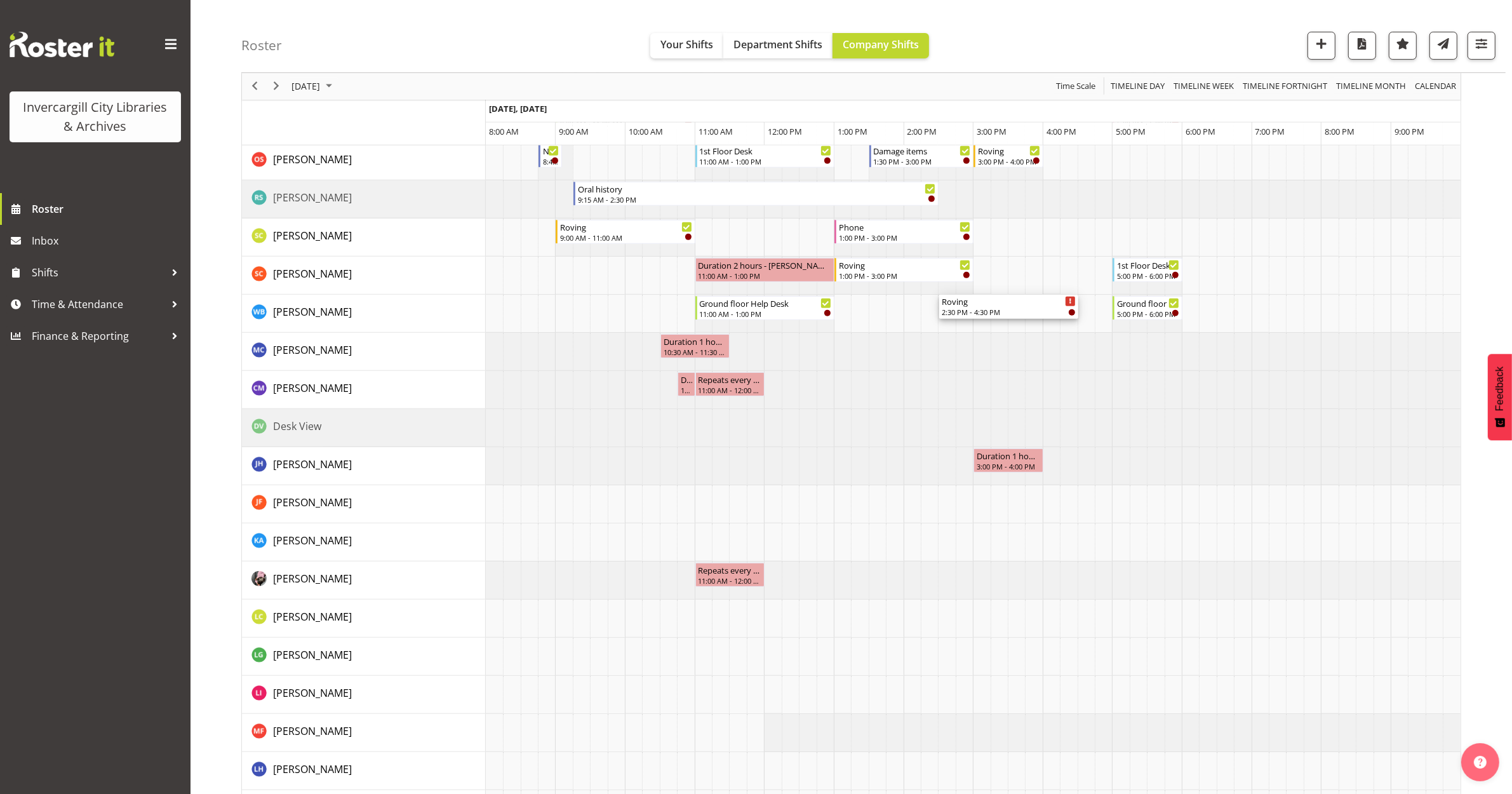
scroll to position [714, 0]
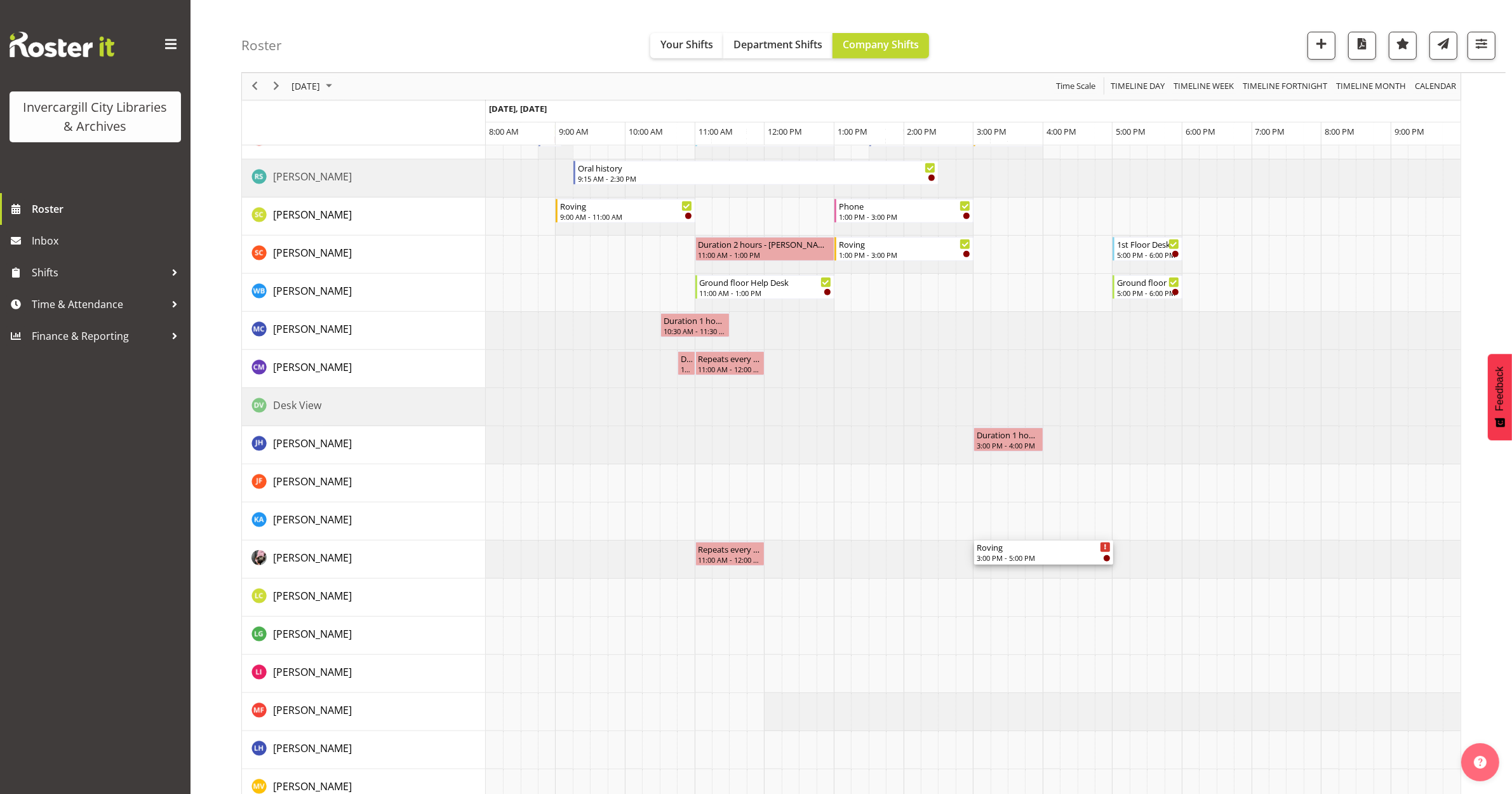
drag, startPoint x: 1024, startPoint y: 216, endPoint x: 988, endPoint y: 562, distance: 347.9
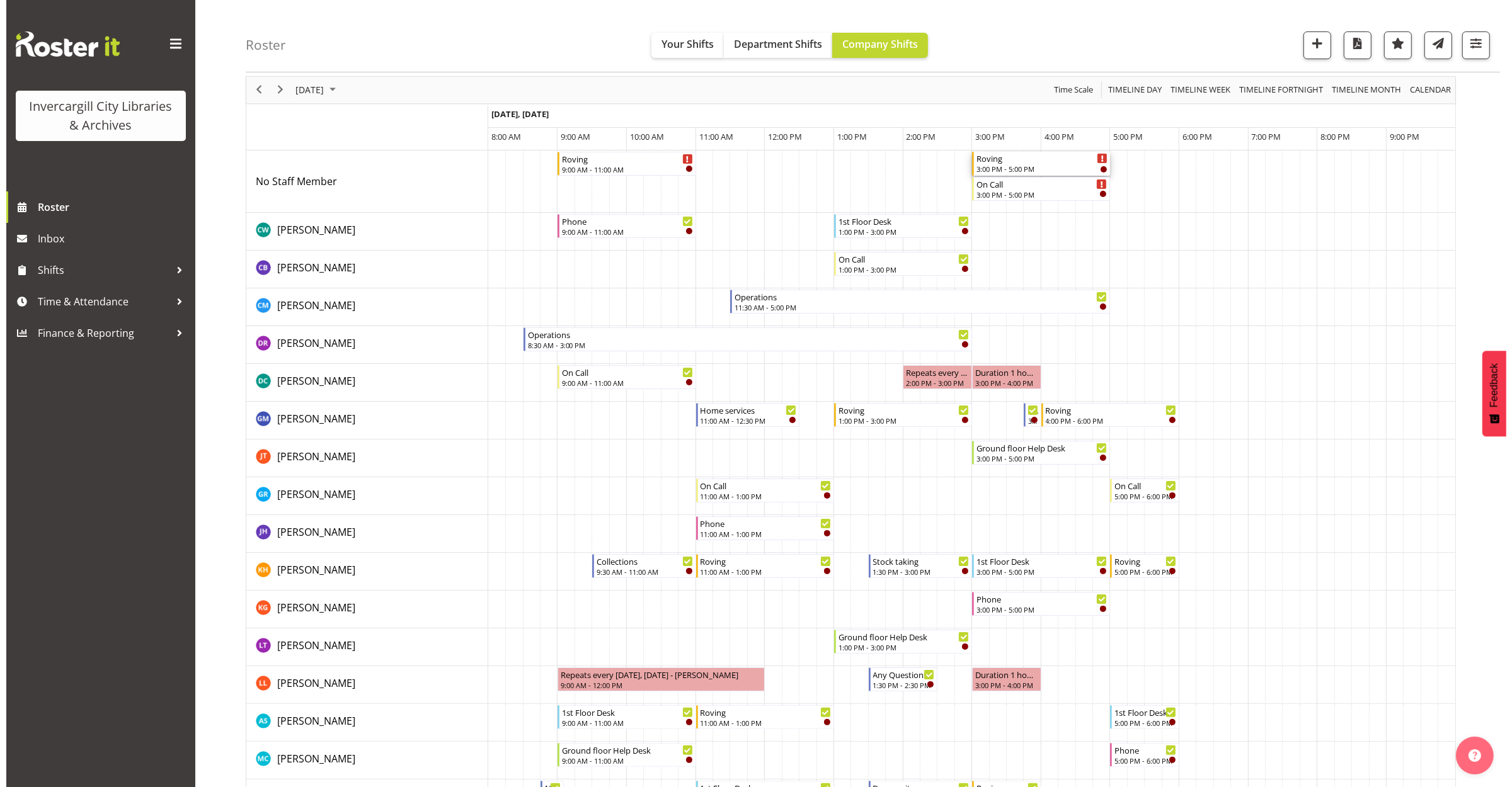
scroll to position [0, 0]
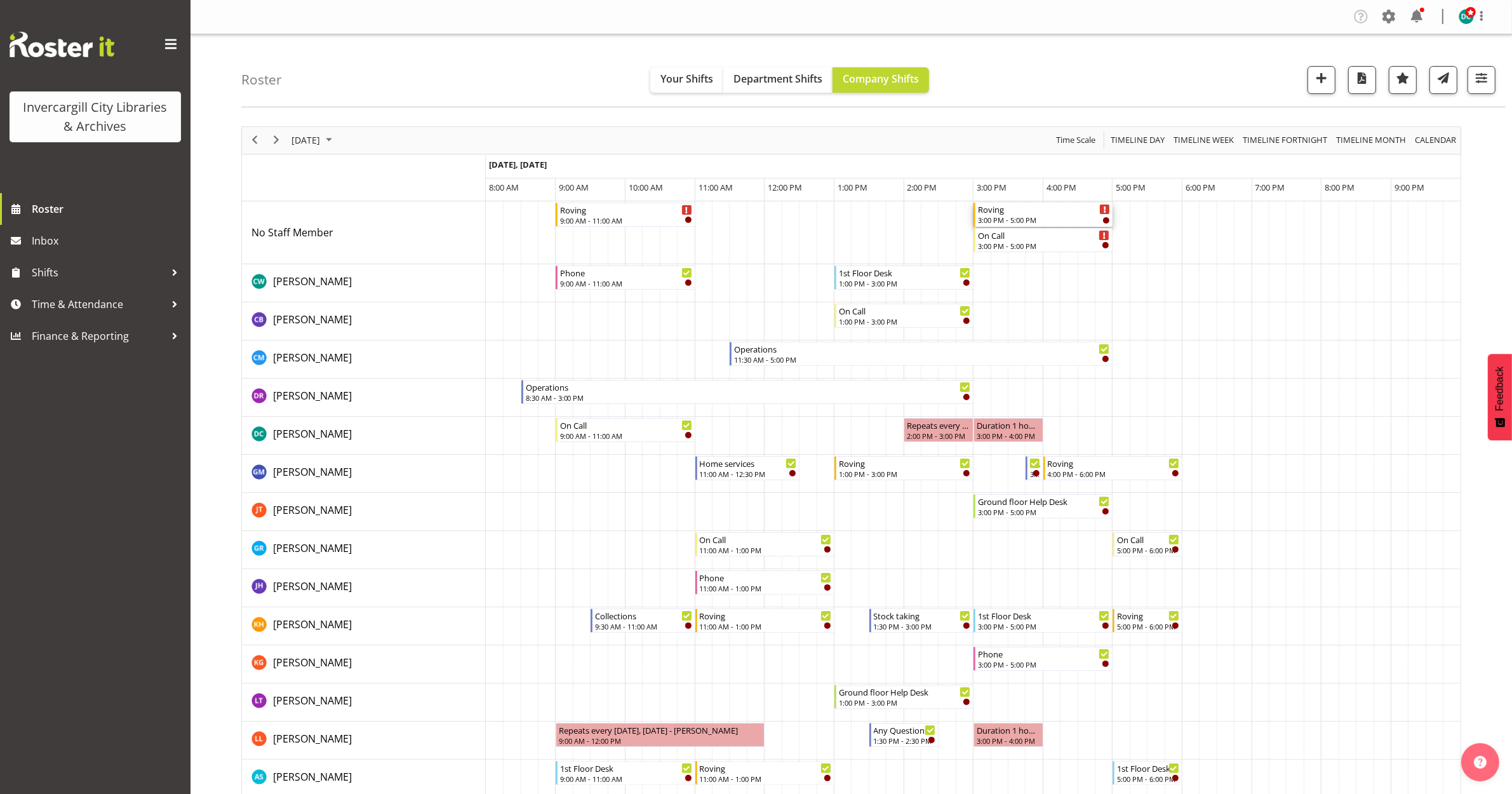
click at [1029, 214] on div "Roving" at bounding box center [1043, 208] width 132 height 12
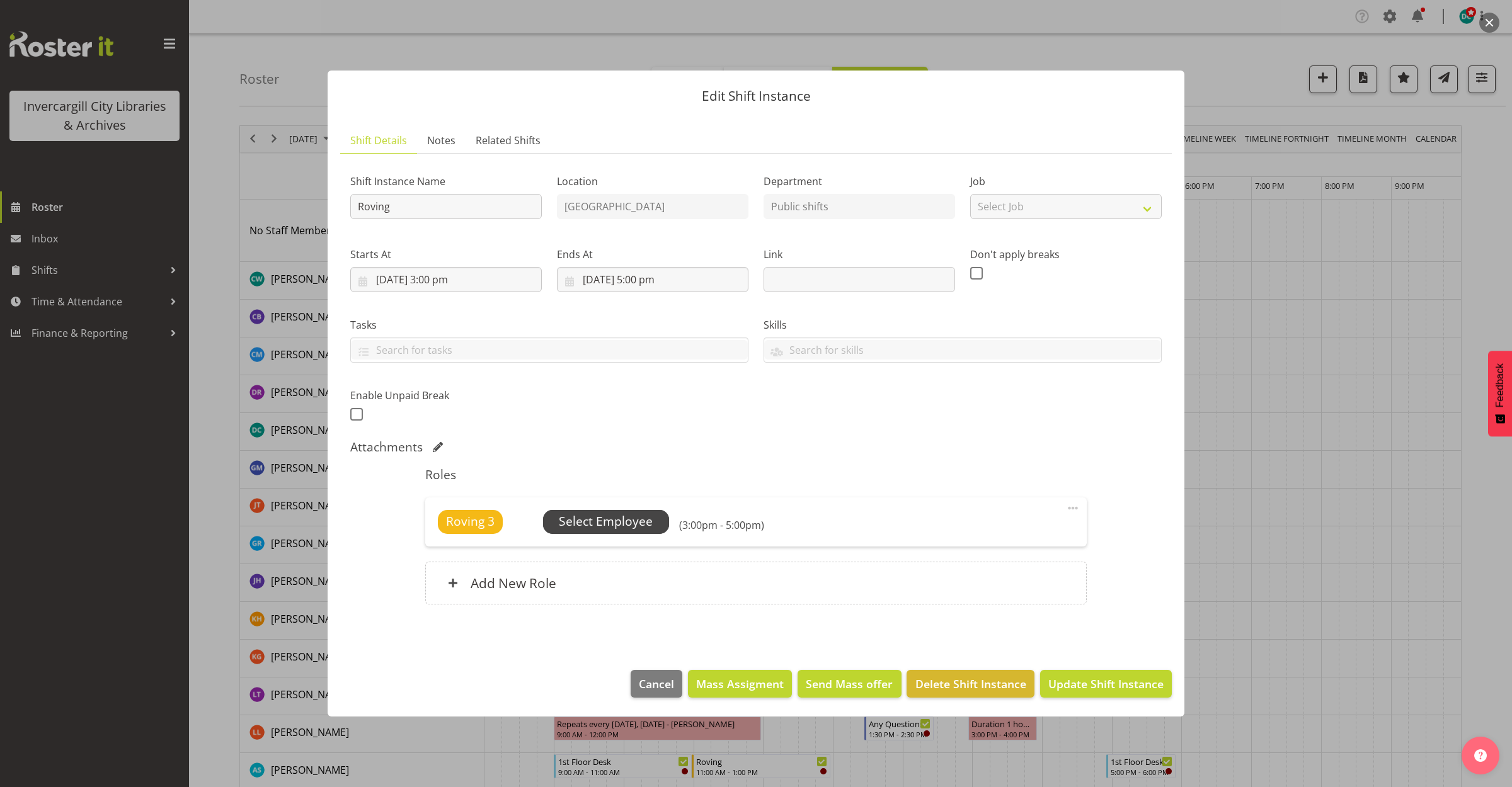
click at [635, 513] on span "Select Employee" at bounding box center [605, 522] width 94 height 18
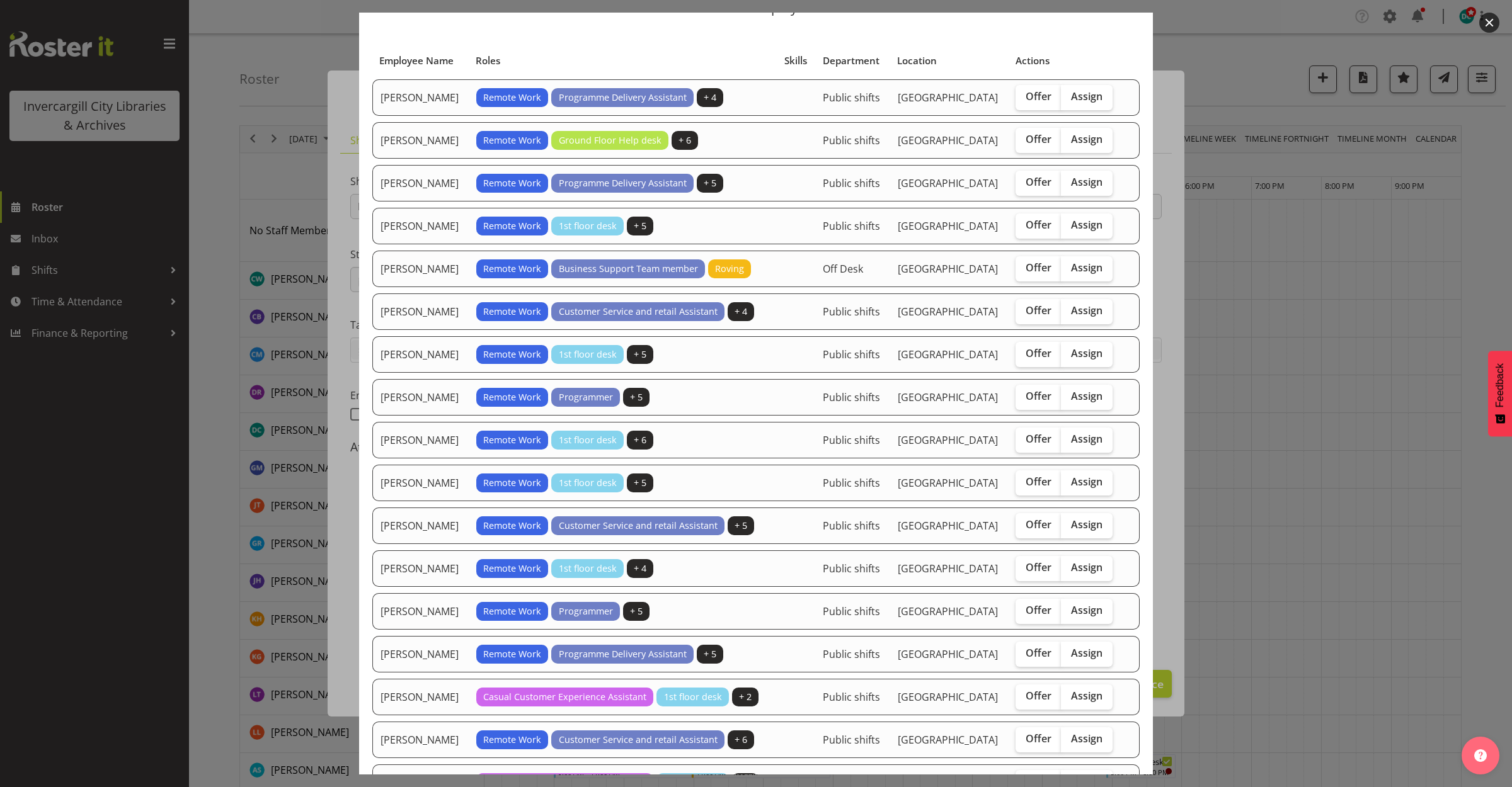
scroll to position [158, 0]
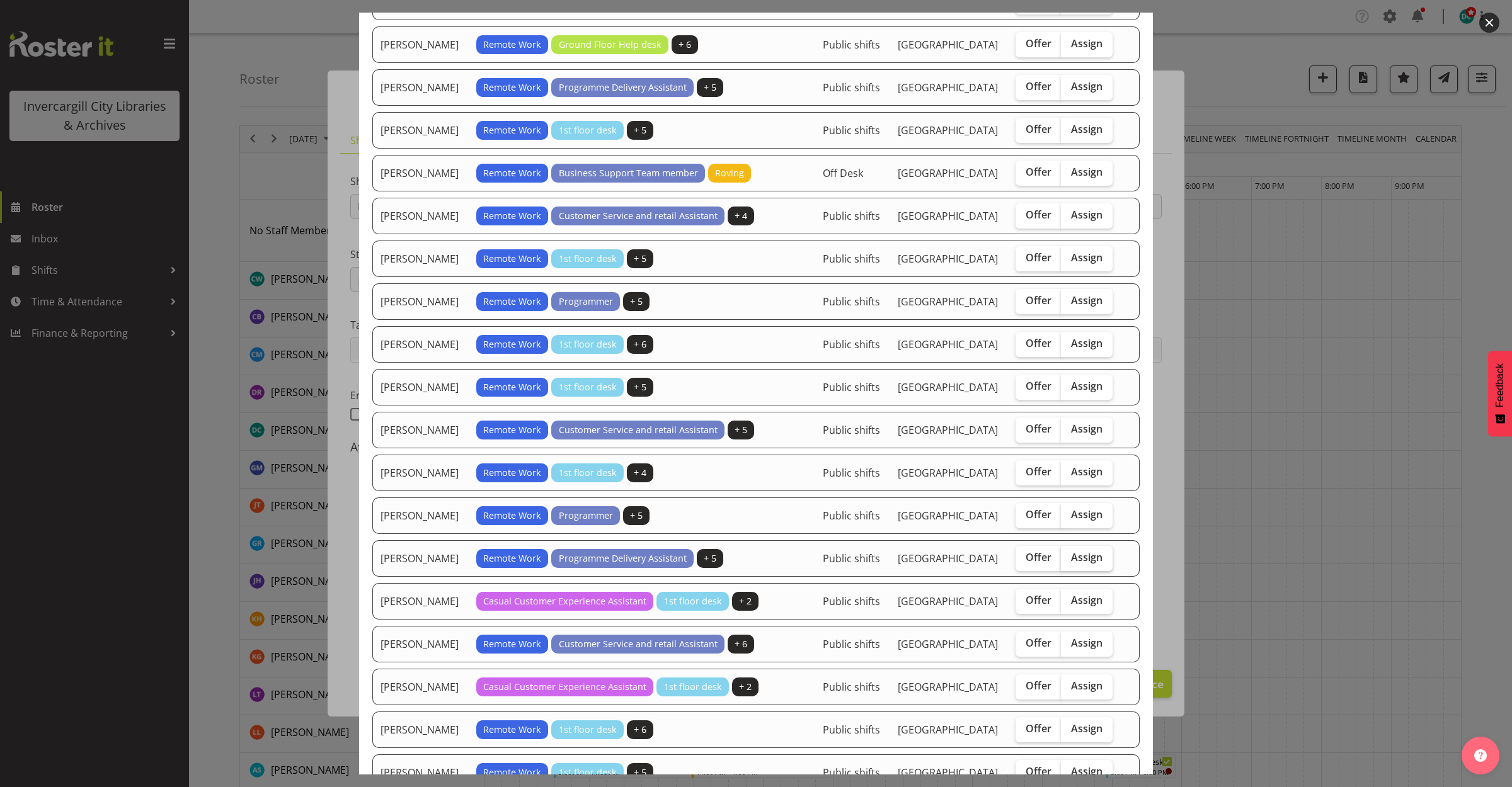
click at [1073, 564] on span "Assign" at bounding box center [1086, 557] width 31 height 12
click at [1069, 562] on input "Assign" at bounding box center [1065, 558] width 8 height 8
checkbox input "true"
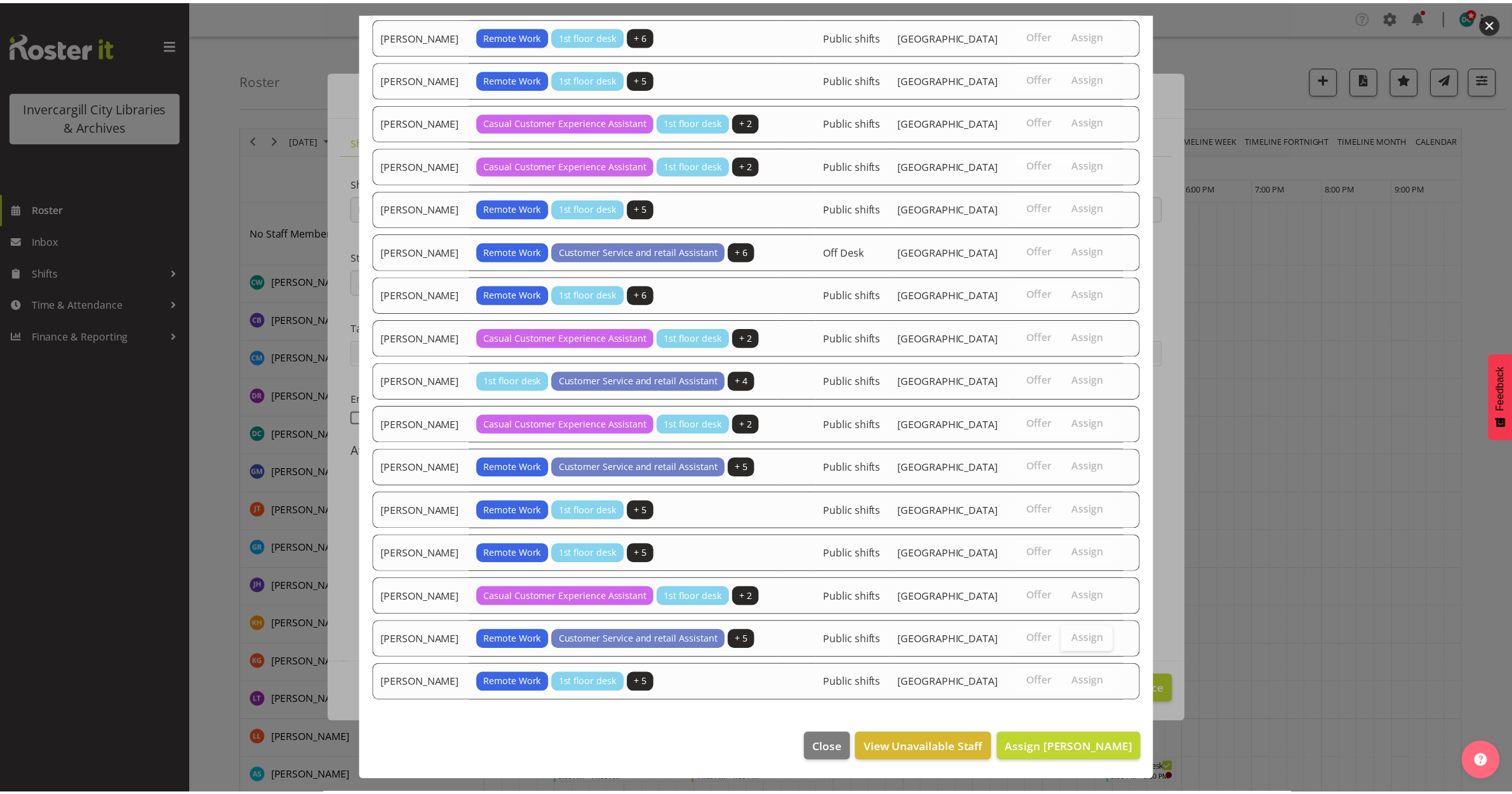
scroll to position [1037, 0]
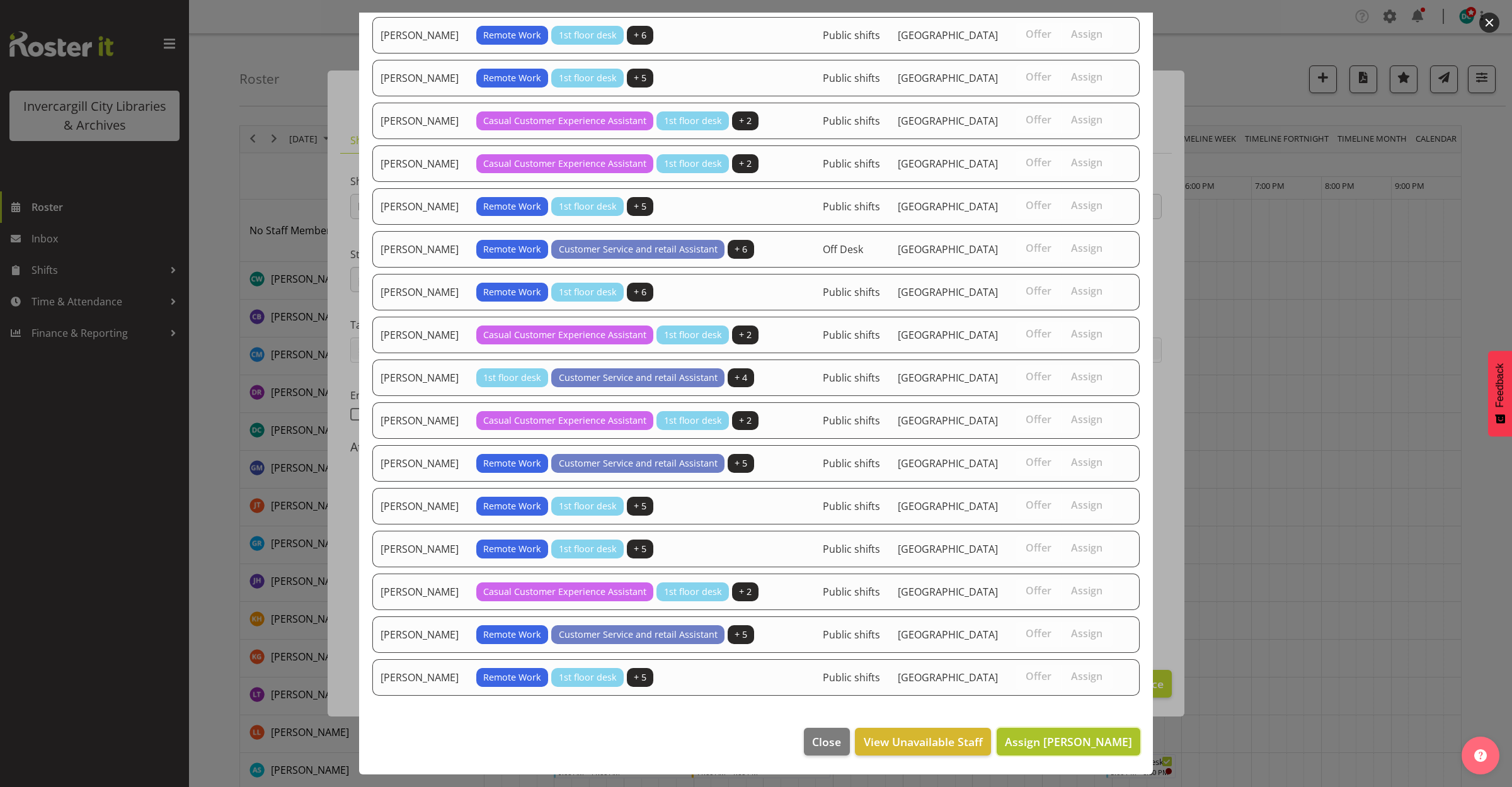
click at [1083, 740] on span "Assign Keyu Chen" at bounding box center [1068, 741] width 127 height 15
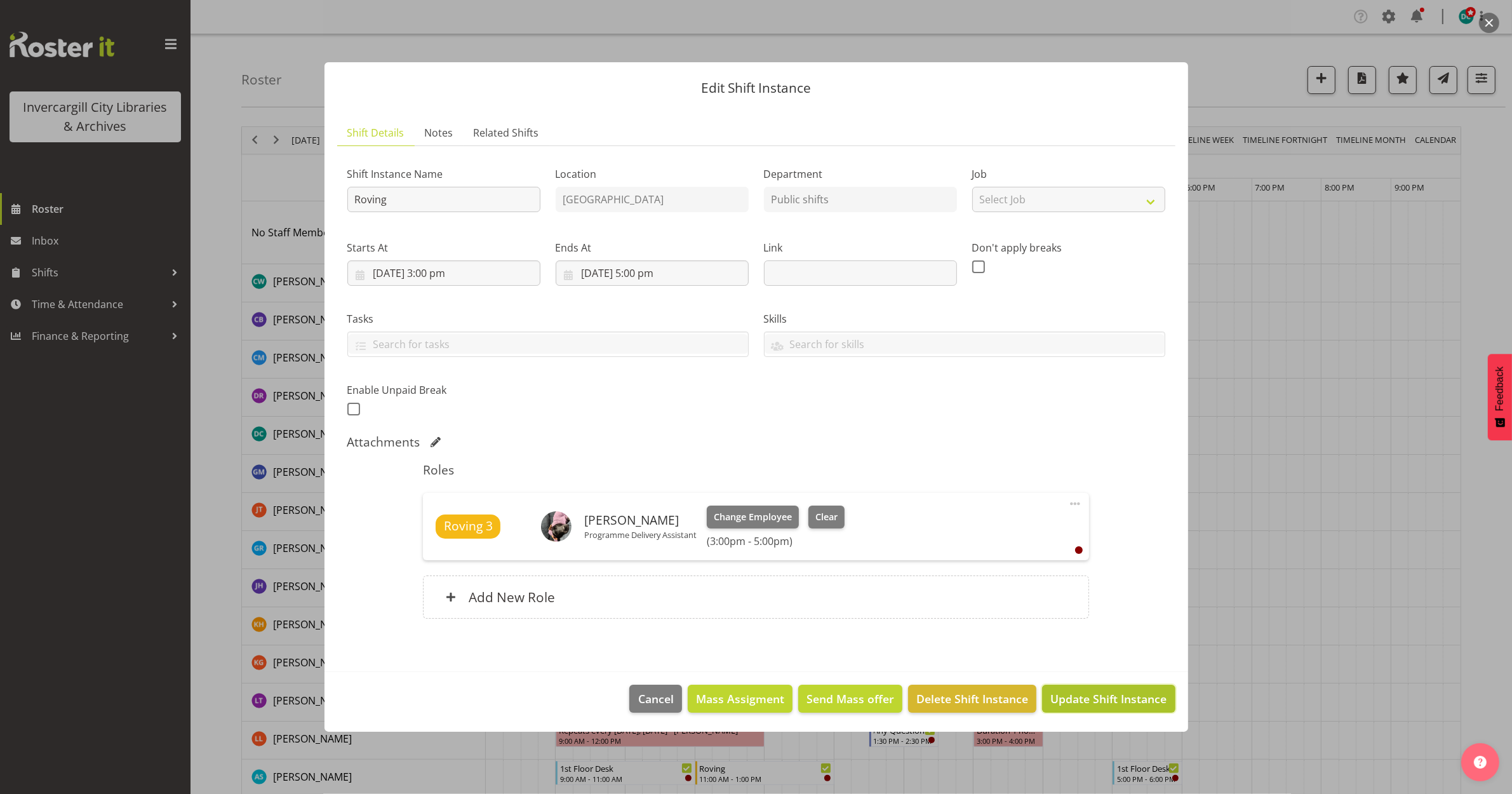
click at [1086, 695] on span "Update Shift Instance" at bounding box center [1109, 699] width 116 height 16
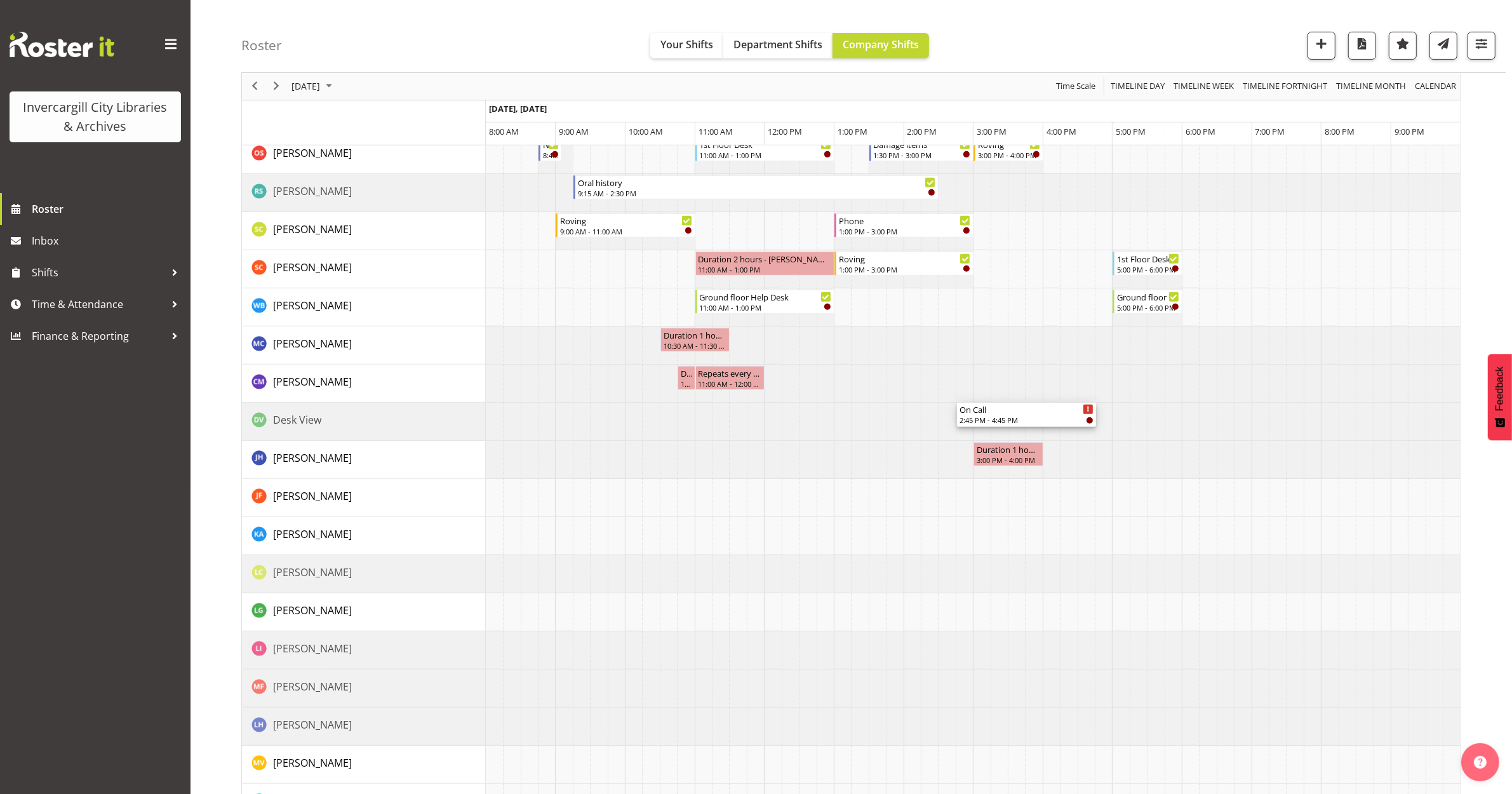
scroll to position [714, 0]
drag, startPoint x: 1024, startPoint y: 206, endPoint x: 989, endPoint y: 507, distance: 303.0
click at [989, 507] on div "Roving 9:00 AM - 11:00 AM On Call 3:00 PM - 5:00 PM Phone 9:00 AM - 11:00 AM 1s…" at bounding box center [973, 249] width 975 height 1525
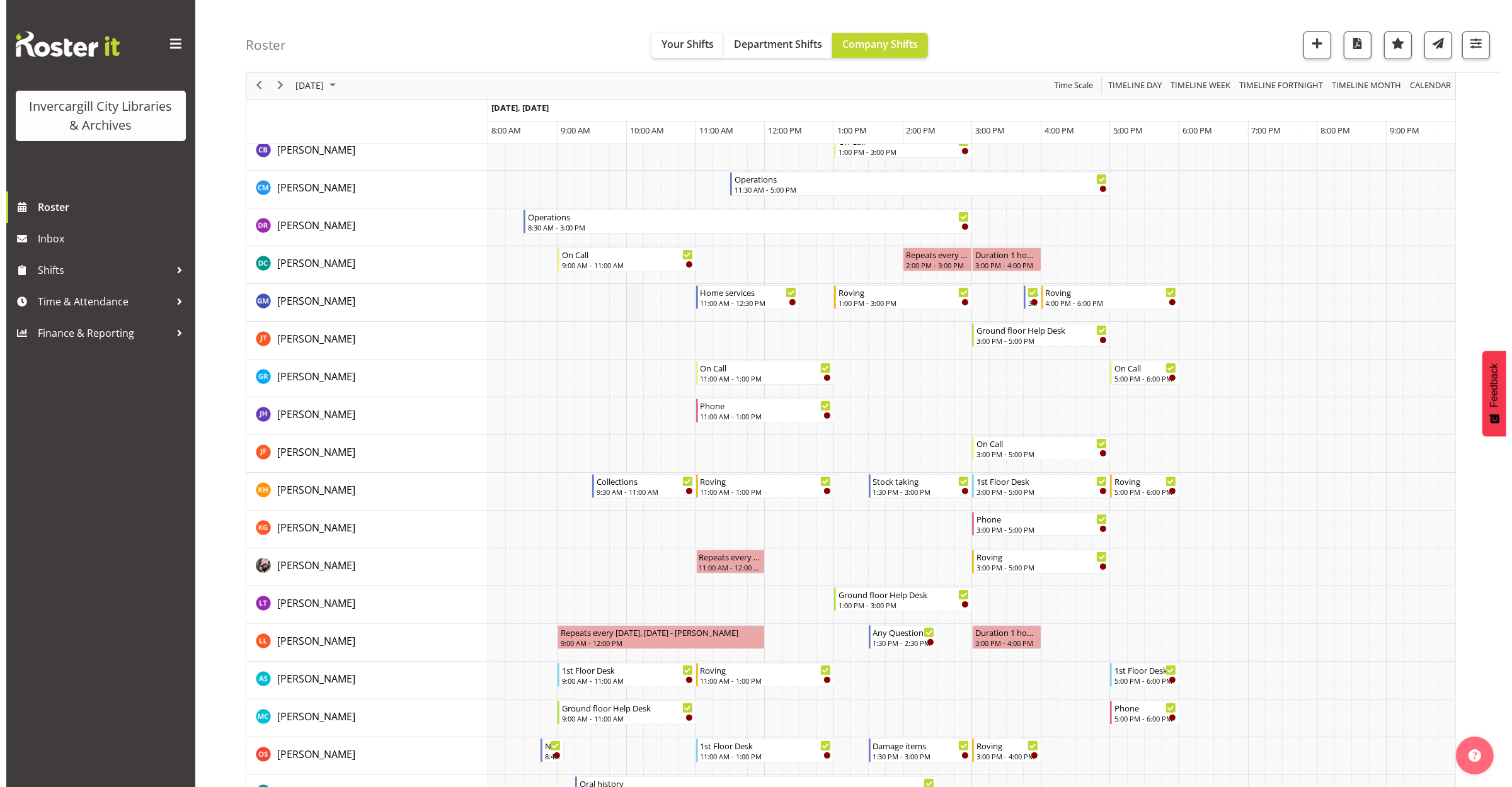
scroll to position [0, 0]
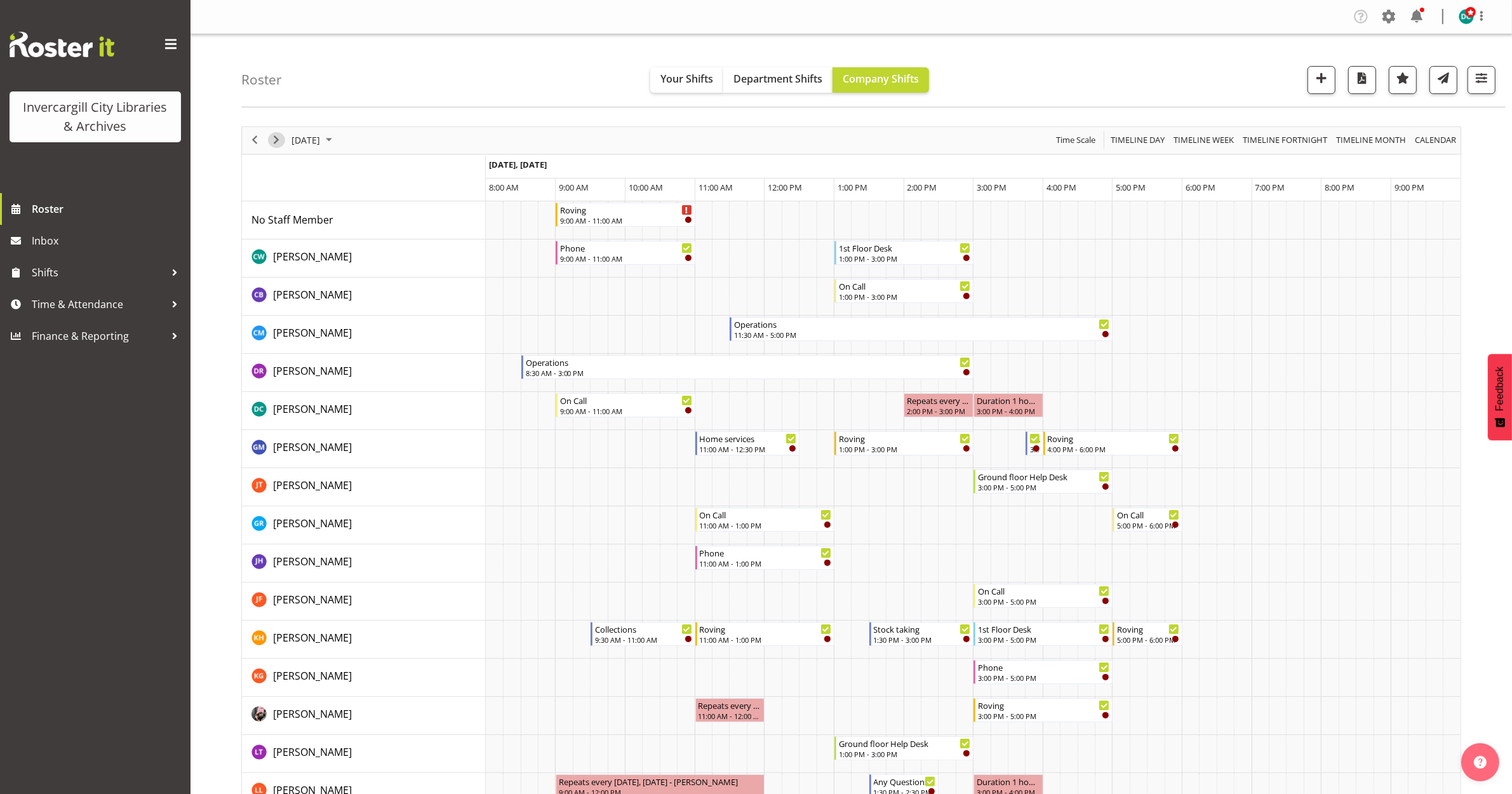
click at [276, 144] on span "Next" at bounding box center [276, 140] width 15 height 16
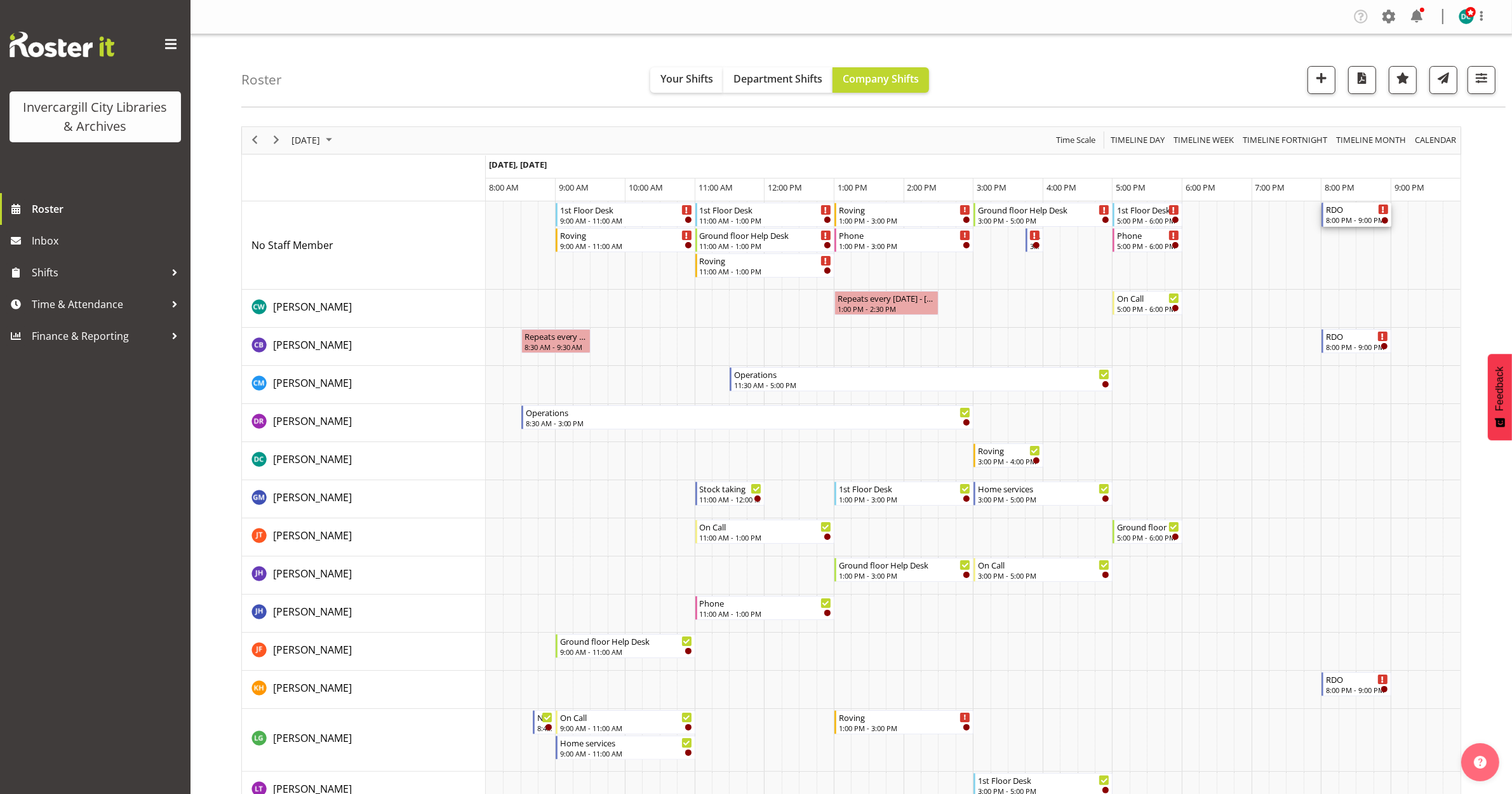
click at [1352, 216] on div "8:00 PM - 9:00 PM" at bounding box center [1358, 220] width 63 height 10
click at [0, 0] on div at bounding box center [0, 0] width 0 height 0
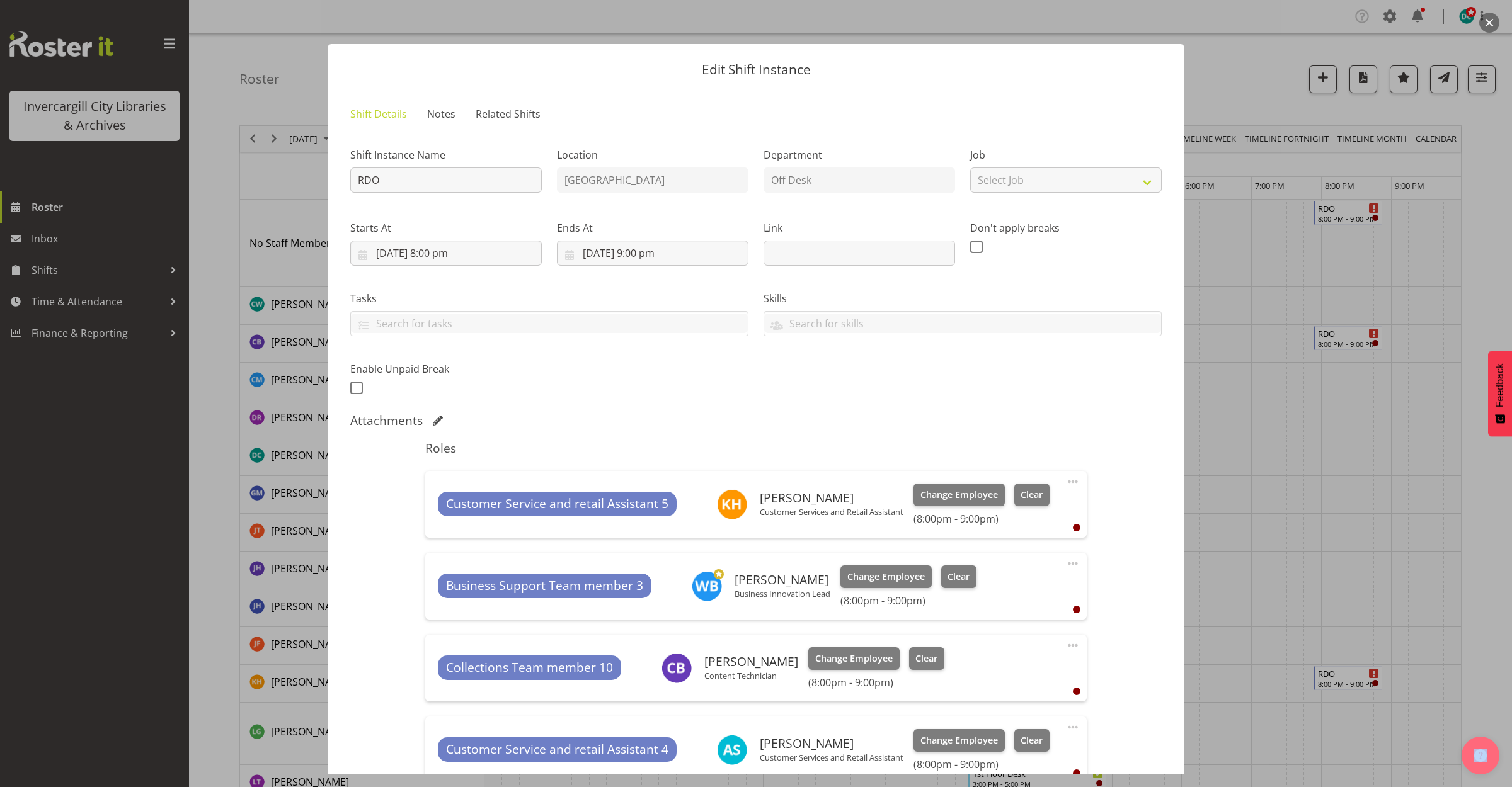
click at [1484, 18] on button "button" at bounding box center [1489, 22] width 20 height 20
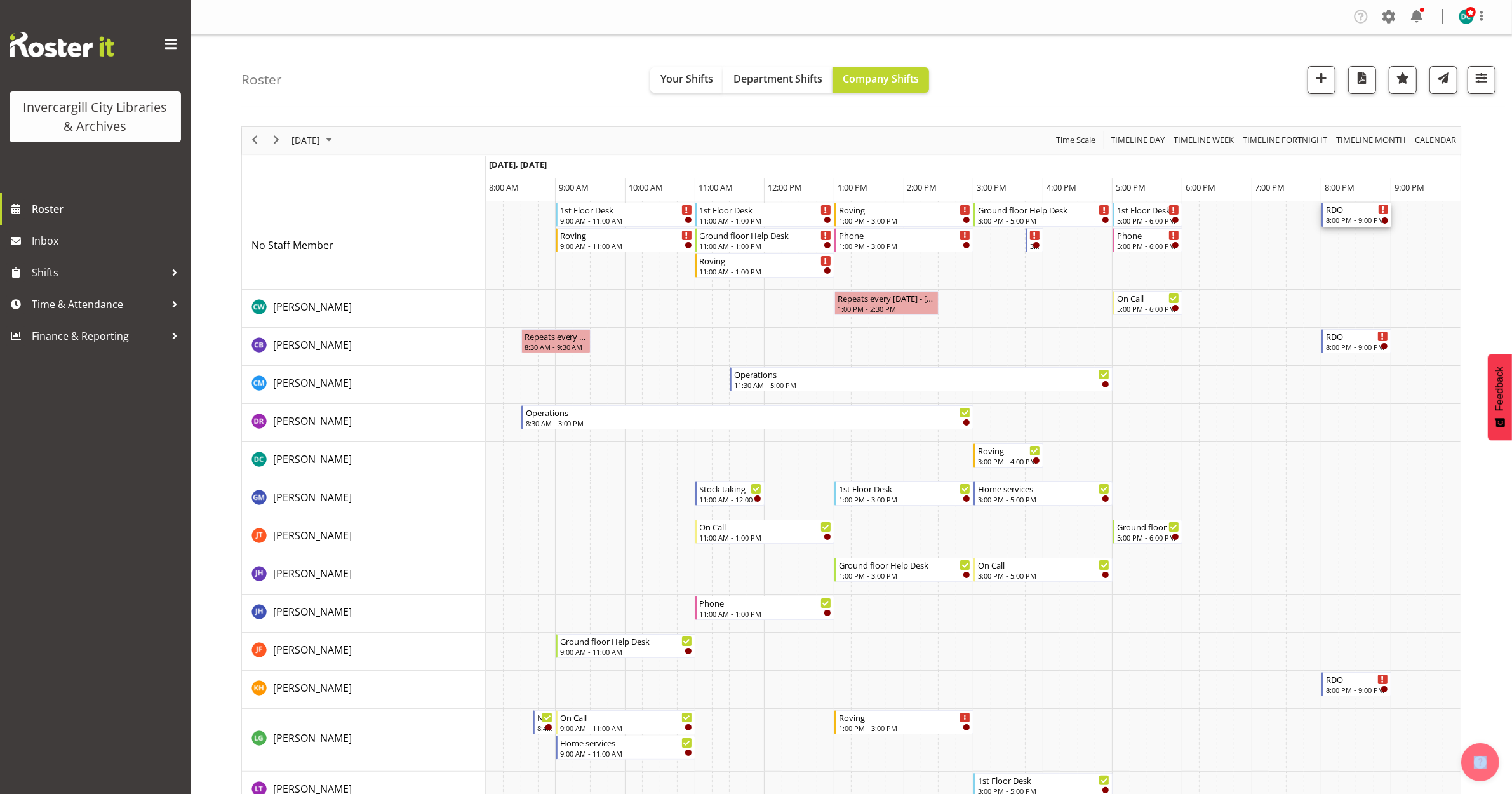
click at [1344, 211] on div "RDO" at bounding box center [1358, 208] width 63 height 12
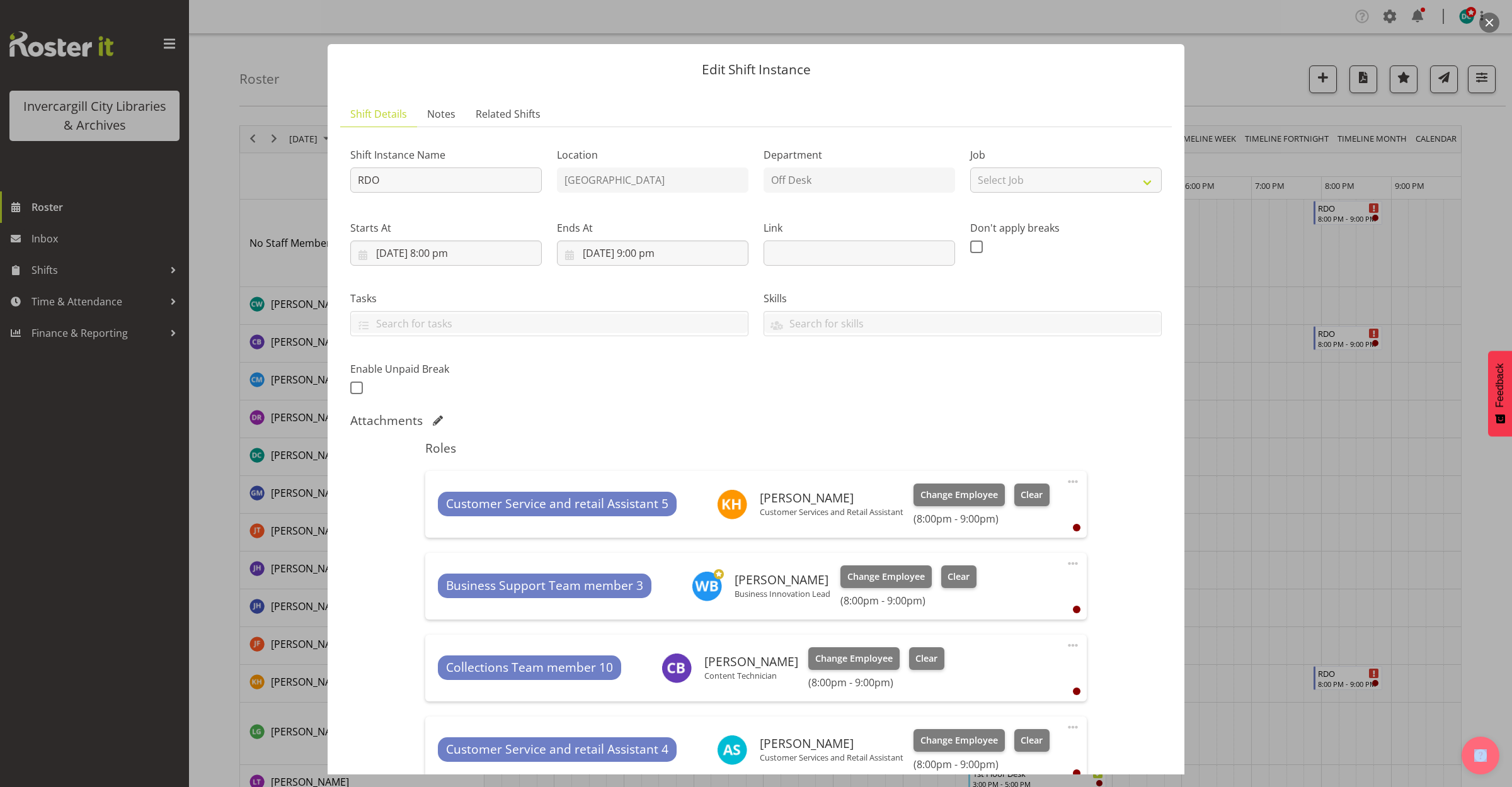
scroll to position [315, 0]
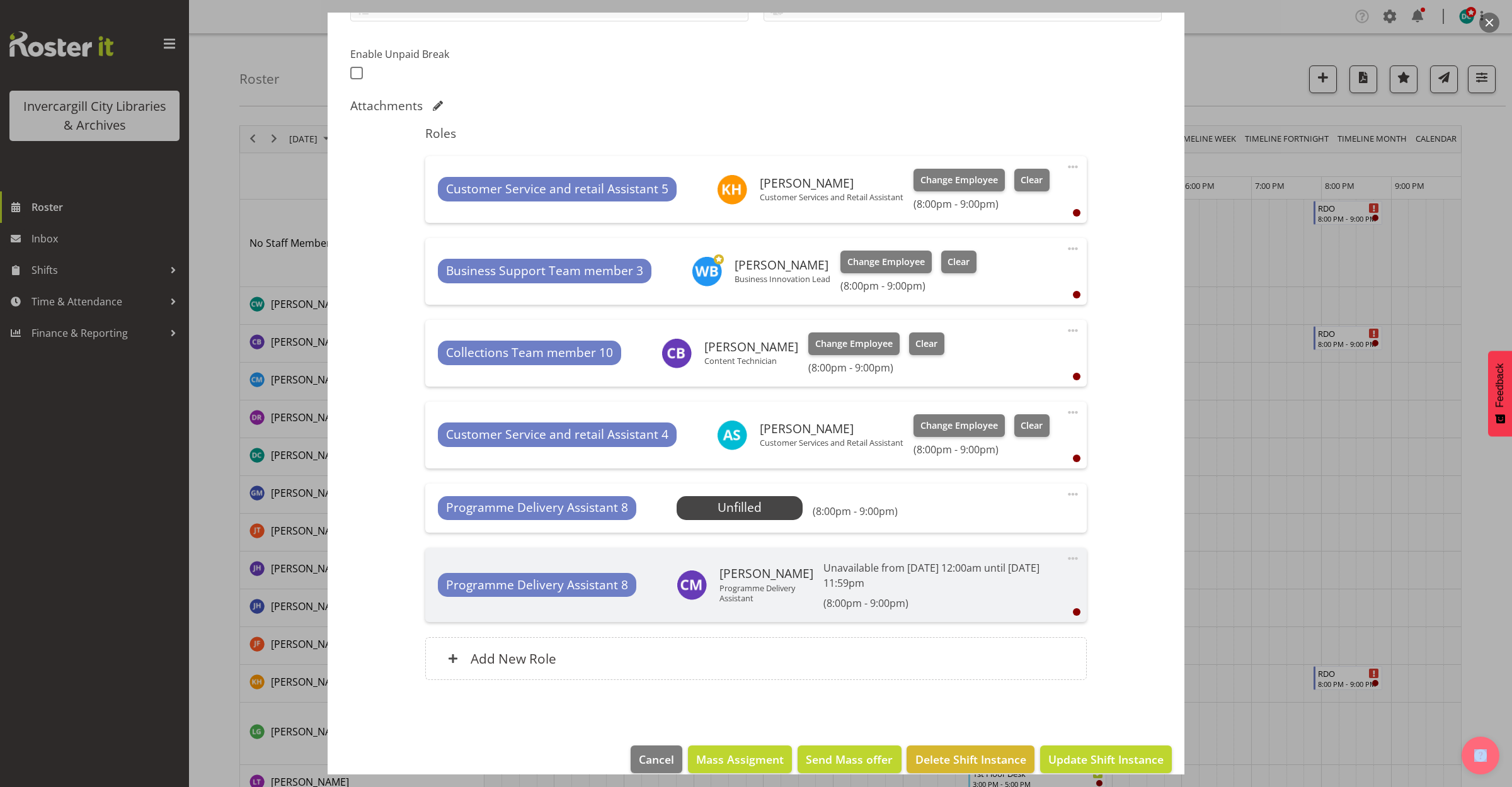
click at [1065, 489] on span at bounding box center [1072, 494] width 15 height 15
click at [981, 568] on link "Delete" at bounding box center [1020, 567] width 121 height 23
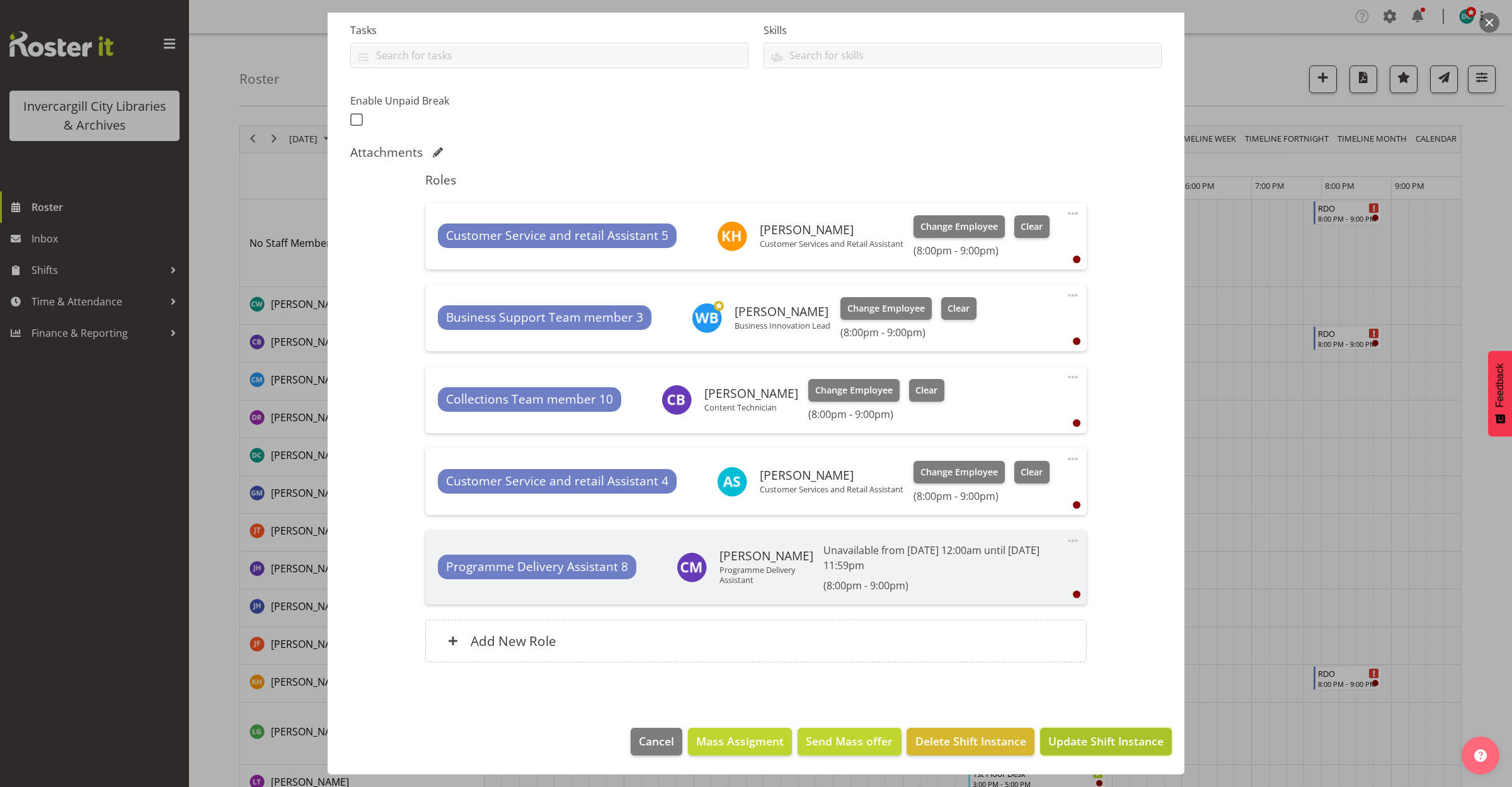
click at [1072, 732] on button "Update Shift Instance" at bounding box center [1106, 741] width 132 height 28
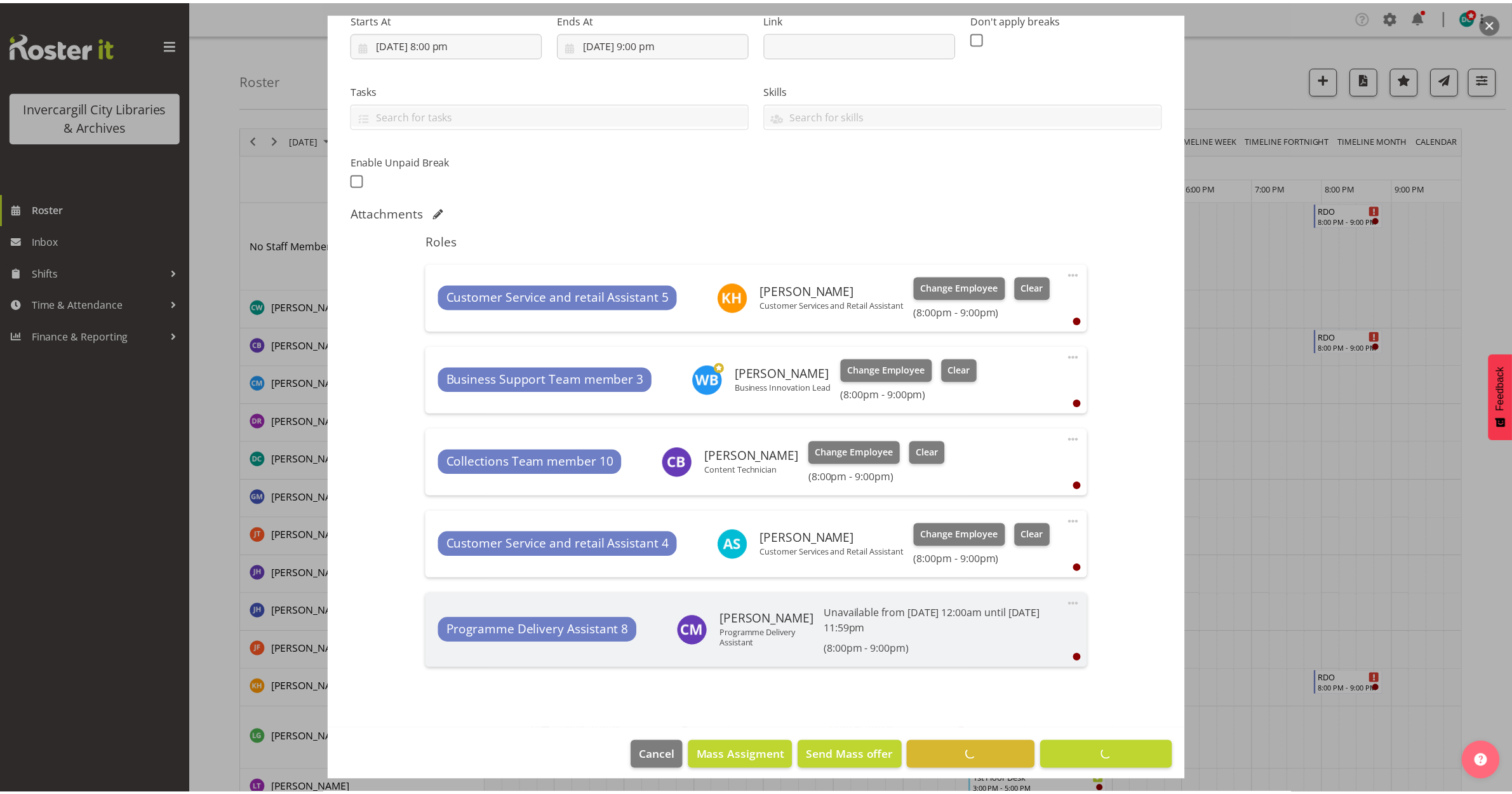
scroll to position [187, 0]
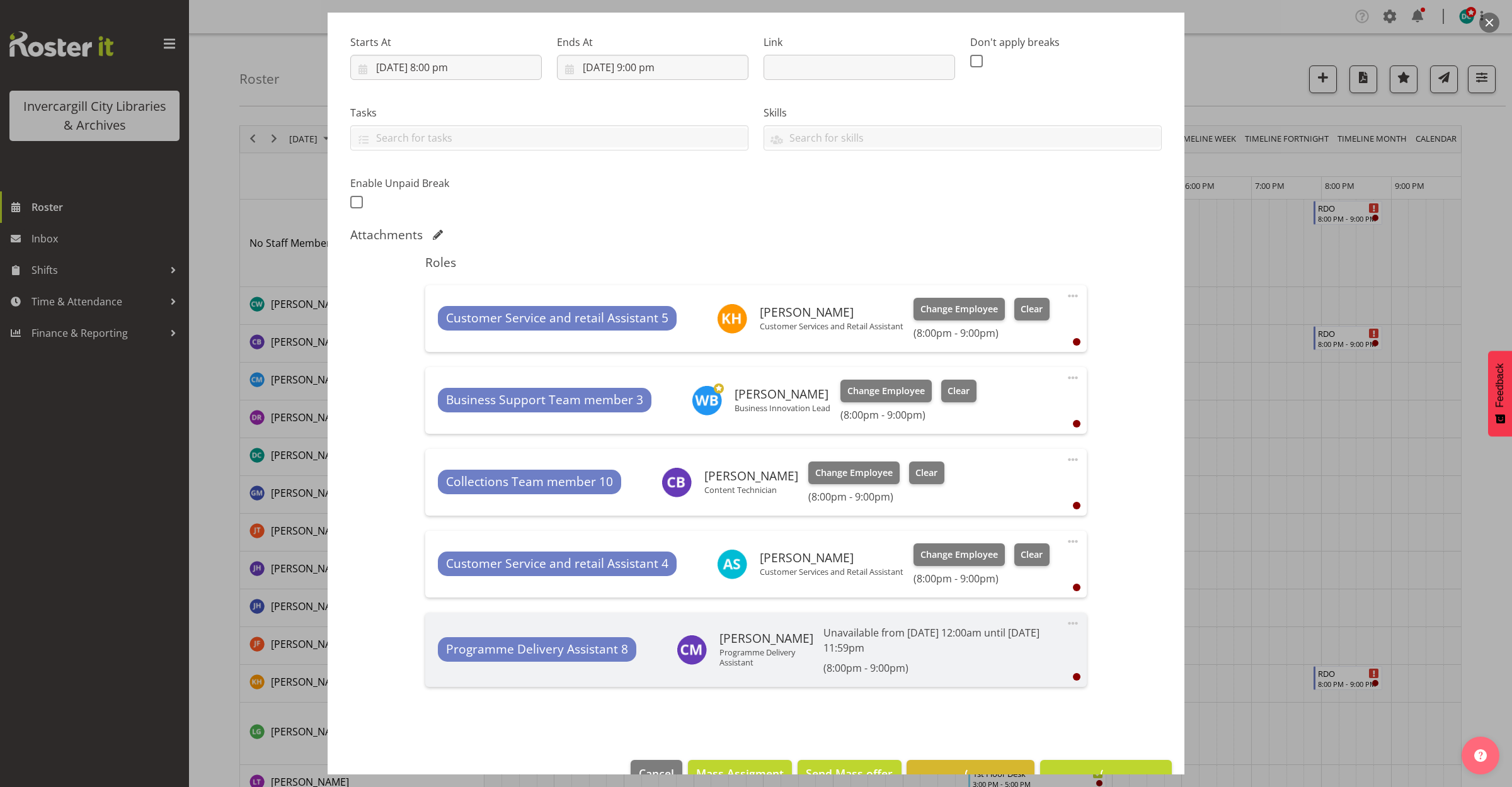
click at [1488, 12] on button "button" at bounding box center [1489, 22] width 20 height 20
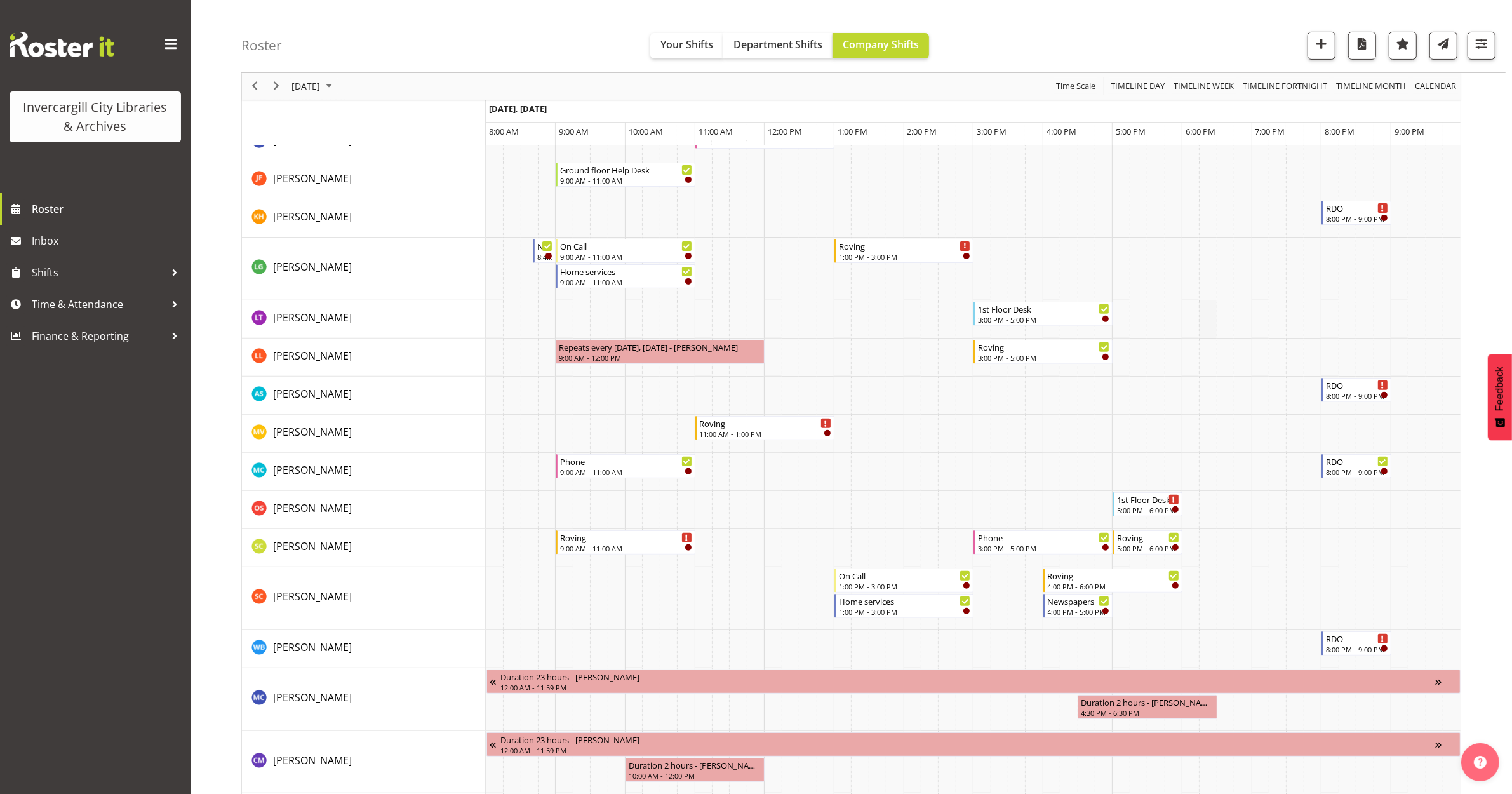
scroll to position [477, 0]
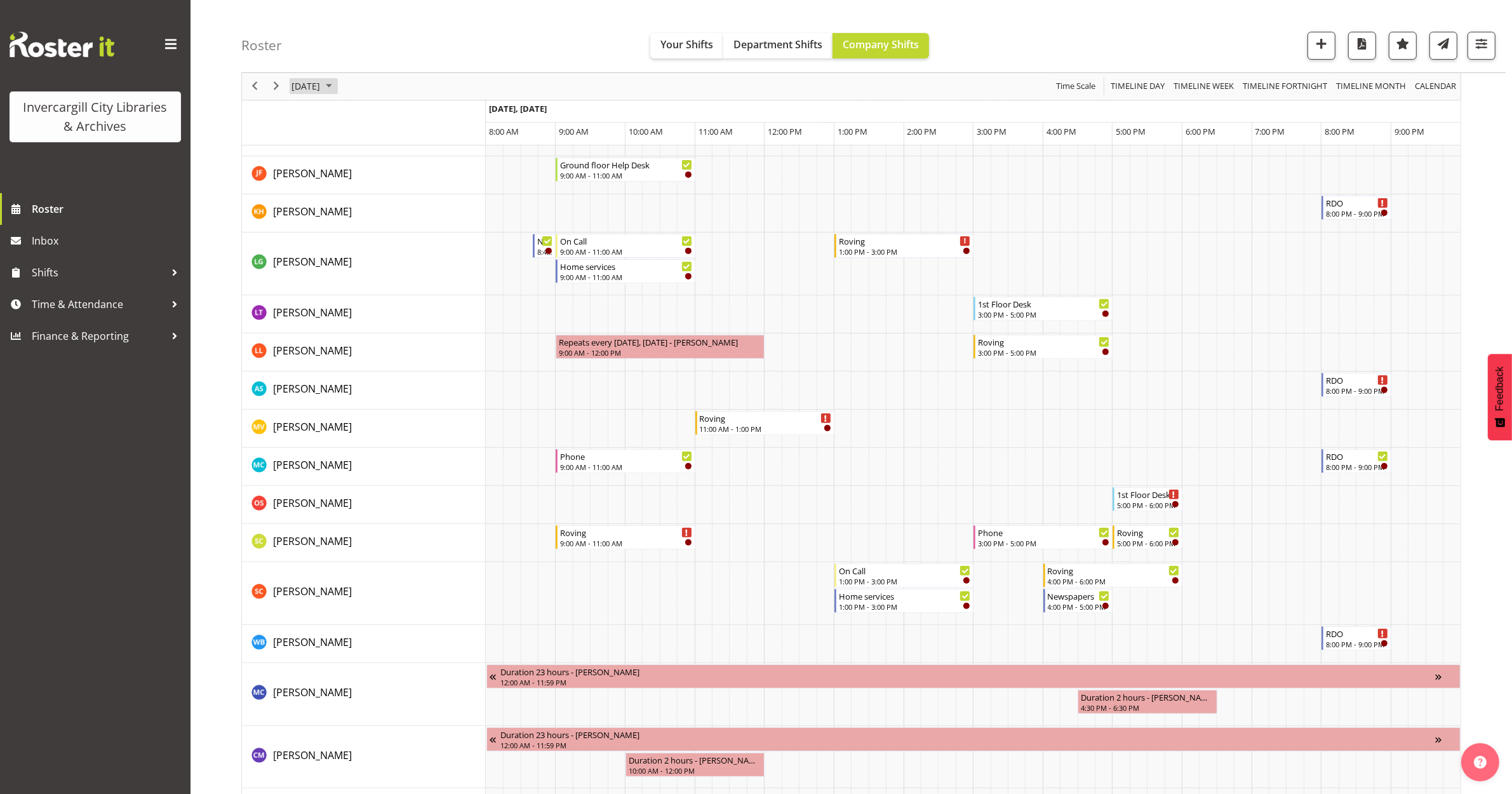
click at [321, 85] on span "October 10, 2025" at bounding box center [306, 87] width 31 height 16
click at [401, 166] on span "3" at bounding box center [406, 162] width 19 height 19
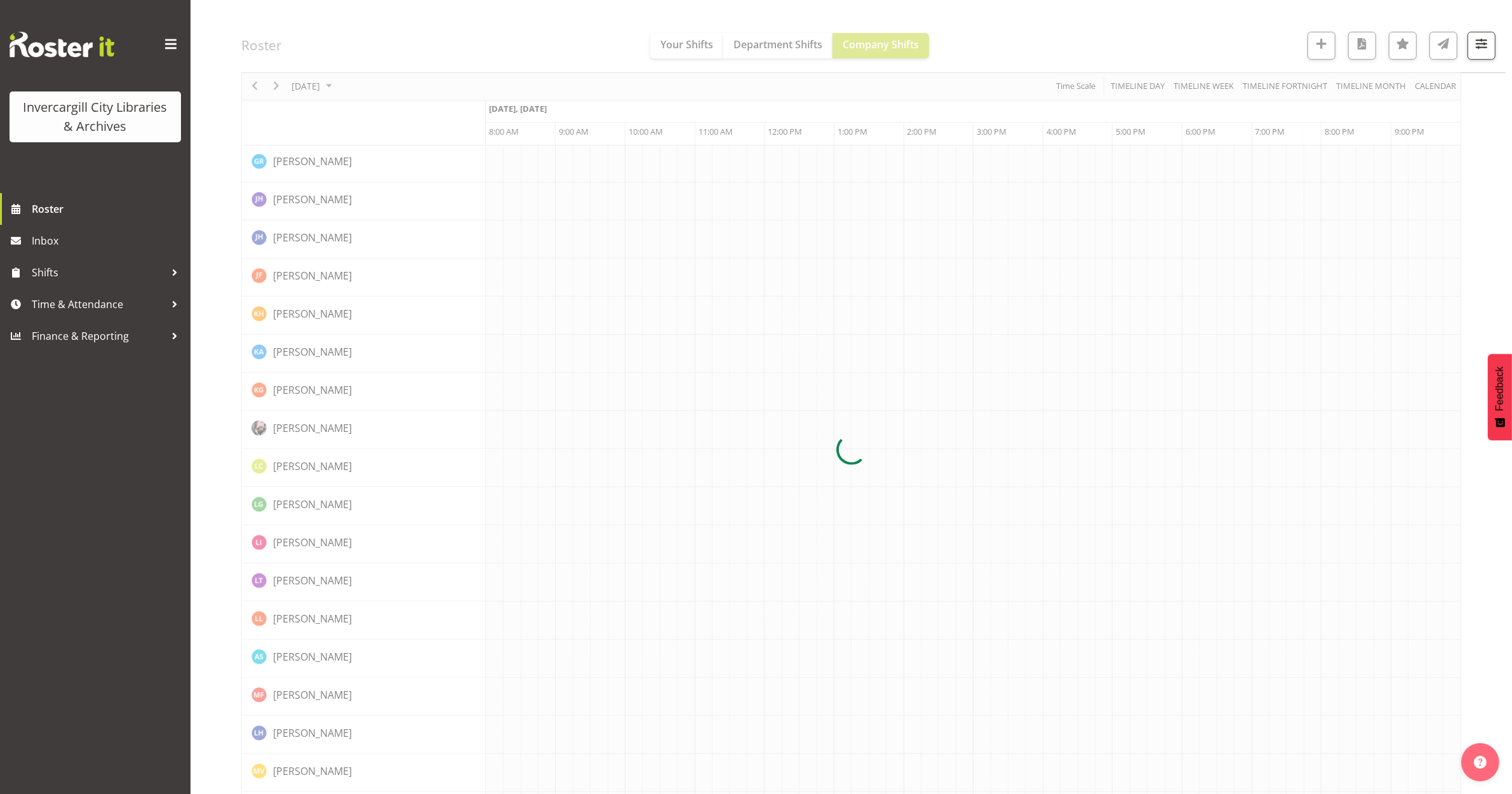
scroll to position [0, 0]
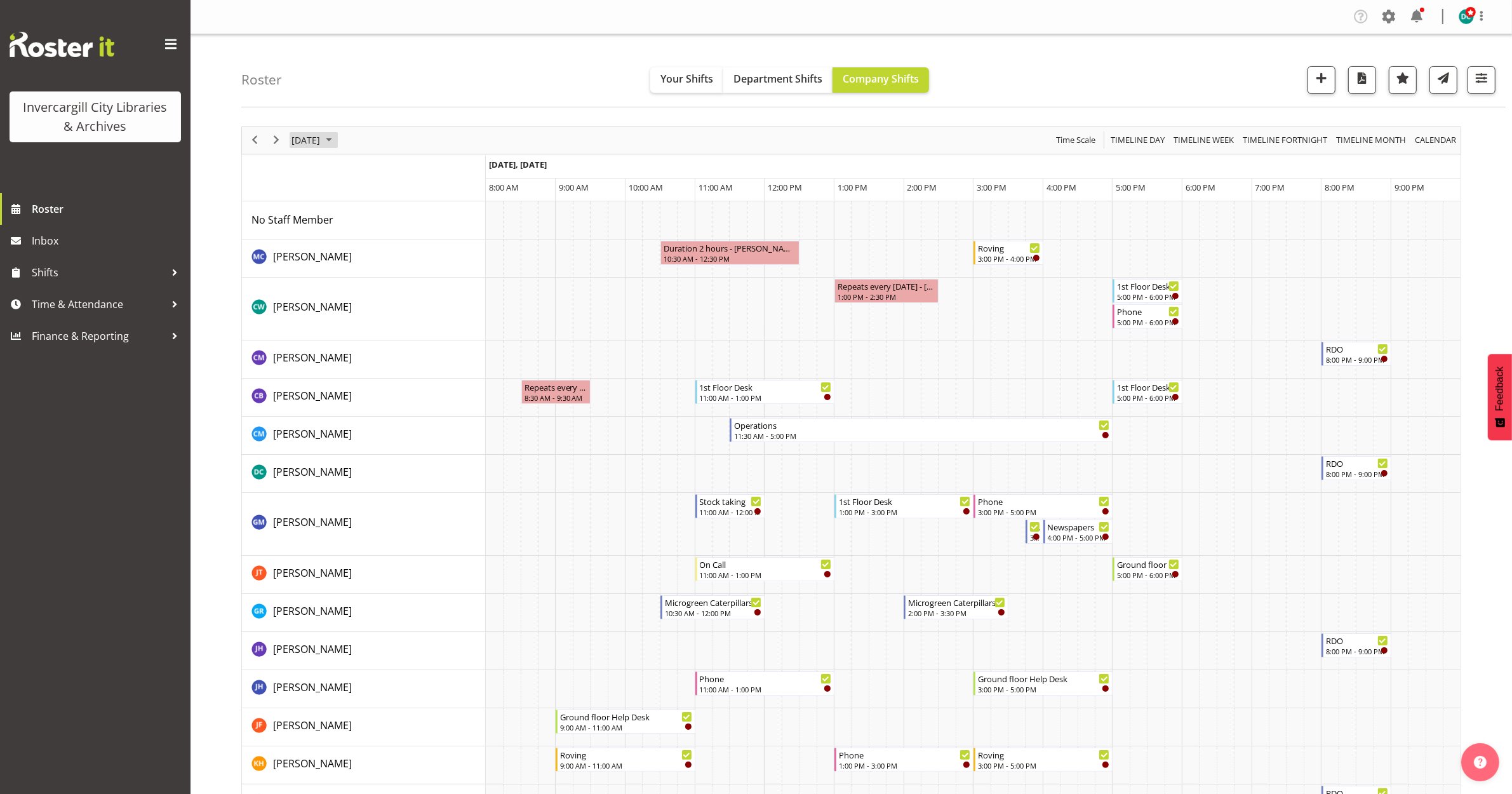
click at [318, 135] on span "October 3, 2025" at bounding box center [306, 140] width 31 height 16
click at [402, 242] on span "10" at bounding box center [406, 237] width 19 height 19
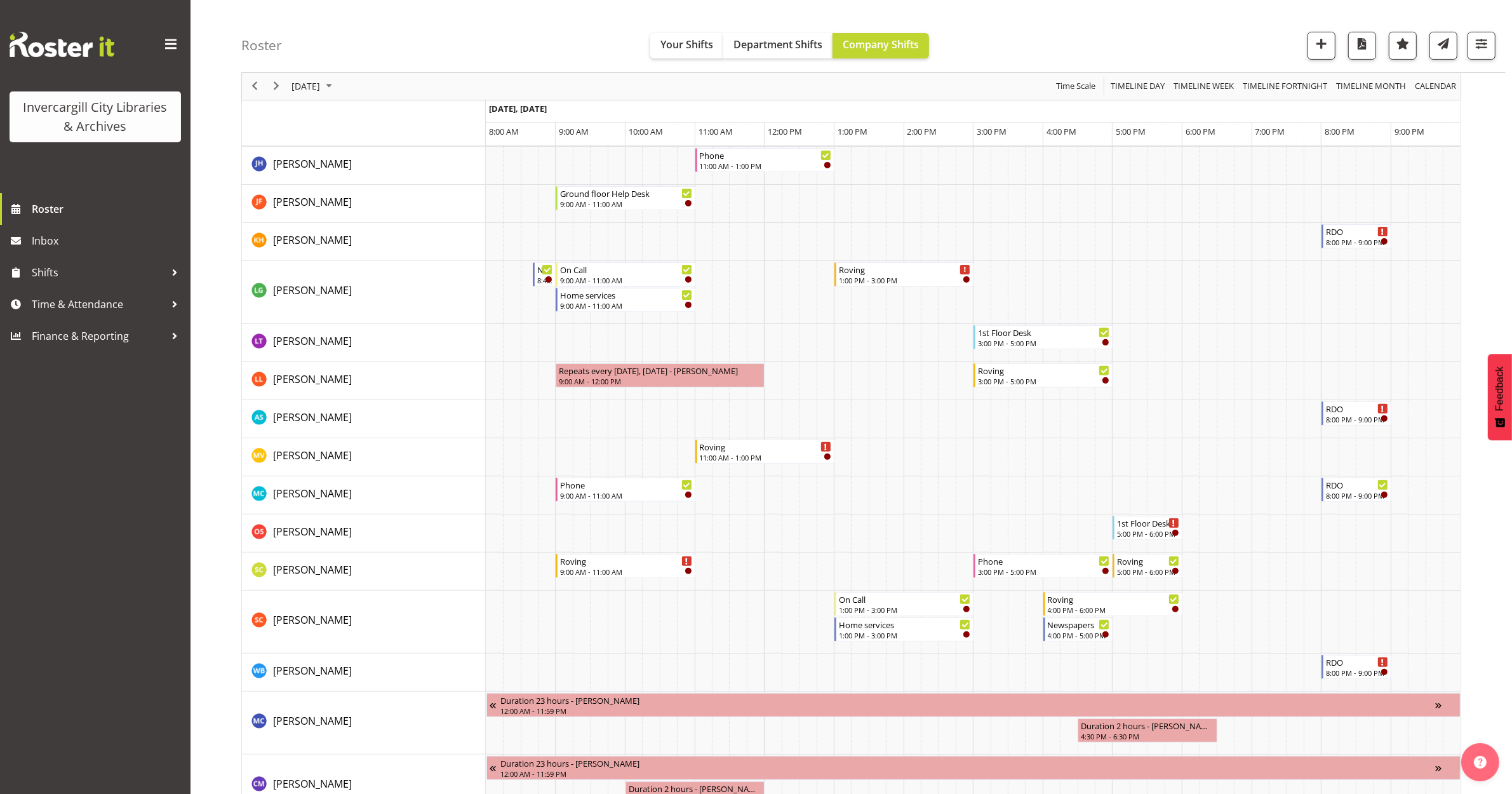
scroll to position [477, 0]
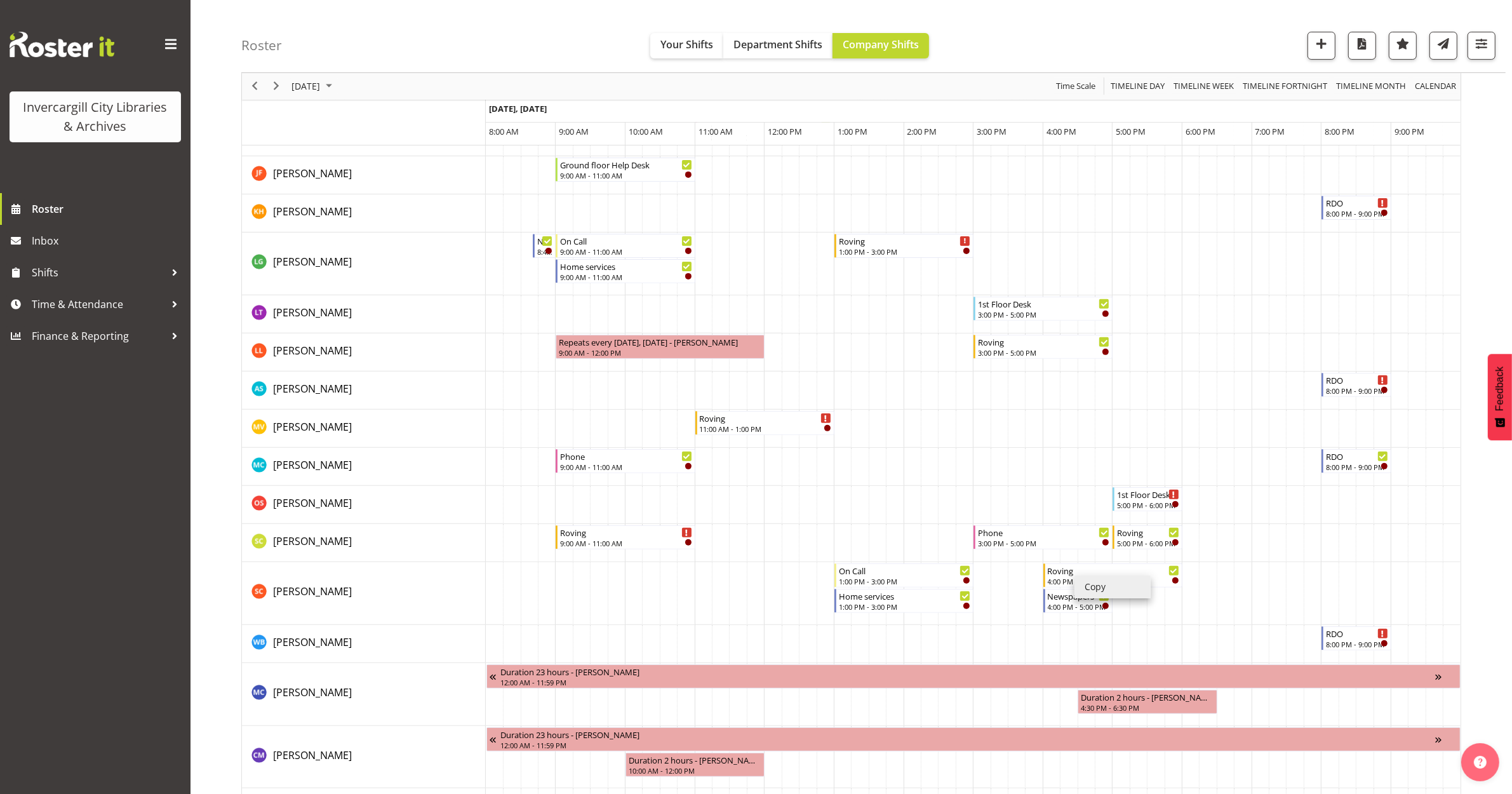
click at [1172, 622] on td "Timeline Day of October 10, 2025" at bounding box center [1174, 594] width 17 height 63
click at [1113, 575] on div "Roving" at bounding box center [1114, 569] width 132 height 12
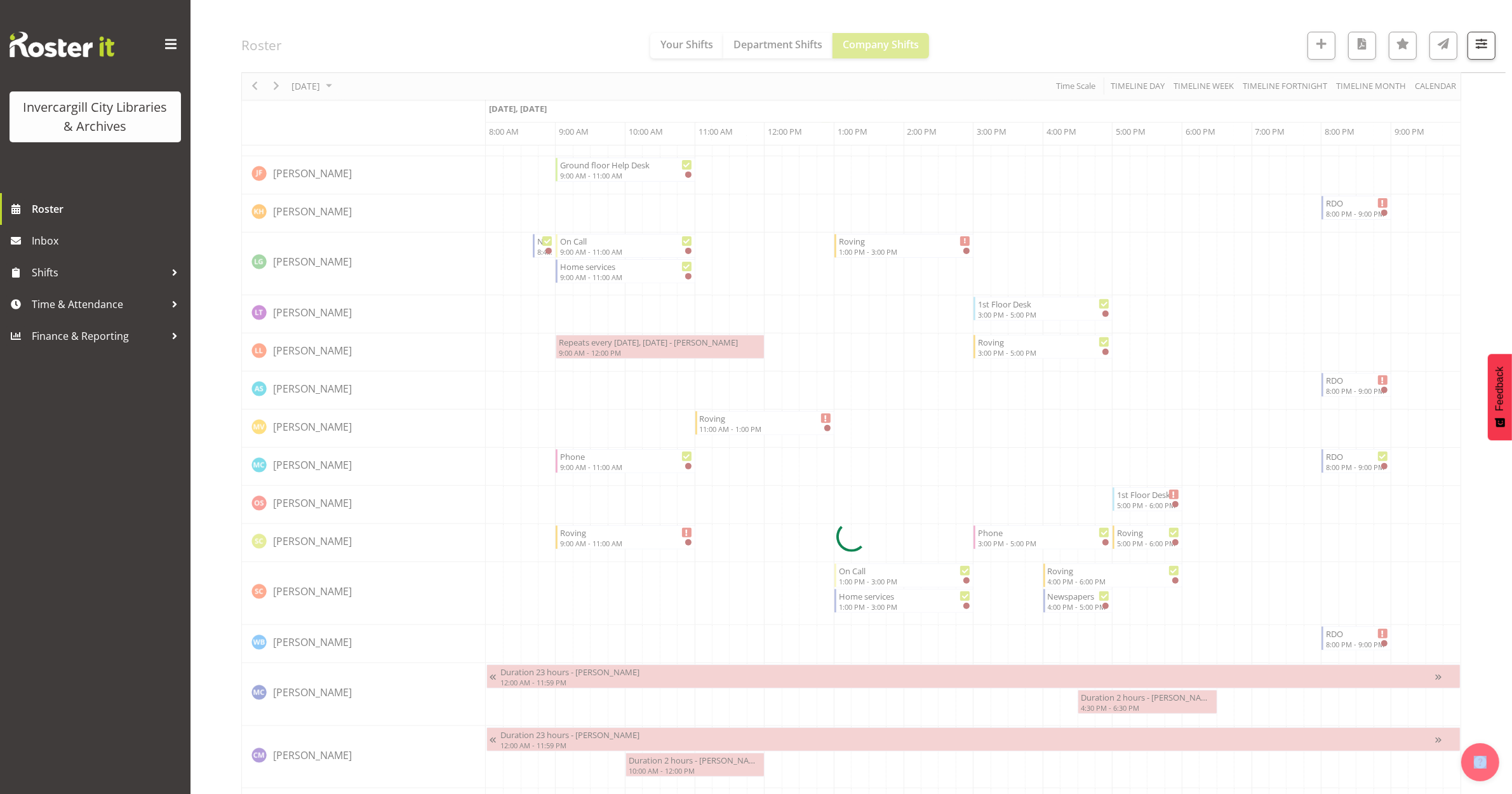
click at [1113, 575] on div at bounding box center [851, 536] width 1220 height 1774
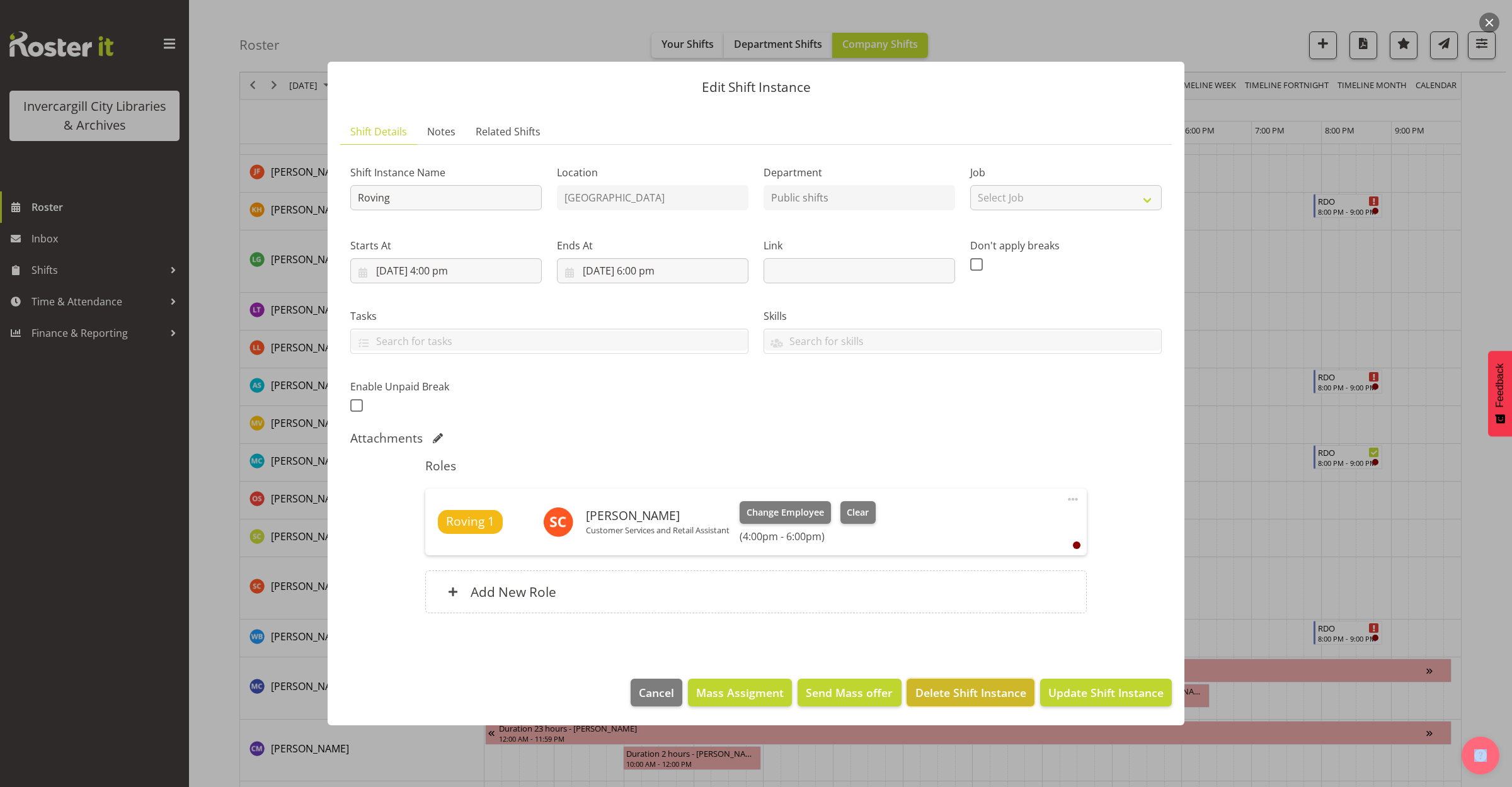
click at [989, 683] on button "Delete Shift Instance" at bounding box center [970, 693] width 127 height 28
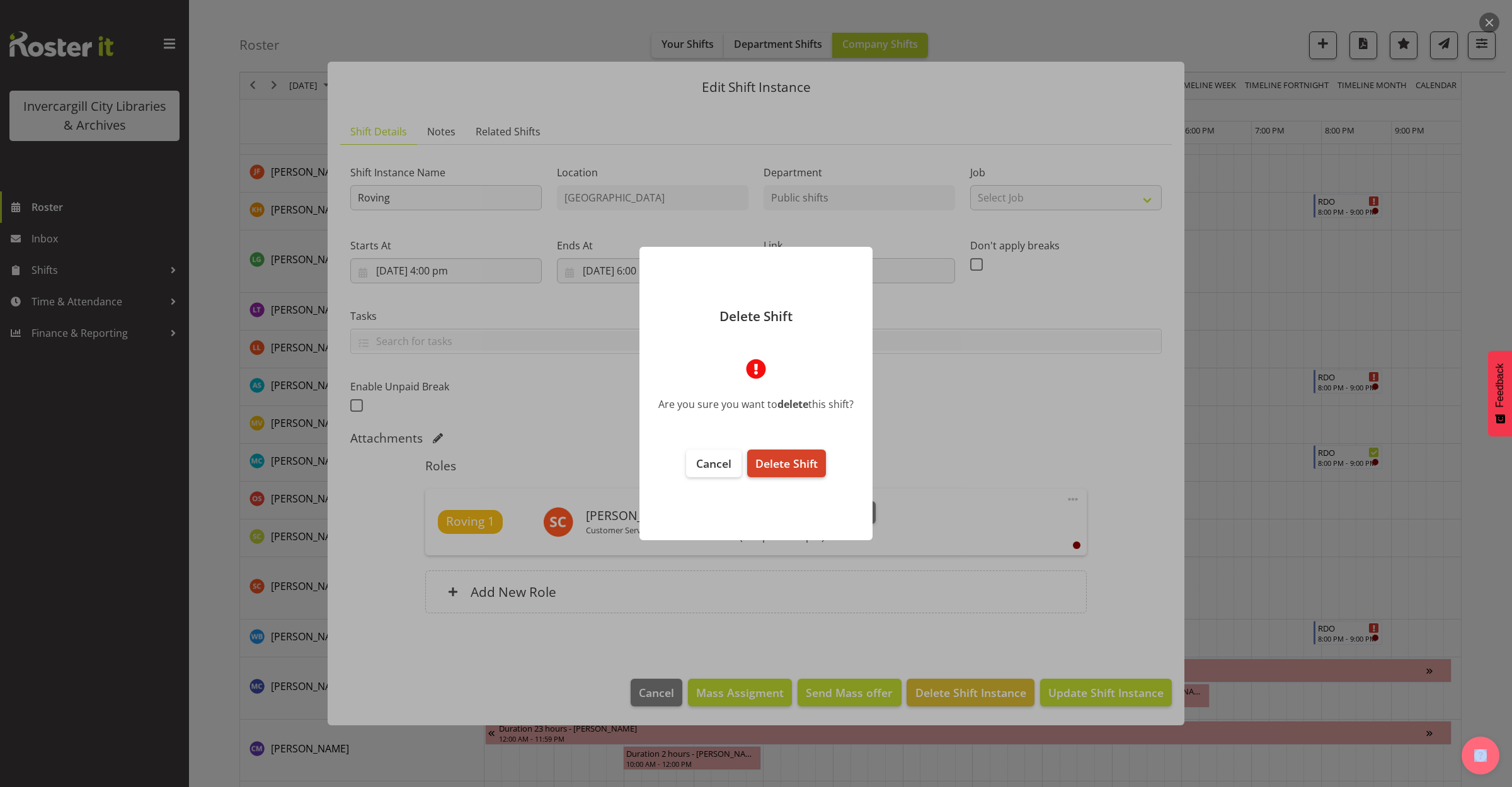
click at [798, 461] on span "Delete Shift" at bounding box center [787, 463] width 63 height 15
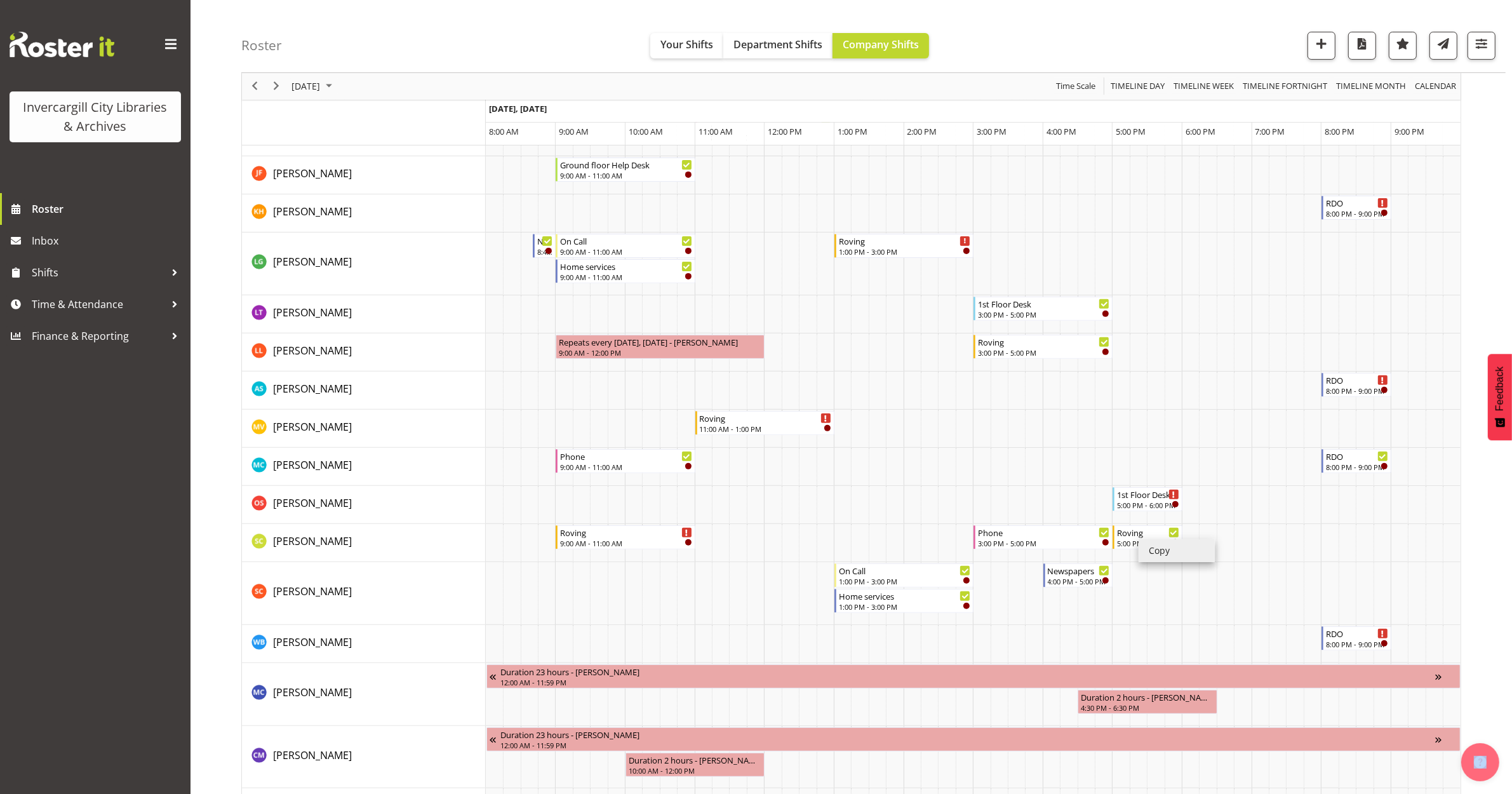
click at [1160, 547] on li "Copy" at bounding box center [1177, 551] width 76 height 23
click at [1206, 532] on td "Timeline Day of October 10, 2025" at bounding box center [1208, 543] width 17 height 38
click at [1159, 569] on li "Paste" at bounding box center [1187, 571] width 76 height 23
click at [1165, 589] on li "Paste" at bounding box center [1185, 592] width 76 height 23
click at [1155, 542] on div "5:00 PM - 6:00 PM" at bounding box center [1149, 542] width 63 height 10
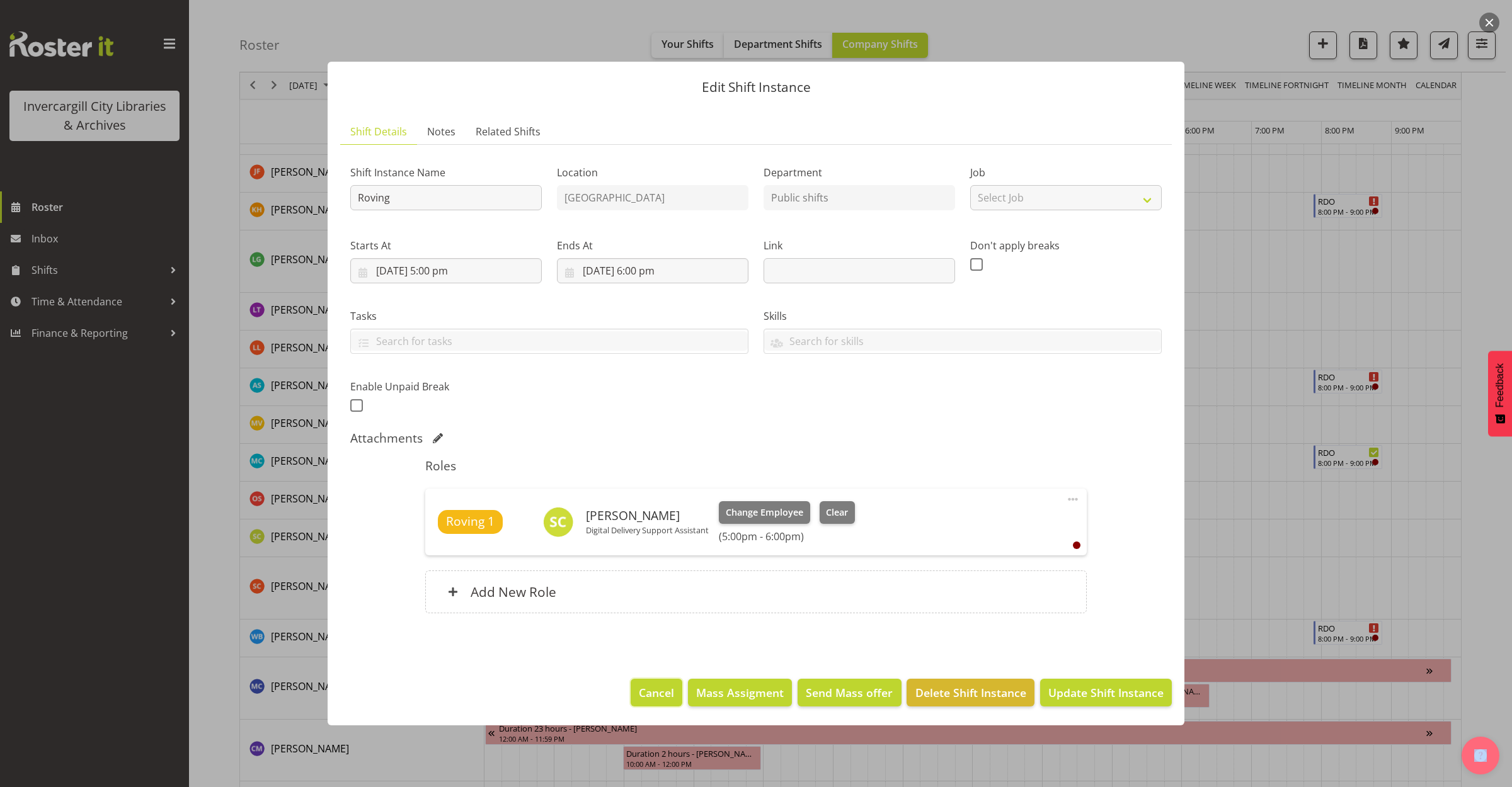
click at [672, 703] on button "Cancel" at bounding box center [656, 693] width 51 height 28
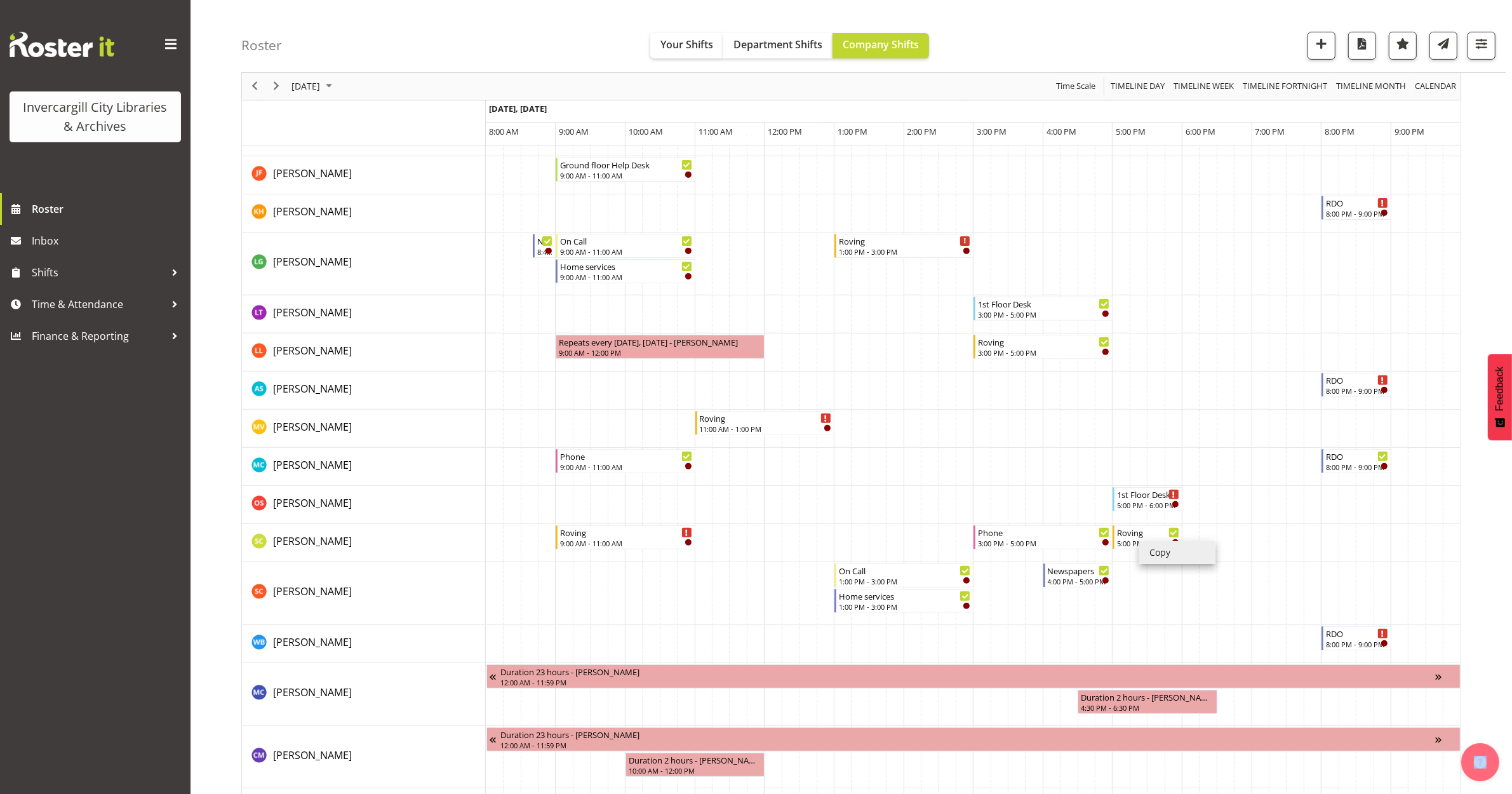
click at [1161, 554] on li "Copy" at bounding box center [1178, 552] width 76 height 23
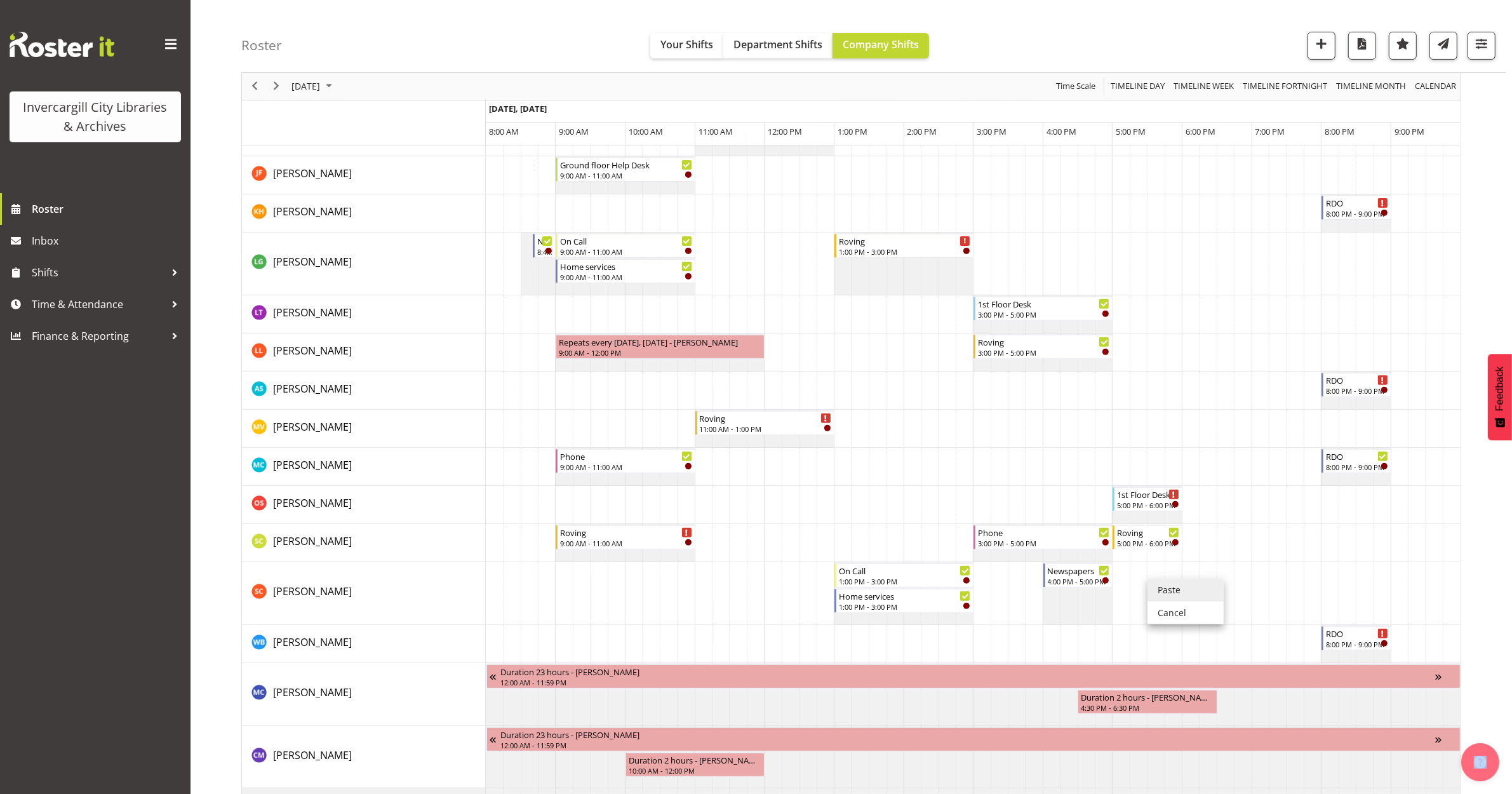
click at [1173, 586] on li "Paste" at bounding box center [1185, 590] width 76 height 23
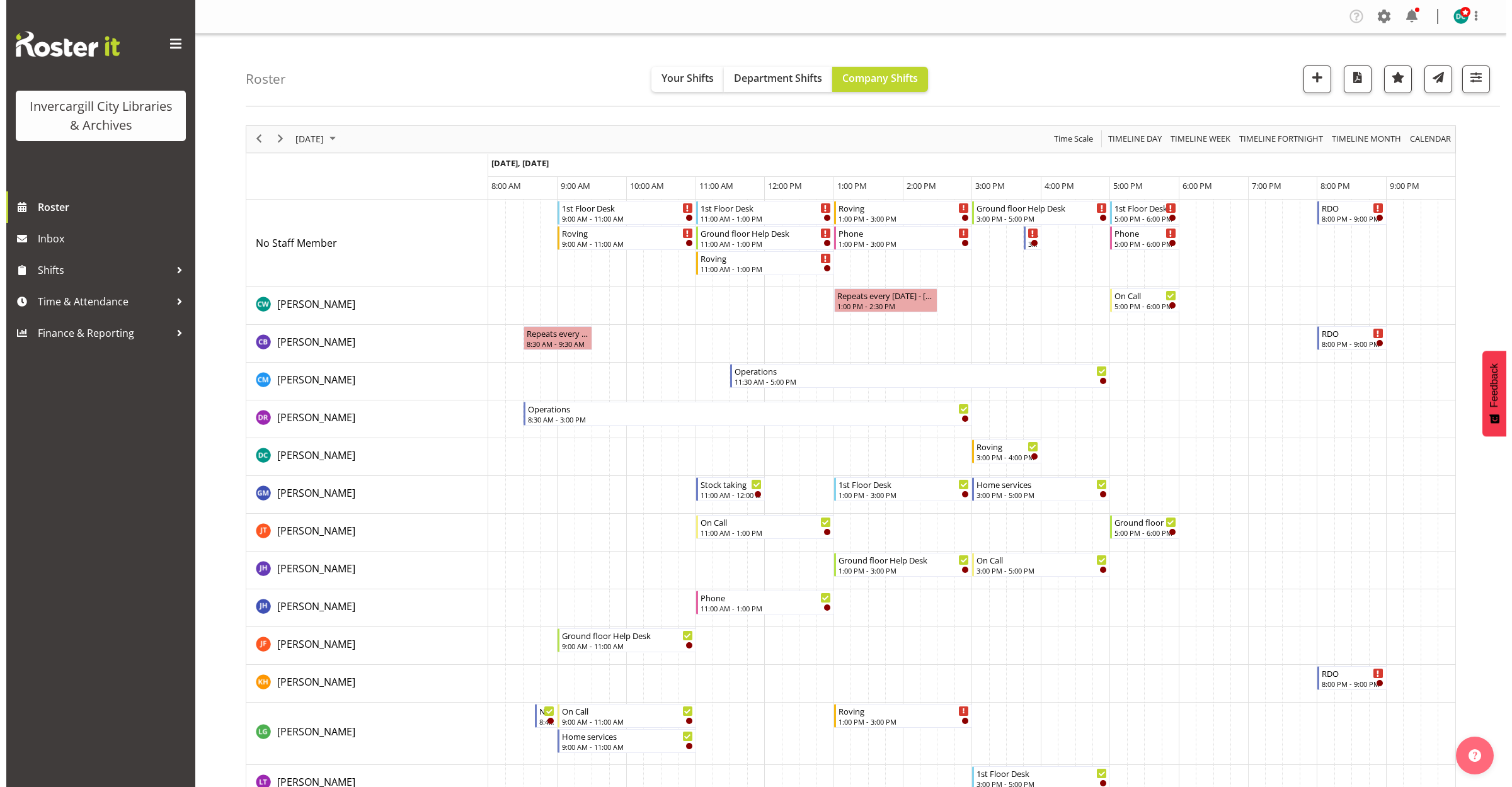
scroll to position [472, 0]
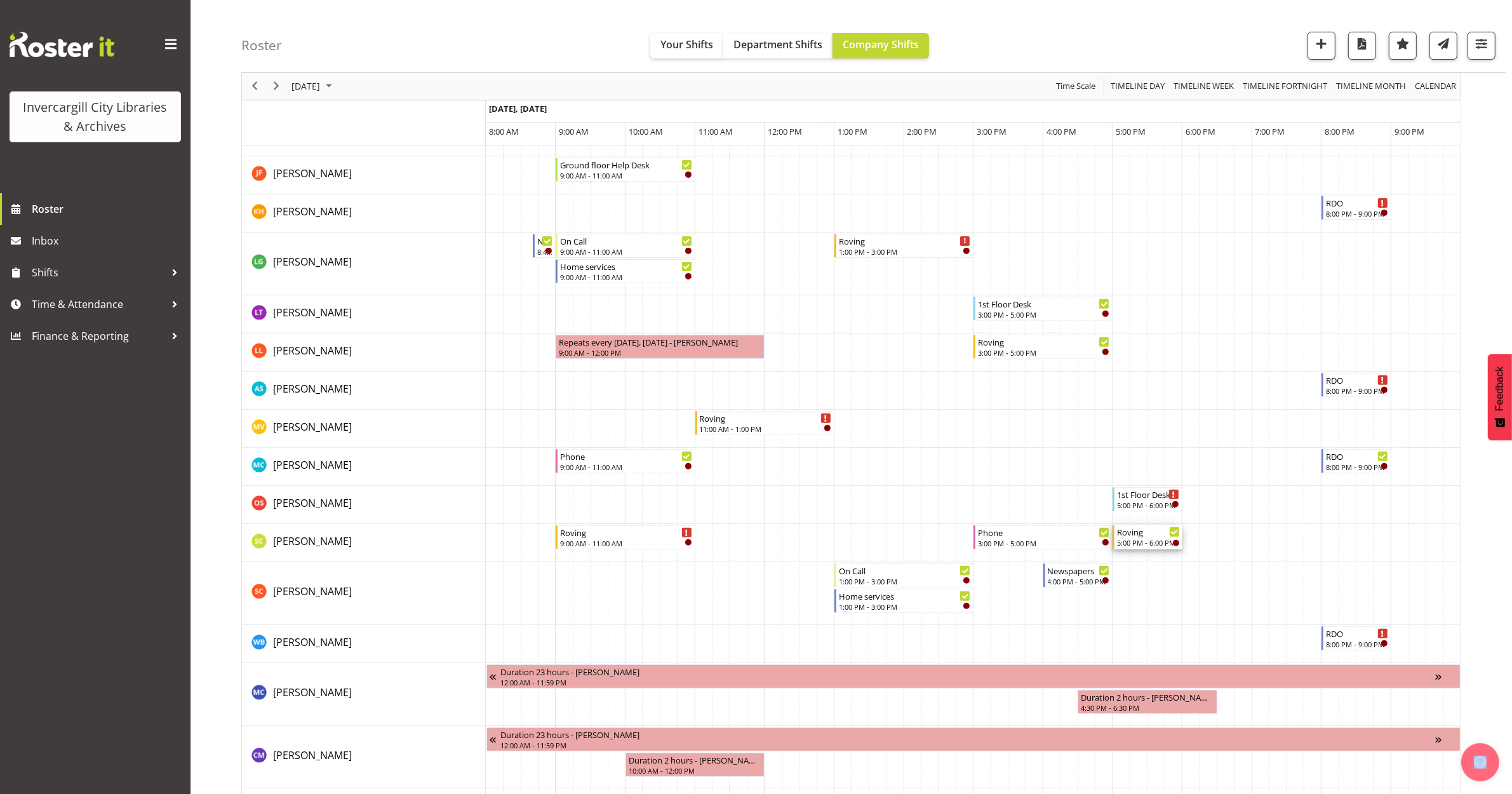
click at [1148, 538] on div "5:00 PM - 6:00 PM" at bounding box center [1149, 542] width 63 height 10
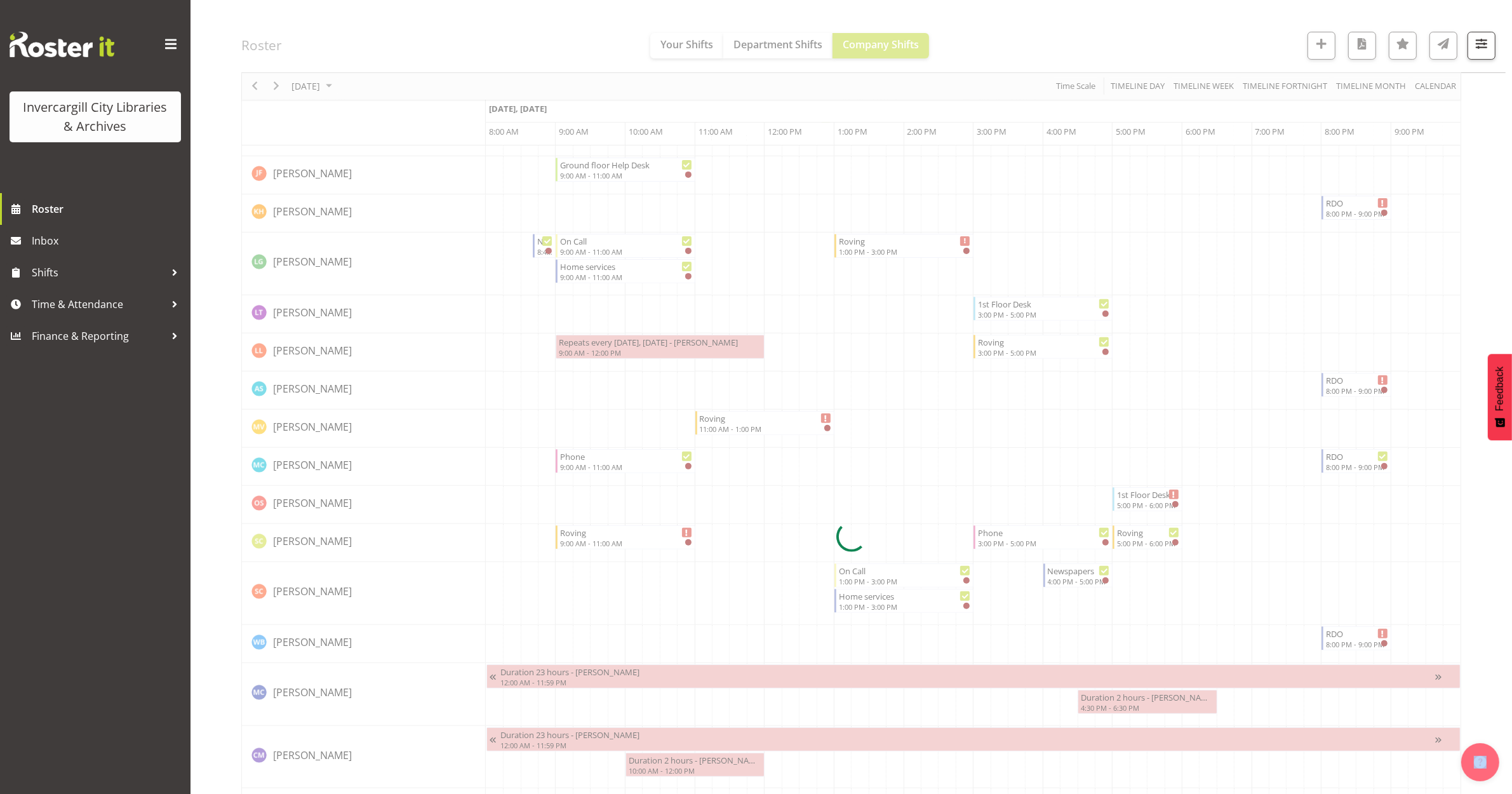
click at [1148, 540] on div at bounding box center [851, 536] width 1220 height 1774
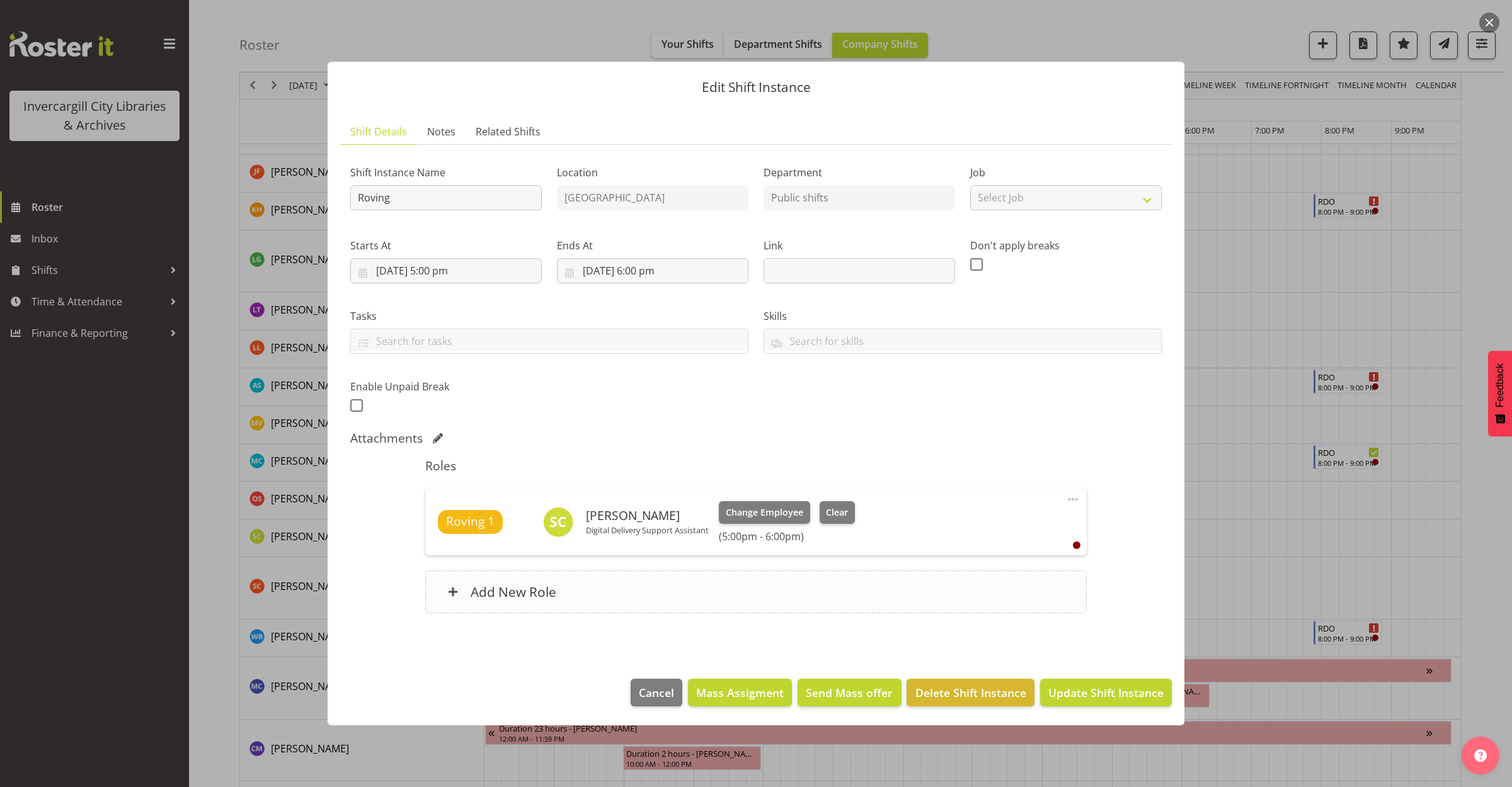
click at [633, 599] on div "Add New Role" at bounding box center [755, 592] width 661 height 43
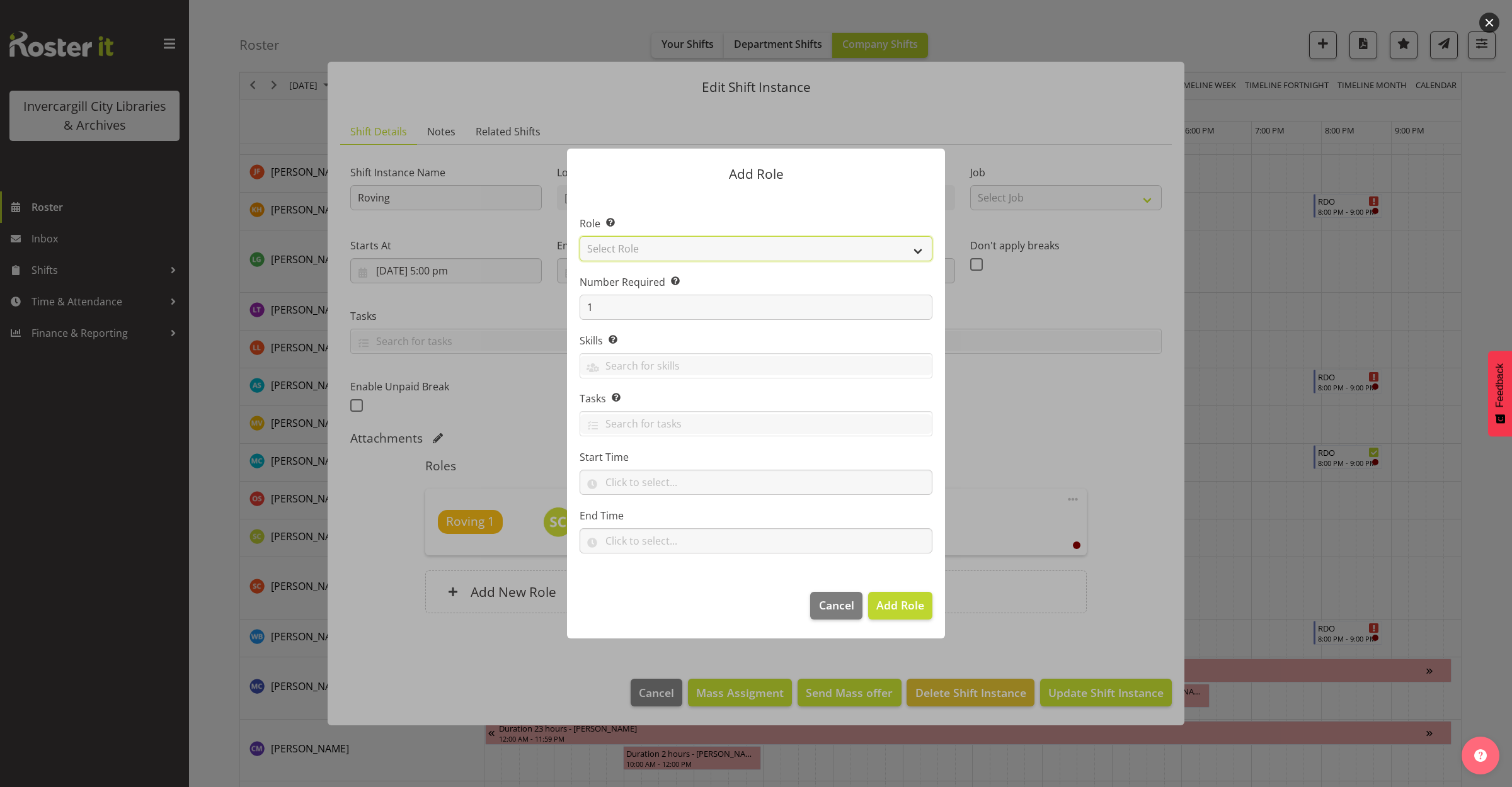
click at [755, 255] on select "Select Role 1st floor desk AQ operator Business Support Team member Casual Cust…" at bounding box center [755, 248] width 353 height 25
select select "1547"
click at [579, 236] on select "Select Role 1st floor desk AQ operator Business Support Team member Casual Cust…" at bounding box center [755, 248] width 353 height 25
click at [890, 602] on span "Add Role" at bounding box center [899, 605] width 48 height 15
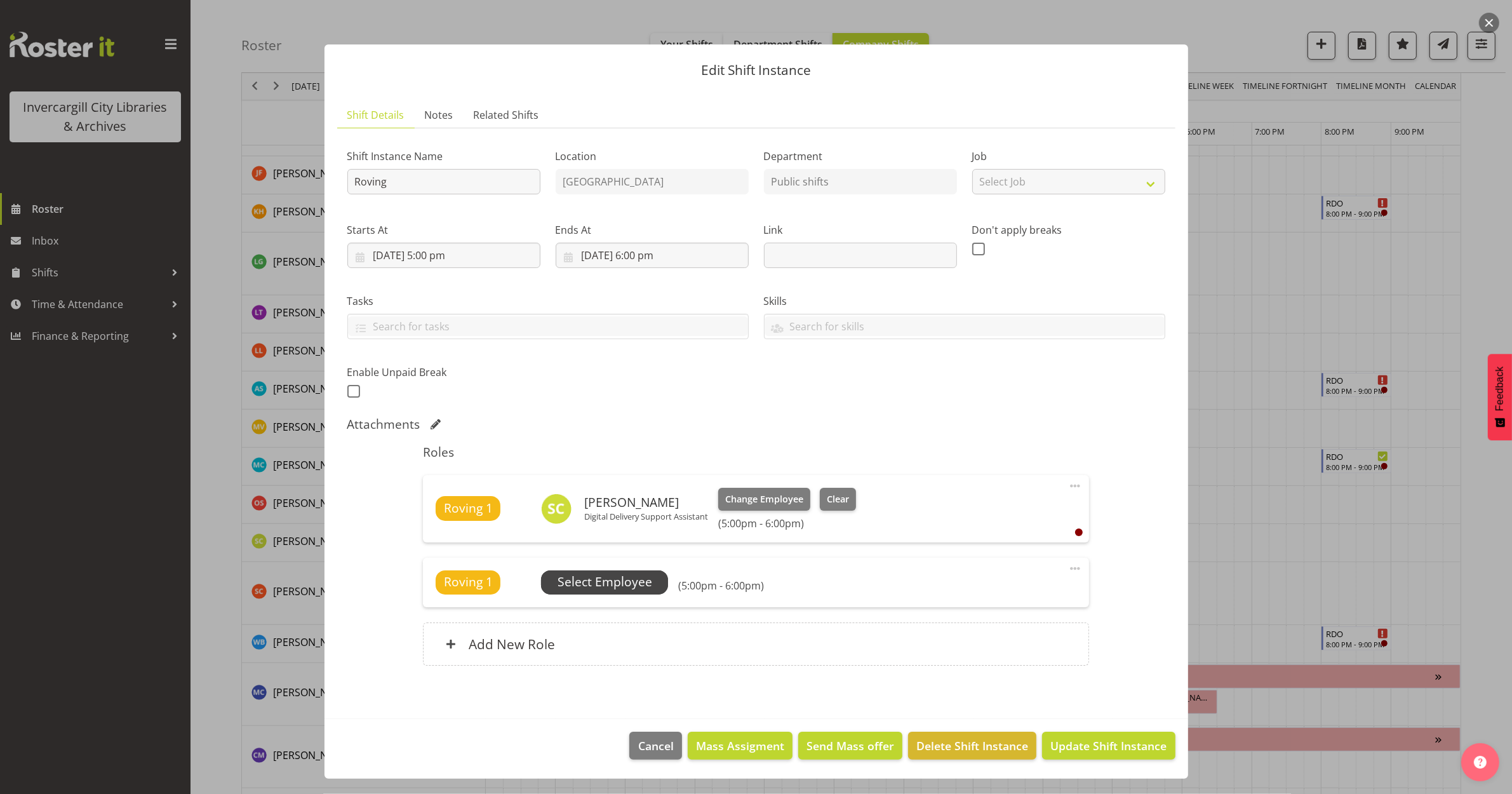
click at [595, 585] on span "Select Employee" at bounding box center [605, 582] width 95 height 18
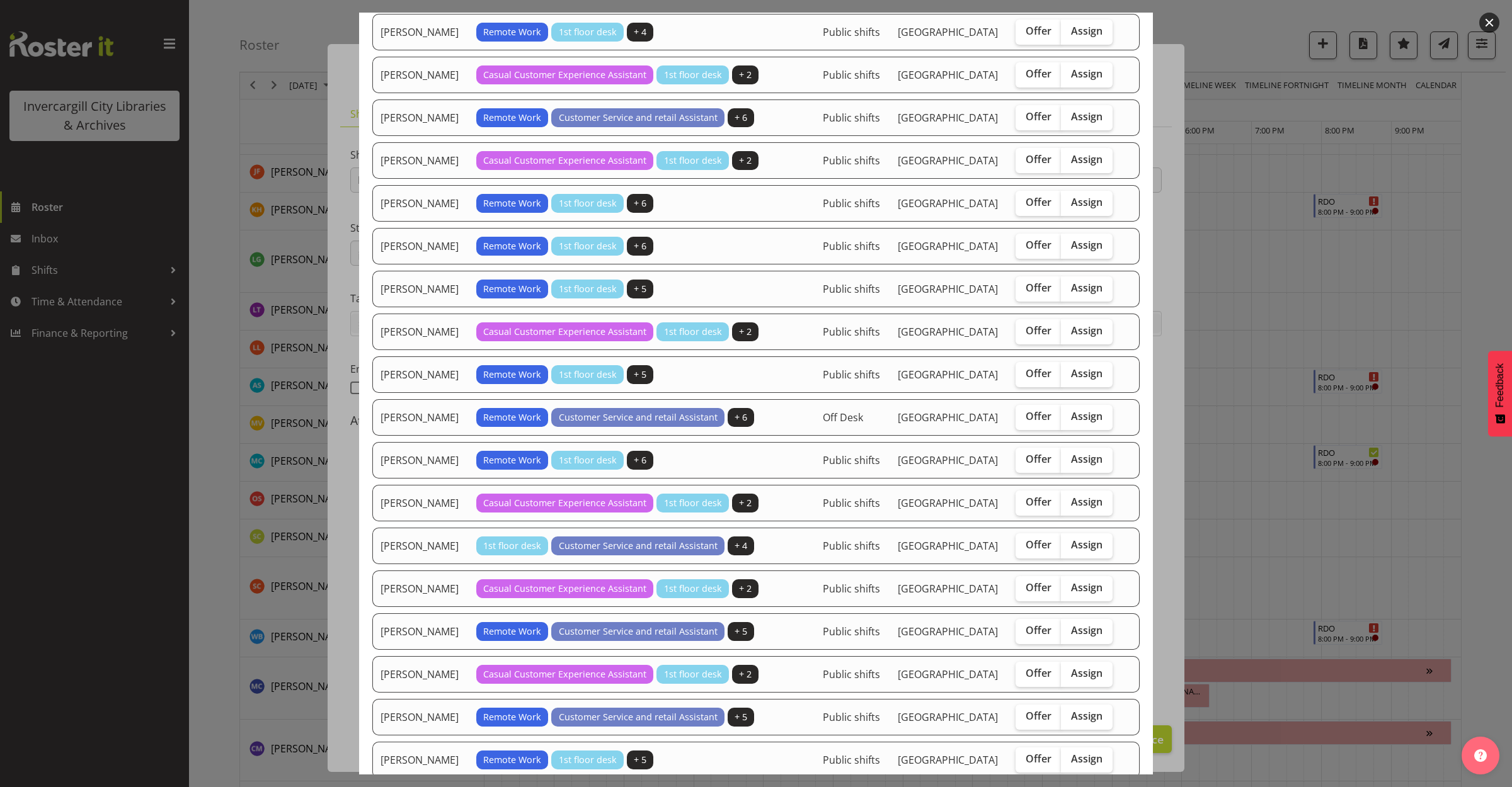
scroll to position [708, 0]
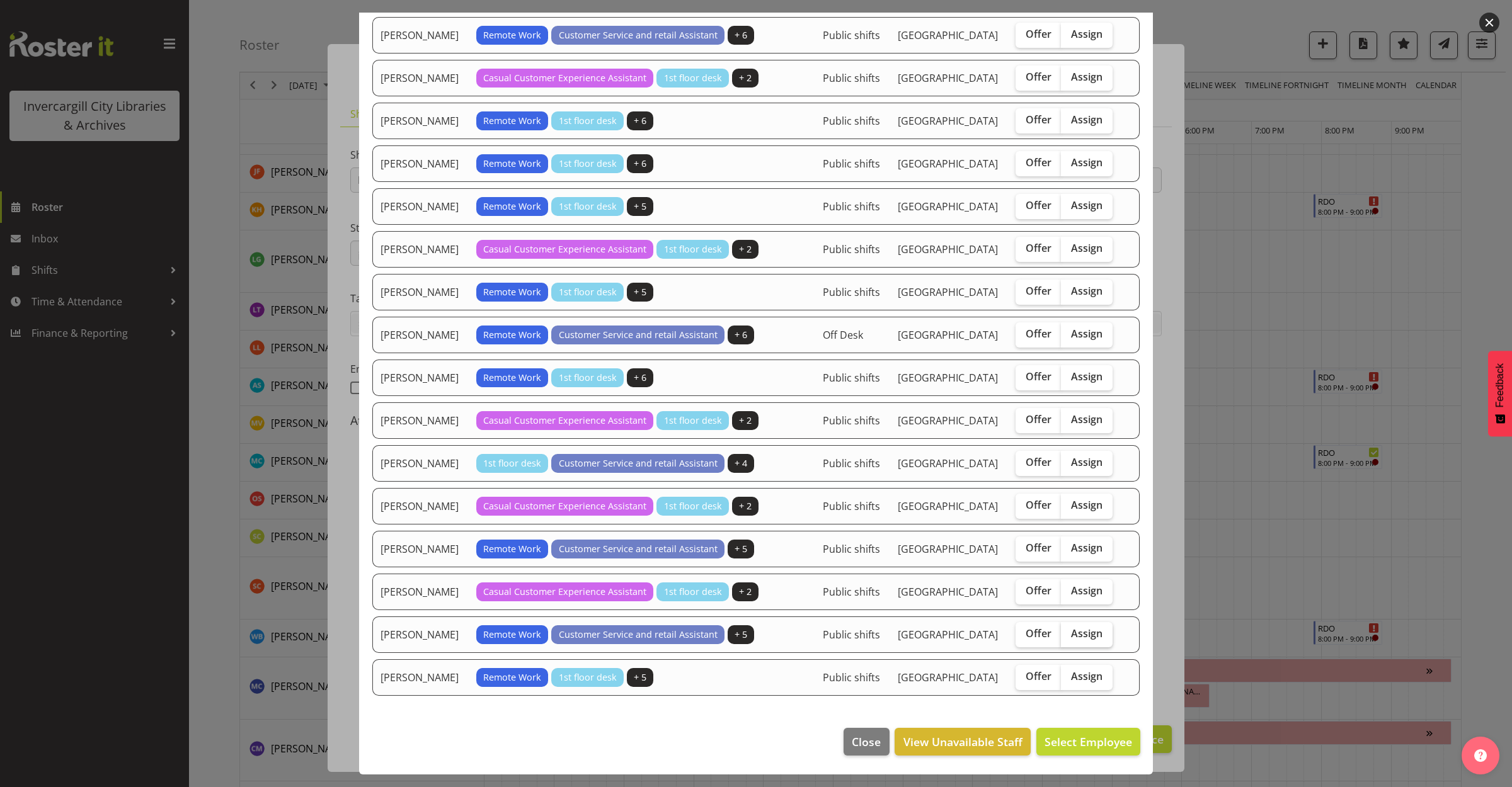
click at [1073, 640] on span "Assign" at bounding box center [1086, 633] width 31 height 12
click at [1069, 638] on input "Assign" at bounding box center [1065, 633] width 8 height 8
checkbox input "true"
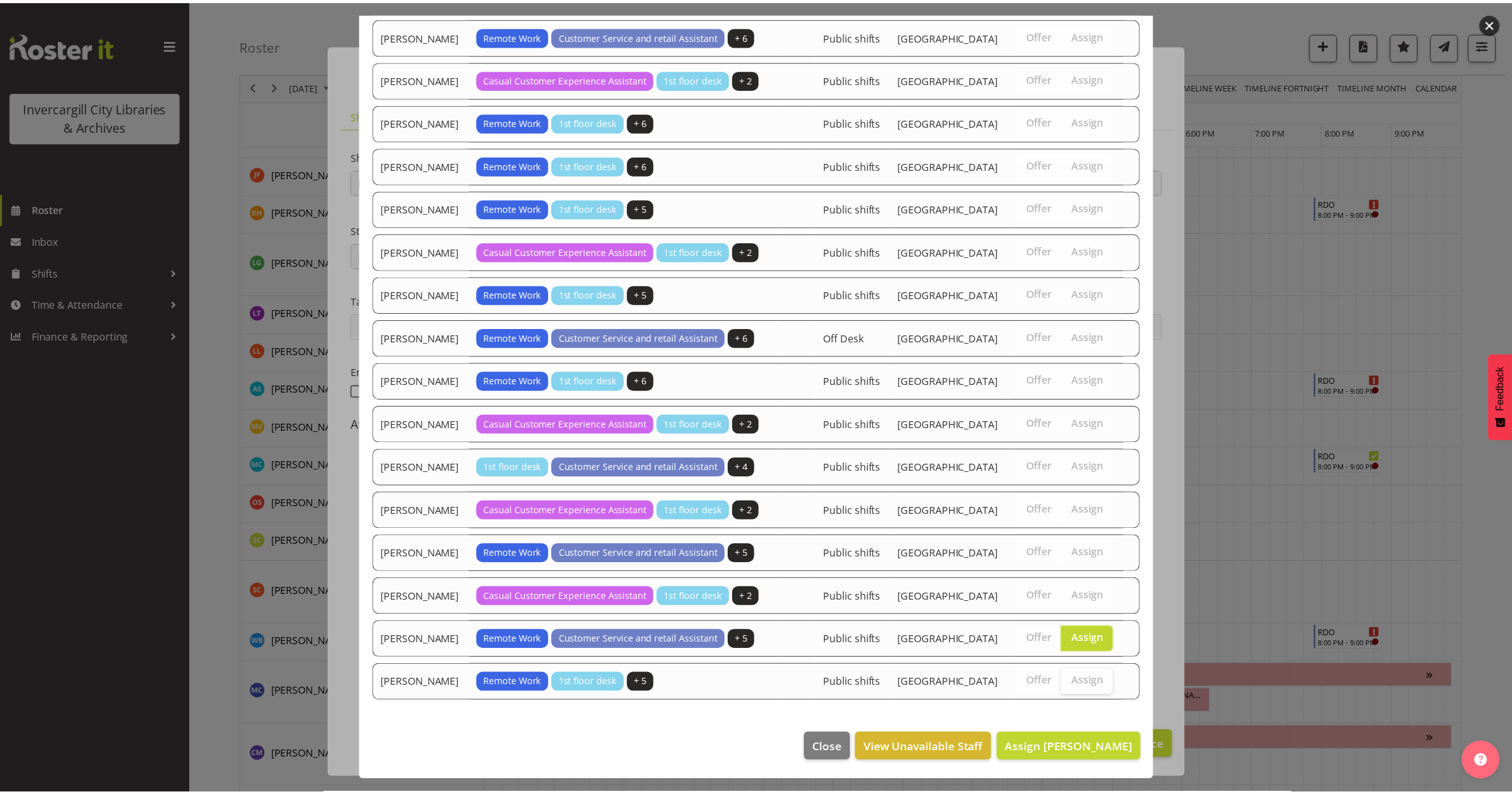
scroll to position [794, 0]
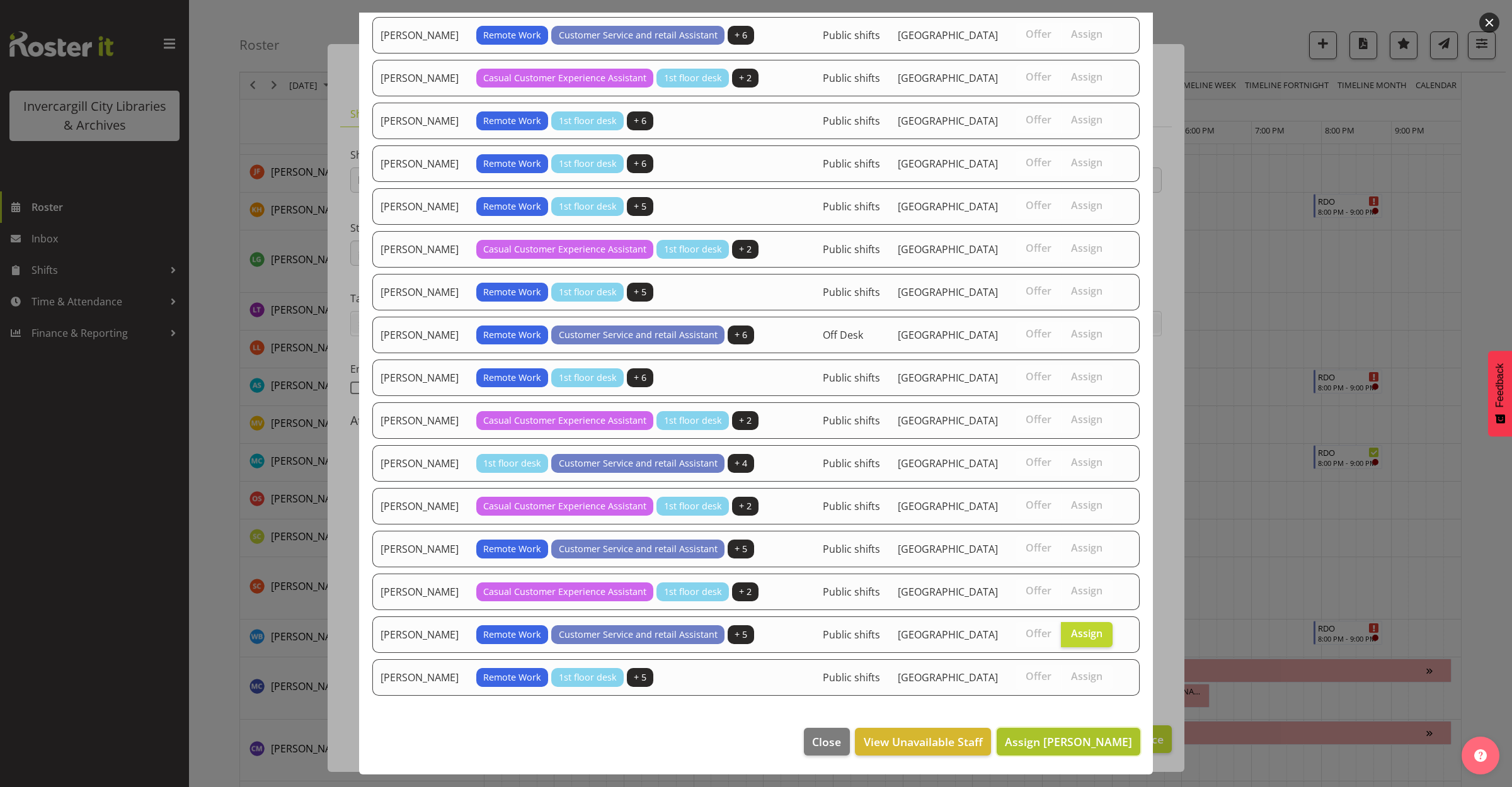
click at [1076, 743] on span "Assign Serena Casey" at bounding box center [1068, 741] width 127 height 15
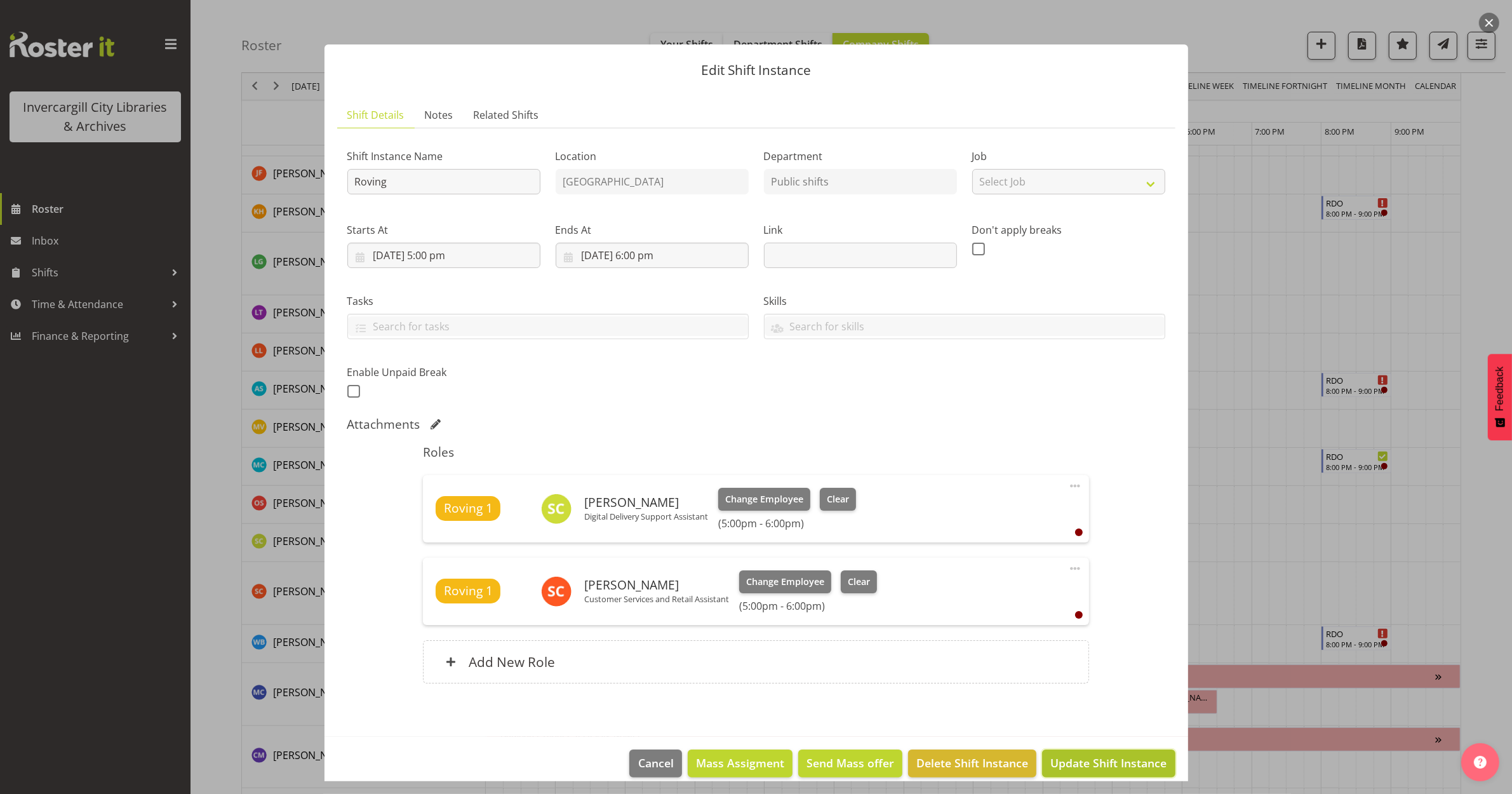
click at [1094, 762] on span "Update Shift Instance" at bounding box center [1109, 762] width 116 height 16
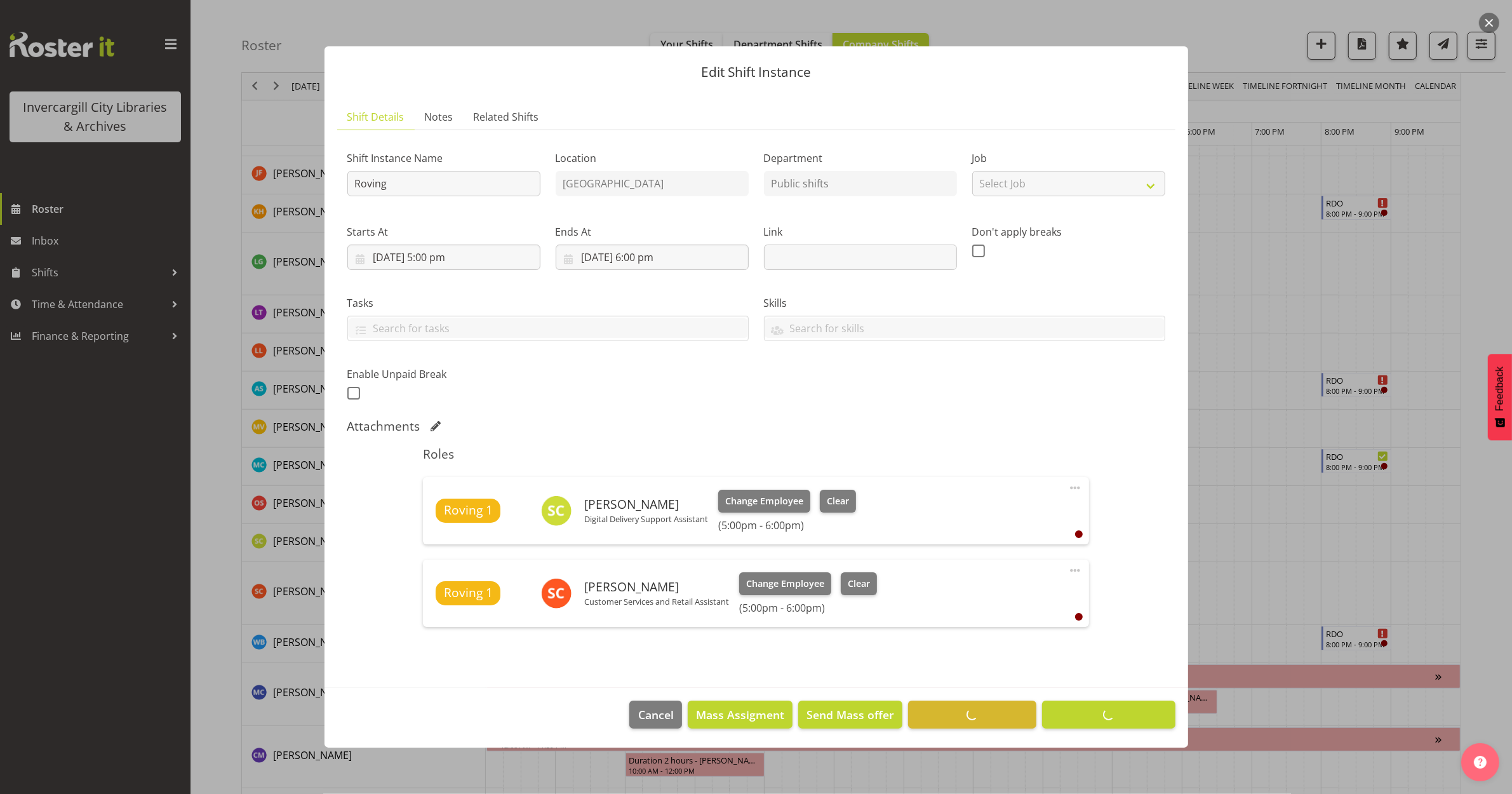
click at [1284, 402] on div at bounding box center [756, 397] width 1512 height 794
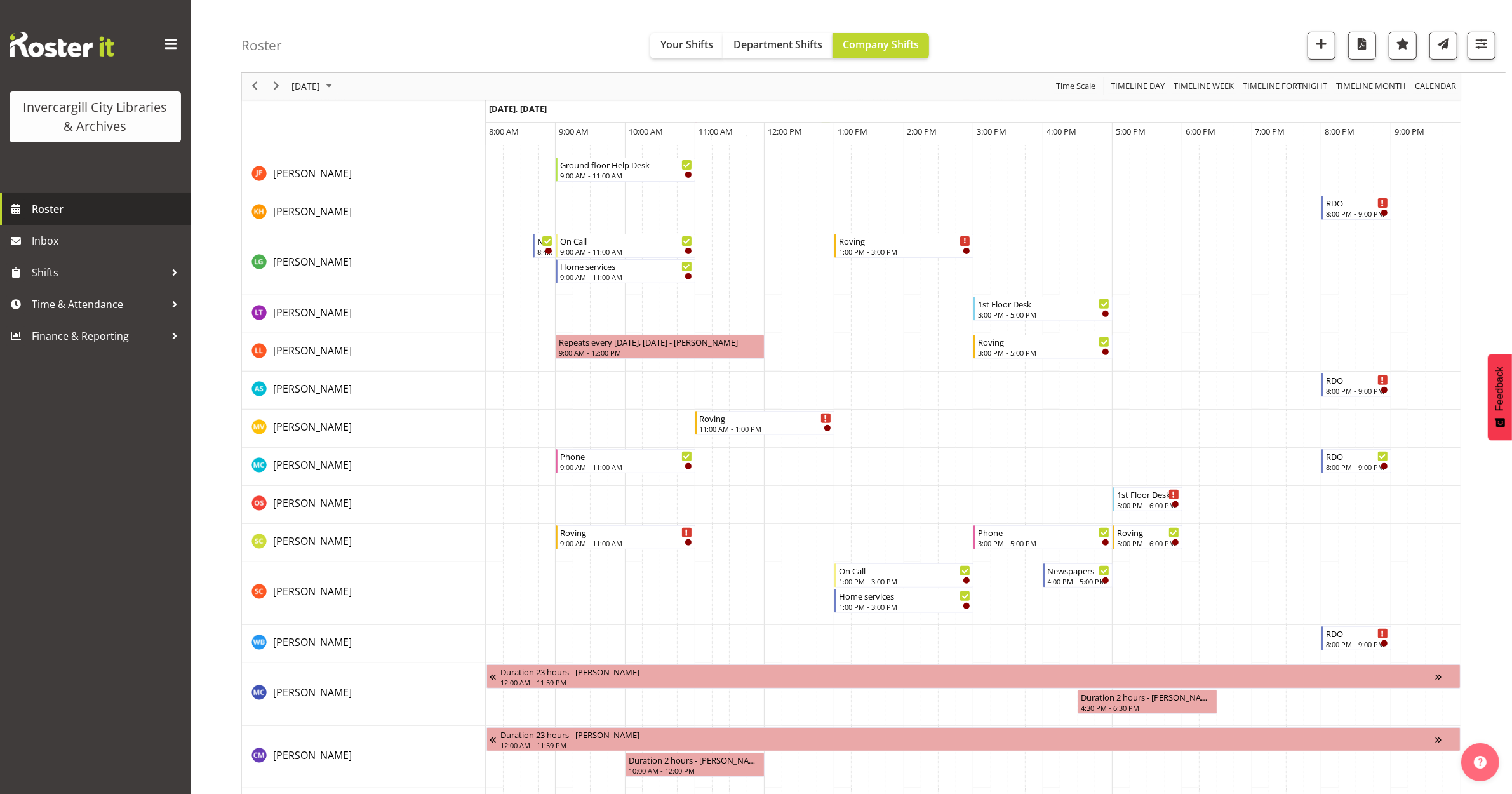
click at [43, 204] on span "Roster" at bounding box center [108, 208] width 152 height 19
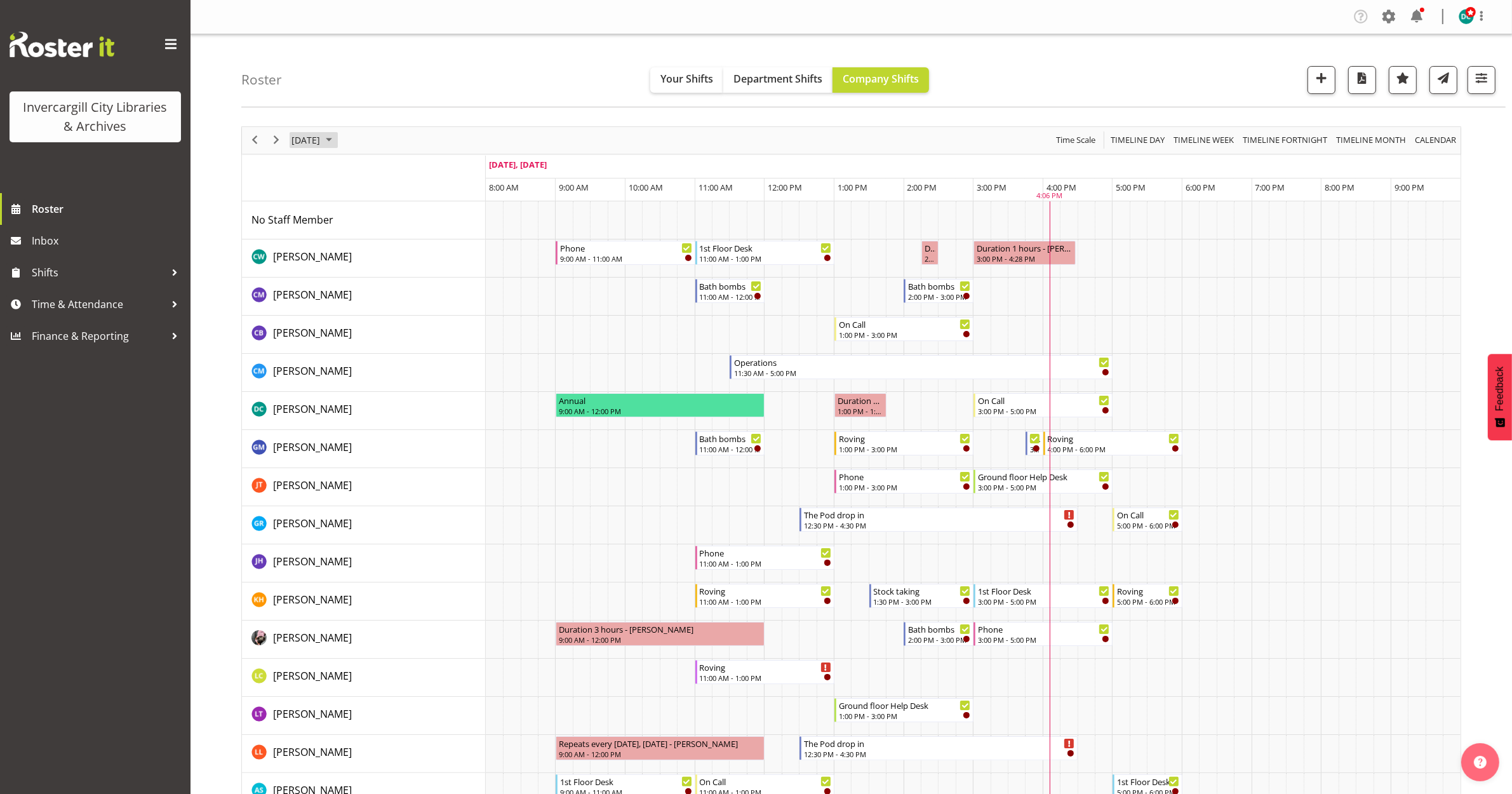
click at [313, 141] on span "[DATE]" at bounding box center [306, 140] width 31 height 16
click at [405, 235] on span "10" at bounding box center [406, 237] width 19 height 19
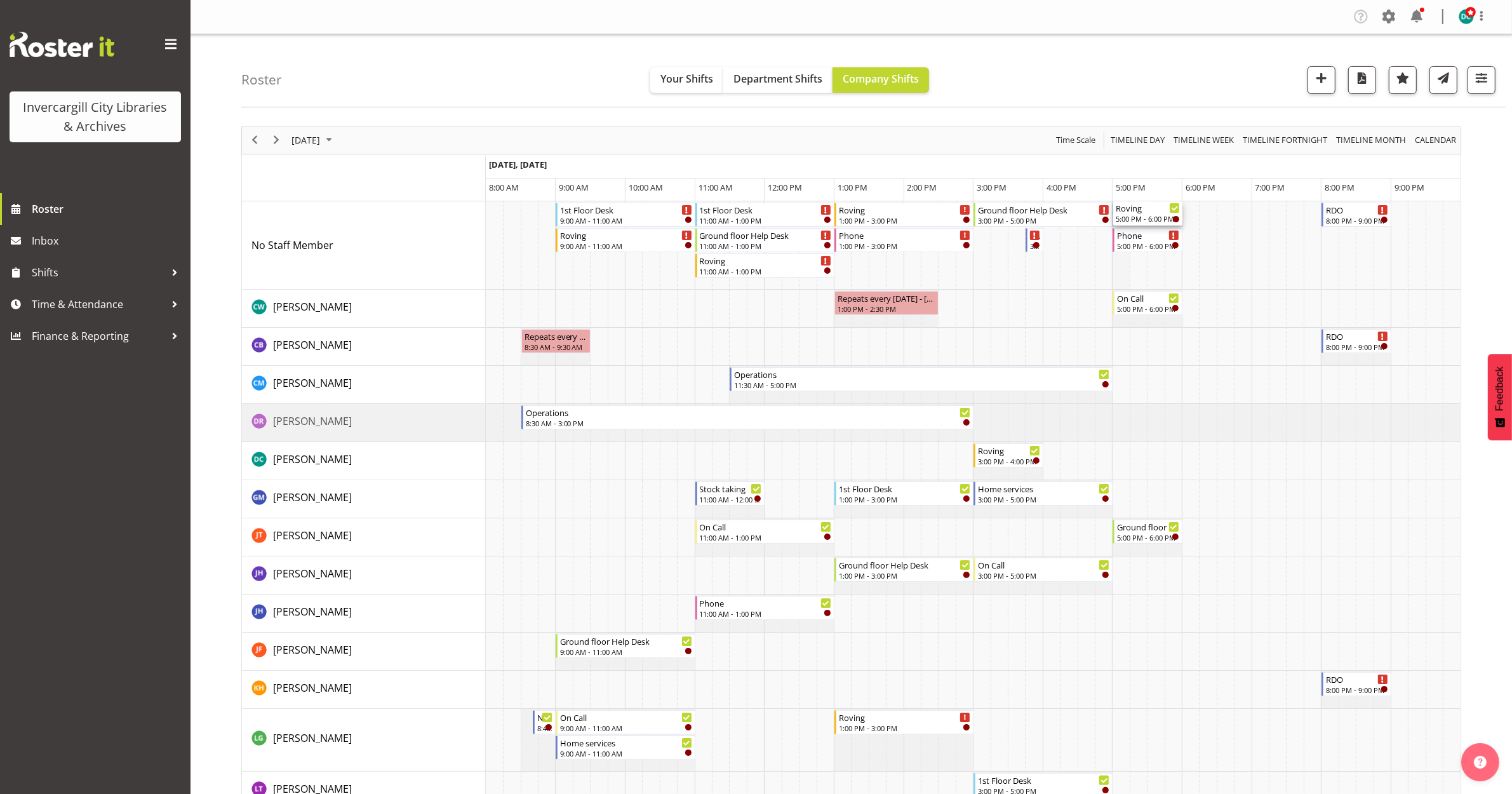
drag, startPoint x: 1130, startPoint y: 401, endPoint x: 1121, endPoint y: 280, distance: 121.3
drag, startPoint x: 1072, startPoint y: 237, endPoint x: 1051, endPoint y: 240, distance: 21.2
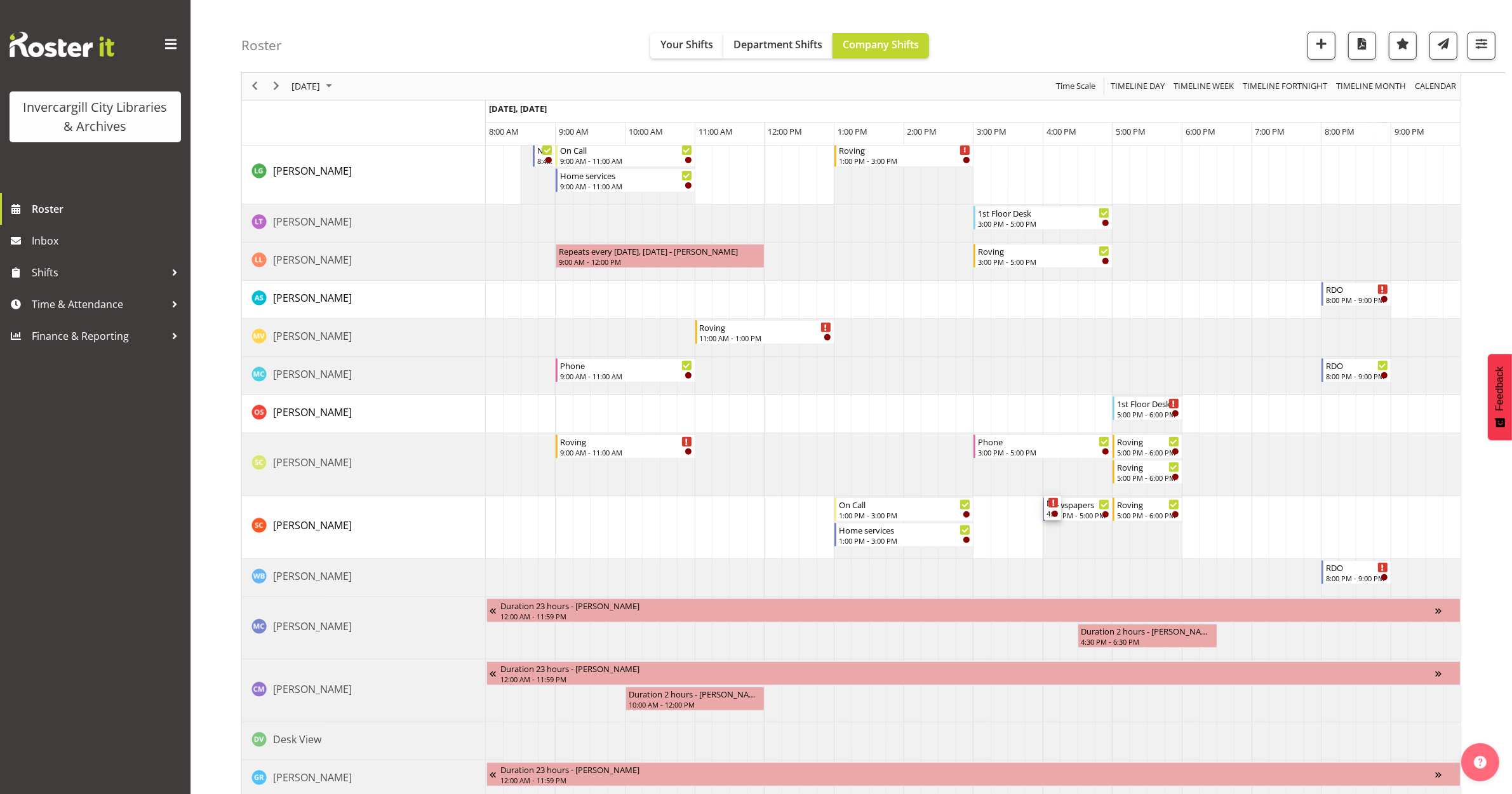
scroll to position [714, 0]
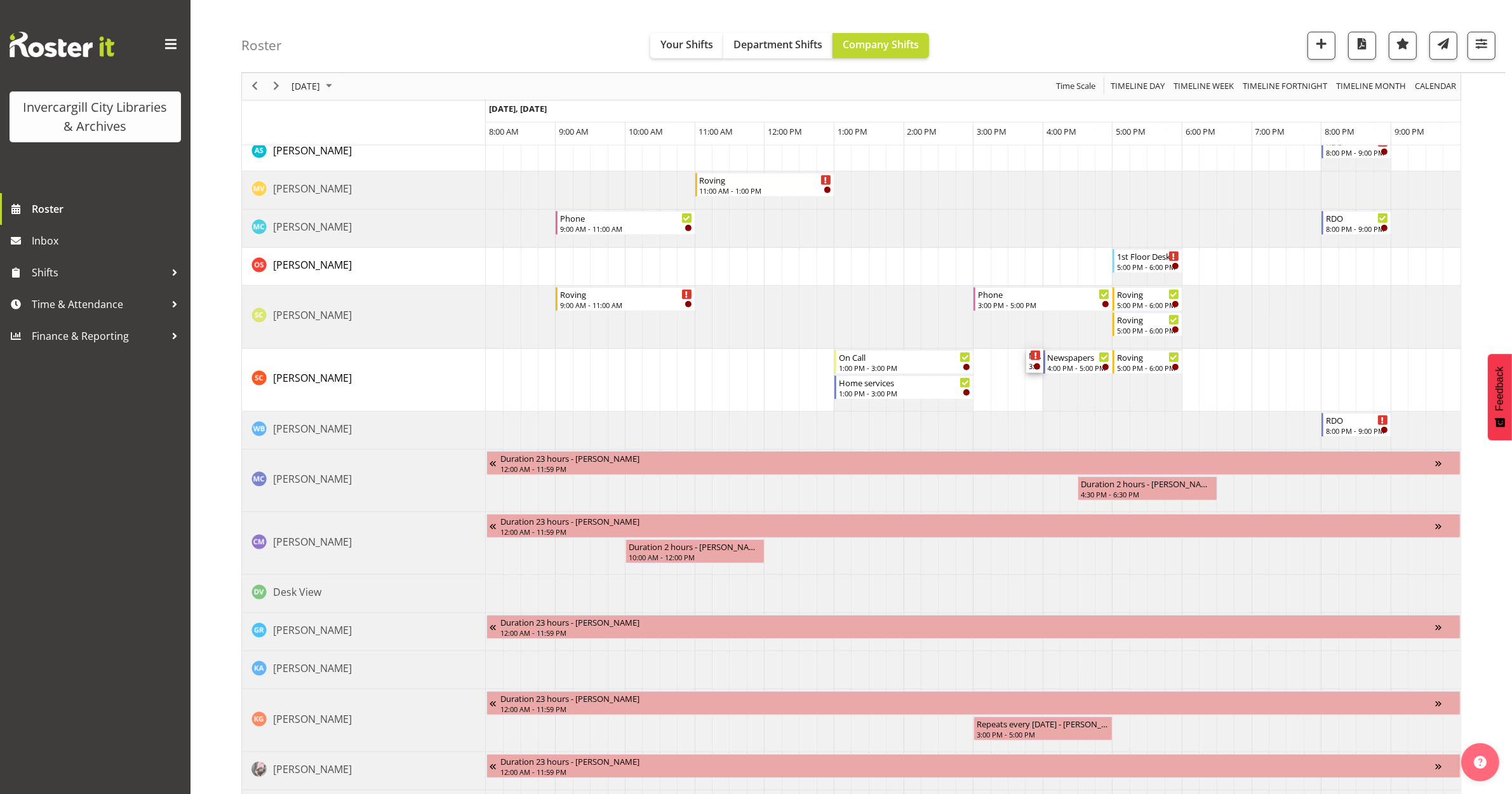
drag, startPoint x: 1030, startPoint y: 235, endPoint x: 1042, endPoint y: 389, distance: 154.5
click at [1042, 389] on div "1st Floor Desk 9:00 AM - 11:00 AM Roving 9:00 AM - 11:00 AM 1st Floor Desk 11:0…" at bounding box center [973, 348] width 975 height 1723
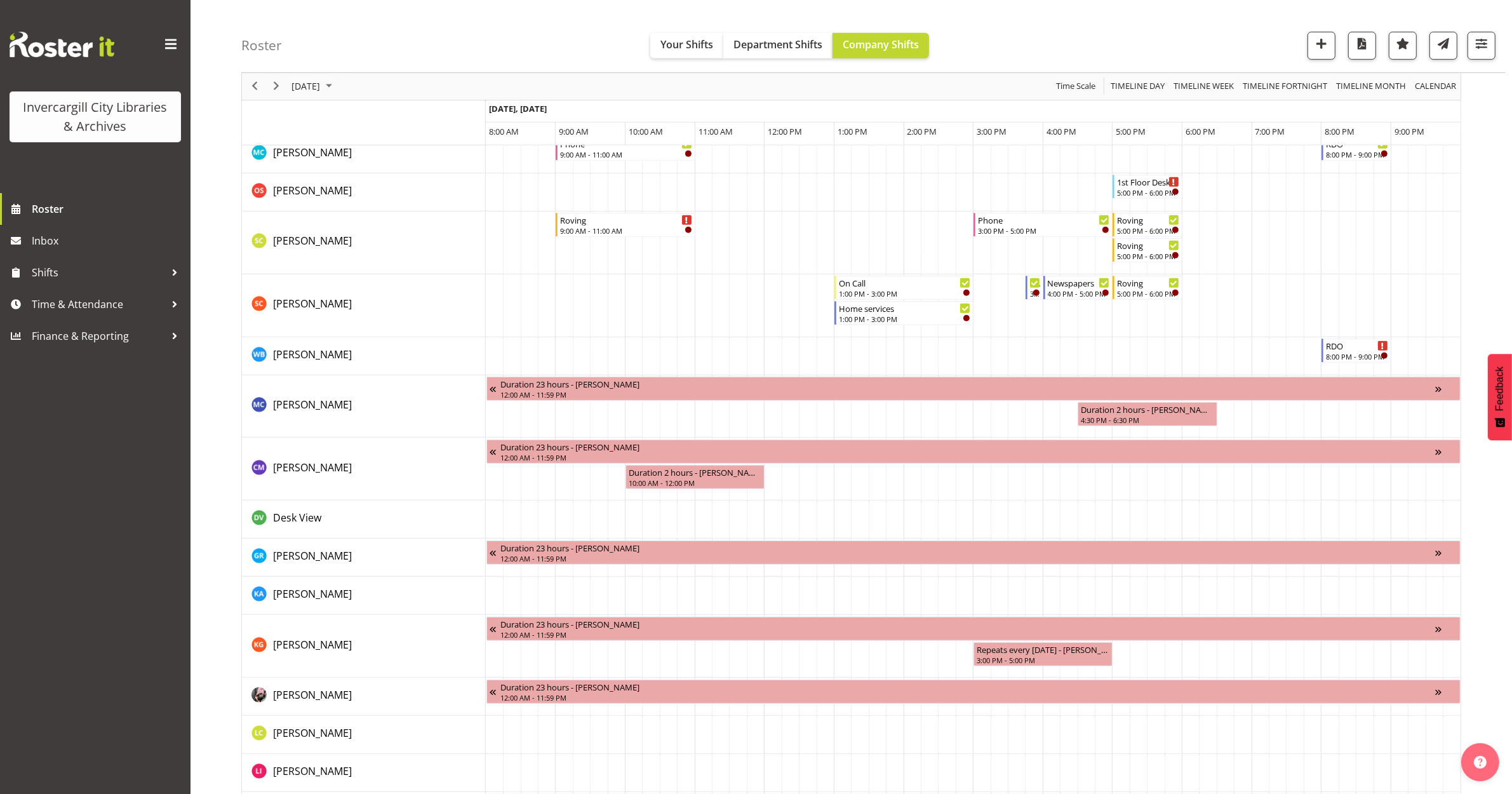
scroll to position [710, 0]
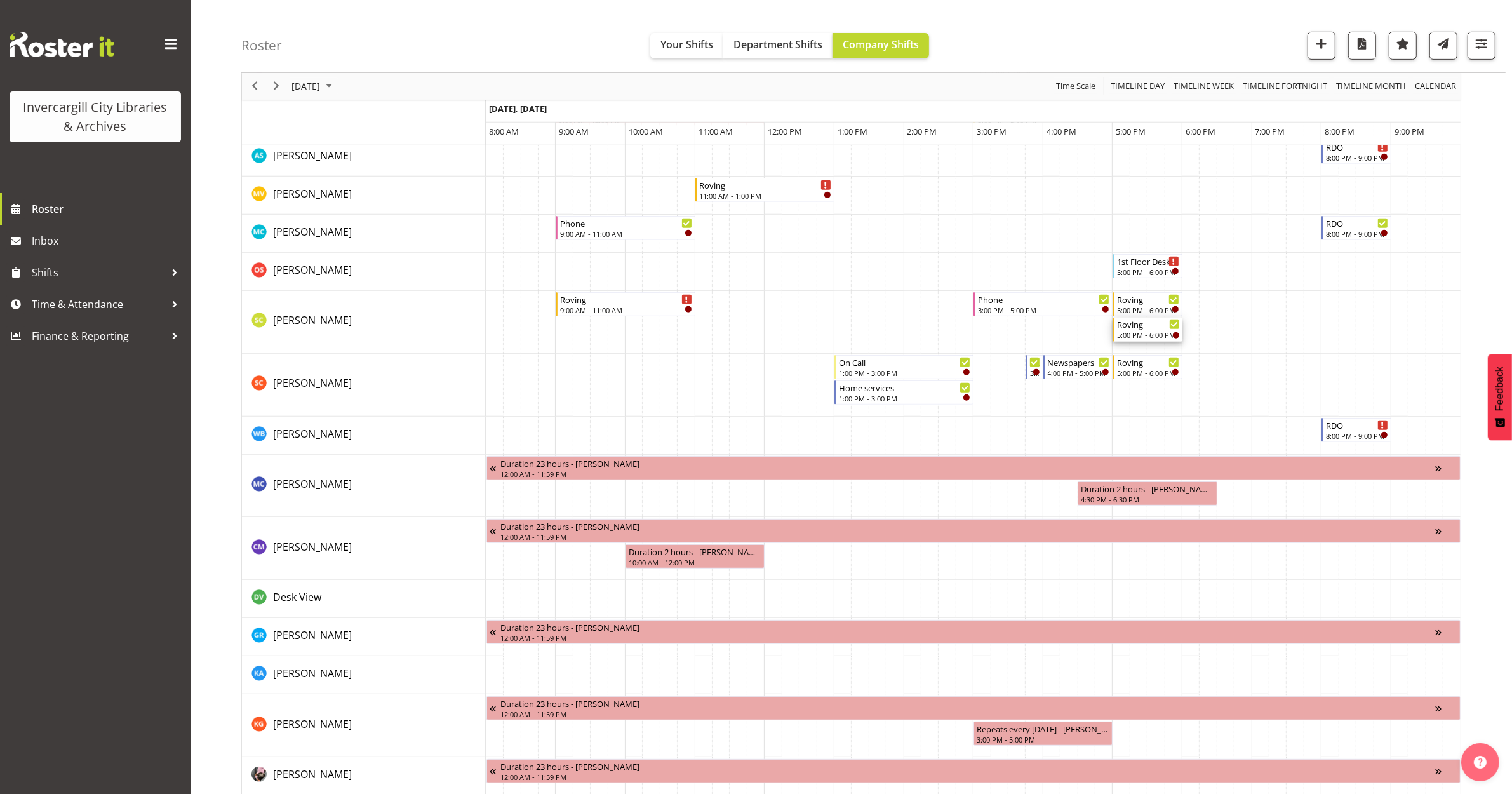
click at [1142, 333] on div "5:00 PM - 6:00 PM" at bounding box center [1149, 335] width 63 height 10
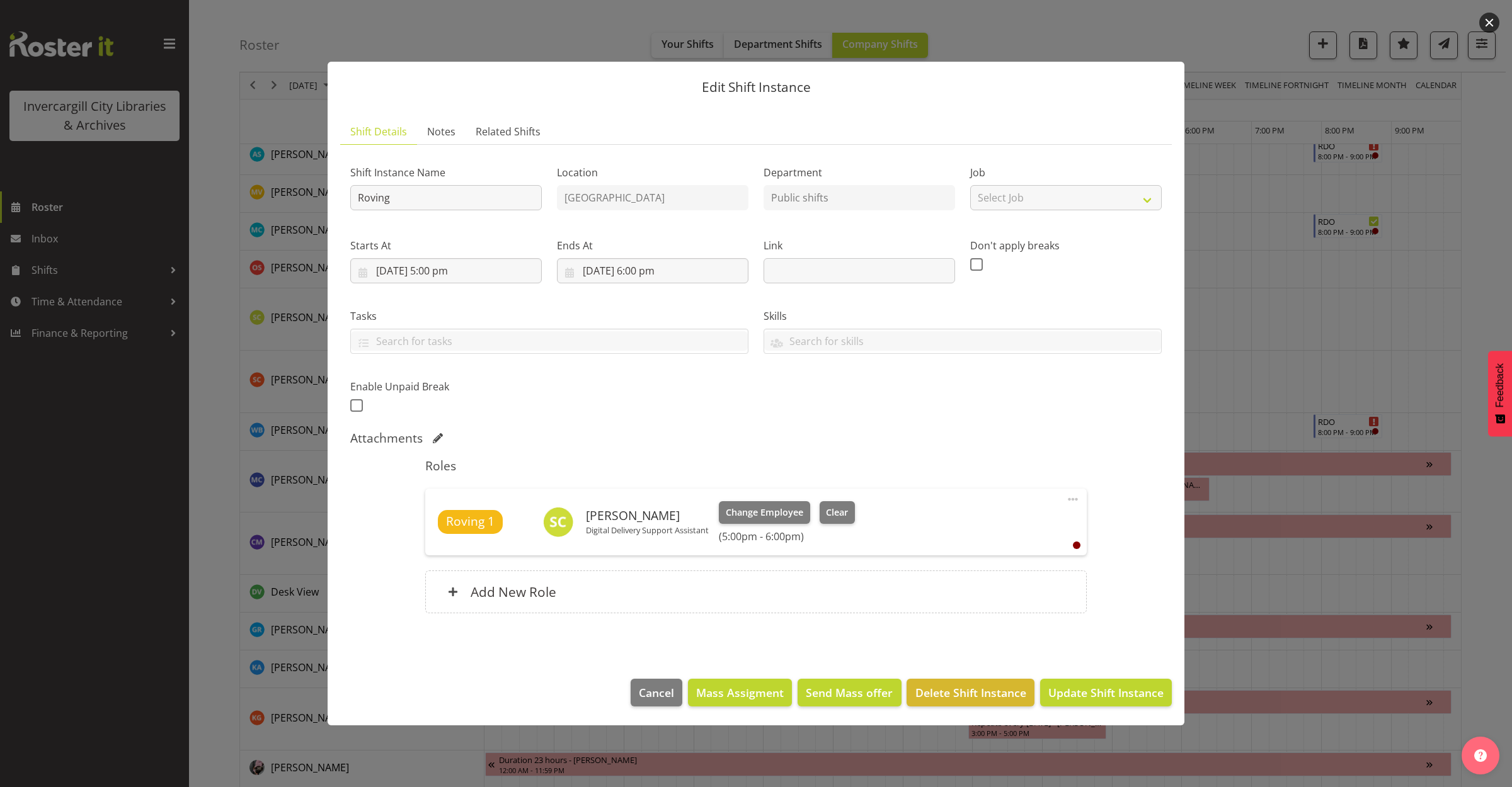
click at [1490, 16] on button "button" at bounding box center [1489, 22] width 20 height 20
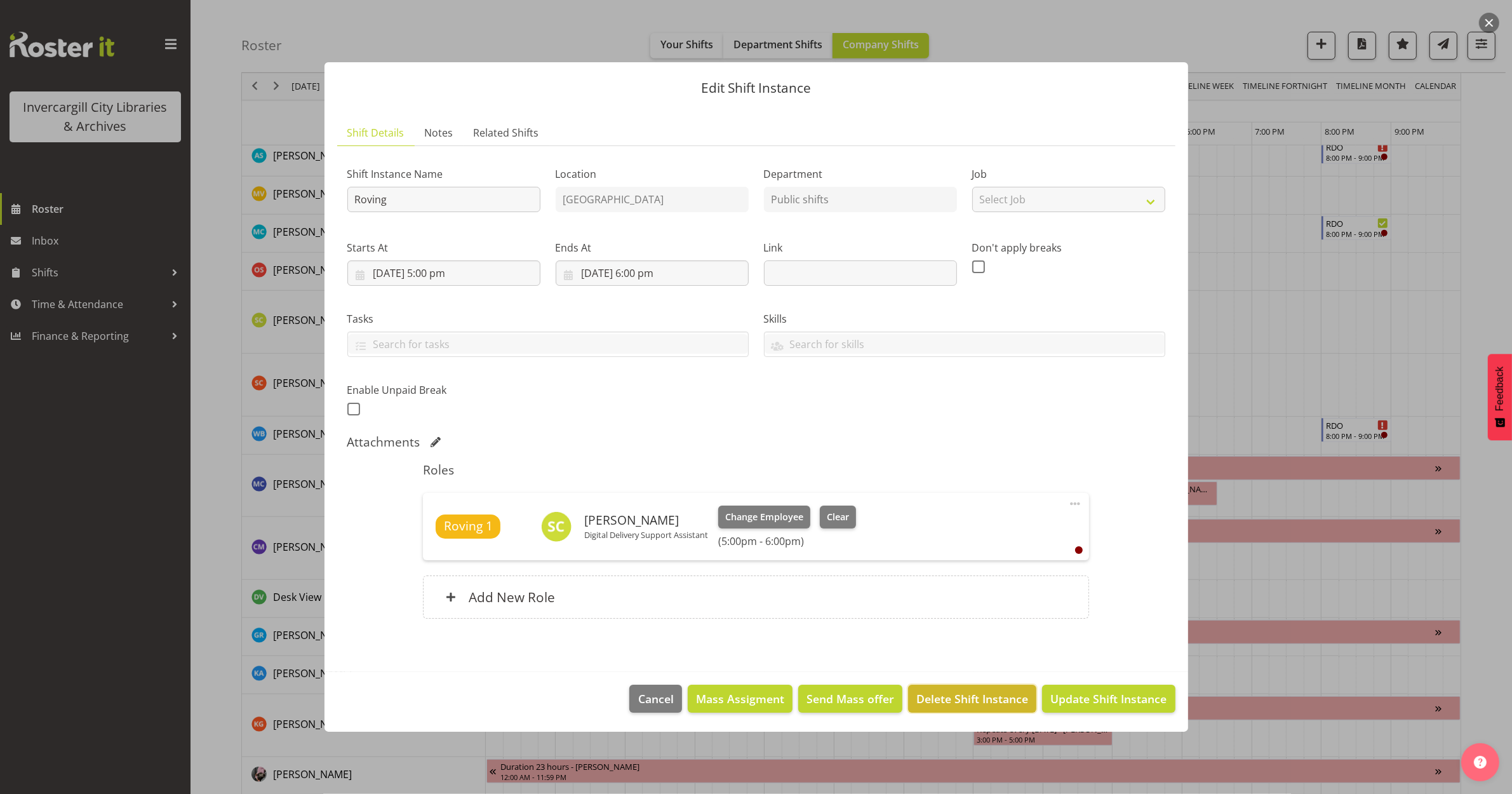
click at [992, 697] on span "Delete Shift Instance" at bounding box center [973, 699] width 112 height 16
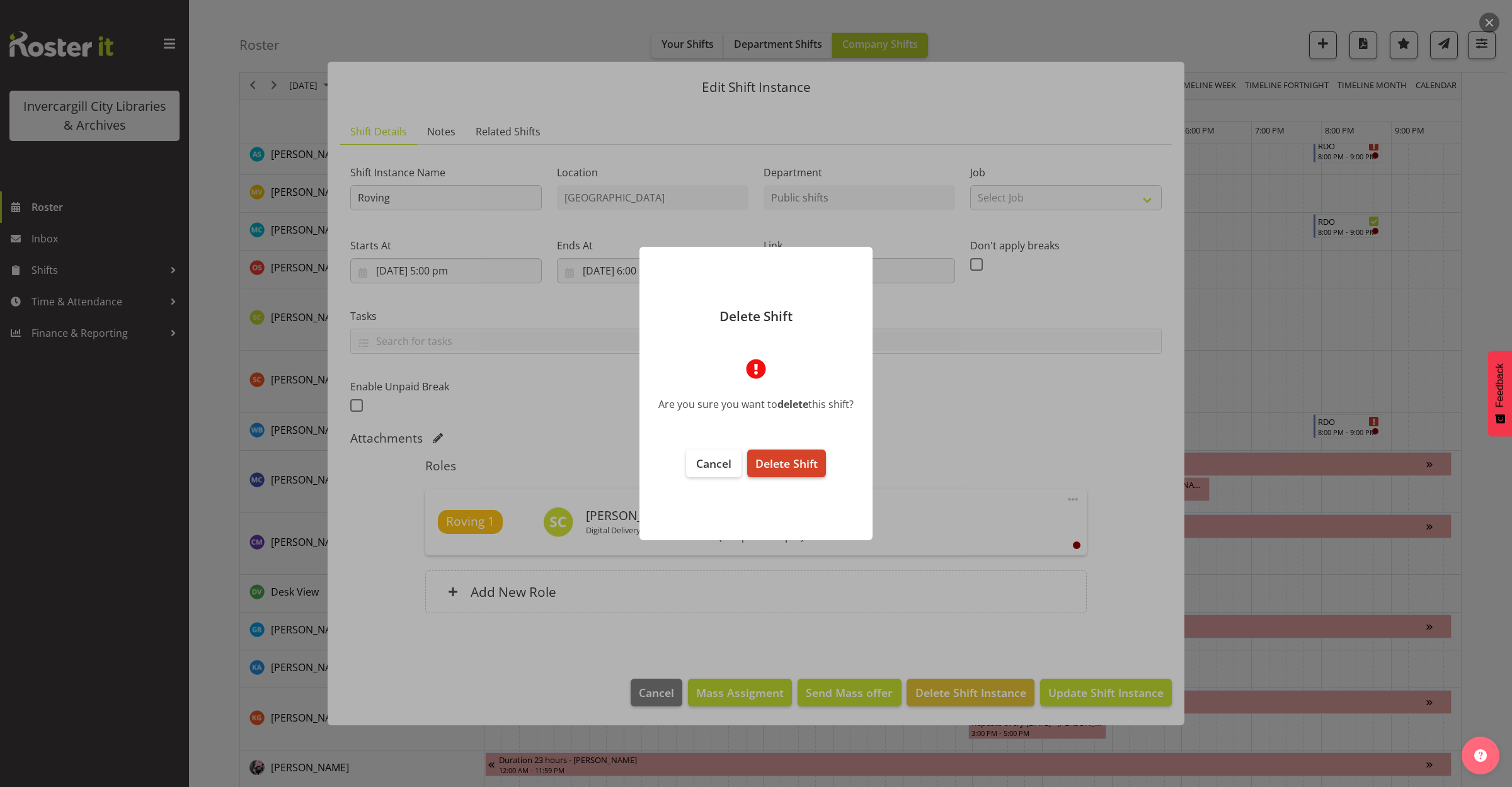
click at [807, 466] on span "Delete Shift" at bounding box center [787, 463] width 63 height 15
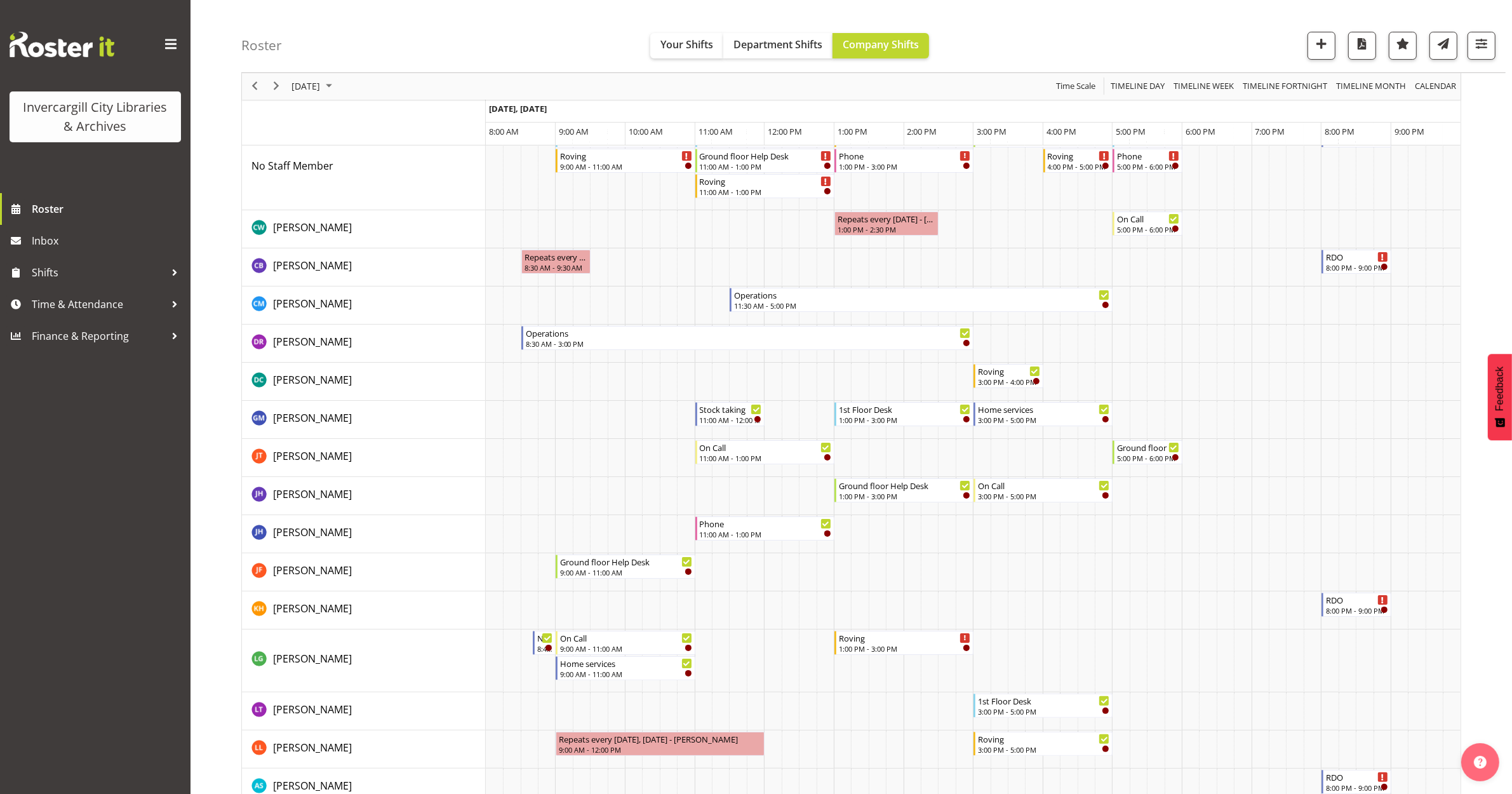
scroll to position [0, 0]
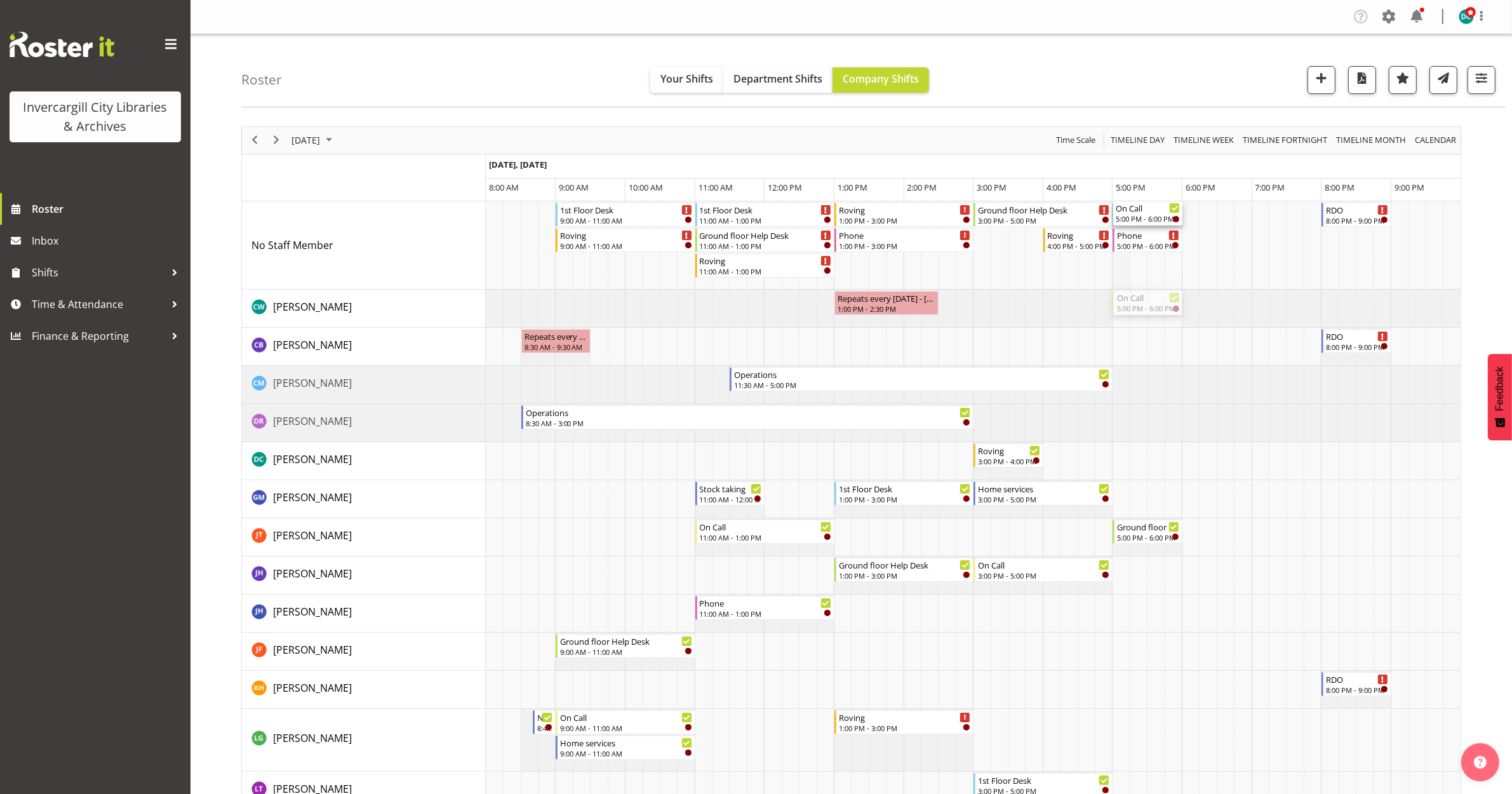
drag, startPoint x: 1131, startPoint y: 309, endPoint x: 1122, endPoint y: 252, distance: 57.7
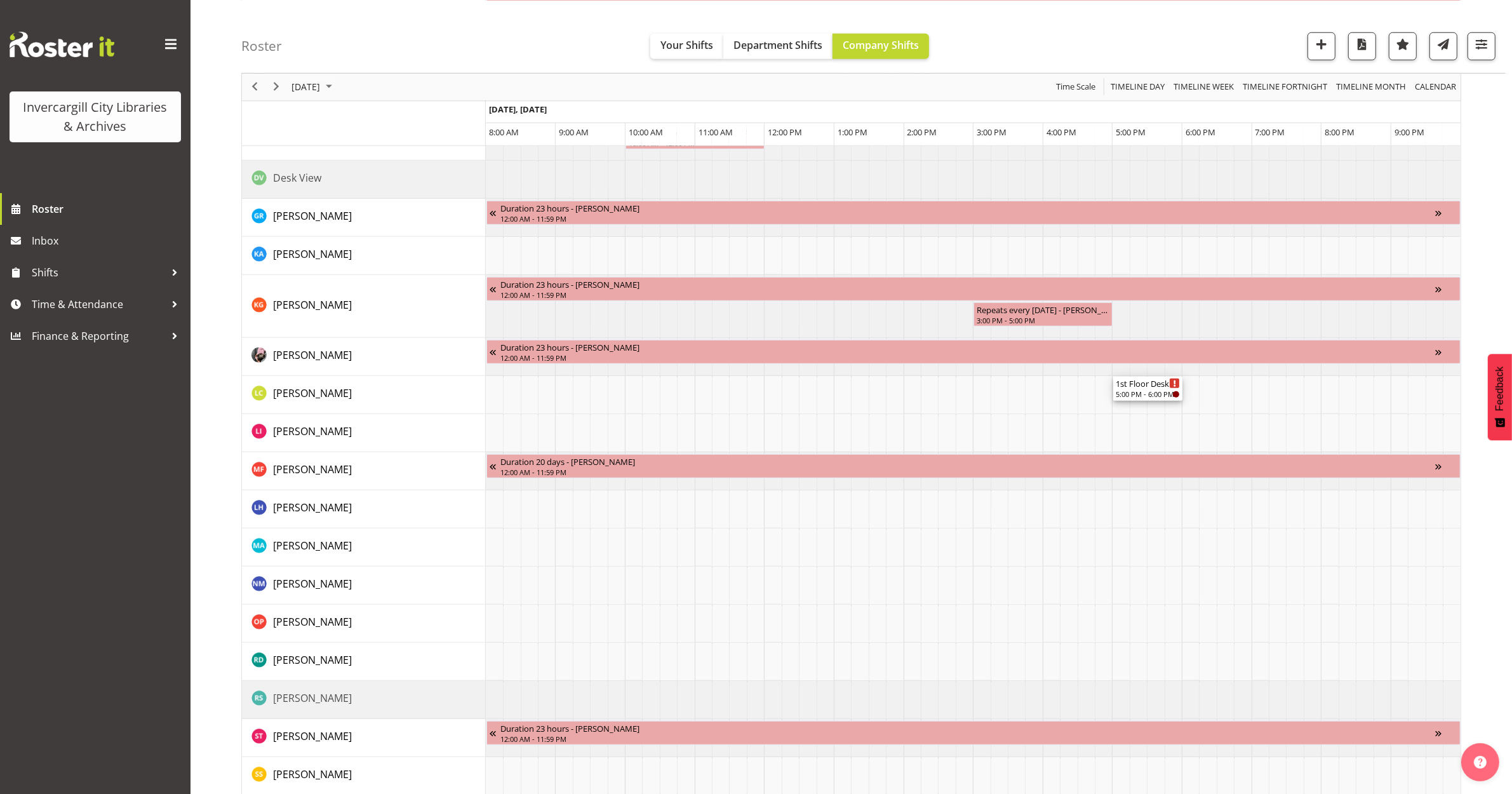
scroll to position [878, 0]
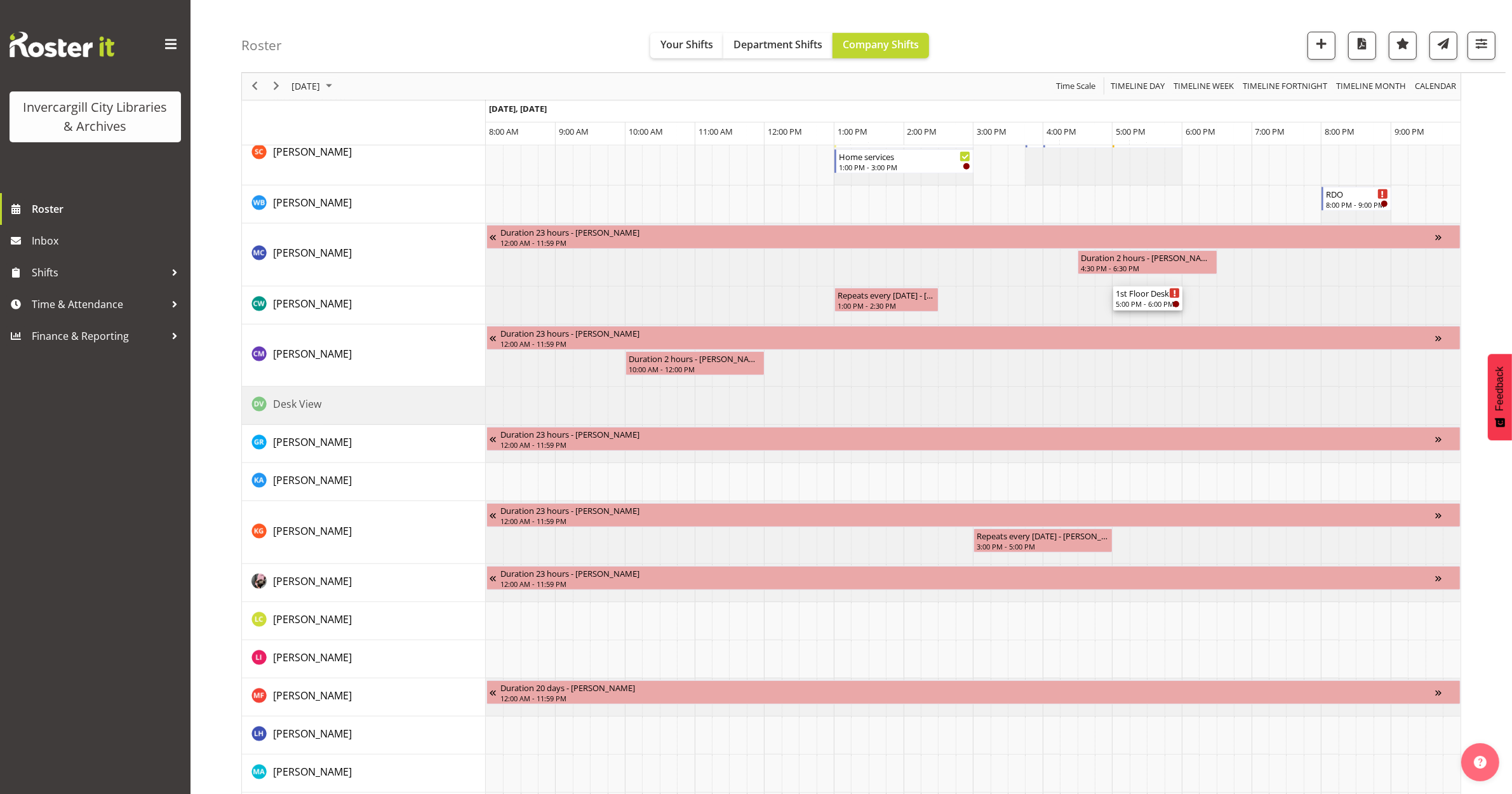
drag, startPoint x: 1139, startPoint y: 211, endPoint x: 1118, endPoint y: 319, distance: 110.0
click at [1118, 319] on div "1st Floor Desk 9:00 AM - 11:00 AM Roving 9:00 AM - 11:00 AM 1st Floor Desk 11:0…" at bounding box center [973, 173] width 975 height 1698
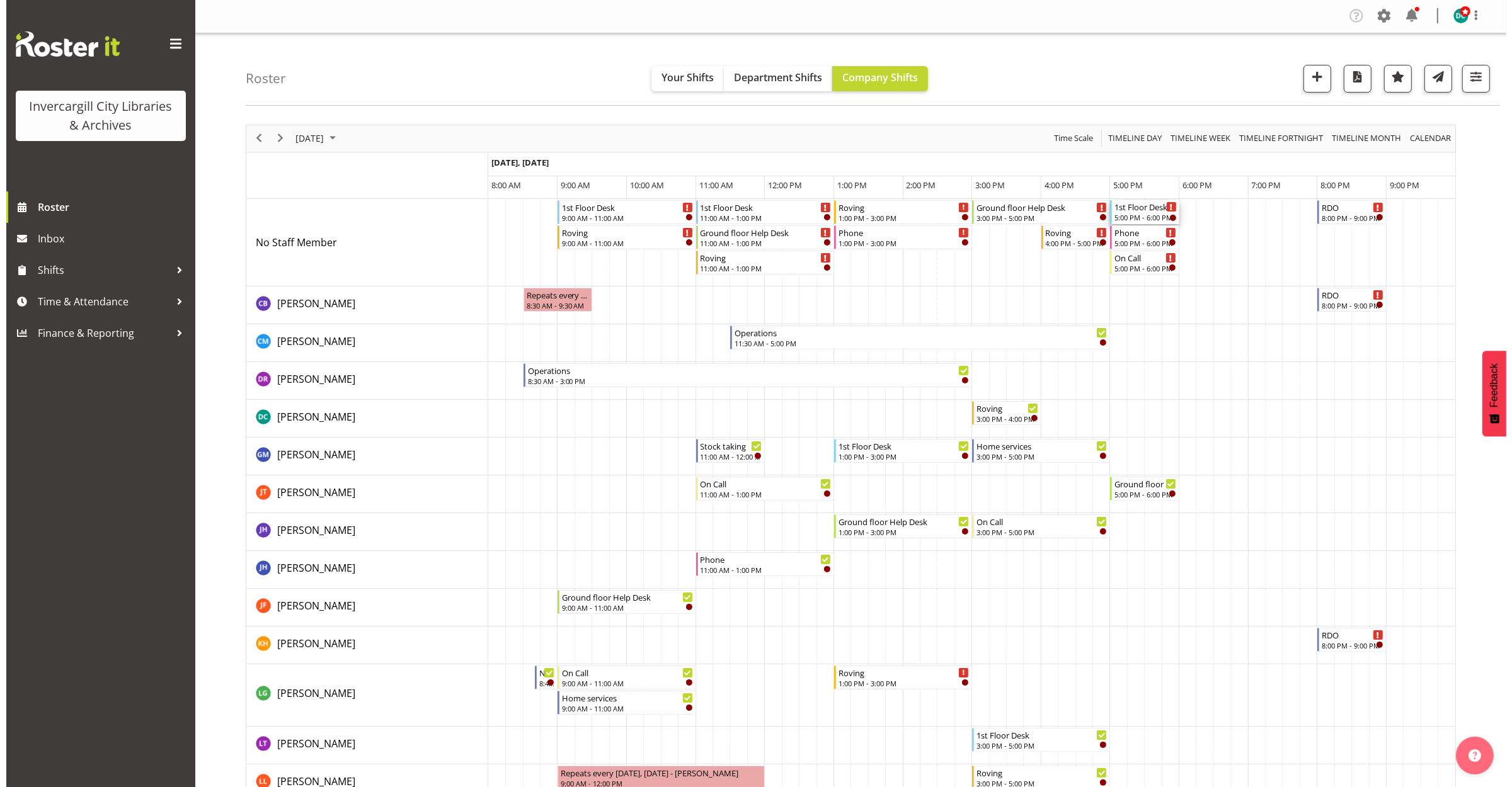
scroll to position [0, 0]
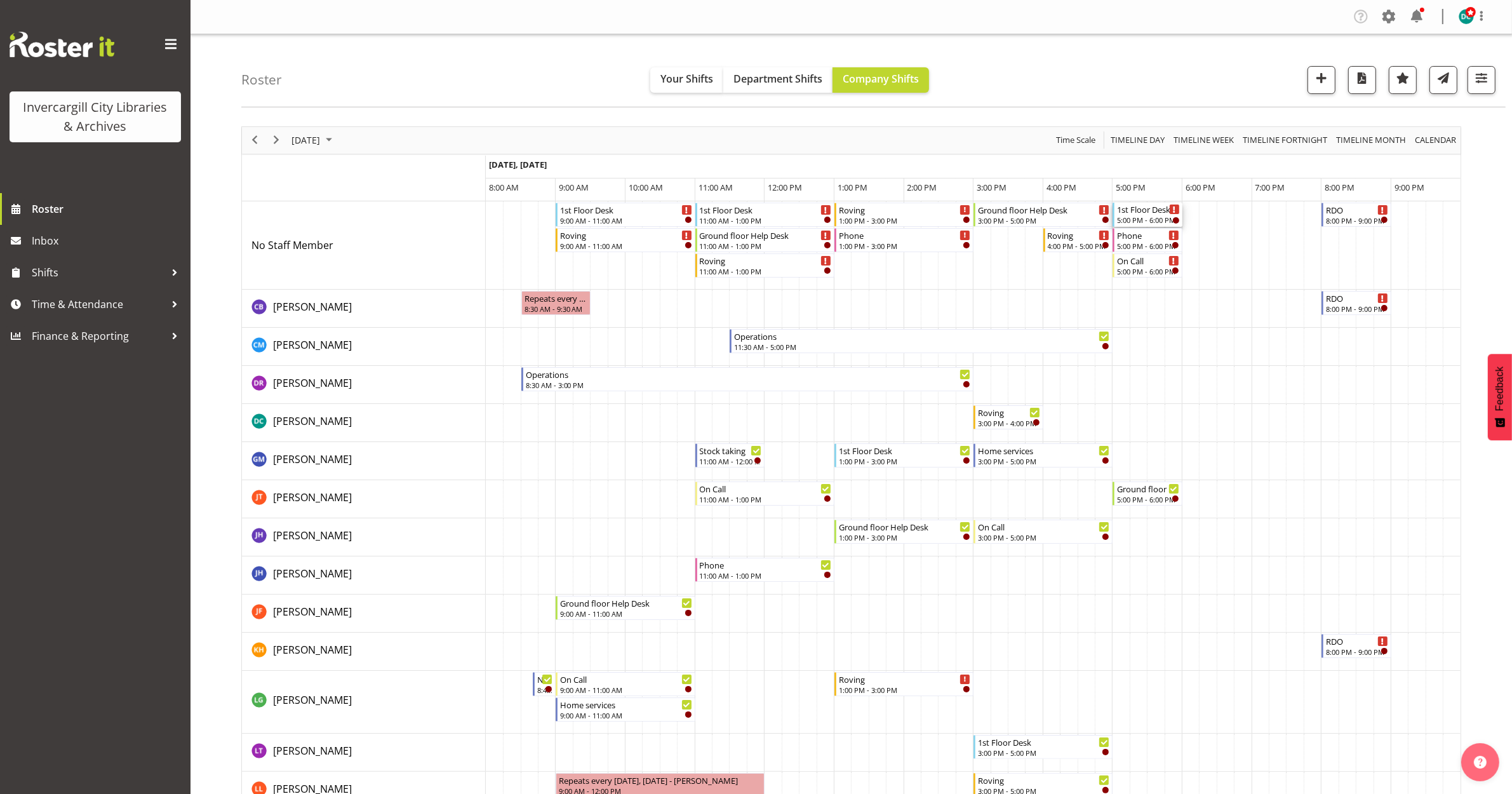
click at [1140, 212] on div "1st Floor Desk" at bounding box center [1149, 208] width 63 height 12
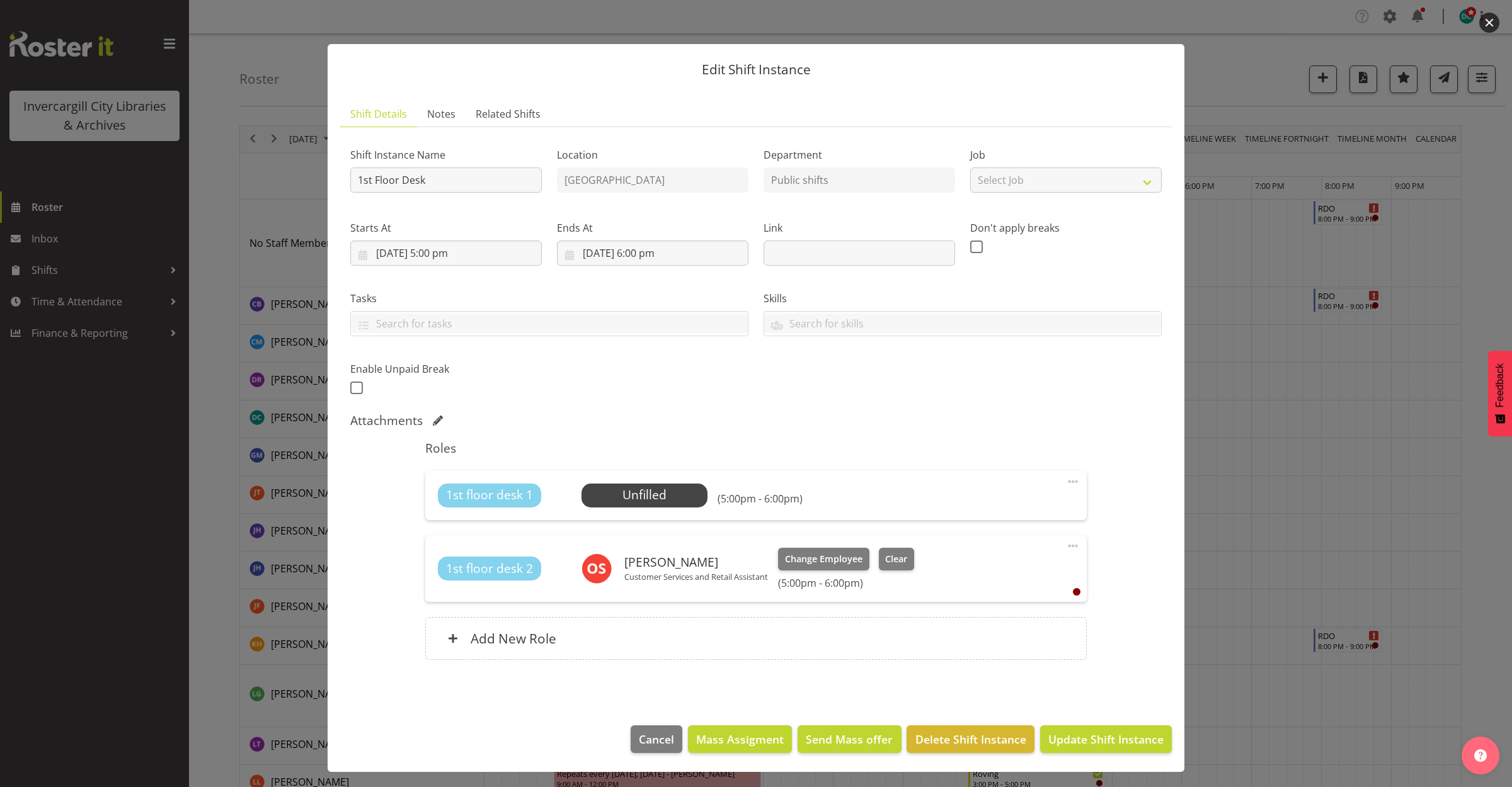
click at [1494, 11] on div at bounding box center [756, 394] width 1512 height 787
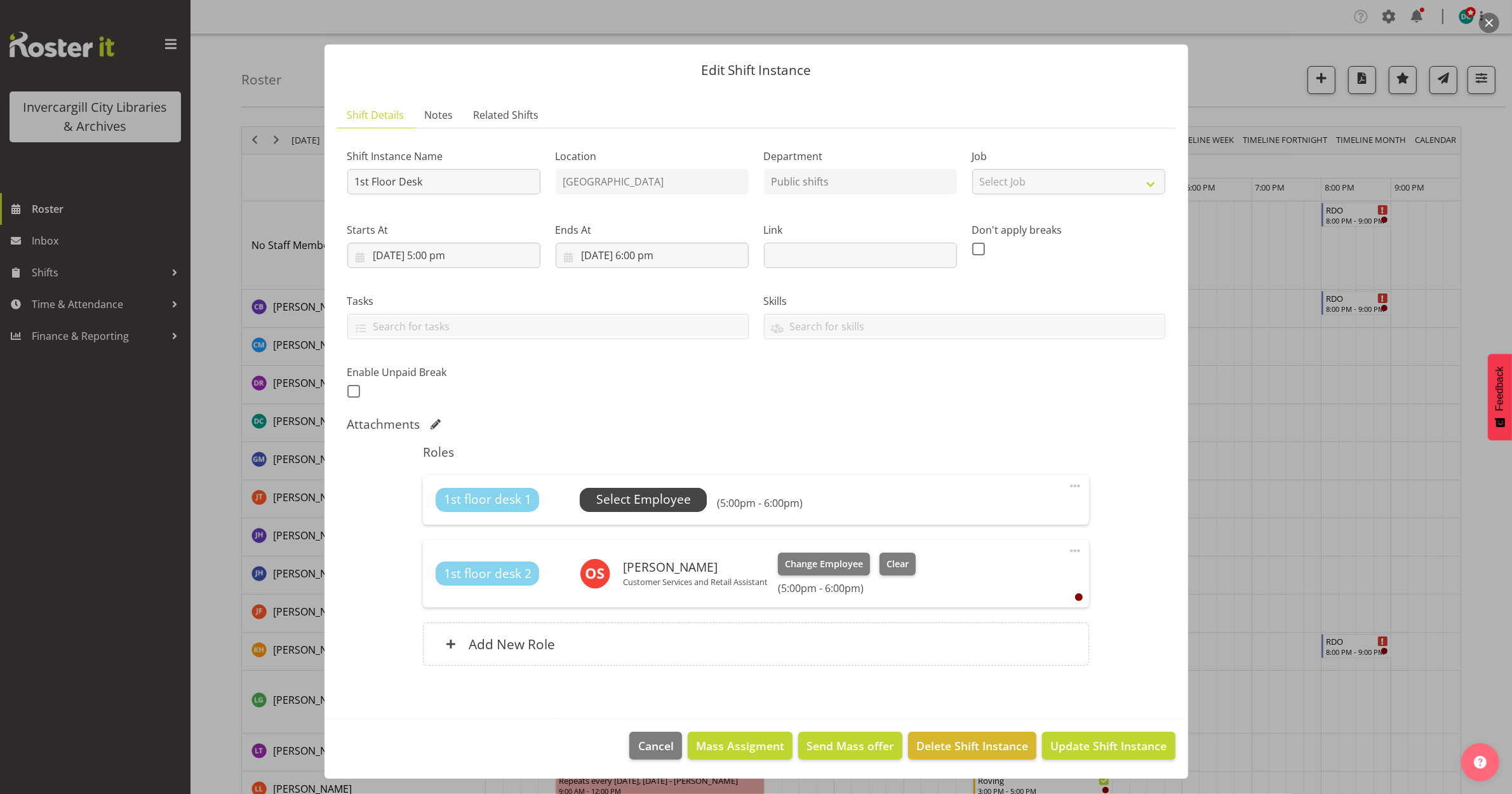
click at [614, 491] on span "Select Employee" at bounding box center [644, 500] width 95 height 18
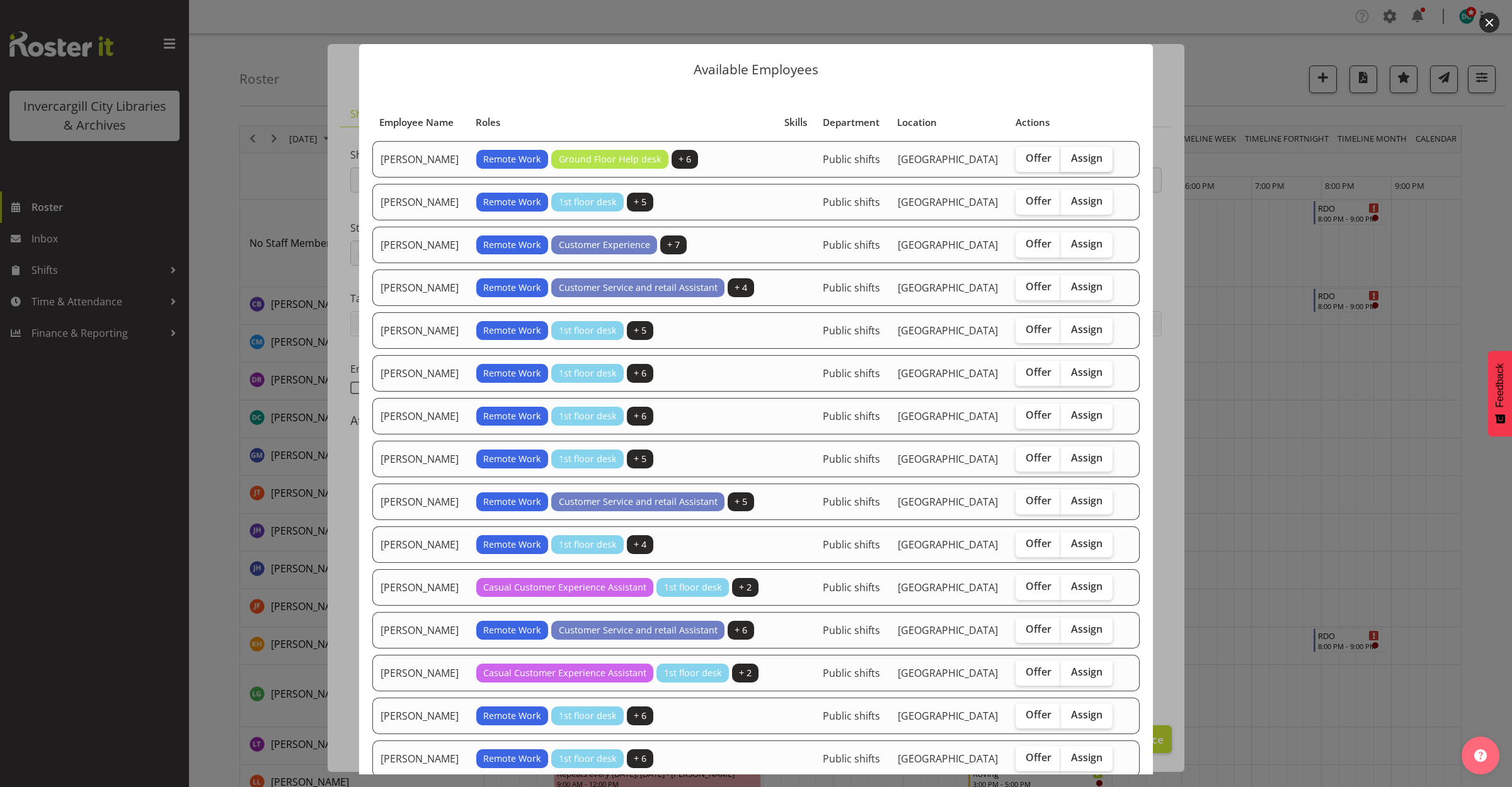
click at [1090, 152] on label "Assign" at bounding box center [1086, 159] width 51 height 25
click at [1069, 154] on input "Assign" at bounding box center [1065, 158] width 8 height 8
checkbox input "true"
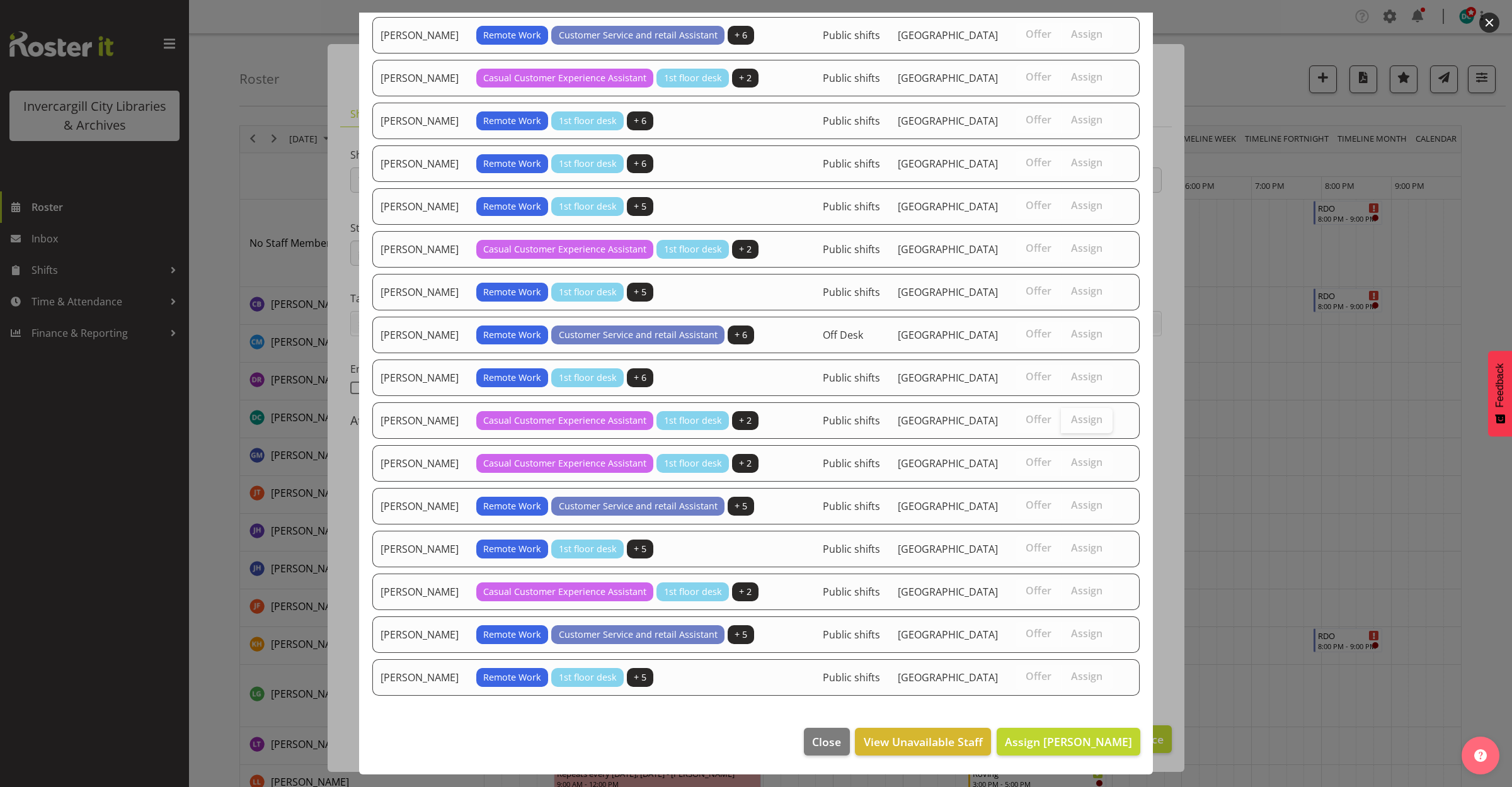
scroll to position [739, 0]
click at [1038, 747] on span "Assign Catherine Wilson" at bounding box center [1068, 741] width 127 height 15
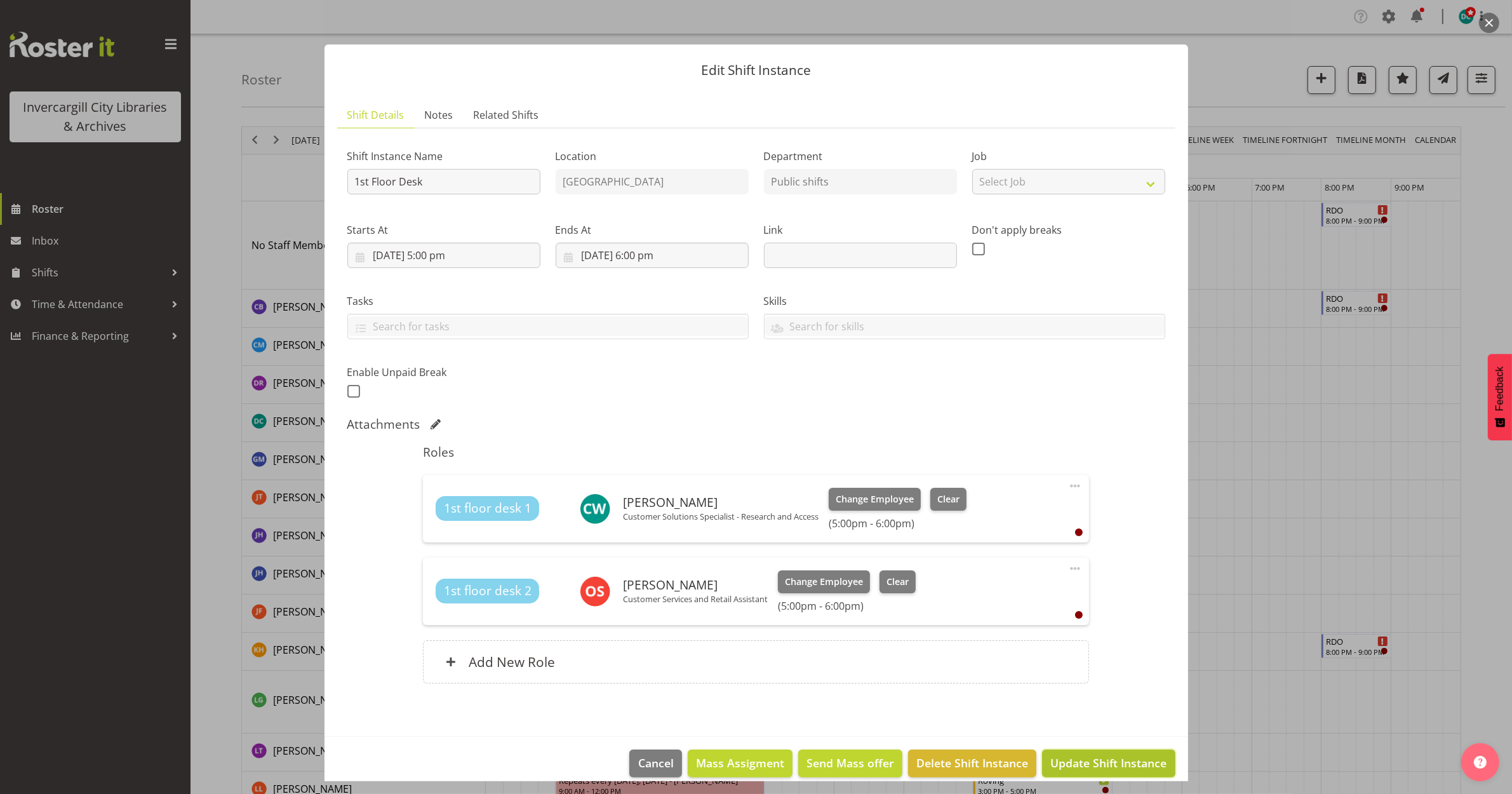
click at [1093, 767] on span "Update Shift Instance" at bounding box center [1109, 762] width 116 height 16
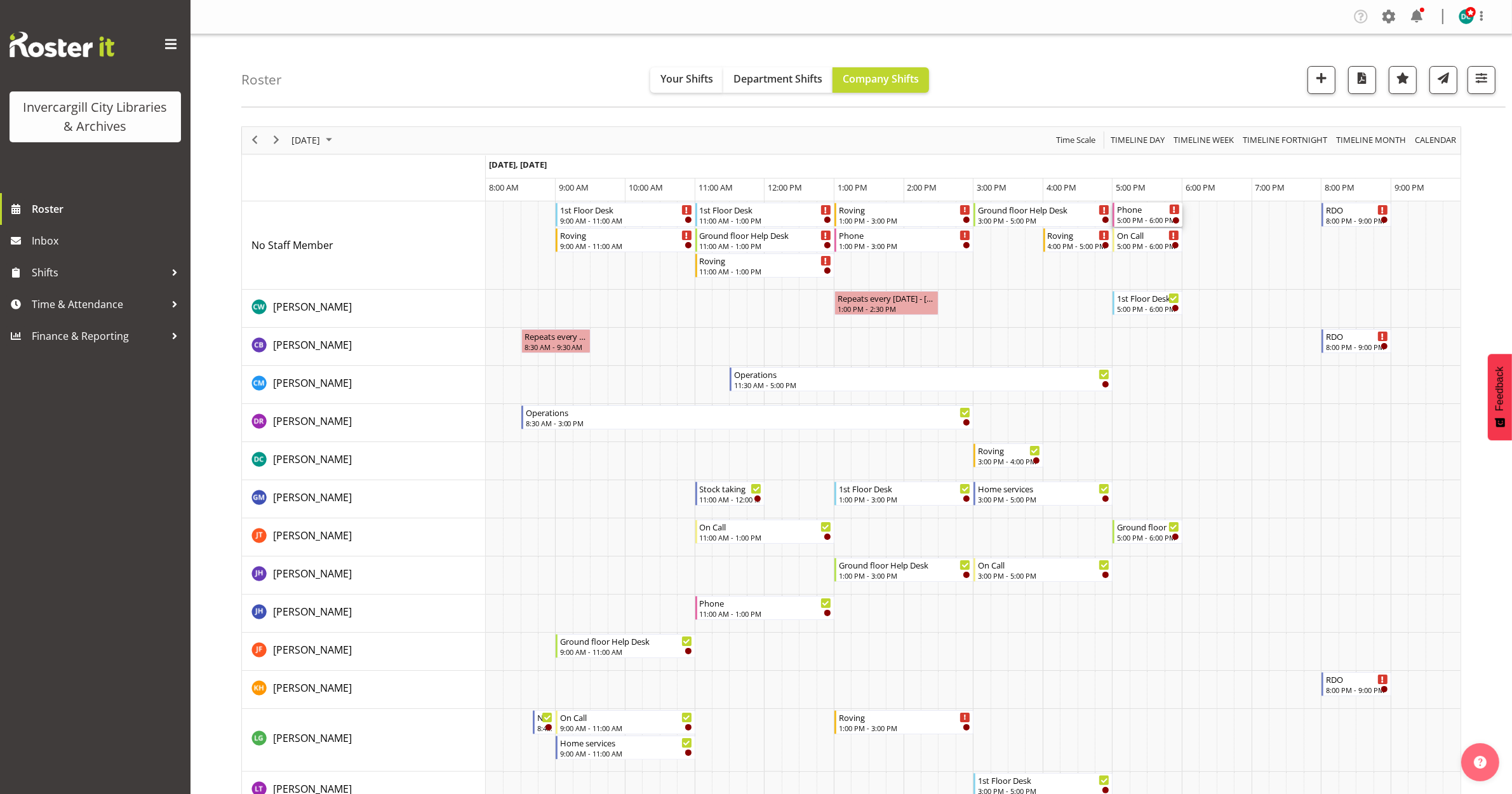
click at [1140, 211] on div "Phone" at bounding box center [1149, 208] width 63 height 12
click at [0, 0] on div at bounding box center [0, 0] width 0 height 0
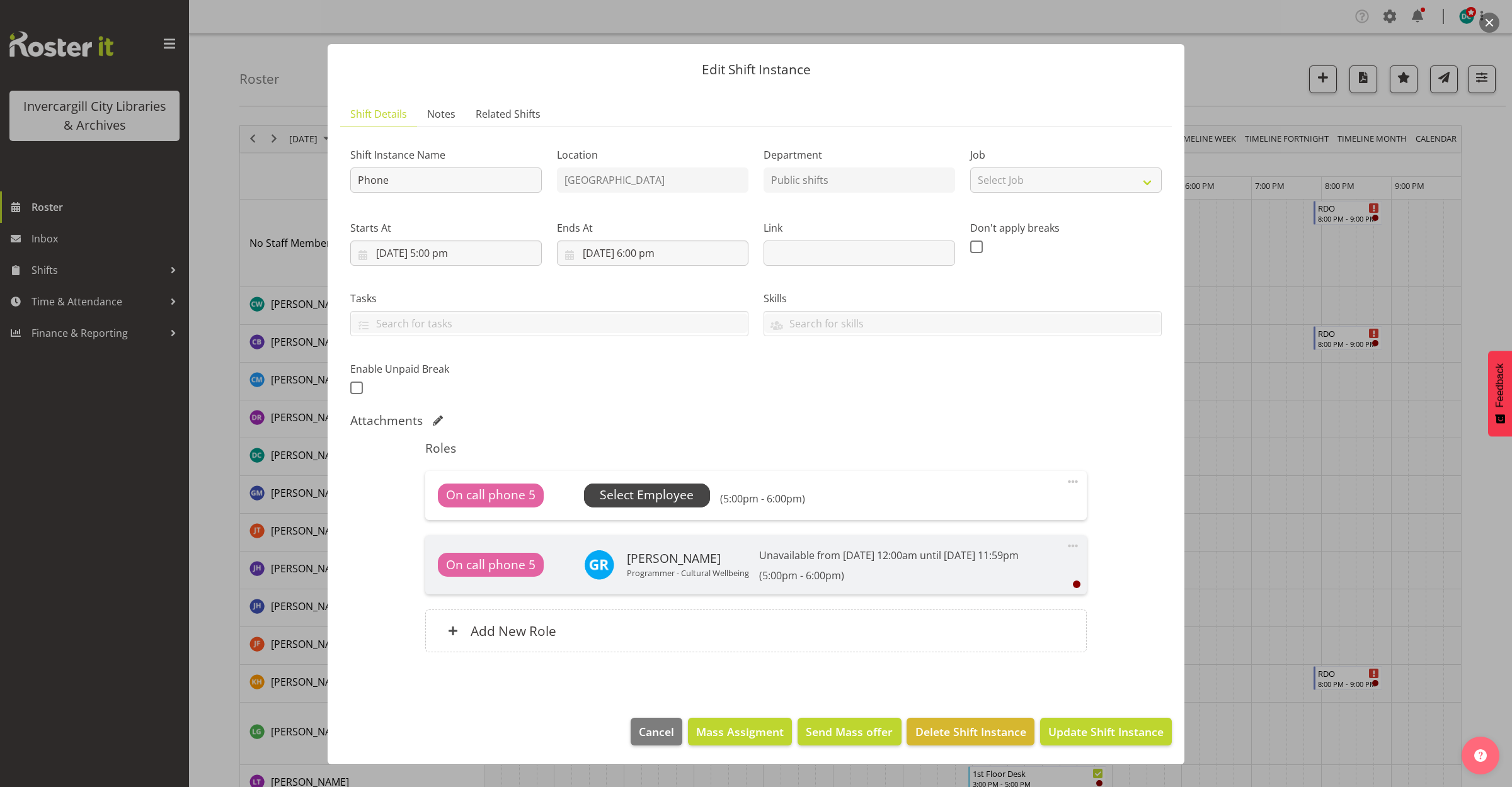
click at [615, 493] on span "Select Employee" at bounding box center [647, 495] width 94 height 18
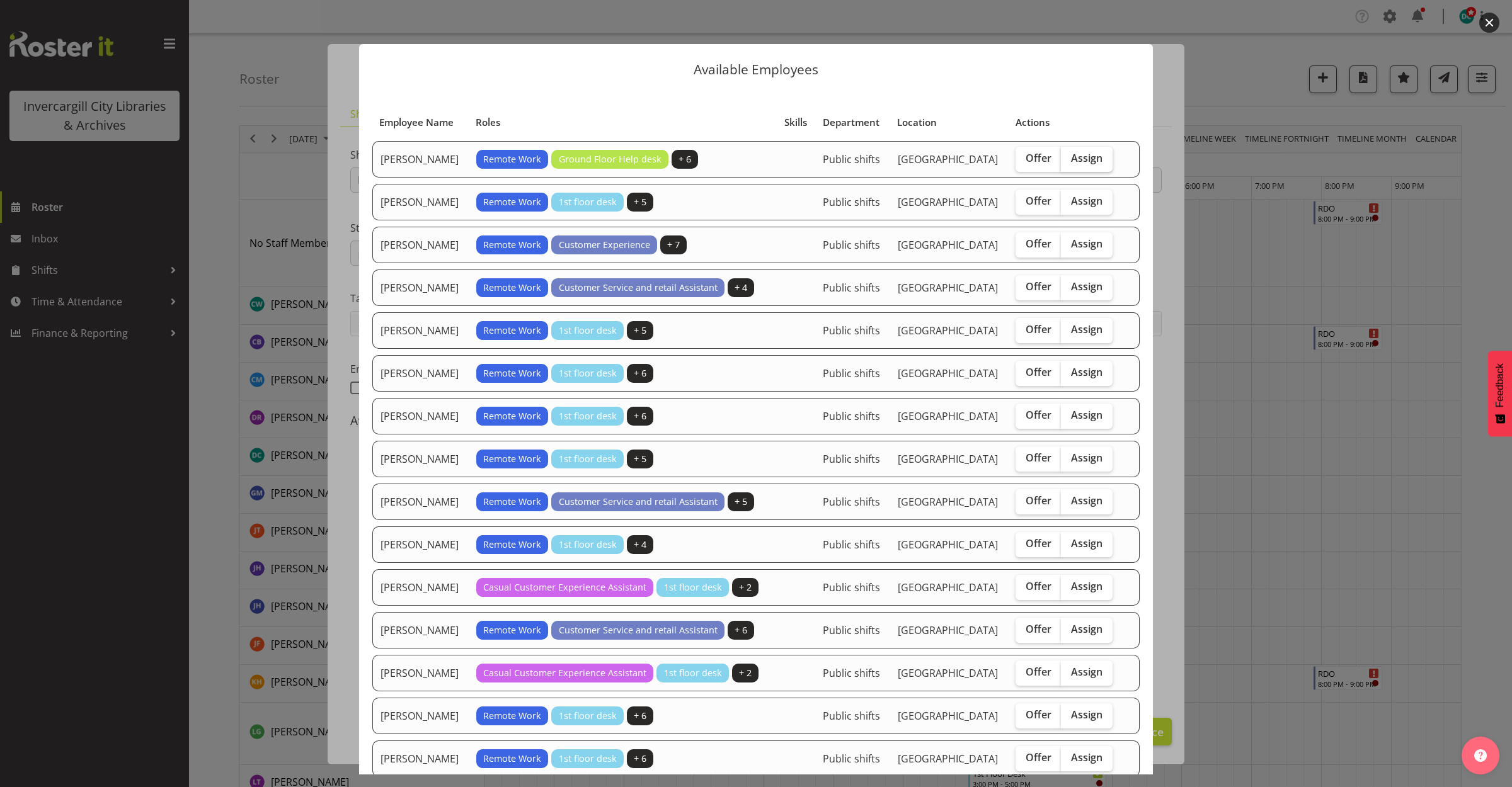
click at [1085, 161] on span "Assign" at bounding box center [1086, 158] width 31 height 12
click at [1069, 161] on input "Assign" at bounding box center [1065, 158] width 8 height 8
checkbox input "true"
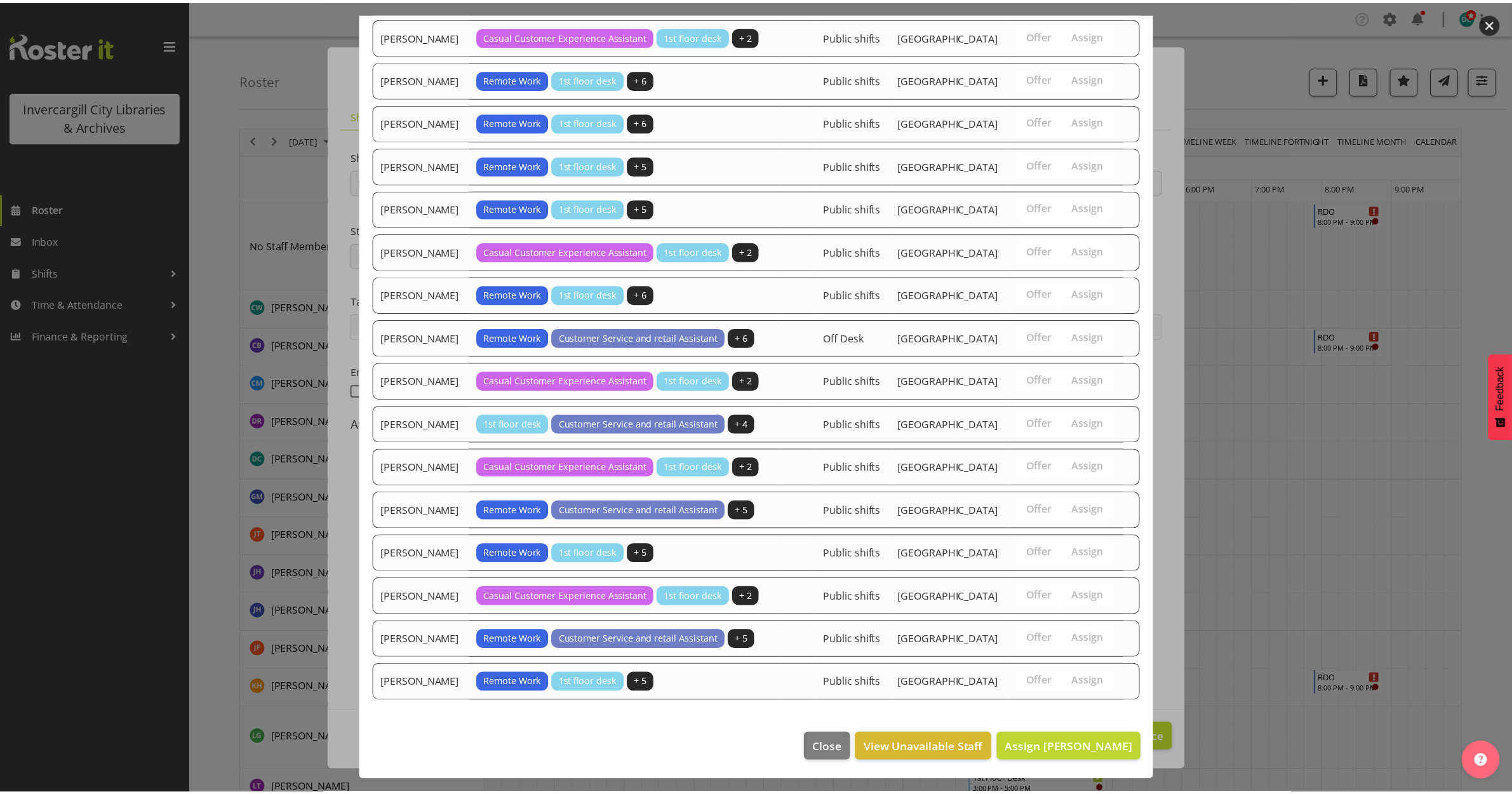
scroll to position [794, 0]
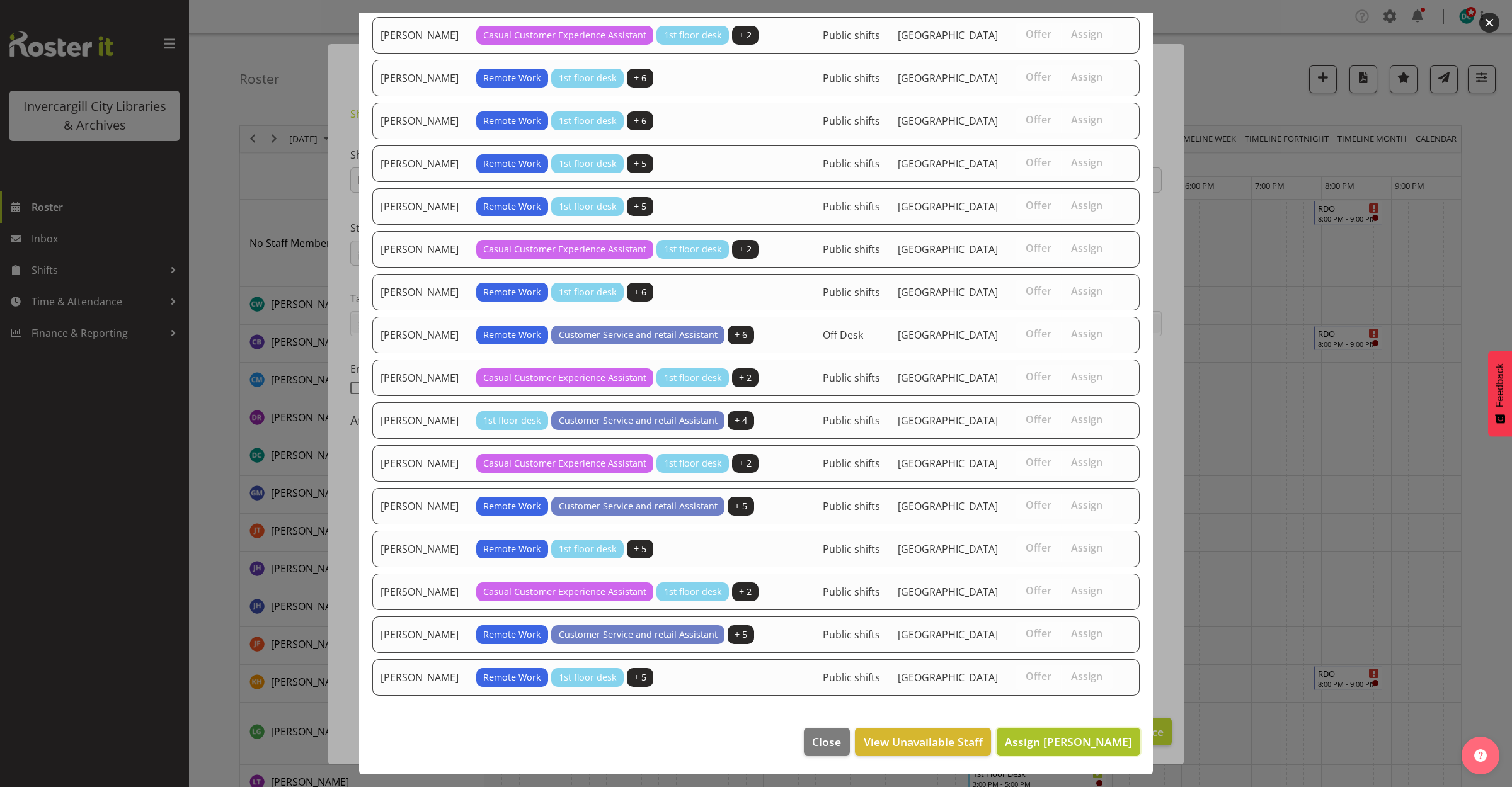
click at [1044, 743] on span "Assign Catherine Wilson" at bounding box center [1068, 741] width 127 height 15
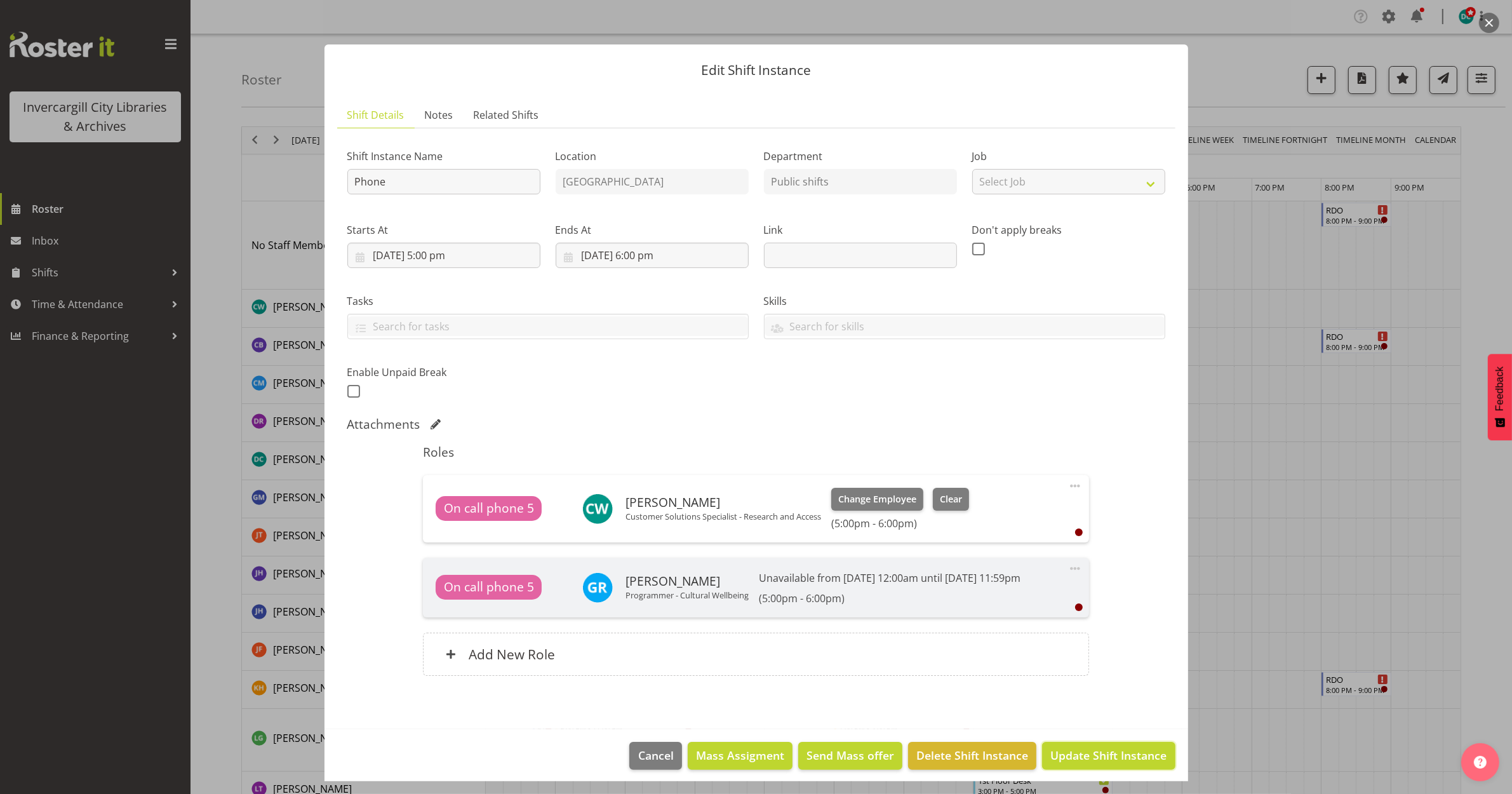
click at [1059, 744] on button "Update Shift Instance" at bounding box center [1109, 756] width 133 height 28
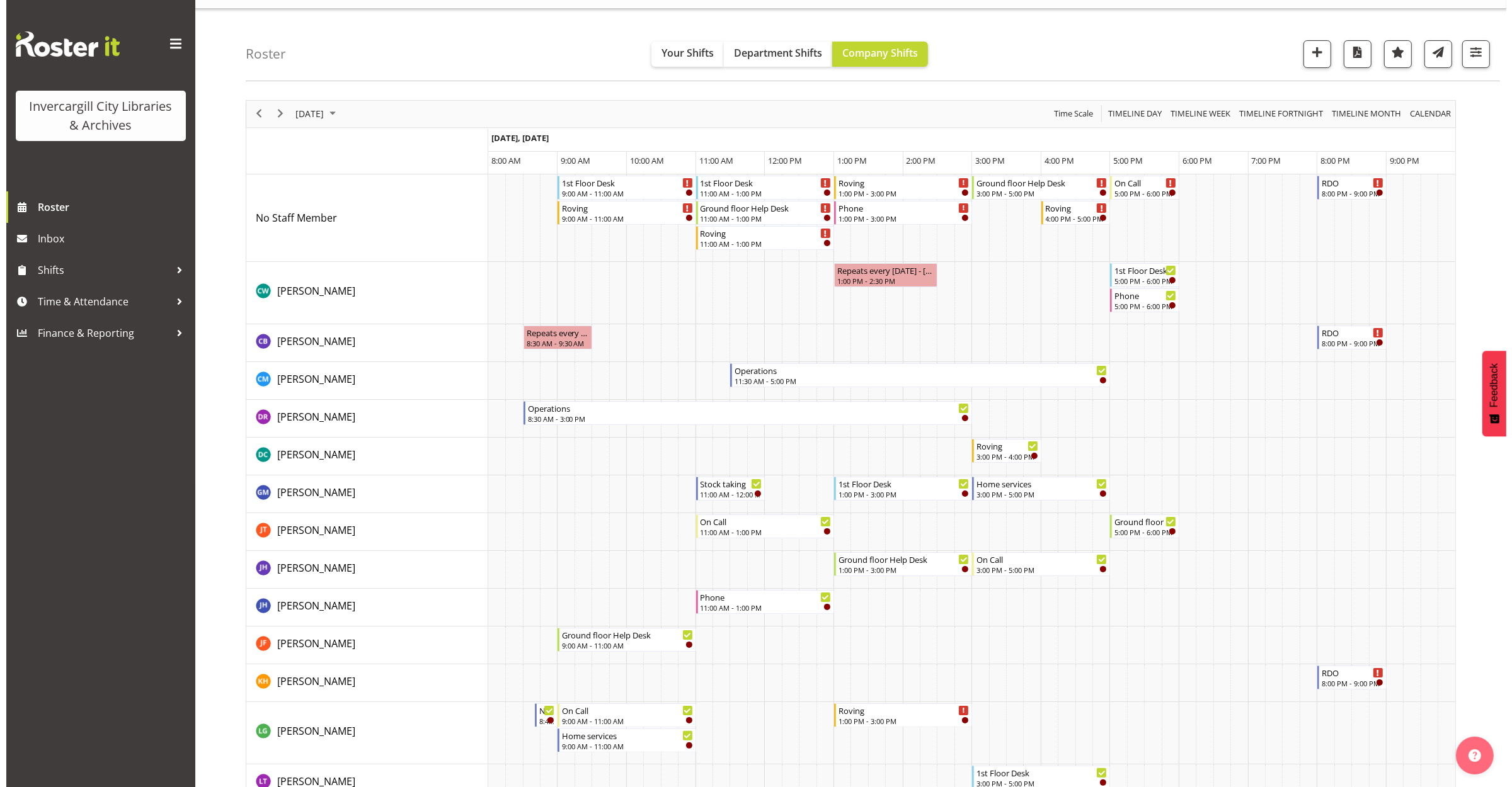
scroll to position [0, 0]
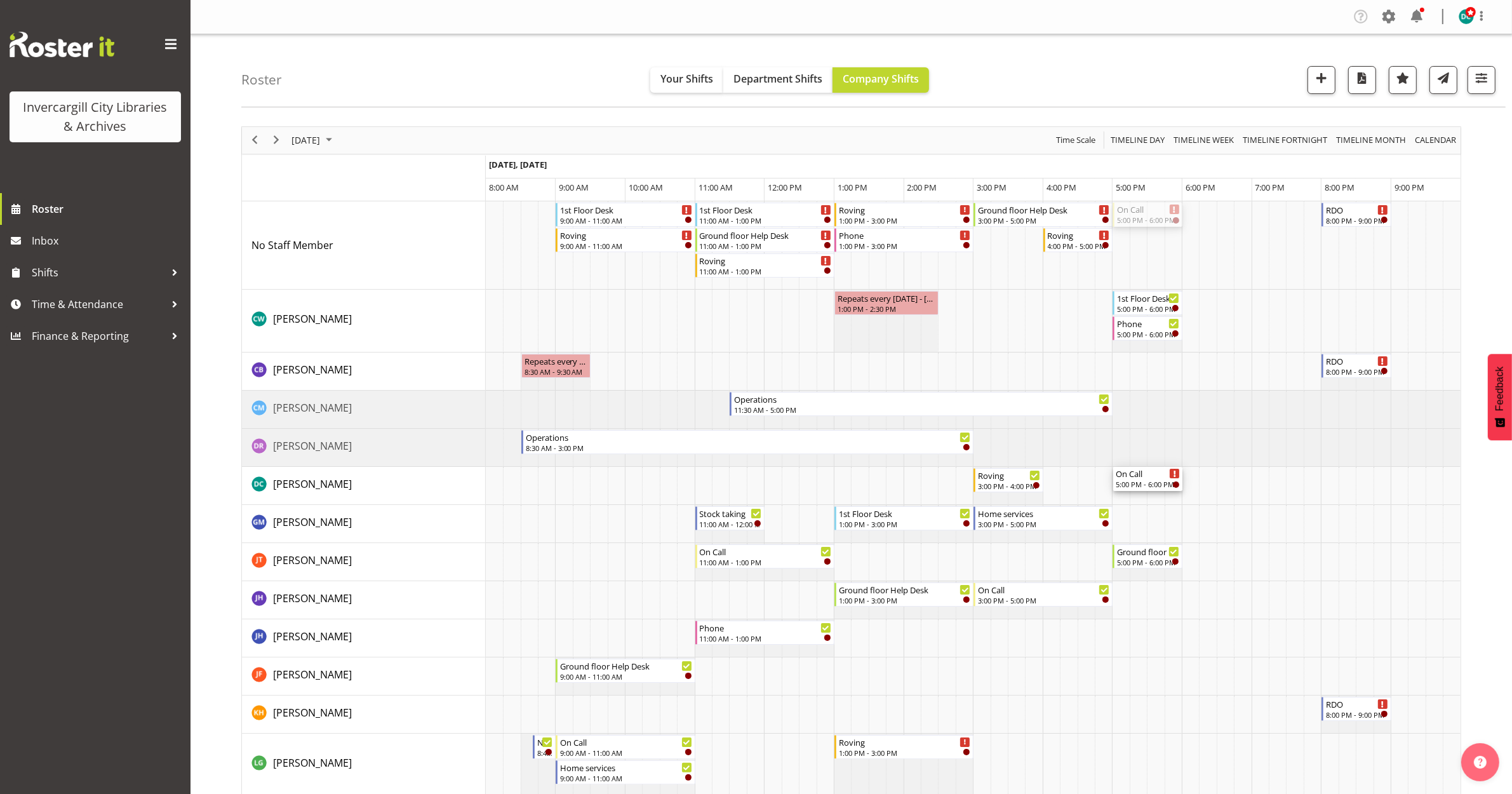
drag, startPoint x: 1143, startPoint y: 208, endPoint x: 1126, endPoint y: 480, distance: 272.5
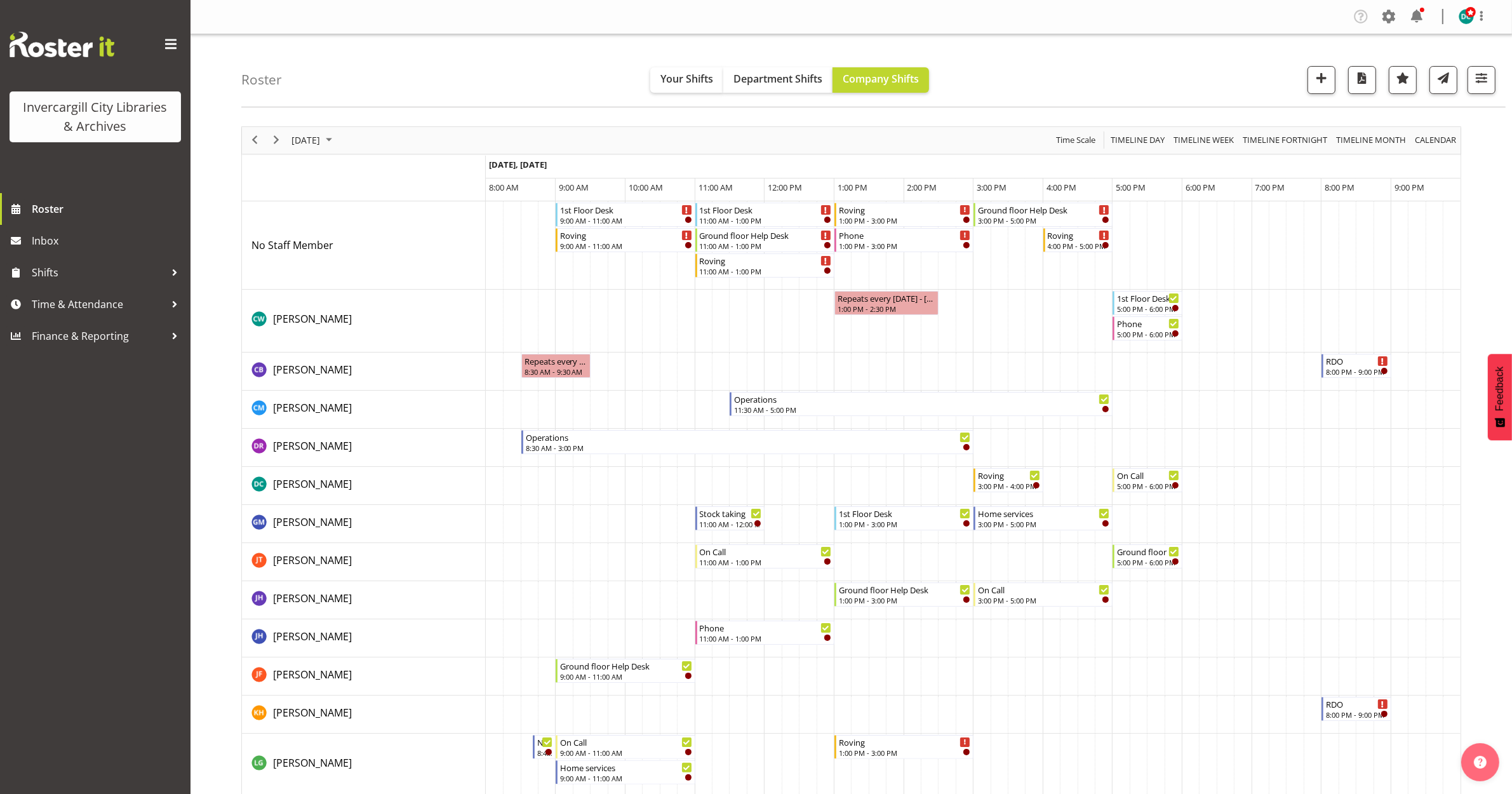
click at [1354, 221] on div "8:15 PM - 9:15 PM" at bounding box center [1375, 220] width 63 height 10
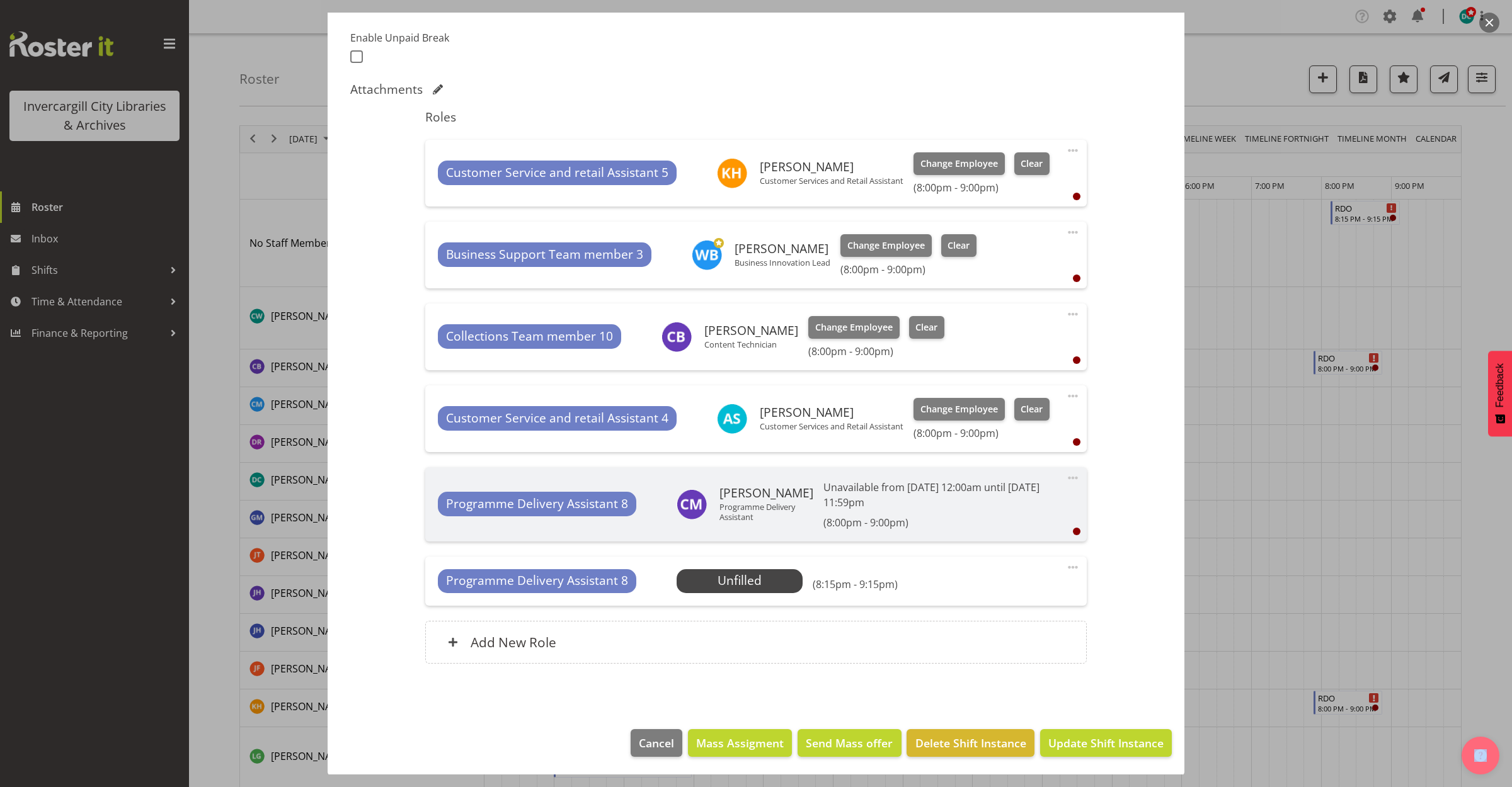
scroll to position [334, 0]
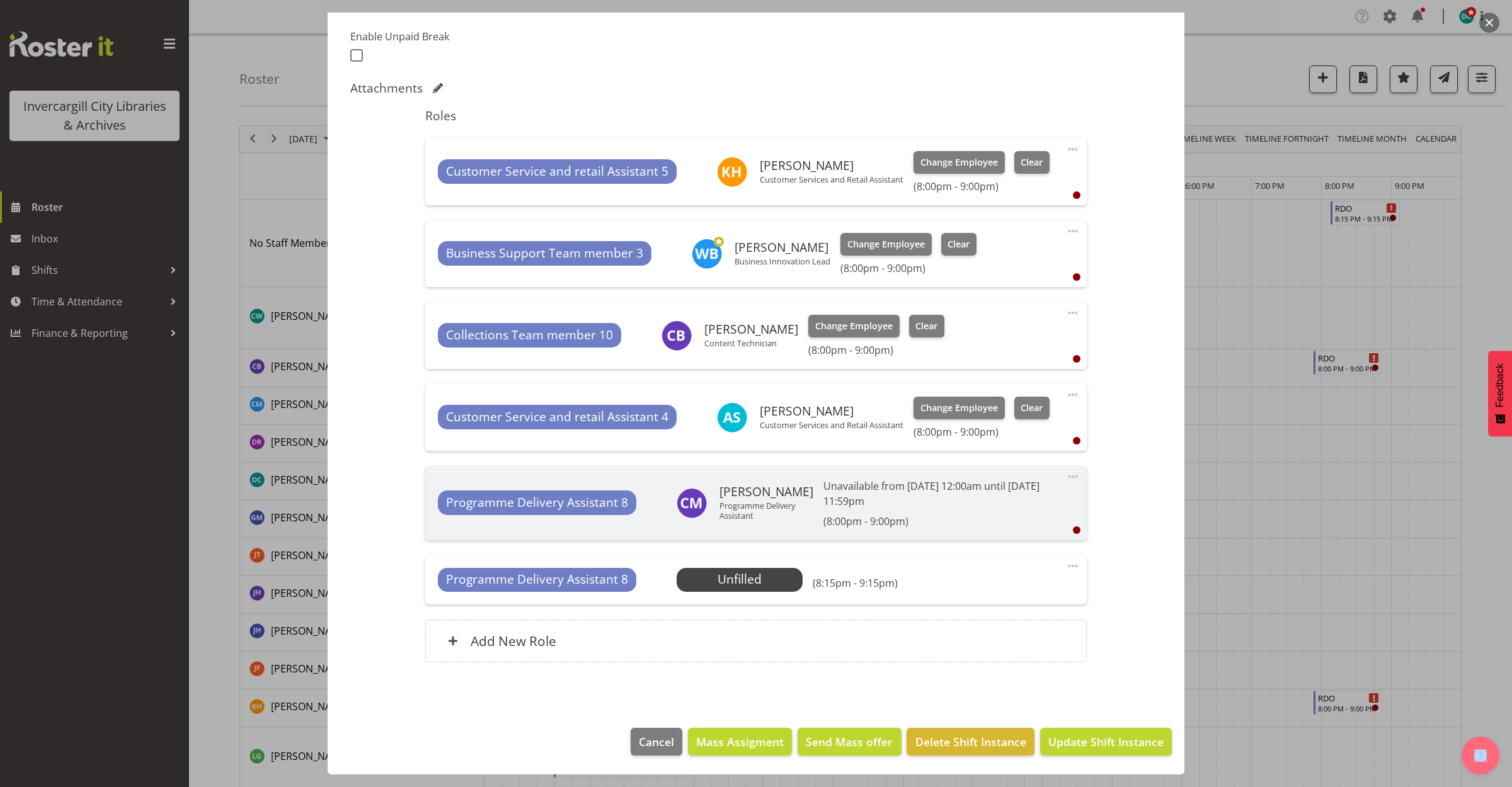
click at [1065, 564] on span at bounding box center [1072, 565] width 15 height 15
click at [974, 644] on link "Delete" at bounding box center [1020, 639] width 121 height 23
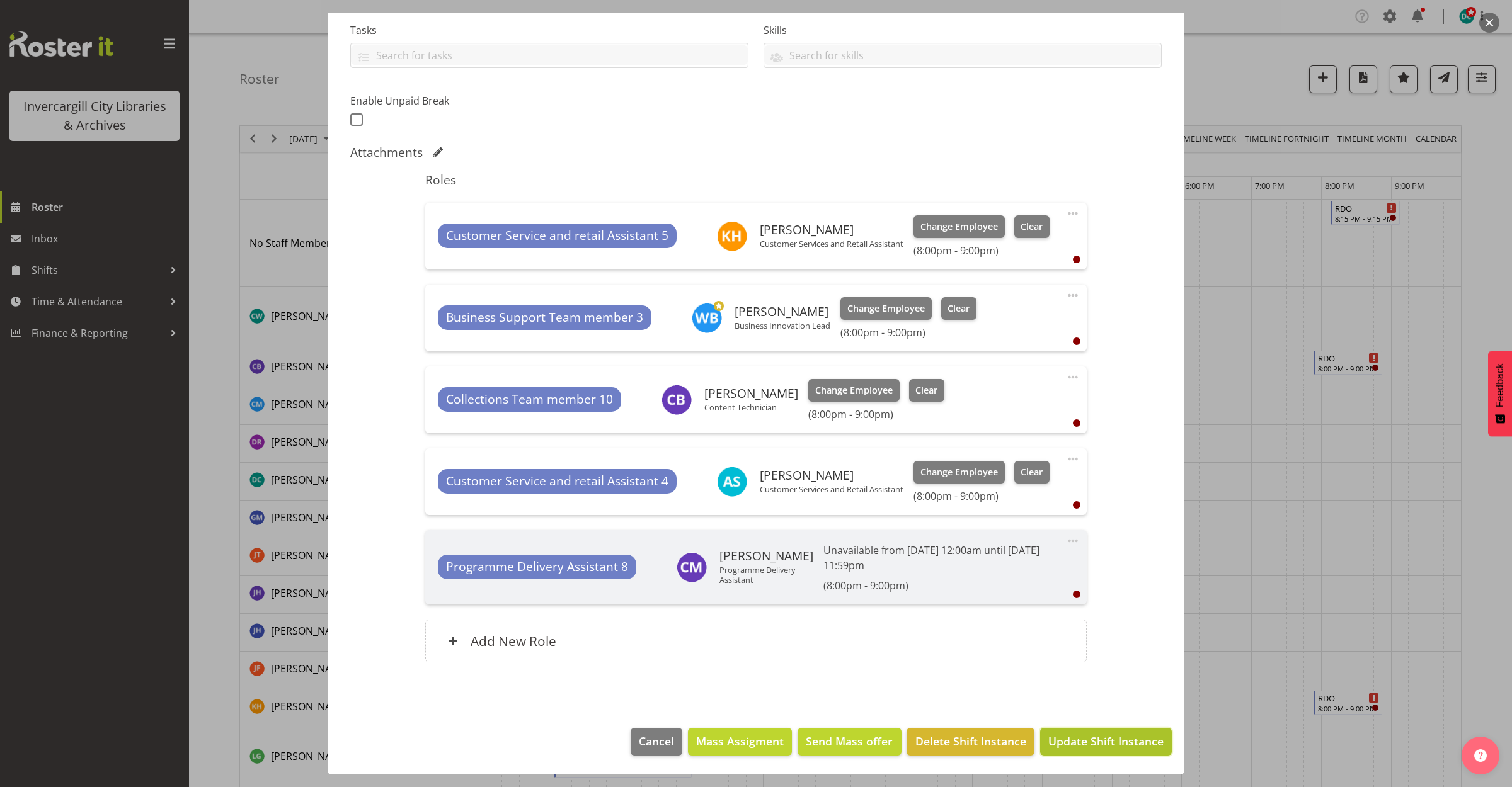
click at [1062, 748] on span "Update Shift Instance" at bounding box center [1105, 741] width 115 height 16
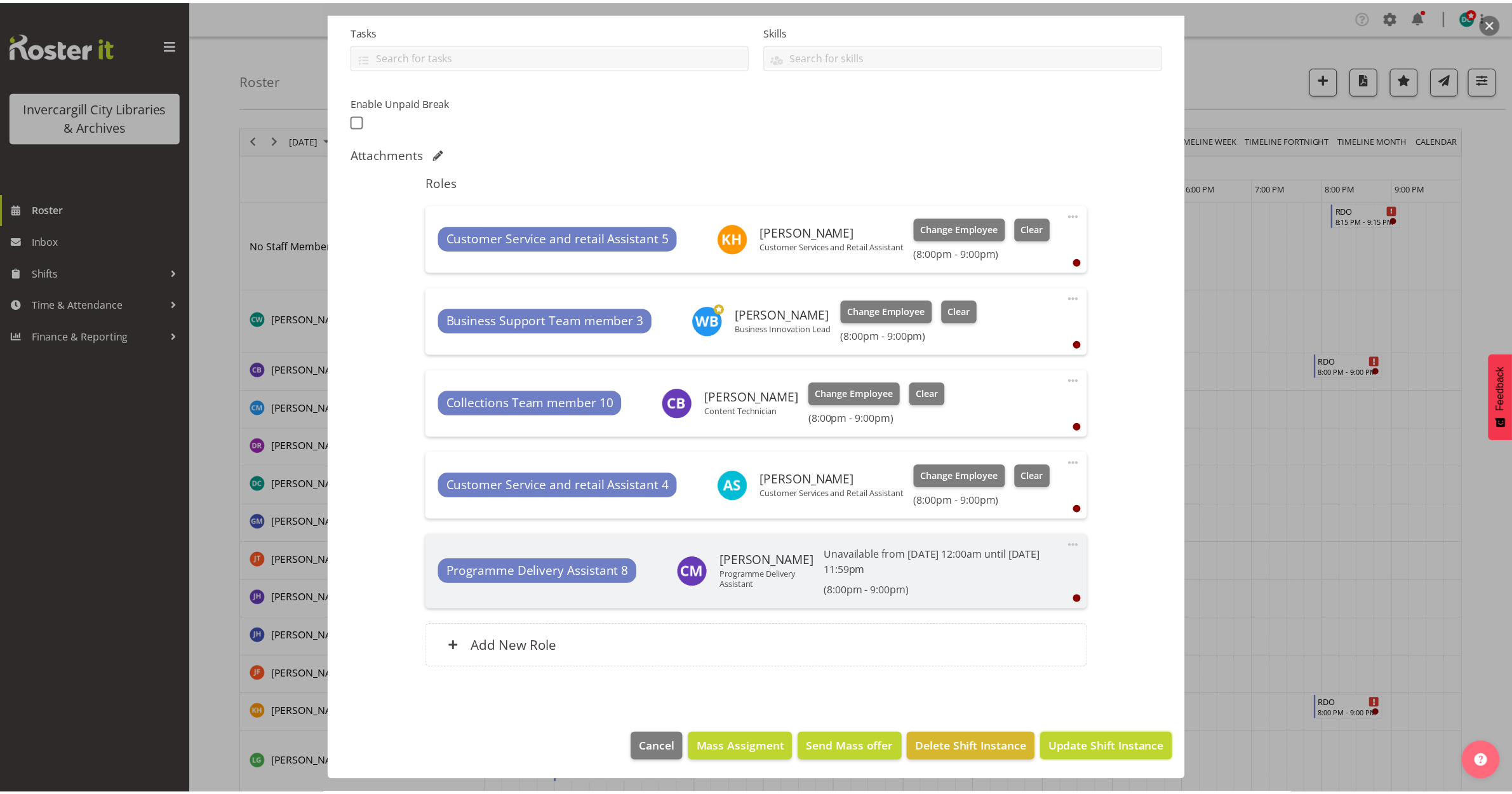
scroll to position [220, 0]
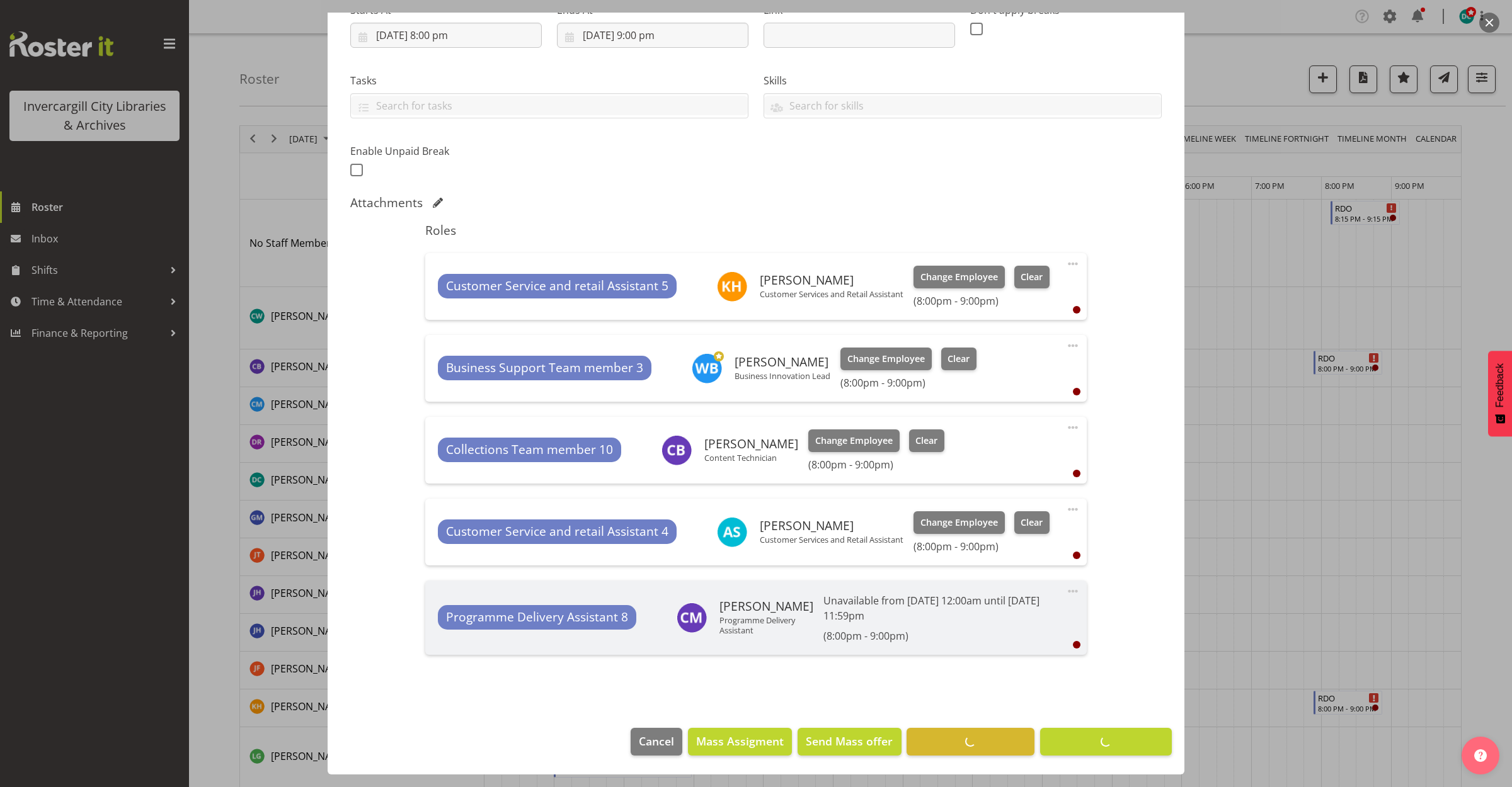
click at [1266, 369] on div at bounding box center [756, 394] width 1512 height 787
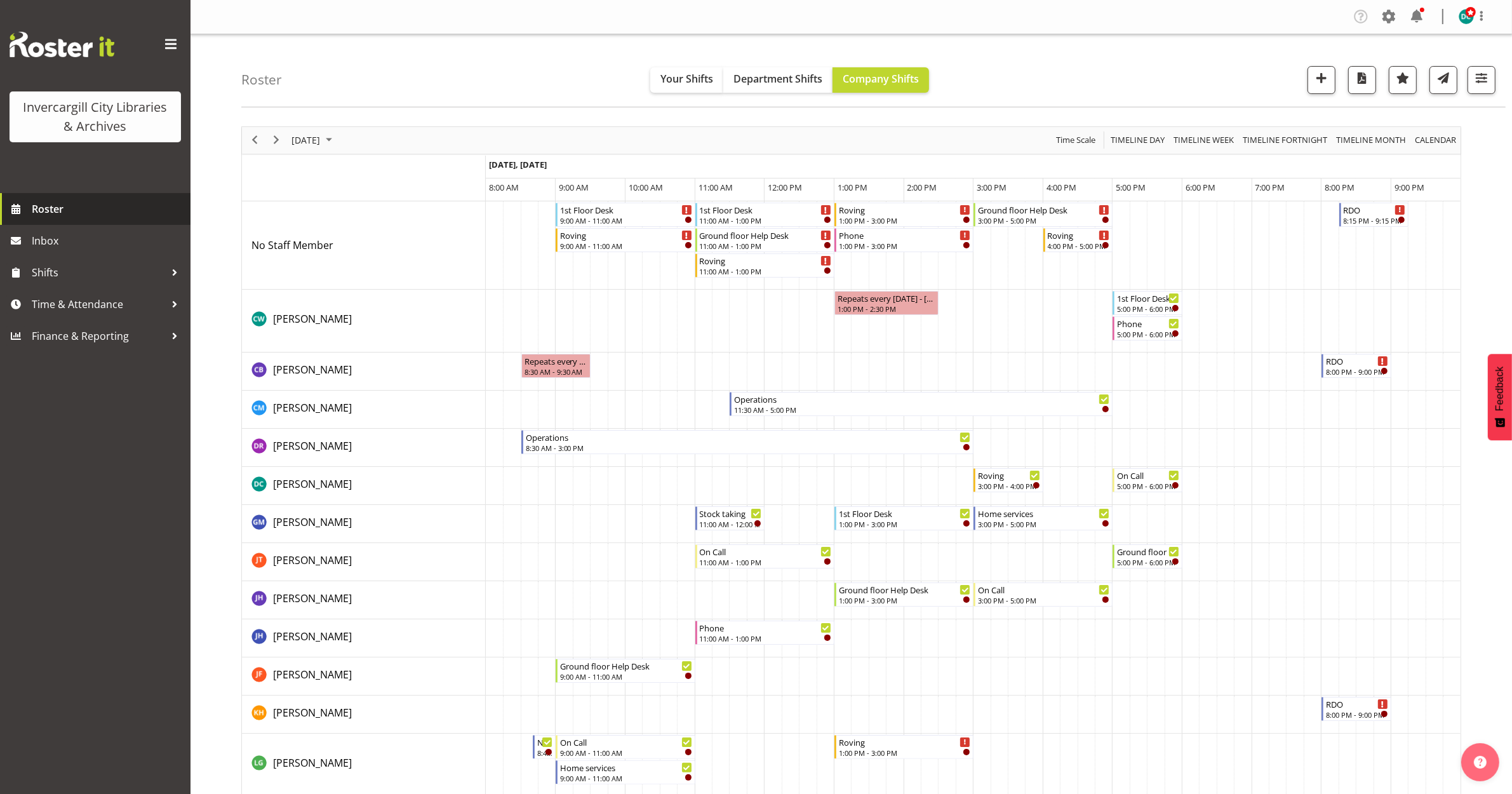
click at [36, 216] on span "Roster" at bounding box center [108, 208] width 152 height 19
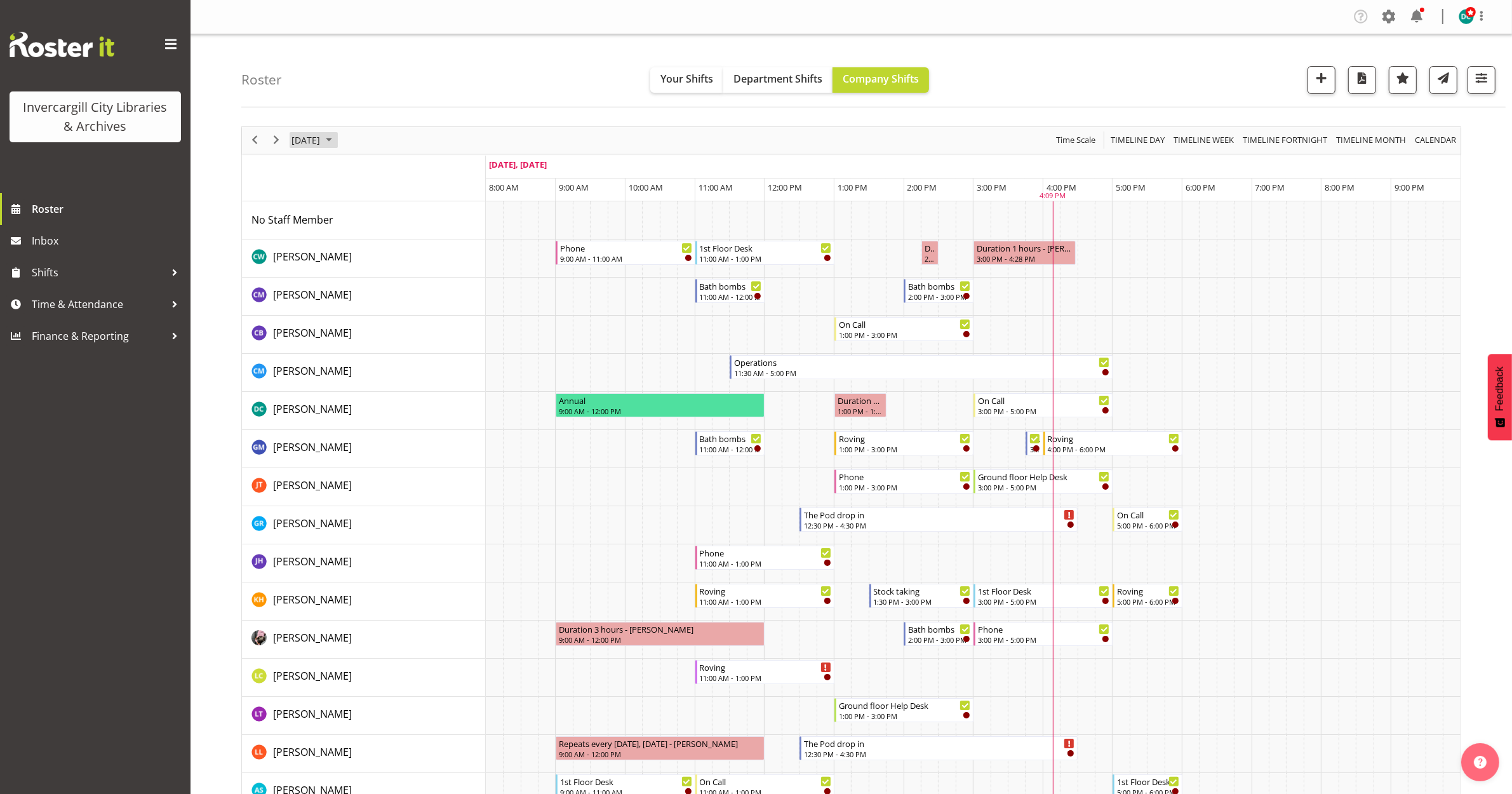
click at [321, 138] on span "[DATE]" at bounding box center [306, 140] width 31 height 16
click at [403, 239] on span "10" at bounding box center [406, 237] width 19 height 19
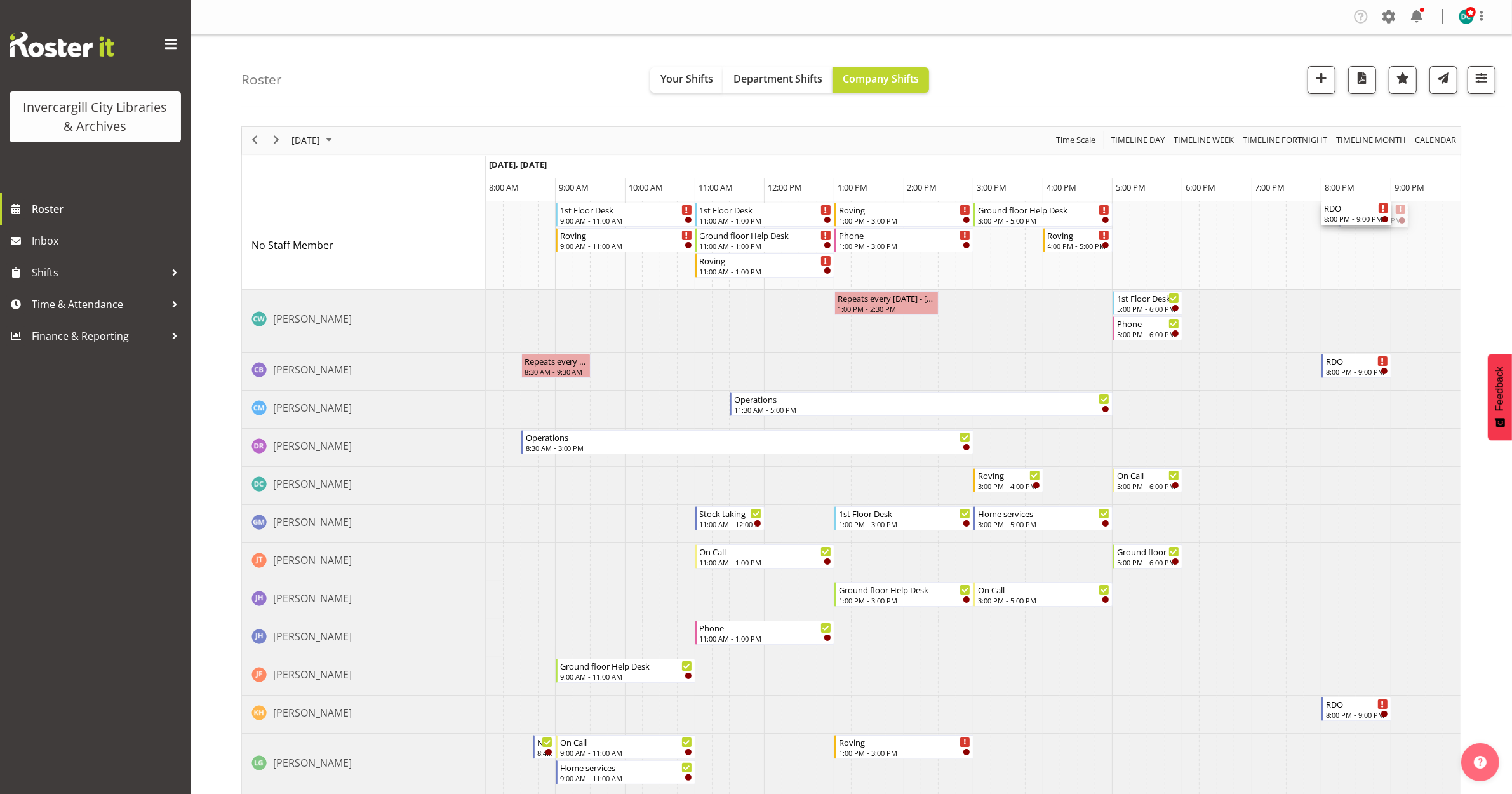
drag, startPoint x: 1358, startPoint y: 212, endPoint x: 1329, endPoint y: 218, distance: 29.6
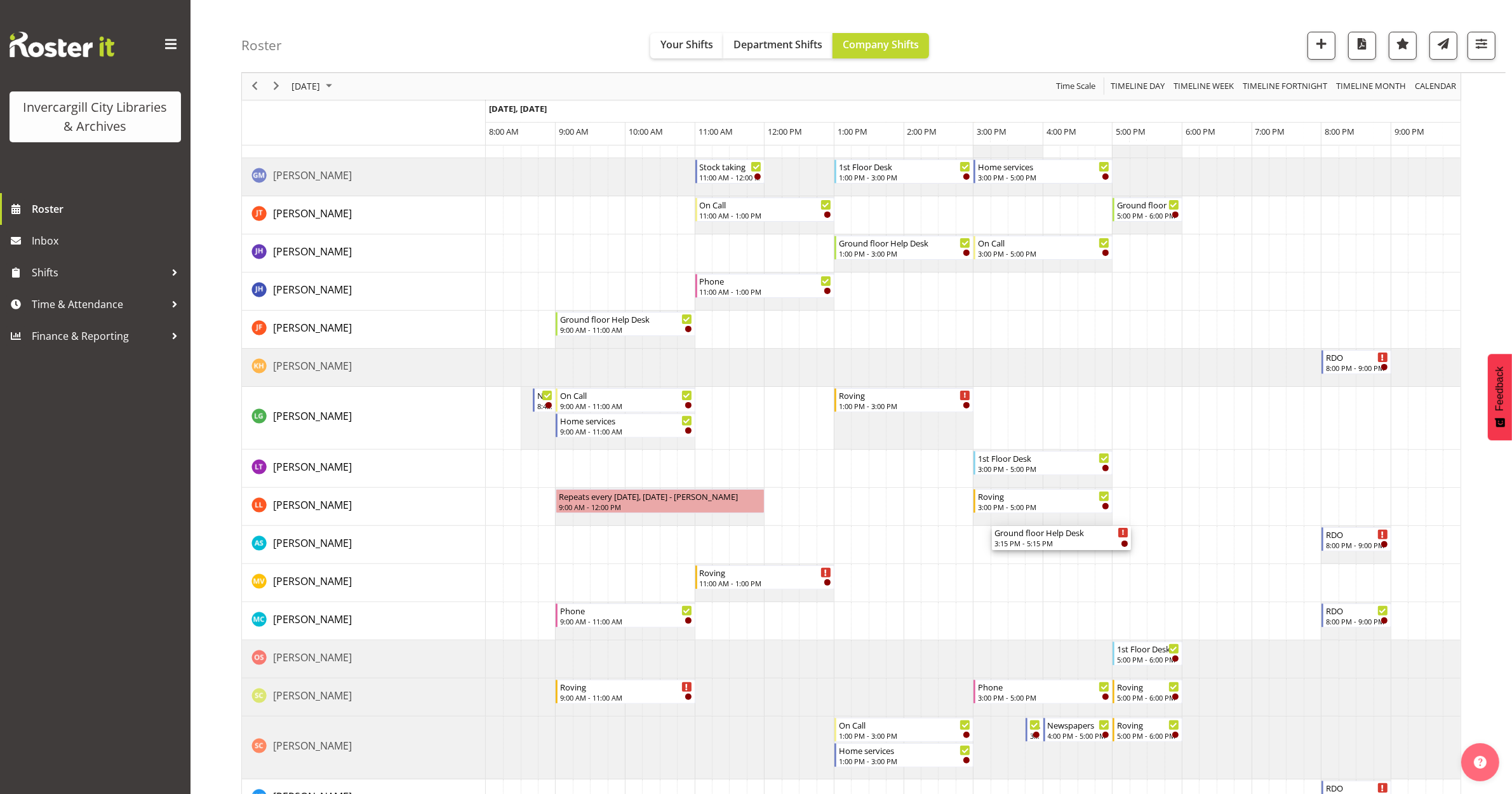
scroll to position [188, 0]
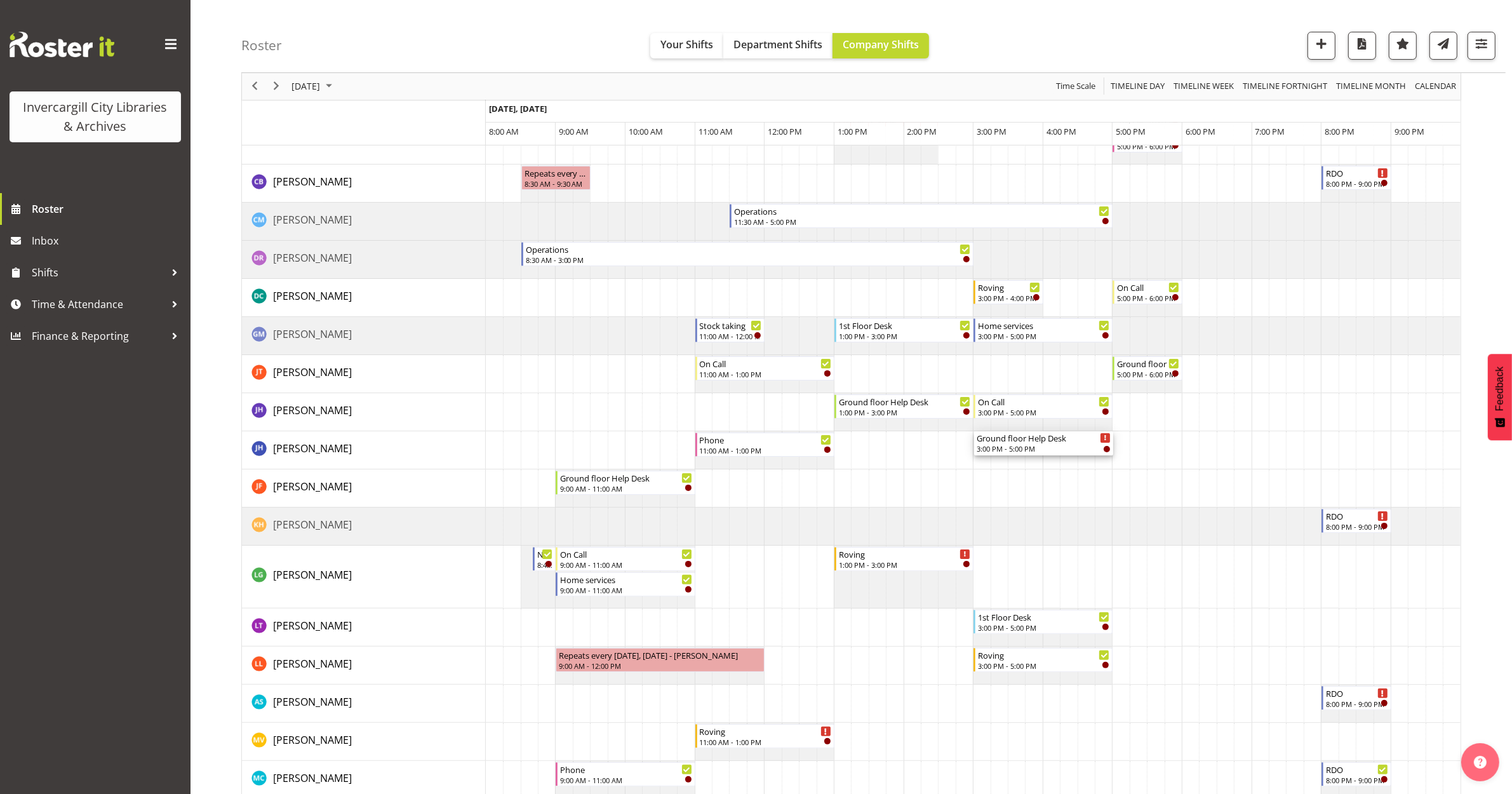
drag, startPoint x: 1018, startPoint y: 312, endPoint x: 1005, endPoint y: 465, distance: 153.6
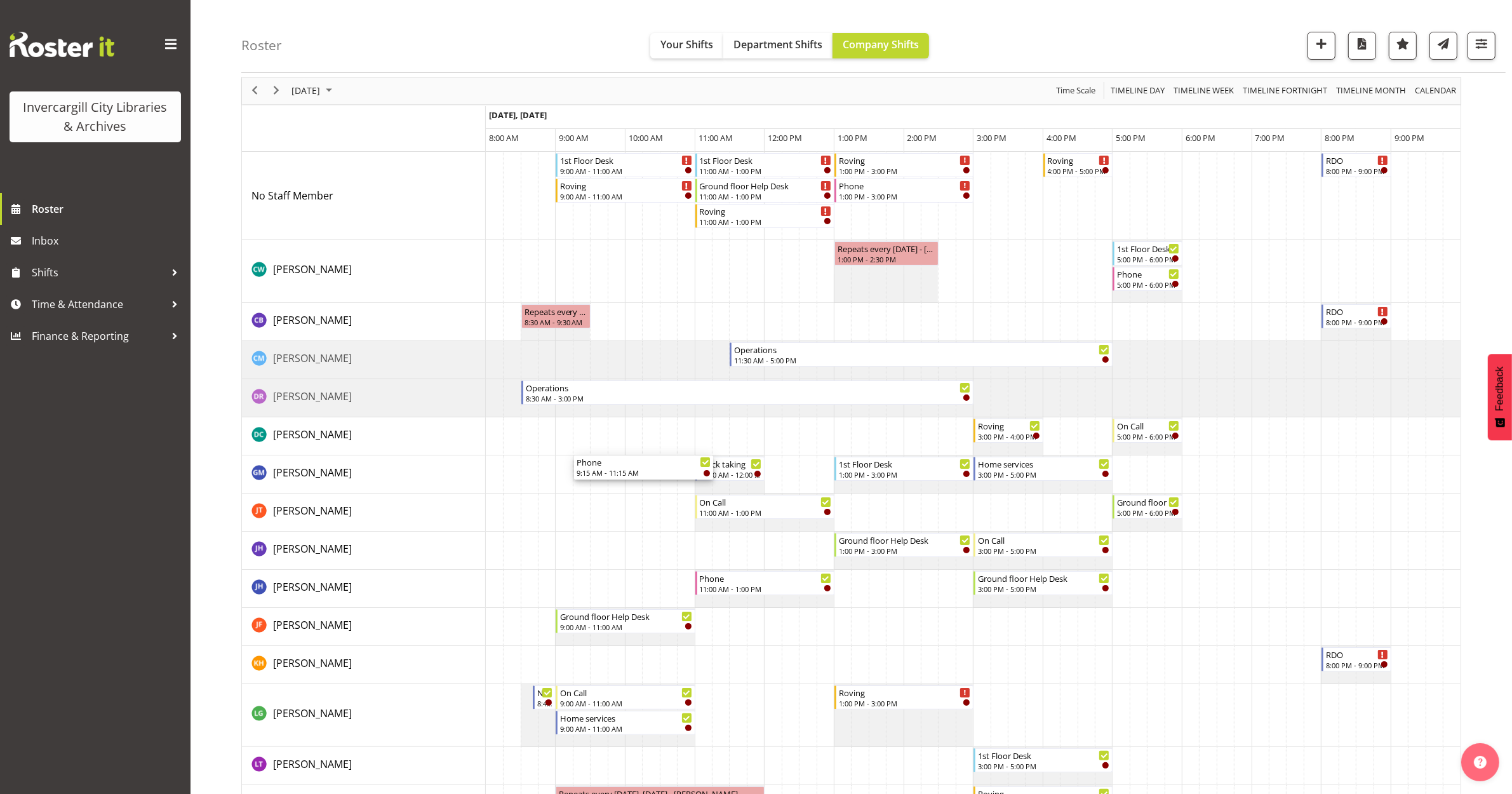
scroll to position [0, 0]
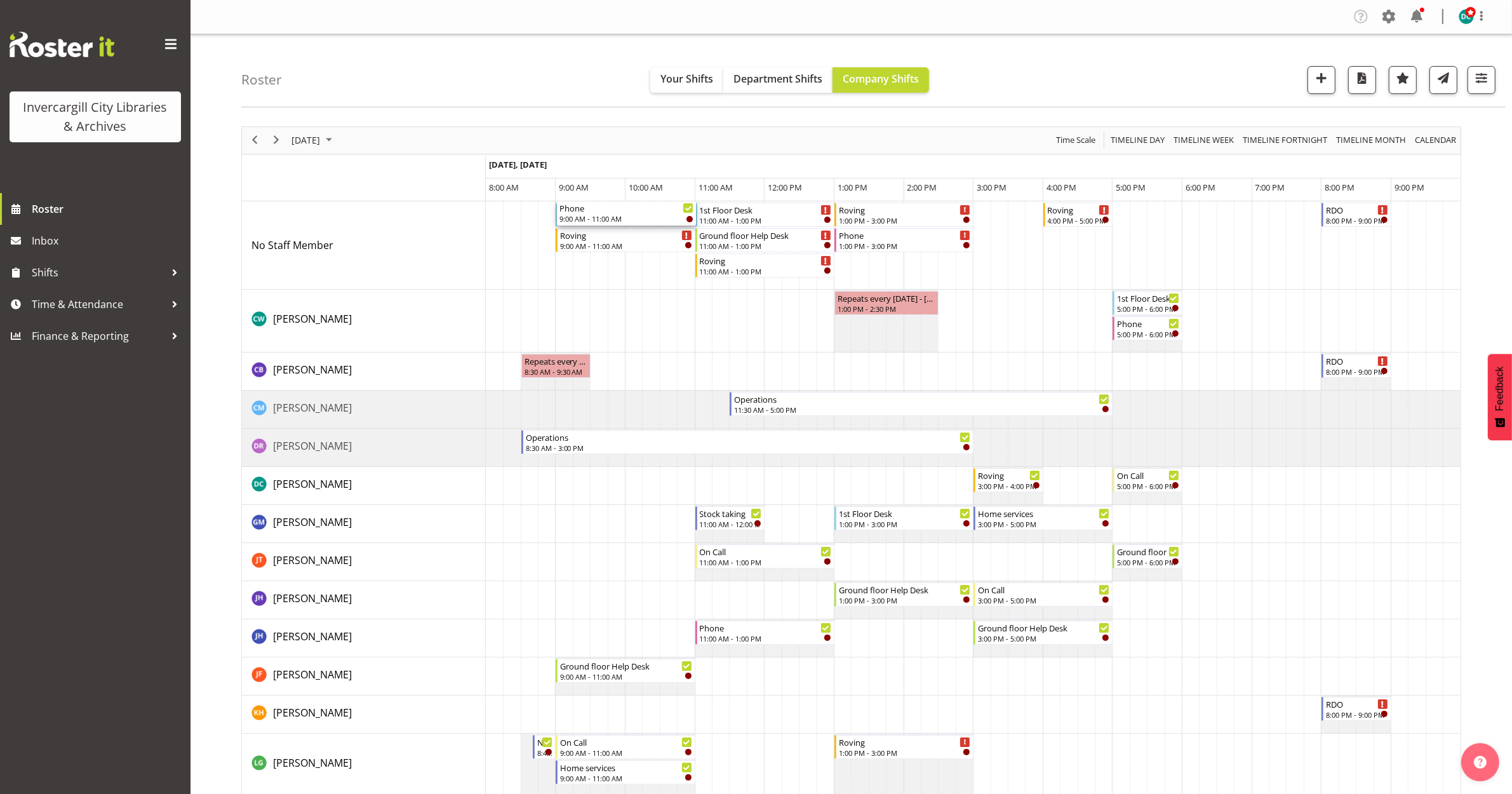
drag, startPoint x: 608, startPoint y: 543, endPoint x: 579, endPoint y: 256, distance: 288.5
drag, startPoint x: 605, startPoint y: 502, endPoint x: 589, endPoint y: 529, distance: 31.4
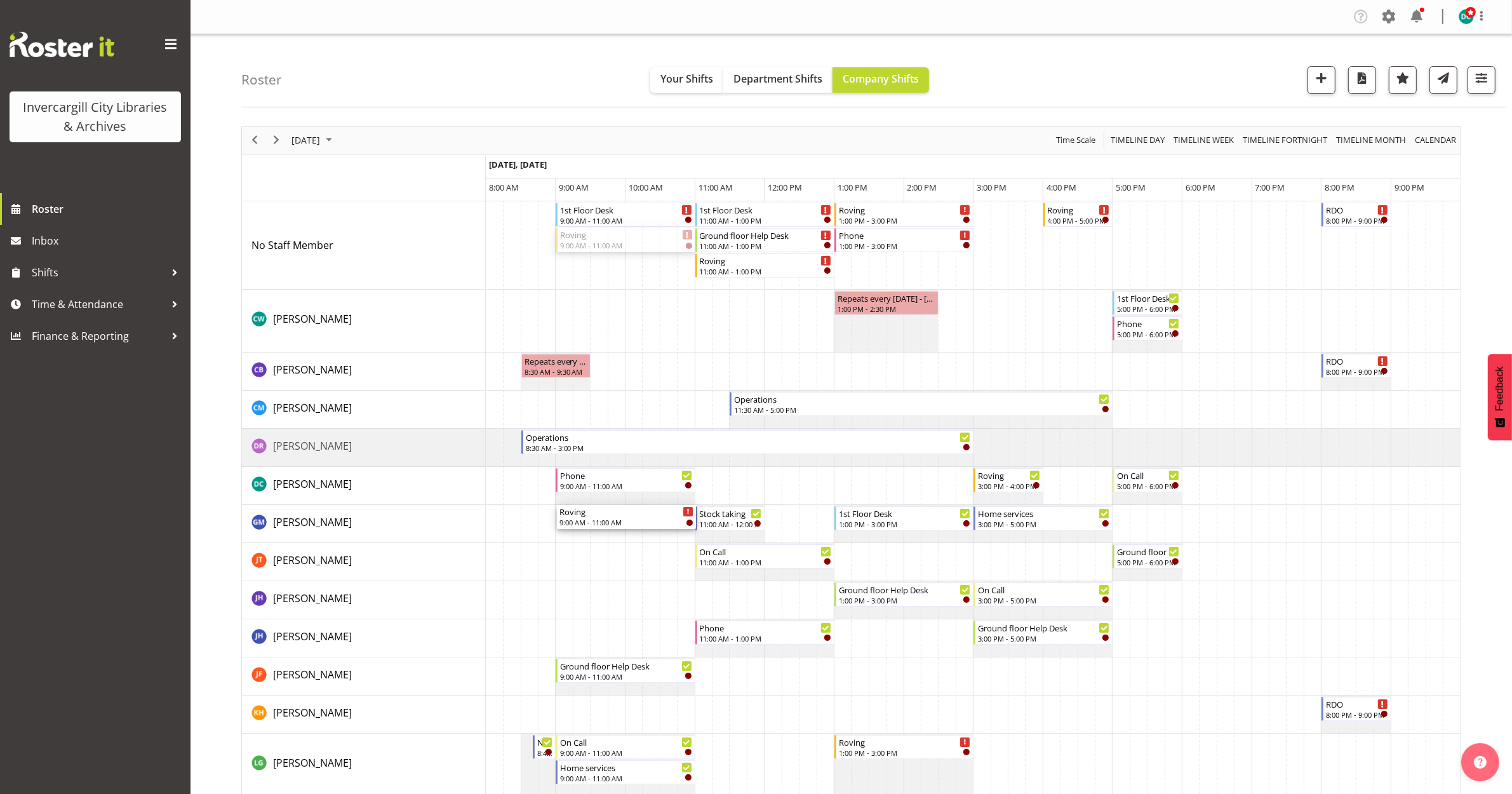
drag, startPoint x: 600, startPoint y: 234, endPoint x: 605, endPoint y: 521, distance: 287.0
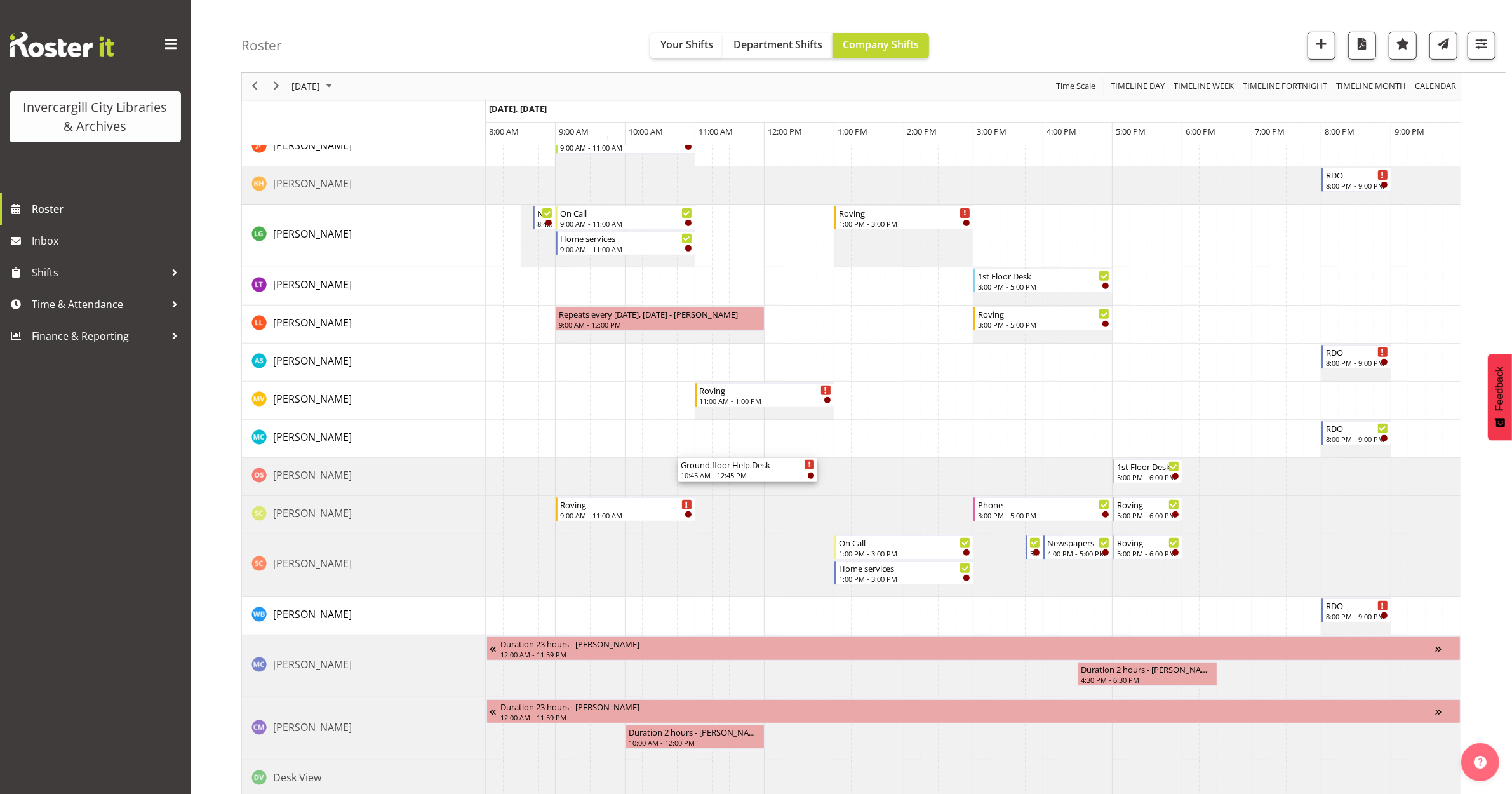
scroll to position [505, 0]
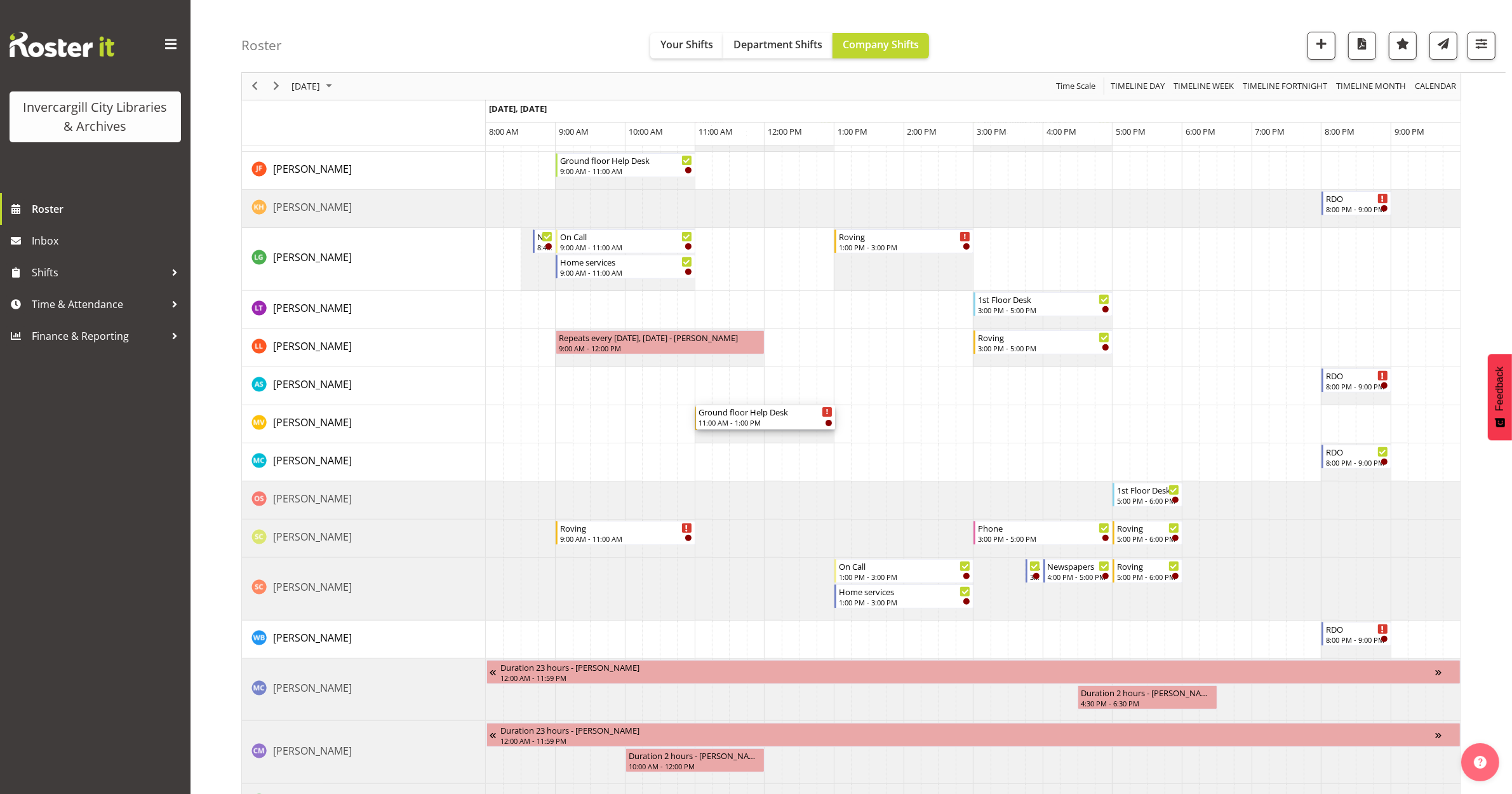
drag, startPoint x: 758, startPoint y: 237, endPoint x: 716, endPoint y: 424, distance: 191.7
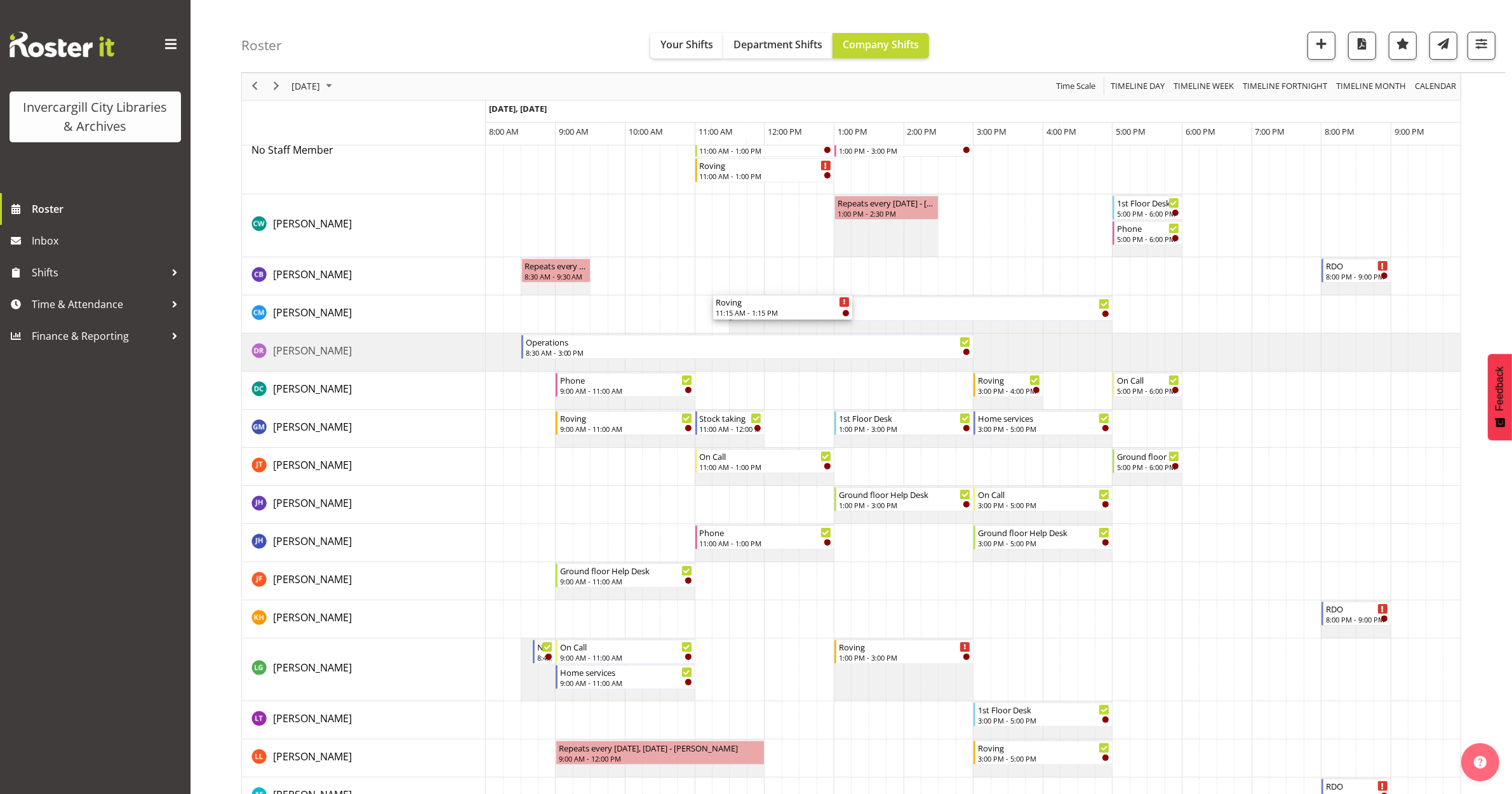
scroll to position [0, 0]
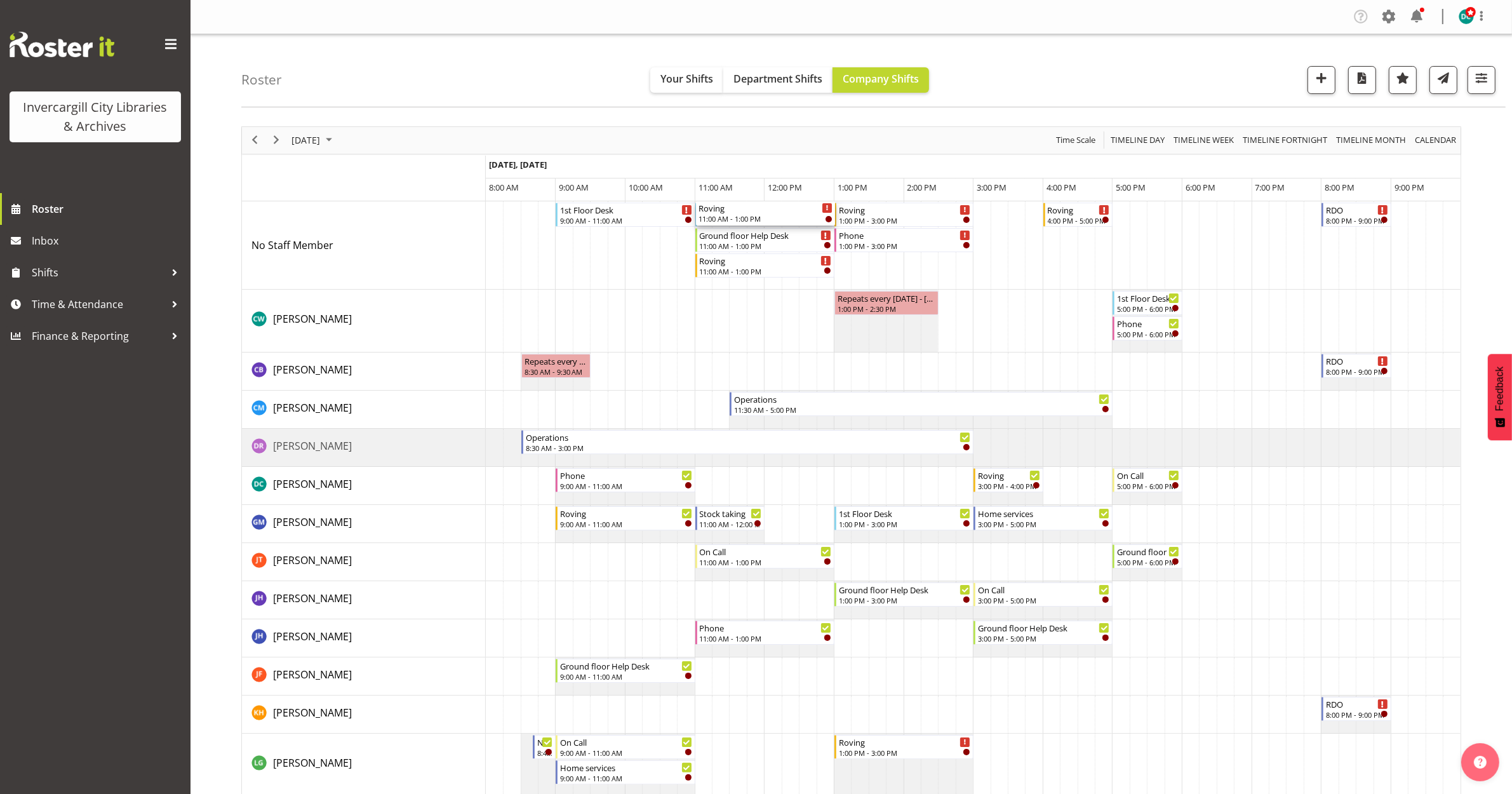
drag, startPoint x: 738, startPoint y: 417, endPoint x: 715, endPoint y: 253, distance: 165.6
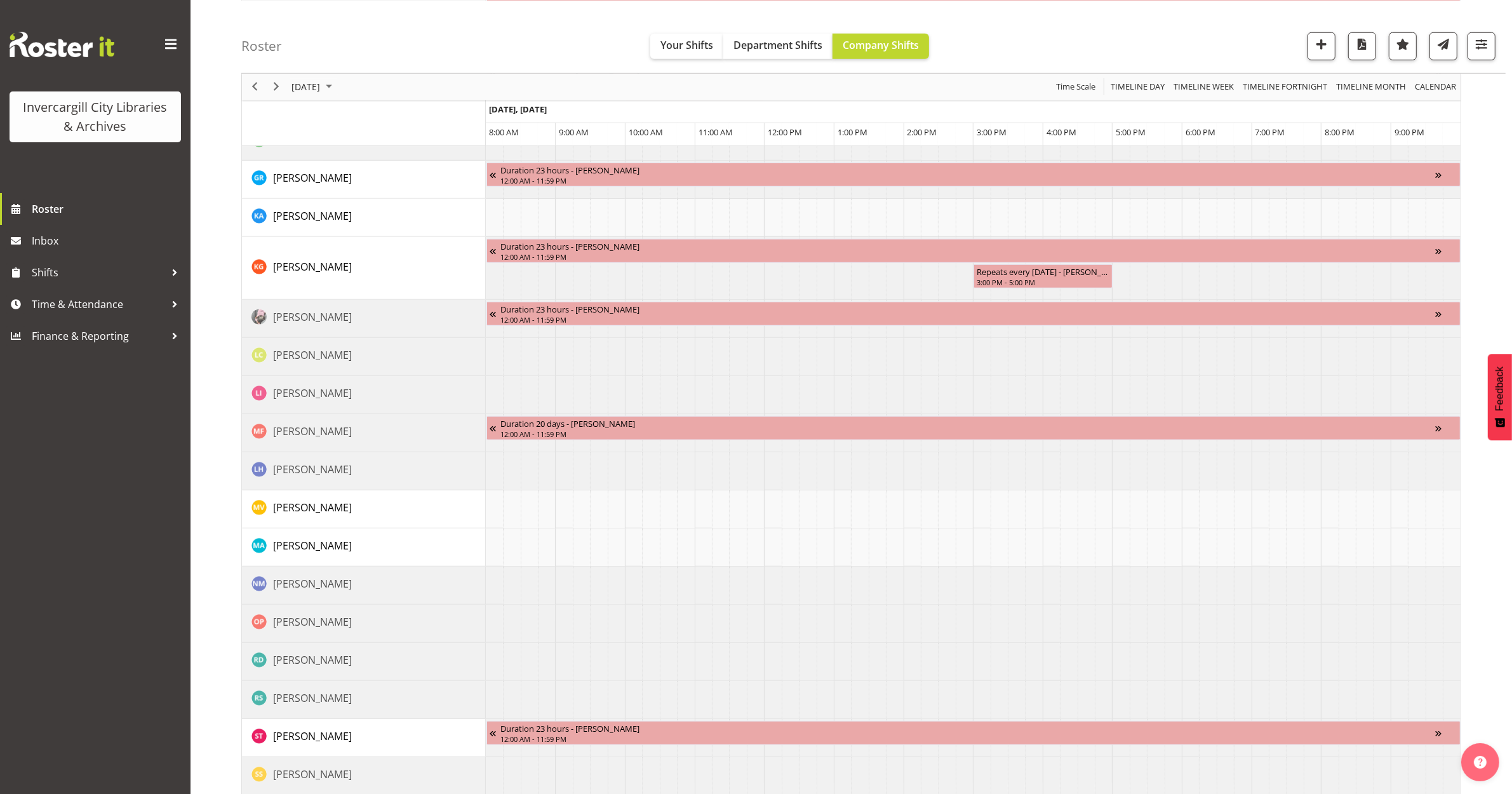
scroll to position [1166, 0]
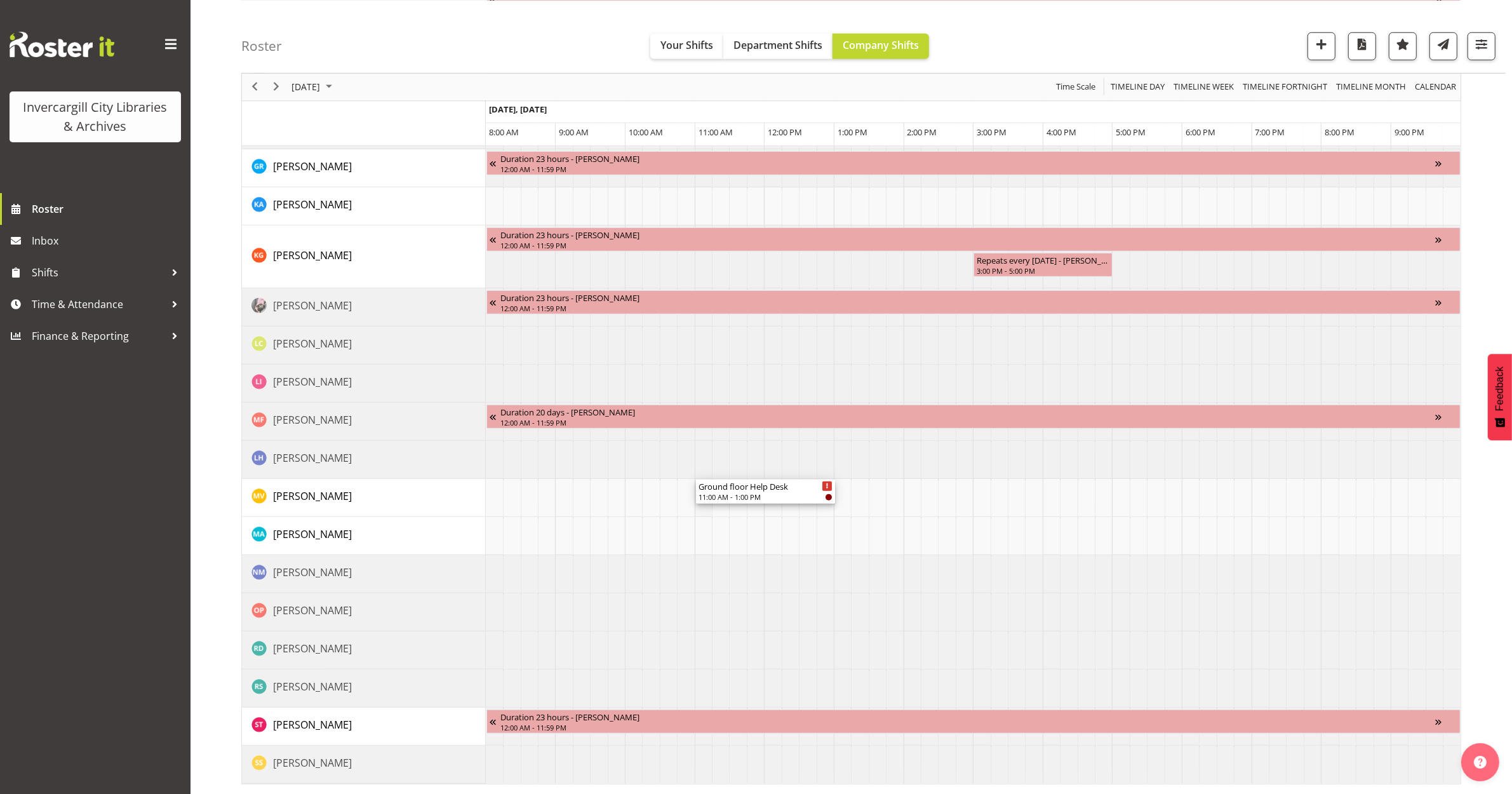
drag, startPoint x: 738, startPoint y: 239, endPoint x: 710, endPoint y: 515, distance: 277.4
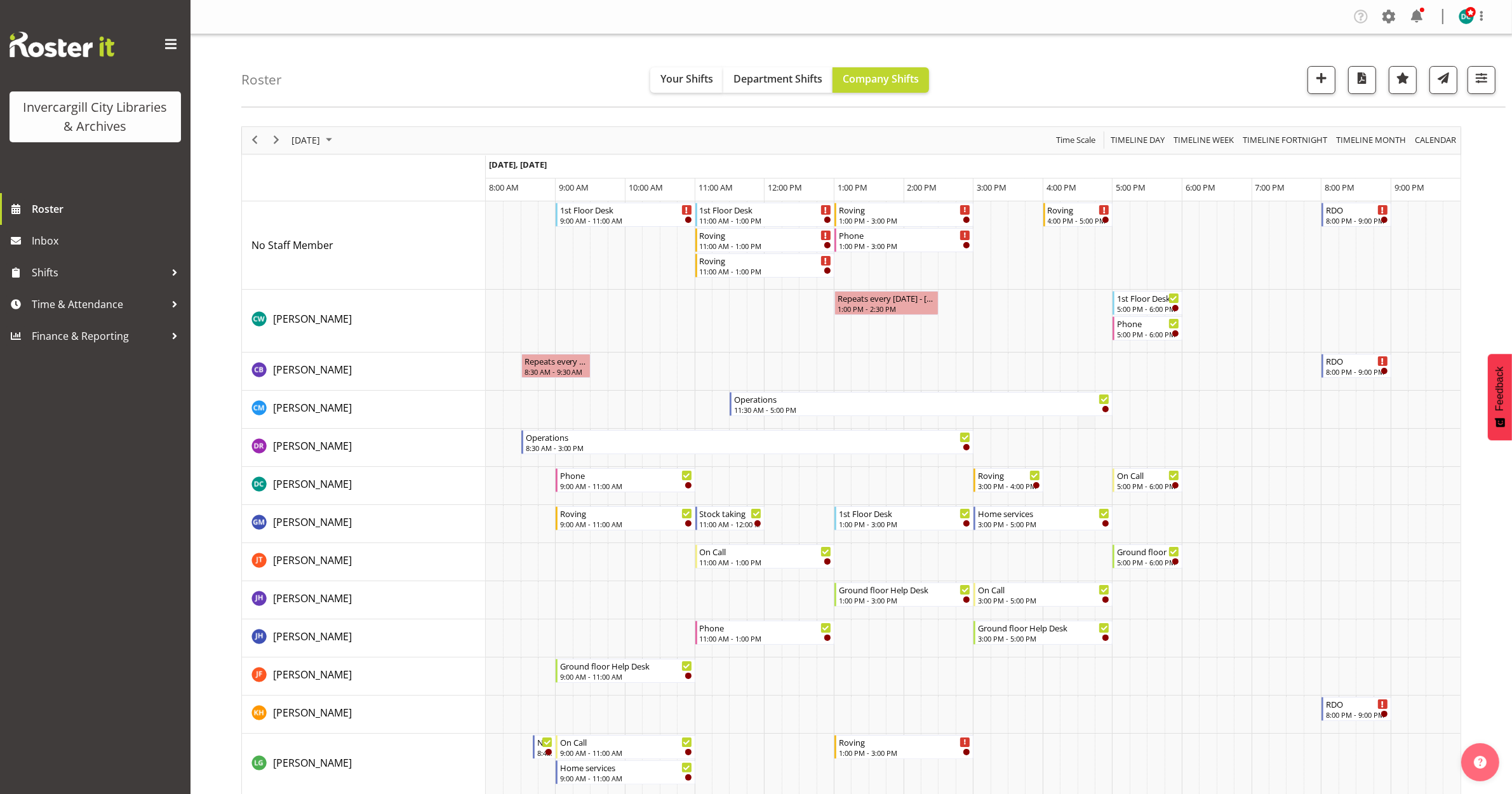
scroll to position [80, 0]
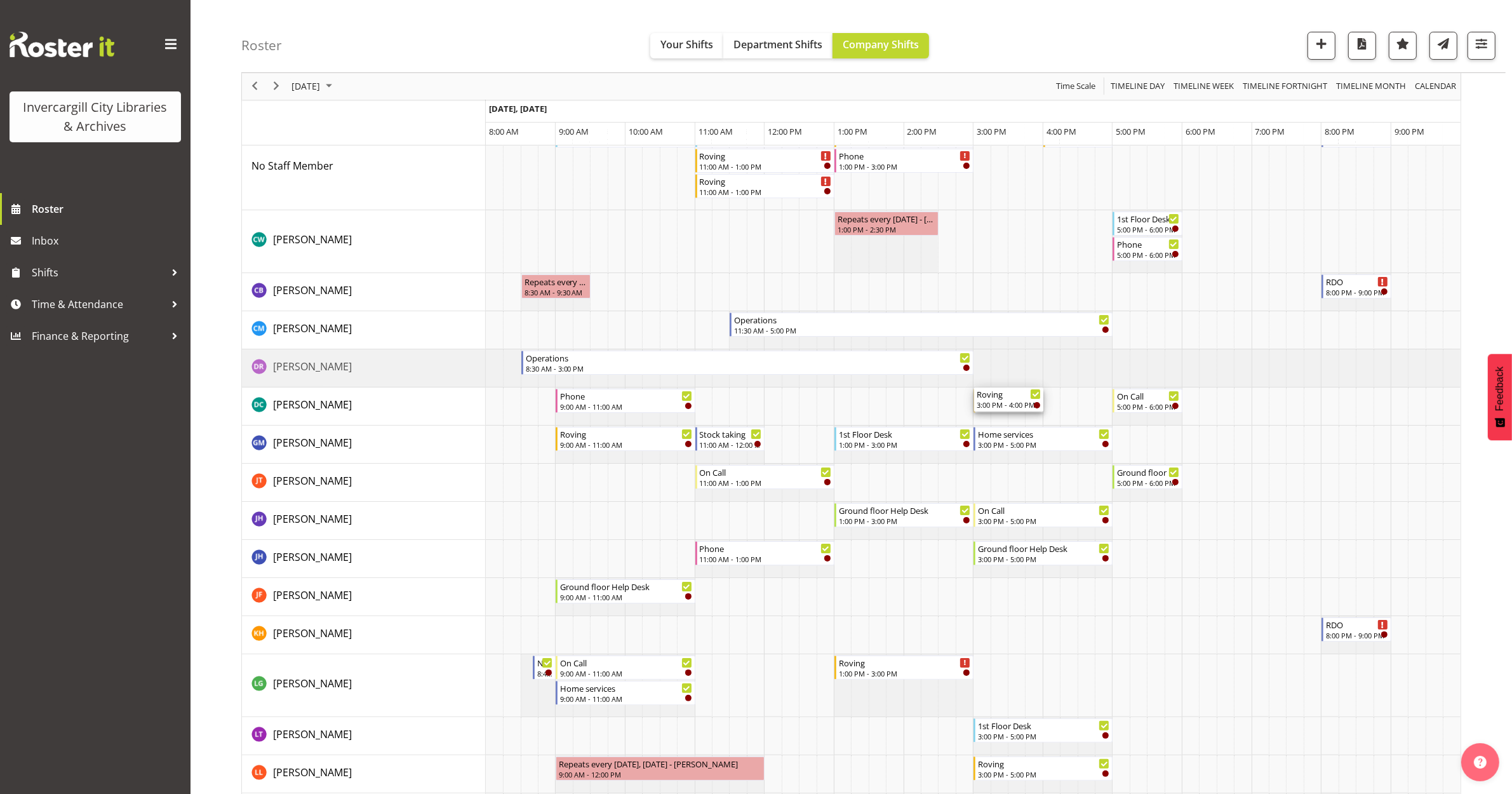
drag, startPoint x: 1107, startPoint y: 406, endPoint x: 1034, endPoint y: 405, distance: 73.0
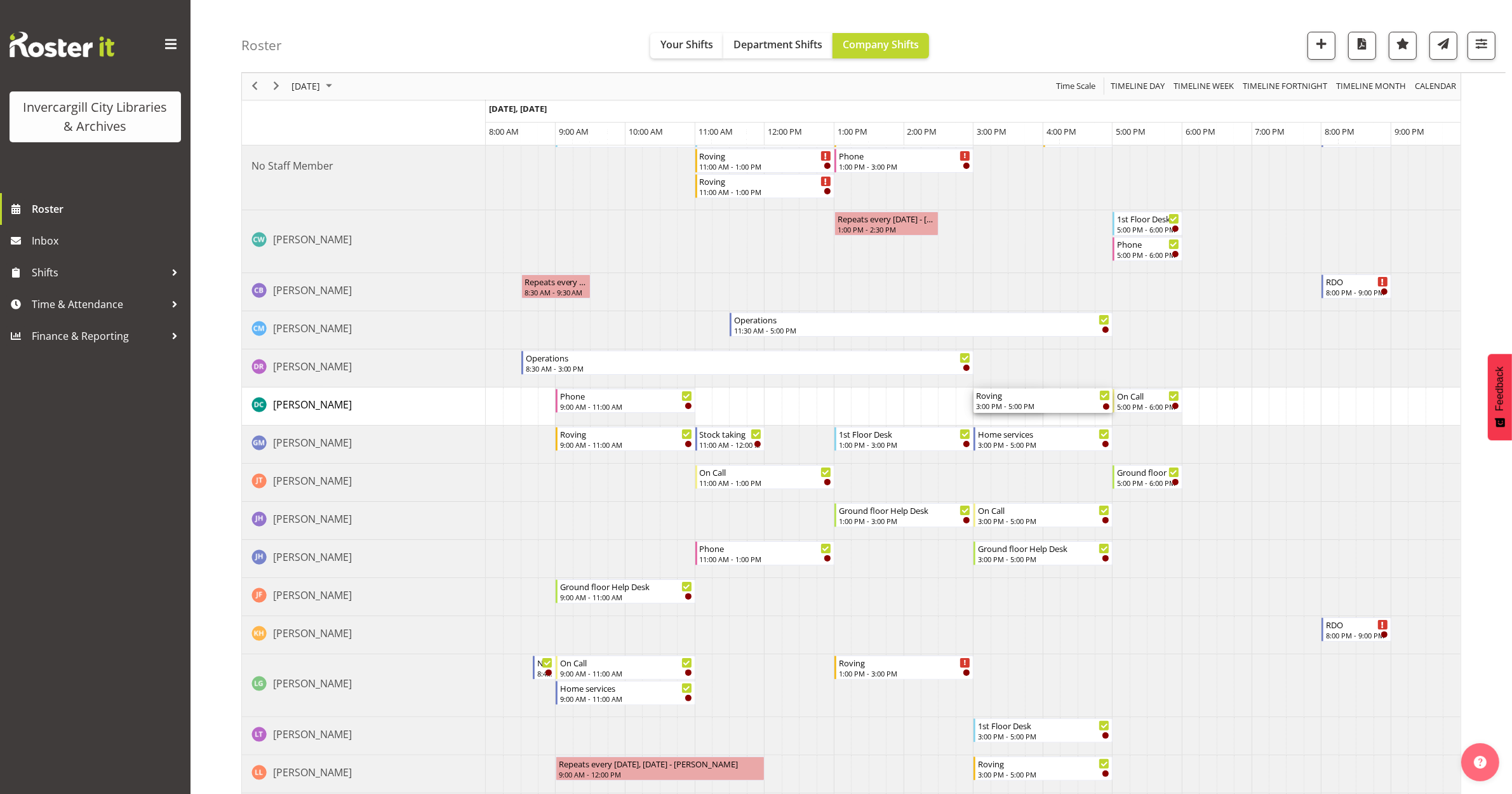
drag, startPoint x: 1042, startPoint y: 399, endPoint x: 1100, endPoint y: 404, distance: 58.2
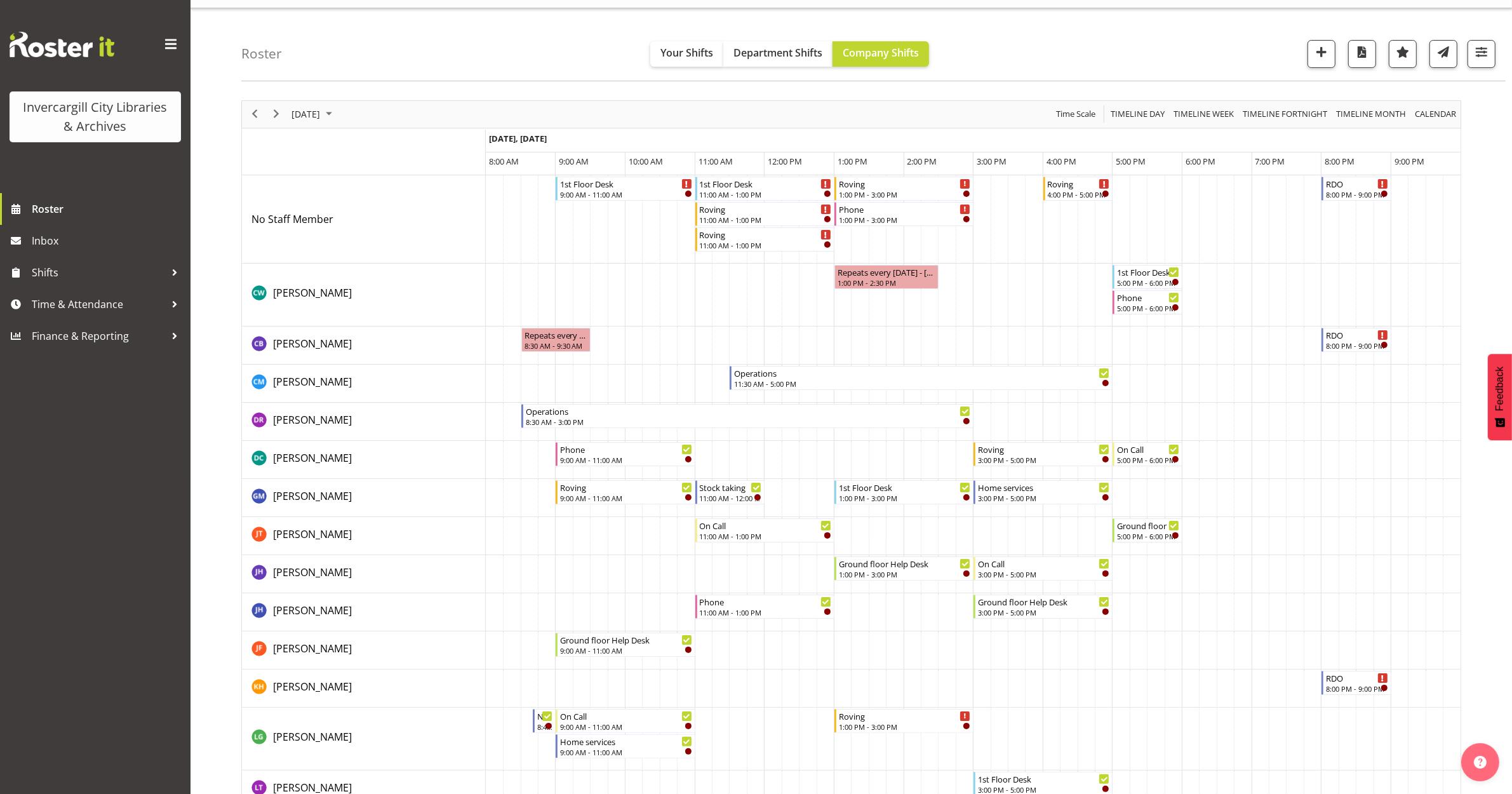
scroll to position [0, 0]
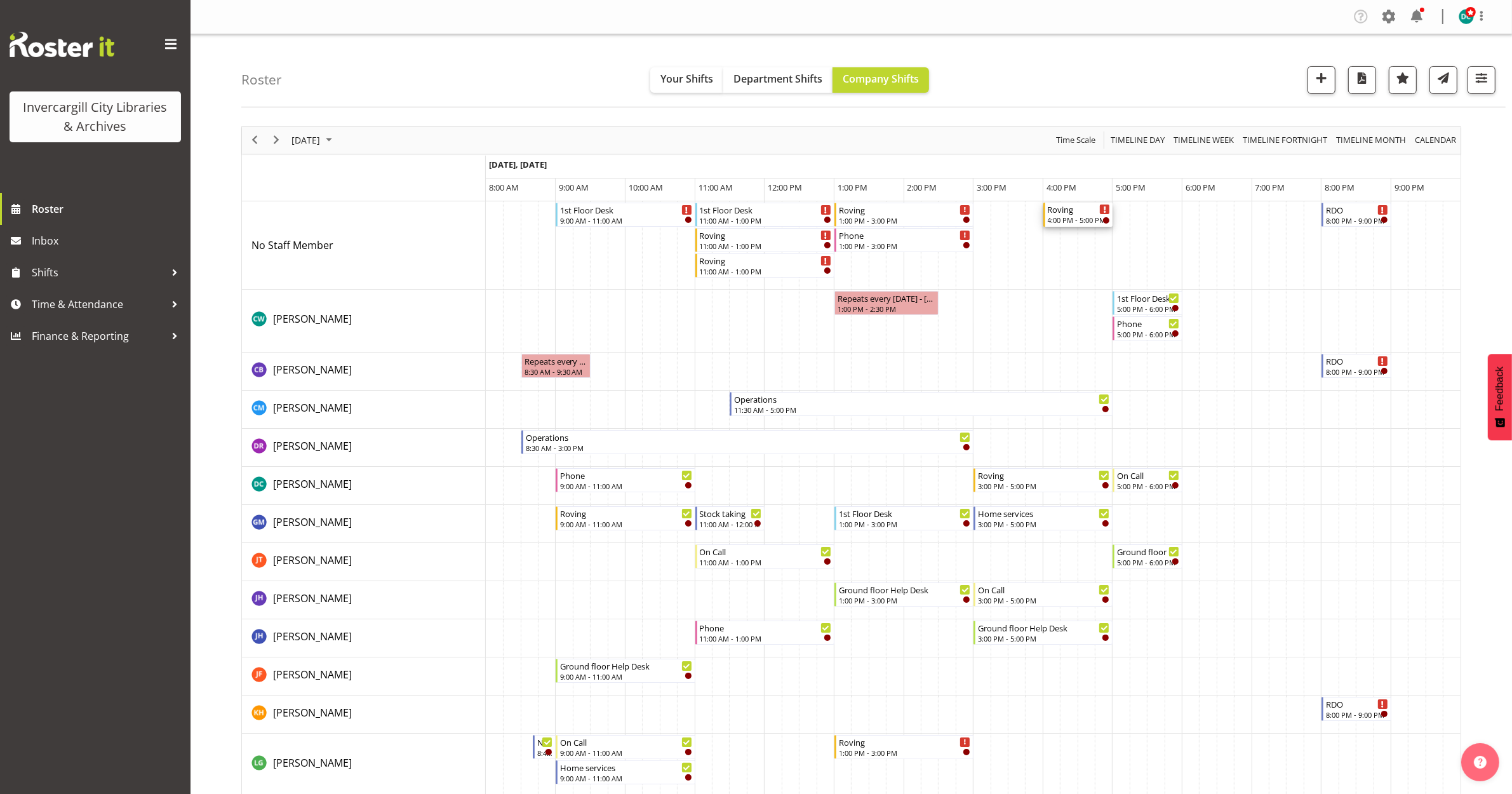
click at [1066, 218] on div "4:00 PM - 5:00 PM" at bounding box center [1080, 220] width 63 height 10
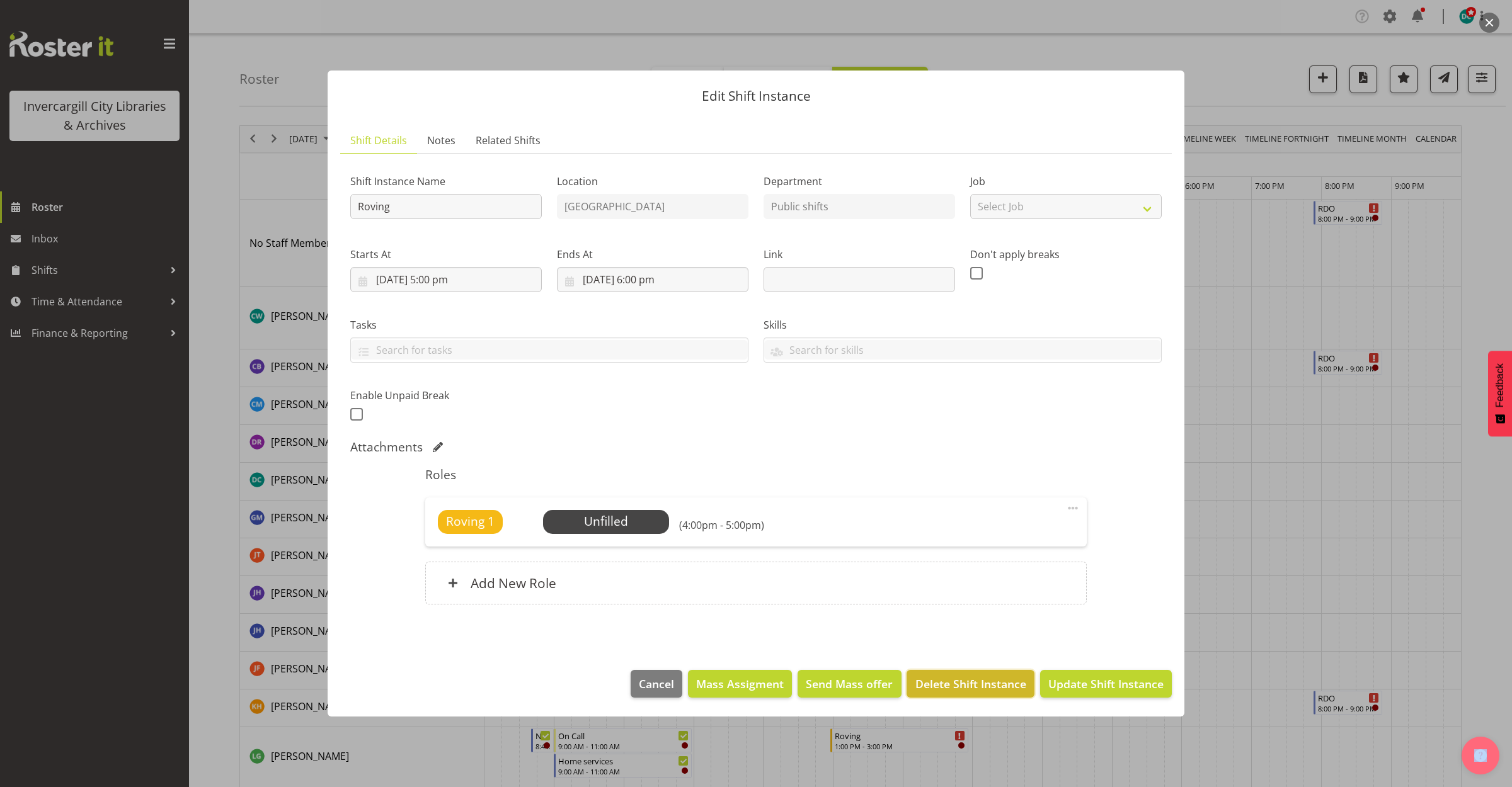
click at [983, 674] on button "Delete Shift Instance" at bounding box center [970, 683] width 127 height 28
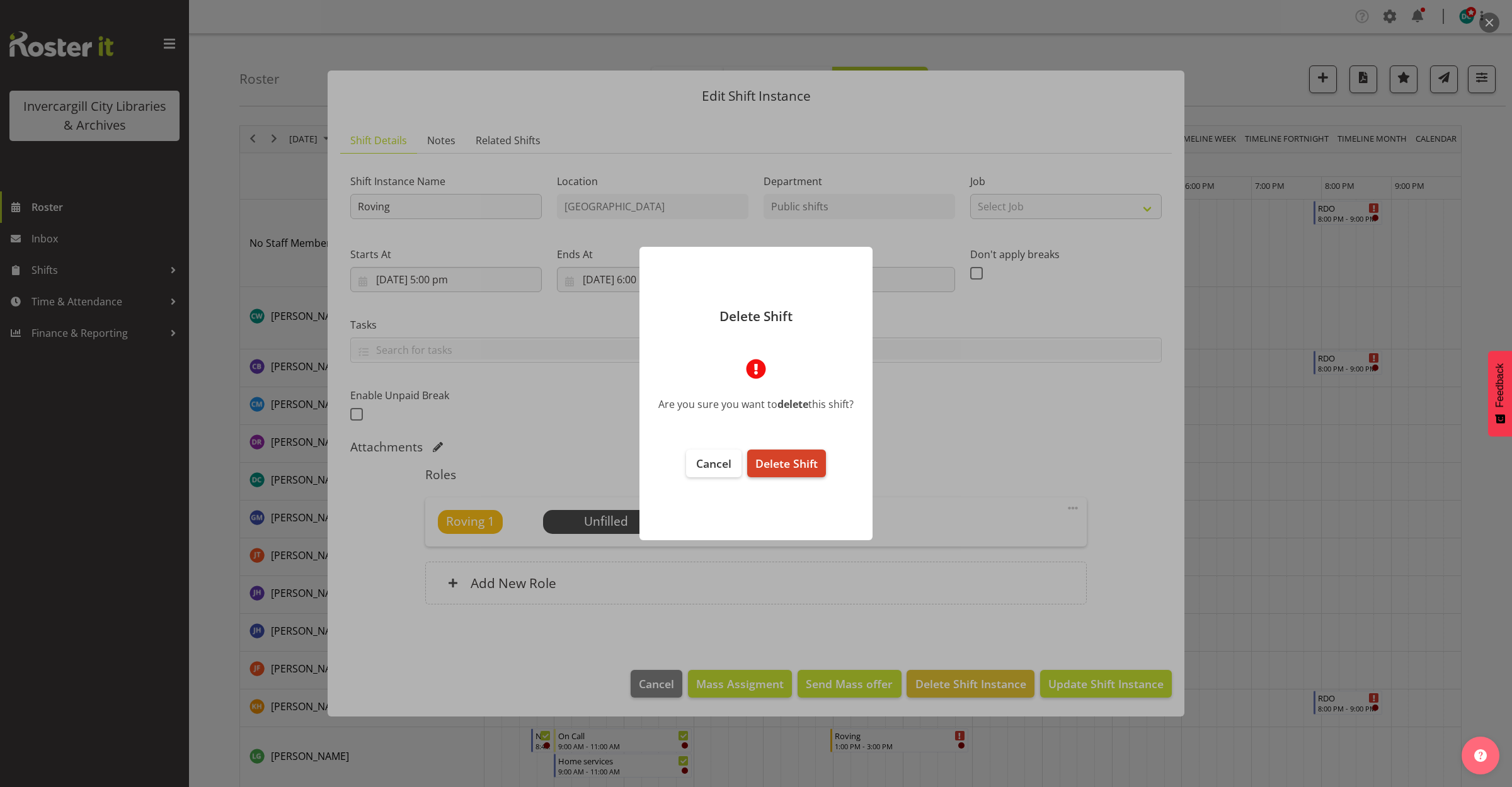
click at [826, 460] on footer "Cancel Delete Shift" at bounding box center [756, 489] width 233 height 104
click at [817, 466] on span "Delete Shift" at bounding box center [787, 463] width 63 height 15
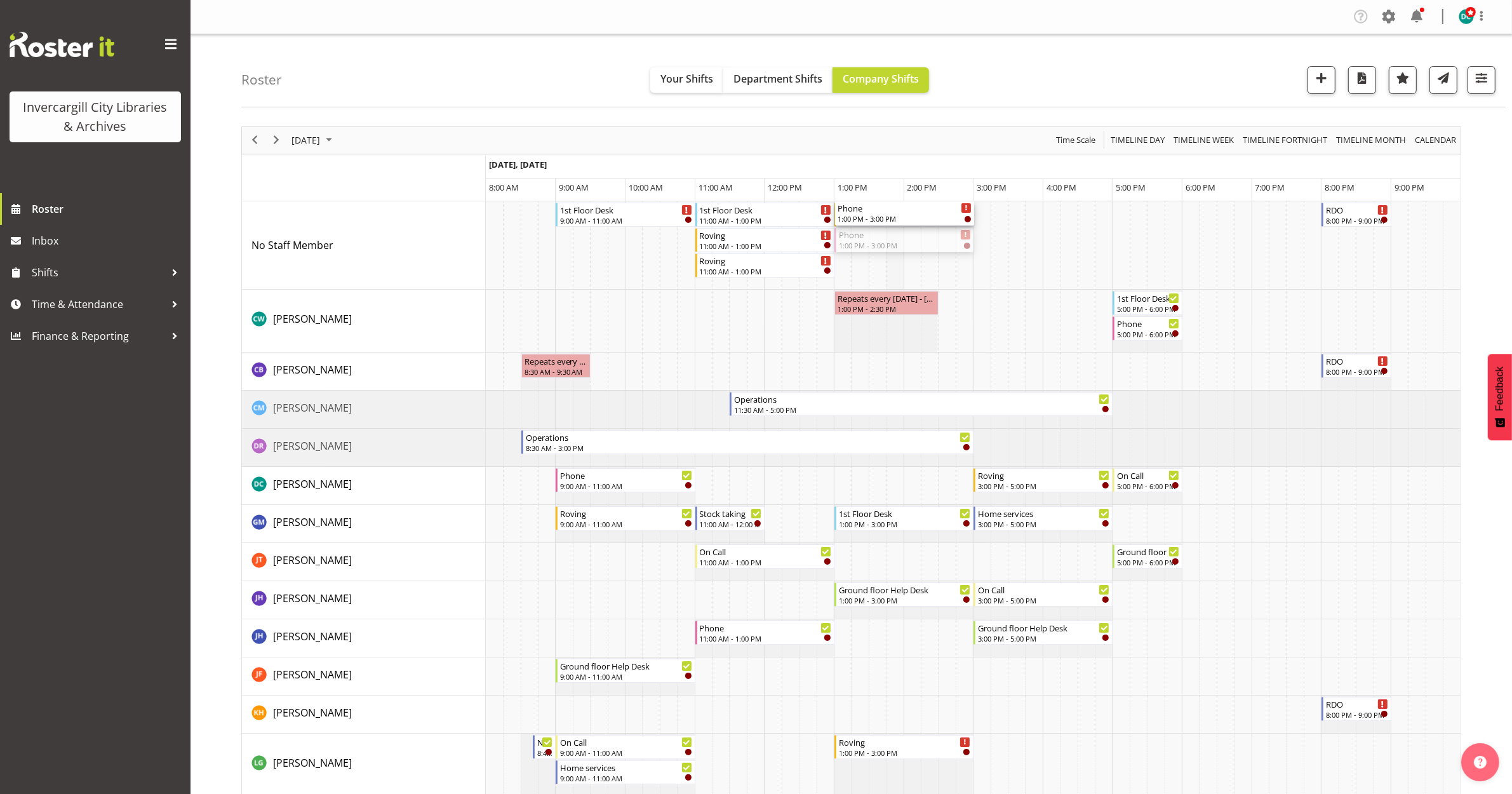
drag, startPoint x: 903, startPoint y: 243, endPoint x: 900, endPoint y: 276, distance: 33.1
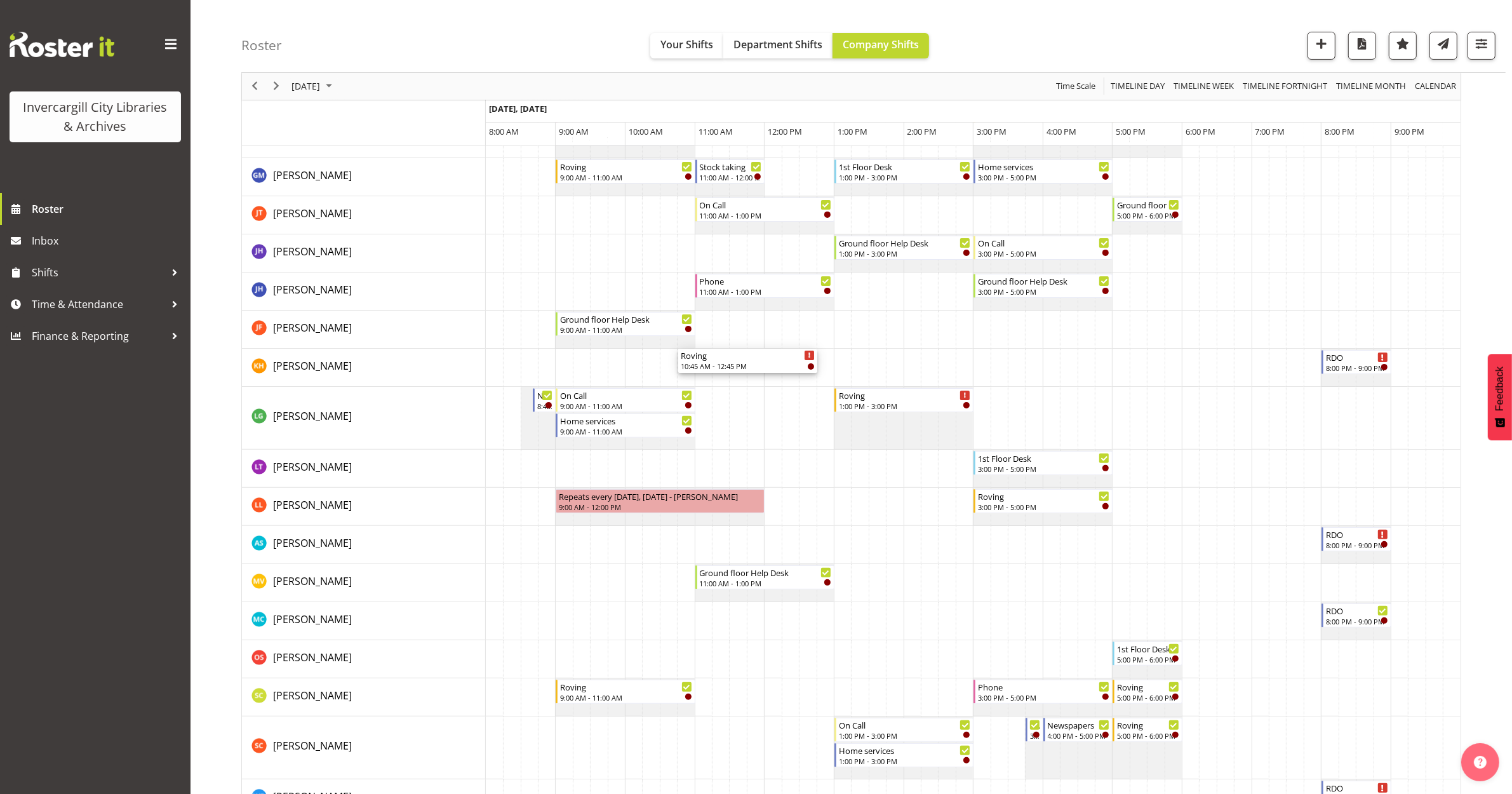
scroll to position [397, 0]
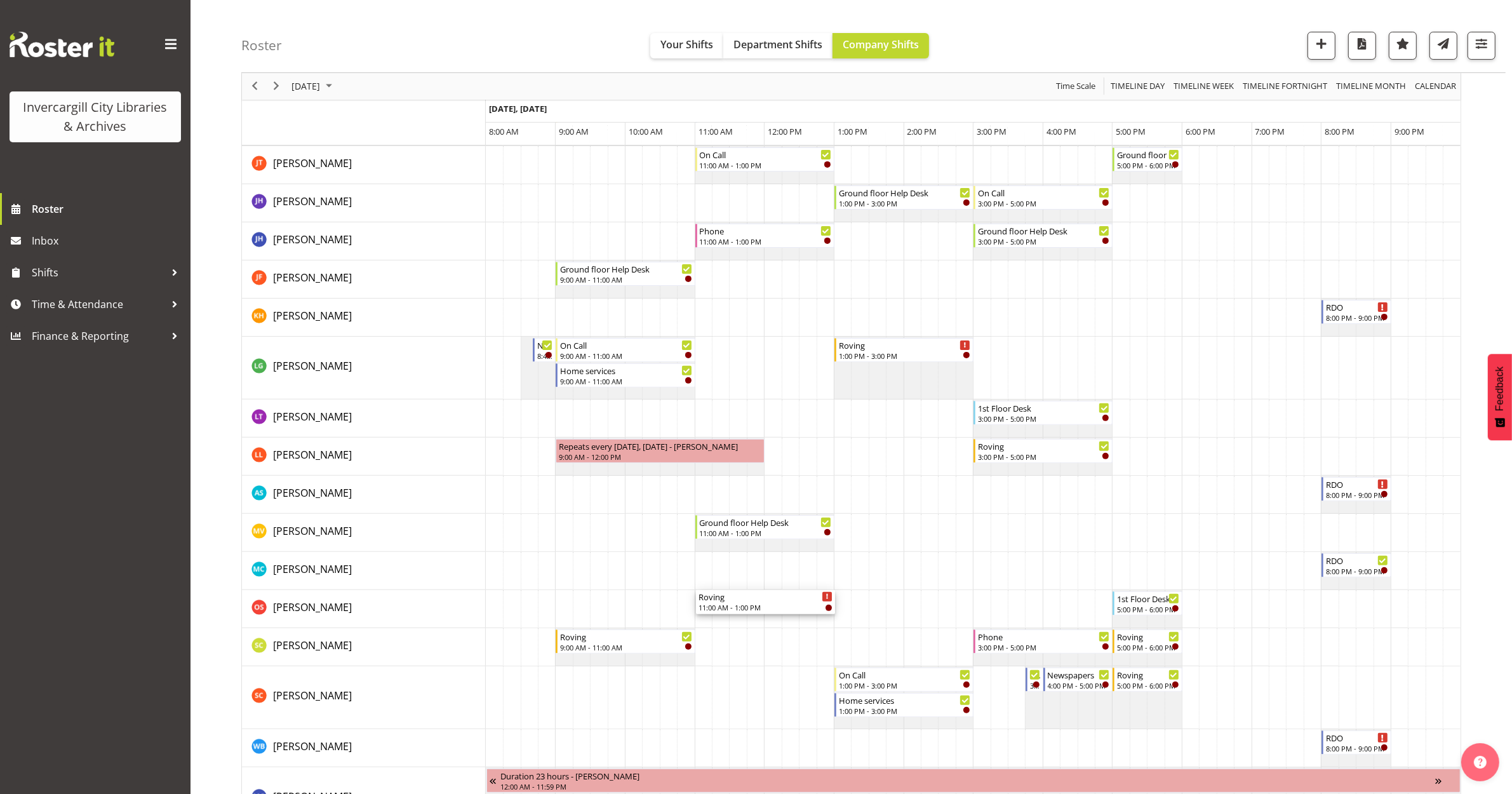
drag, startPoint x: 734, startPoint y: 259, endPoint x: 719, endPoint y: 607, distance: 348.3
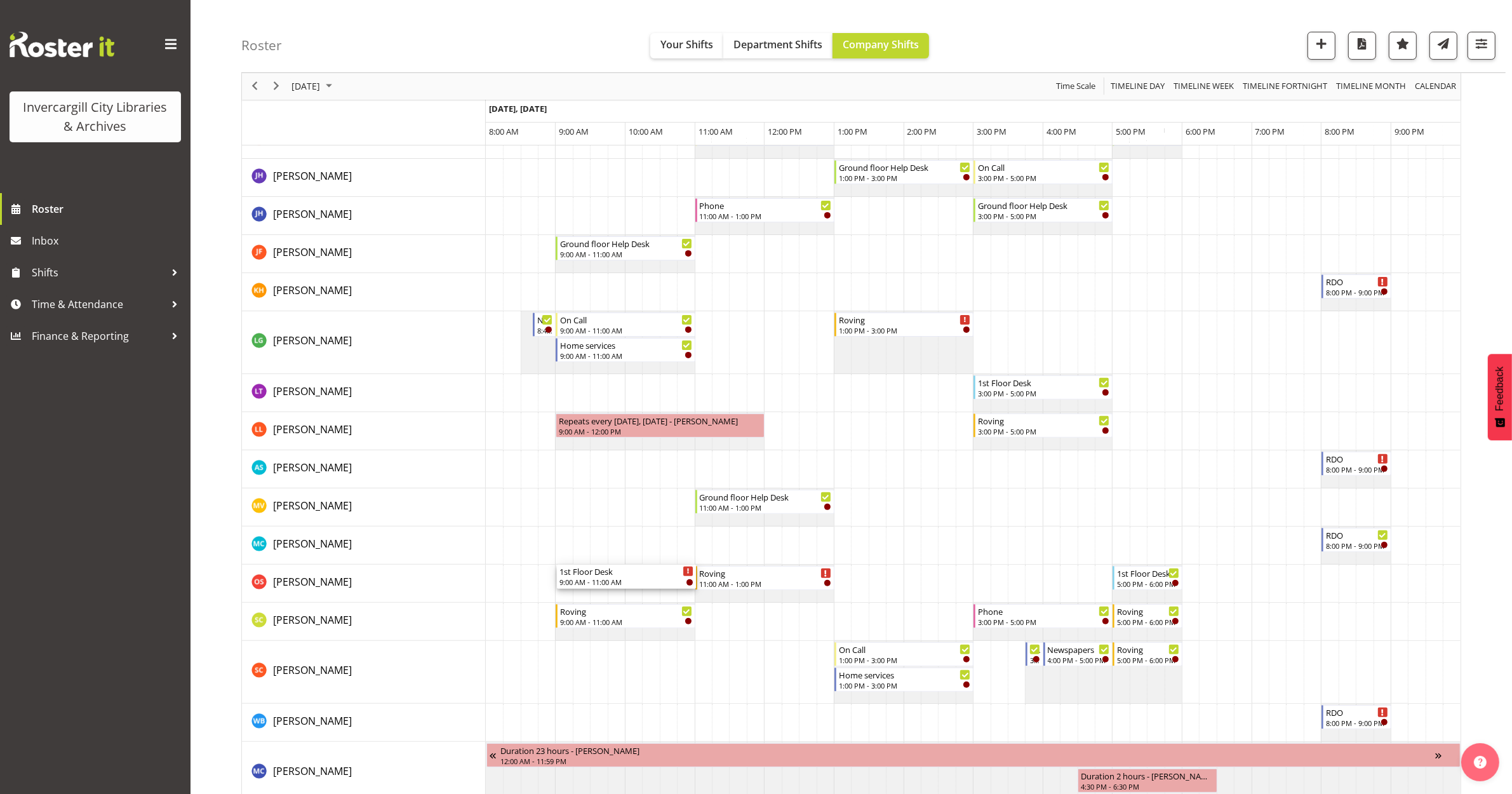
drag, startPoint x: 593, startPoint y: 446, endPoint x: 585, endPoint y: 579, distance: 133.2
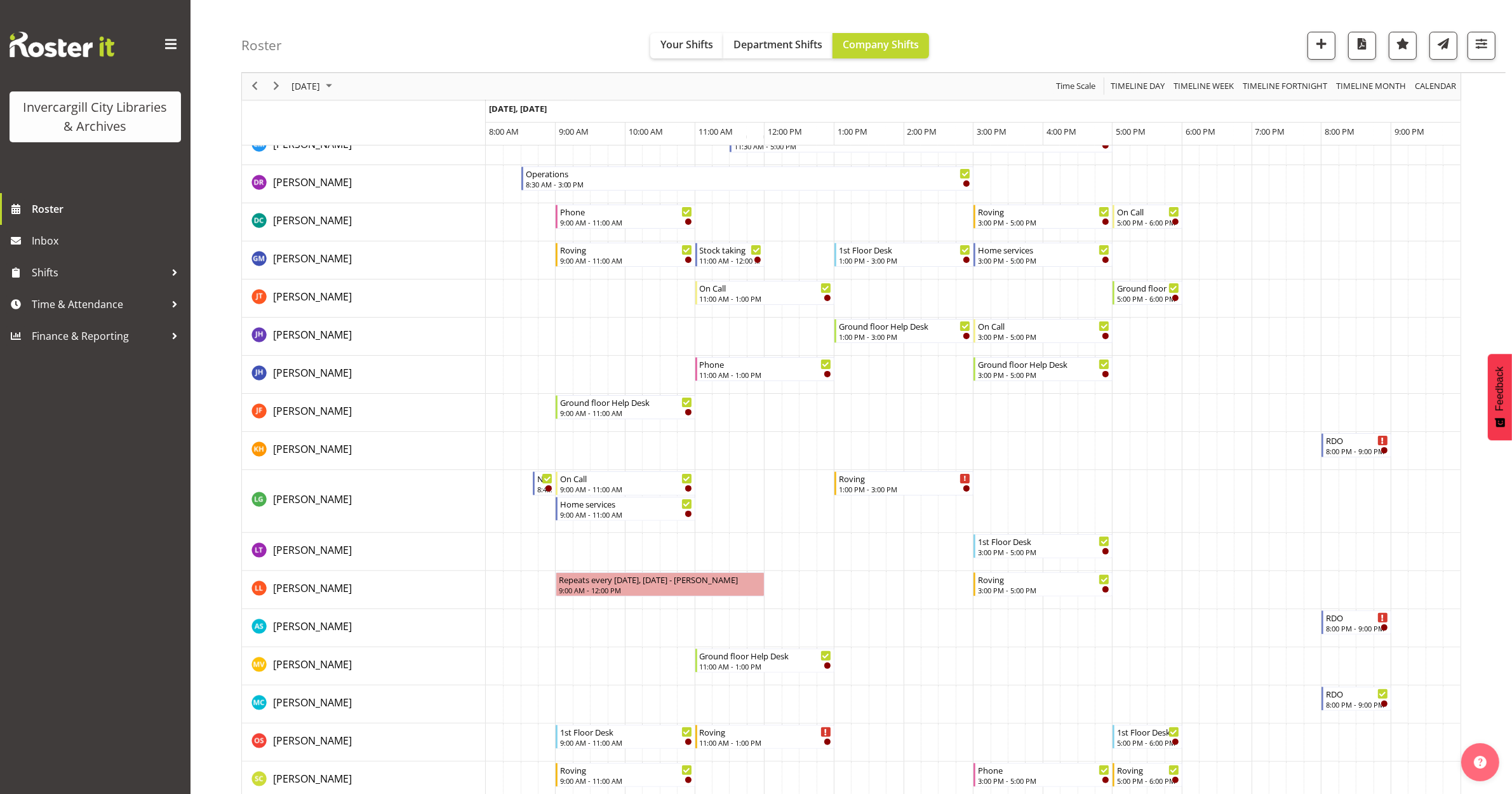
scroll to position [80, 0]
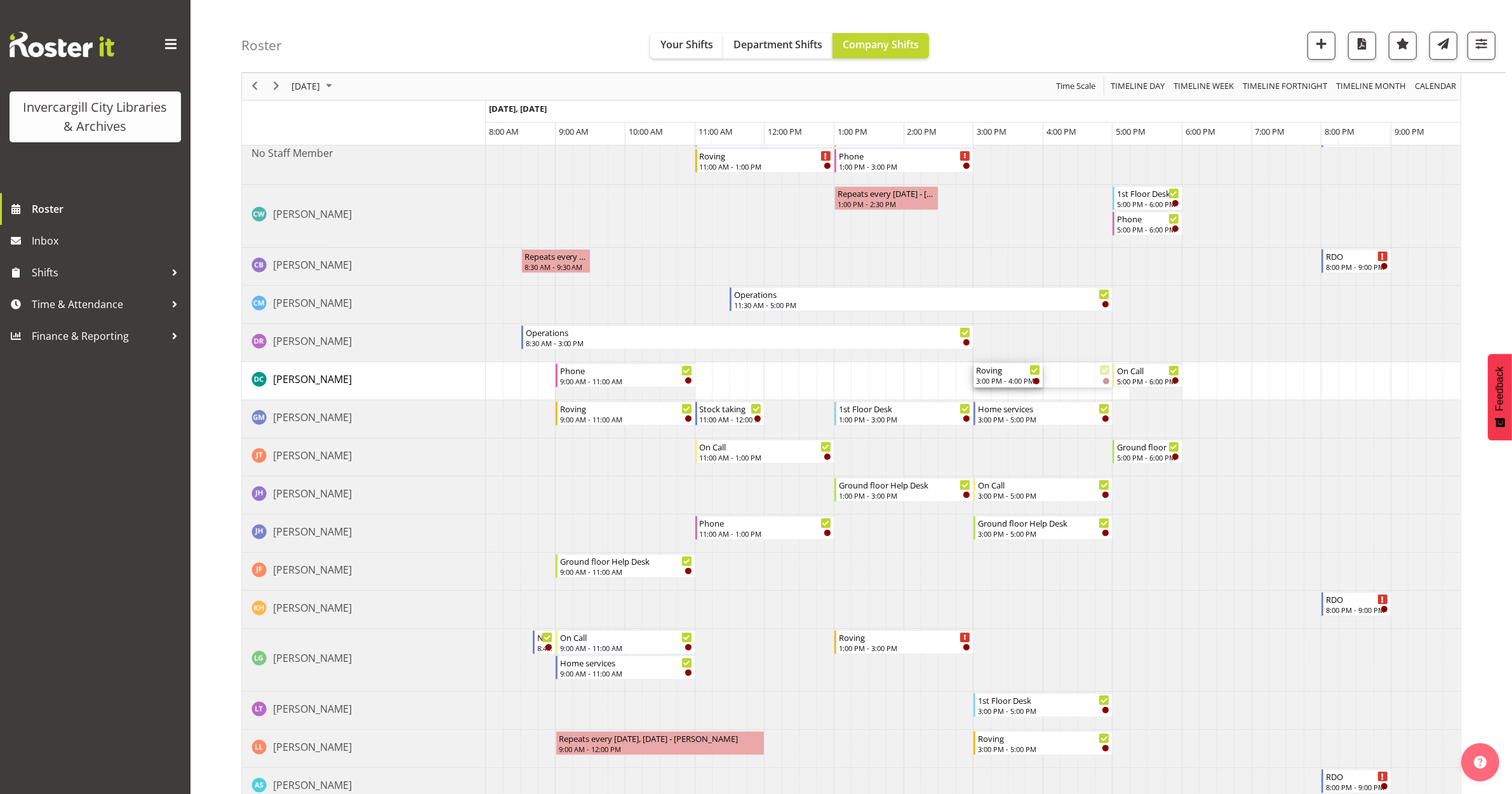
drag, startPoint x: 1109, startPoint y: 372, endPoint x: 1032, endPoint y: 383, distance: 77.8
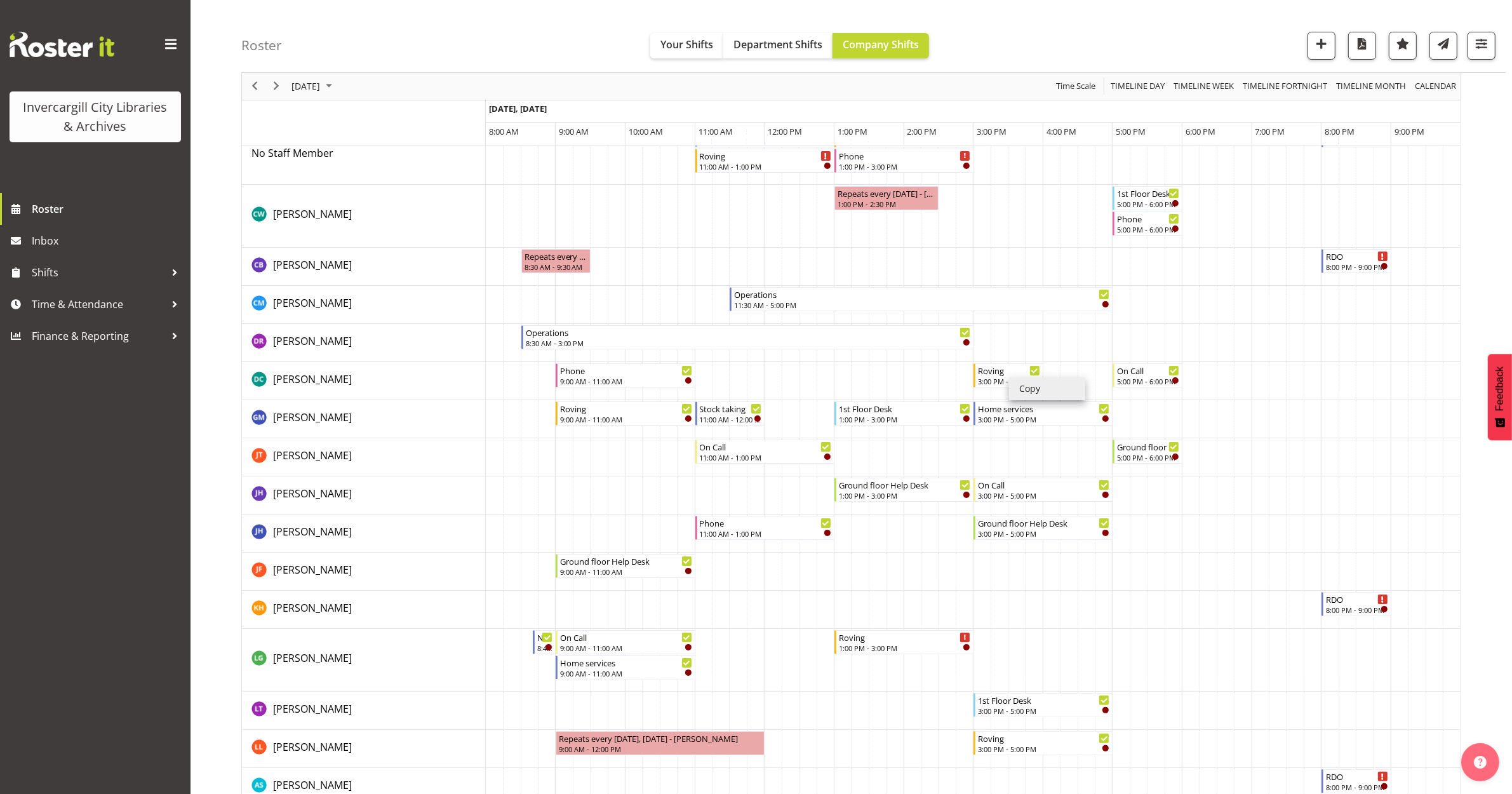
click at [1030, 388] on li "Copy" at bounding box center [1047, 388] width 76 height 23
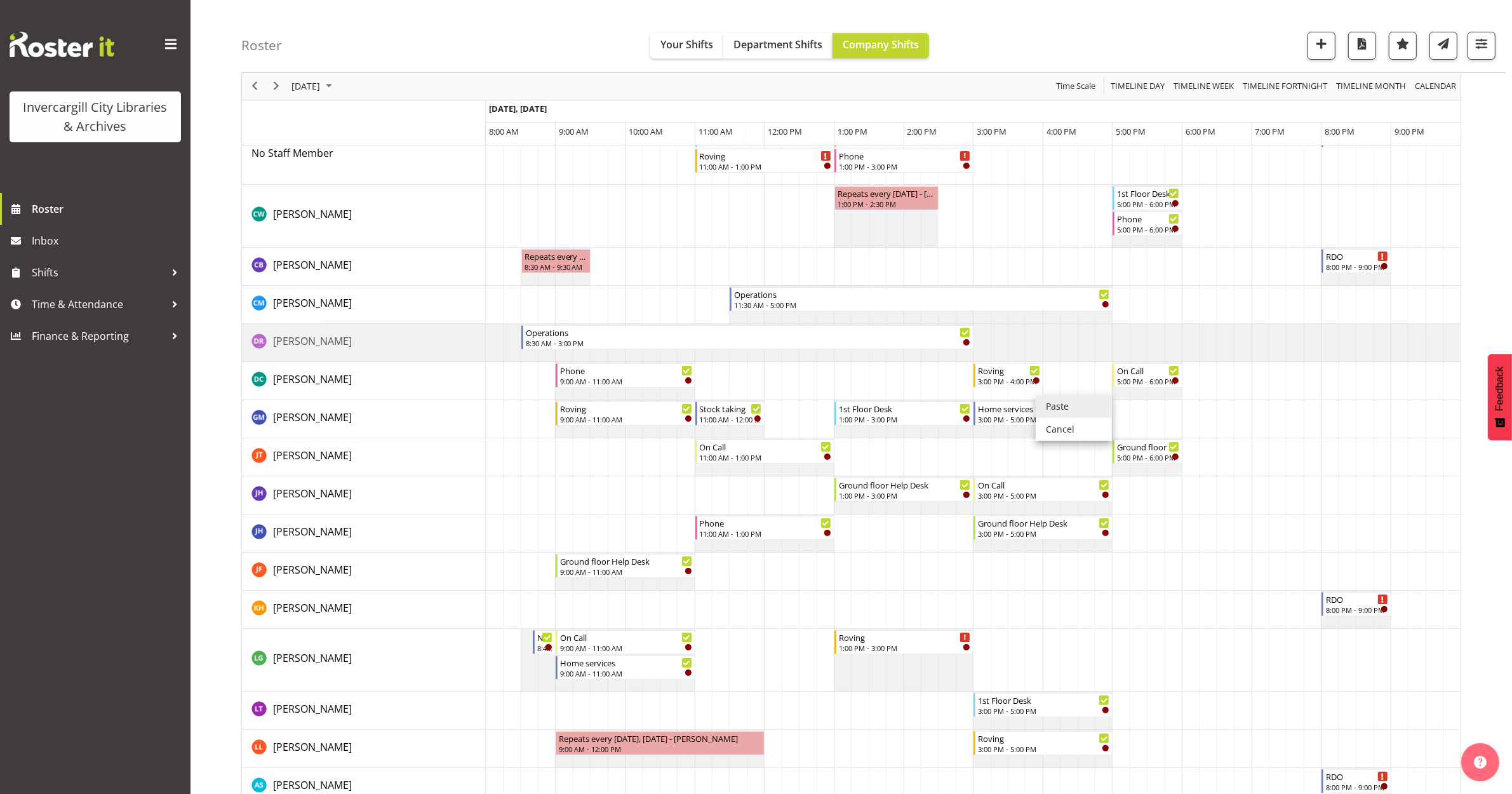
click at [1056, 408] on li "Paste" at bounding box center [1074, 406] width 76 height 23
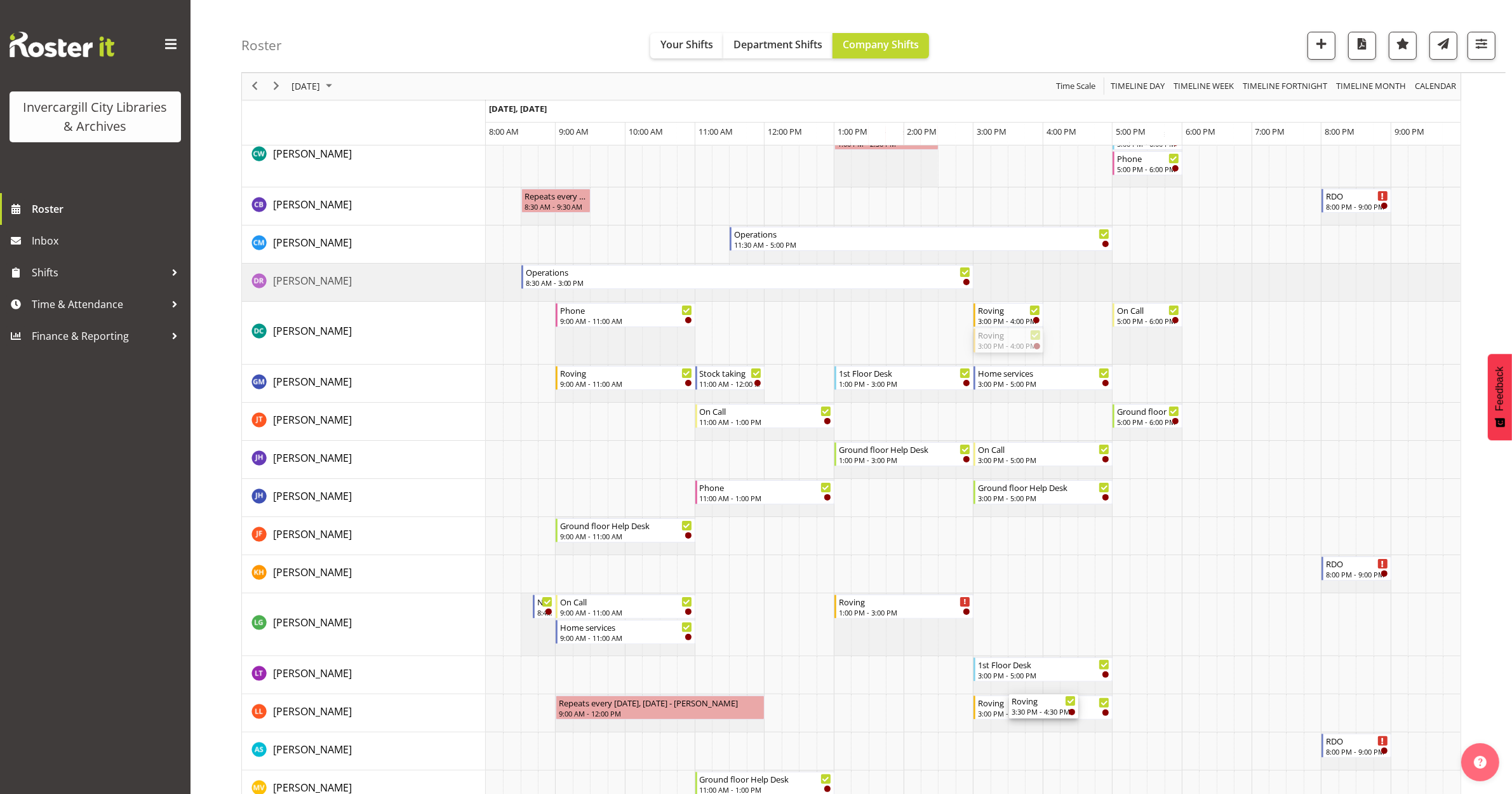
scroll to position [0, 0]
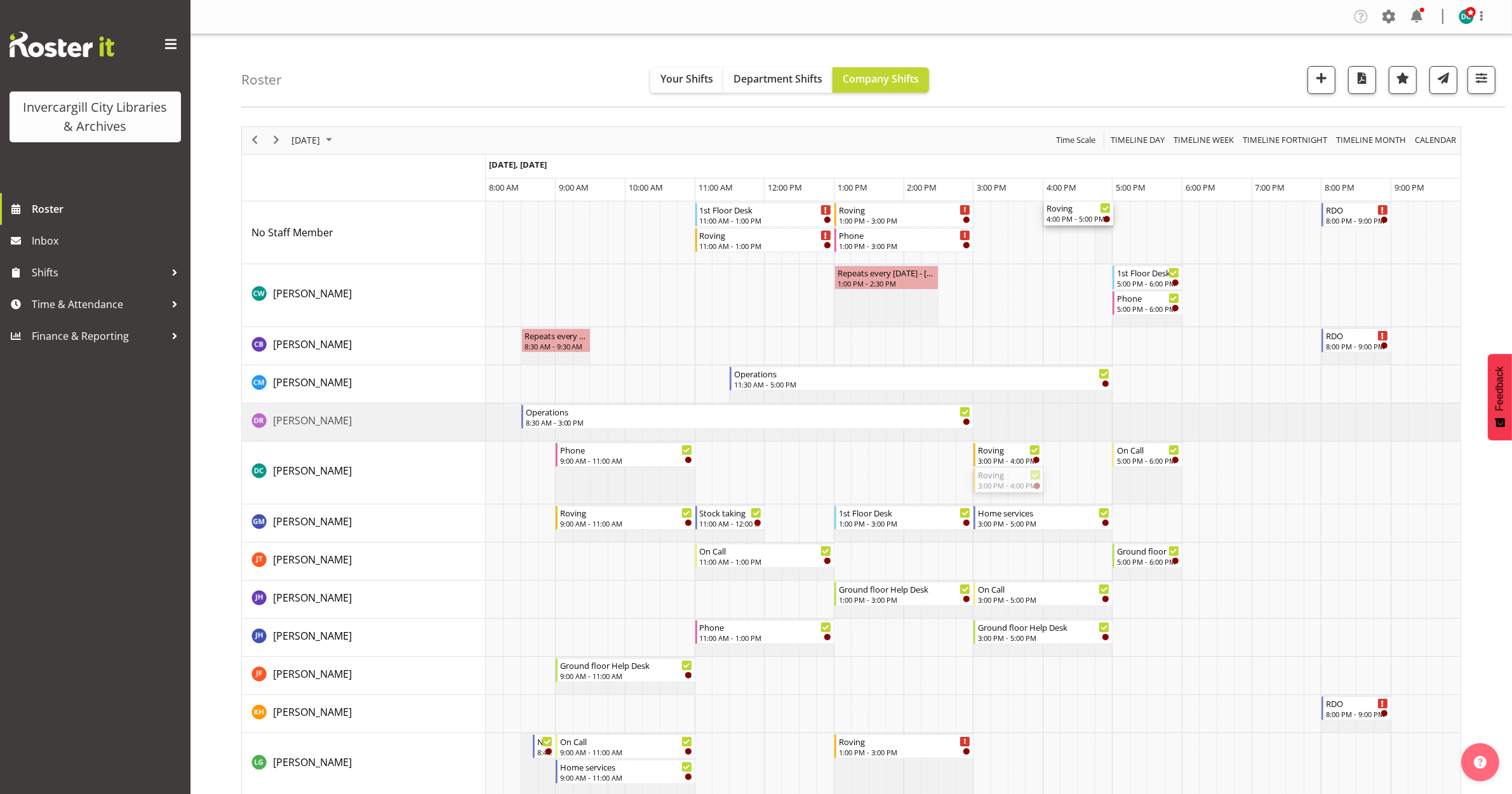
drag, startPoint x: 1003, startPoint y: 475, endPoint x: 1096, endPoint y: 250, distance: 243.5
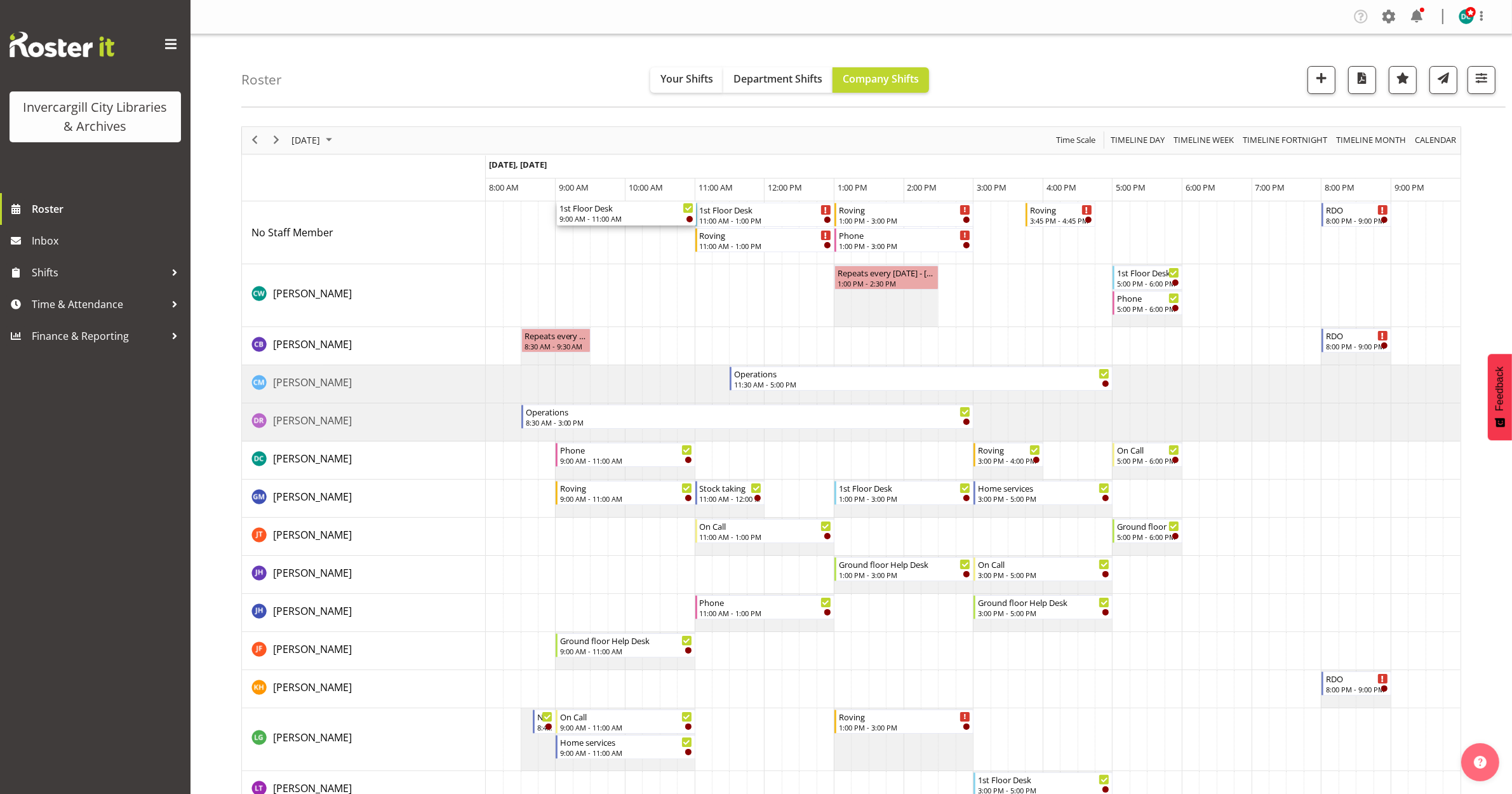
drag, startPoint x: 626, startPoint y: 659, endPoint x: 626, endPoint y: 233, distance: 426.0
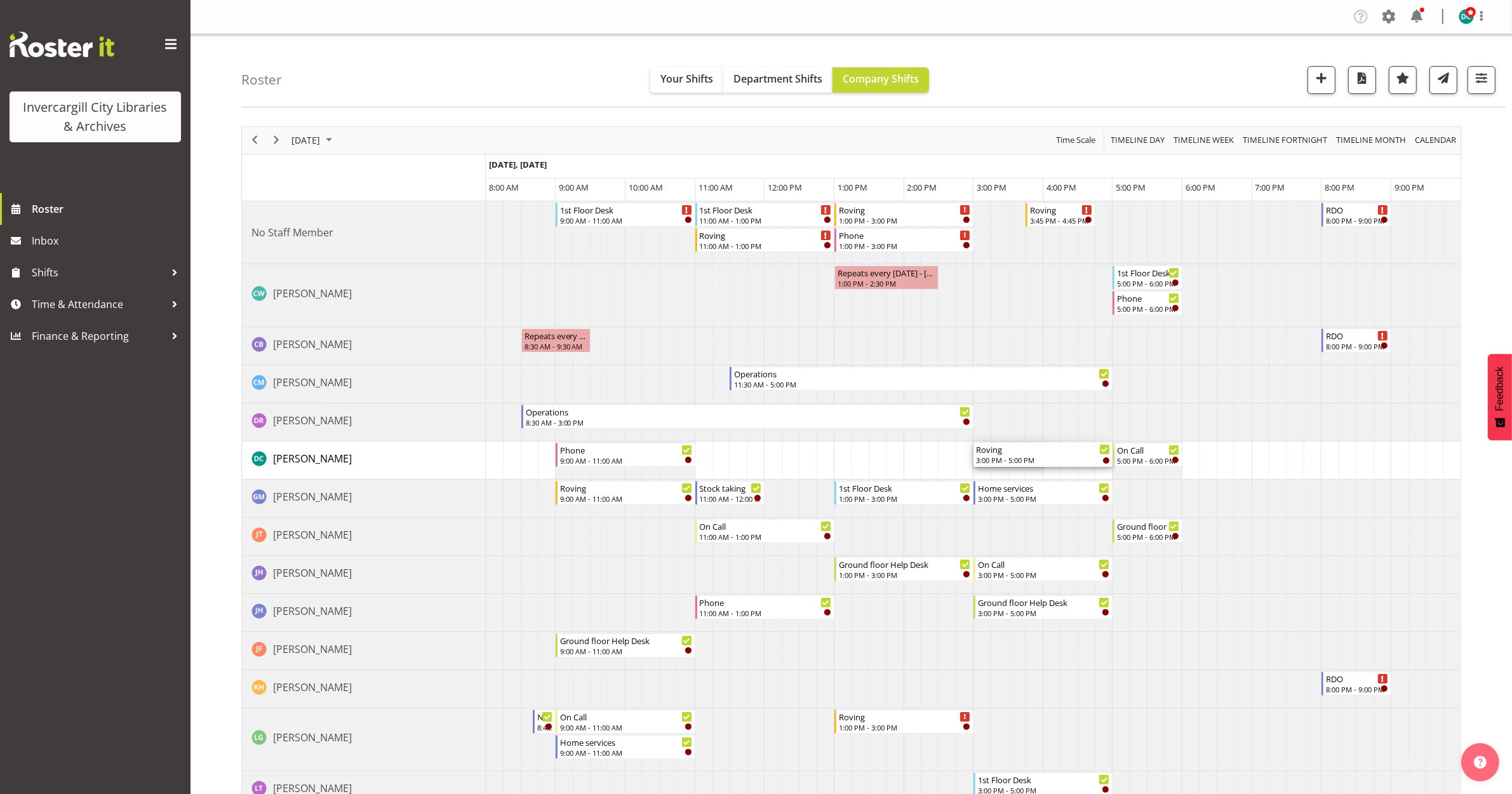
drag, startPoint x: 1042, startPoint y: 451, endPoint x: 1102, endPoint y: 457, distance: 60.3
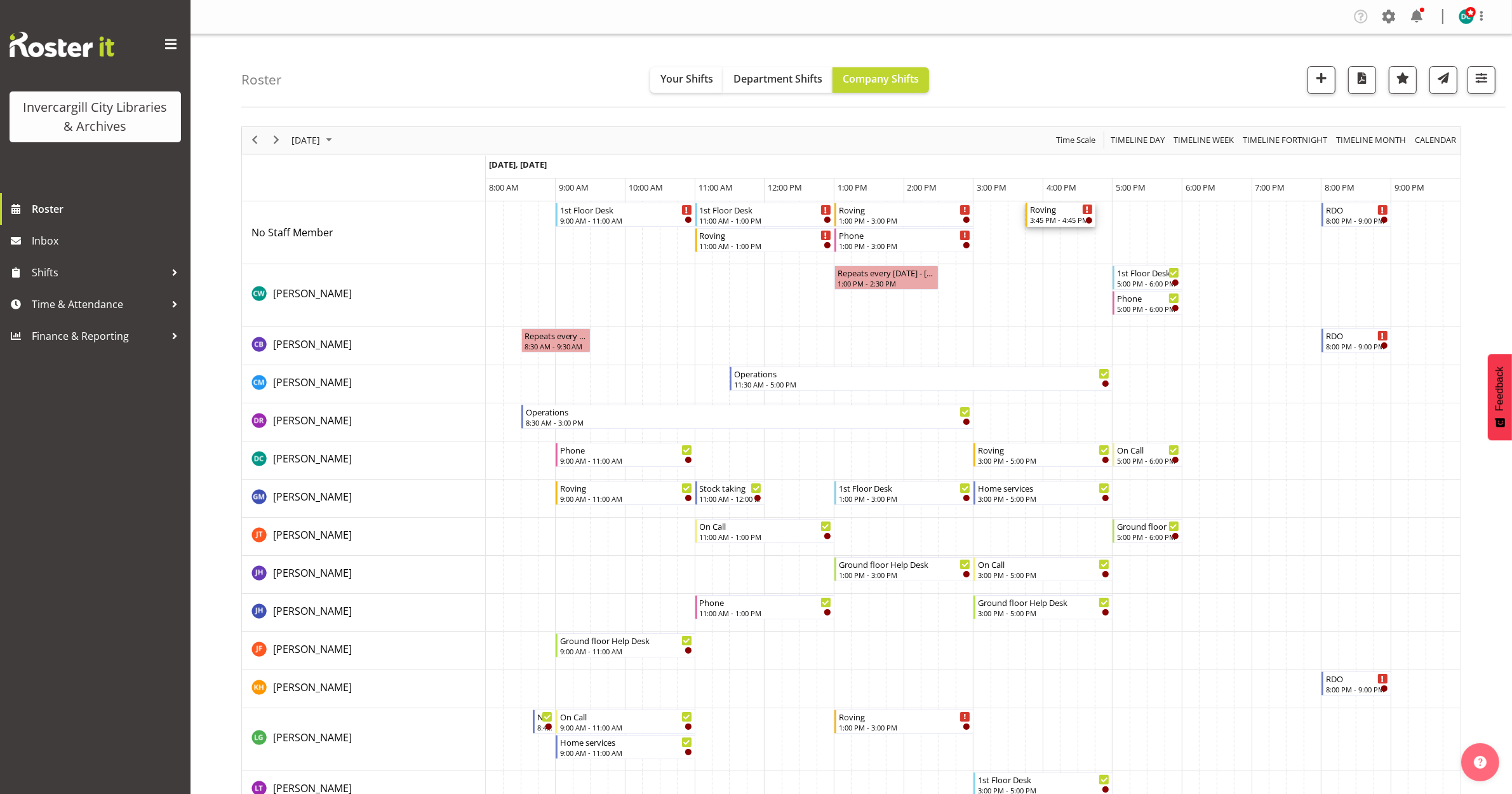
click at [1049, 212] on div "Roving" at bounding box center [1062, 208] width 63 height 12
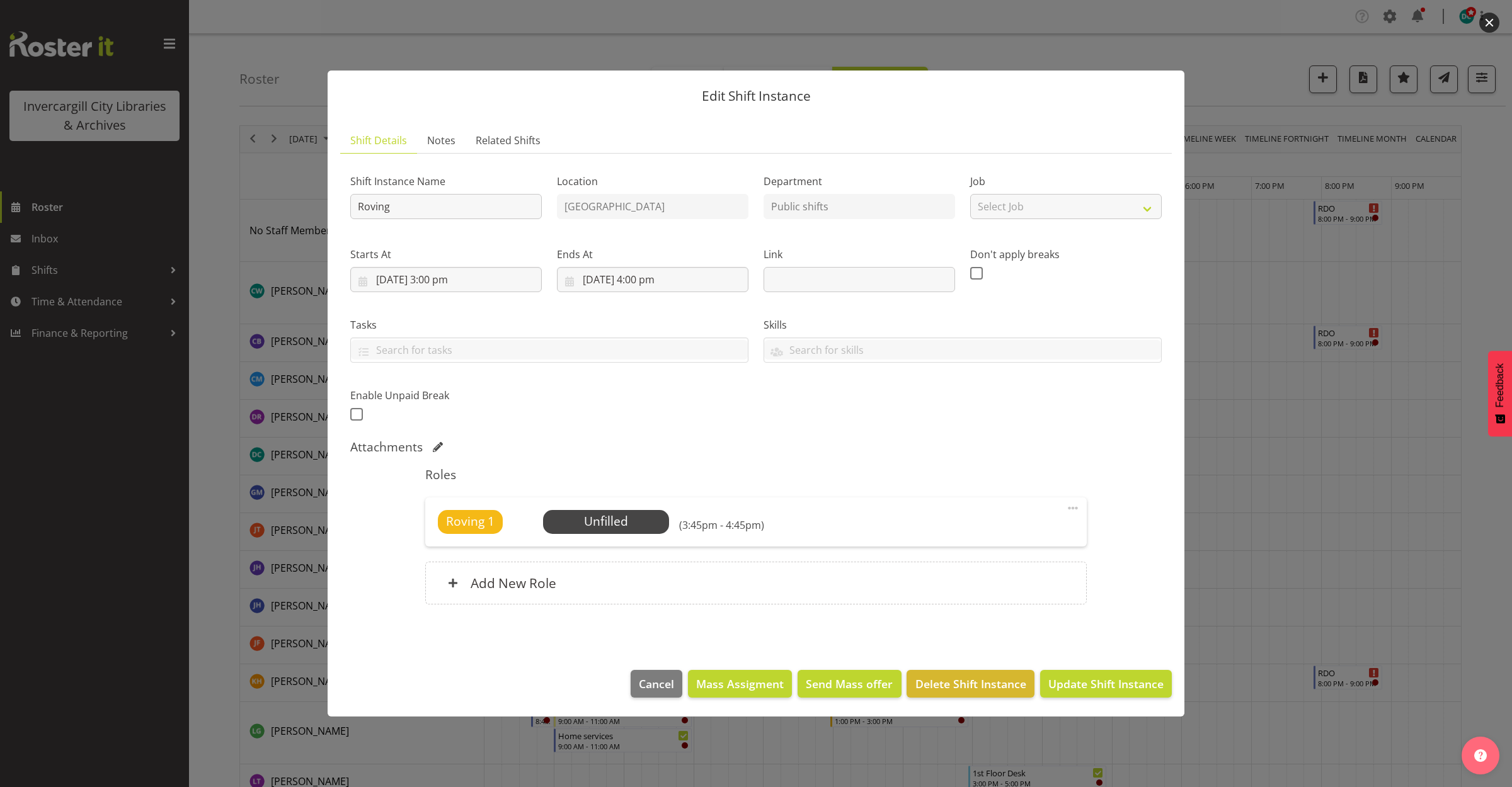
click at [1496, 14] on button "button" at bounding box center [1489, 22] width 20 height 20
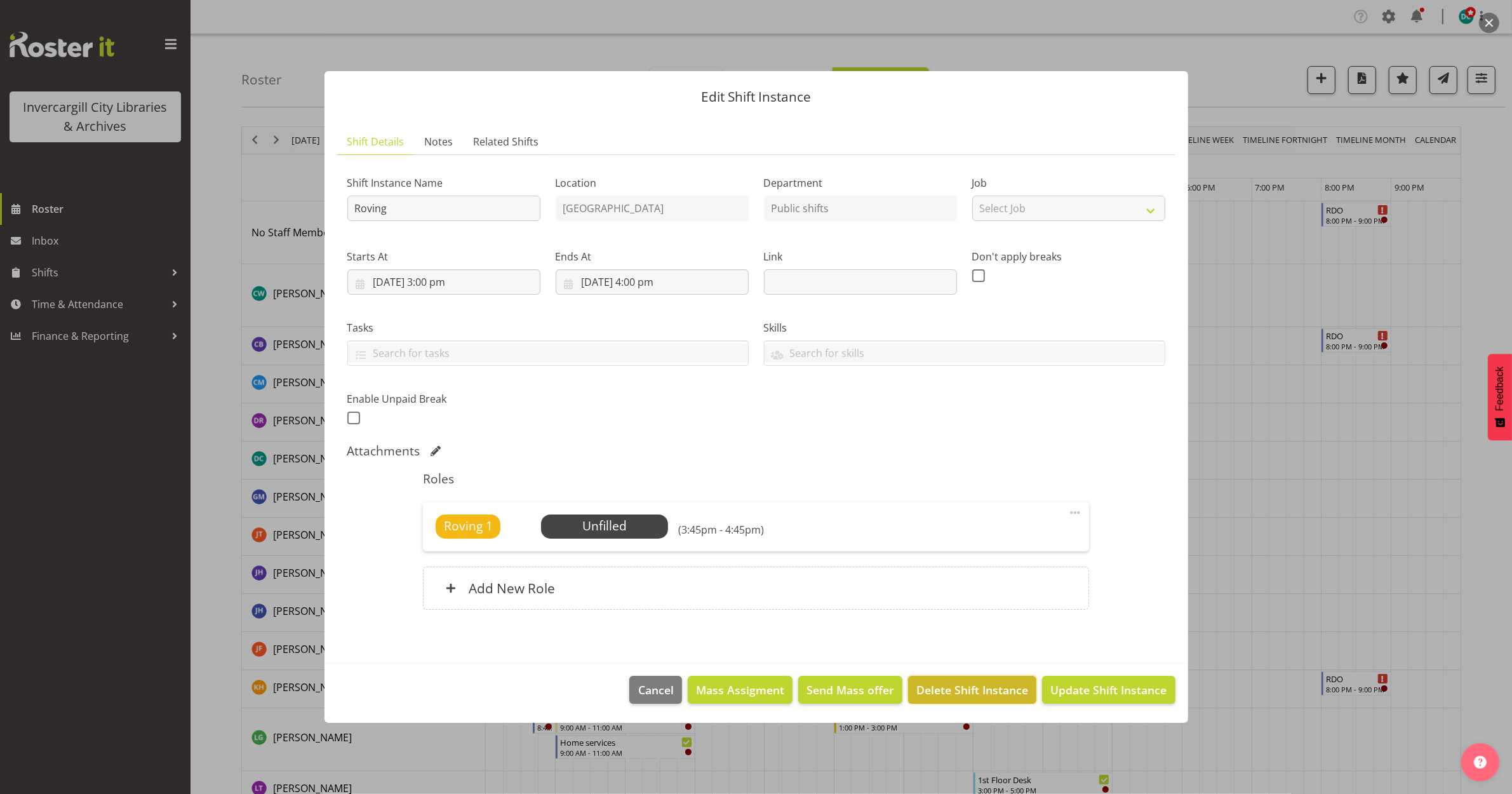
click at [990, 684] on span "Delete Shift Instance" at bounding box center [973, 689] width 112 height 16
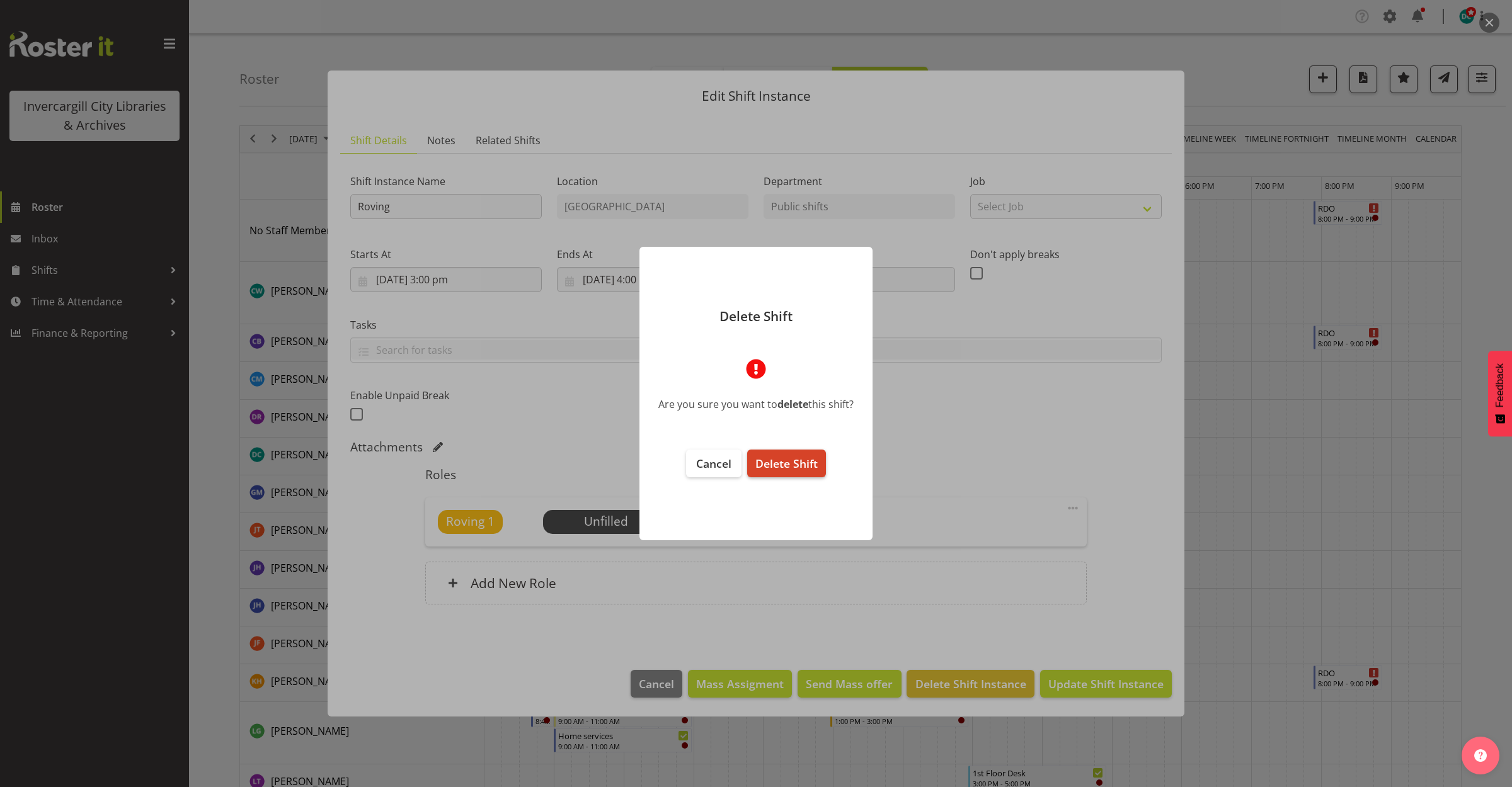
click at [786, 458] on span "Delete Shift" at bounding box center [787, 463] width 63 height 15
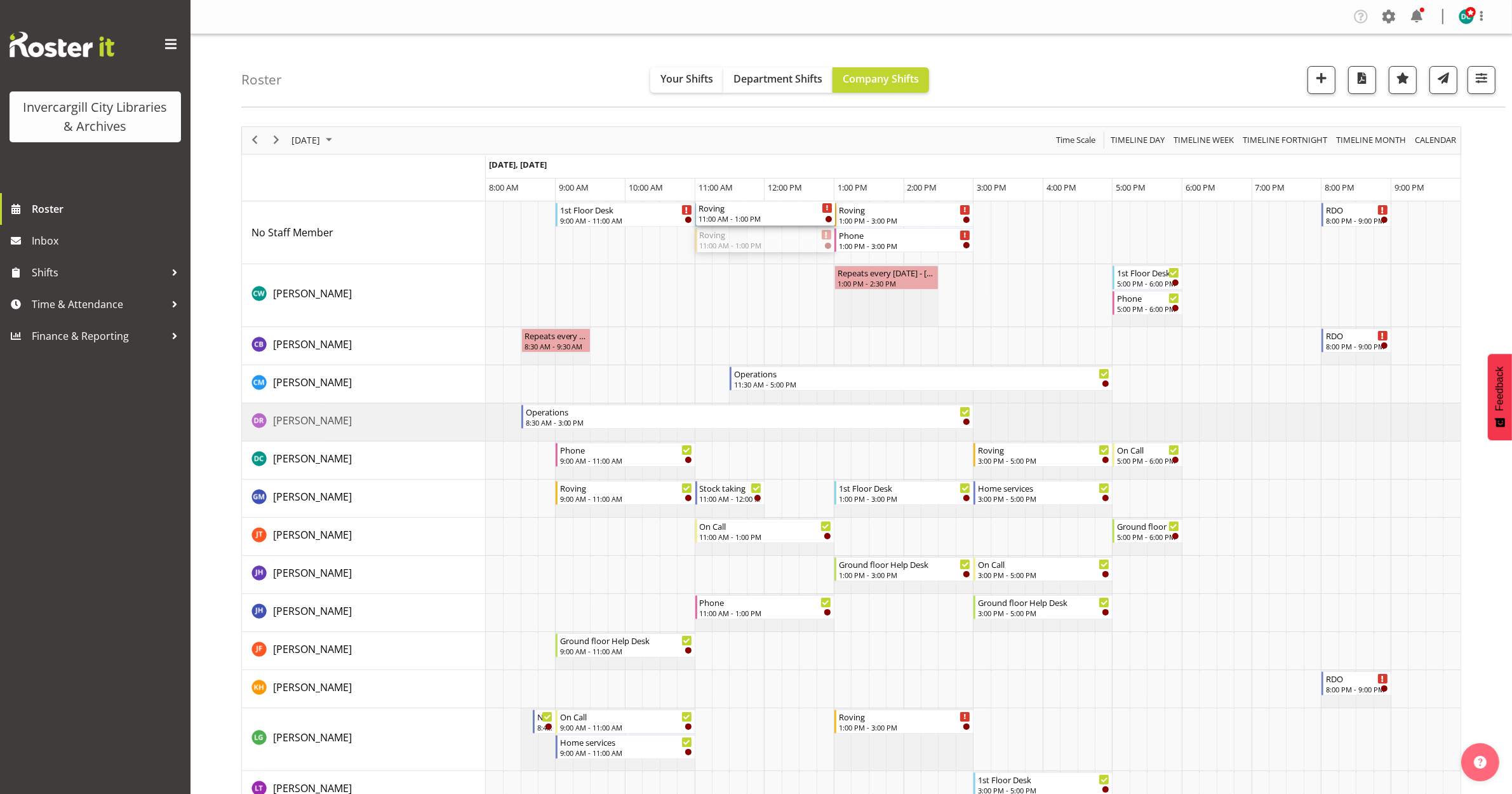
drag, startPoint x: 749, startPoint y: 238, endPoint x: 737, endPoint y: 256, distance: 21.6
drag, startPoint x: 730, startPoint y: 210, endPoint x: 702, endPoint y: 463, distance: 254.5
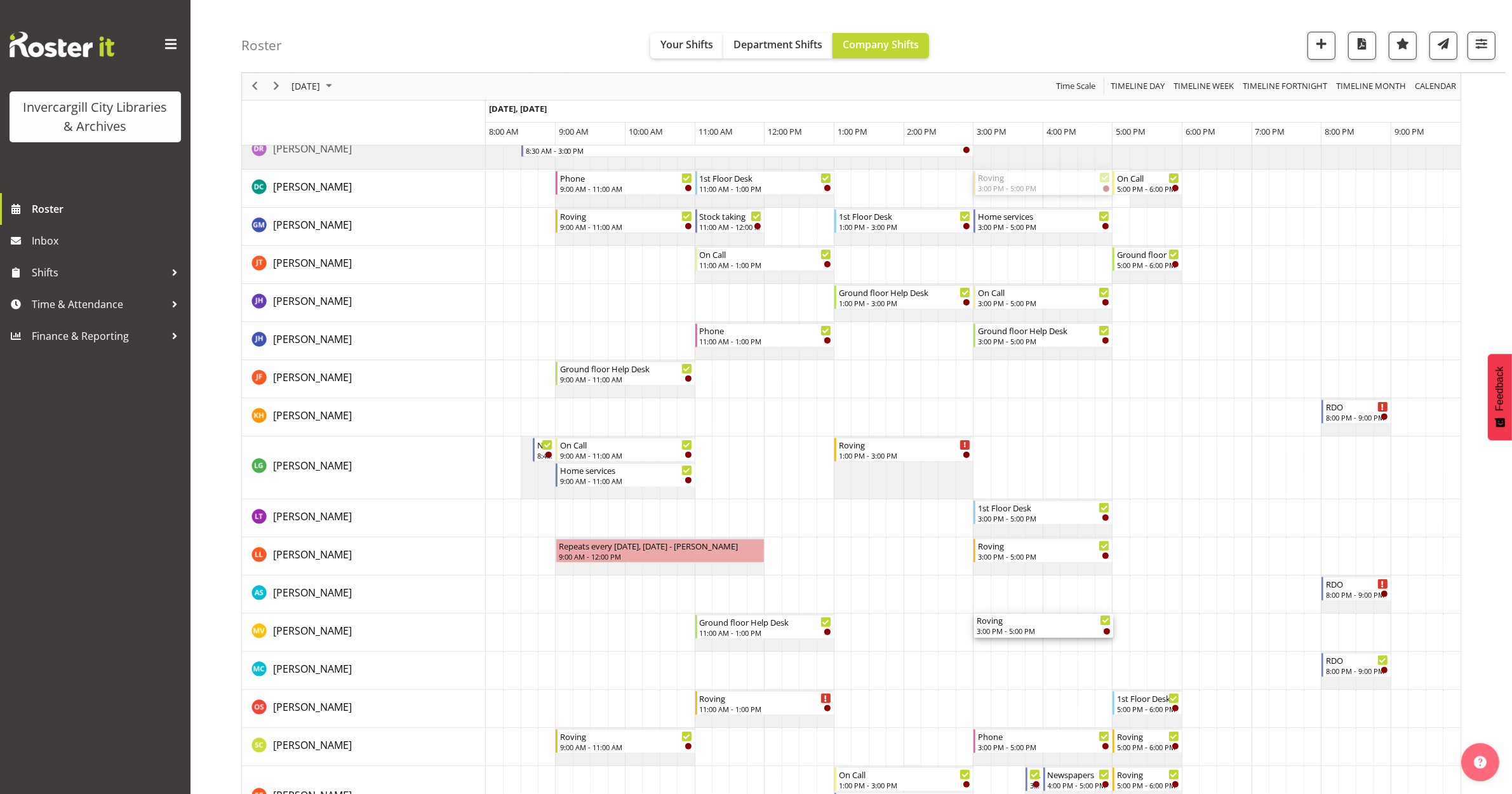
scroll to position [397, 0]
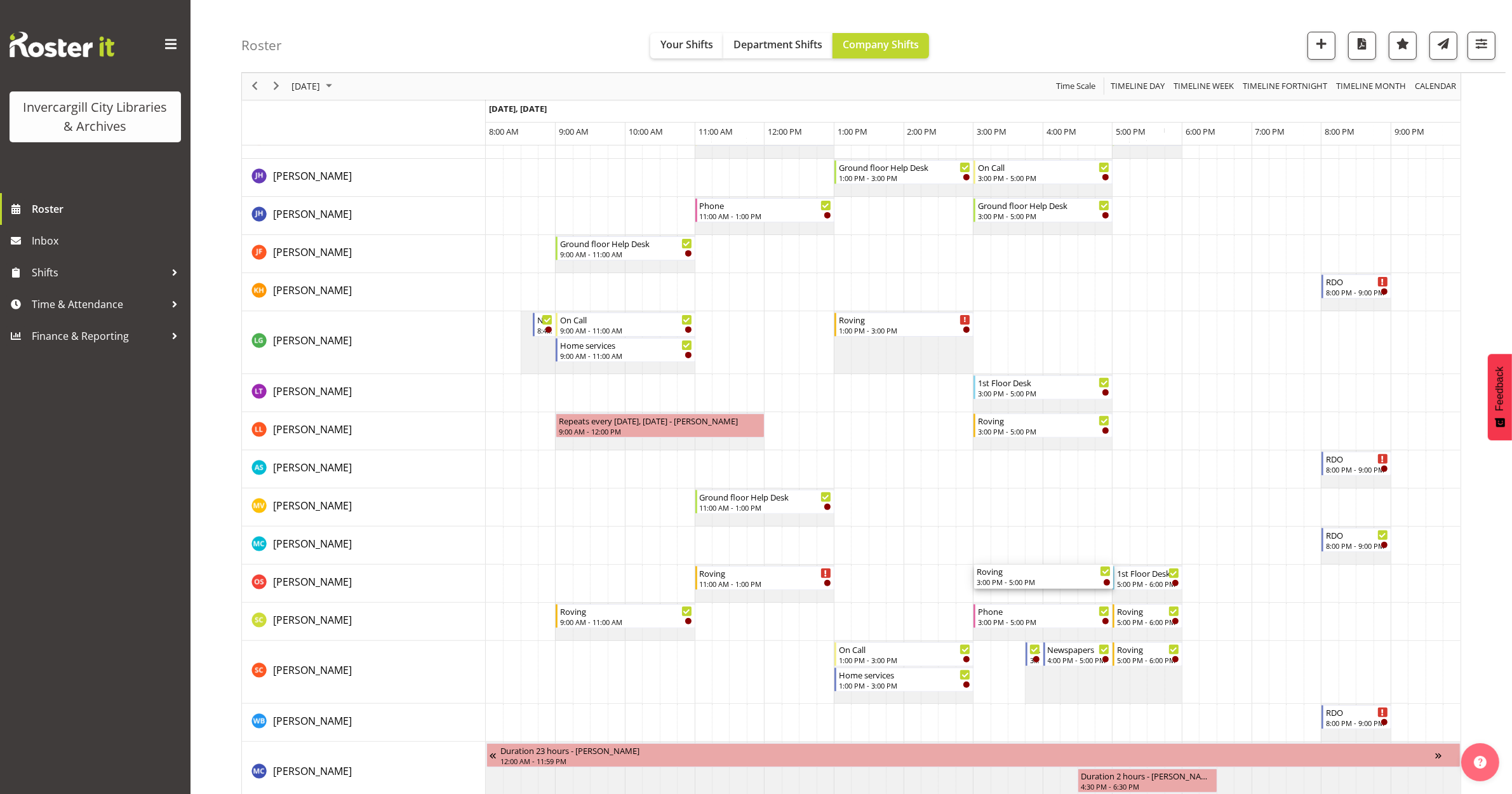
drag, startPoint x: 1030, startPoint y: 653, endPoint x: 1026, endPoint y: 596, distance: 57.1
click at [1026, 596] on div "1st Floor Desk 9:00 AM - 11:00 AM Roving 11:00 AM - 1:00 PM Roving 1:00 PM - 3:…" at bounding box center [973, 653] width 975 height 1698
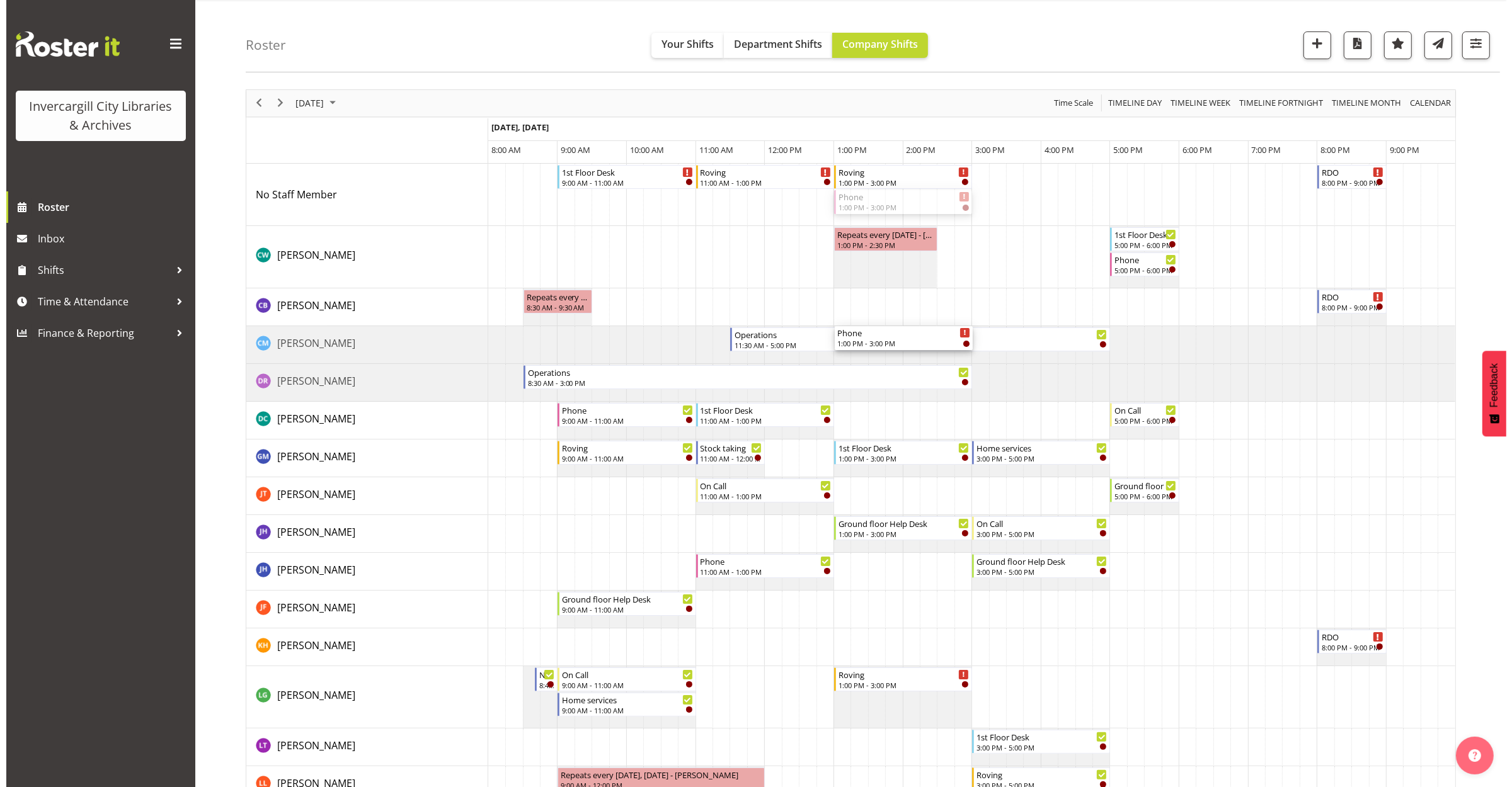
scroll to position [0, 0]
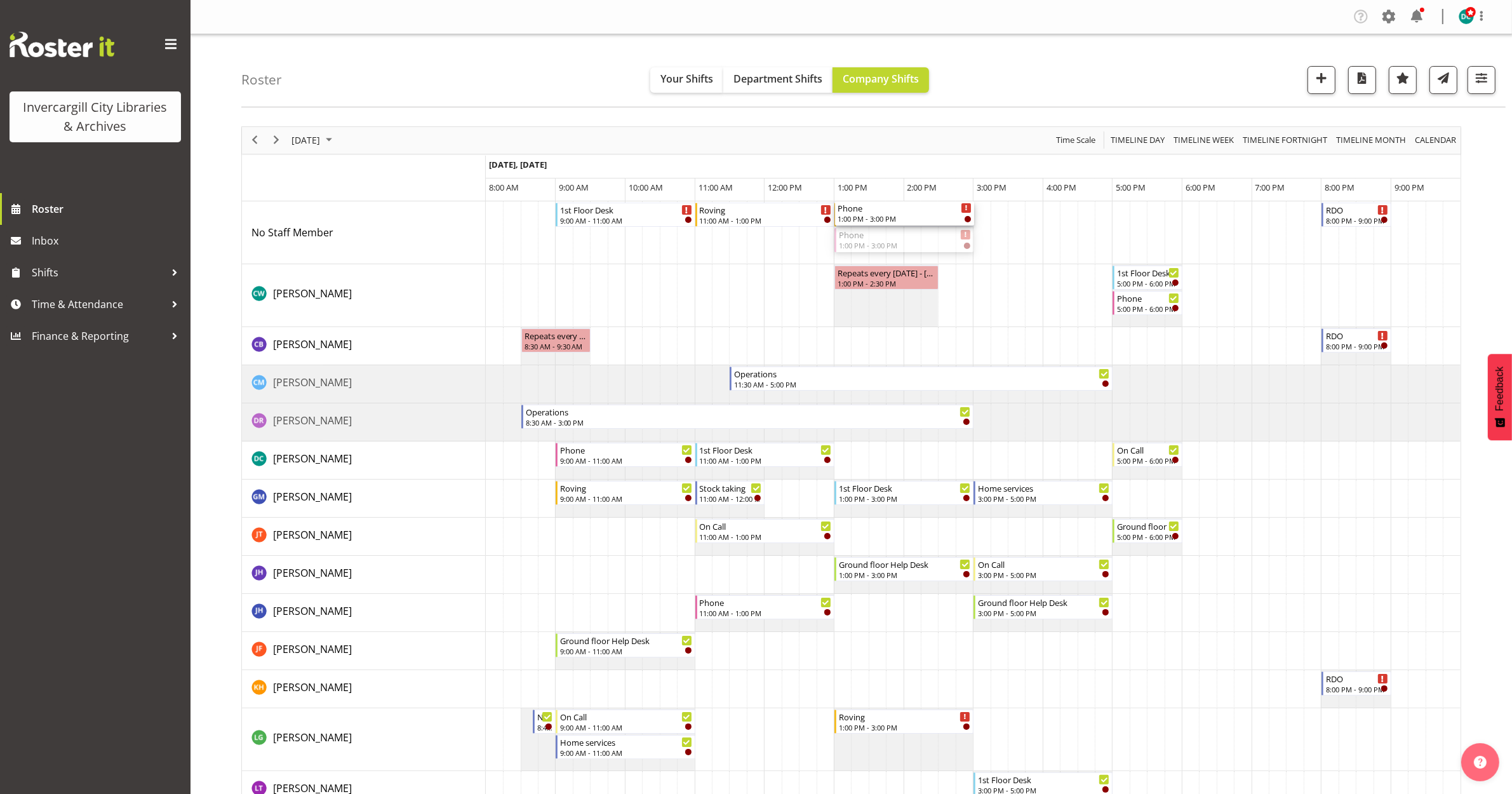
drag, startPoint x: 900, startPoint y: 237, endPoint x: 858, endPoint y: 255, distance: 45.7
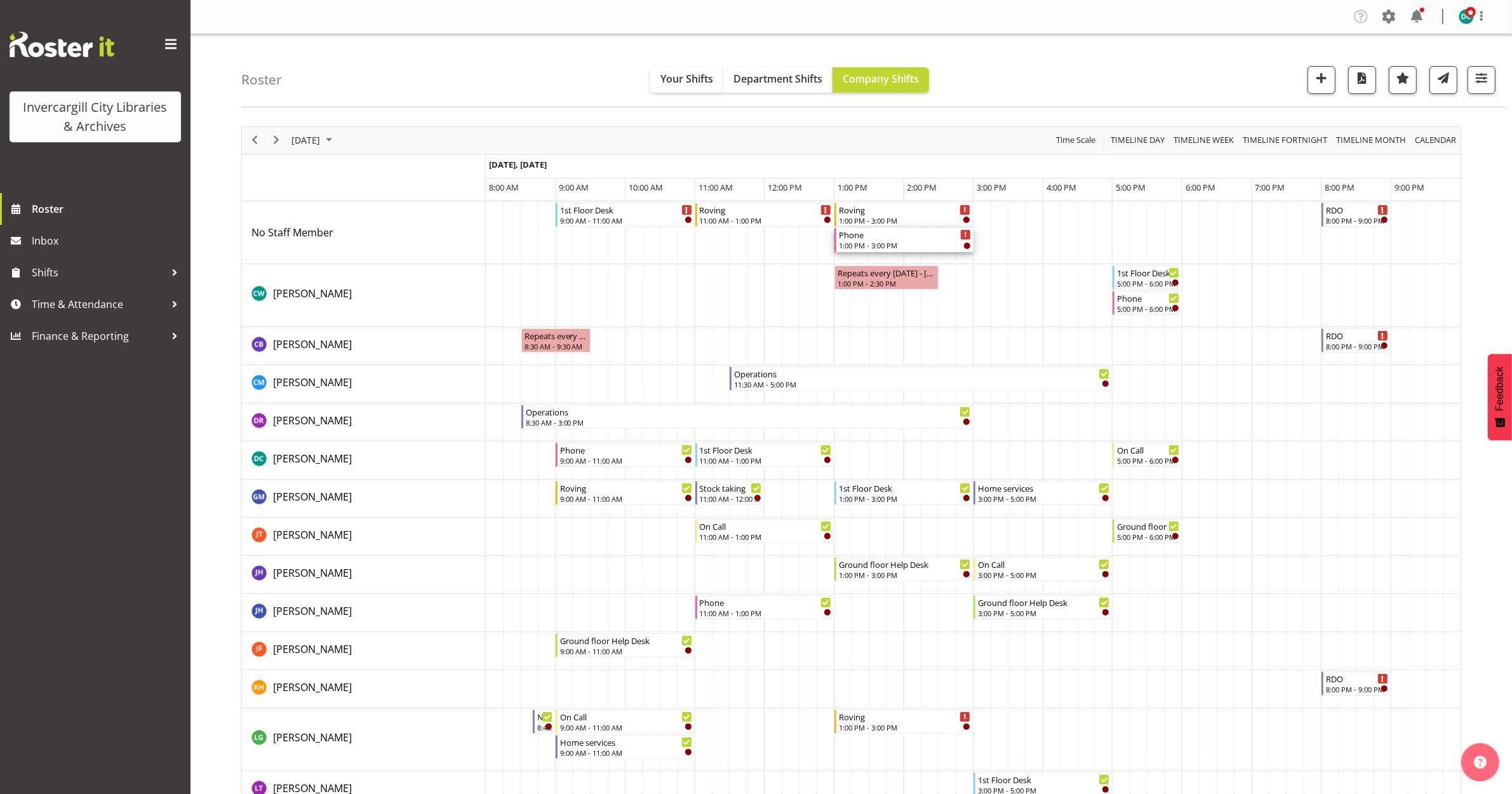
click at [898, 239] on div "Phone" at bounding box center [905, 234] width 132 height 12
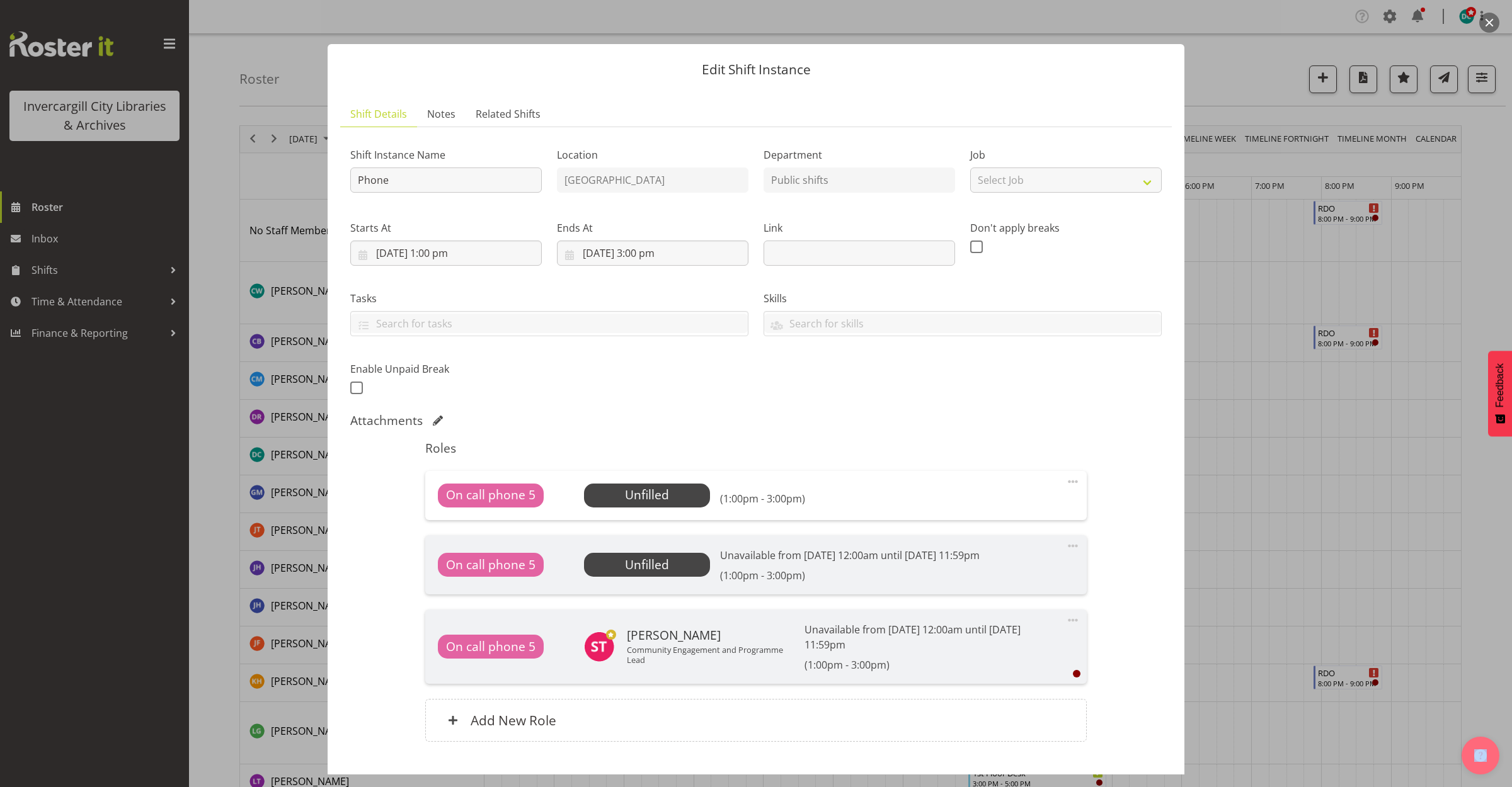
click at [1065, 547] on span at bounding box center [1072, 545] width 15 height 15
click at [1112, 474] on div "Shift Instance Name Phone Location Invercargill Library Department Public shift…" at bounding box center [755, 447] width 811 height 620
click at [648, 496] on span "Select Employee" at bounding box center [647, 495] width 94 height 18
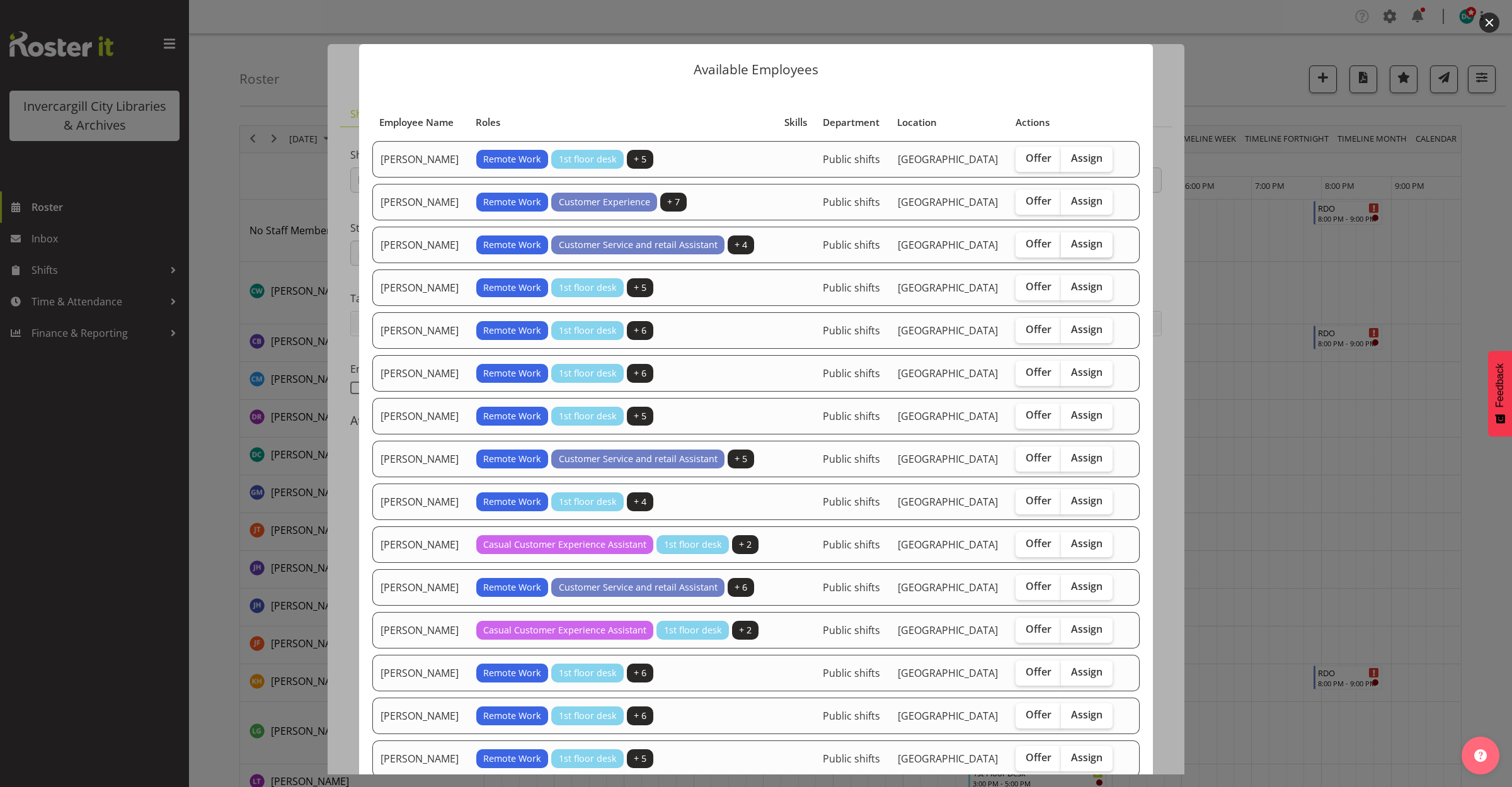
click at [1084, 250] on span "Assign" at bounding box center [1086, 243] width 31 height 12
click at [1069, 248] on input "Assign" at bounding box center [1065, 244] width 8 height 8
checkbox input "true"
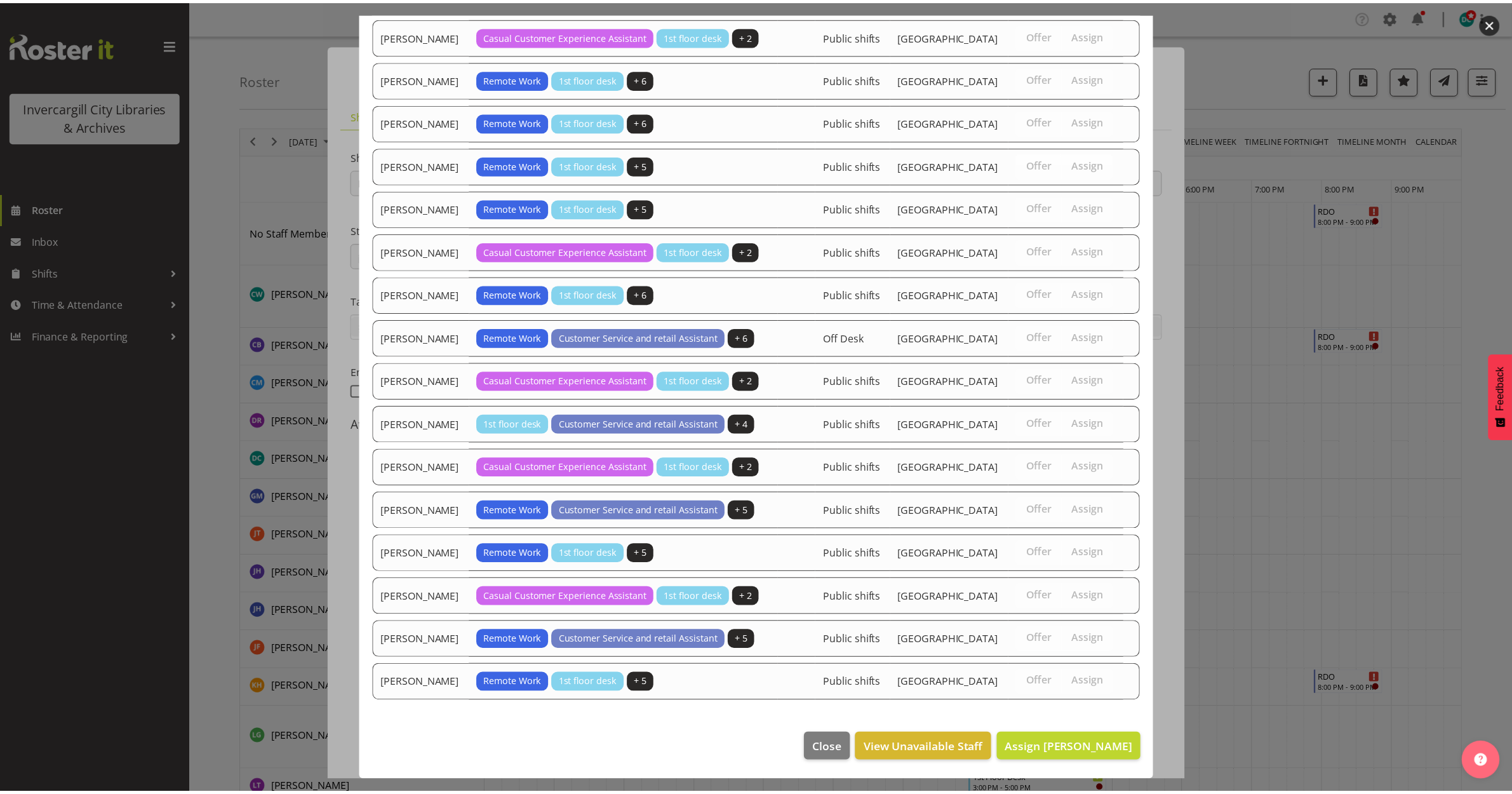
scroll to position [745, 0]
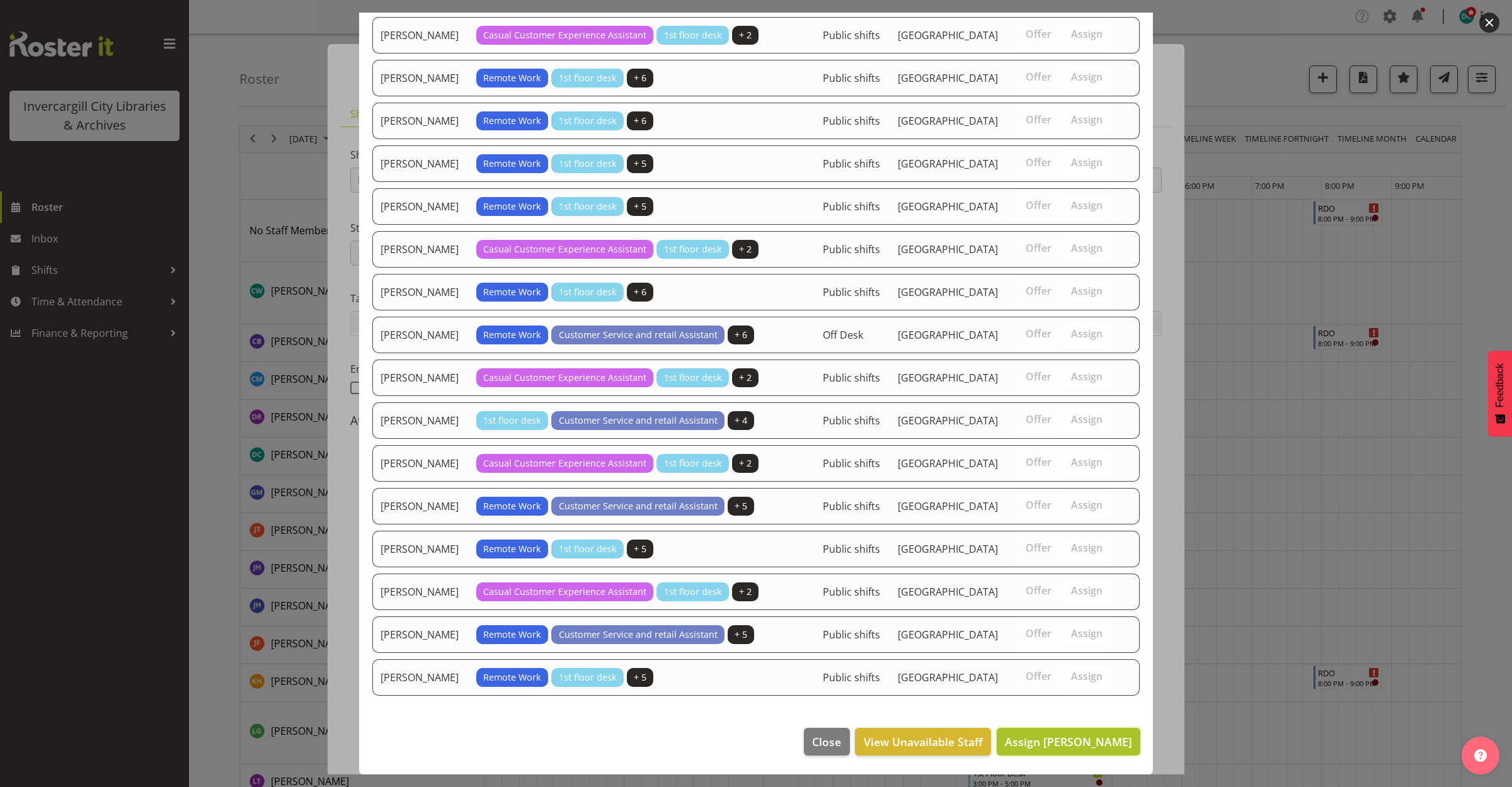
click at [1103, 745] on span "Assign Gabriel McKay Smith" at bounding box center [1068, 741] width 127 height 15
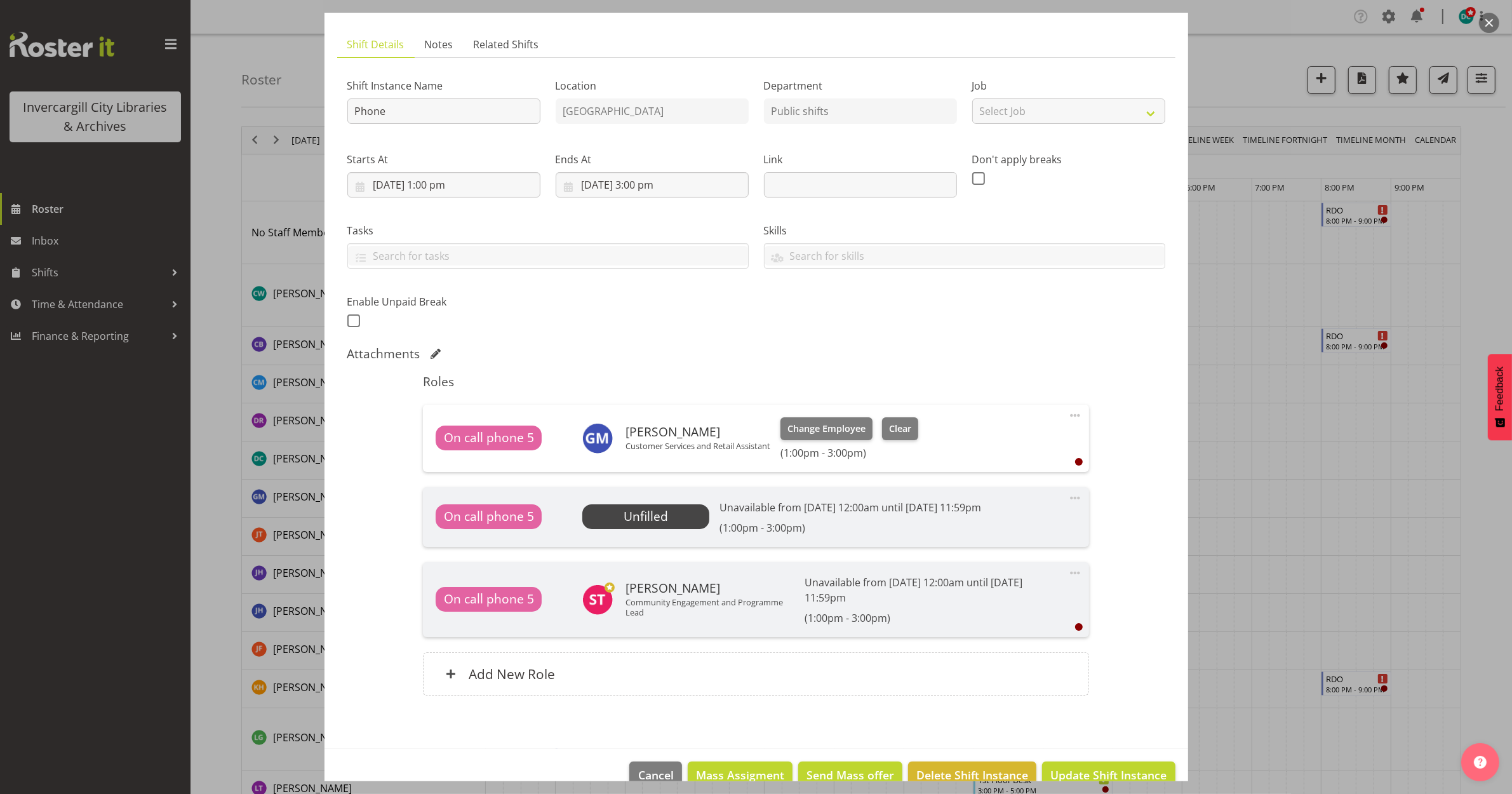
scroll to position [99, 0]
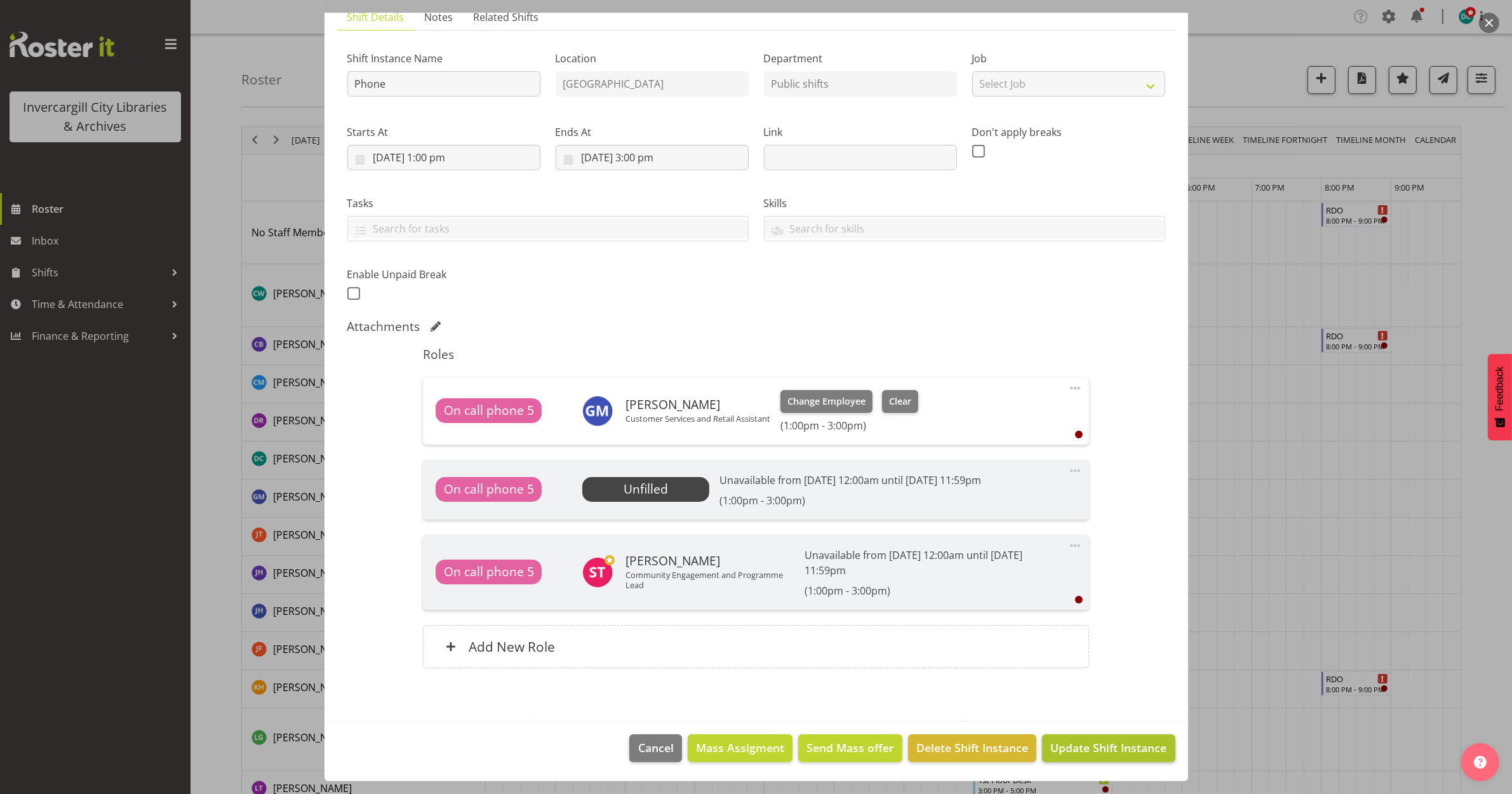
click at [1126, 735] on footer "Cancel Mass Assigment Send Mass offer Delete Shift Instance Update Shift Instan…" at bounding box center [756, 751] width 863 height 60
click at [1126, 743] on span "Update Shift Instance" at bounding box center [1109, 747] width 116 height 16
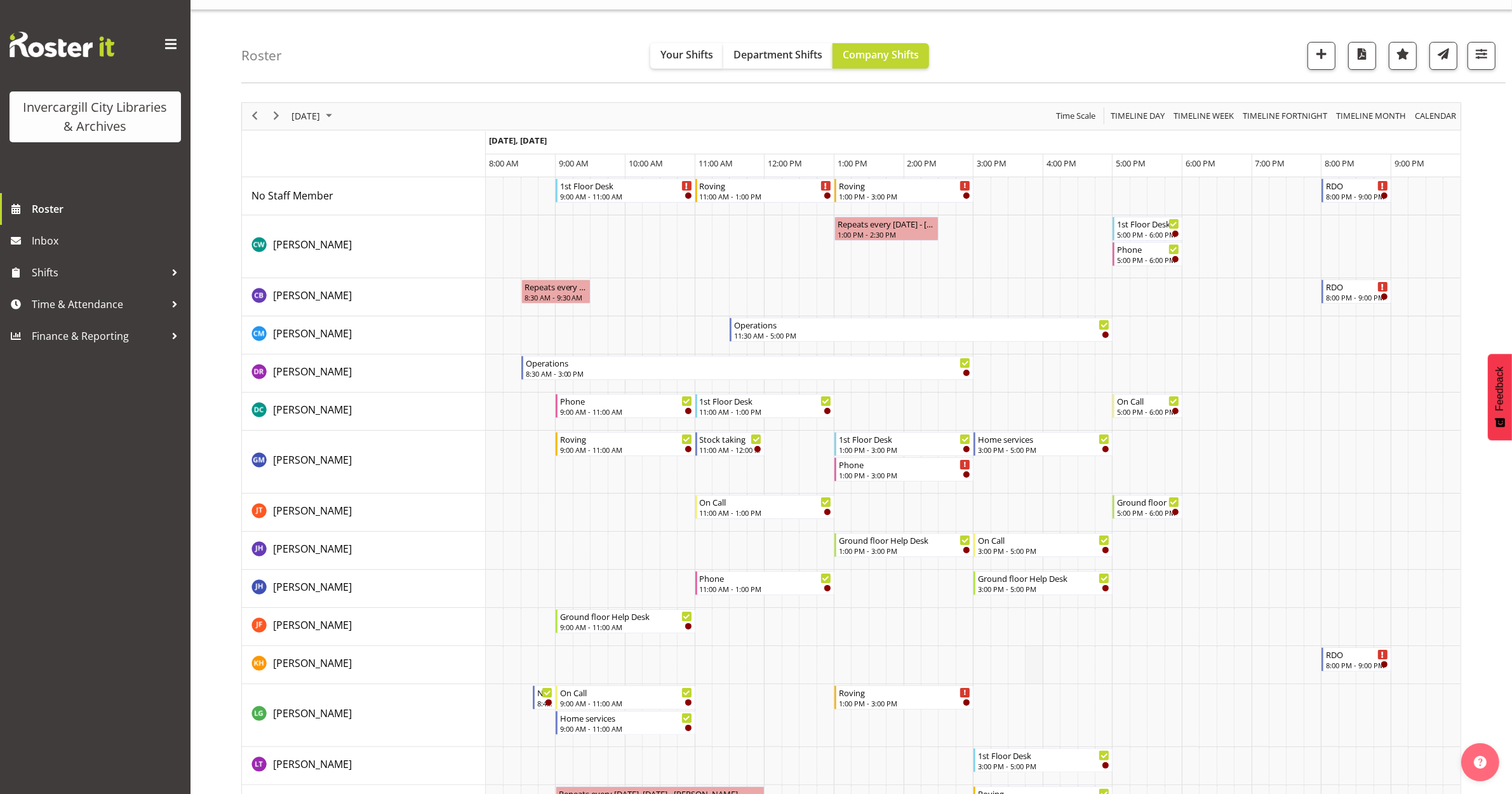
scroll to position [0, 0]
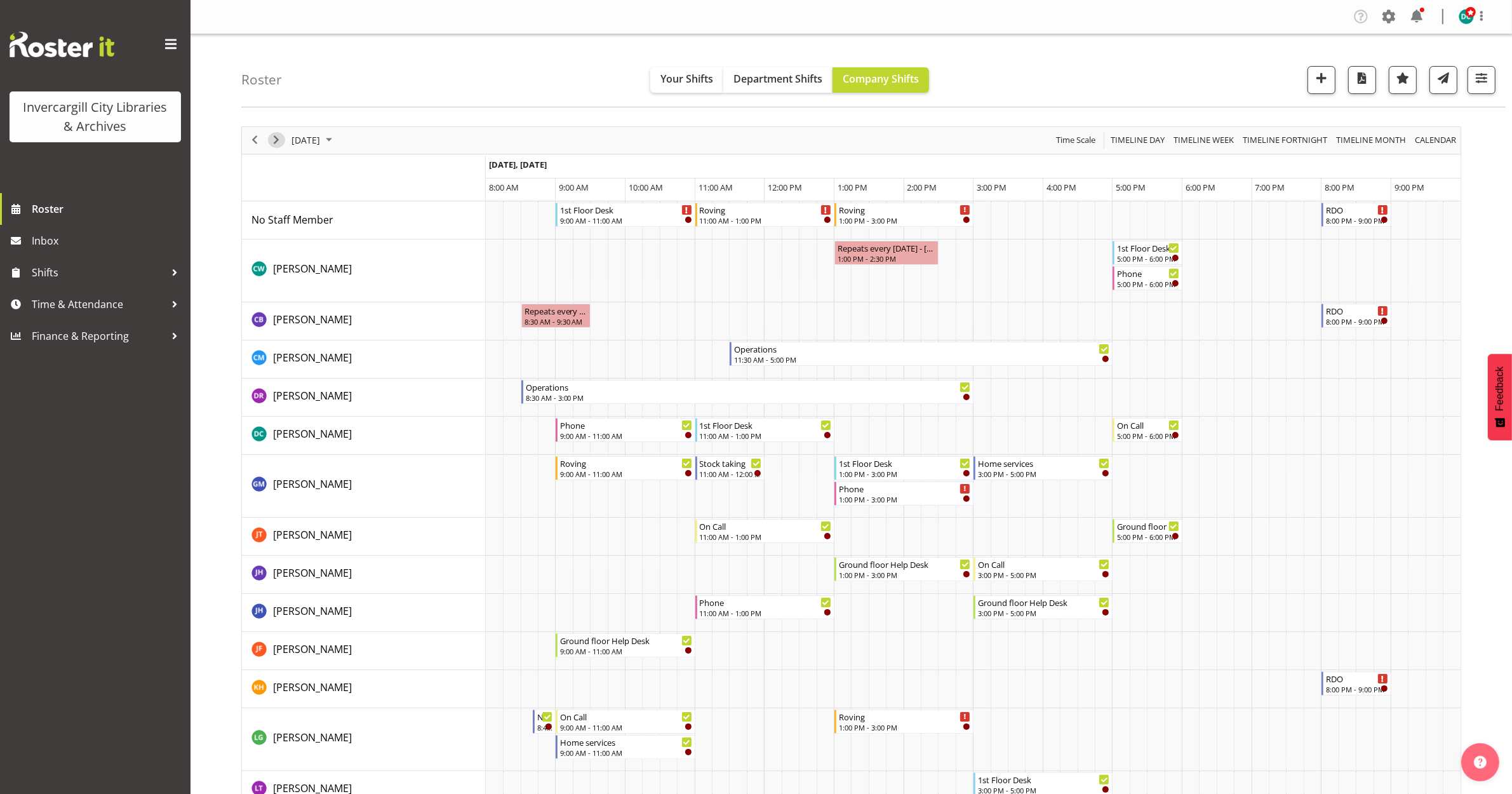
click at [277, 141] on span "Next" at bounding box center [276, 140] width 15 height 16
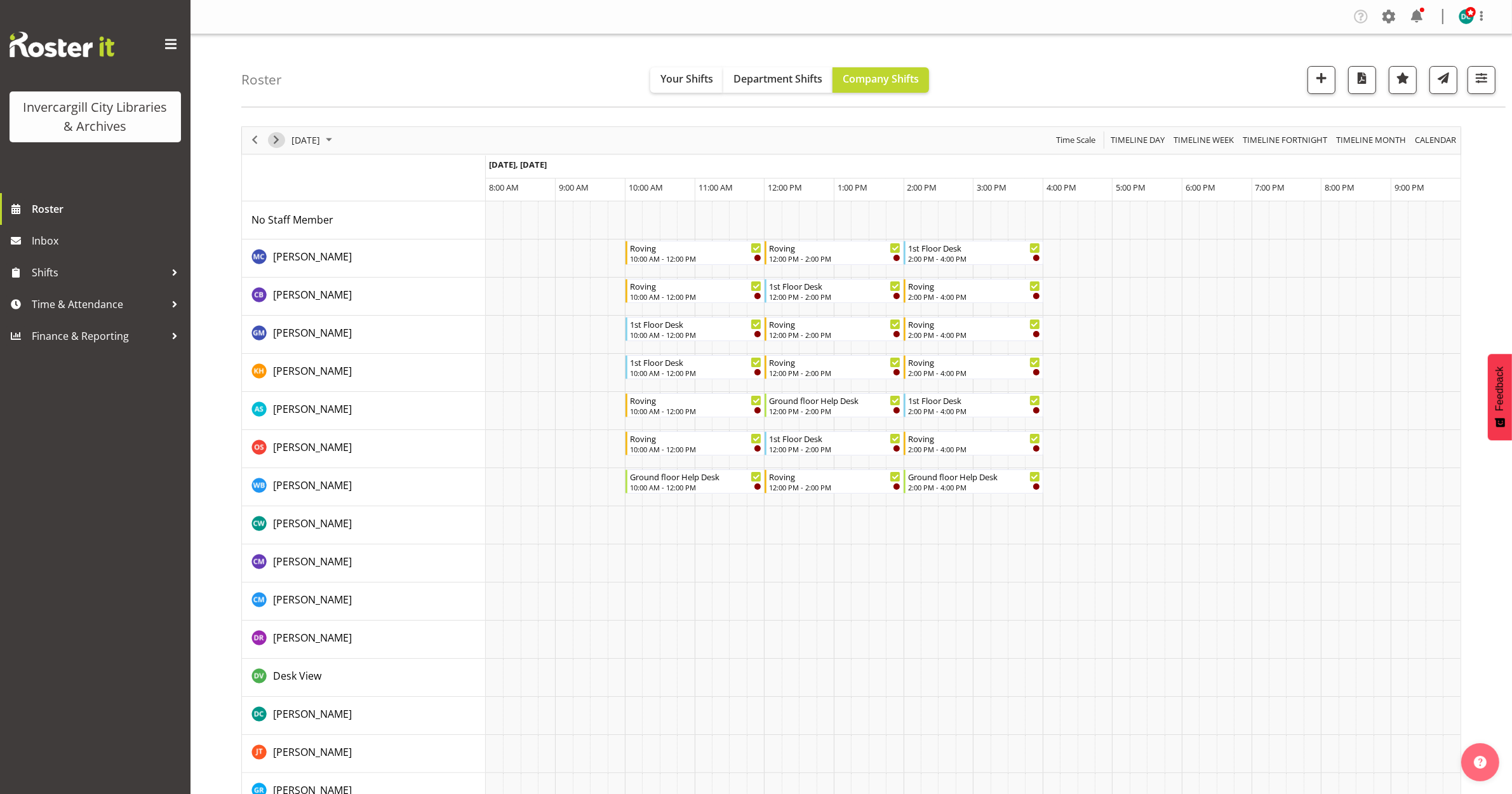
click at [275, 137] on span "Next" at bounding box center [276, 140] width 15 height 16
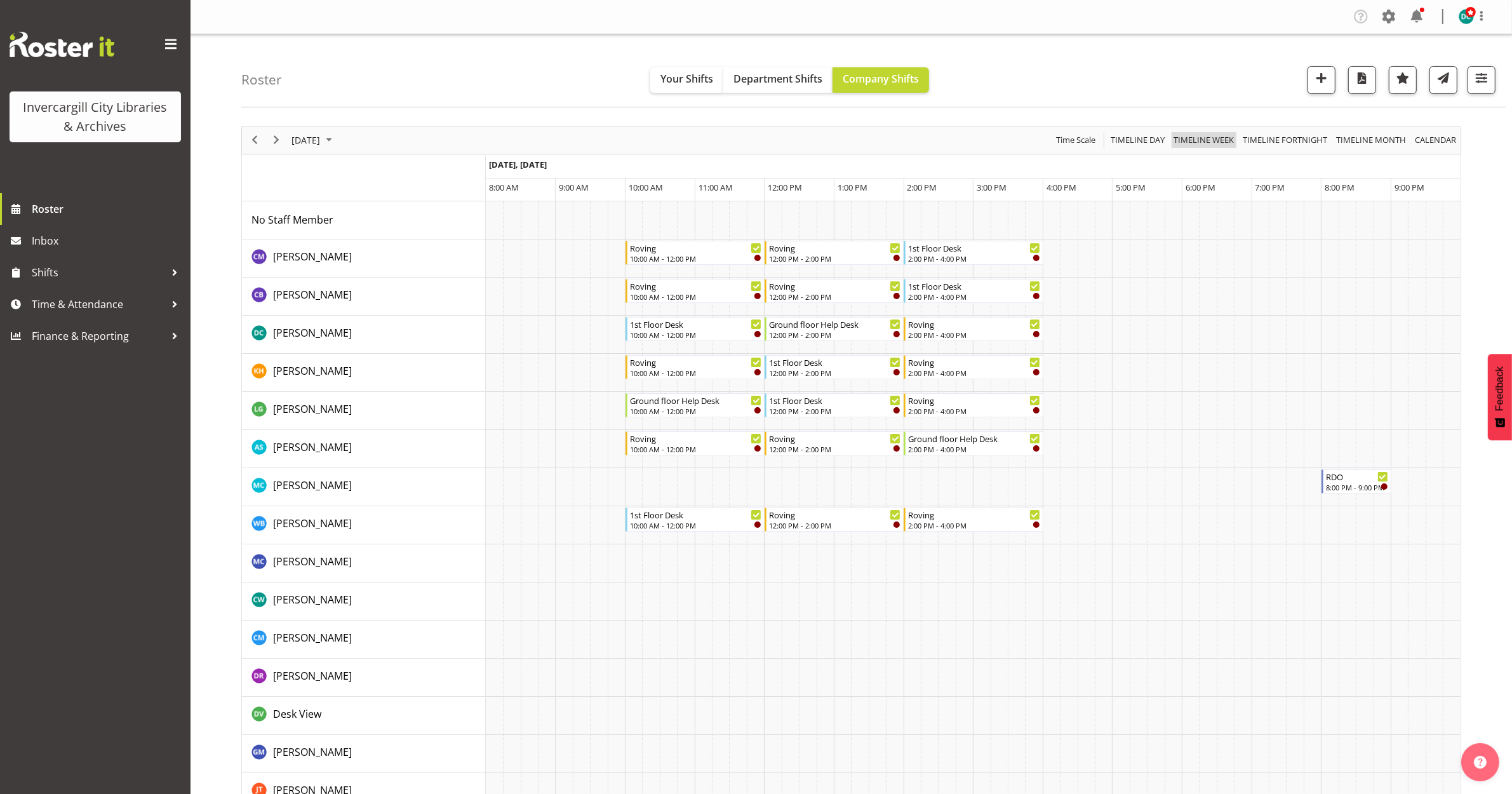
click at [1195, 144] on span "Timeline Week" at bounding box center [1204, 140] width 63 height 16
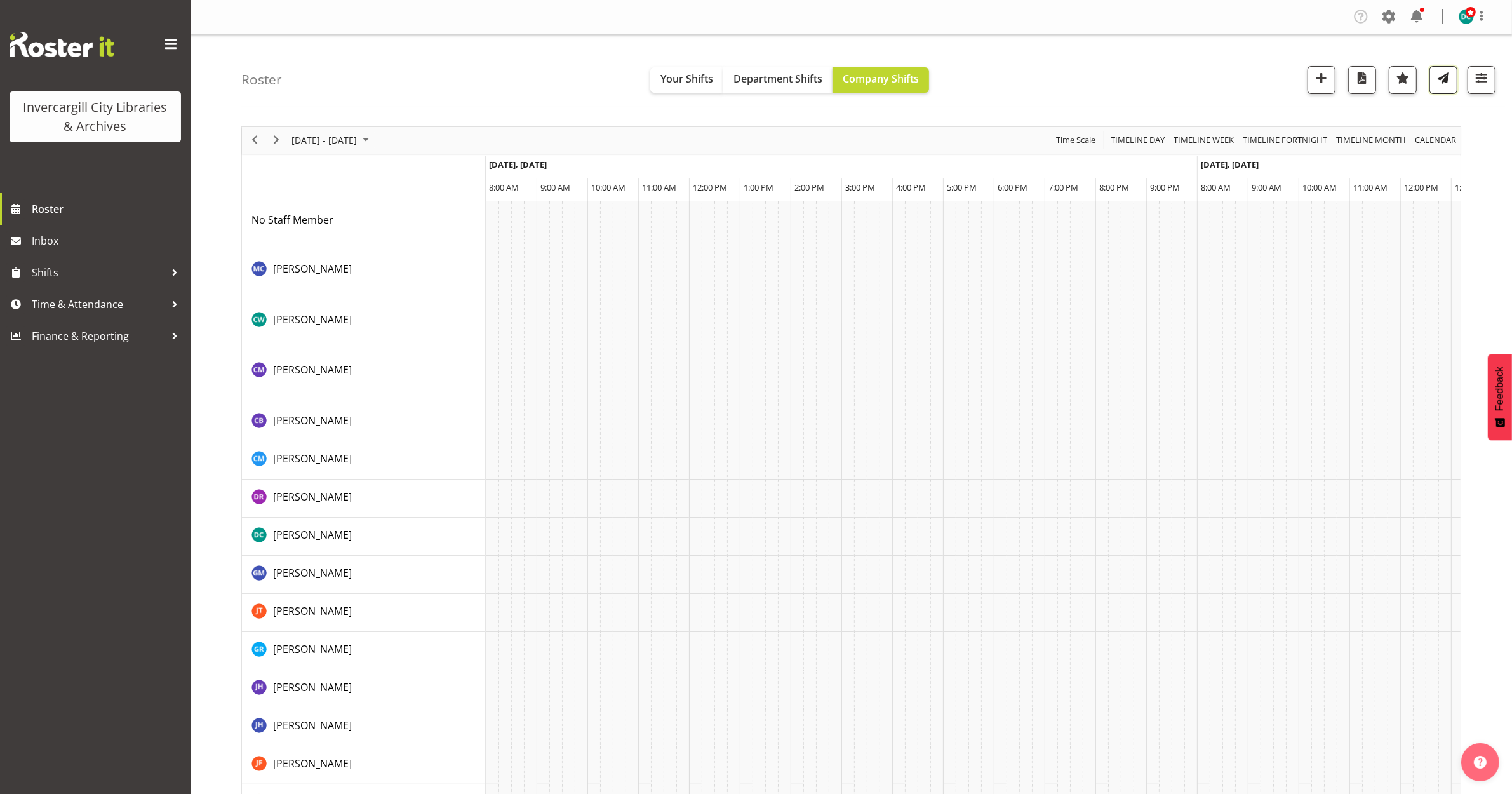
click at [1436, 77] on span "button" at bounding box center [1443, 78] width 16 height 16
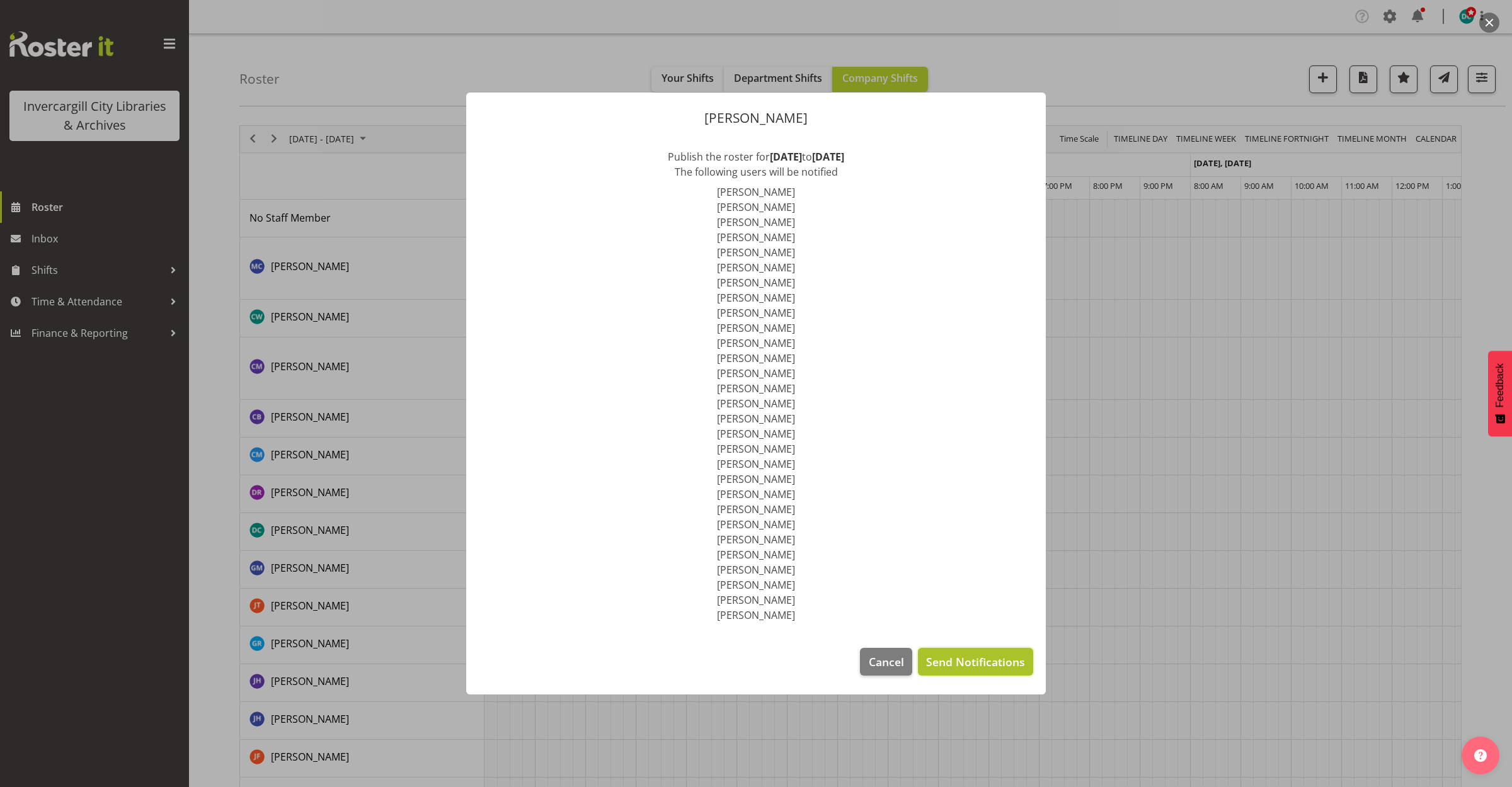
click at [970, 666] on span "Send Notifications" at bounding box center [976, 661] width 99 height 16
click at [1122, 581] on div at bounding box center [756, 394] width 1512 height 787
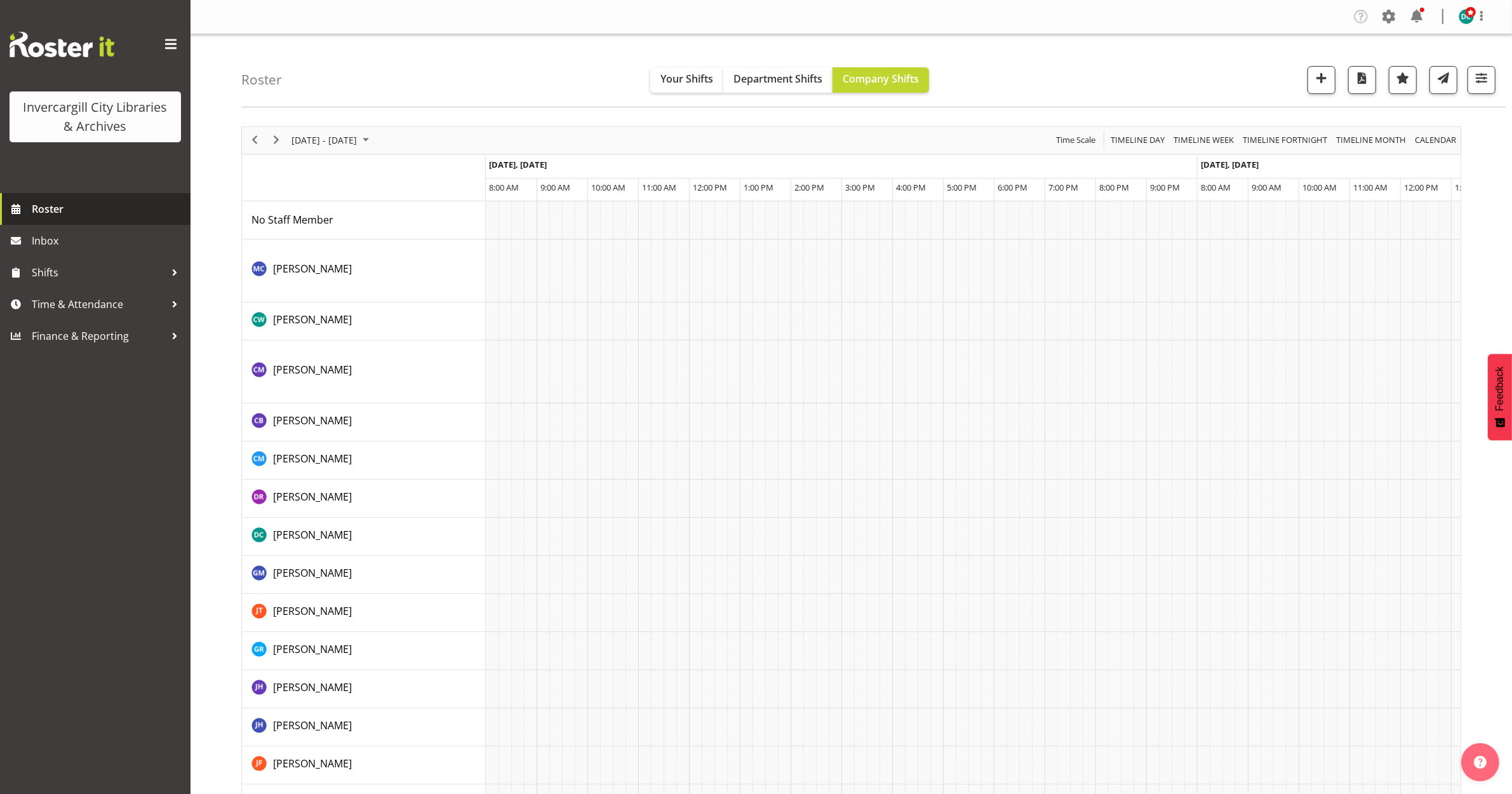
click at [68, 198] on link "Roster" at bounding box center [95, 209] width 191 height 32
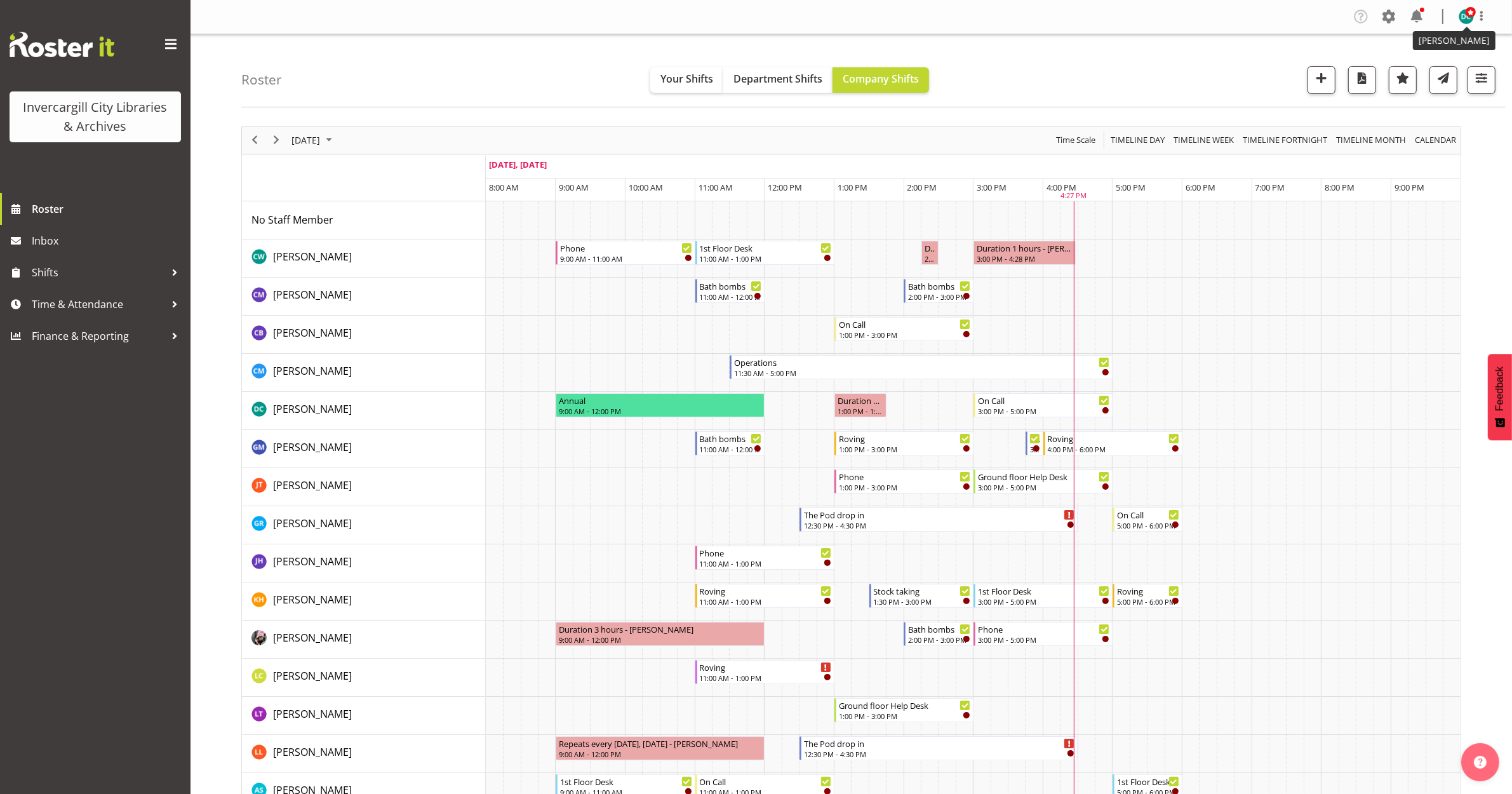
click at [1470, 14] on span at bounding box center [1471, 12] width 10 height 10
click at [1426, 68] on link "Log Out" at bounding box center [1429, 66] width 122 height 23
